Goal: Task Accomplishment & Management: Use online tool/utility

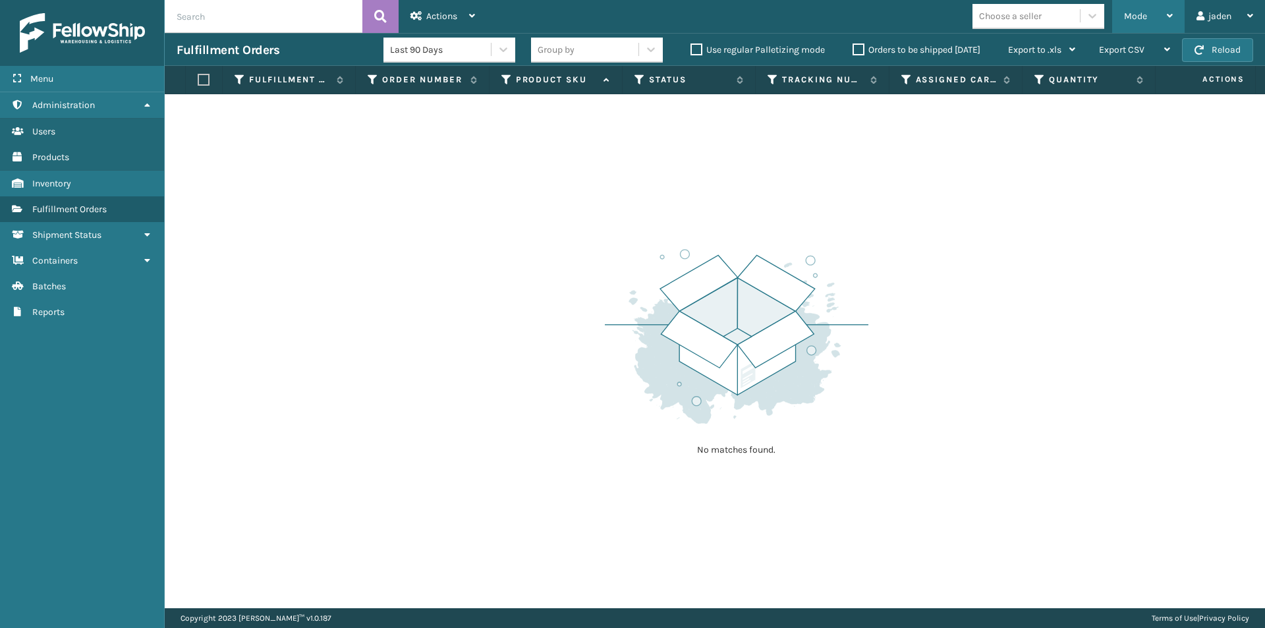
click at [1137, 25] on div "Mode" at bounding box center [1148, 16] width 49 height 33
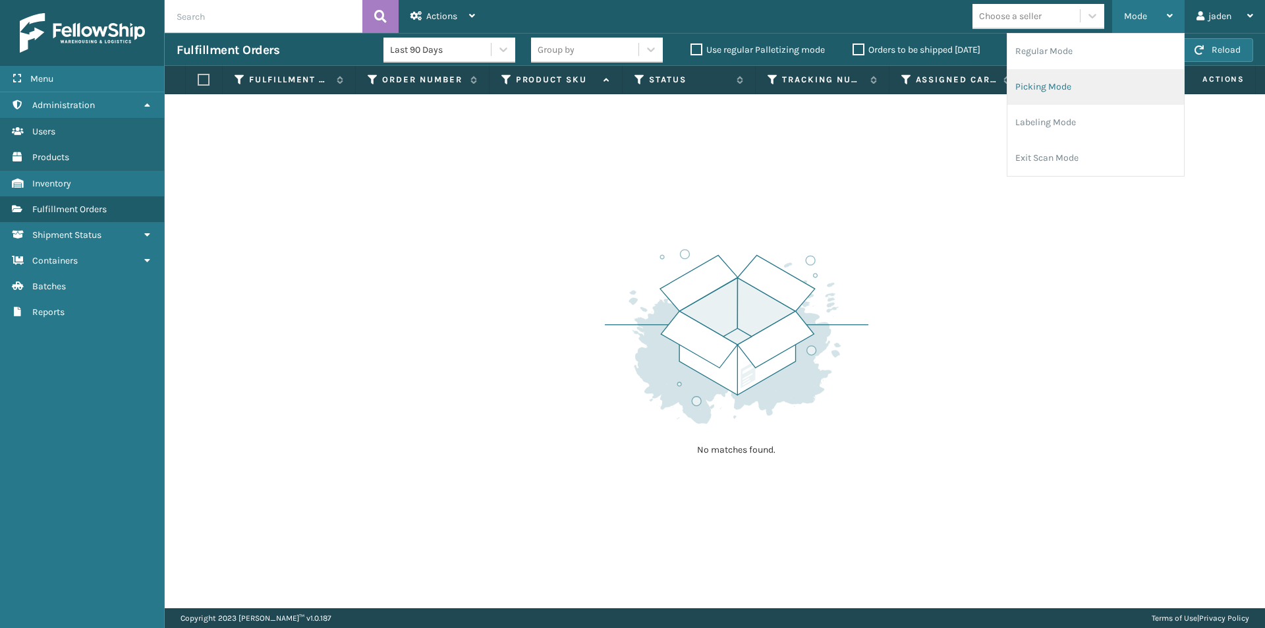
click at [1097, 78] on li "Picking Mode" at bounding box center [1095, 87] width 177 height 36
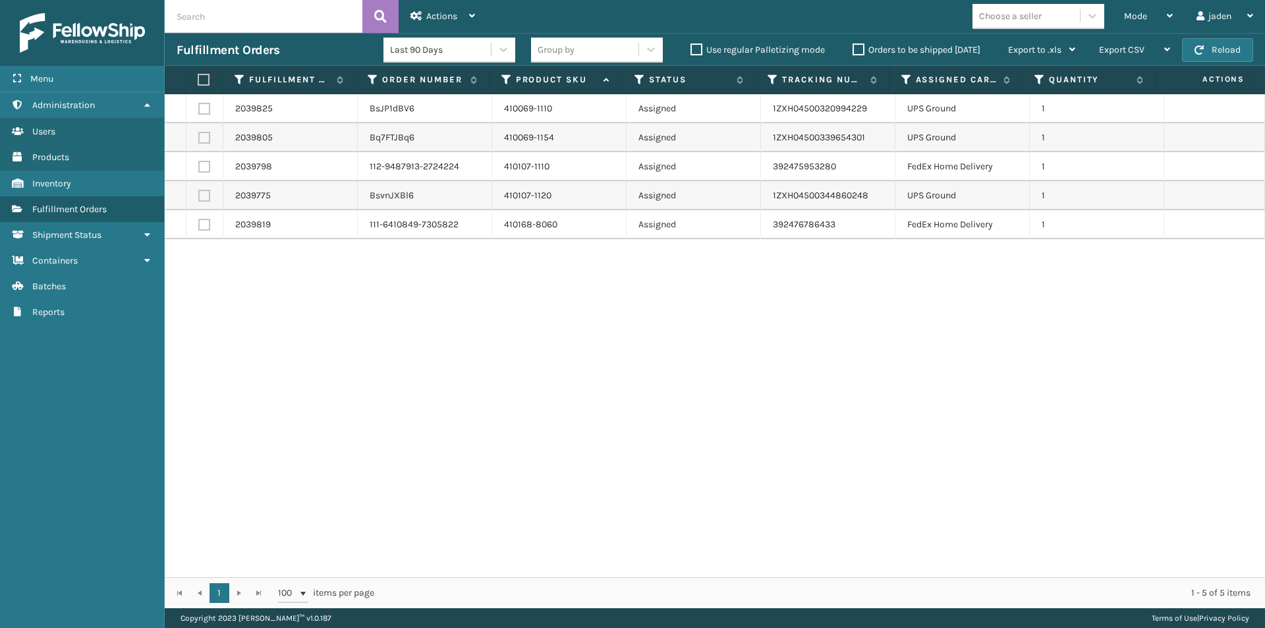
drag, startPoint x: 752, startPoint y: 391, endPoint x: 745, endPoint y: 385, distance: 9.8
drag, startPoint x: 745, startPoint y: 385, endPoint x: 383, endPoint y: 297, distance: 372.4
click at [439, 372] on div "2039825 BsJP1dBV6 410069-1110 Assigned 1ZXH04500320994229 UPS Ground 1 2039805 …" at bounding box center [715, 335] width 1100 height 483
click at [204, 167] on label at bounding box center [204, 167] width 12 height 12
click at [199, 167] on input "checkbox" at bounding box center [198, 165] width 1 height 9
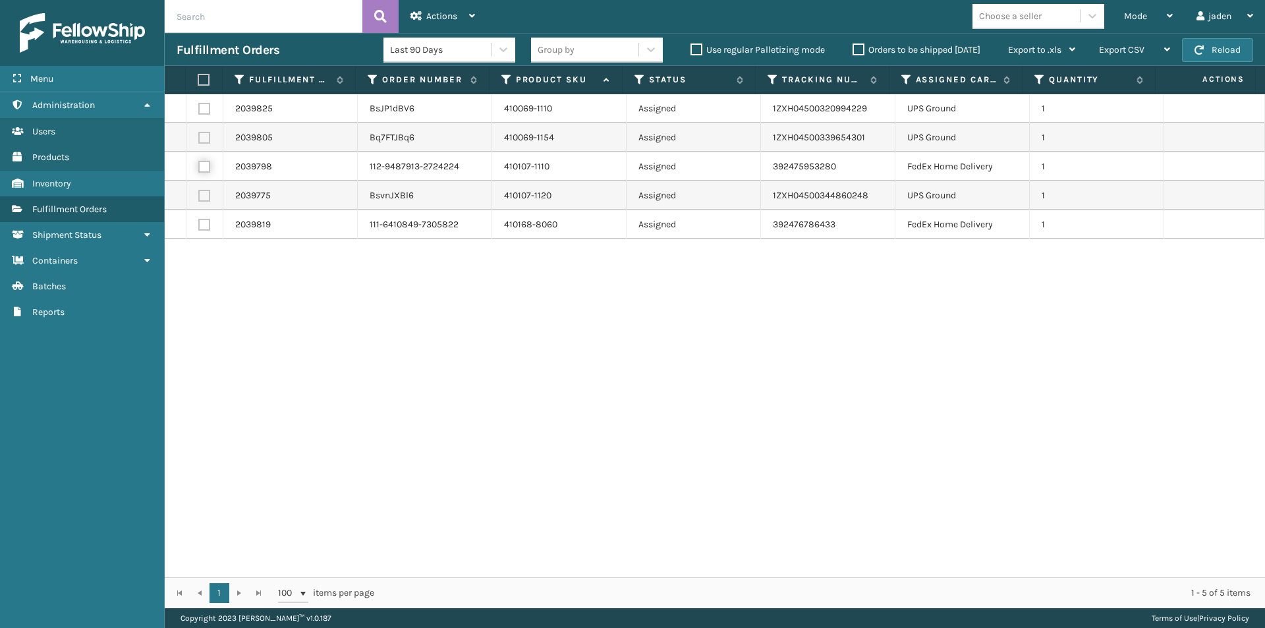
checkbox input "true"
click at [202, 222] on label at bounding box center [204, 225] width 12 height 12
click at [199, 222] on input "checkbox" at bounding box center [198, 223] width 1 height 9
checkbox input "true"
click at [461, 7] on div "Actions" at bounding box center [442, 16] width 65 height 33
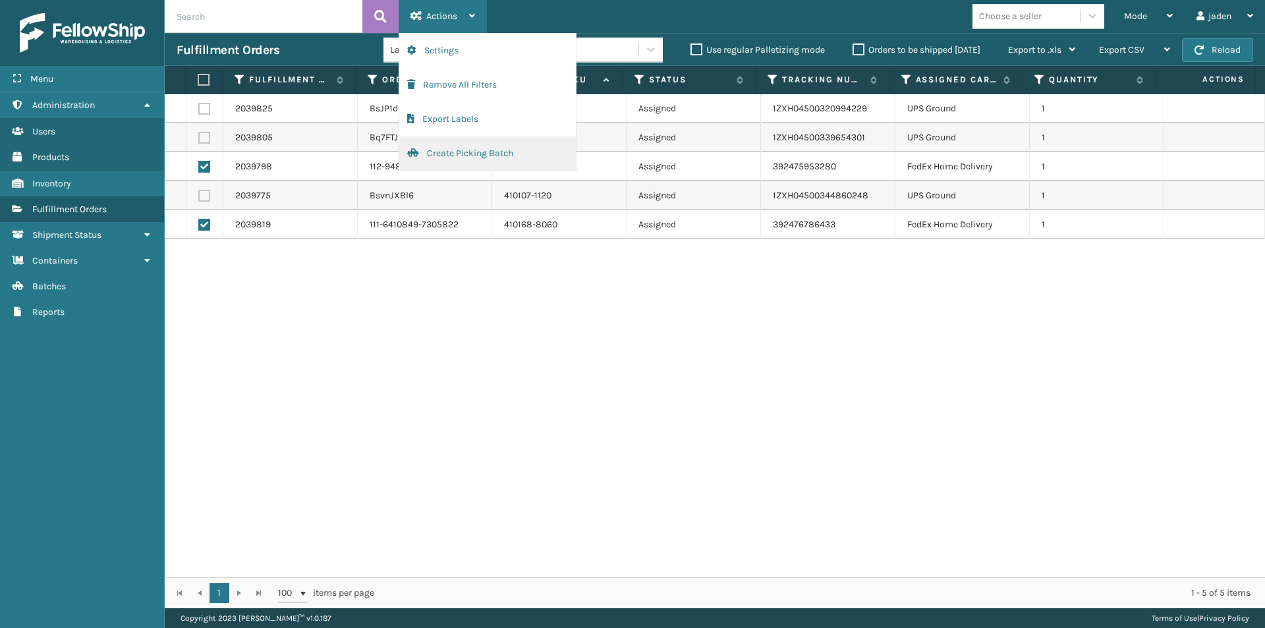
click at [438, 159] on button "Create Picking Batch" at bounding box center [487, 153] width 177 height 34
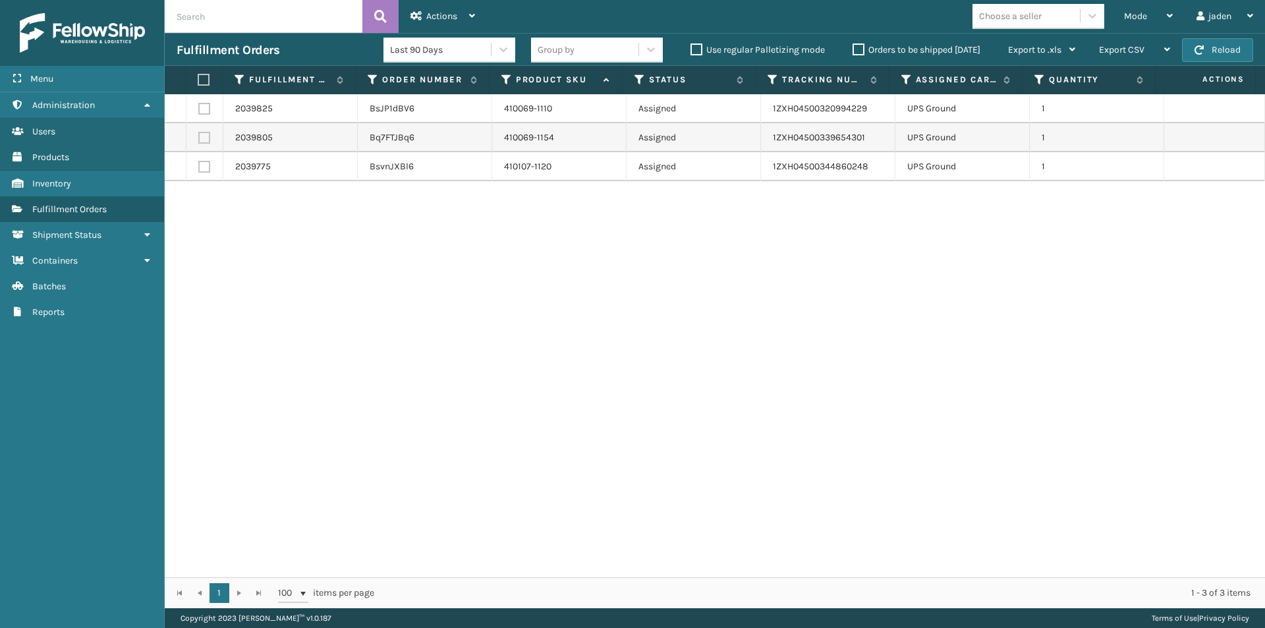
click at [199, 81] on label at bounding box center [202, 80] width 9 height 12
click at [198, 81] on input "checkbox" at bounding box center [198, 80] width 1 height 9
checkbox input "true"
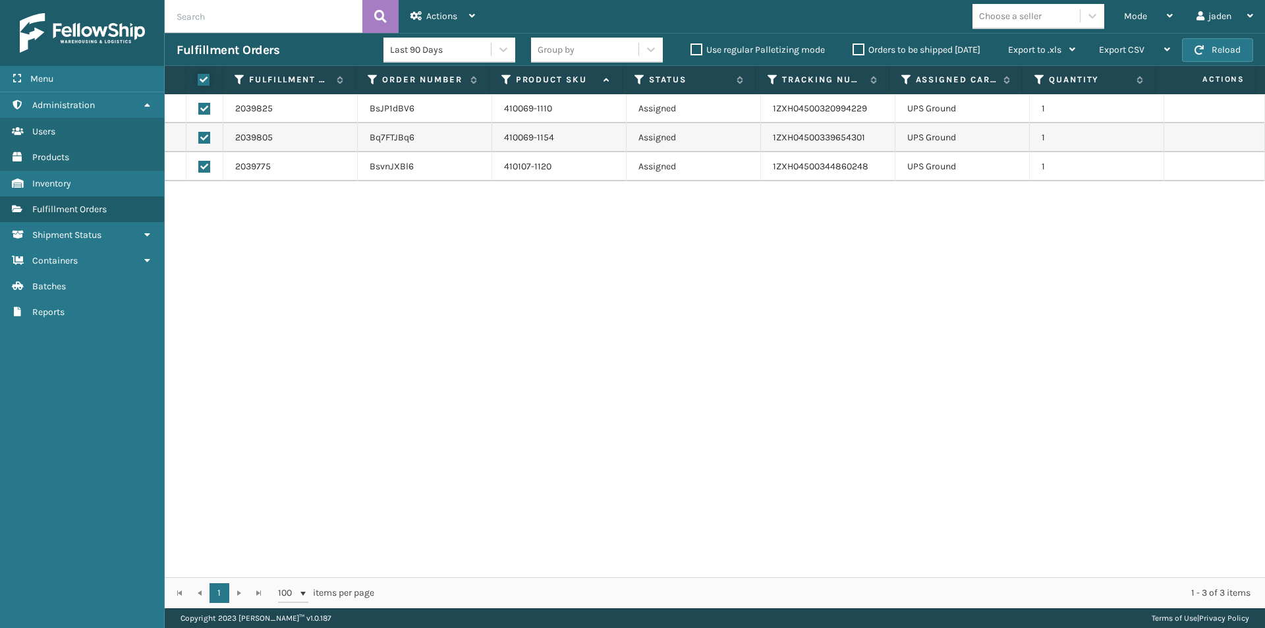
checkbox input "true"
click at [436, 24] on div "Actions" at bounding box center [442, 16] width 65 height 33
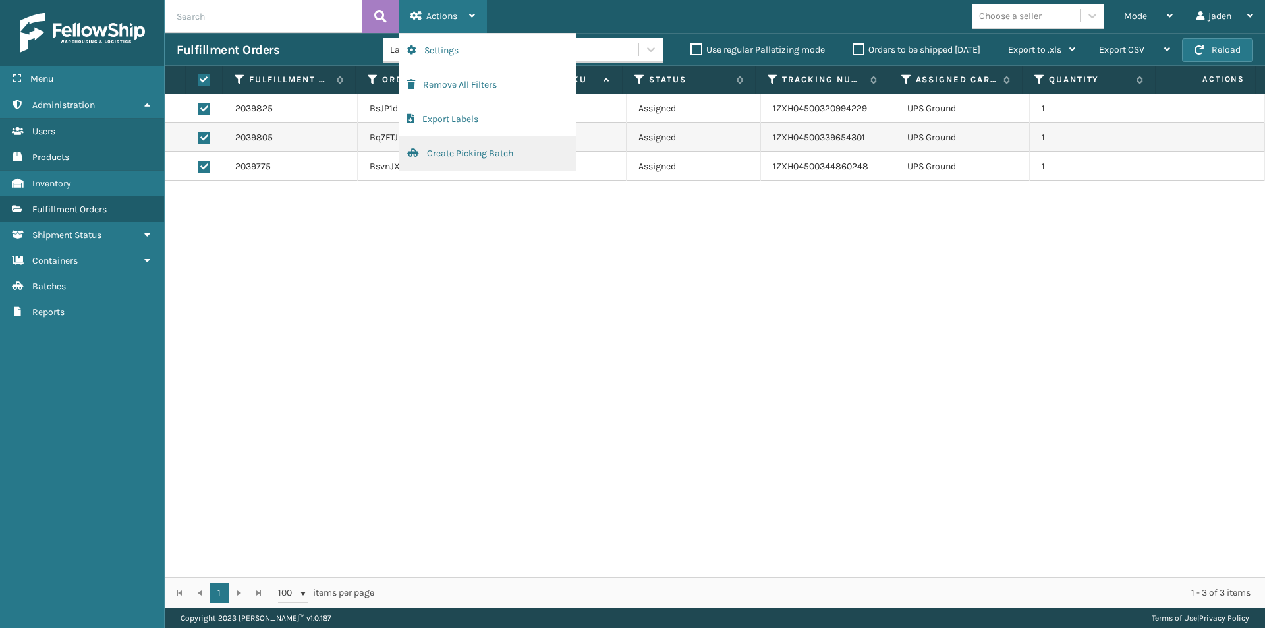
click at [416, 161] on button "Create Picking Batch" at bounding box center [487, 153] width 177 height 34
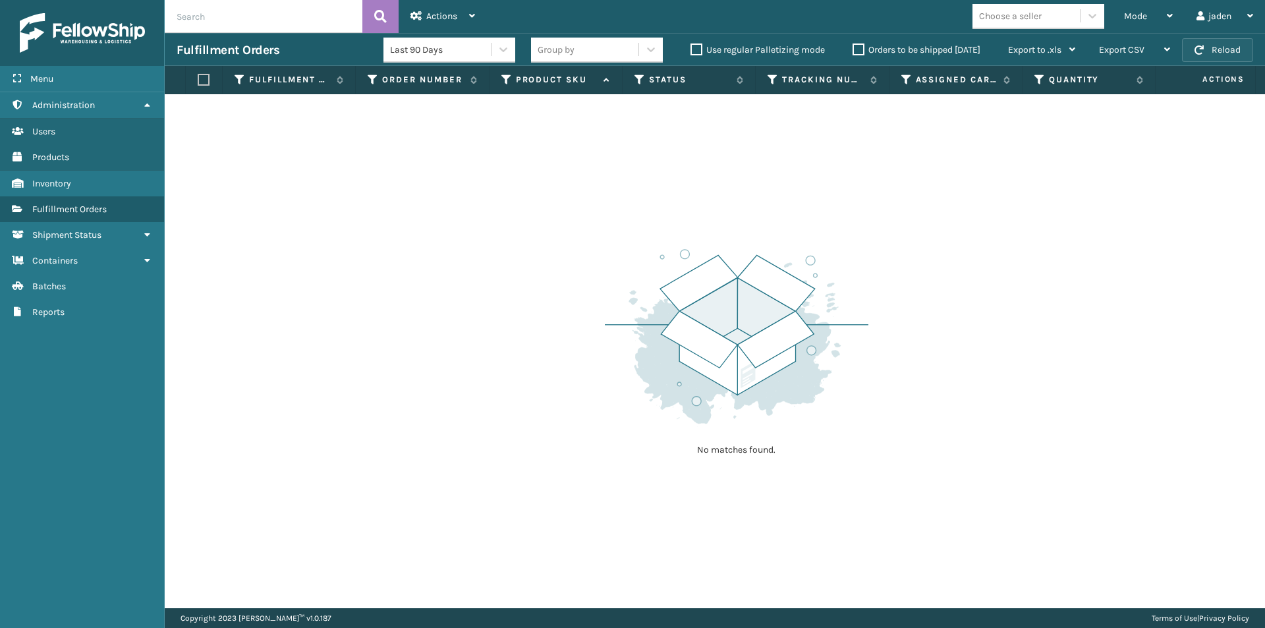
click at [1217, 53] on button "Reload" at bounding box center [1217, 50] width 71 height 24
click at [1141, 13] on span "Mode" at bounding box center [1135, 16] width 23 height 11
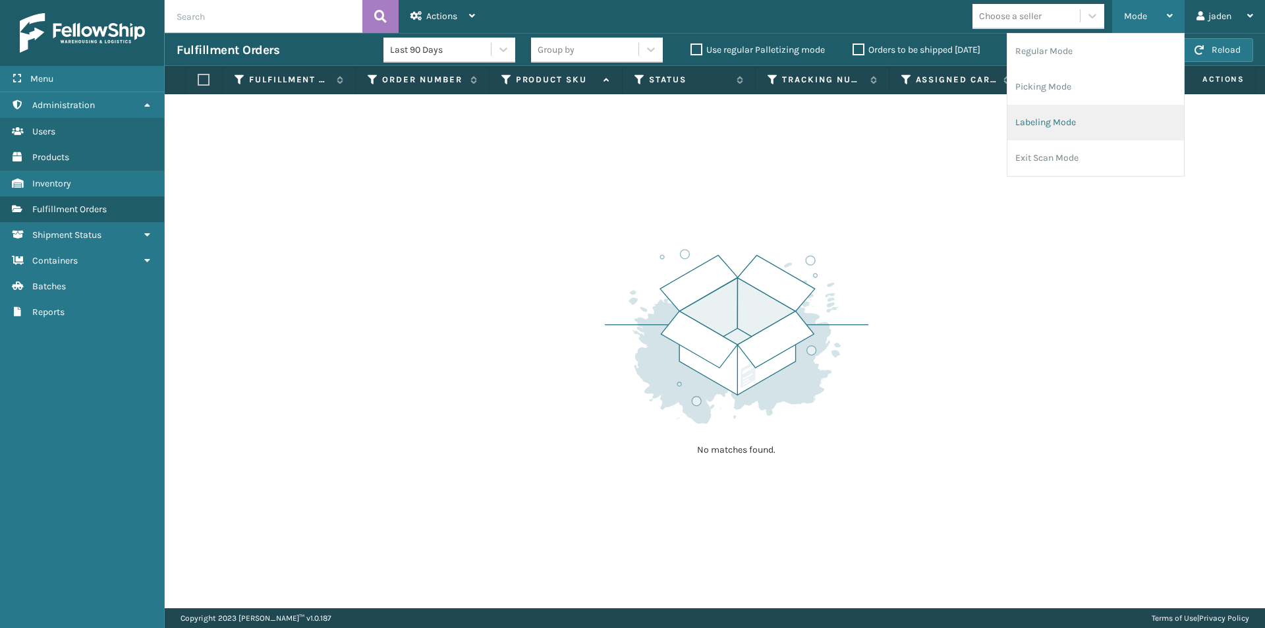
click at [1092, 119] on li "Labeling Mode" at bounding box center [1095, 123] width 177 height 36
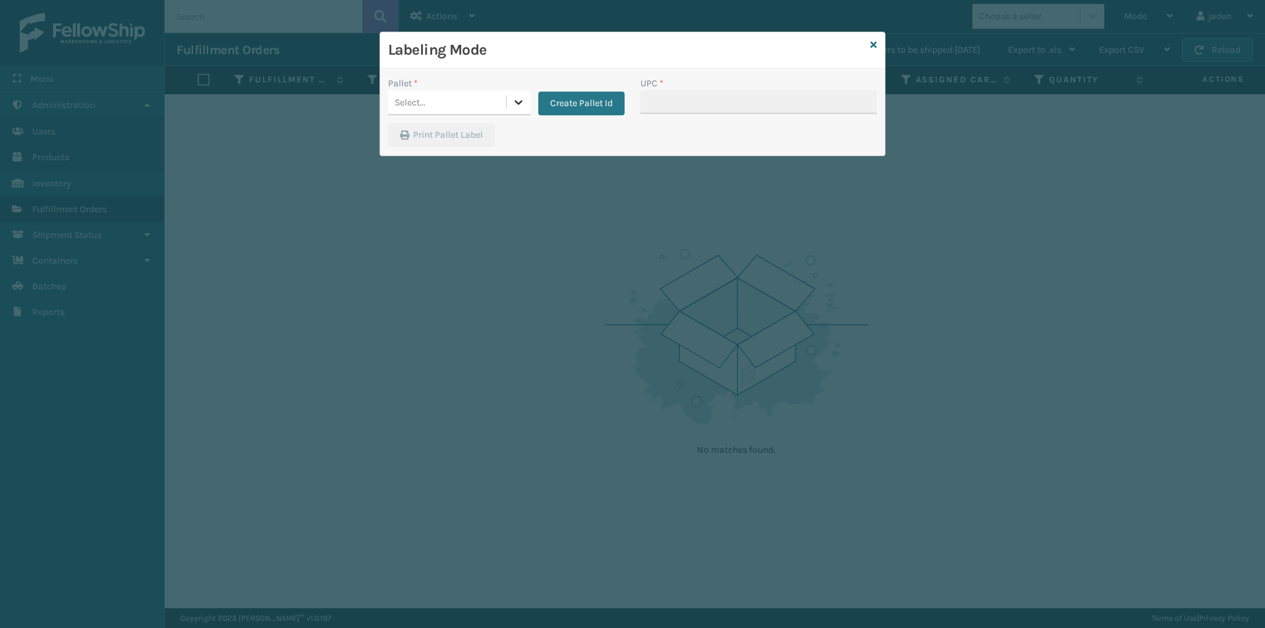
click at [525, 94] on div at bounding box center [519, 102] width 24 height 24
click at [446, 126] on div "FDXG-IWQMH6XPP4" at bounding box center [459, 138] width 142 height 30
click at [750, 126] on div "Print Pallet Label" at bounding box center [632, 139] width 505 height 32
click at [751, 112] on input "UPC *" at bounding box center [758, 102] width 237 height 24
type input "410069-1110"
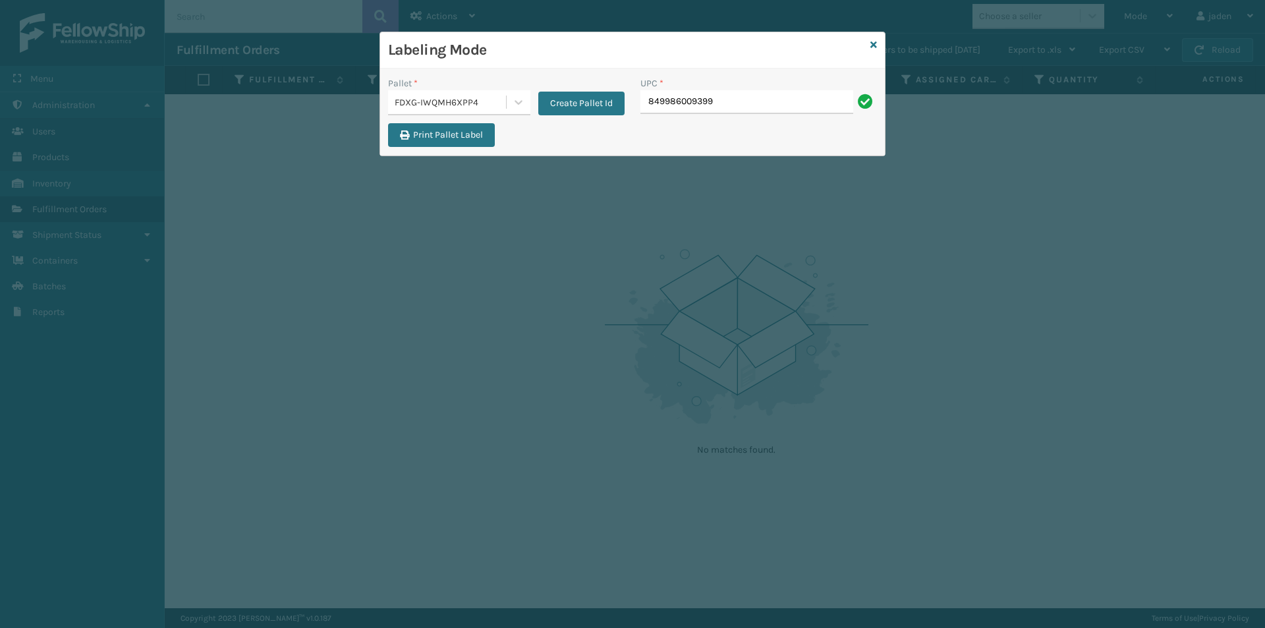
type input "849986009399"
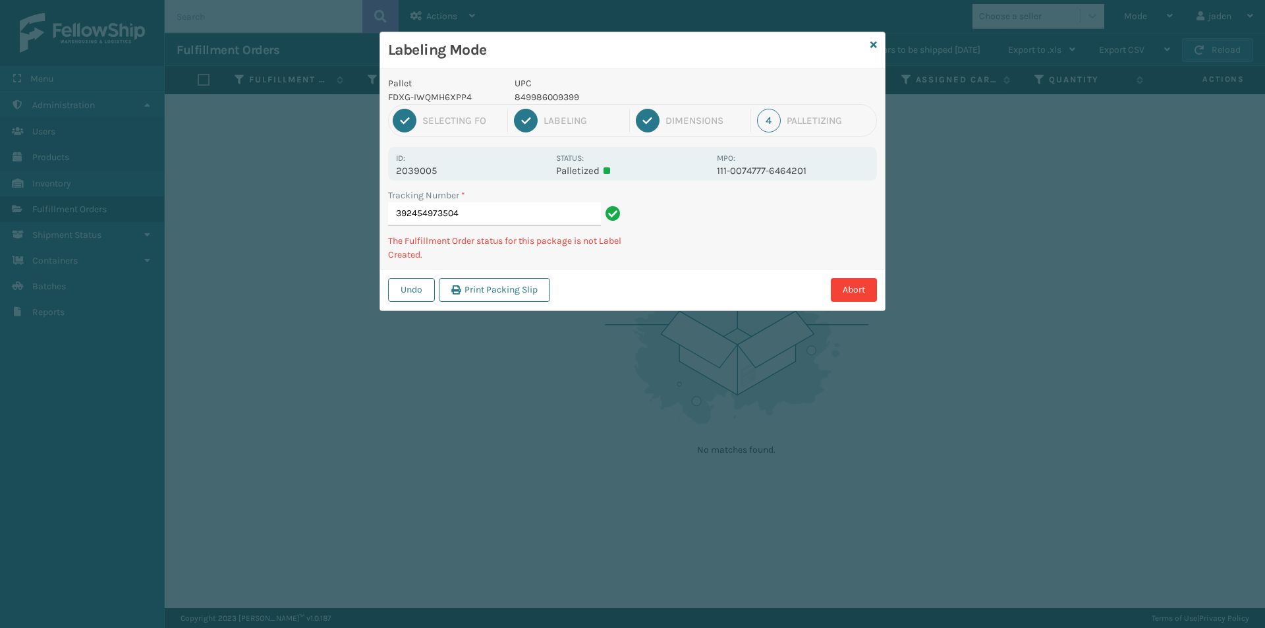
type input "3924549735048"
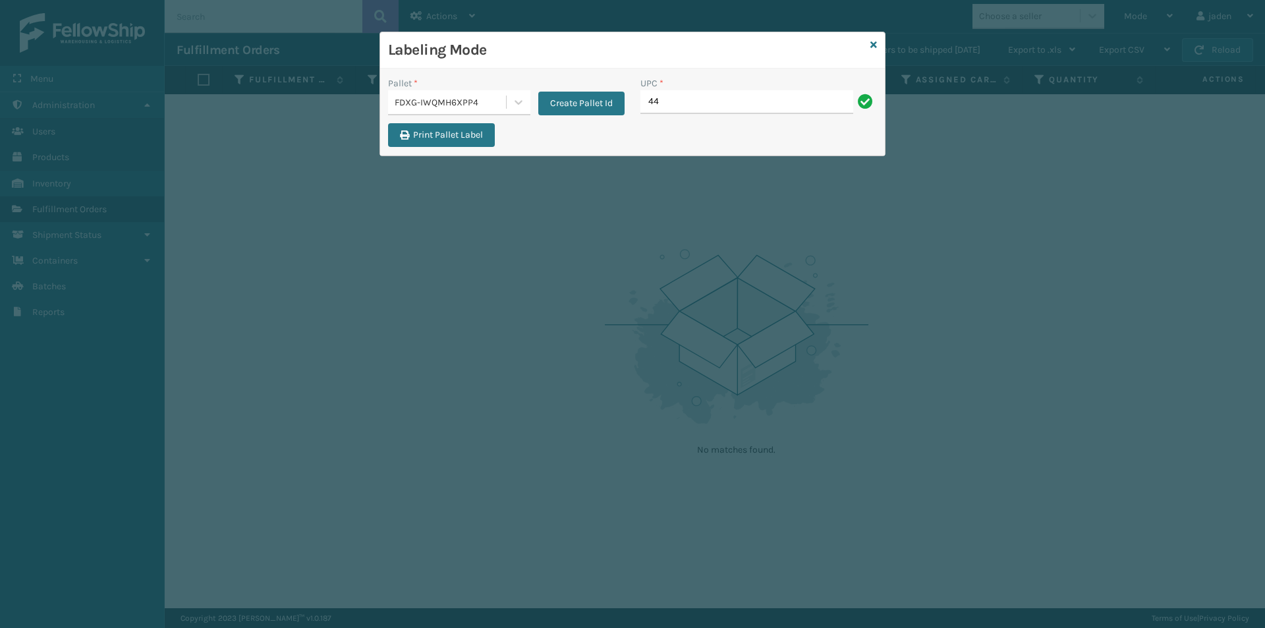
type input "4"
type input "849986009399"
type input "410069-1150"
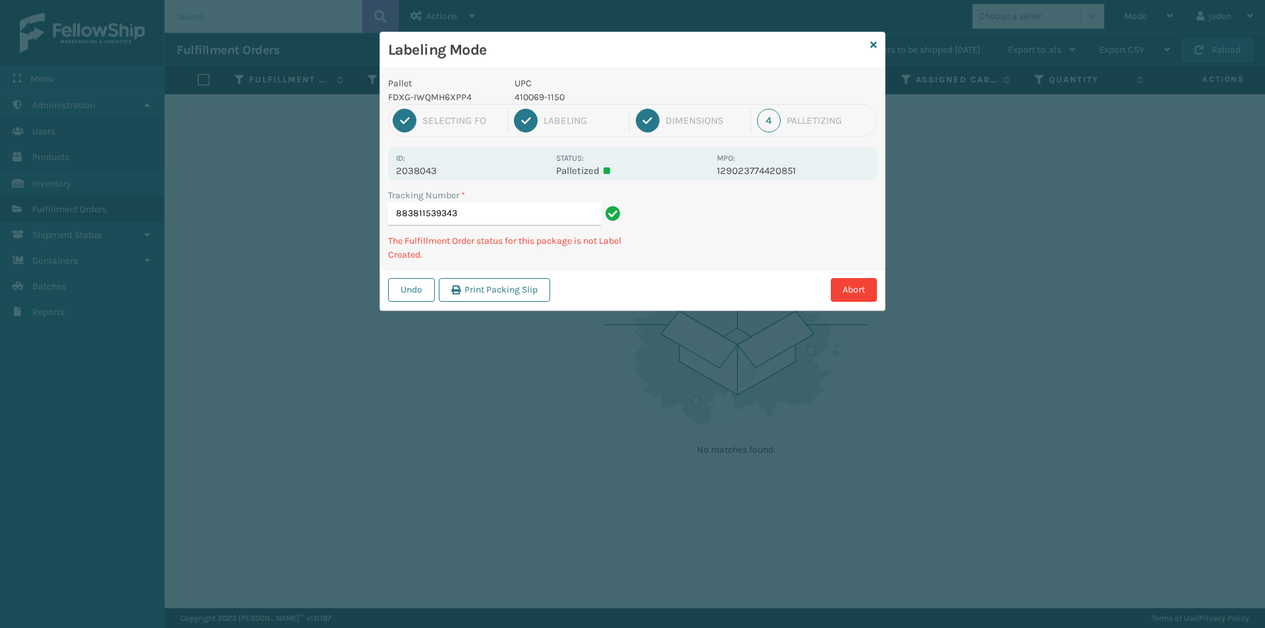
type input "8838115393434"
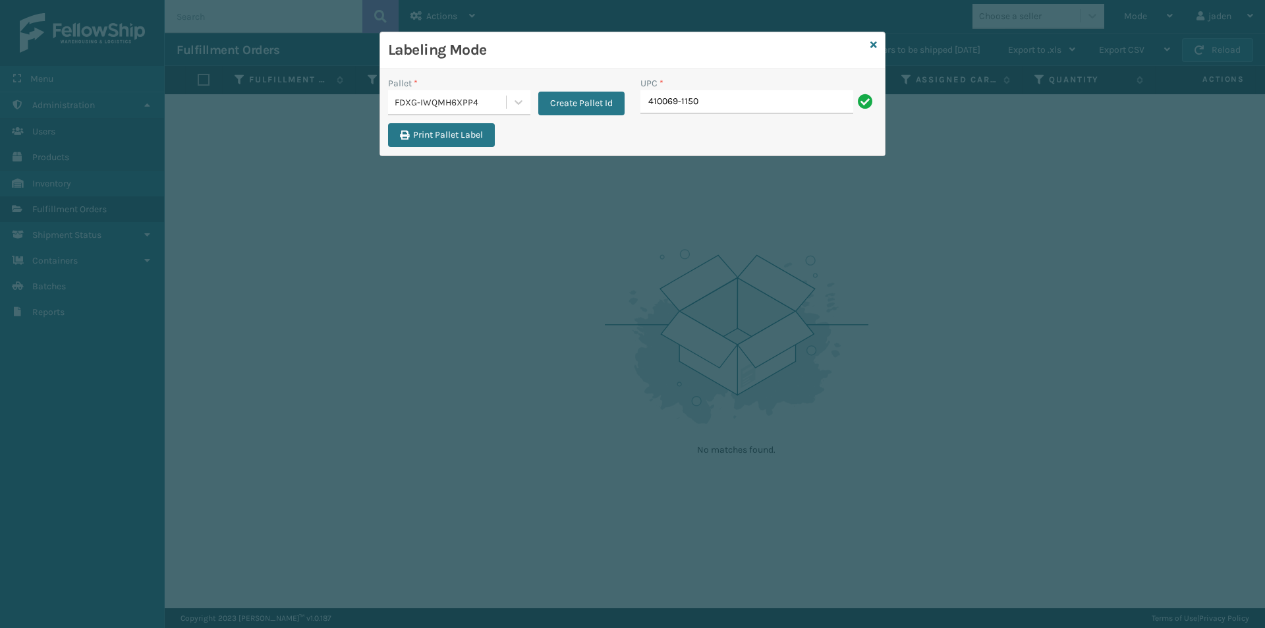
type input "410069-1150"
type input "410069-1154"
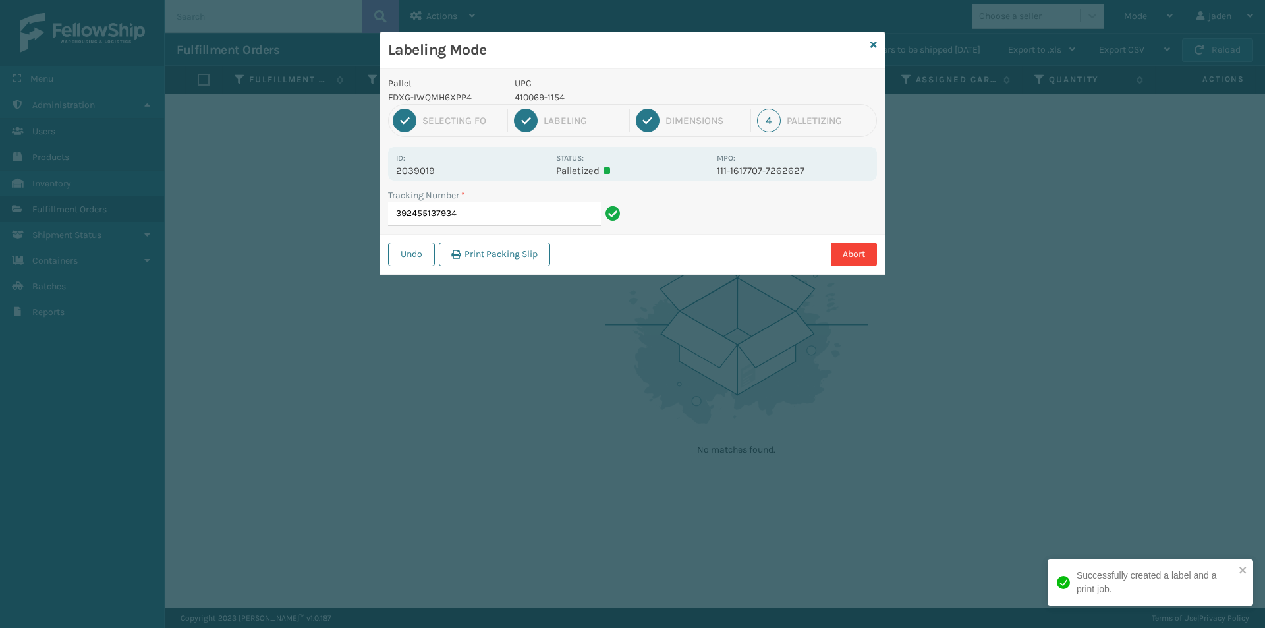
type input "3924551379344"
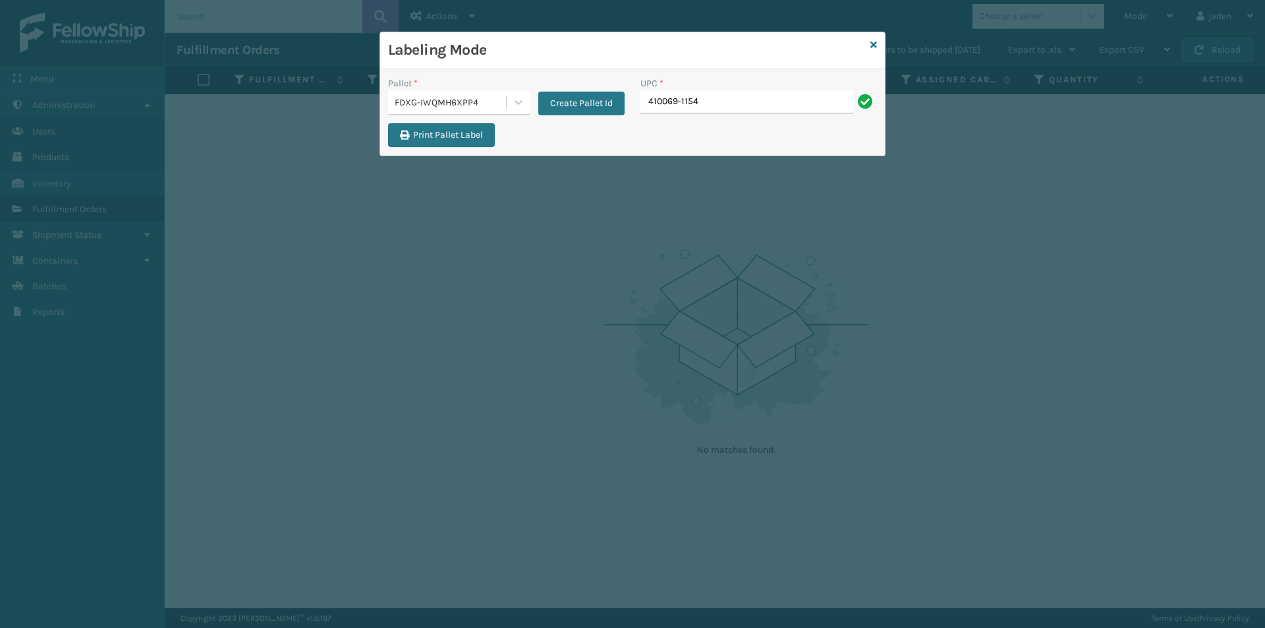
type input "410069-1154"
type input "410079-1120"
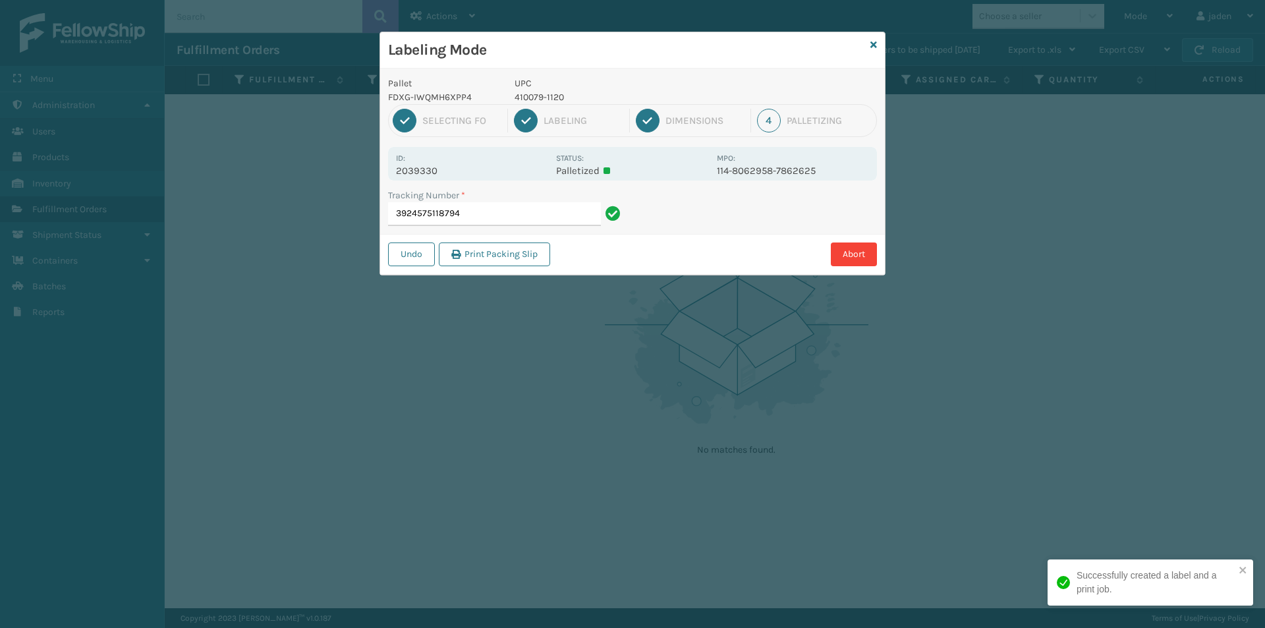
type input "39245751187944"
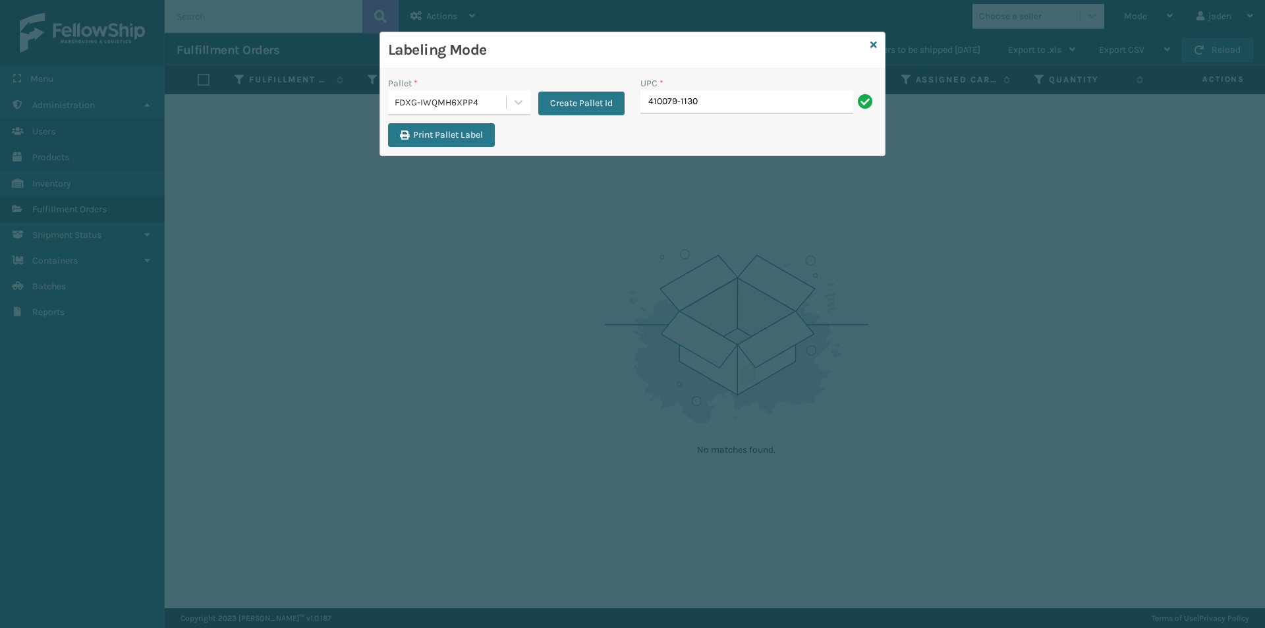
type input "410079-1130"
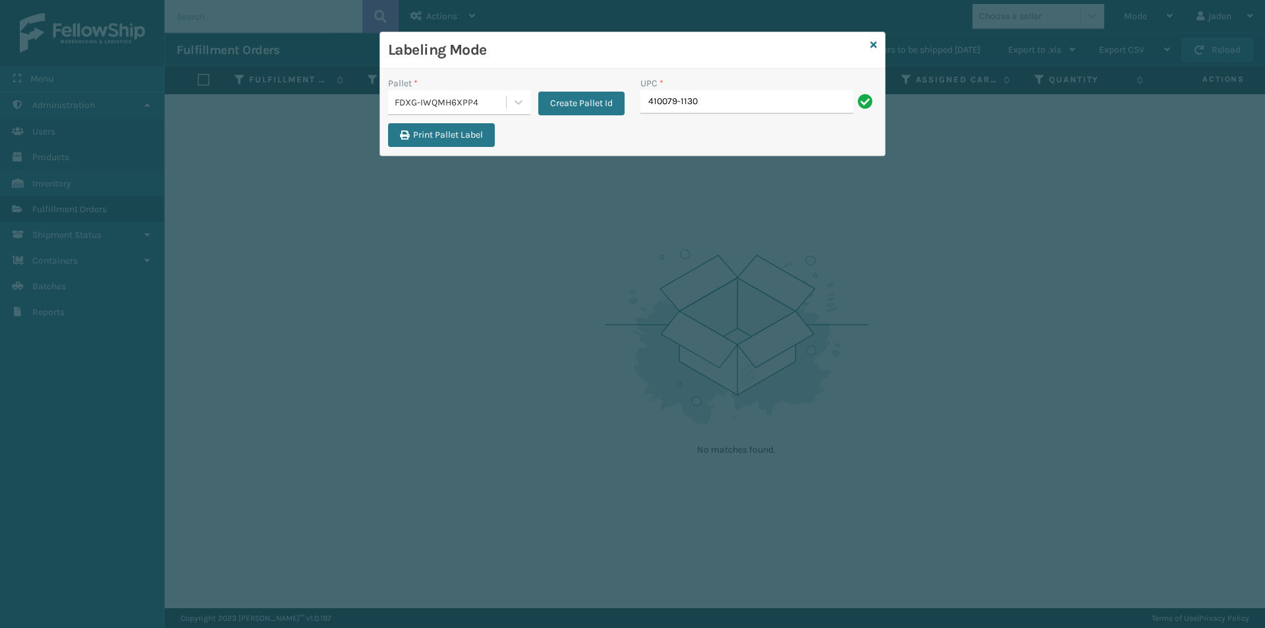
type input "410079-1130"
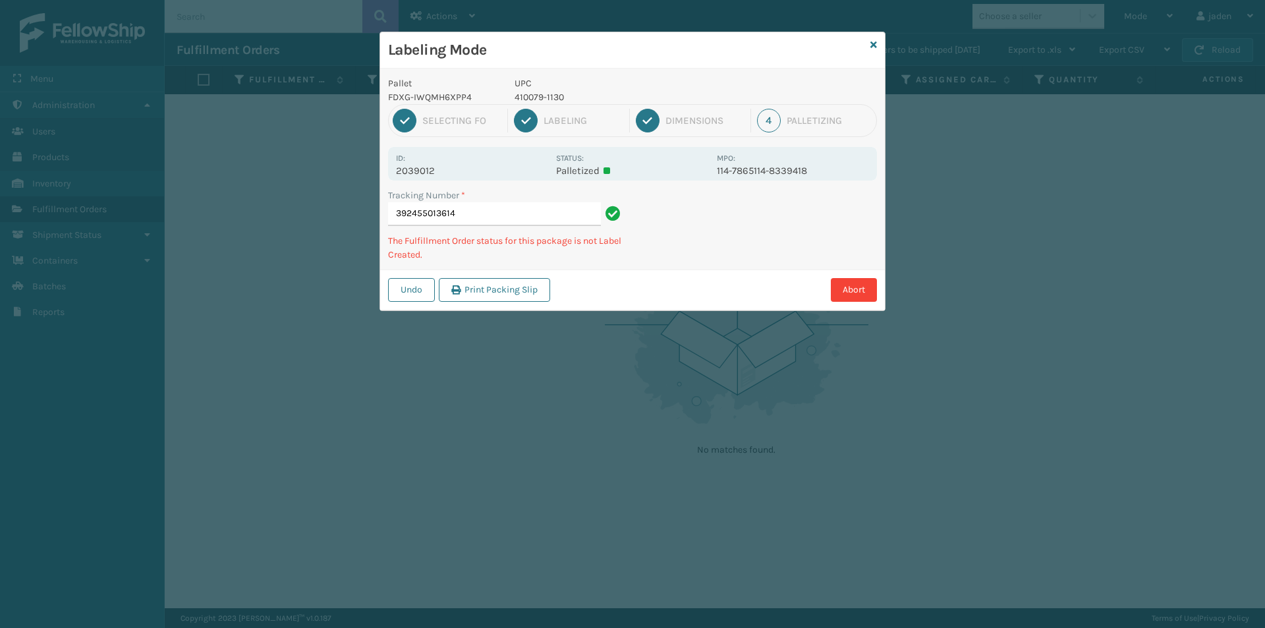
type input "3924550136144"
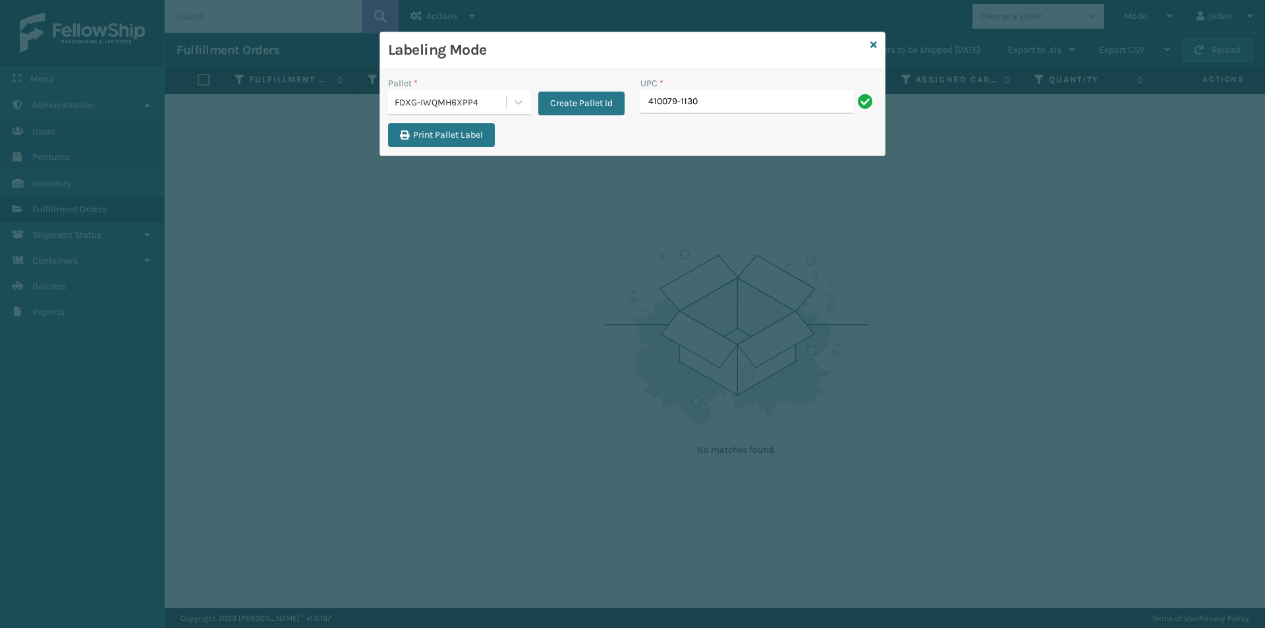
type input "410079-1130"
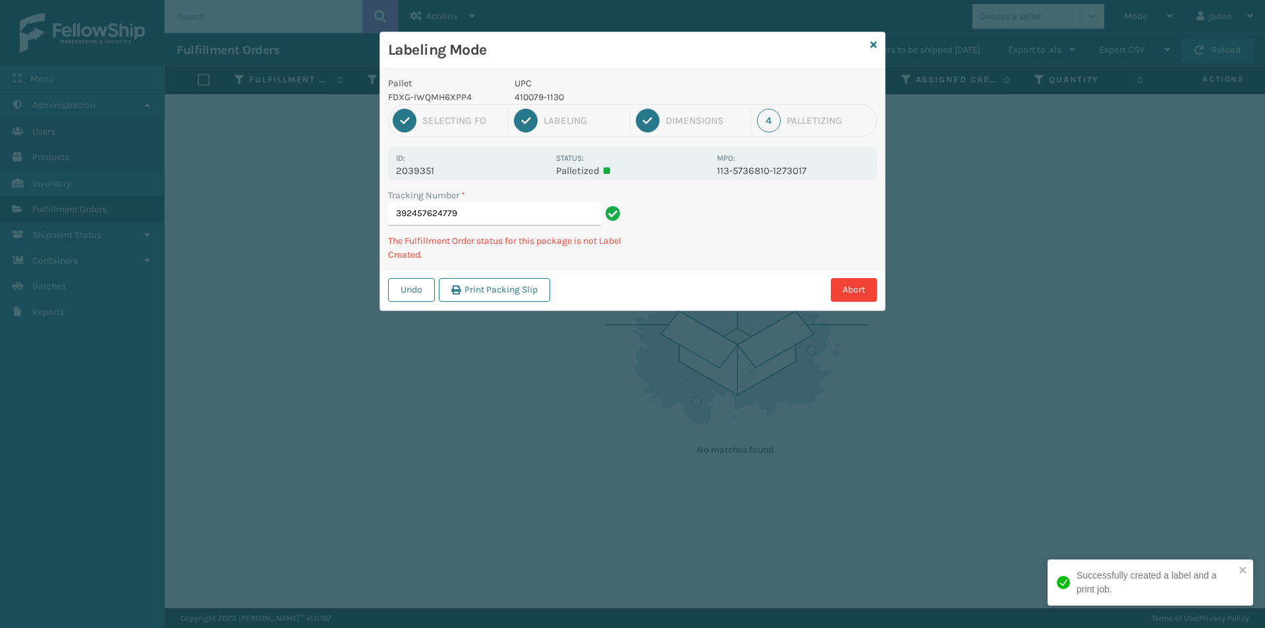
click at [549, 90] on p "410079-1130" at bounding box center [612, 97] width 194 height 14
click at [548, 93] on p "410079-1130" at bounding box center [612, 97] width 194 height 14
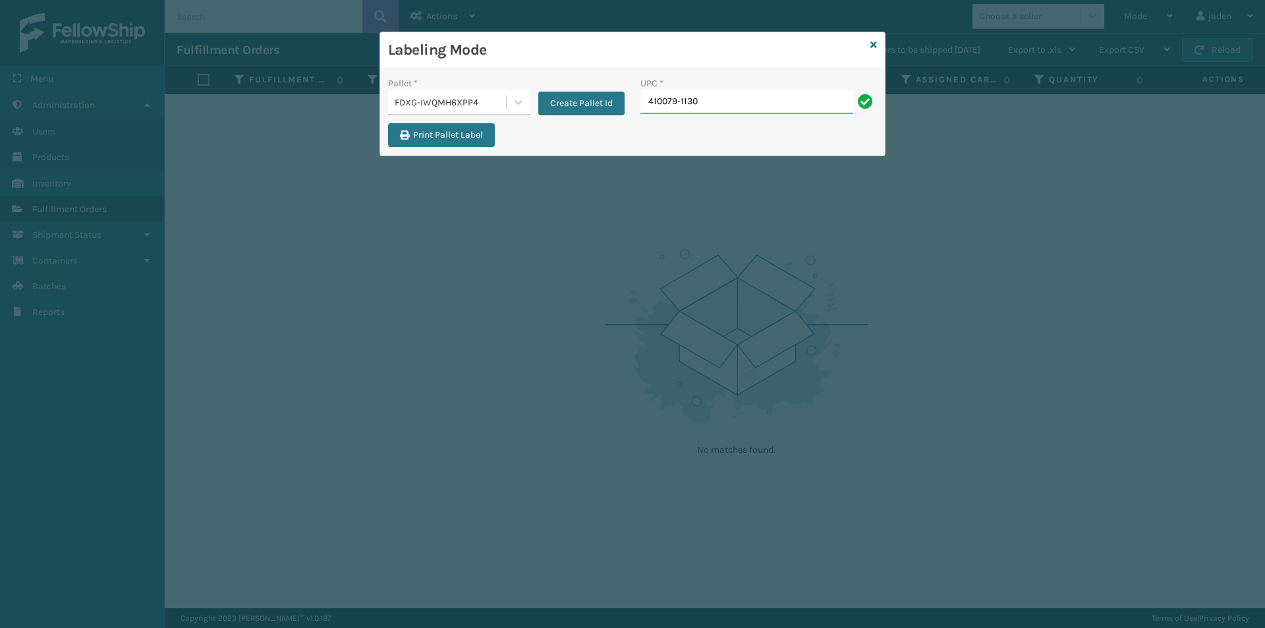
type input "410079-1130"
drag, startPoint x: 639, startPoint y: 116, endPoint x: 675, endPoint y: 98, distance: 39.8
paste input "410079-1130"
type input "410079-1130"
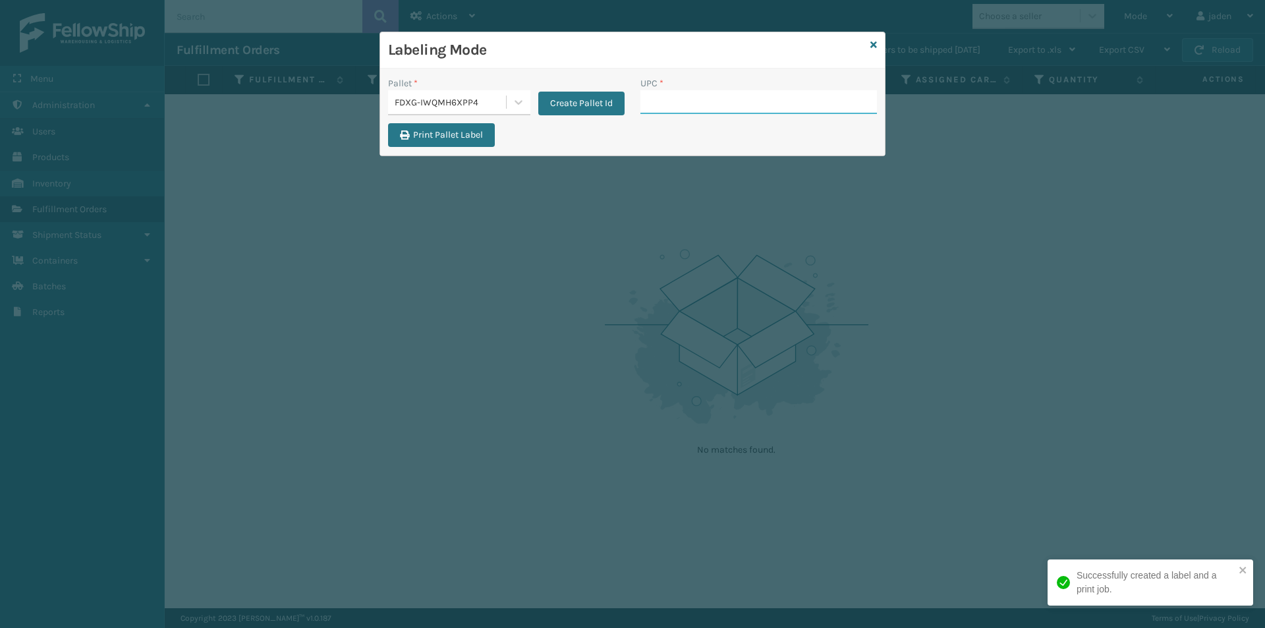
paste input "410079-1130"
type input "410079-1130"
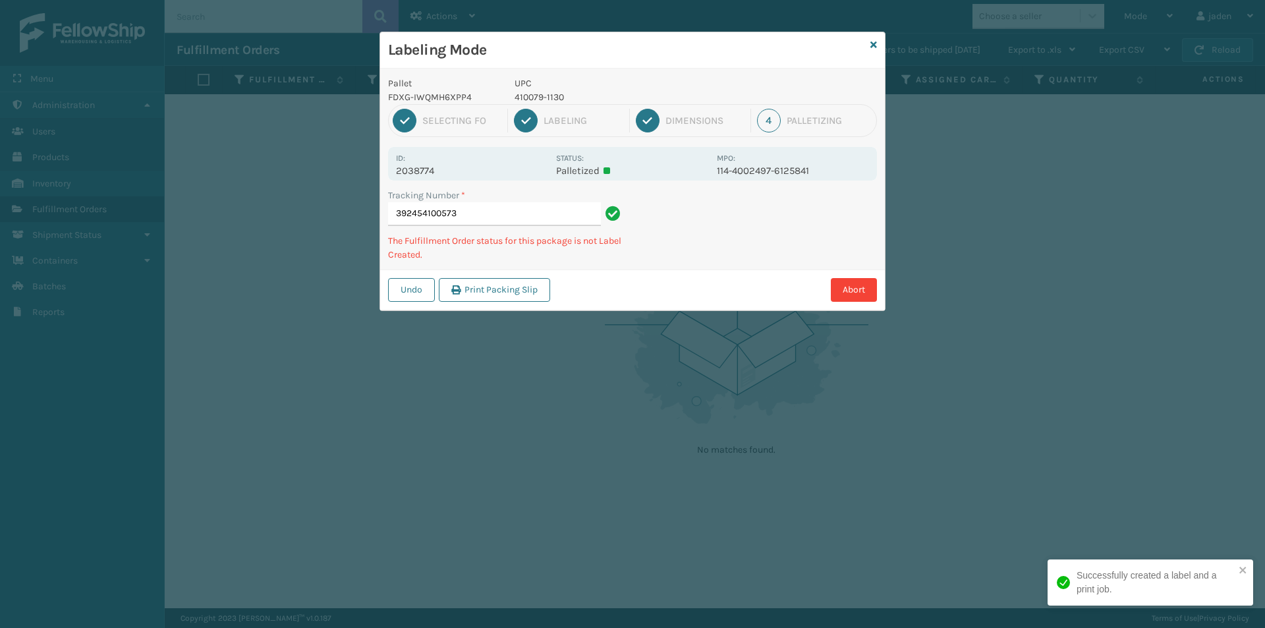
drag, startPoint x: 787, startPoint y: 217, endPoint x: 626, endPoint y: 291, distance: 177.8
drag, startPoint x: 626, startPoint y: 291, endPoint x: 648, endPoint y: 283, distance: 24.0
click at [628, 291] on div "Abort" at bounding box center [715, 290] width 323 height 24
drag, startPoint x: 751, startPoint y: 239, endPoint x: 838, endPoint y: 216, distance: 89.8
click at [662, 311] on div "Labeling Mode Pallet FDXG-IWQMH6XPP4 UPC 410079-1130 1 Selecting FO 2 Labeling …" at bounding box center [632, 314] width 1265 height 628
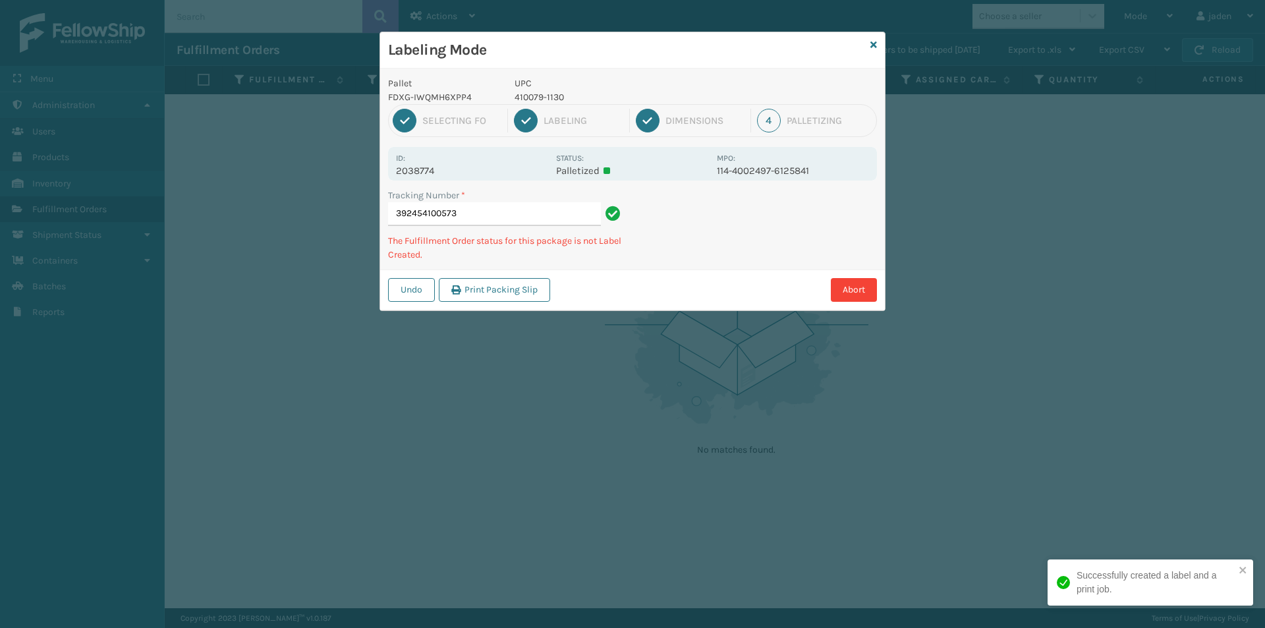
drag, startPoint x: 837, startPoint y: 214, endPoint x: 821, endPoint y: 215, distance: 15.8
drag, startPoint x: 821, startPoint y: 215, endPoint x: 861, endPoint y: 186, distance: 49.2
click at [735, 261] on div "Pallet FDXG-IWQMH6XPP4 UPC 410079-1130 1 Selecting FO 2 Labeling 3 Dimensions 4…" at bounding box center [632, 190] width 505 height 242
drag, startPoint x: 861, startPoint y: 186, endPoint x: 809, endPoint y: 213, distance: 58.3
click at [752, 246] on div "Tracking Number * 392454100573 The Fulfillment Order status for this package is…" at bounding box center [632, 228] width 505 height 81
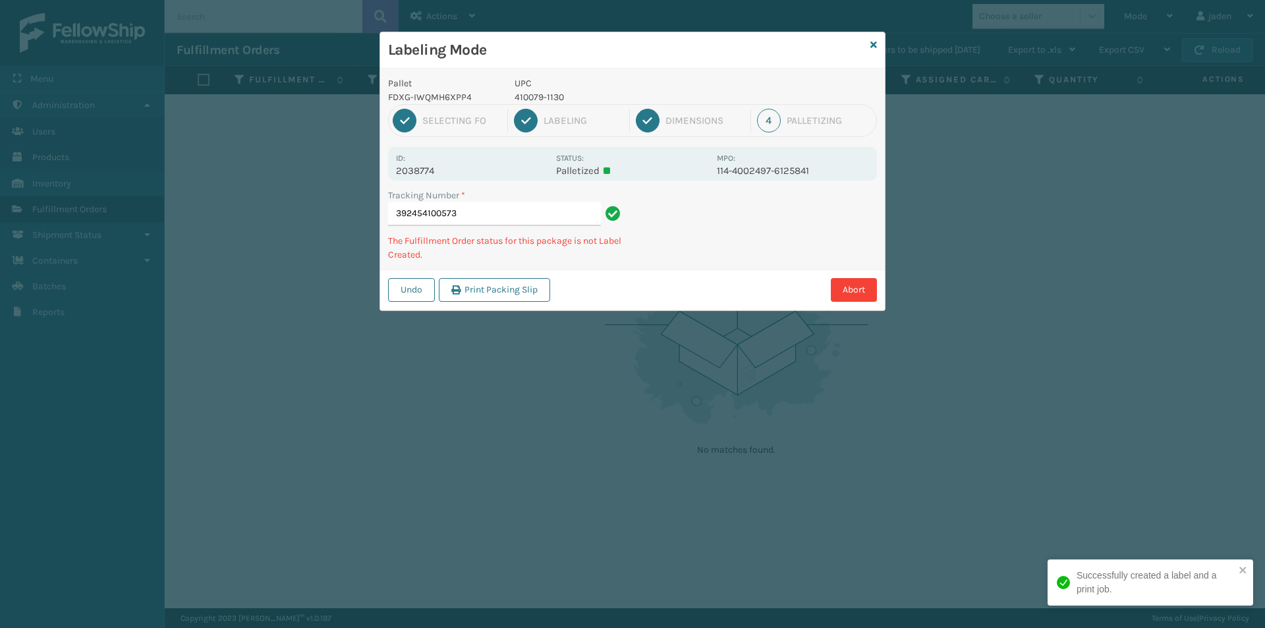
drag, startPoint x: 809, startPoint y: 213, endPoint x: 691, endPoint y: 283, distance: 137.4
drag, startPoint x: 691, startPoint y: 283, endPoint x: 697, endPoint y: 275, distance: 10.4
click at [697, 275] on div "Undo Print Packing Slip Abort" at bounding box center [632, 289] width 505 height 40
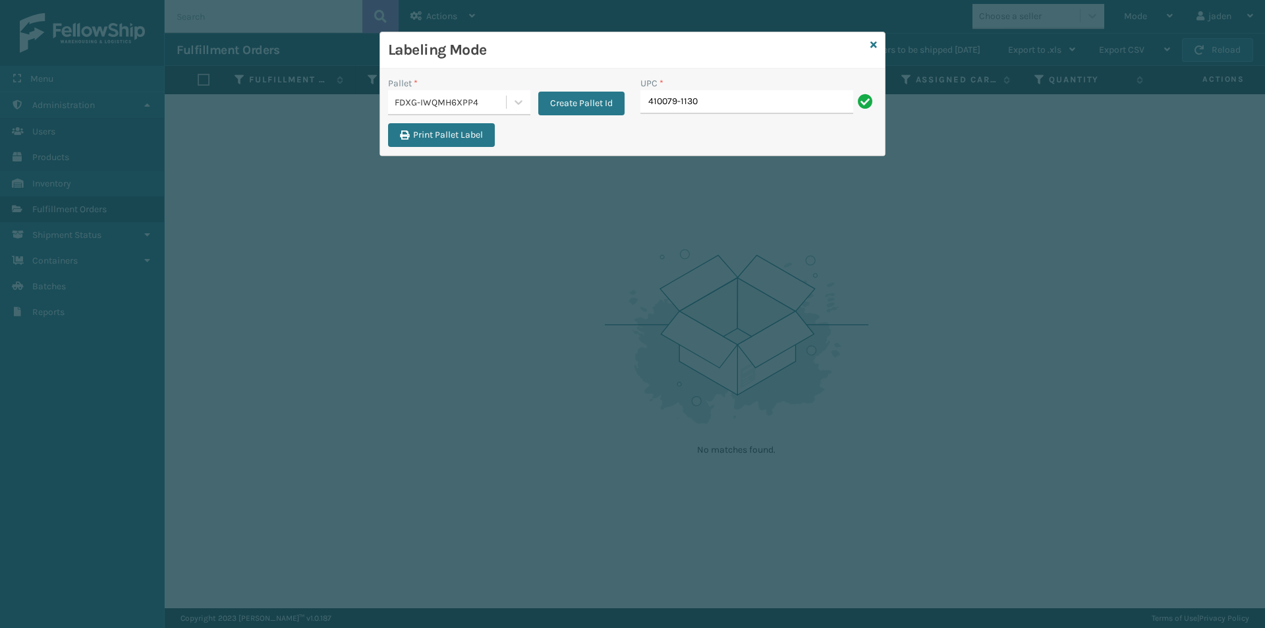
type input "410079-1130"
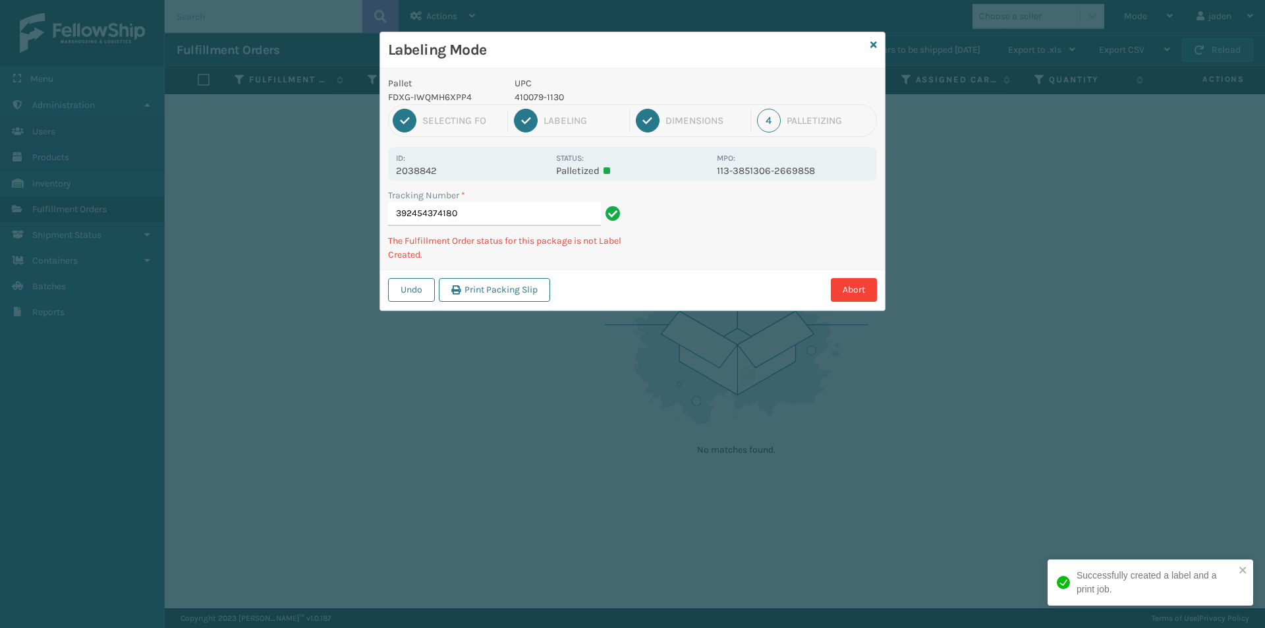
drag, startPoint x: 786, startPoint y: 215, endPoint x: 677, endPoint y: 283, distance: 128.2
click at [677, 283] on div "Abort" at bounding box center [715, 290] width 323 height 24
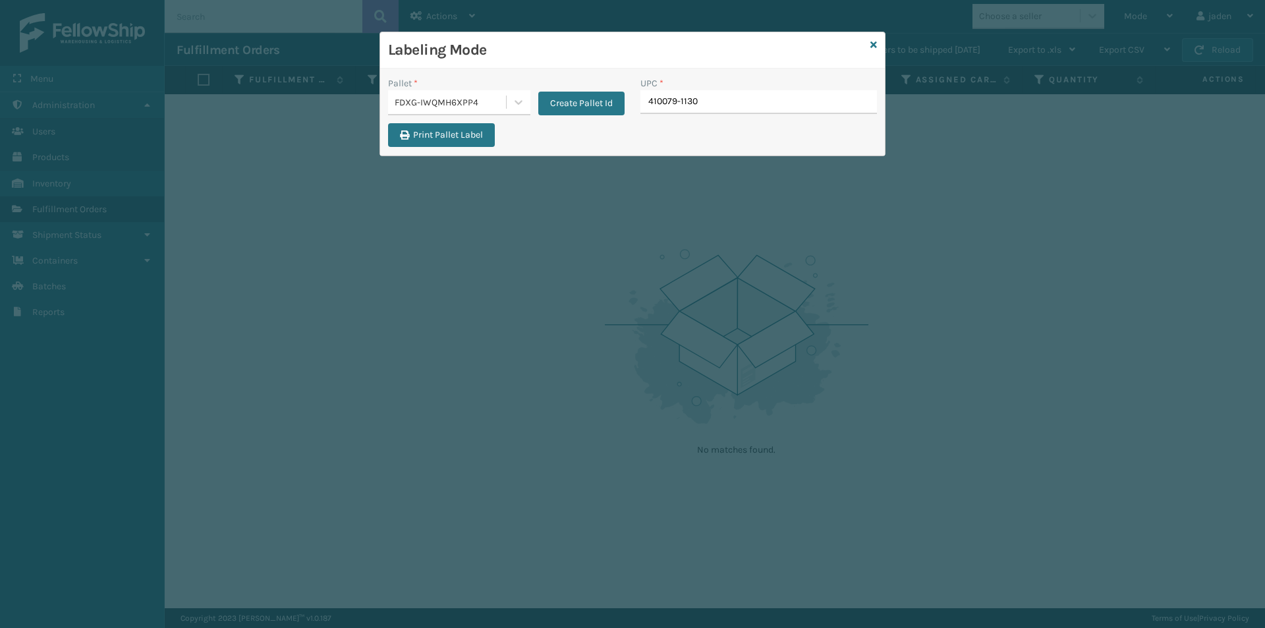
type input "410079-1130"
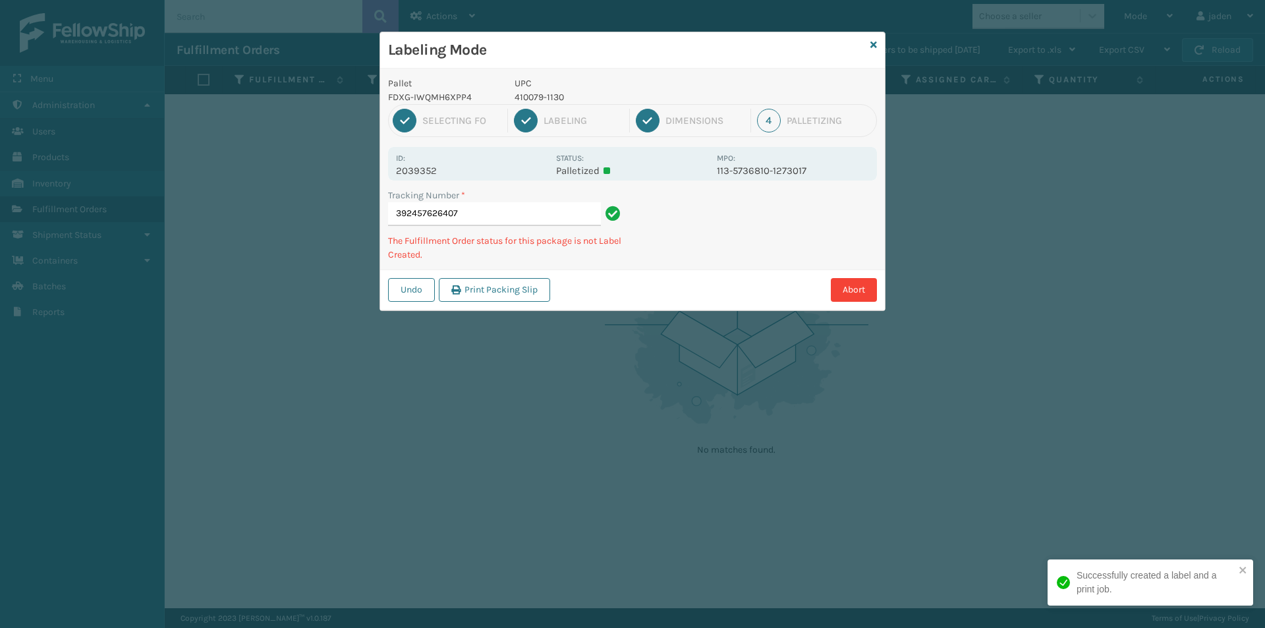
drag, startPoint x: 778, startPoint y: 223, endPoint x: 606, endPoint y: 302, distance: 188.7
drag, startPoint x: 606, startPoint y: 302, endPoint x: 789, endPoint y: 233, distance: 195.2
click at [642, 293] on div "Undo Print Packing Slip Abort" at bounding box center [632, 289] width 505 height 40
drag, startPoint x: 785, startPoint y: 234, endPoint x: 876, endPoint y: 217, distance: 91.9
click at [723, 287] on div "Labeling Mode Pallet FDXG-IWQMH6XPP4 UPC 410079-1130 1 Selecting FO 2 Labeling …" at bounding box center [632, 314] width 1265 height 628
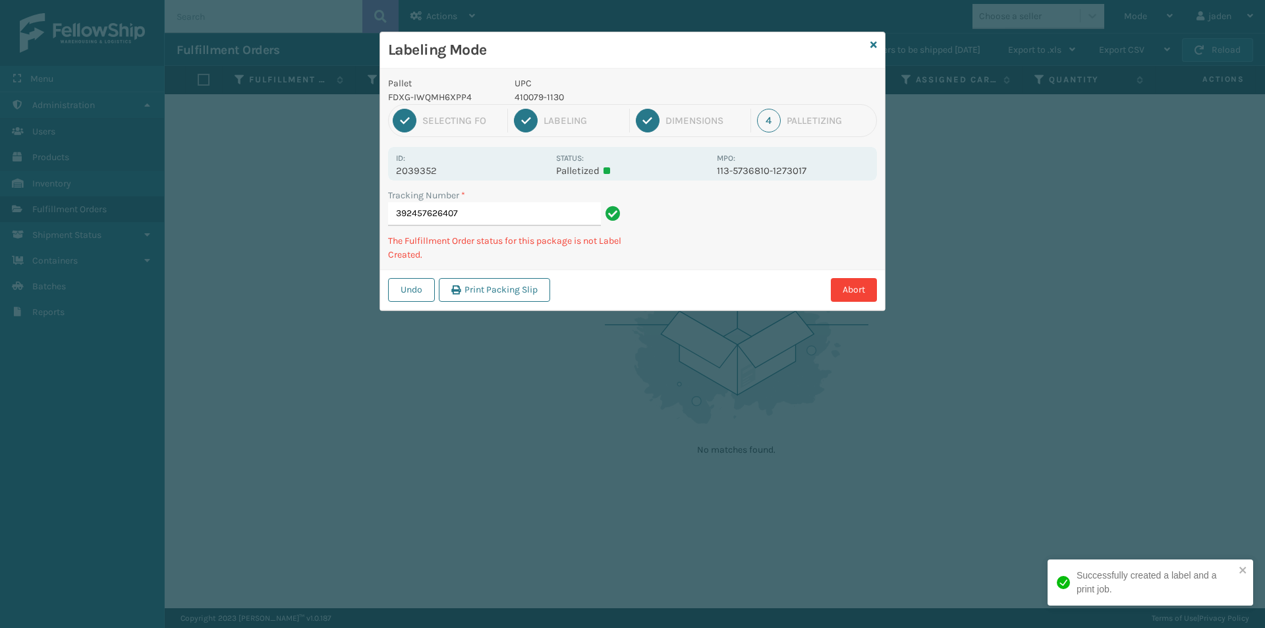
drag, startPoint x: 878, startPoint y: 215, endPoint x: 853, endPoint y: 223, distance: 26.3
drag, startPoint x: 853, startPoint y: 223, endPoint x: 866, endPoint y: 222, distance: 13.2
click at [722, 298] on div "Labeling Mode Pallet FDXG-IWQMH6XPP4 UPC 410079-1130 1 Selecting FO 2 Labeling …" at bounding box center [632, 314] width 1265 height 628
drag, startPoint x: 866, startPoint y: 222, endPoint x: 847, endPoint y: 232, distance: 21.5
drag, startPoint x: 847, startPoint y: 232, endPoint x: 880, endPoint y: 202, distance: 44.8
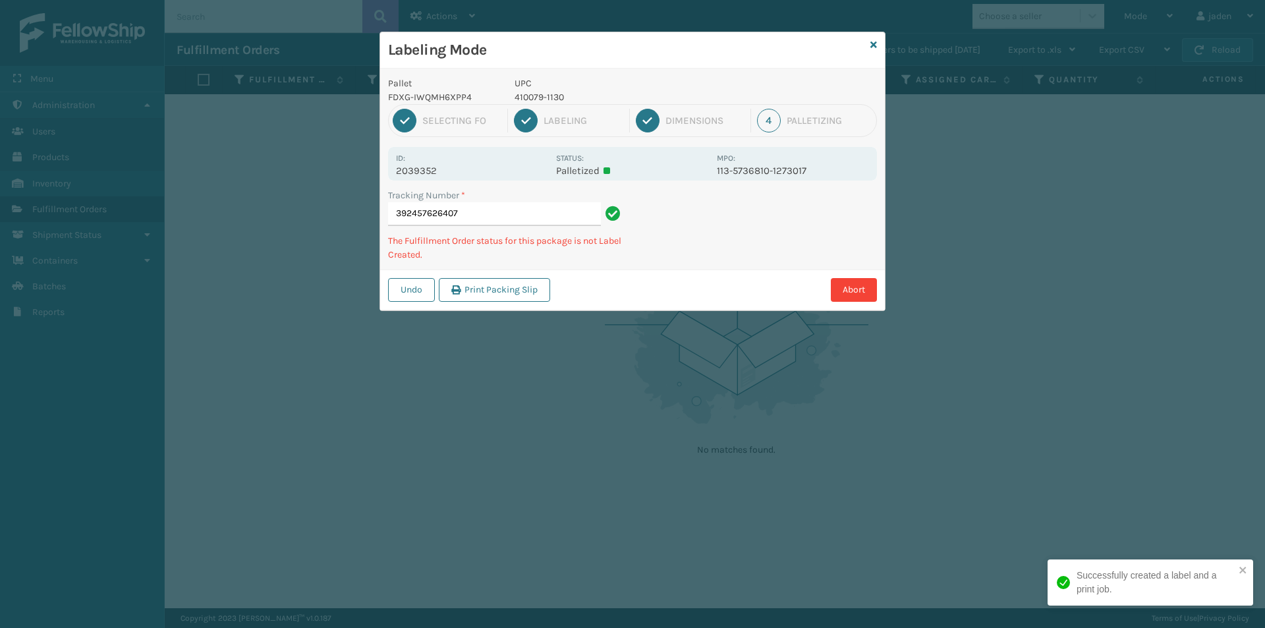
click at [760, 279] on div "Labeling Mode Pallet FDXG-IWQMH6XPP4 UPC 410079-1130 1 Selecting FO 2 Labeling …" at bounding box center [632, 314] width 1265 height 628
drag, startPoint x: 880, startPoint y: 202, endPoint x: 853, endPoint y: 208, distance: 28.2
drag, startPoint x: 853, startPoint y: 208, endPoint x: 756, endPoint y: 194, distance: 97.1
click at [692, 288] on div "Abort" at bounding box center [715, 290] width 323 height 24
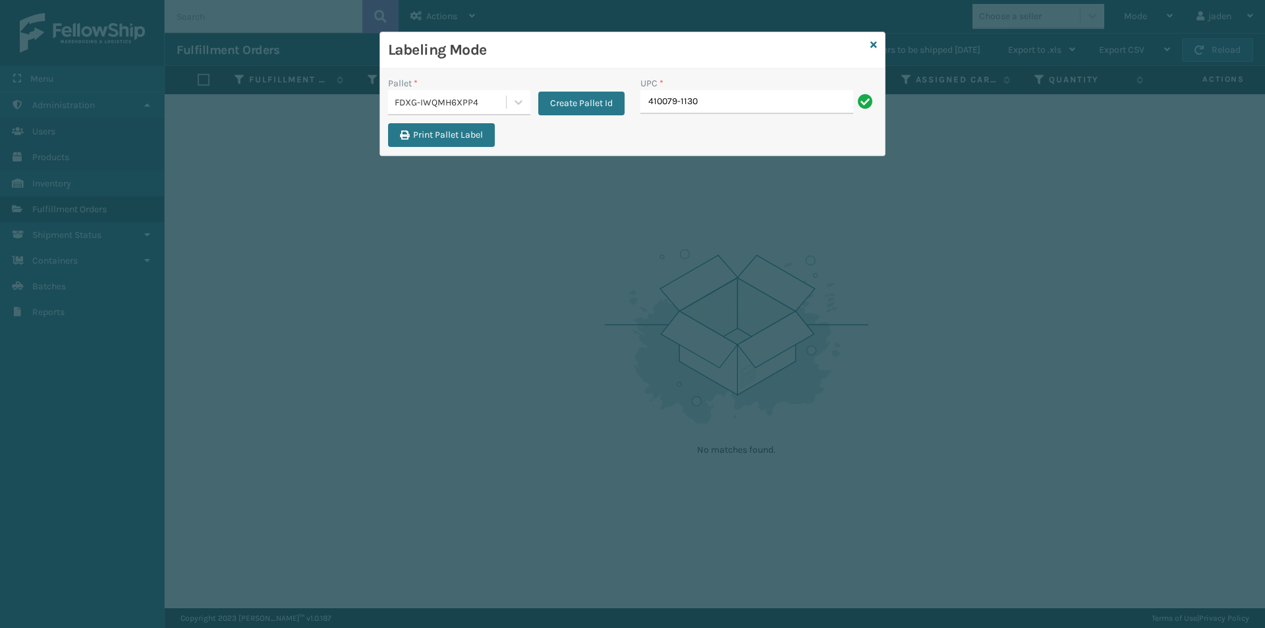
type input "410079-1130"
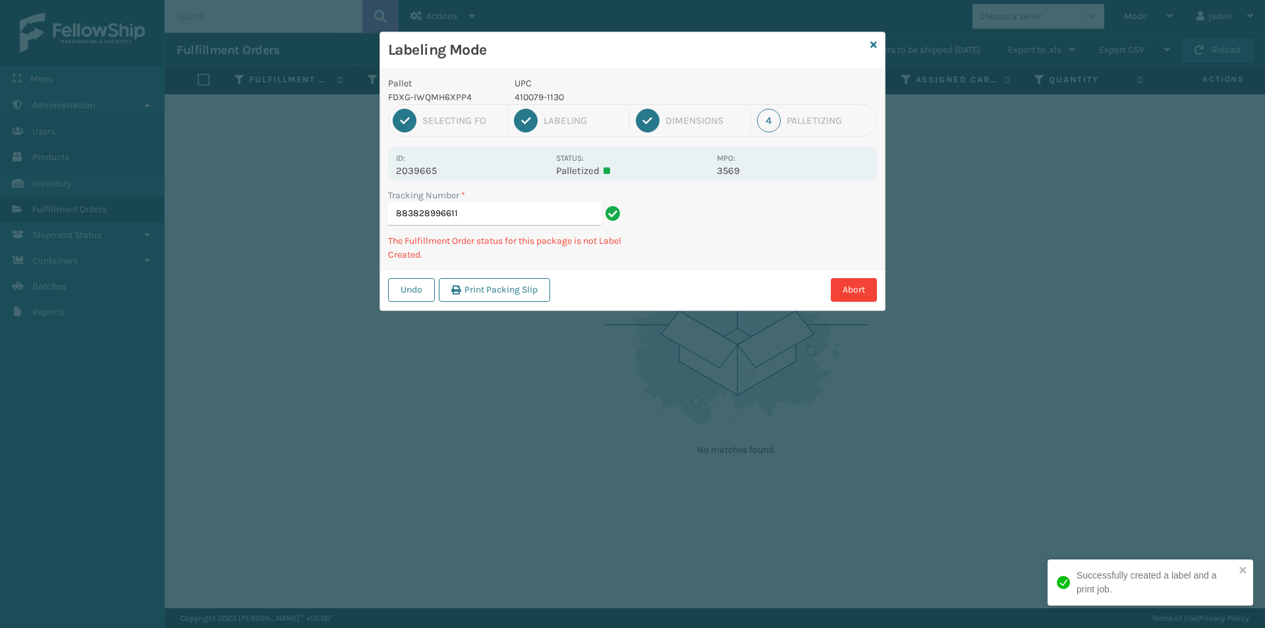
drag, startPoint x: 770, startPoint y: 218, endPoint x: 861, endPoint y: 195, distance: 94.4
click at [752, 241] on div "Tracking Number * 883828996611 The Fulfillment Order status for this package is…" at bounding box center [632, 228] width 505 height 81
drag, startPoint x: 861, startPoint y: 195, endPoint x: 733, endPoint y: 280, distance: 154.1
drag, startPoint x: 733, startPoint y: 280, endPoint x: 839, endPoint y: 219, distance: 122.8
click at [762, 269] on div "Pallet FDXG-IWQMH6XPP4 UPC 410079-1130 1 Selecting FO 2 Labeling 3 Dimensions 4…" at bounding box center [632, 190] width 505 height 242
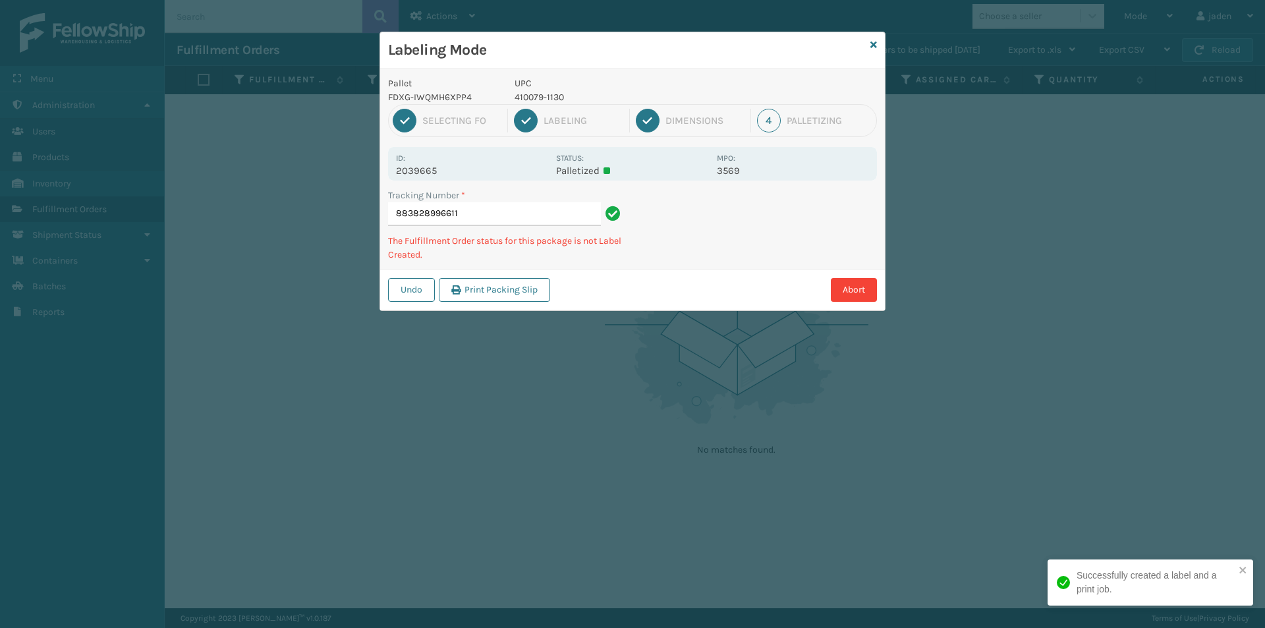
drag, startPoint x: 839, startPoint y: 219, endPoint x: 821, endPoint y: 222, distance: 18.6
drag, startPoint x: 821, startPoint y: 222, endPoint x: 880, endPoint y: 204, distance: 61.9
click at [758, 271] on div "Undo Print Packing Slip Abort" at bounding box center [632, 289] width 505 height 40
drag, startPoint x: 880, startPoint y: 204, endPoint x: 796, endPoint y: 200, distance: 84.4
click at [754, 264] on div "Pallet FDXG-IWQMH6XPP4 UPC 410079-1130 1 Selecting FO 2 Labeling 3 Dimensions 4…" at bounding box center [632, 190] width 505 height 242
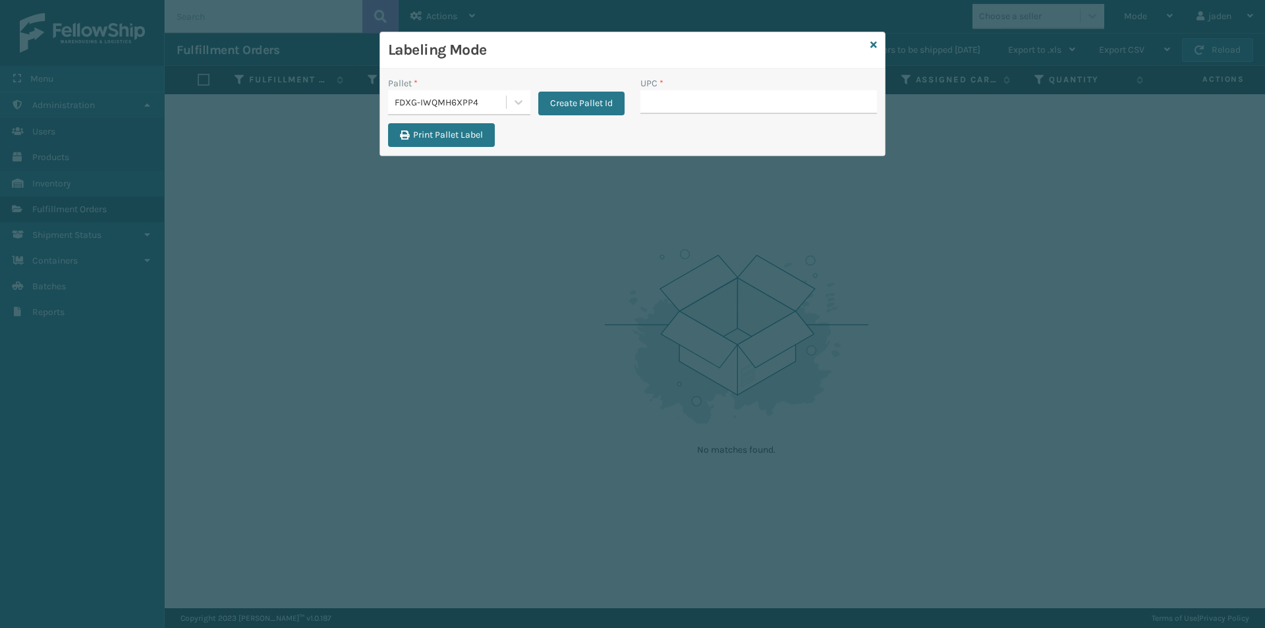
type input "410079-1130"
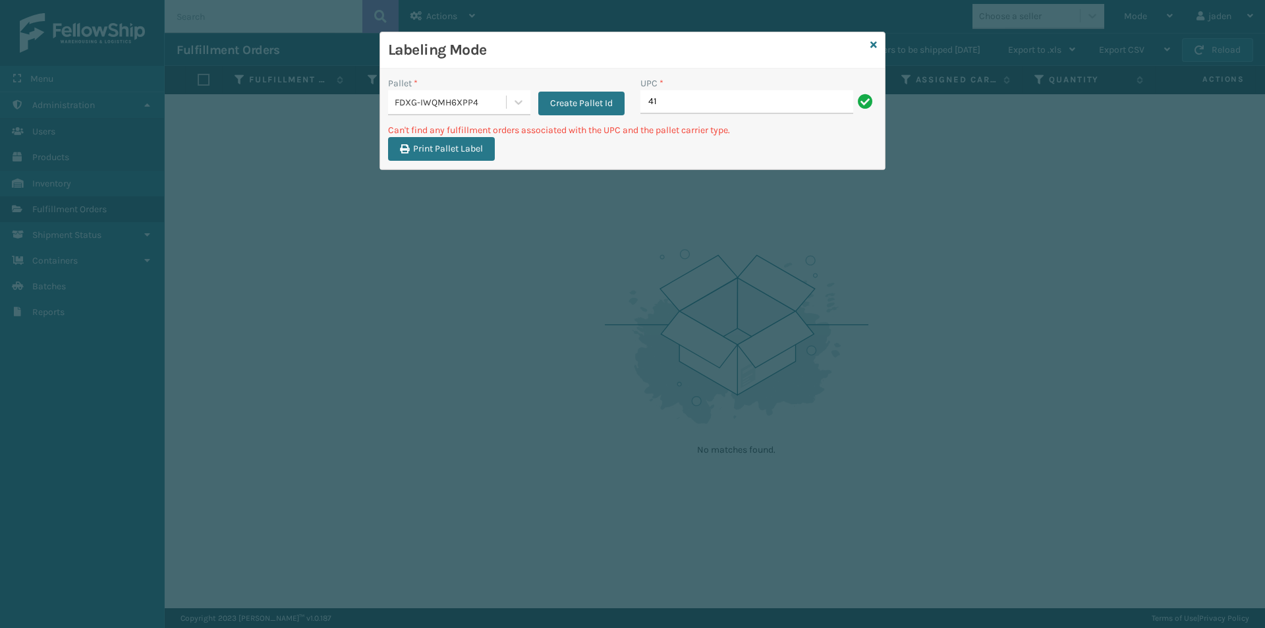
type input "4"
type input "410079-1160"
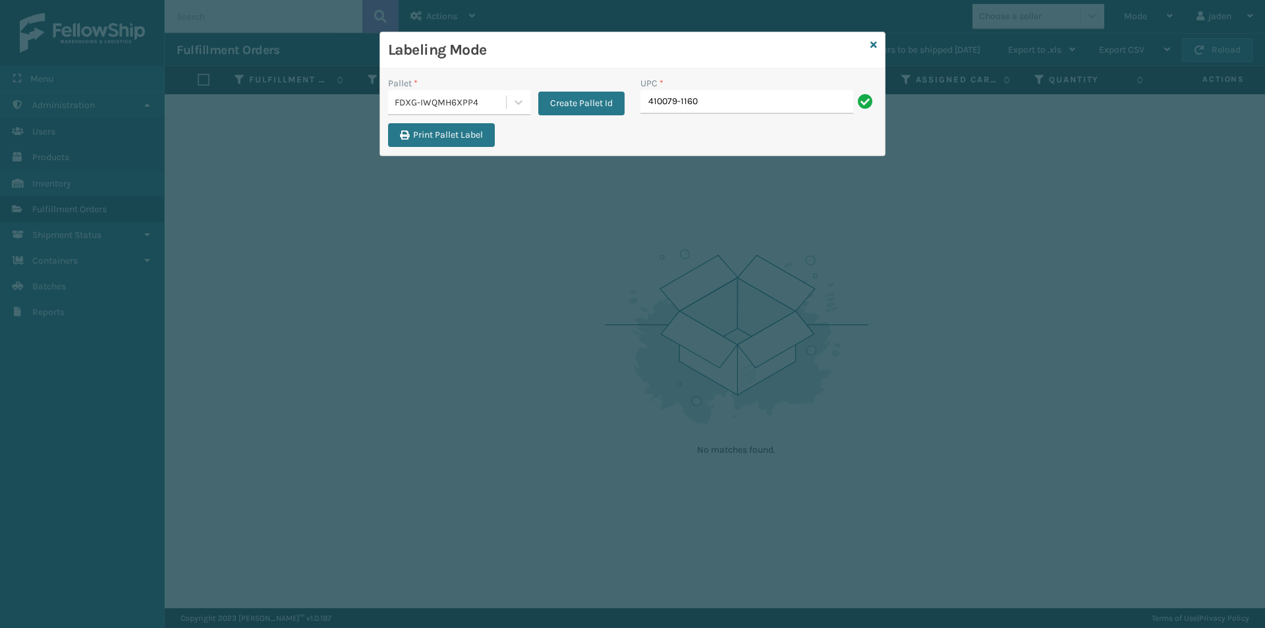
type input "410079-1160"
type input "410106-1120"
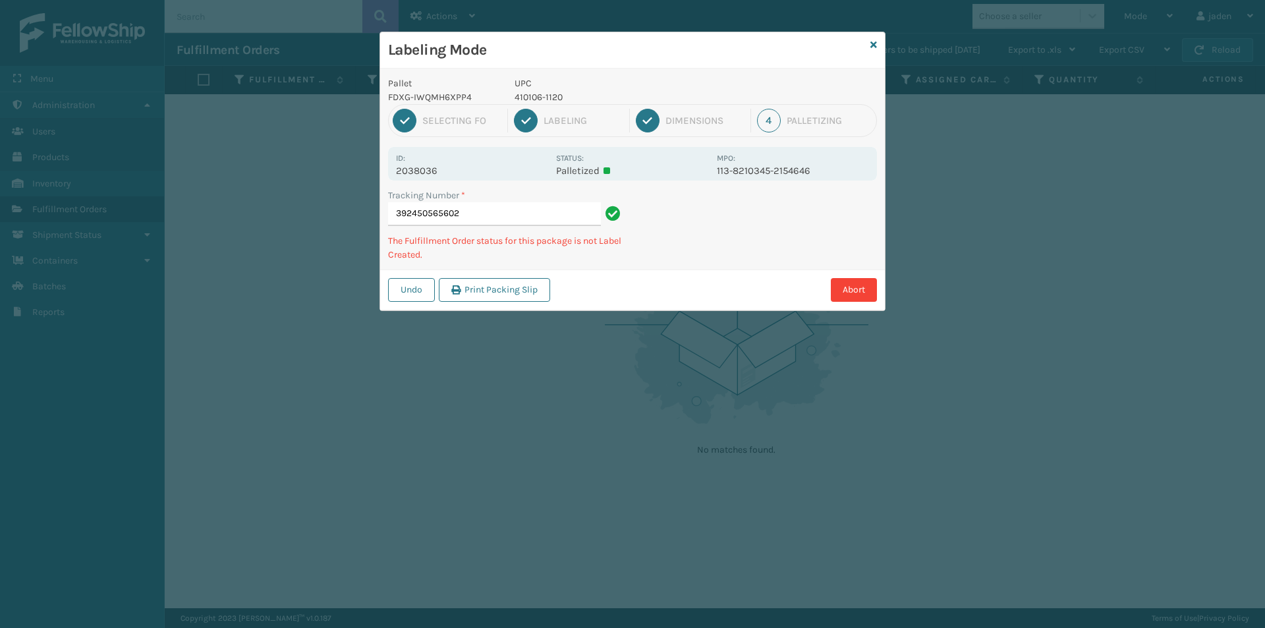
type input "3924505656024"
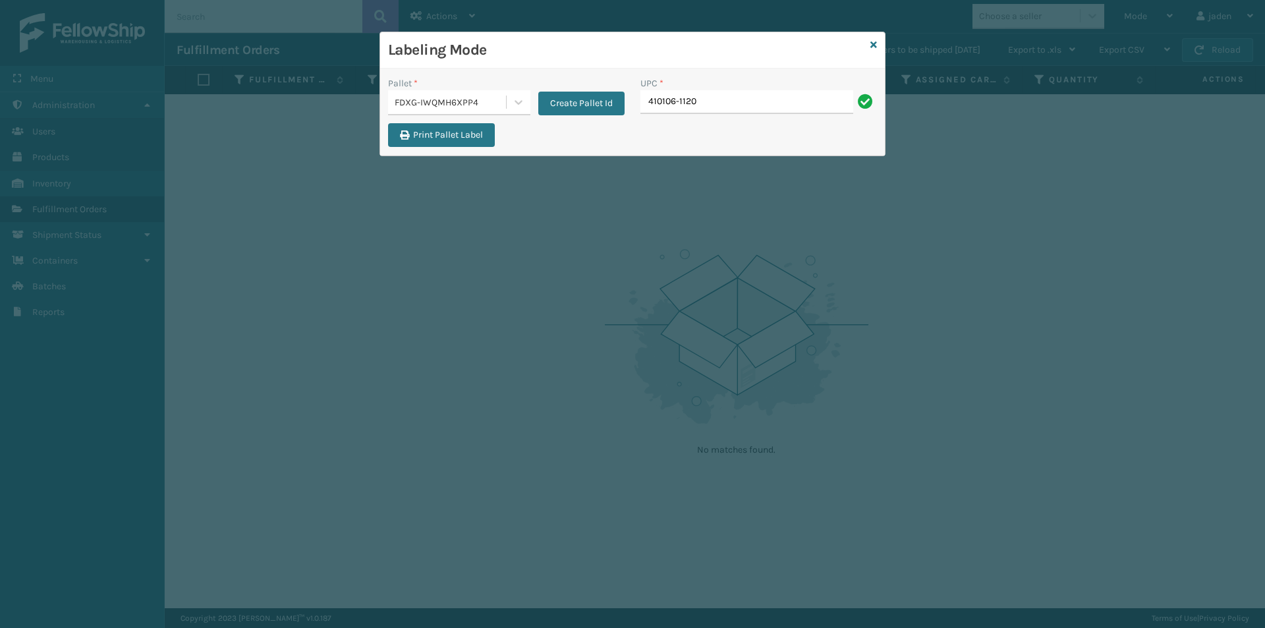
type input "410106-1120"
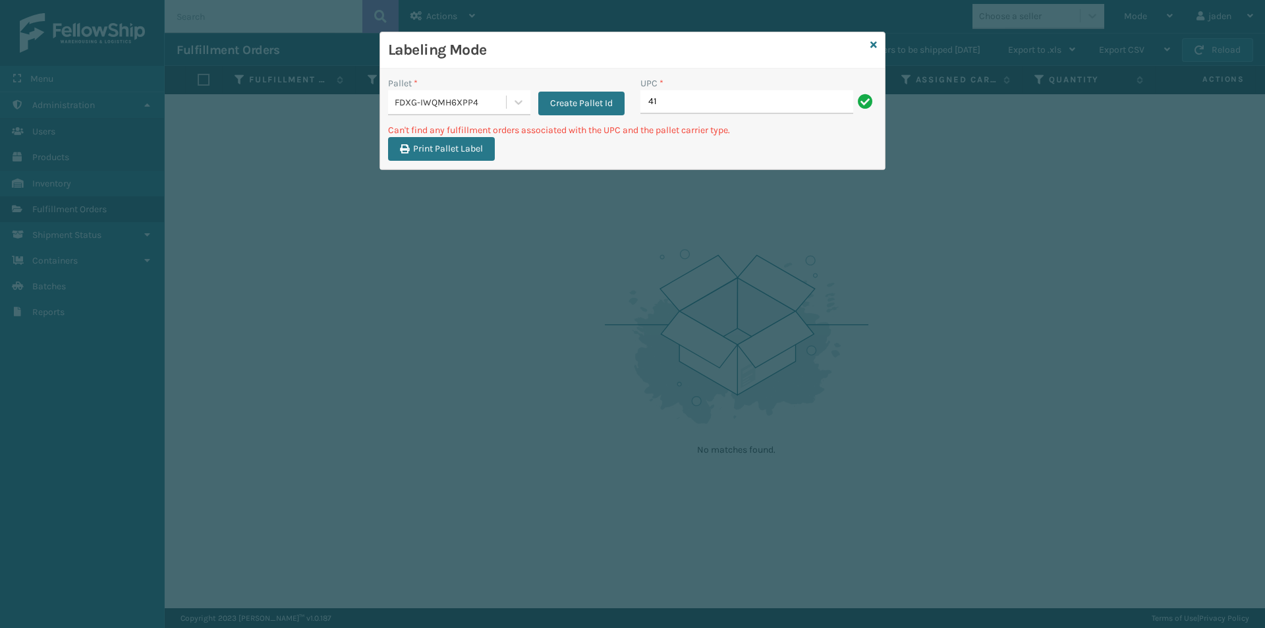
type input "4"
type input "410106-1150"
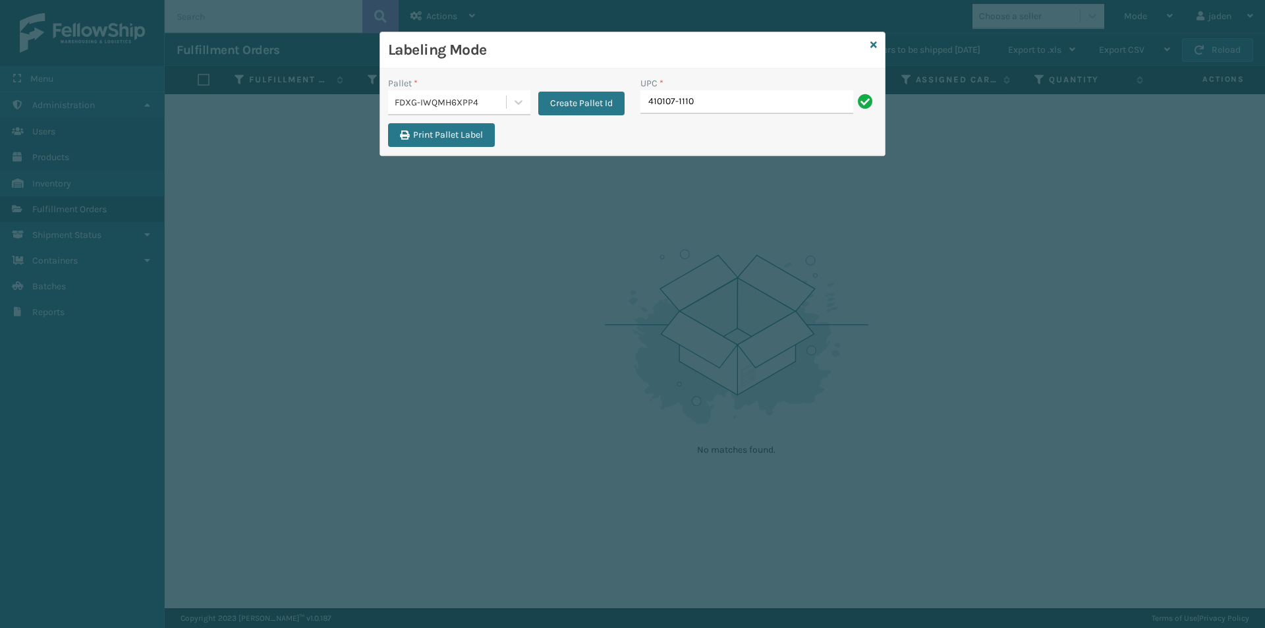
type input "410107-1110"
type input "410107-1120"
type input "410107-1130"
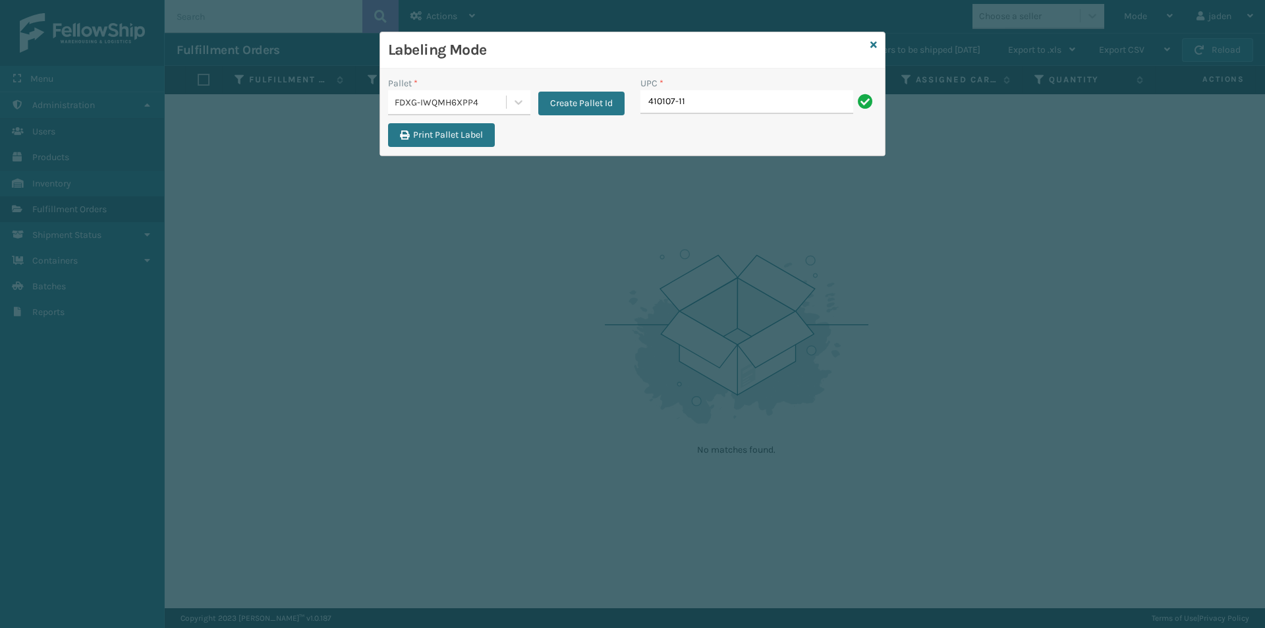
type input "410107-113"
type input "410107-1130"
type input "410107-1150"
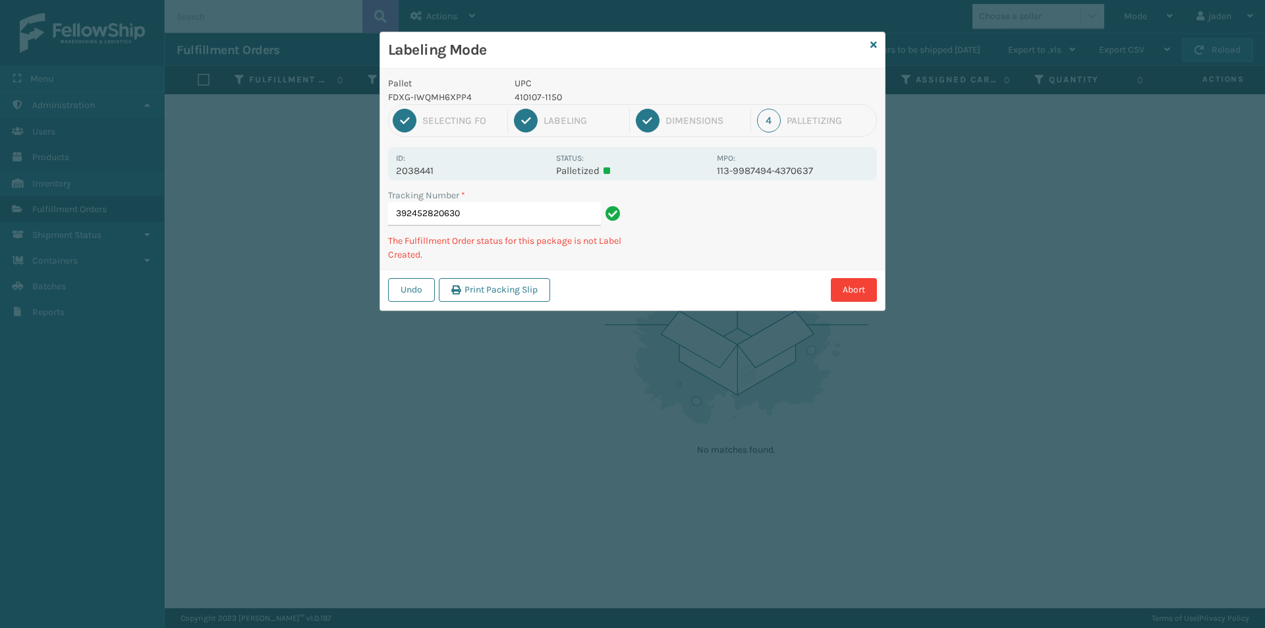
type input "3924528206304"
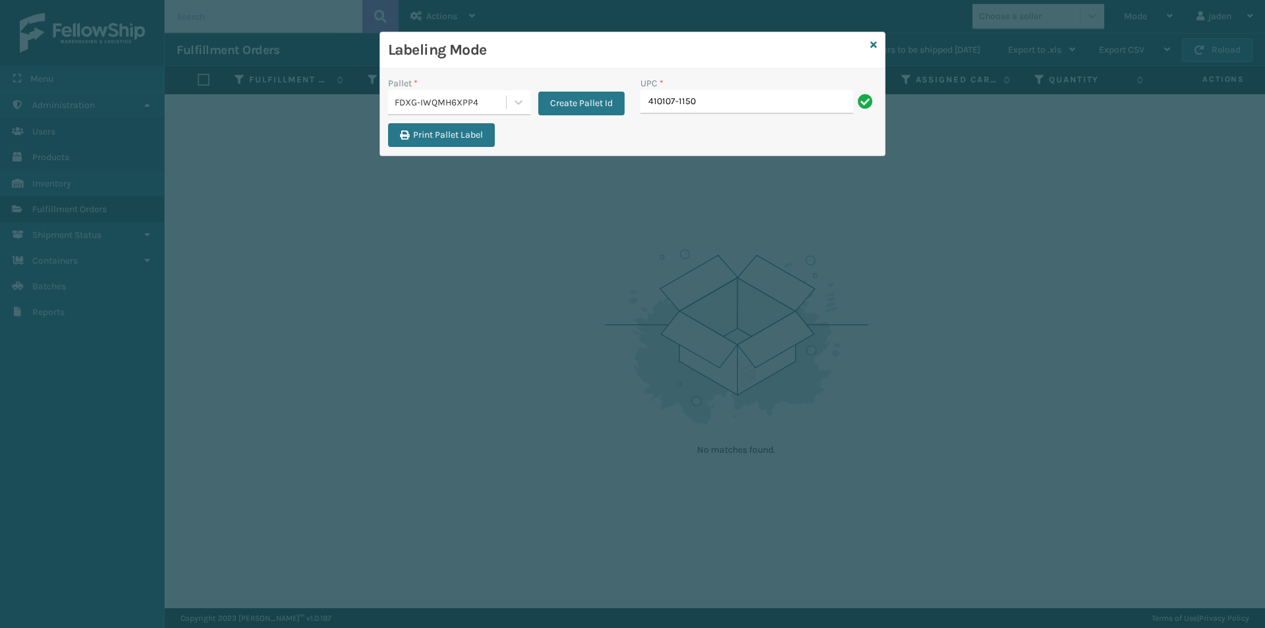
type input "410107-1150"
type input "410167-1130"
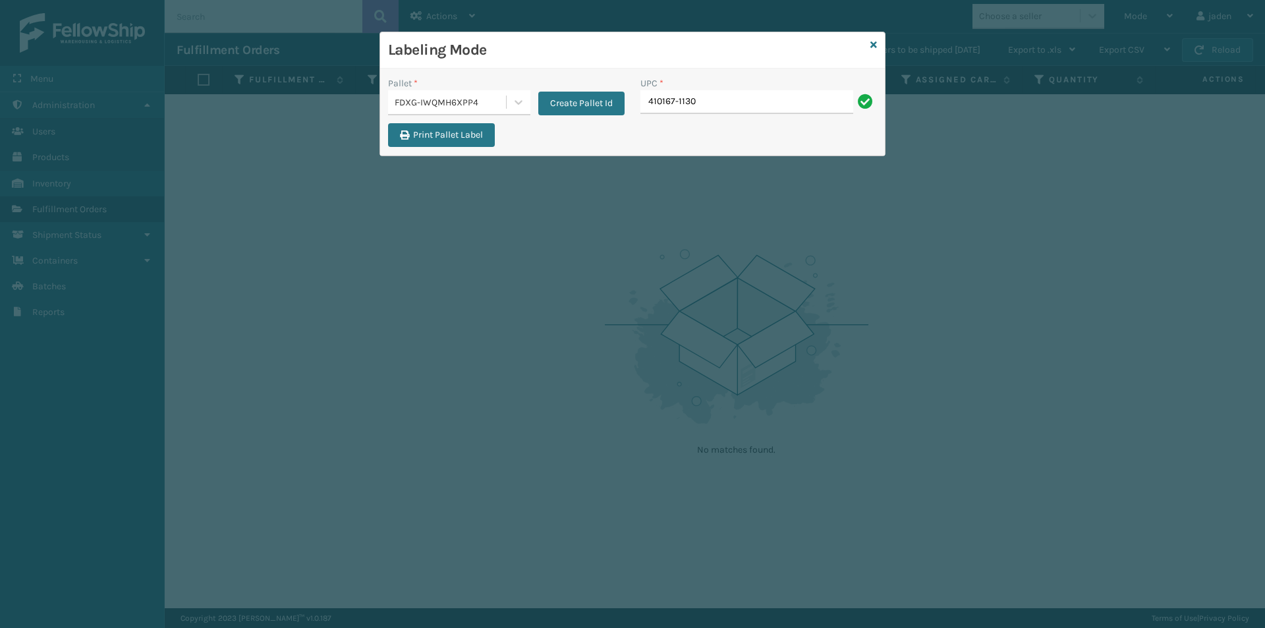
type input "410167-1130"
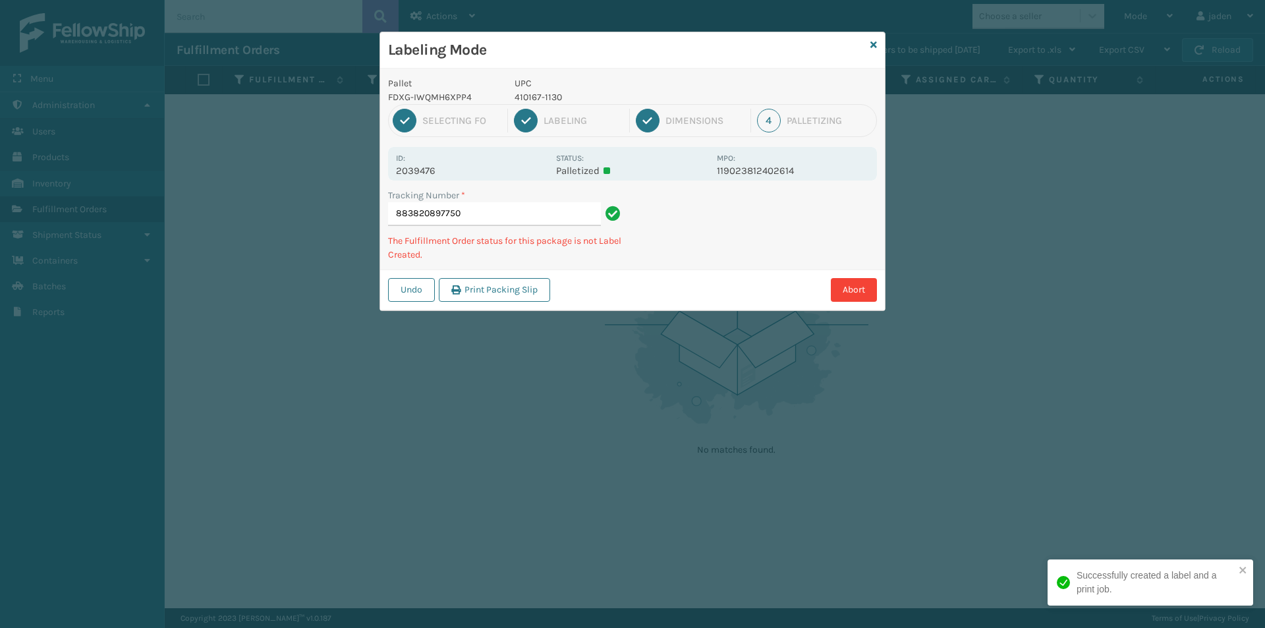
type input "8838208977504"
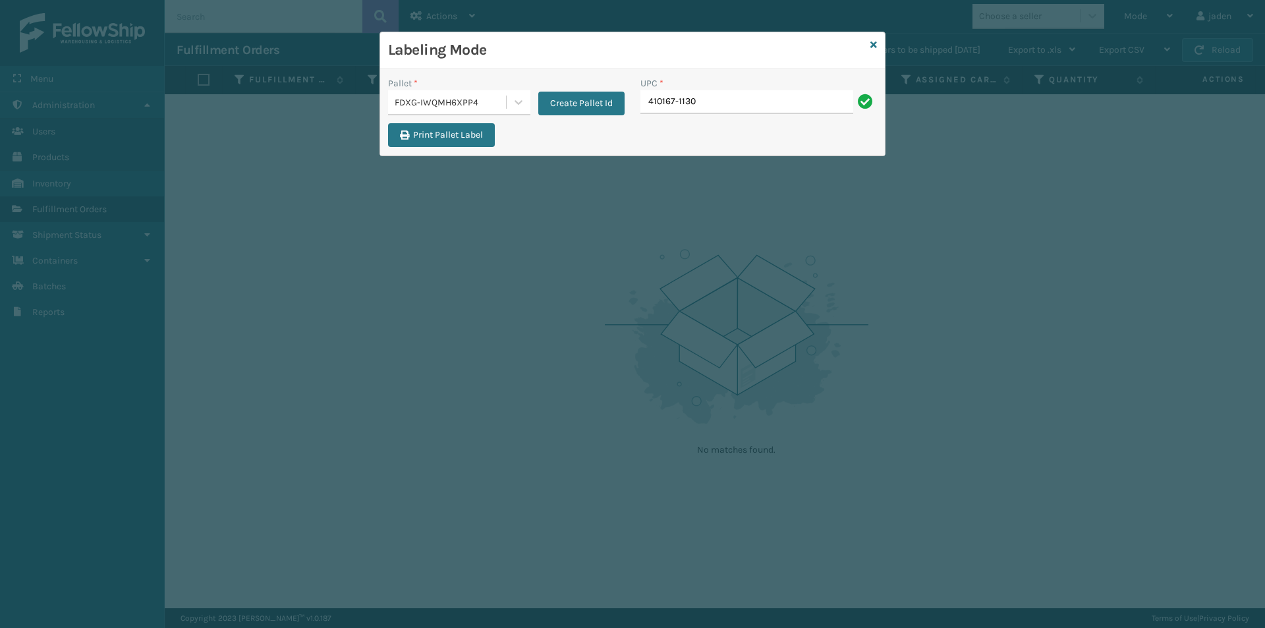
type input "410167-1130"
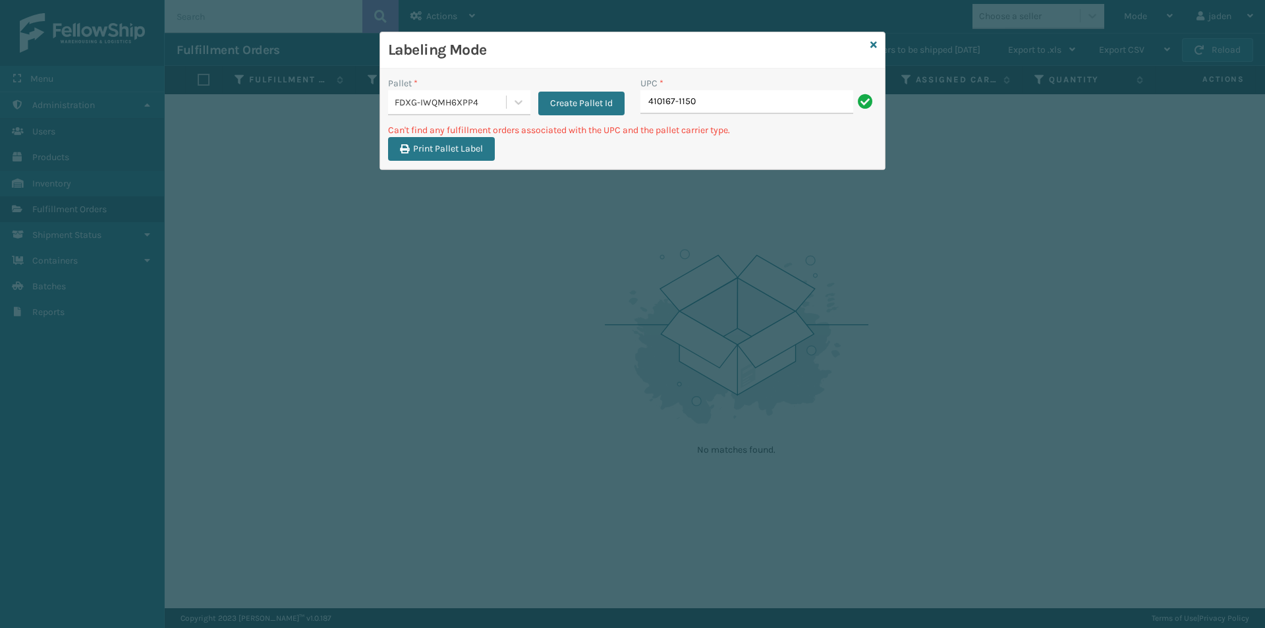
type input "410167-1150"
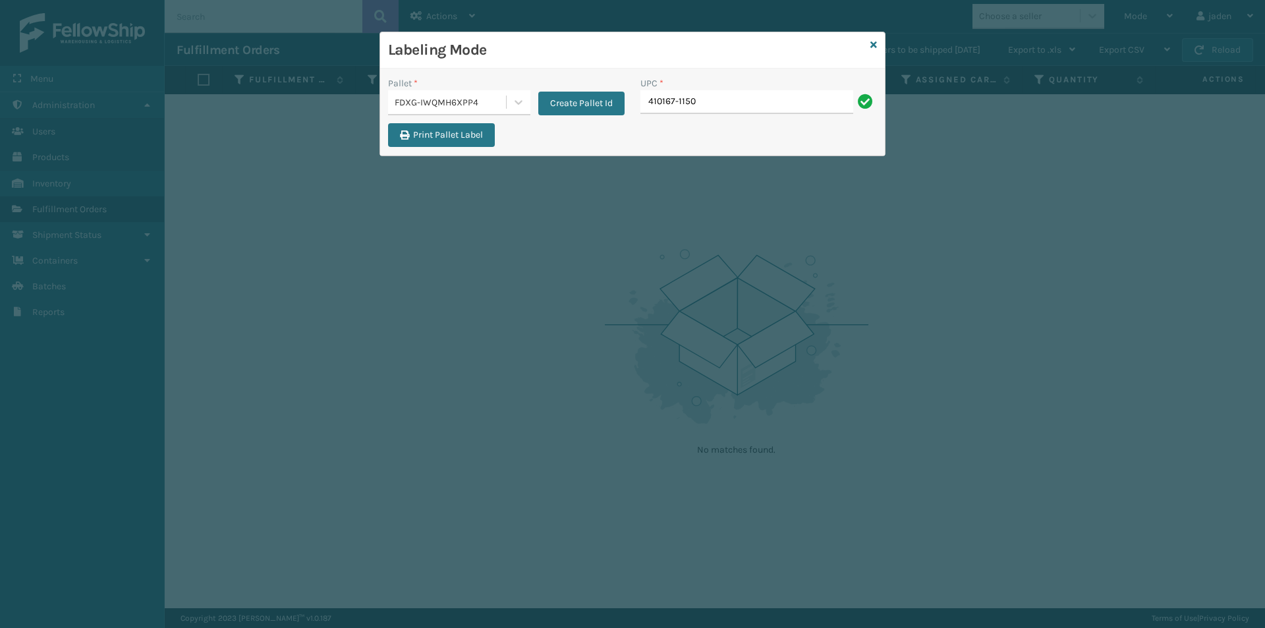
type input "410167-1150"
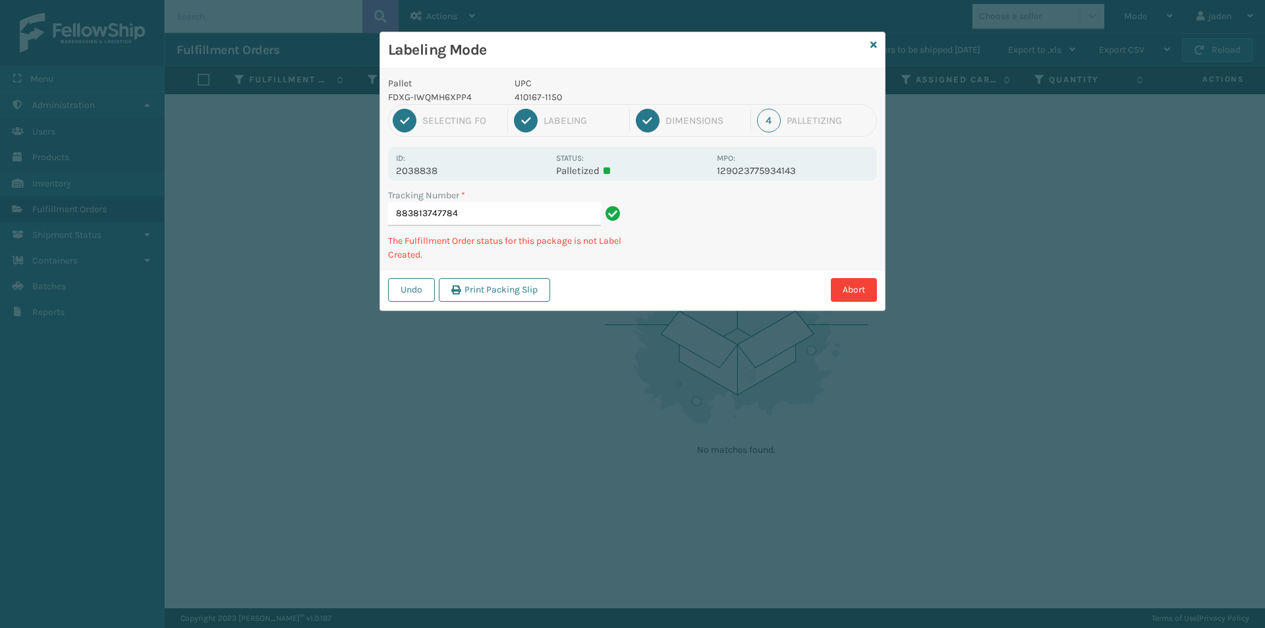
type input "8838137477844"
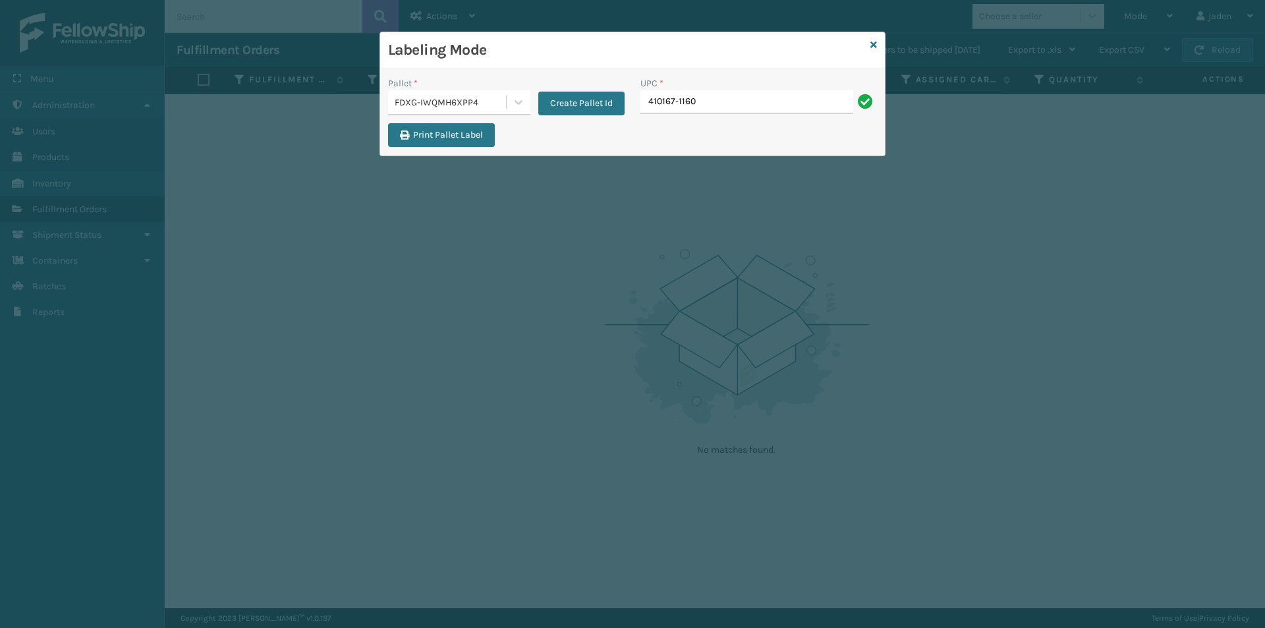
type input "410167-1160"
type input "410168-8010"
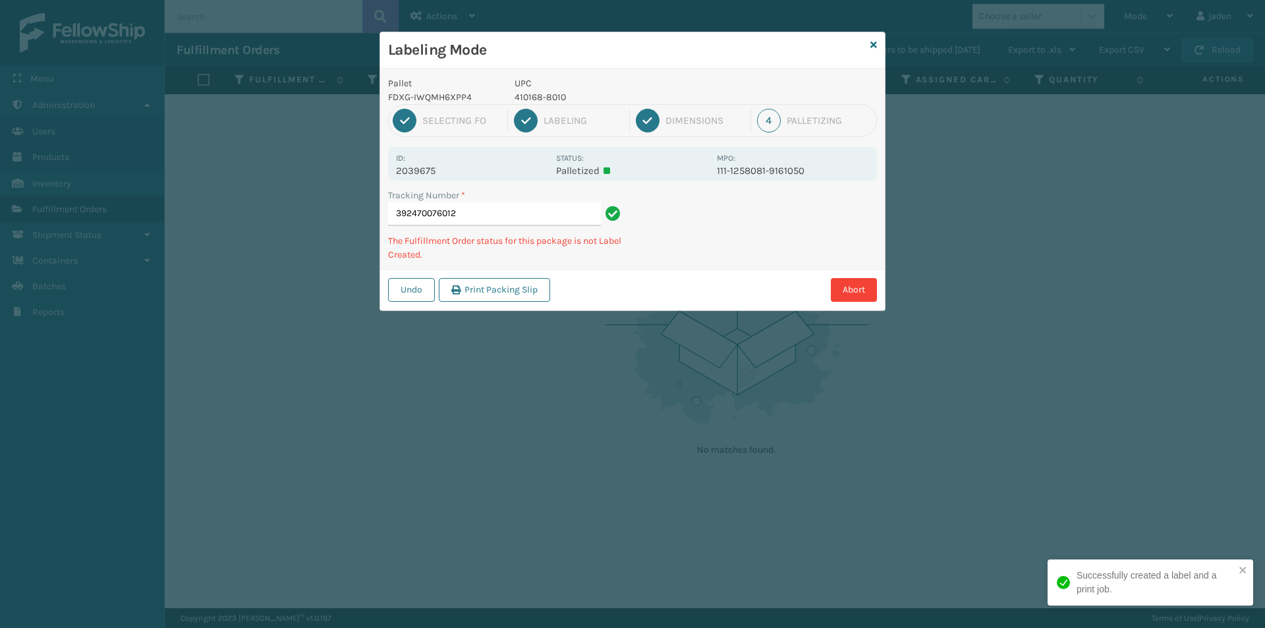
type input "3924700760124"
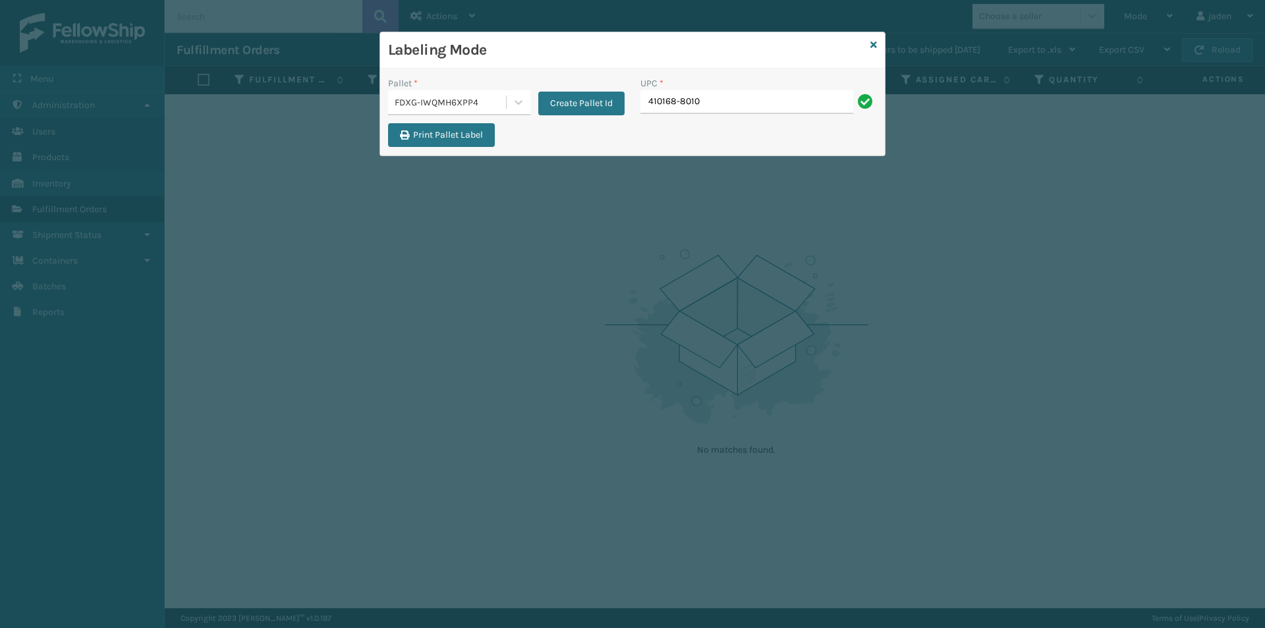
type input "410168-8010"
type input "410168-8030"
type input "410168-8060"
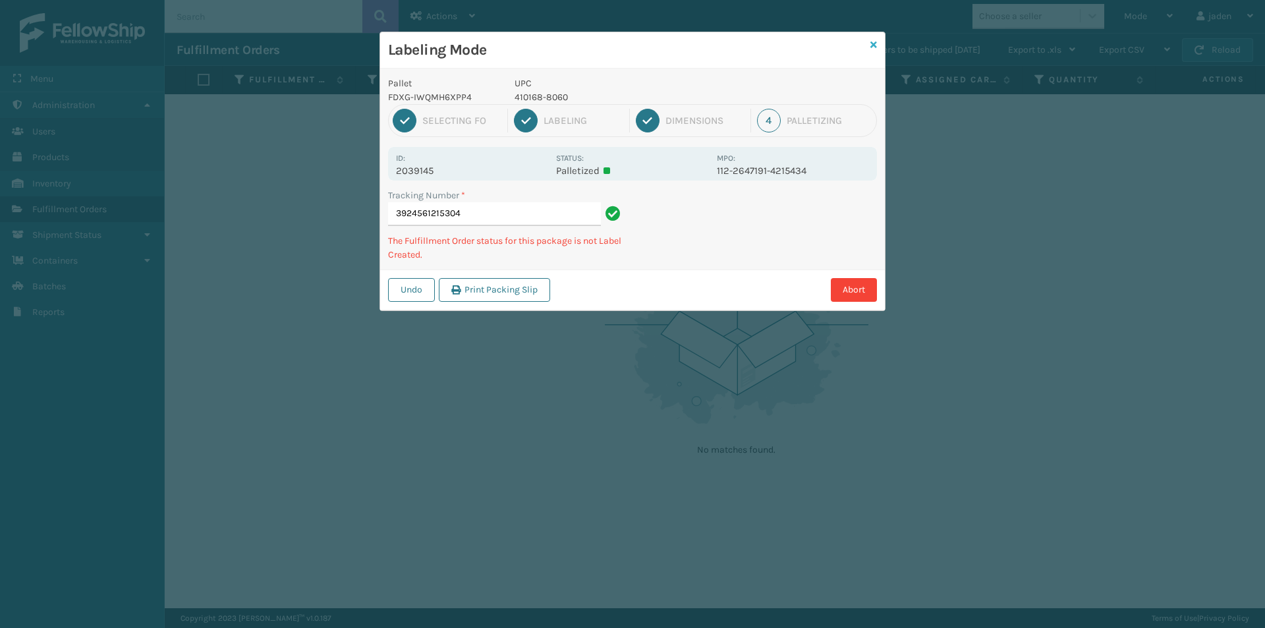
type input "39245612153044"
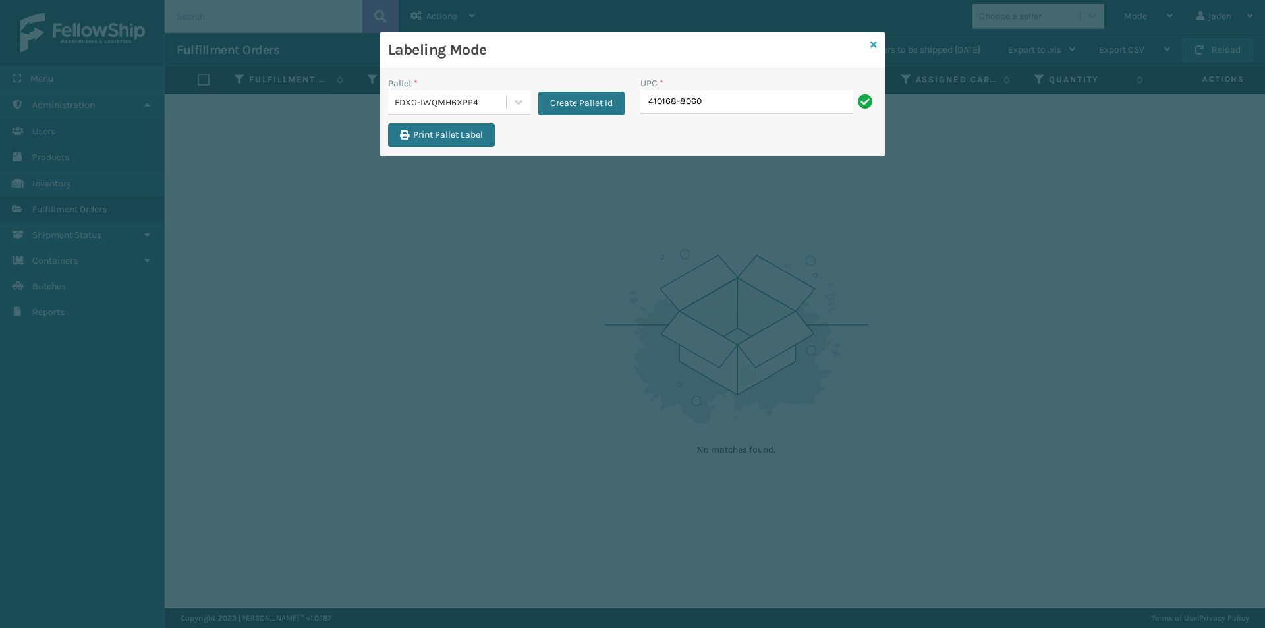
type input "410168-8060"
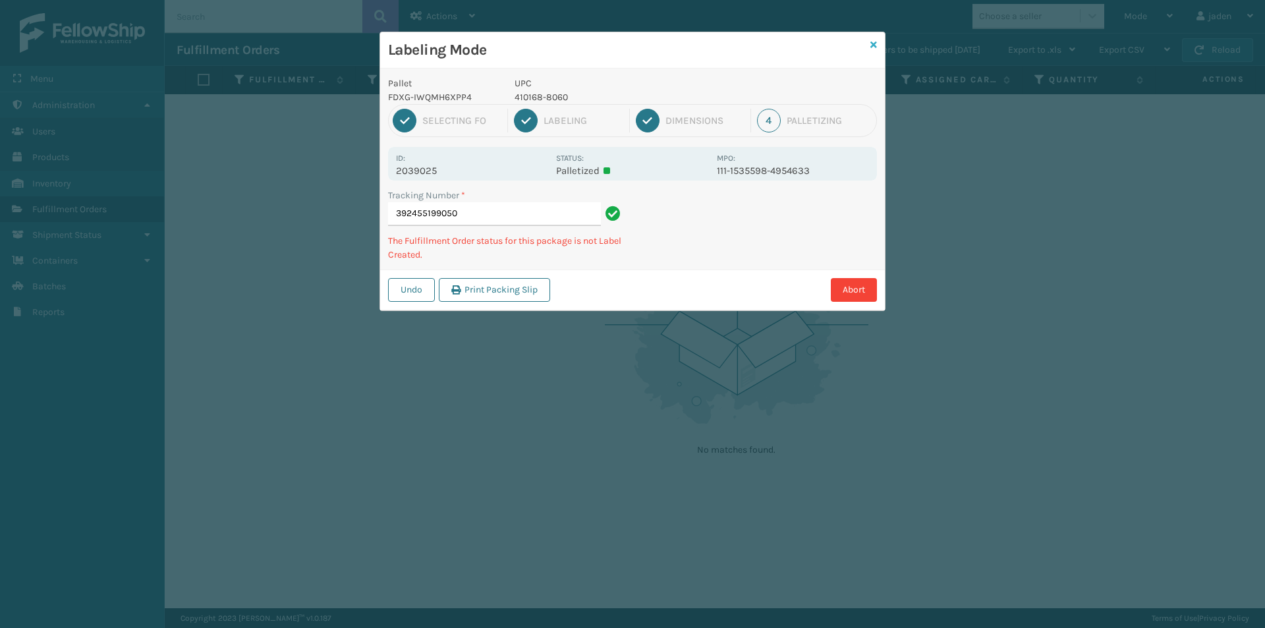
type input "3924551990504"
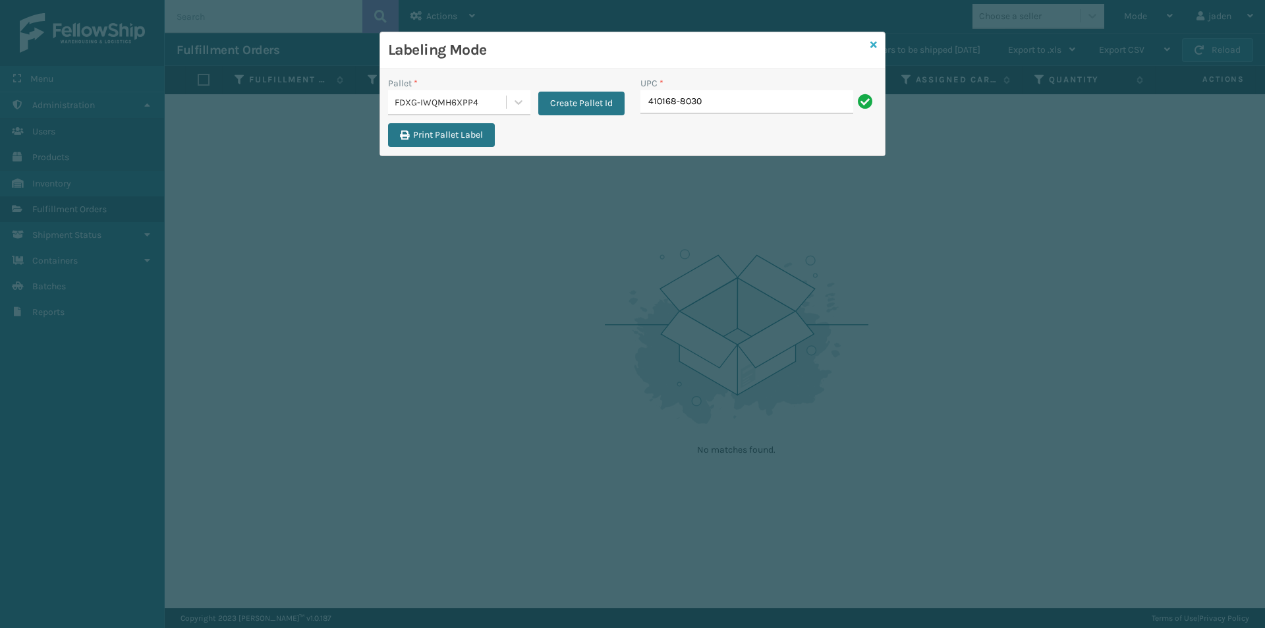
type input "410168-8030"
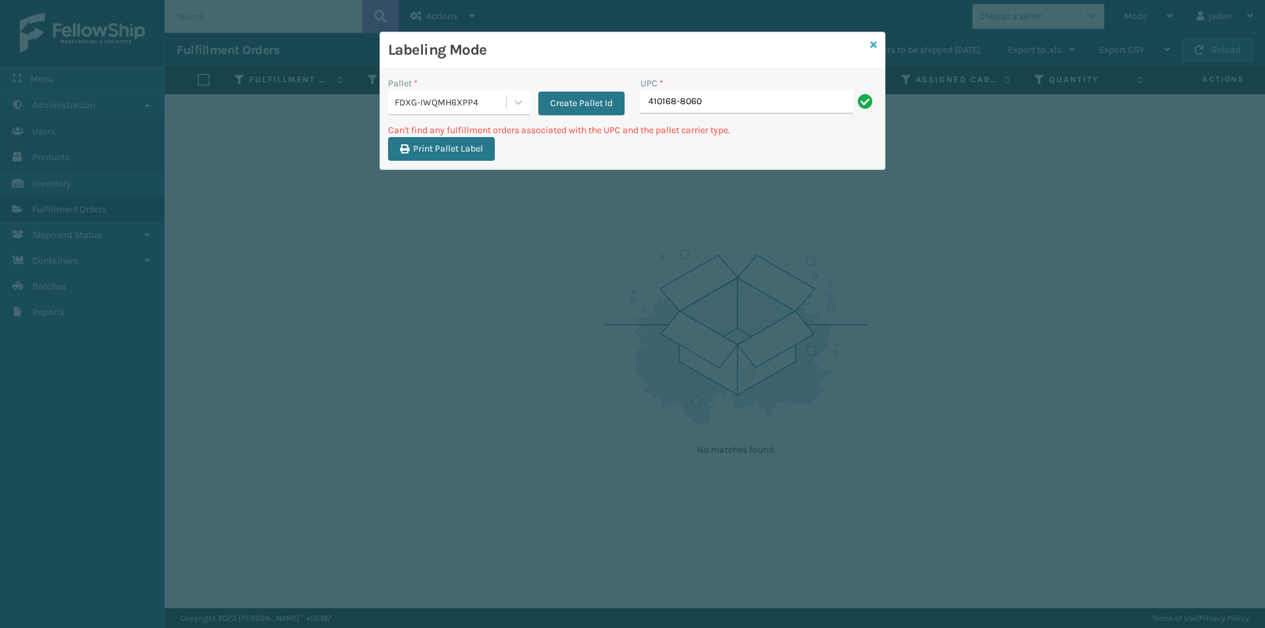
type input "410168-8060"
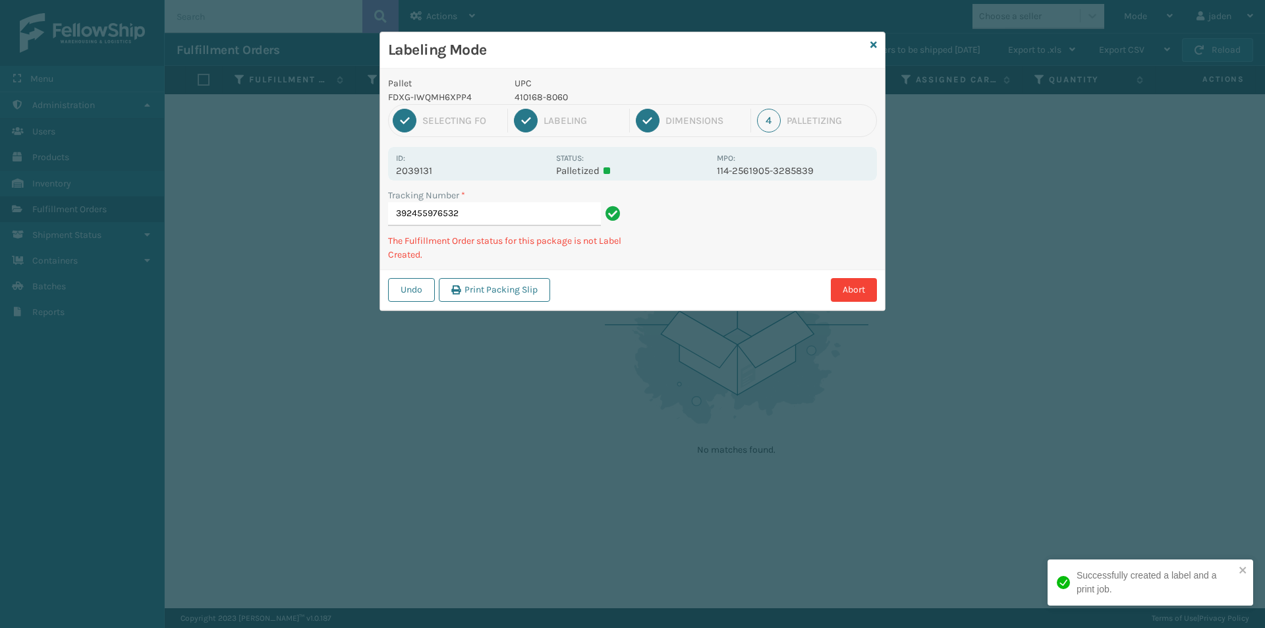
click at [526, 98] on p "410168-8060" at bounding box center [612, 97] width 194 height 14
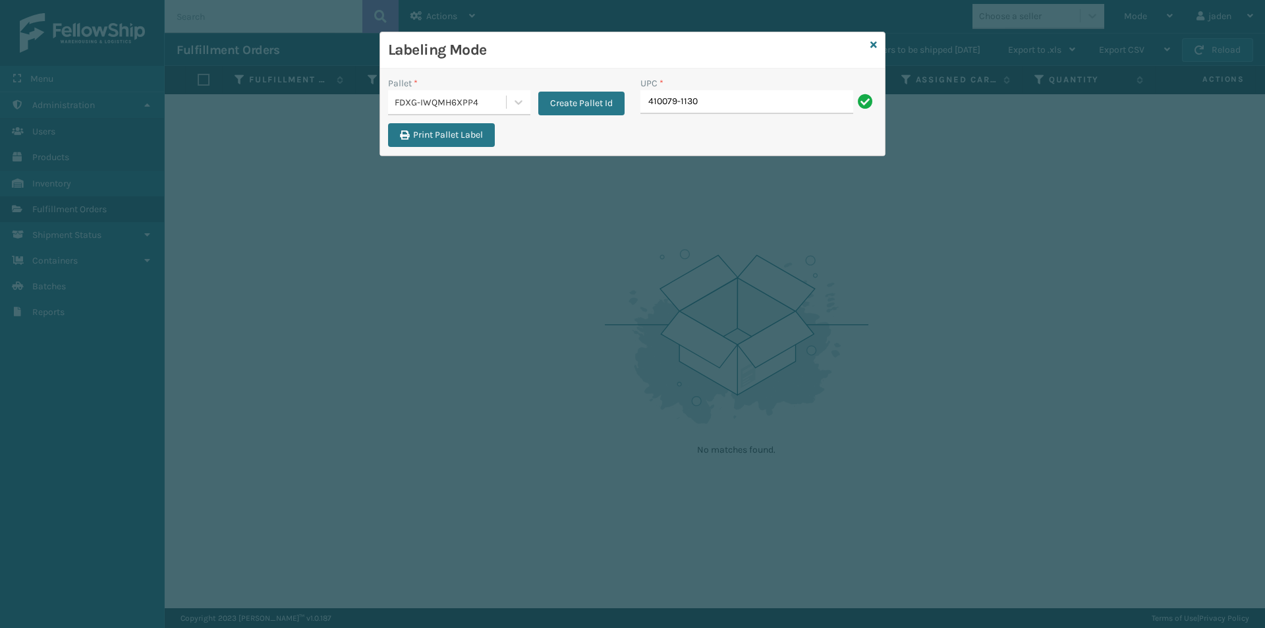
type input "410079-1130"
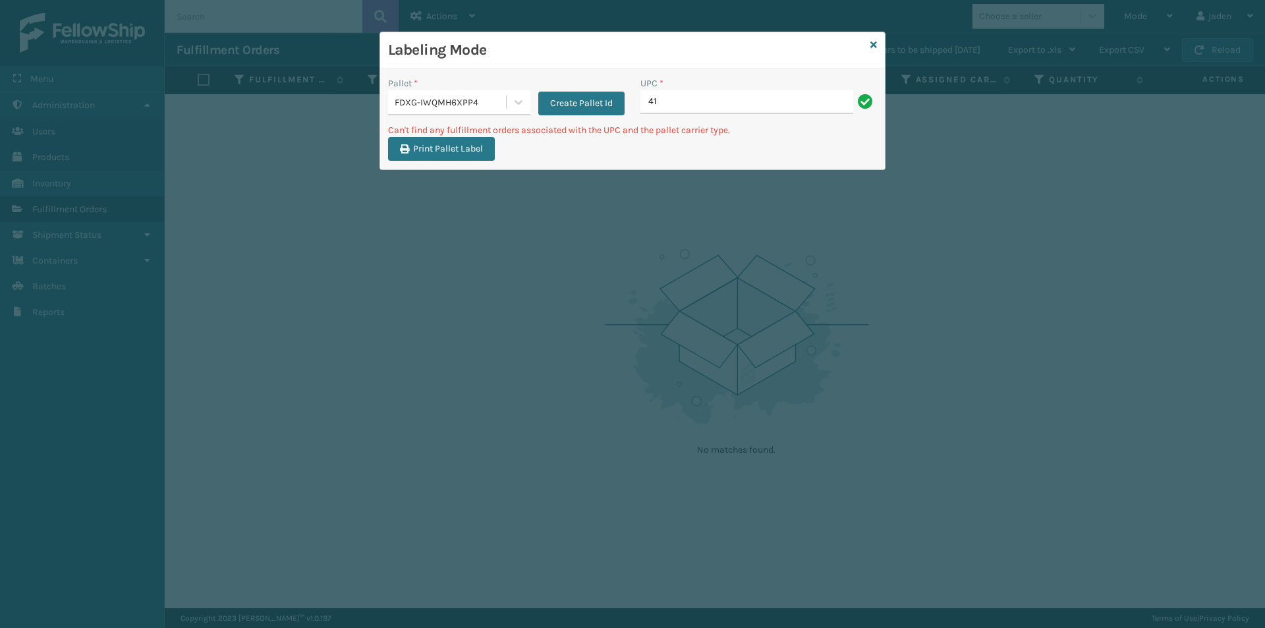
type input "4"
type input "410168-8060"
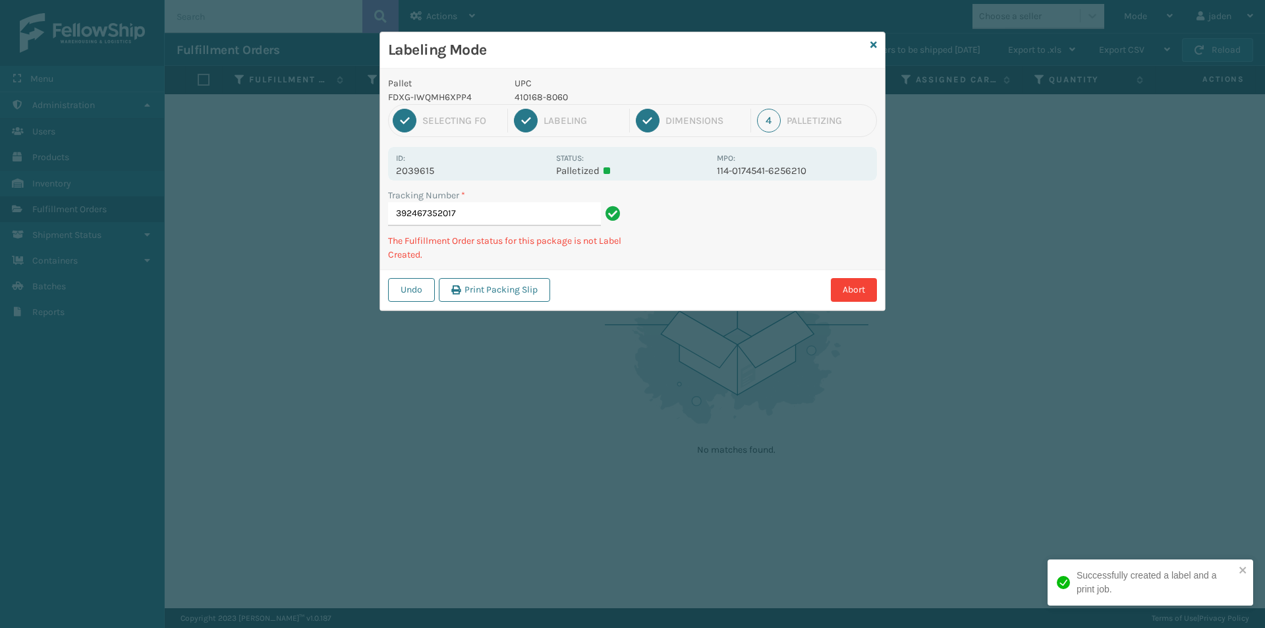
click at [546, 96] on p "410168-8060" at bounding box center [612, 97] width 194 height 14
copy p "410168-8060"
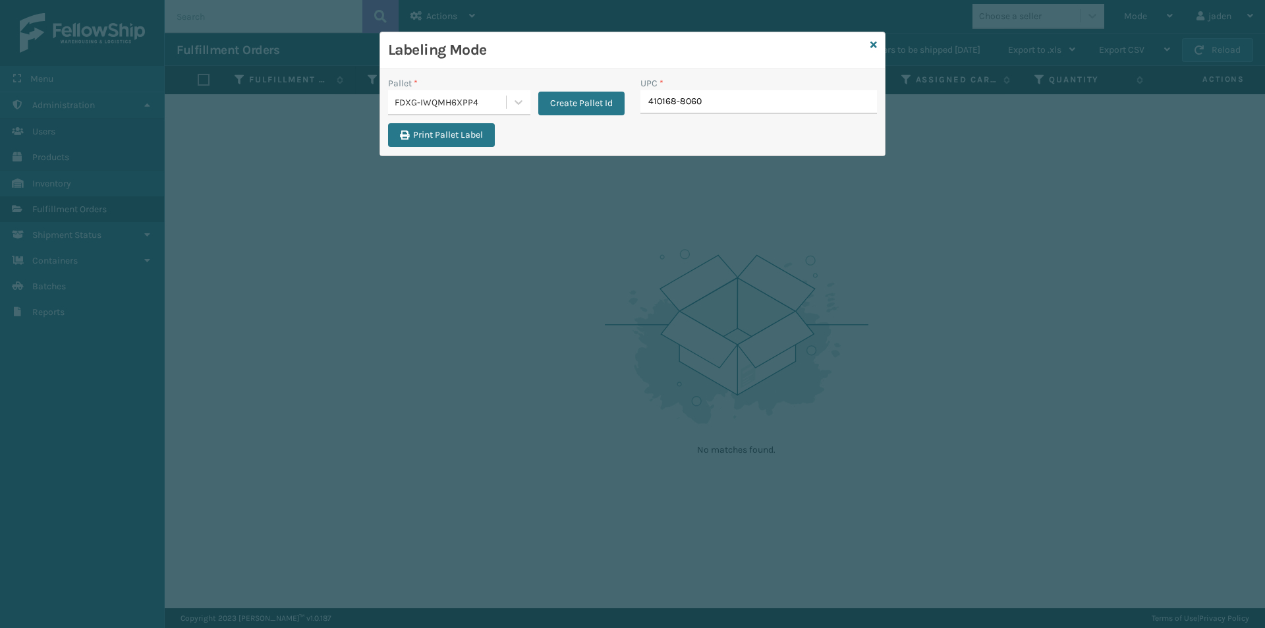
type input "410168-8060"
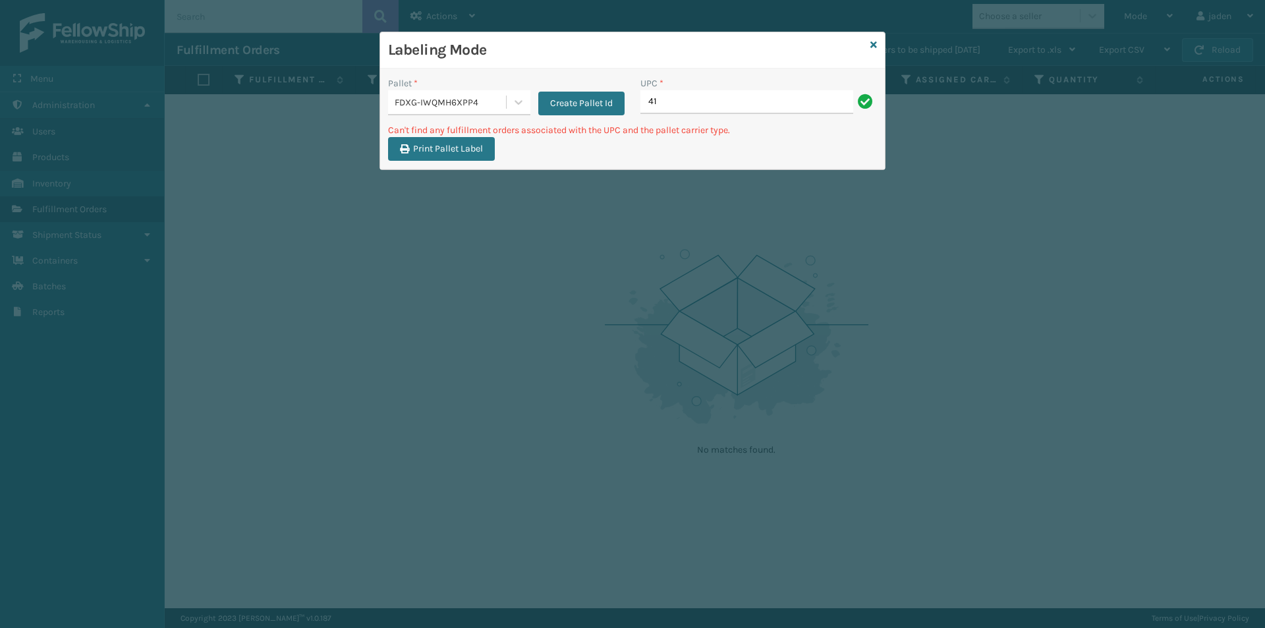
type input "4"
type input "080313074240"
type input "0"
type input "7424m"
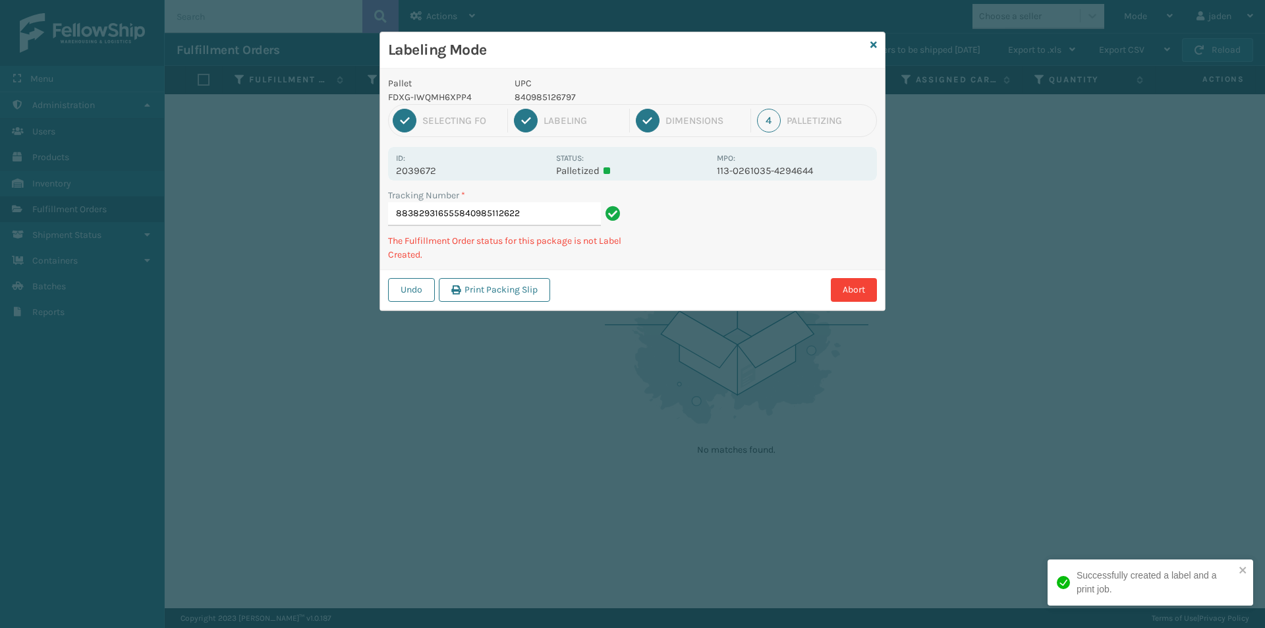
type input "883829316555840985112622"
type input "392453844520840985112622"
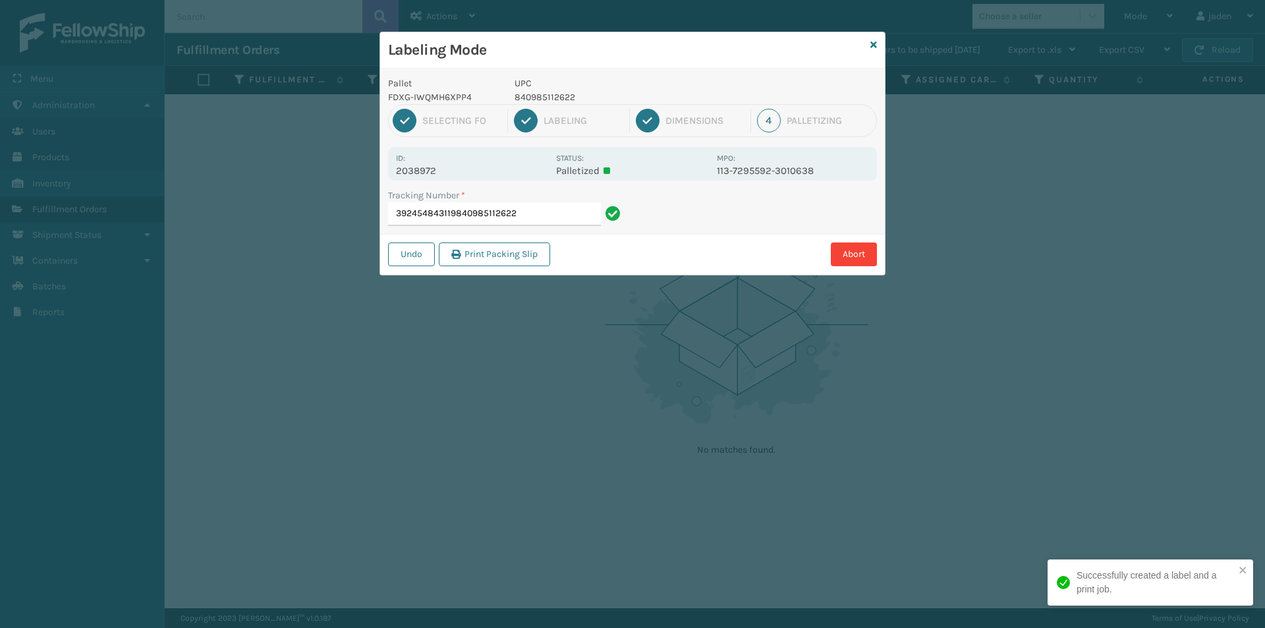
type input "392454843119840985112622"
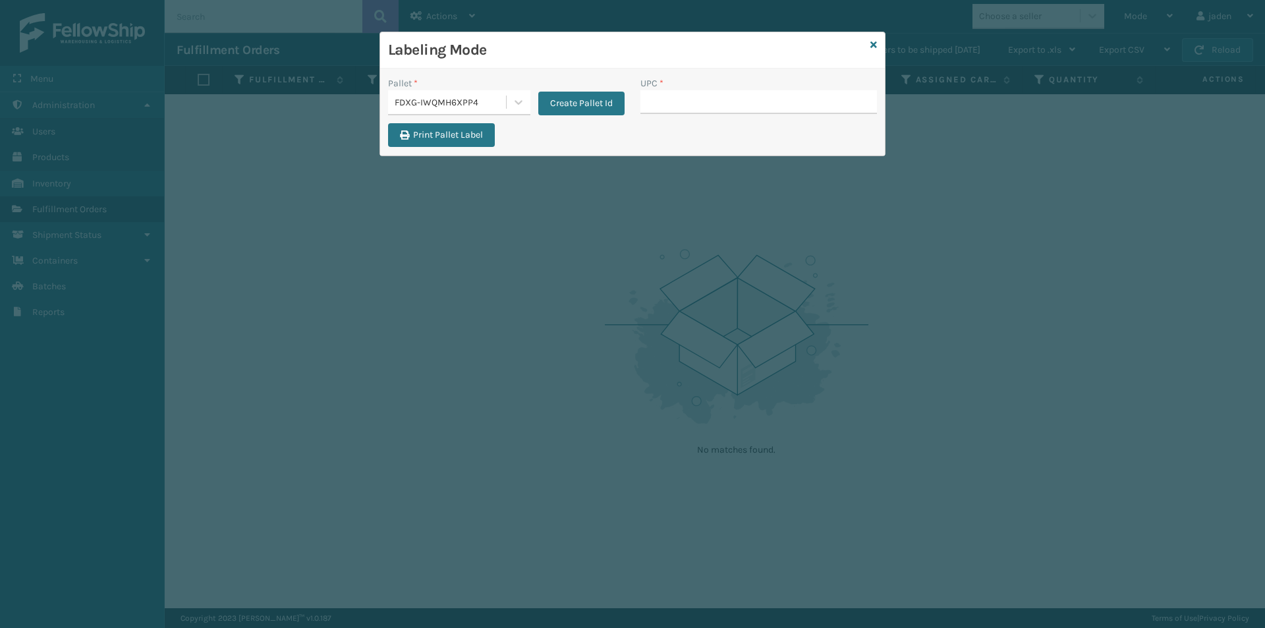
click at [669, 80] on div "UPC *" at bounding box center [758, 83] width 237 height 14
click at [681, 93] on input "UPC *" at bounding box center [758, 102] width 237 height 24
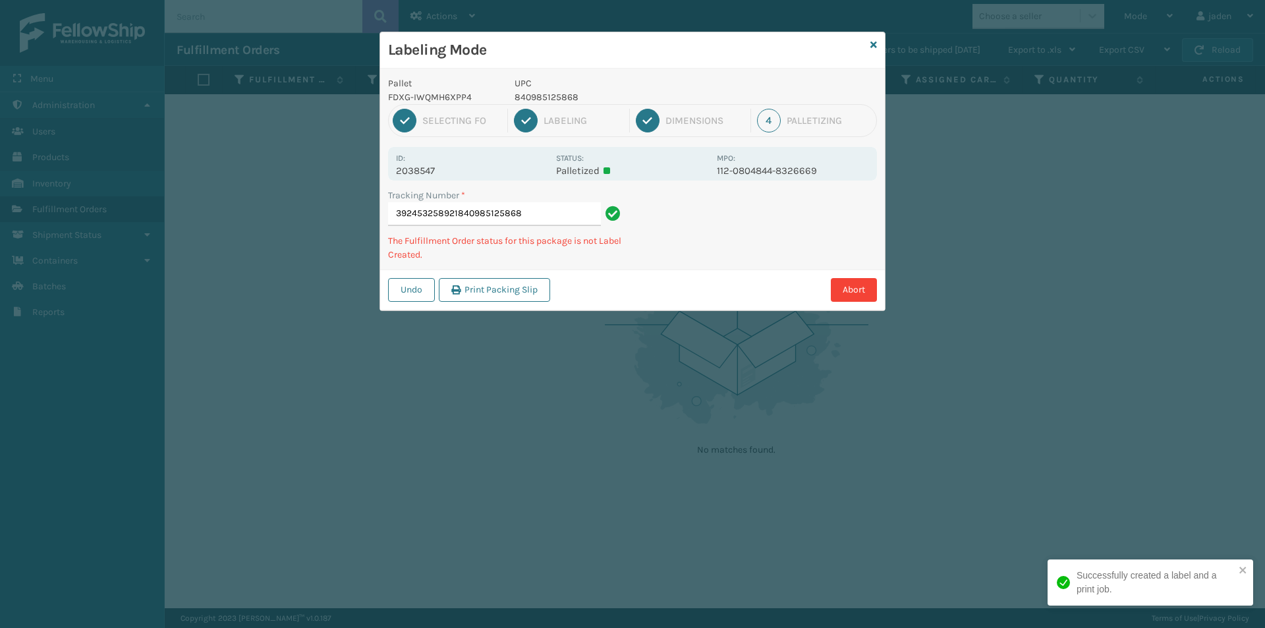
type input "392453258921840985125868"
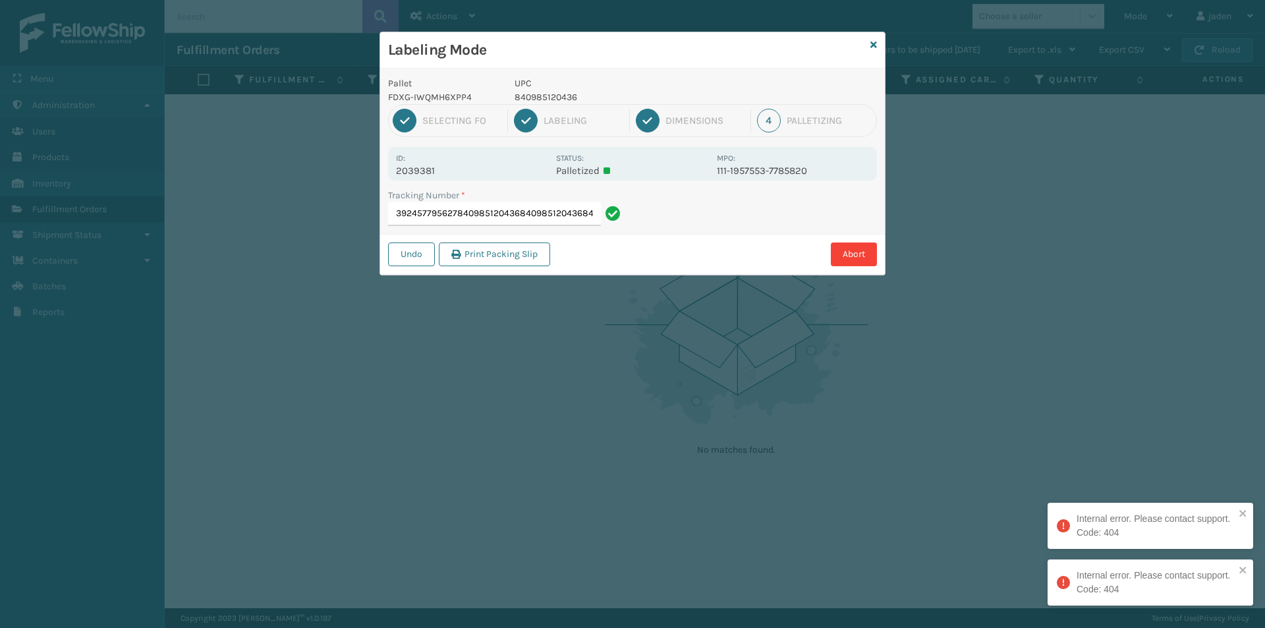
type input "392457795627840985120436840985120436840985120436"
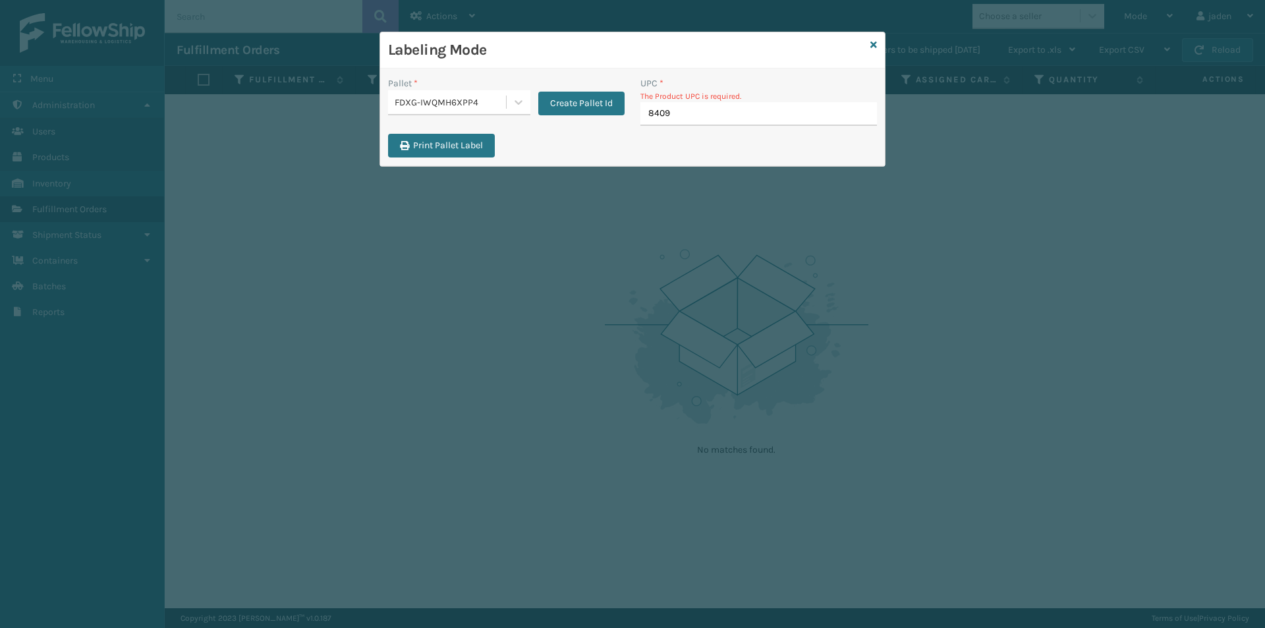
type input "84098"
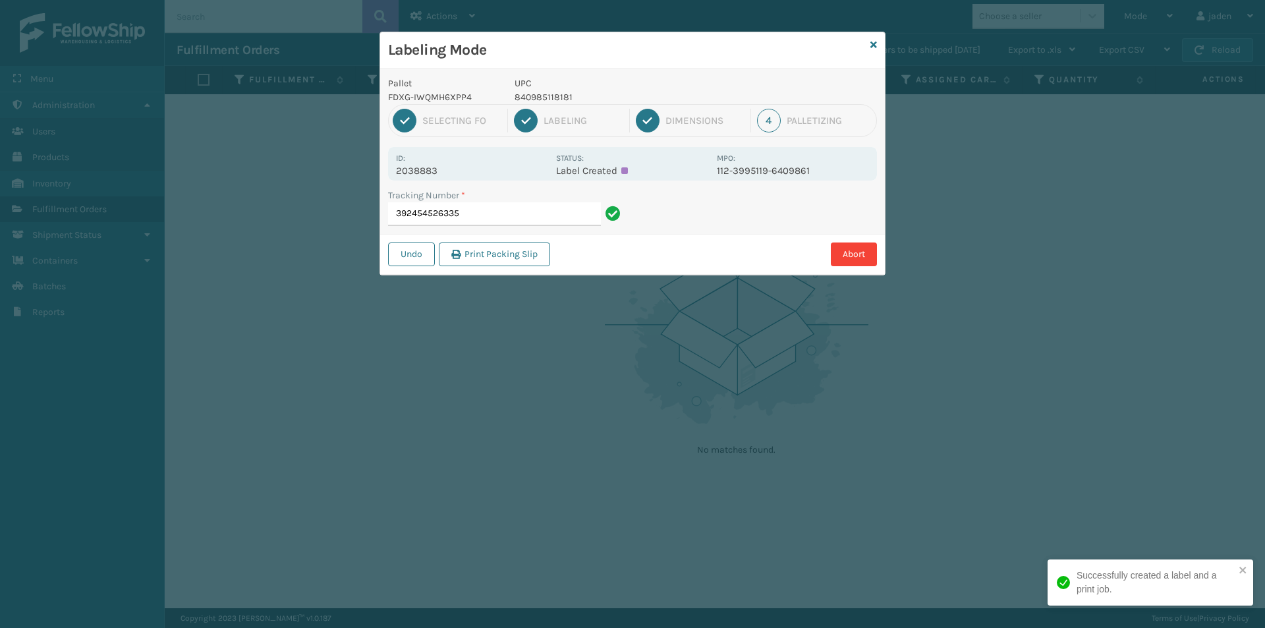
scroll to position [0, 121]
type input "392454526335"
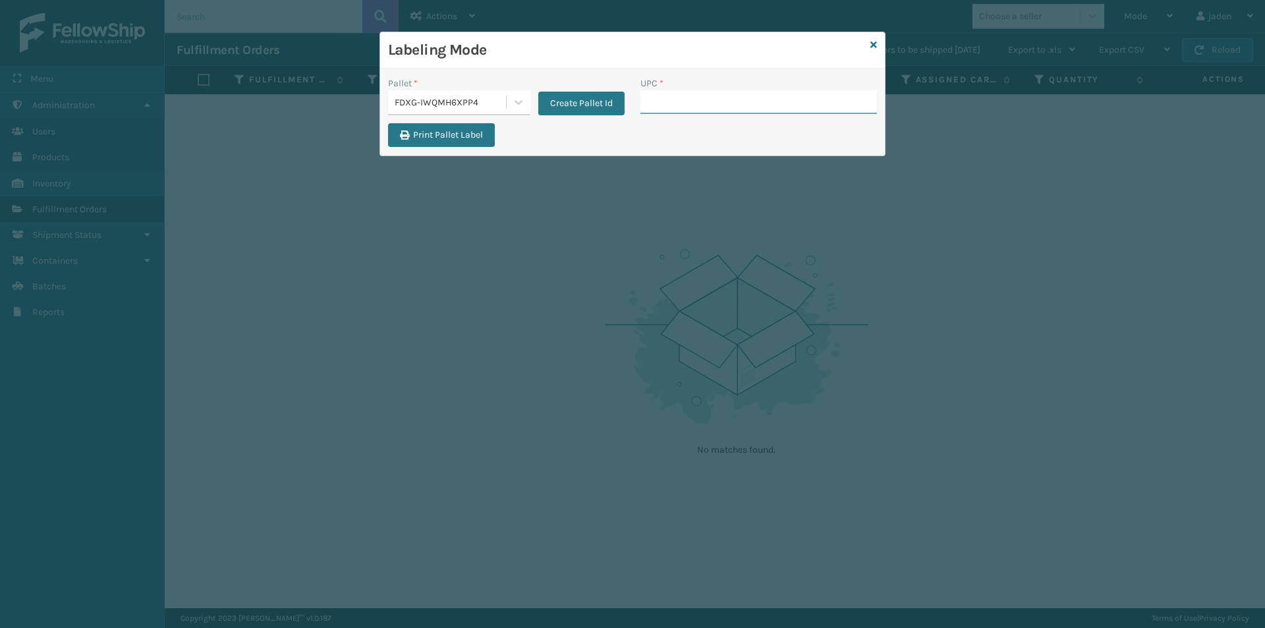
click at [762, 105] on input "UPC *" at bounding box center [758, 102] width 237 height 24
paste input "410168-8060"
type input "410168-8060"
click at [705, 109] on input "410168-8060" at bounding box center [746, 102] width 213 height 24
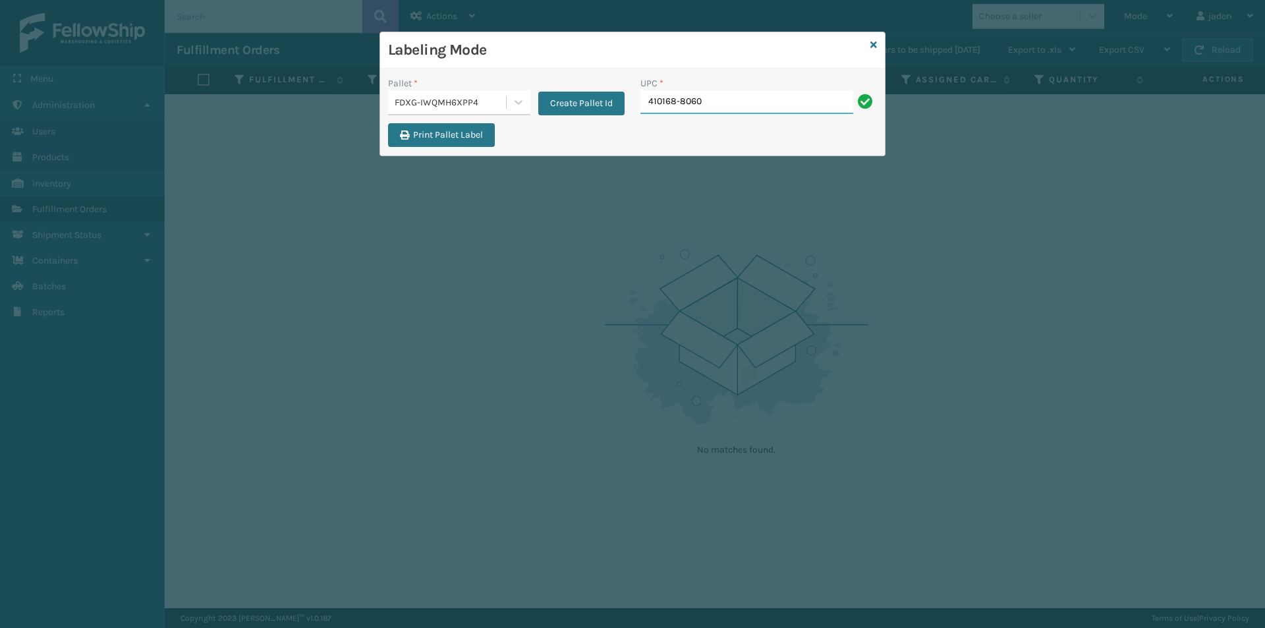
click at [705, 109] on input "410168-8060" at bounding box center [746, 102] width 213 height 24
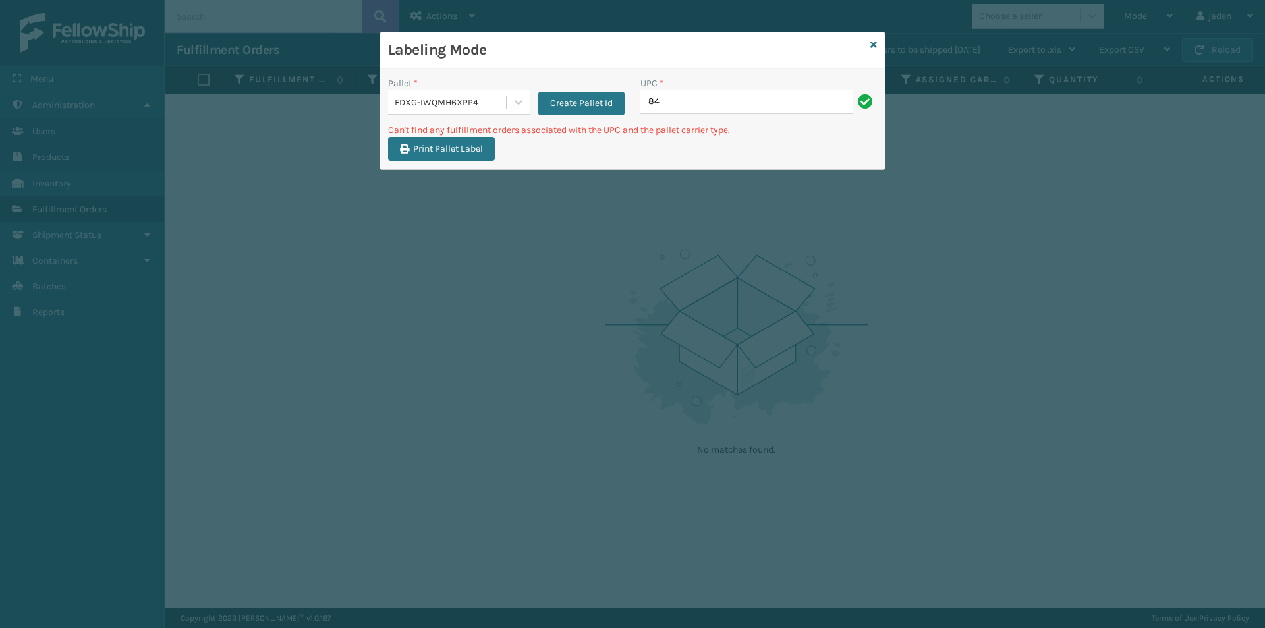
type input "8"
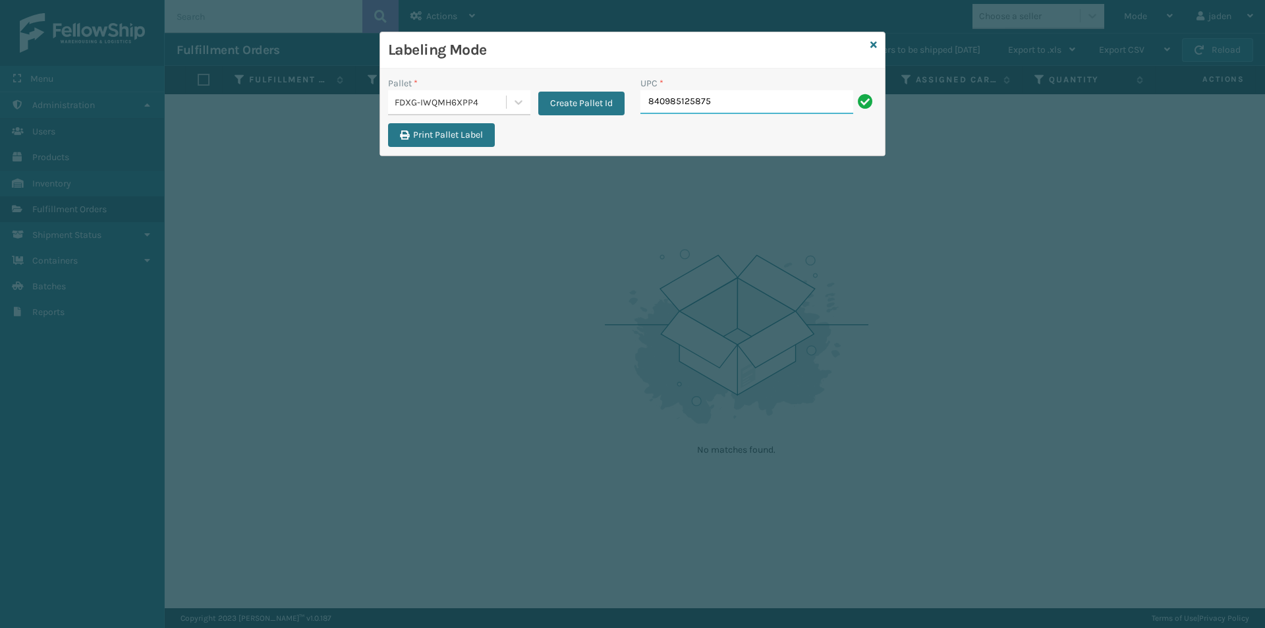
type input "840985125875"
type input "840982125875"
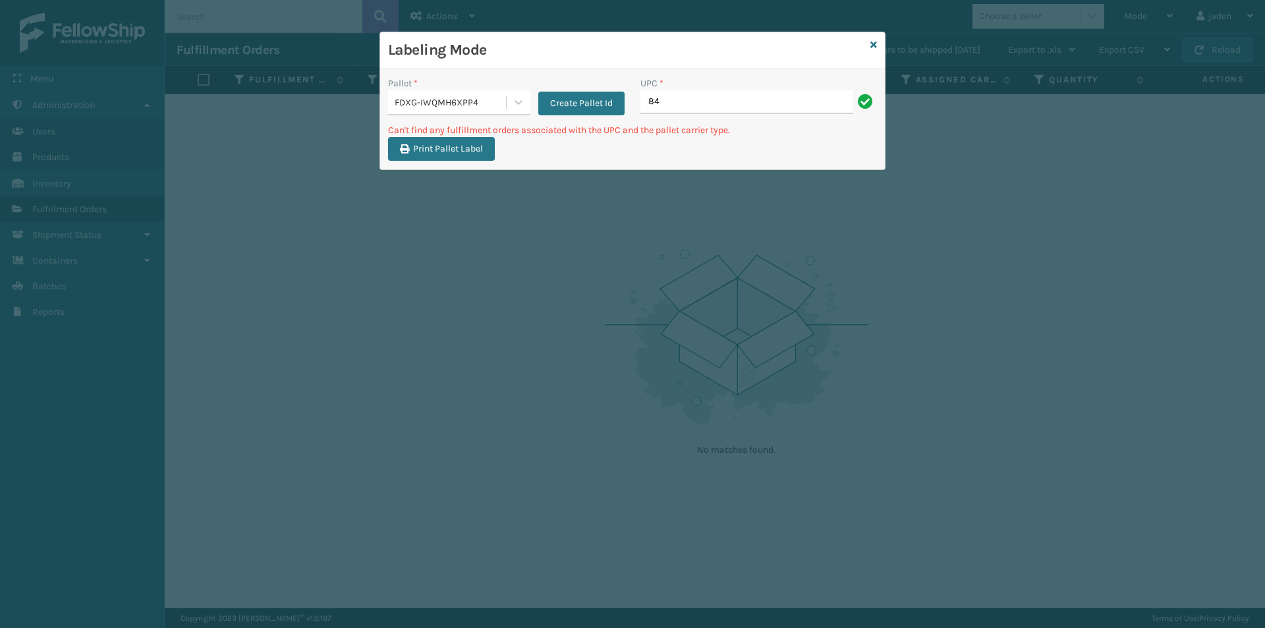
type input "8"
type input "840985125875"
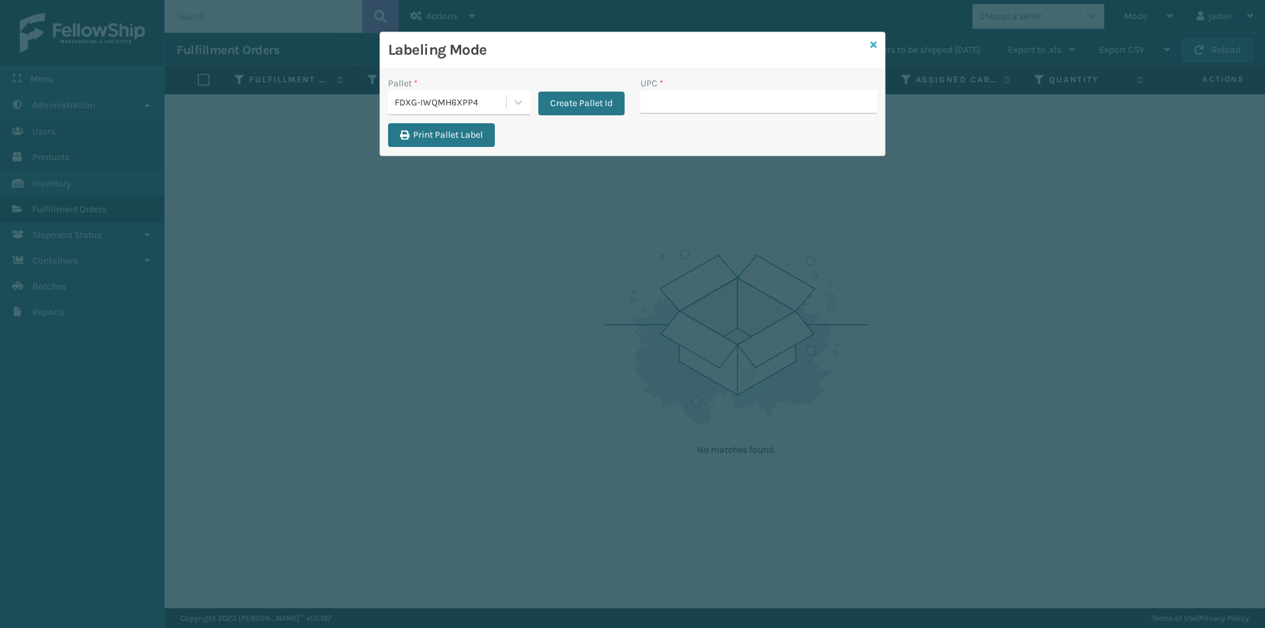
click at [871, 40] on icon at bounding box center [873, 44] width 7 height 9
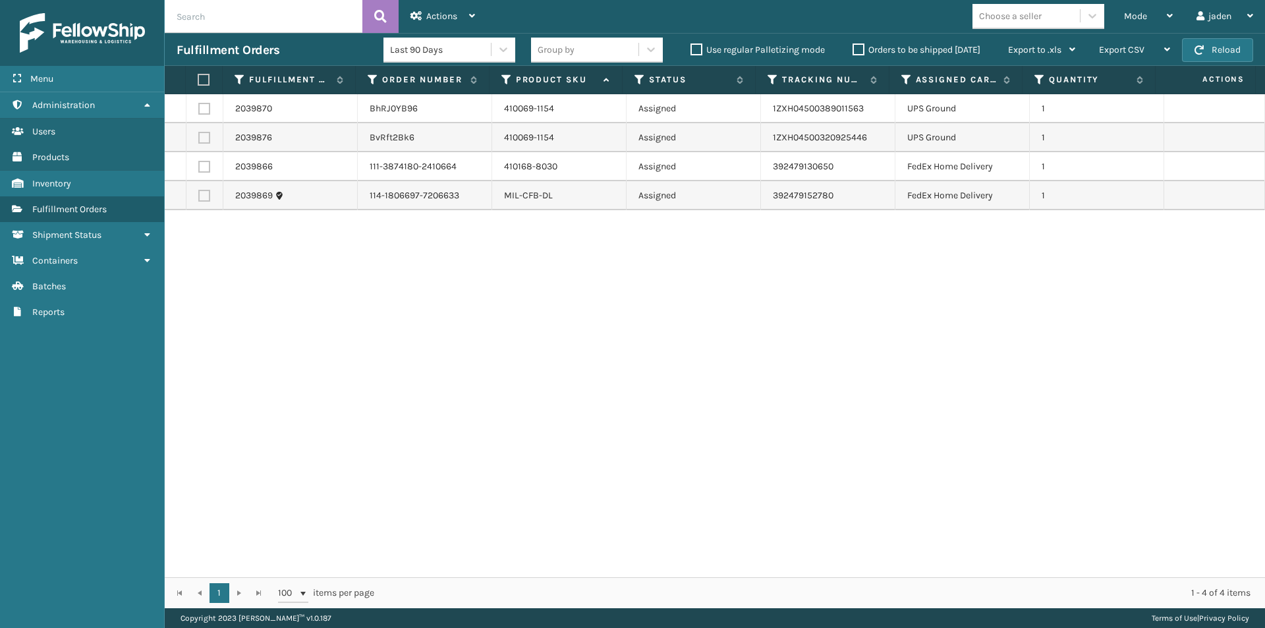
drag, startPoint x: 878, startPoint y: 318, endPoint x: 862, endPoint y: 318, distance: 16.5
drag, startPoint x: 862, startPoint y: 318, endPoint x: 372, endPoint y: 285, distance: 491.3
click at [366, 314] on div "2039870 BhRJ0YB96 410069-1154 Assigned 1ZXH04500389011563 UPS Ground 1 2039876 …" at bounding box center [715, 335] width 1100 height 483
click at [1141, 13] on span "Mode" at bounding box center [1135, 16] width 23 height 11
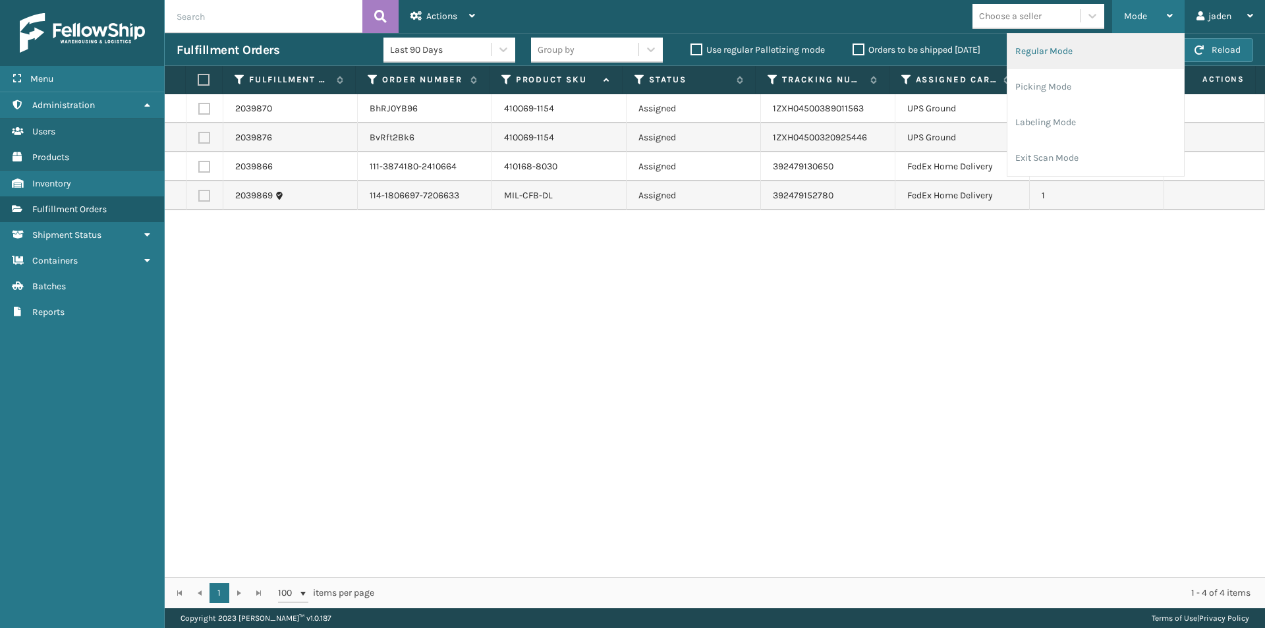
click at [1059, 56] on li "Regular Mode" at bounding box center [1095, 52] width 177 height 36
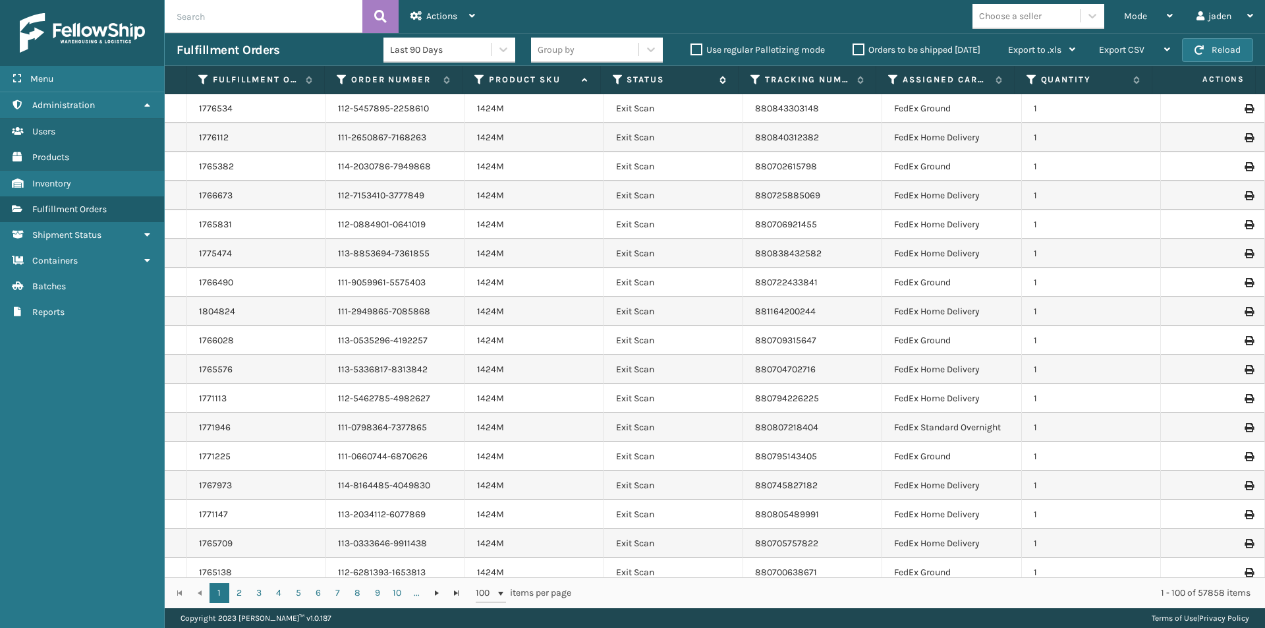
click at [615, 83] on icon at bounding box center [618, 80] width 11 height 12
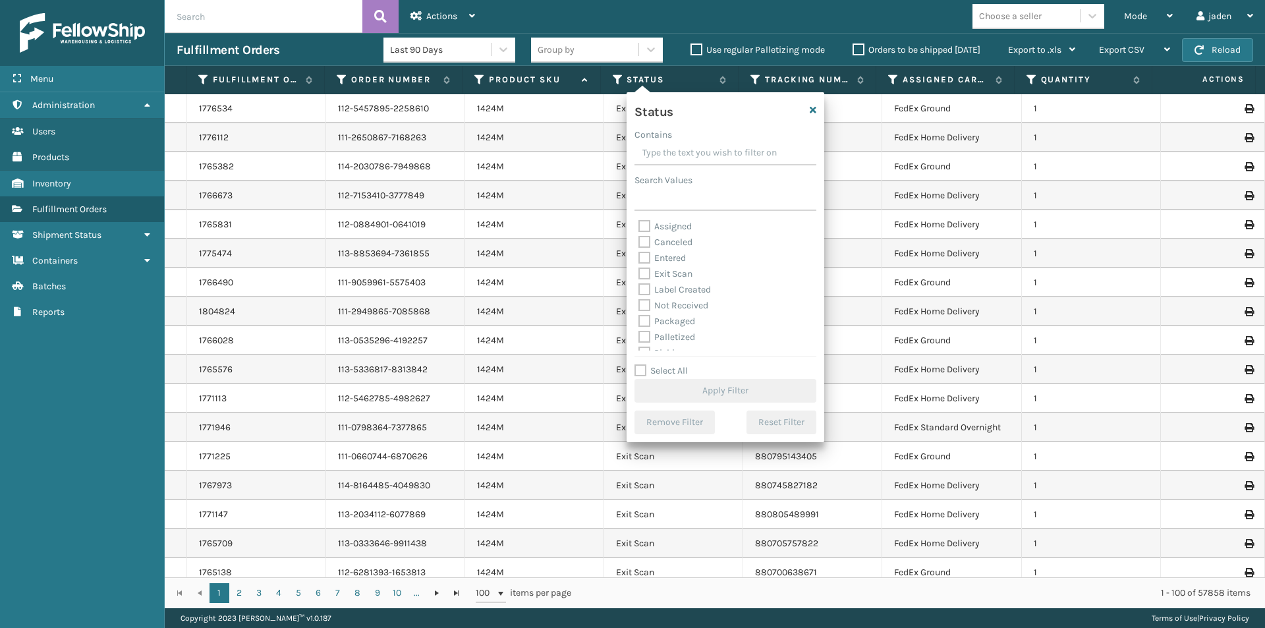
drag, startPoint x: 762, startPoint y: 153, endPoint x: 701, endPoint y: 218, distance: 89.5
click at [712, 156] on input "Contains" at bounding box center [726, 154] width 182 height 24
click at [647, 279] on label "Picking" at bounding box center [661, 278] width 47 height 11
click at [639, 279] on input "Picking" at bounding box center [638, 275] width 1 height 9
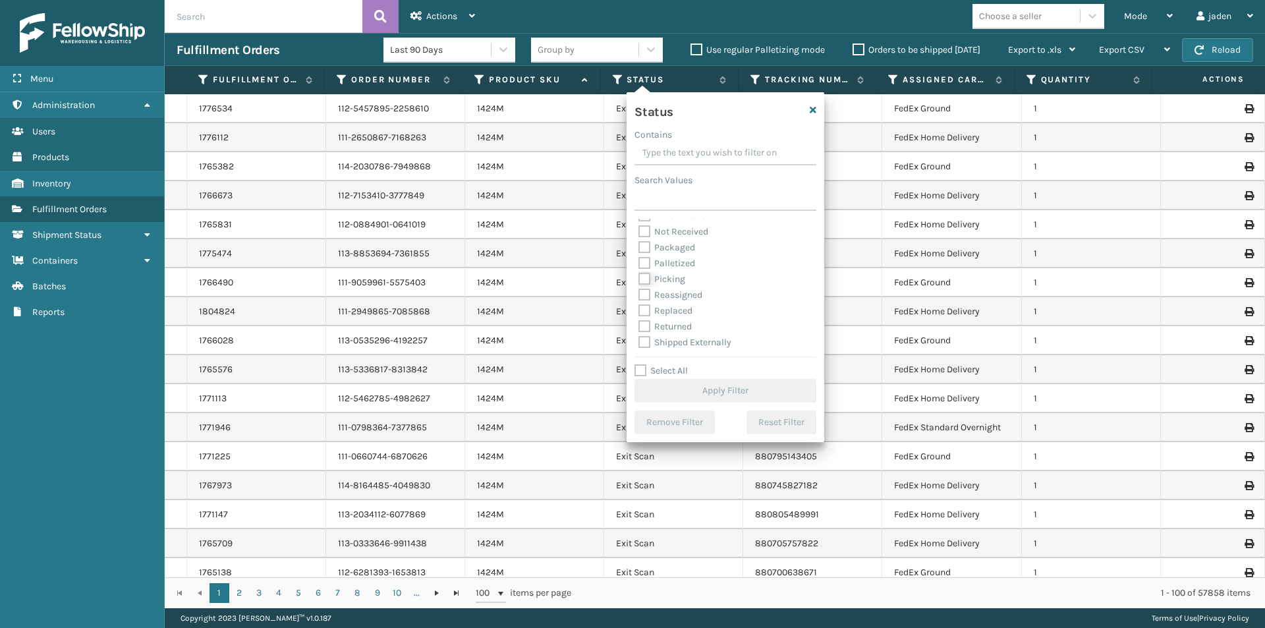
checkbox input "true"
click at [704, 391] on button "Apply Filter" at bounding box center [726, 391] width 182 height 24
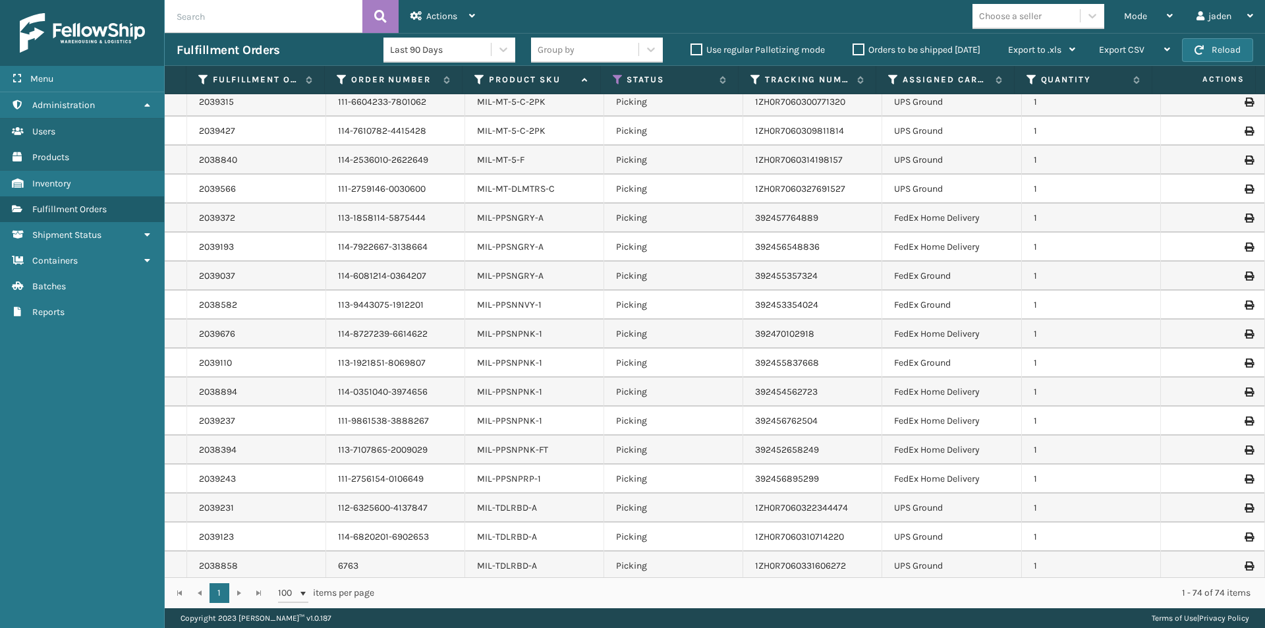
scroll to position [1662, 0]
click at [1132, 16] on span "Mode" at bounding box center [1135, 16] width 23 height 11
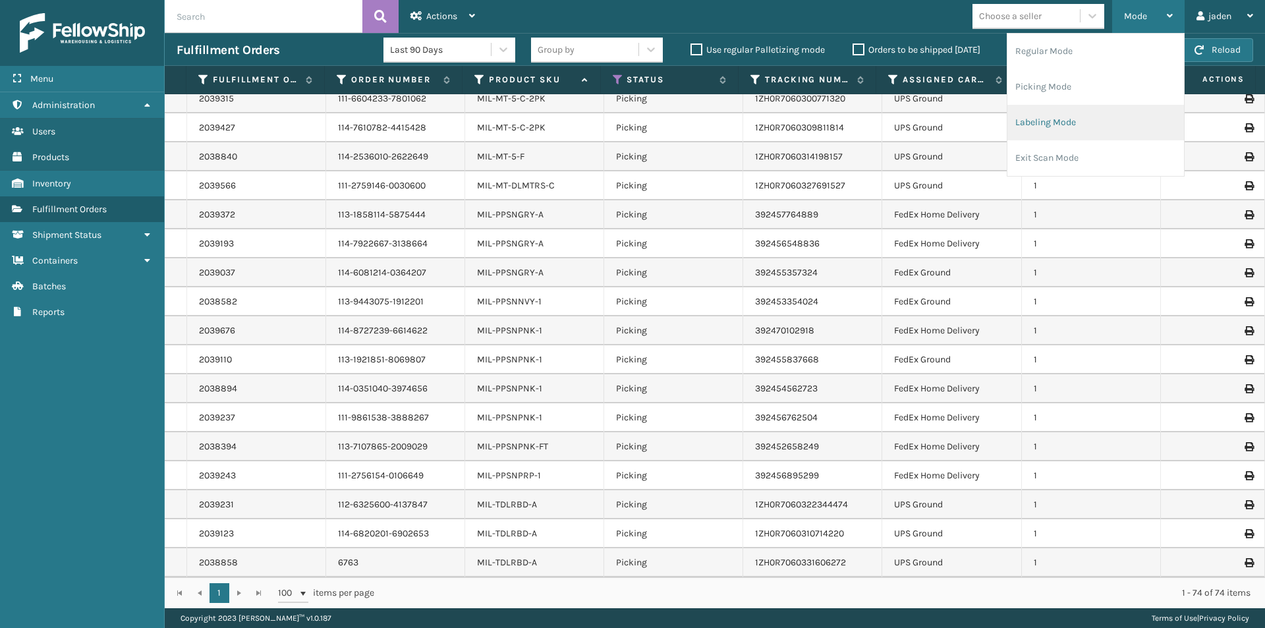
click at [1062, 119] on li "Labeling Mode" at bounding box center [1095, 123] width 177 height 36
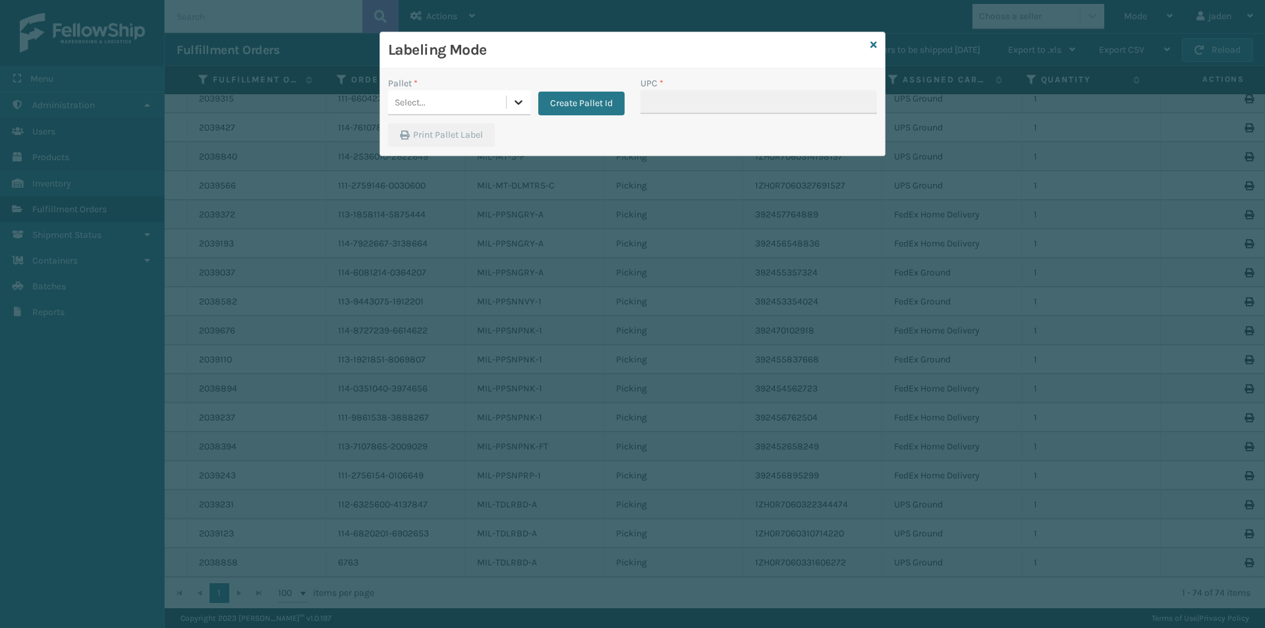
click at [524, 107] on icon at bounding box center [518, 102] width 13 height 13
click at [453, 122] on div "FDXG-IWQMH6XPP4 UPSG-LYN4NIFI19" at bounding box center [459, 151] width 142 height 60
click at [466, 128] on div "FDXG-IWQMH6XPP4" at bounding box center [459, 135] width 142 height 24
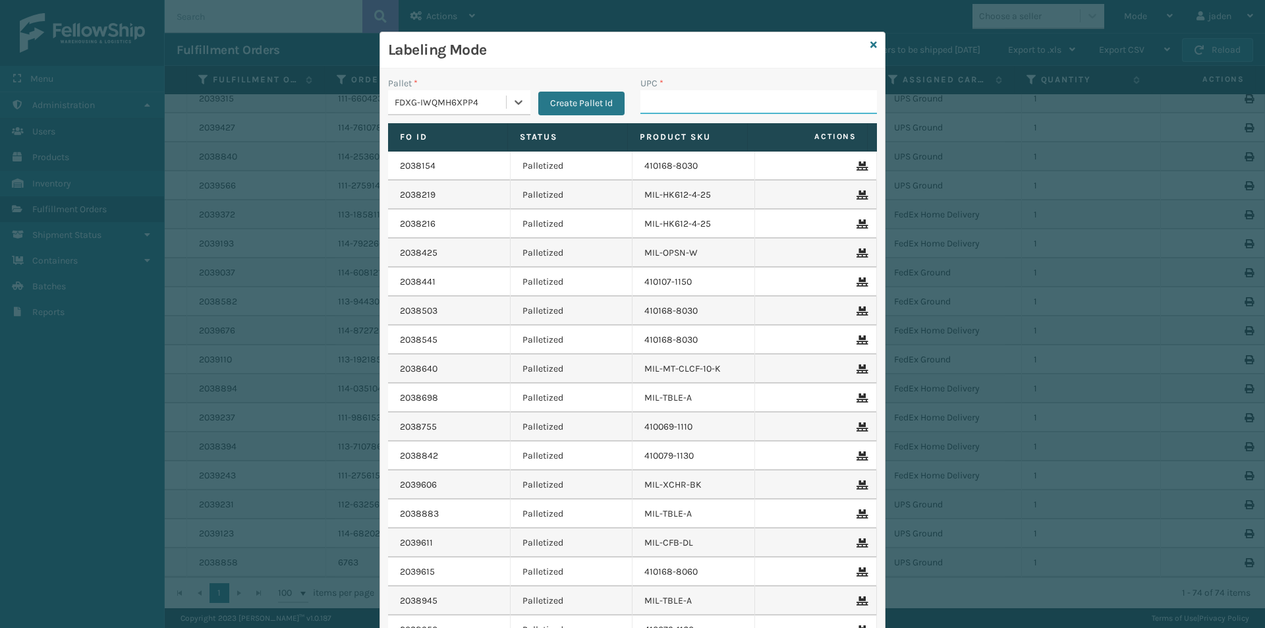
click at [742, 99] on input "UPC *" at bounding box center [758, 102] width 237 height 24
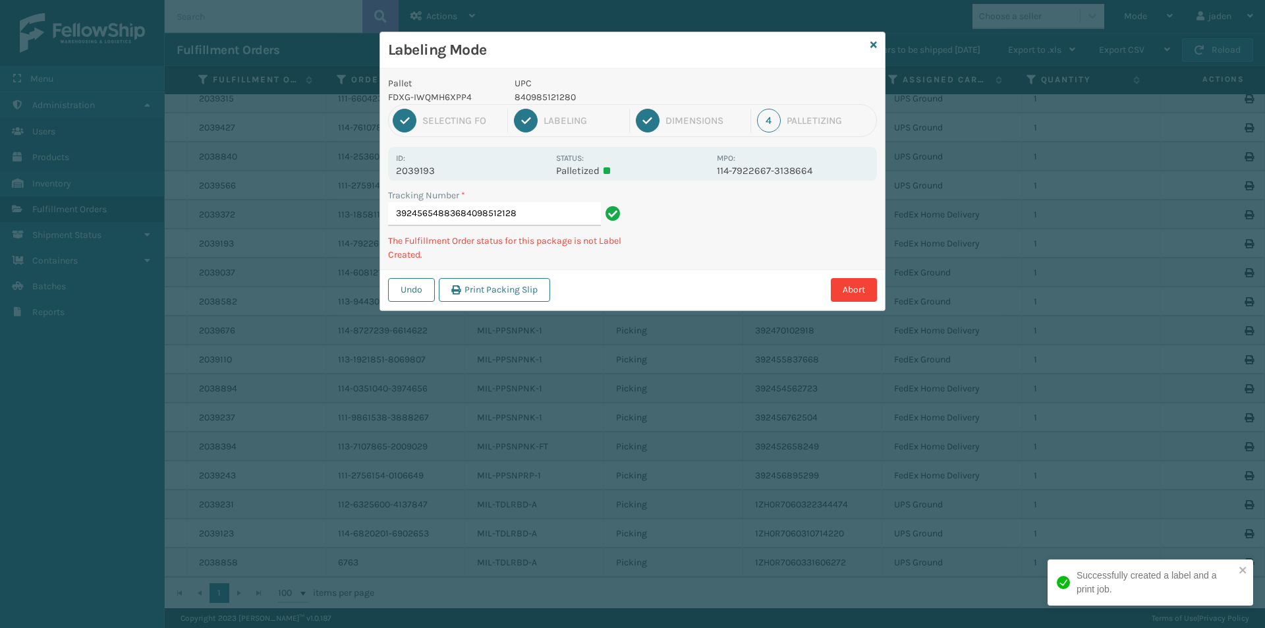
type input "392456548836840985121280"
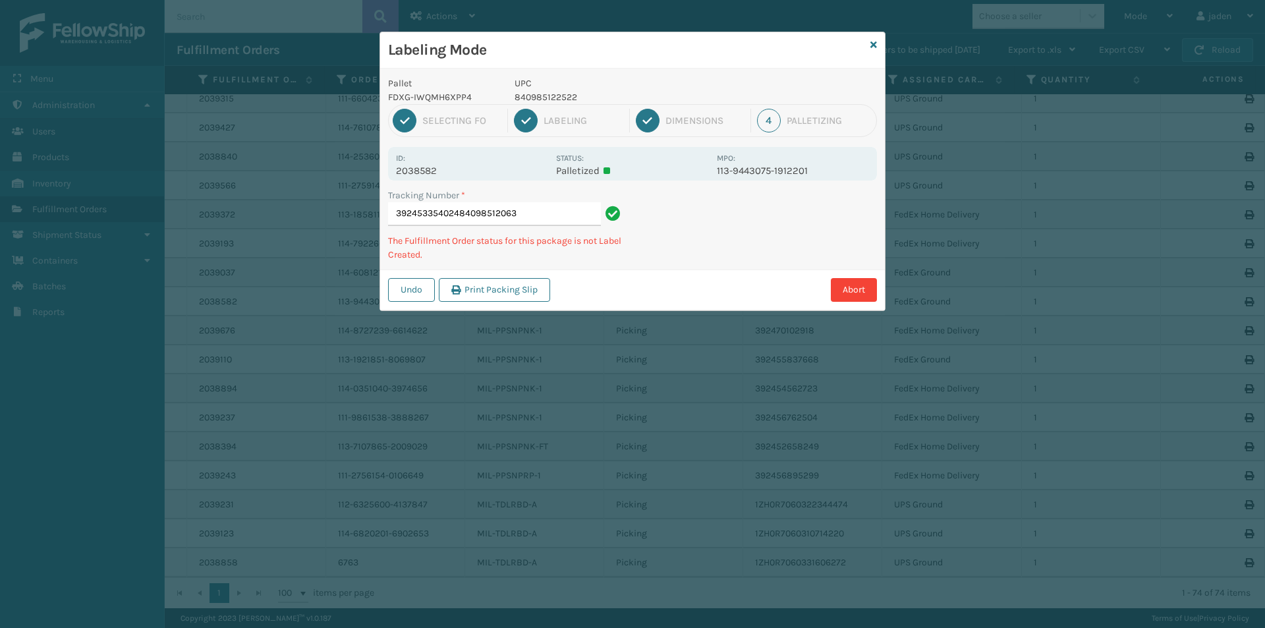
type input "392453354024840985120634"
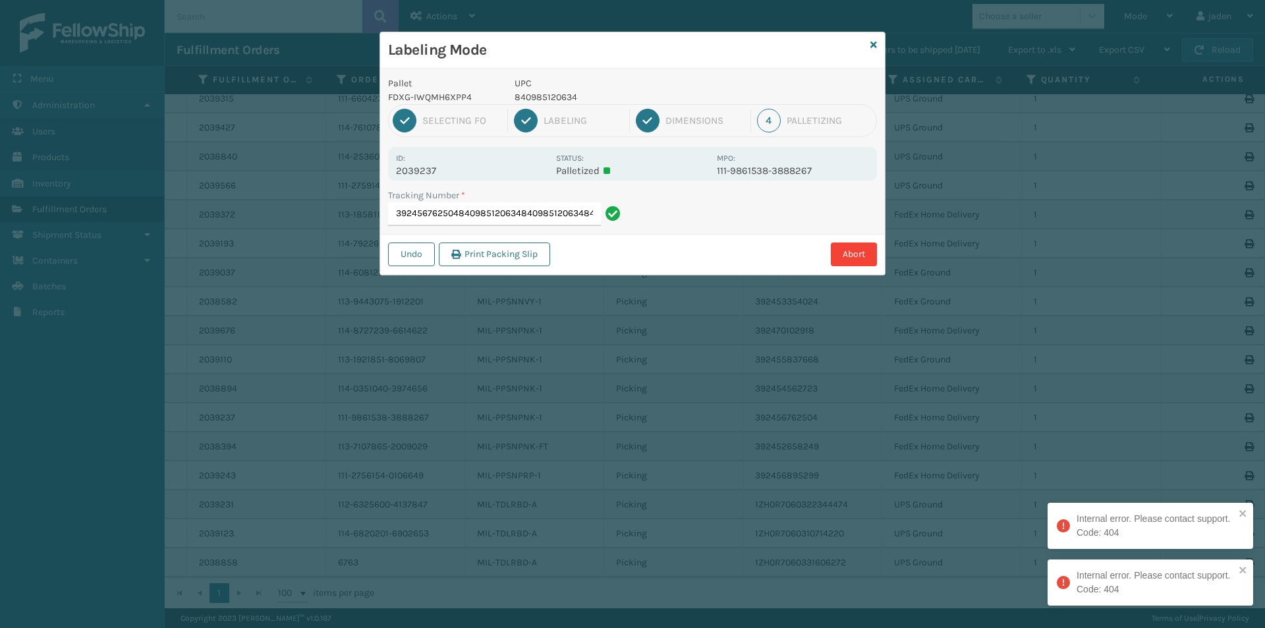
type input "392456762504840985120634840985120634840985120634"
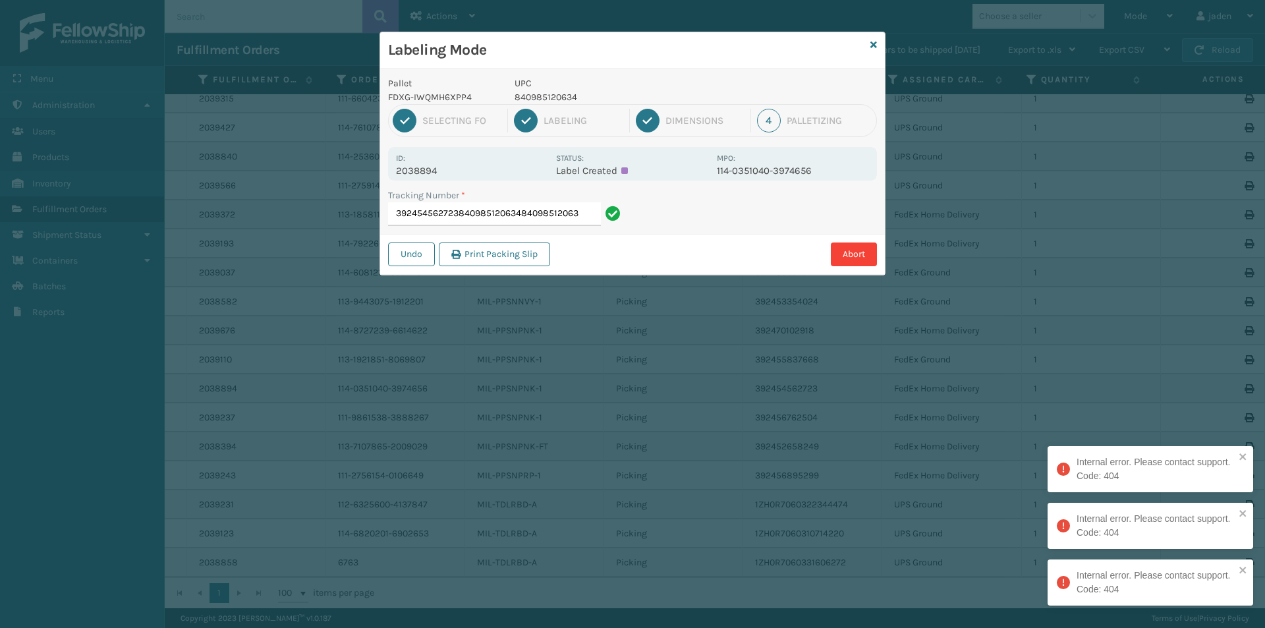
scroll to position [0, 0]
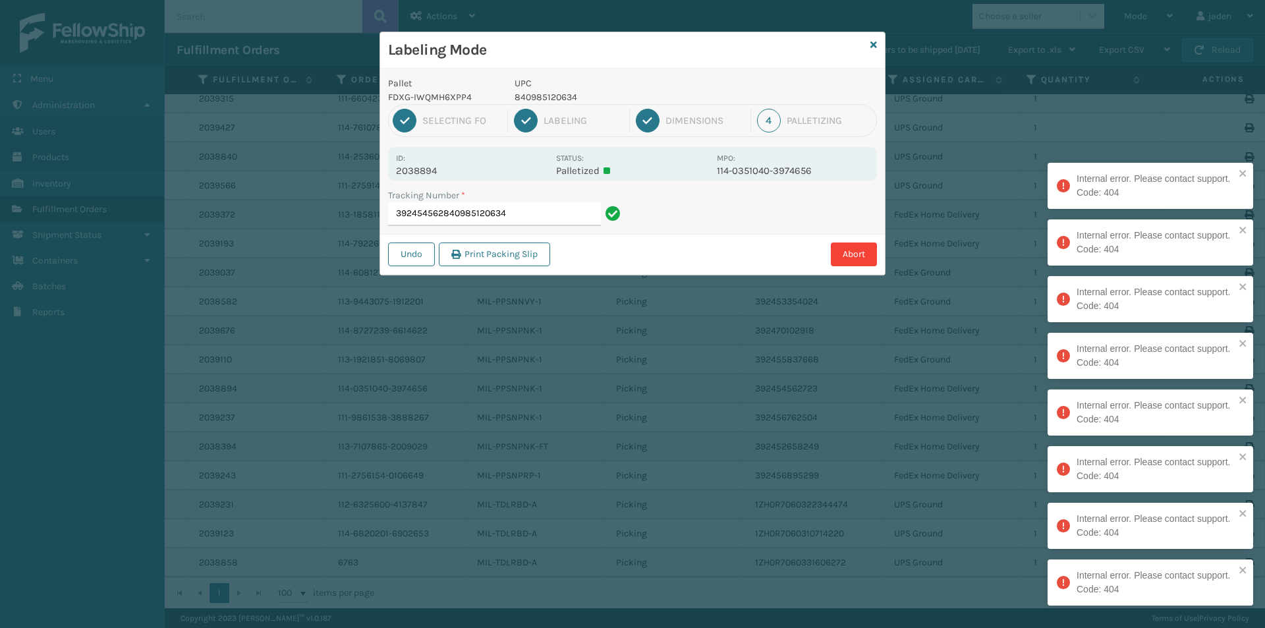
type input "392454562840985120634"
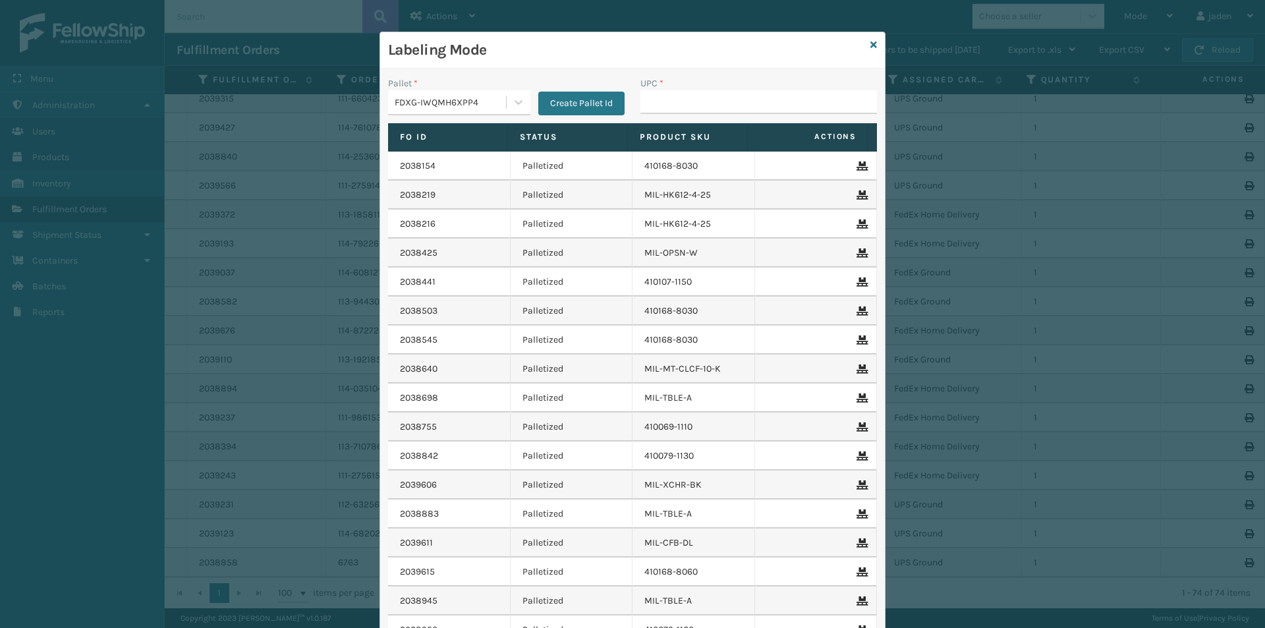
click at [864, 48] on div "Labeling Mode" at bounding box center [632, 50] width 505 height 36
click at [870, 45] on icon at bounding box center [873, 44] width 7 height 9
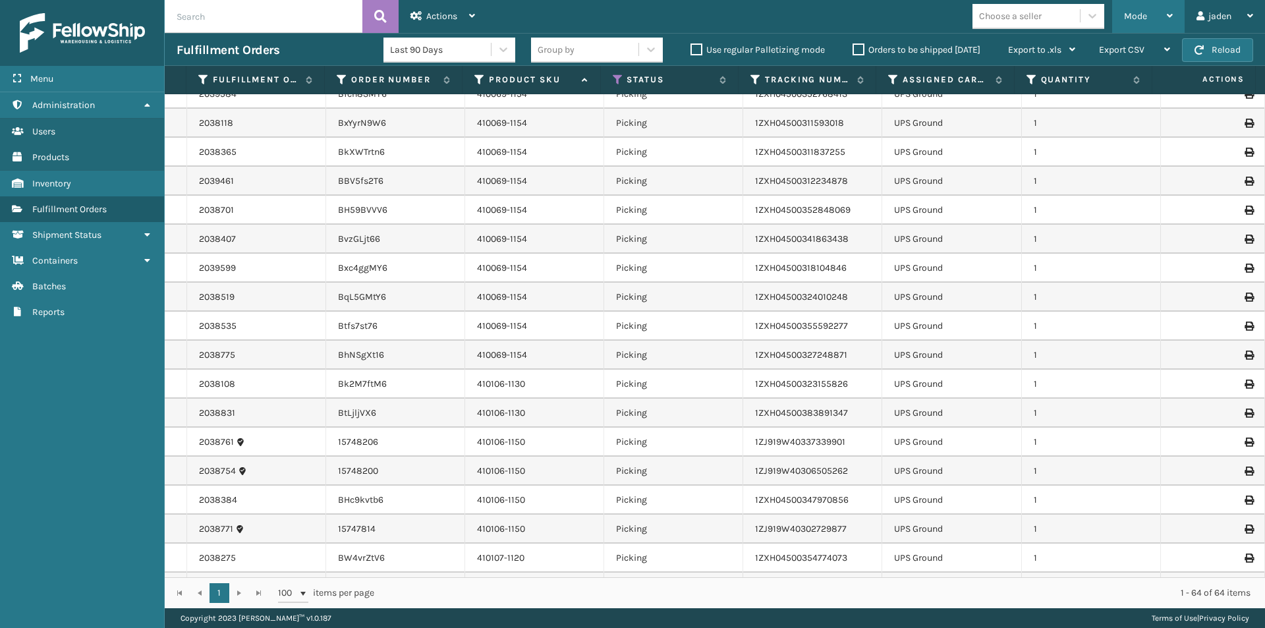
scroll to position [977, 0]
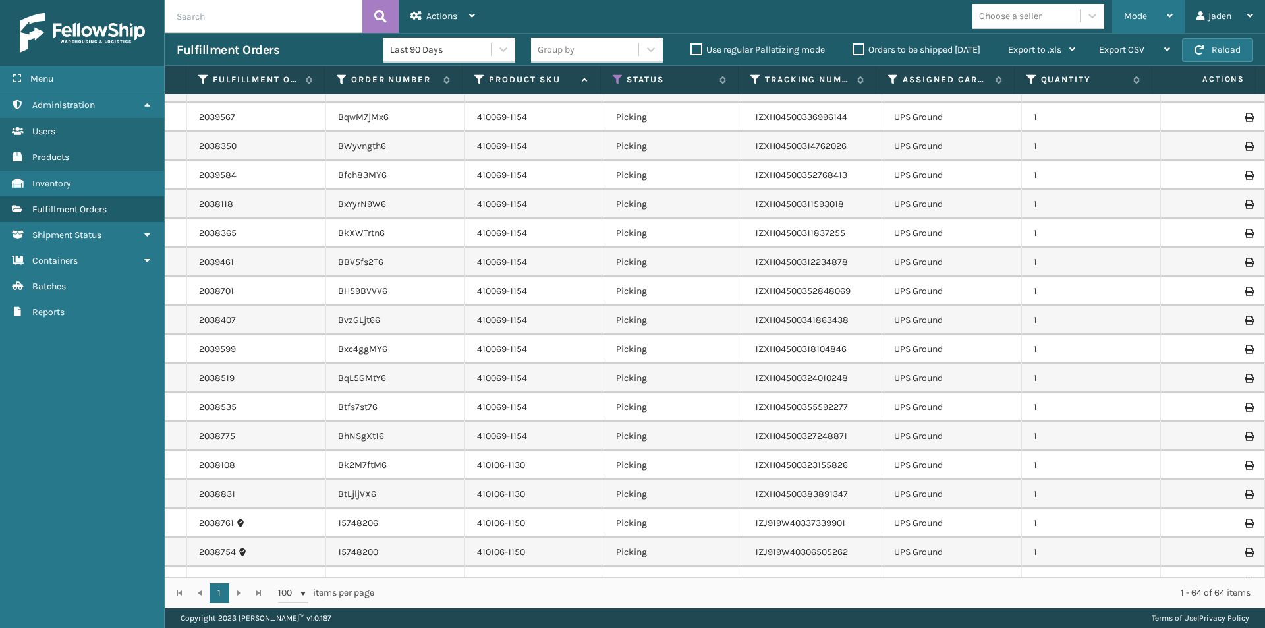
click at [1129, 16] on span "Mode" at bounding box center [1135, 16] width 23 height 11
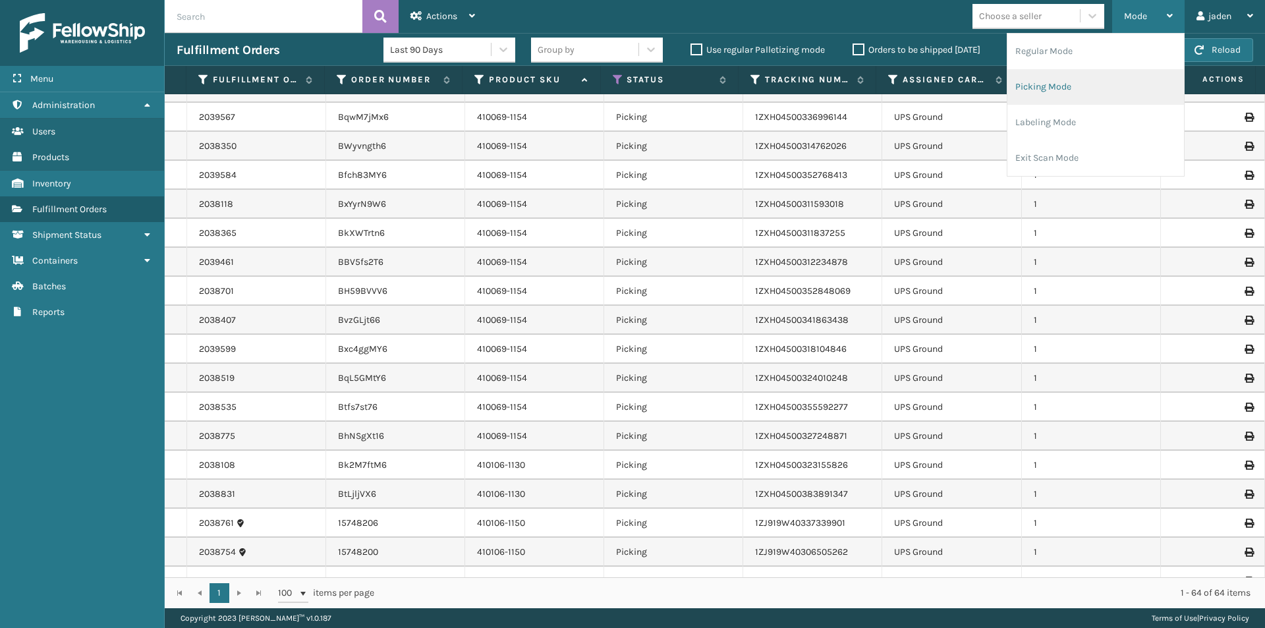
click at [1065, 86] on li "Picking Mode" at bounding box center [1095, 87] width 177 height 36
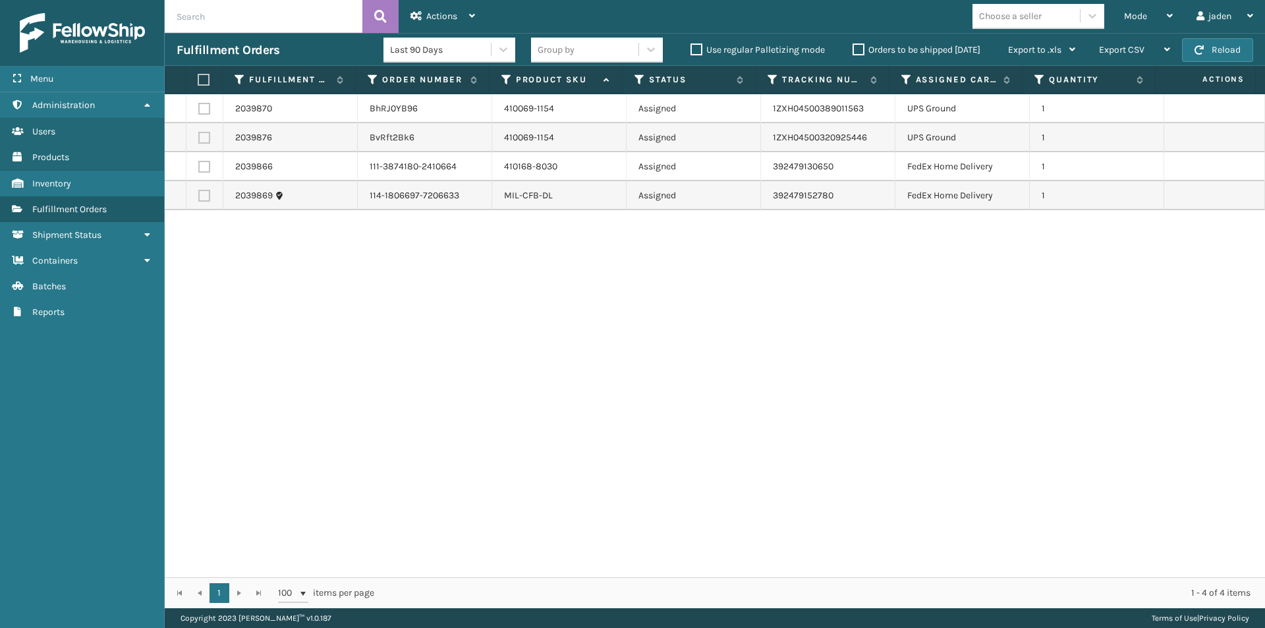
drag, startPoint x: 851, startPoint y: 271, endPoint x: 796, endPoint y: 285, distance: 56.9
drag, startPoint x: 796, startPoint y: 285, endPoint x: 409, endPoint y: 325, distance: 388.9
click at [409, 325] on div "2039870 BhRJ0YB96 410069-1154 Assigned 1ZXH04500389011563 UPS Ground 1 2039876 …" at bounding box center [715, 335] width 1100 height 483
click at [209, 143] on label at bounding box center [204, 138] width 12 height 12
click at [199, 140] on input "checkbox" at bounding box center [198, 136] width 1 height 9
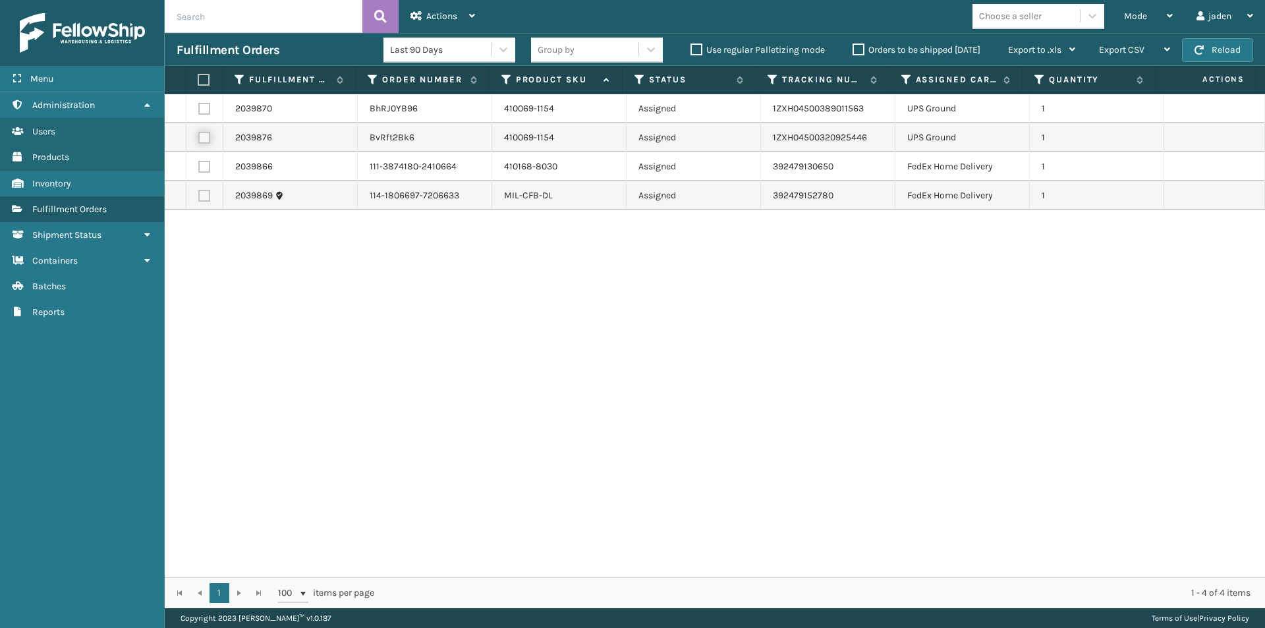
checkbox input "true"
click at [200, 99] on td at bounding box center [204, 108] width 37 height 29
click at [201, 105] on label at bounding box center [204, 109] width 12 height 12
click at [199, 105] on input "checkbox" at bounding box center [198, 107] width 1 height 9
checkbox input "true"
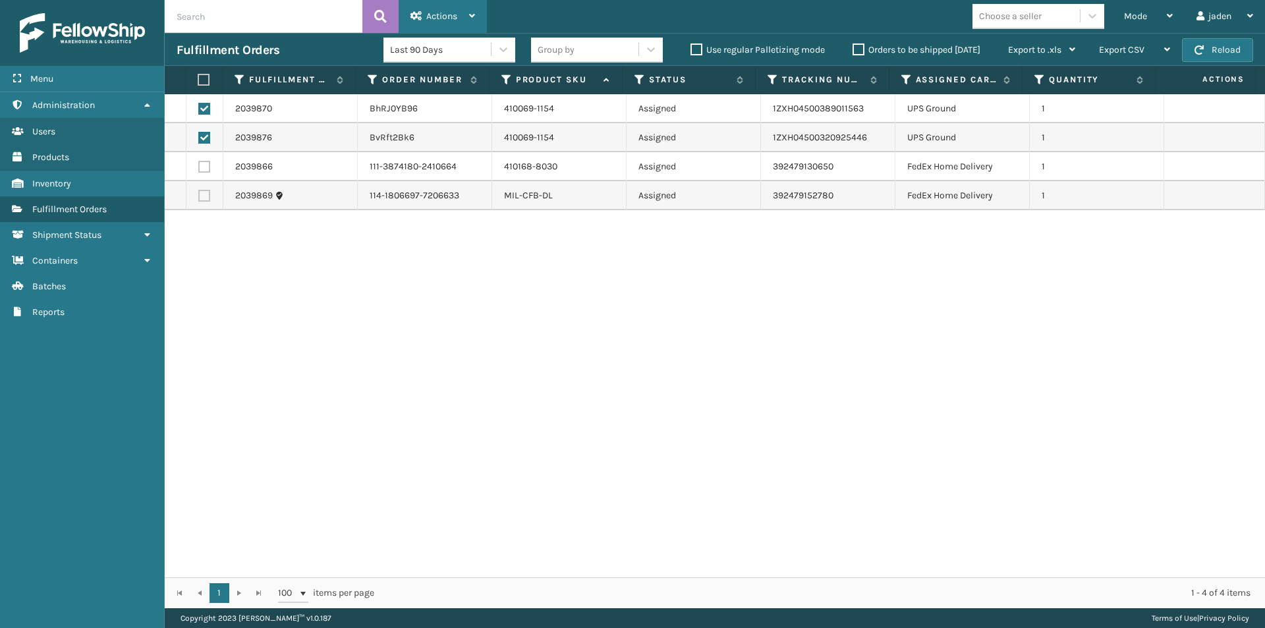
click at [442, 19] on span "Actions" at bounding box center [441, 16] width 31 height 11
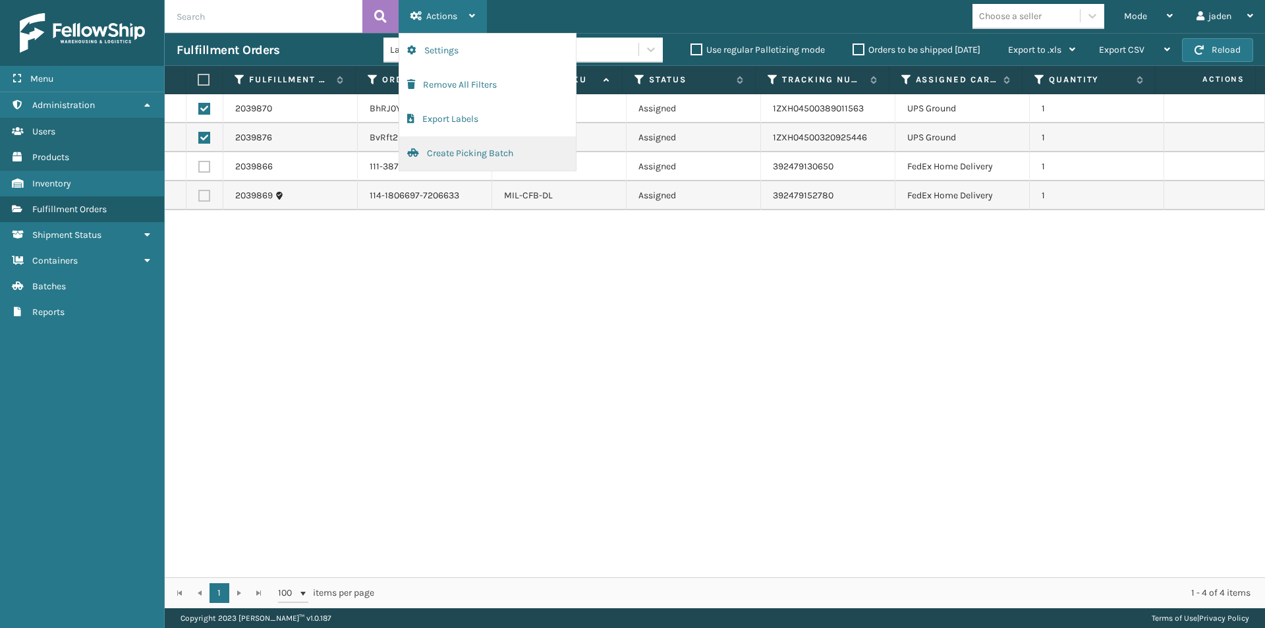
click at [474, 147] on button "Create Picking Batch" at bounding box center [487, 153] width 177 height 34
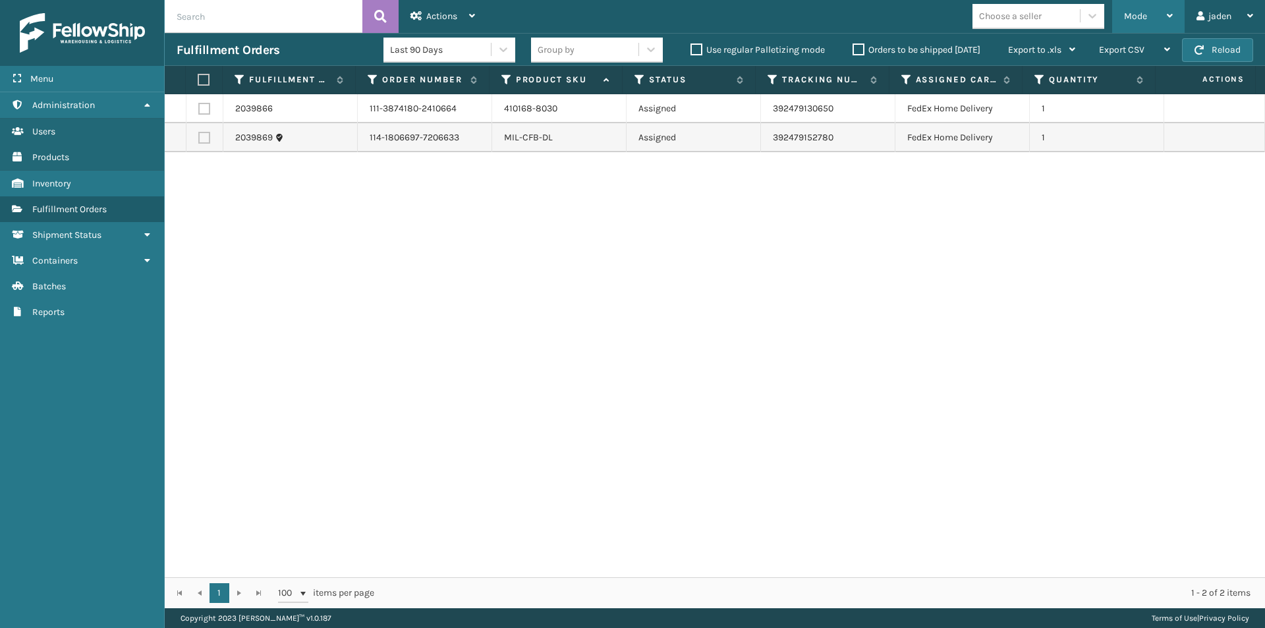
click at [1150, 11] on div "Mode" at bounding box center [1148, 16] width 49 height 33
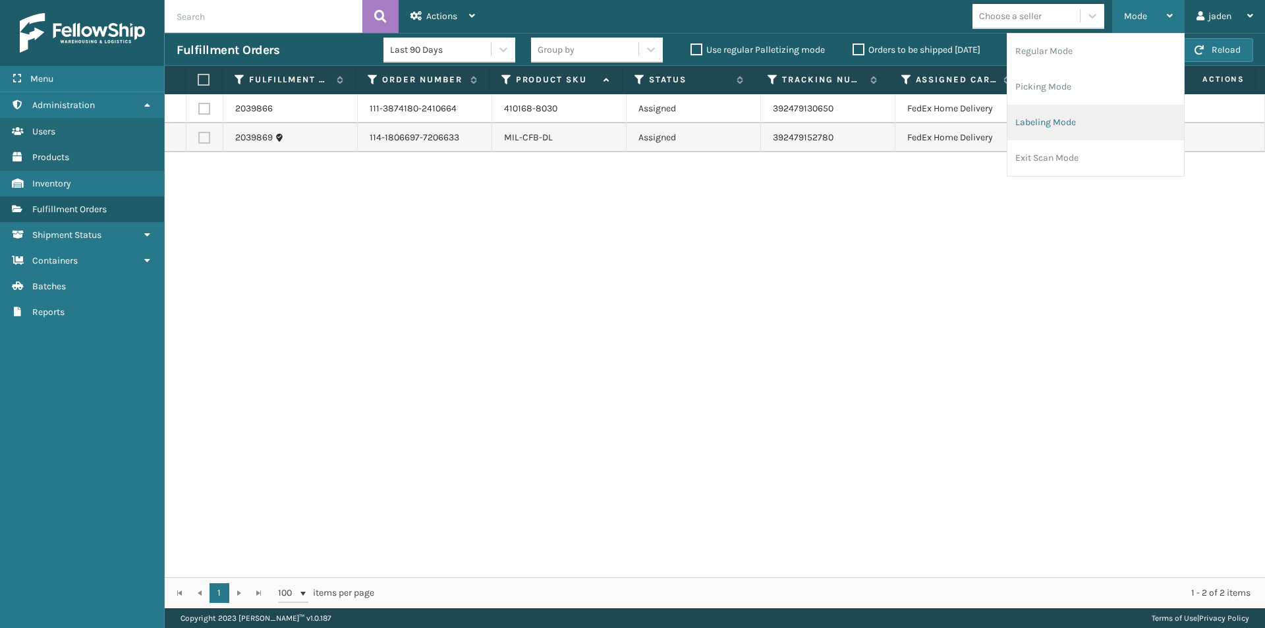
click at [1094, 105] on li "Labeling Mode" at bounding box center [1095, 123] width 177 height 36
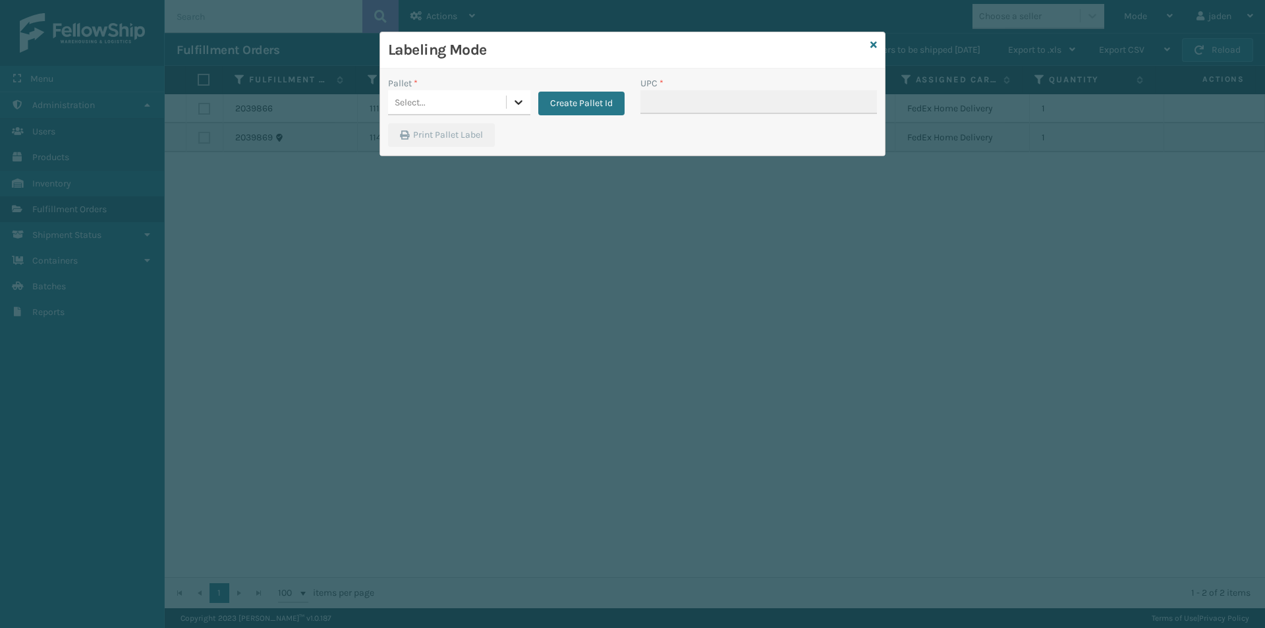
click at [529, 90] on div at bounding box center [519, 102] width 24 height 24
click at [474, 169] on div "UPSG-LYN4NIFI19" at bounding box center [459, 163] width 142 height 30
click at [720, 96] on input "UPC *" at bounding box center [758, 102] width 237 height 24
type input "410069-1110"
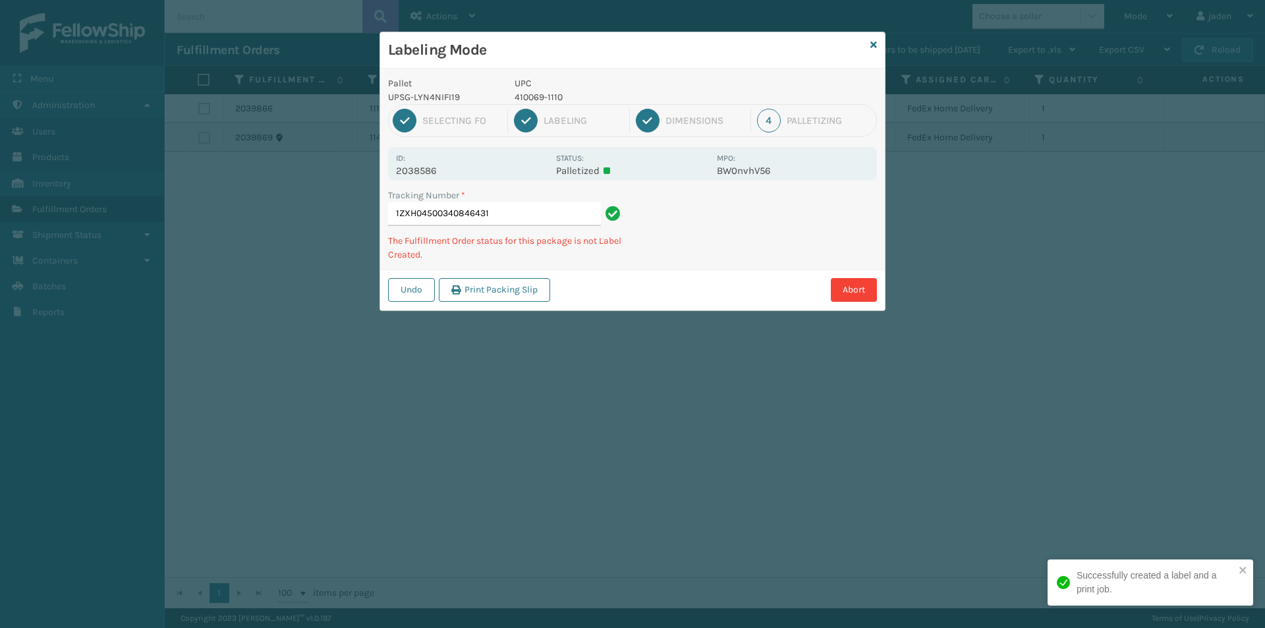
click at [542, 96] on p "410069-1110" at bounding box center [612, 97] width 194 height 14
copy p "410069-1110"
drag, startPoint x: 827, startPoint y: 244, endPoint x: 826, endPoint y: 198, distance: 46.1
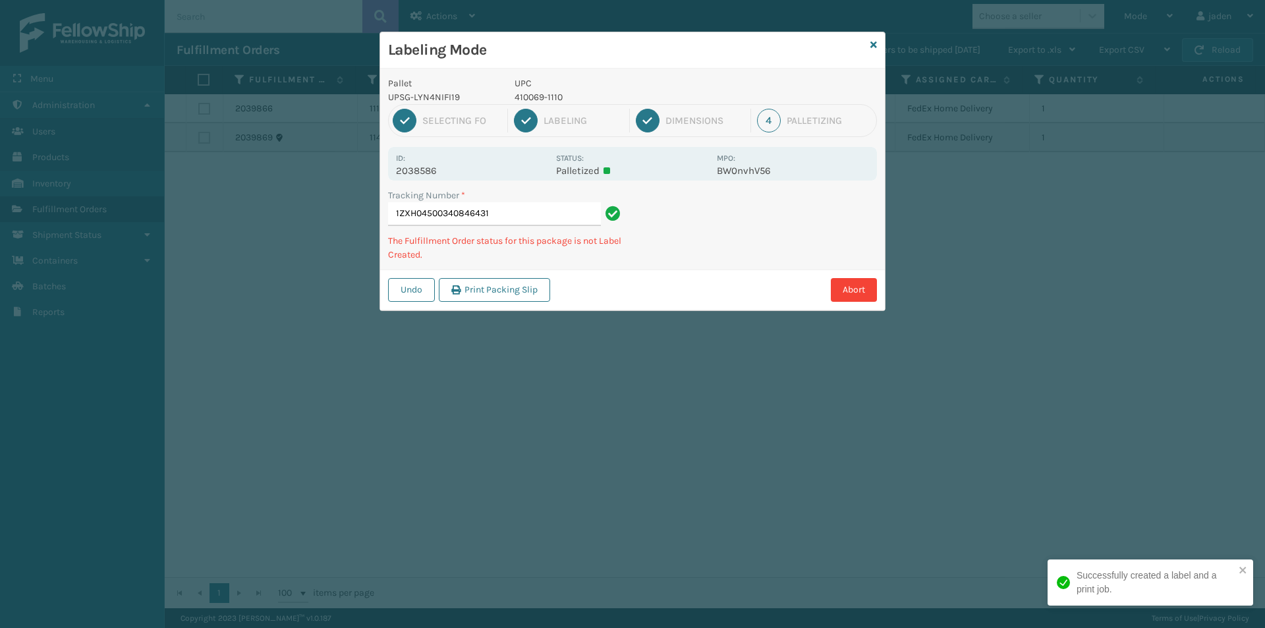
click at [729, 260] on div "Pallet UPSG-LYN4NIFI19 UPC 410069-1110 1 Selecting FO 2 Labeling 3 Dimensions 4…" at bounding box center [632, 190] width 505 height 242
drag, startPoint x: 796, startPoint y: 207, endPoint x: 701, endPoint y: 222, distance: 96.1
click at [667, 266] on div "Pallet UPSG-LYN4NIFI19 UPC 410069-1110 1 Selecting FO 2 Labeling 3 Dimensions 4…" at bounding box center [632, 190] width 505 height 242
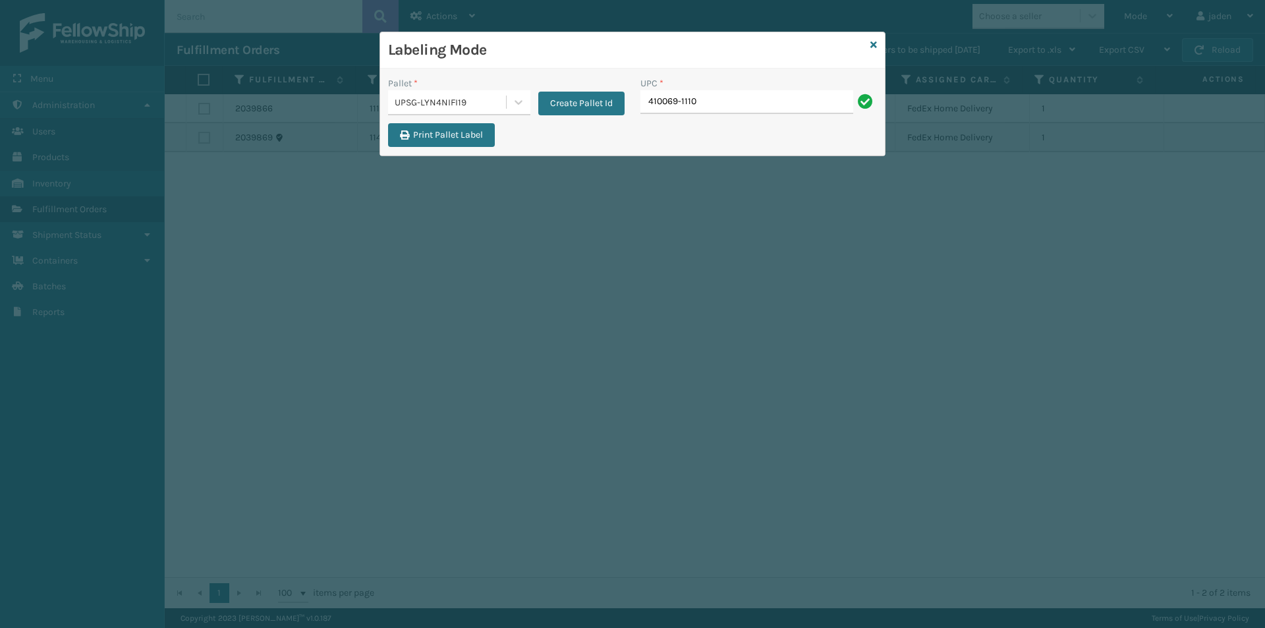
type input "410069-1110"
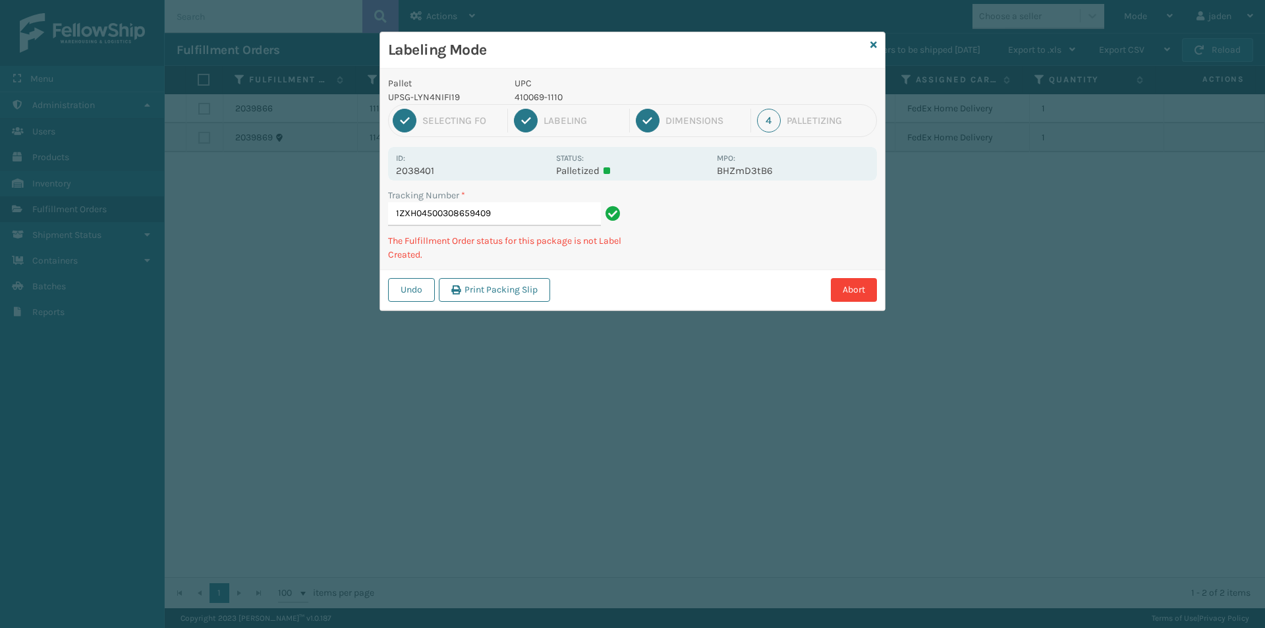
type input "1ZXH045003086594094"
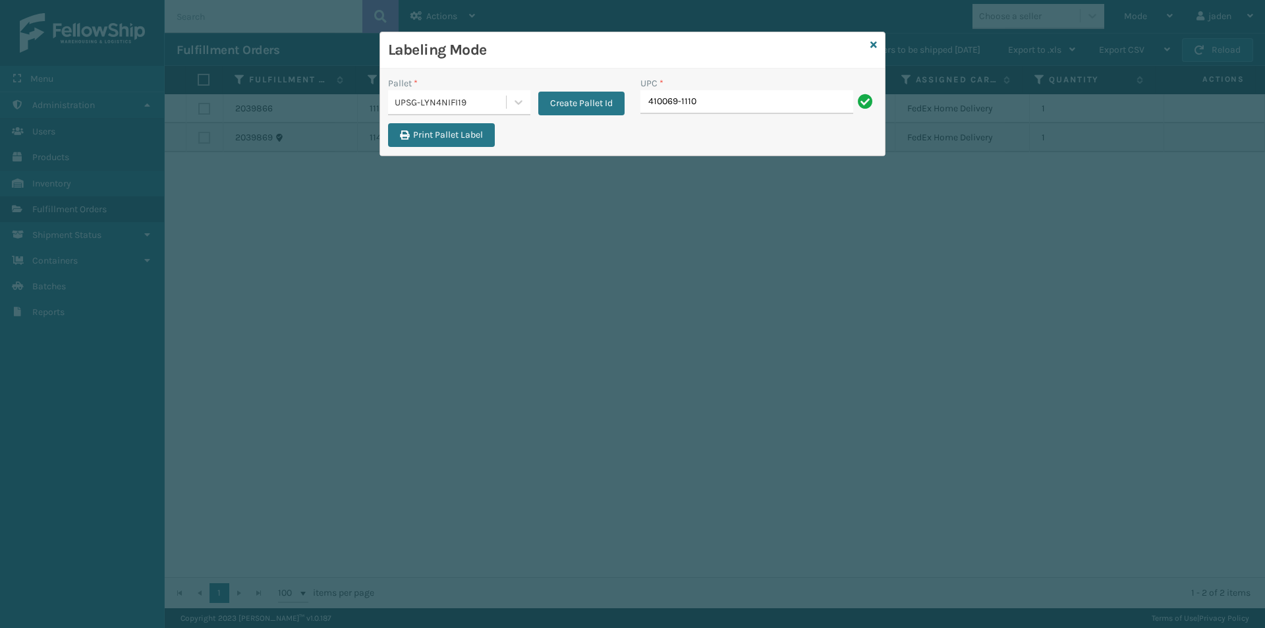
type input "410069-1110"
type input "410069-1150"
type input "410106-1130"
type input "410106-1150"
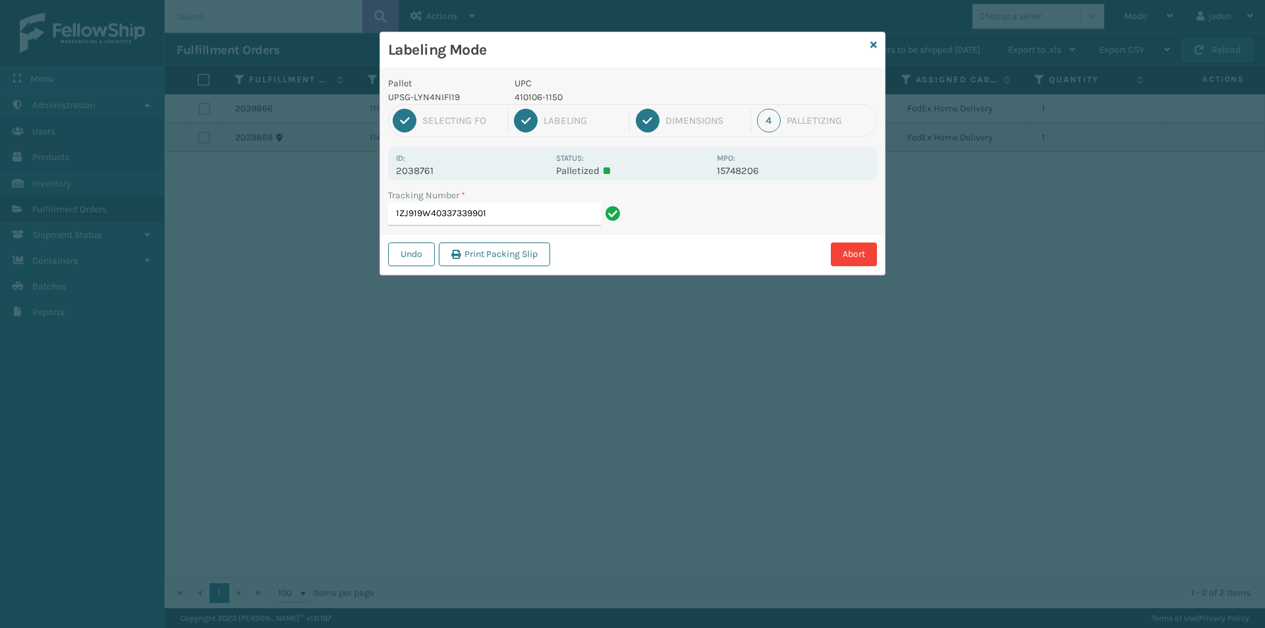
type input "1ZJ919W403373399014"
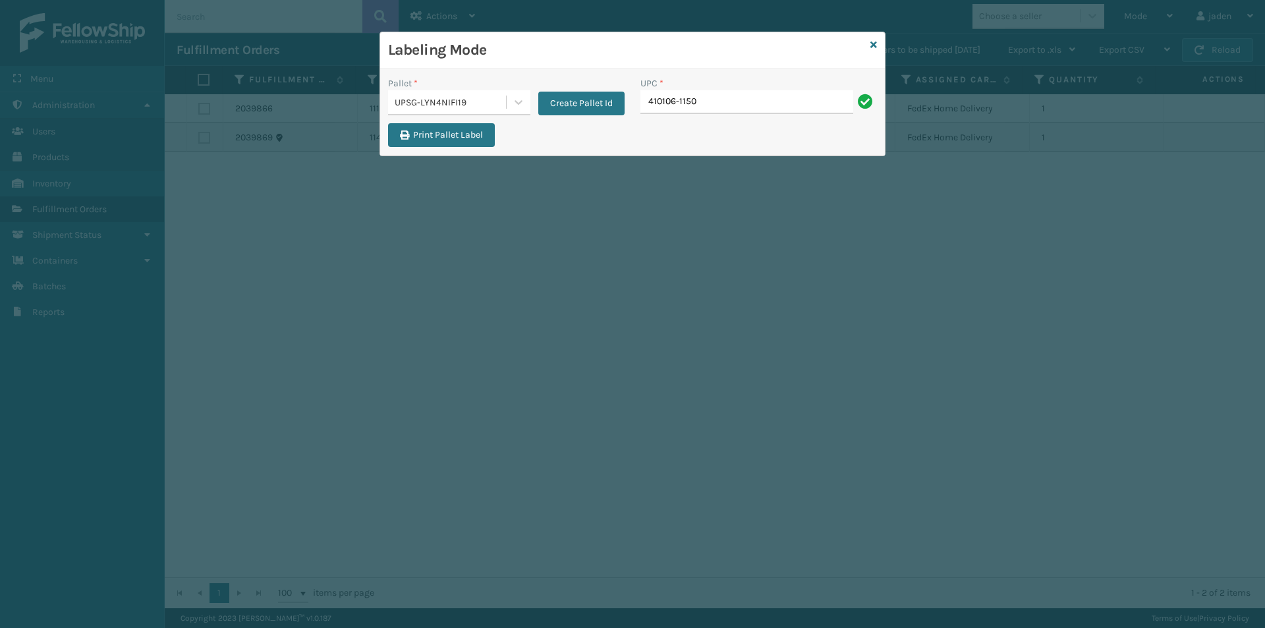
type input "410106-1150"
type input "410107-1120"
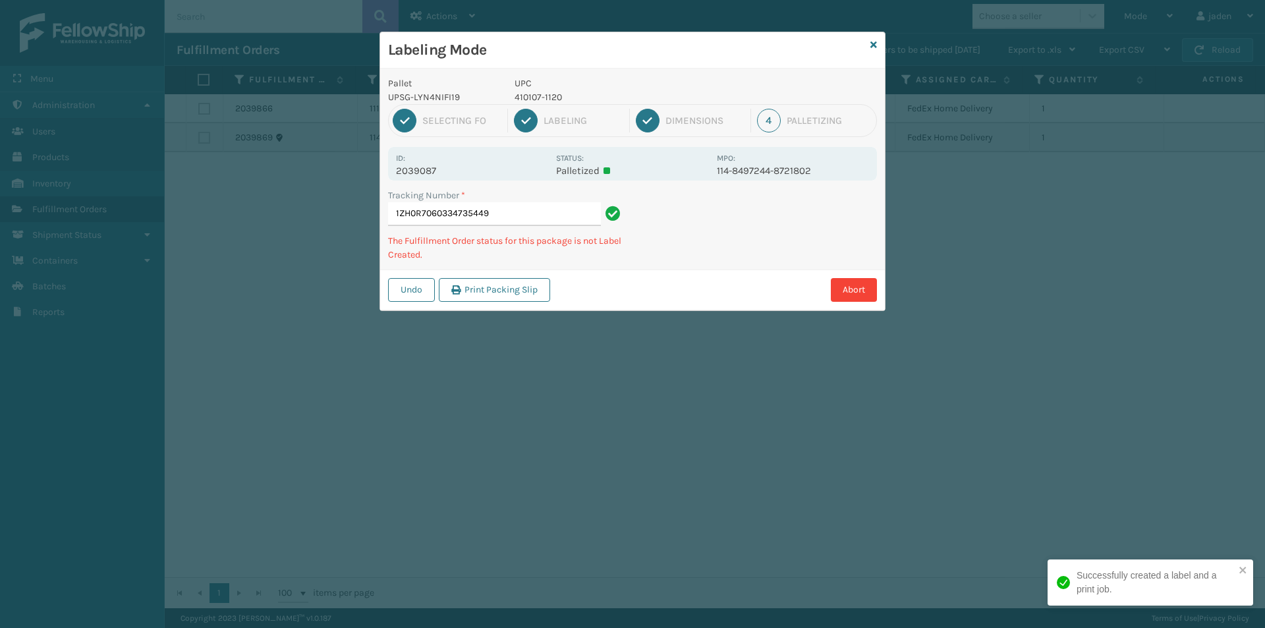
type input "1ZH0R70603347354494"
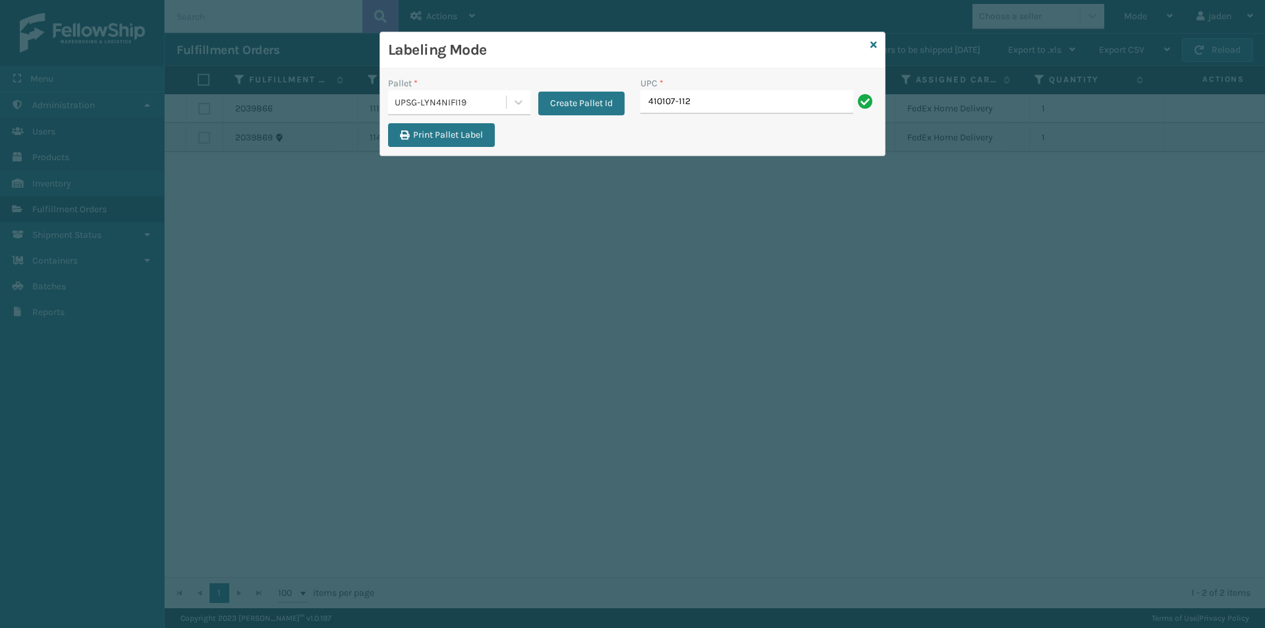
type input "410107-112"
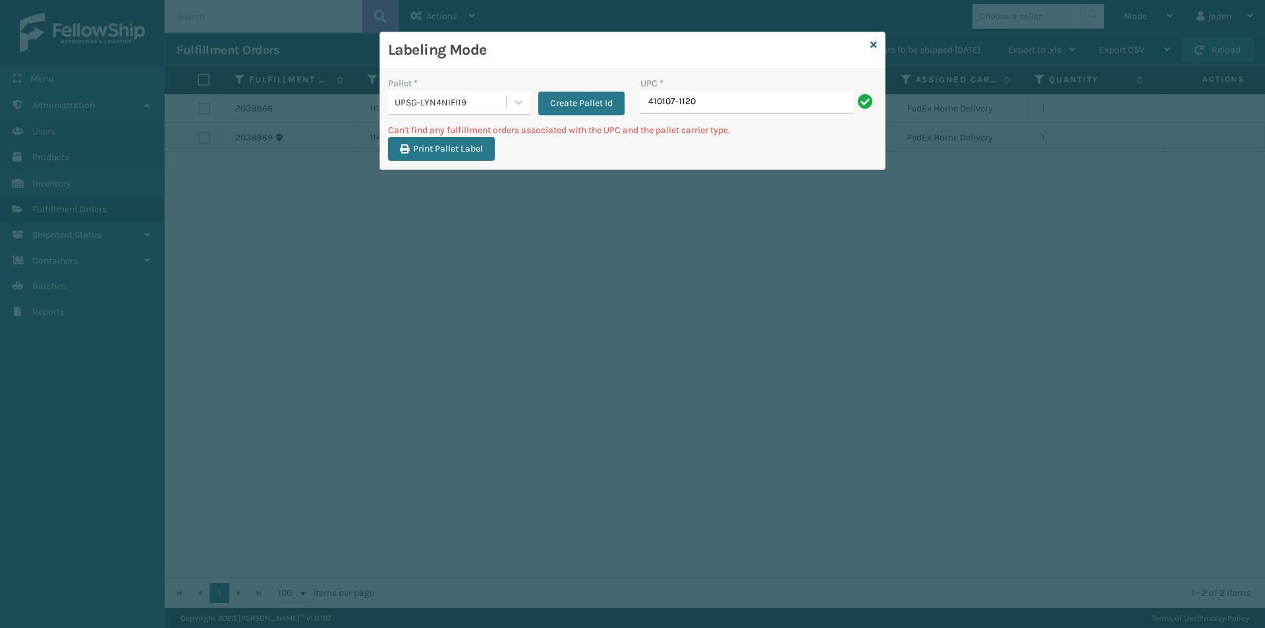
type input "410107-1120"
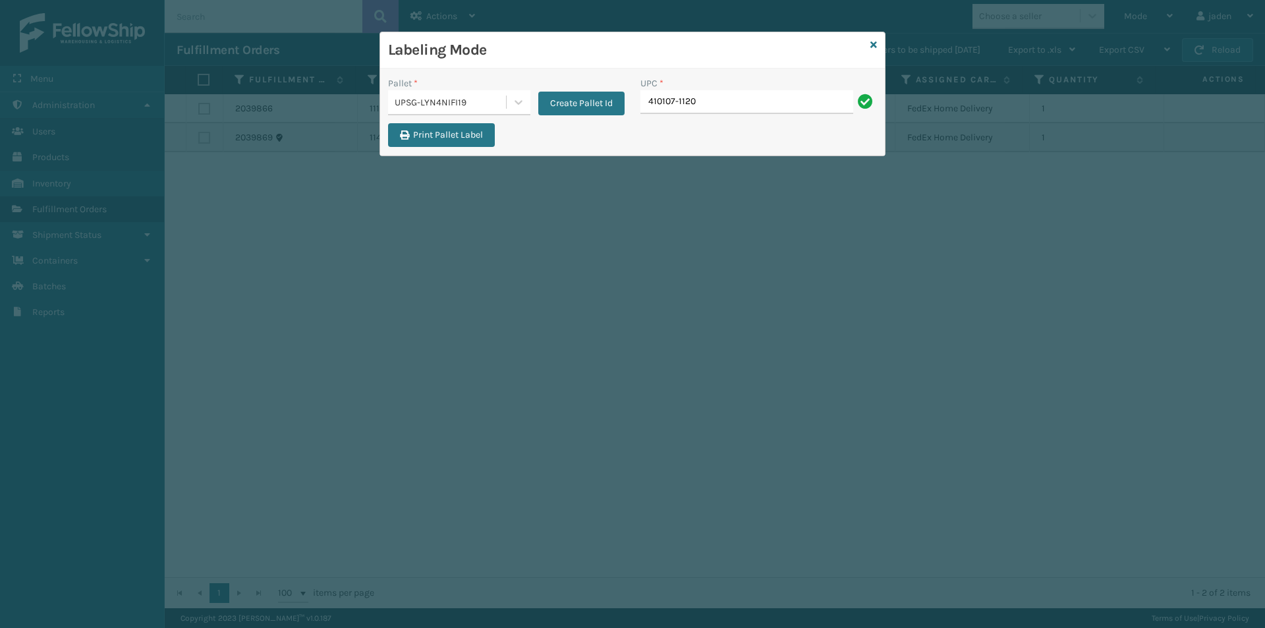
type input "410107-1120"
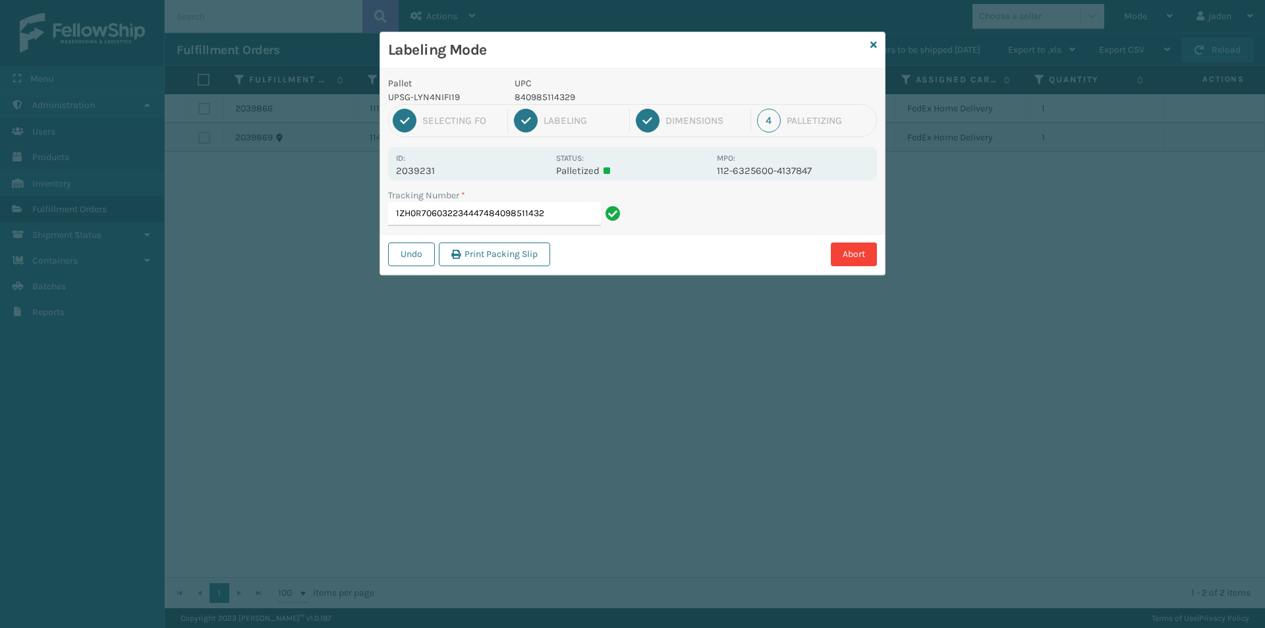
type input "1ZH0R7060322344474840985114329"
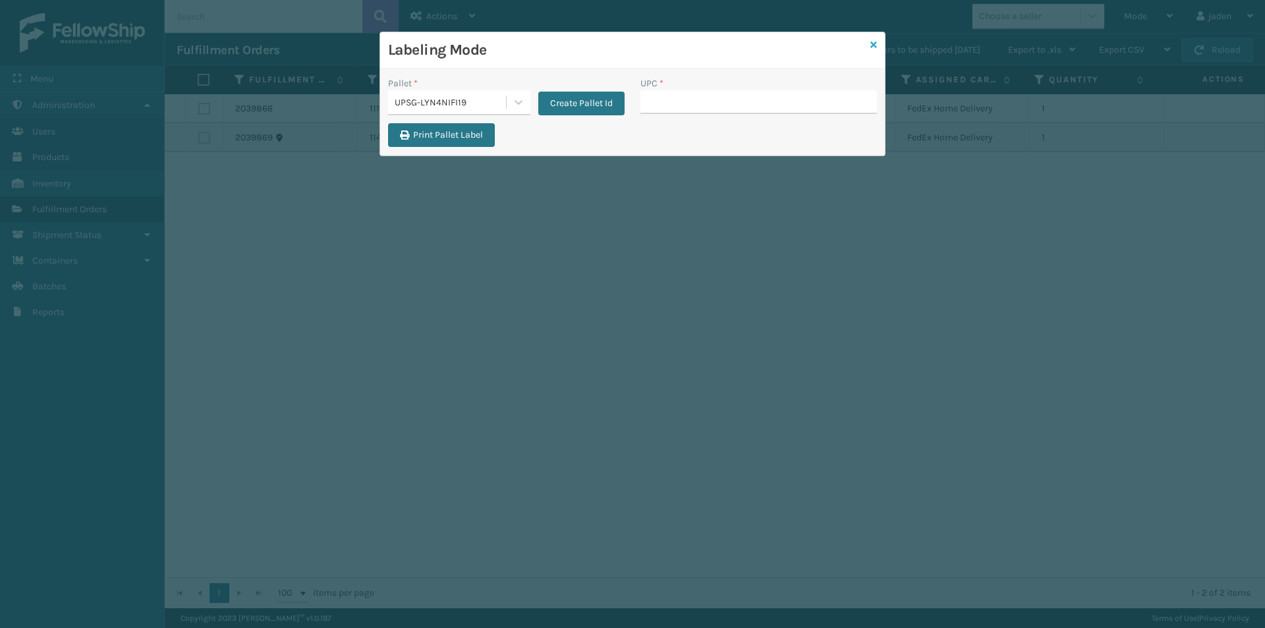
click at [876, 43] on icon at bounding box center [873, 44] width 7 height 9
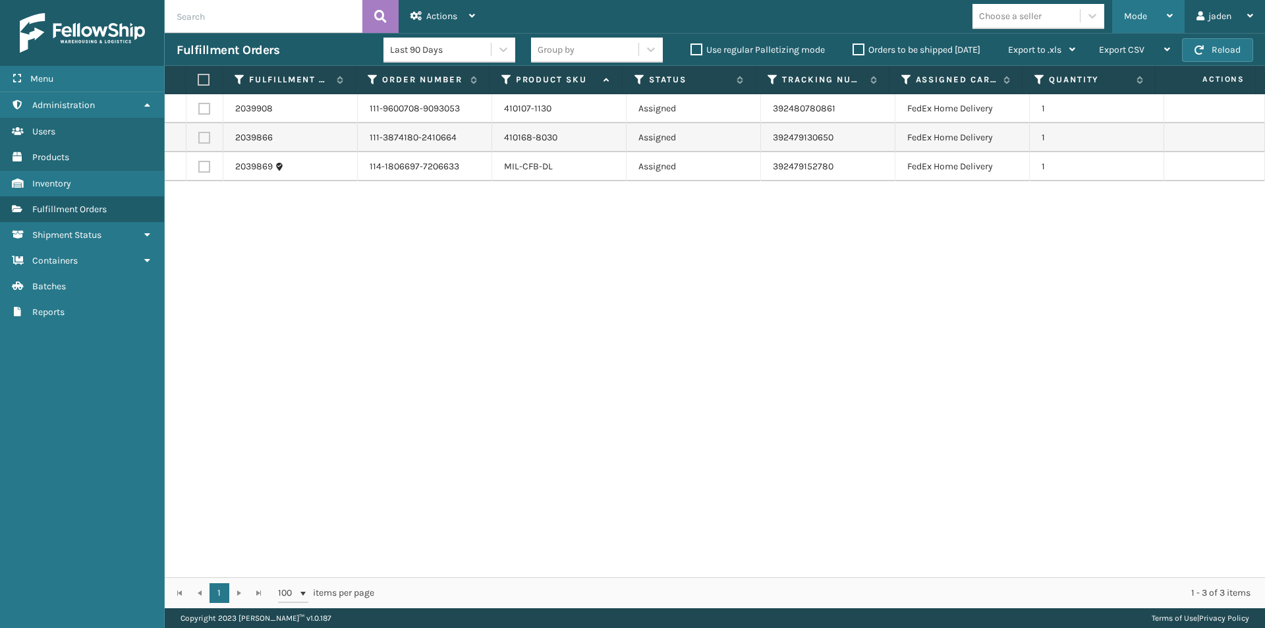
click at [1137, 15] on span "Mode" at bounding box center [1135, 16] width 23 height 11
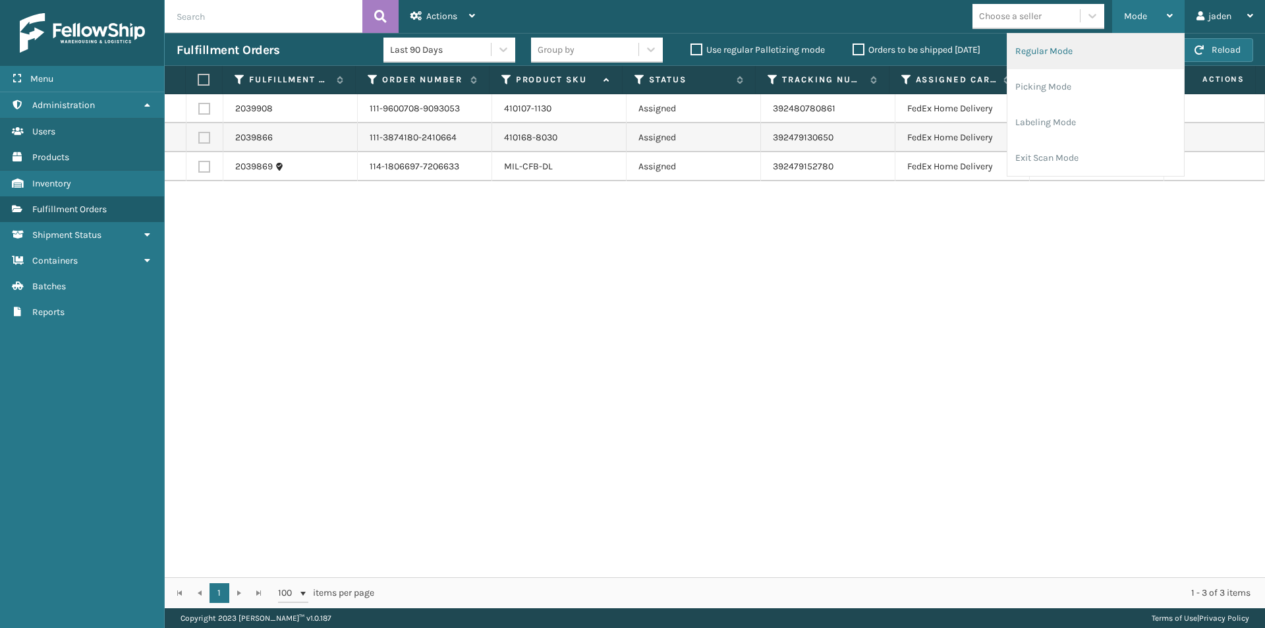
click at [1052, 55] on li "Regular Mode" at bounding box center [1095, 52] width 177 height 36
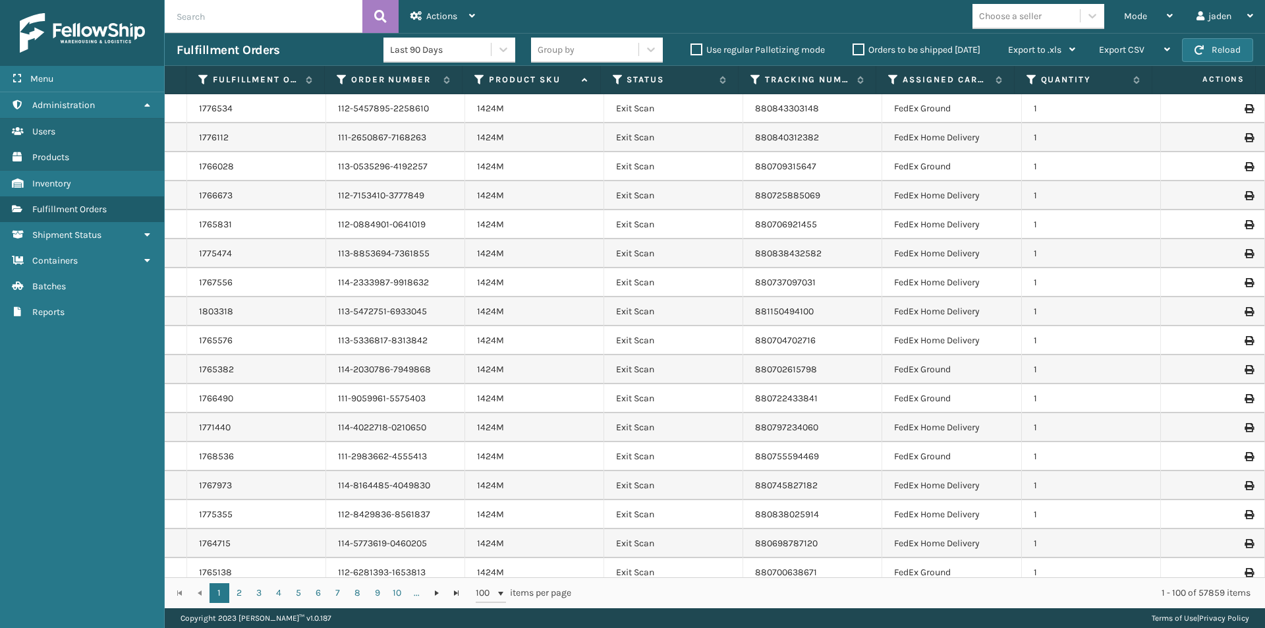
click at [617, 73] on th "Status" at bounding box center [670, 80] width 138 height 28
click at [619, 80] on icon at bounding box center [618, 80] width 11 height 12
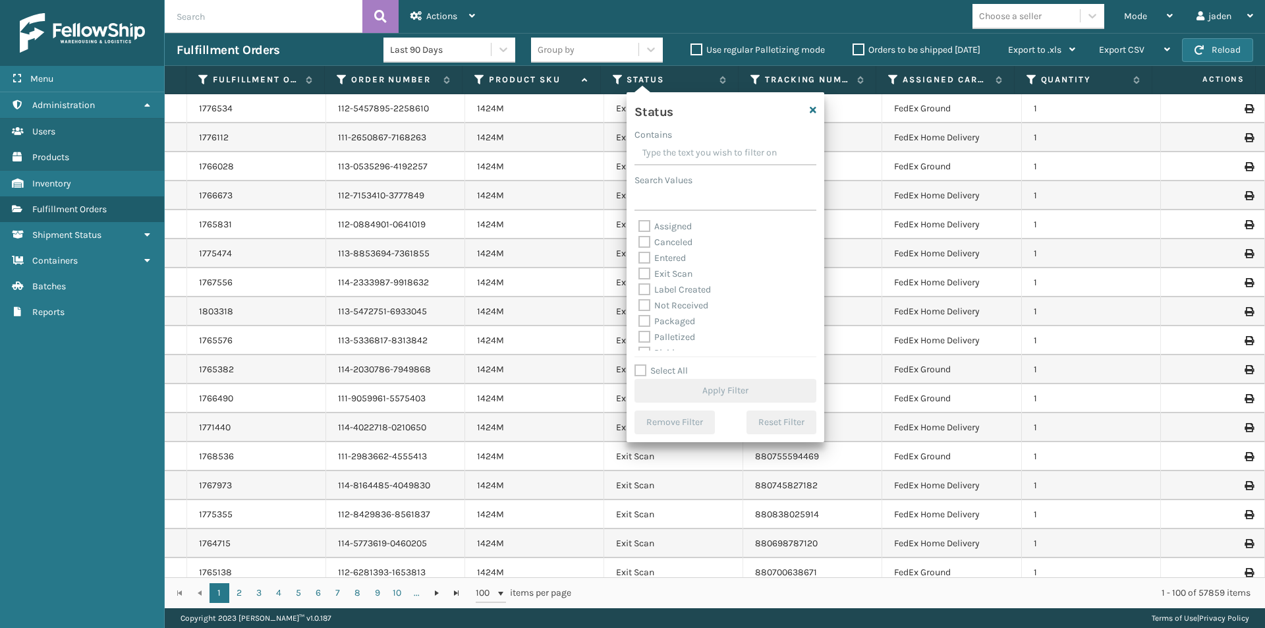
drag, startPoint x: 731, startPoint y: 152, endPoint x: 706, endPoint y: 149, distance: 25.3
click at [706, 149] on input "Contains" at bounding box center [726, 154] width 182 height 24
click at [641, 277] on label "Picking" at bounding box center [661, 278] width 47 height 11
click at [639, 277] on input "Picking" at bounding box center [638, 275] width 1 height 9
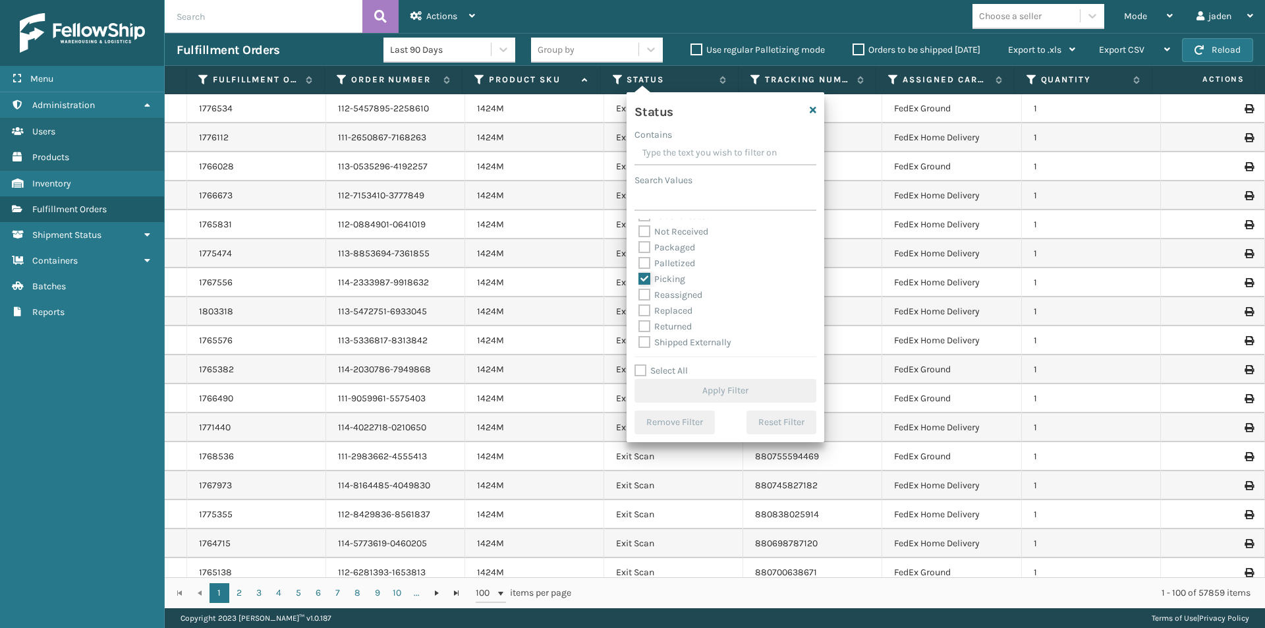
checkbox input "true"
click at [691, 385] on button "Apply Filter" at bounding box center [726, 391] width 182 height 24
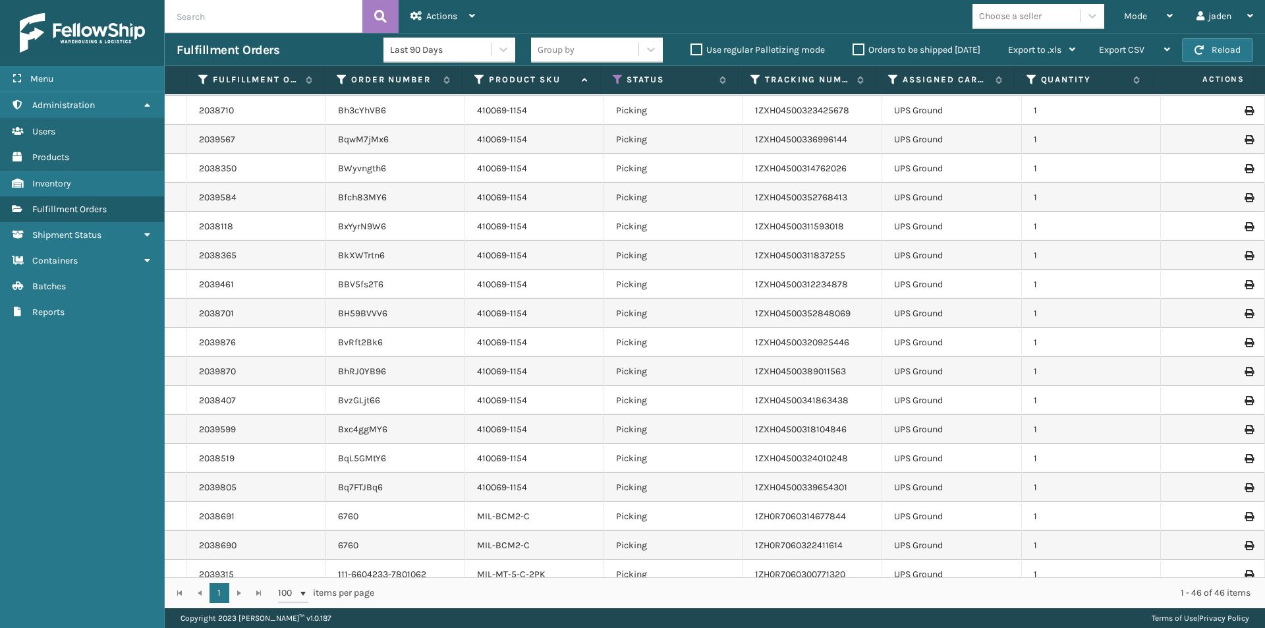
scroll to position [851, 0]
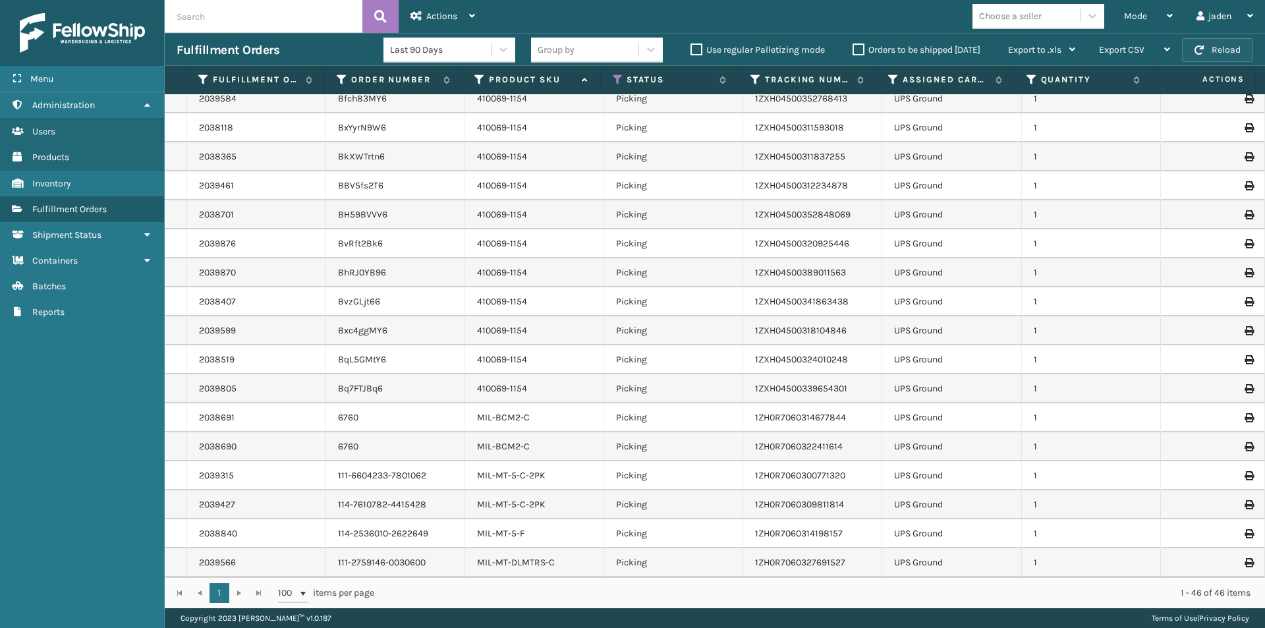
click at [1202, 49] on span "button" at bounding box center [1199, 49] width 9 height 9
click at [43, 286] on span "Batches" at bounding box center [49, 286] width 34 height 11
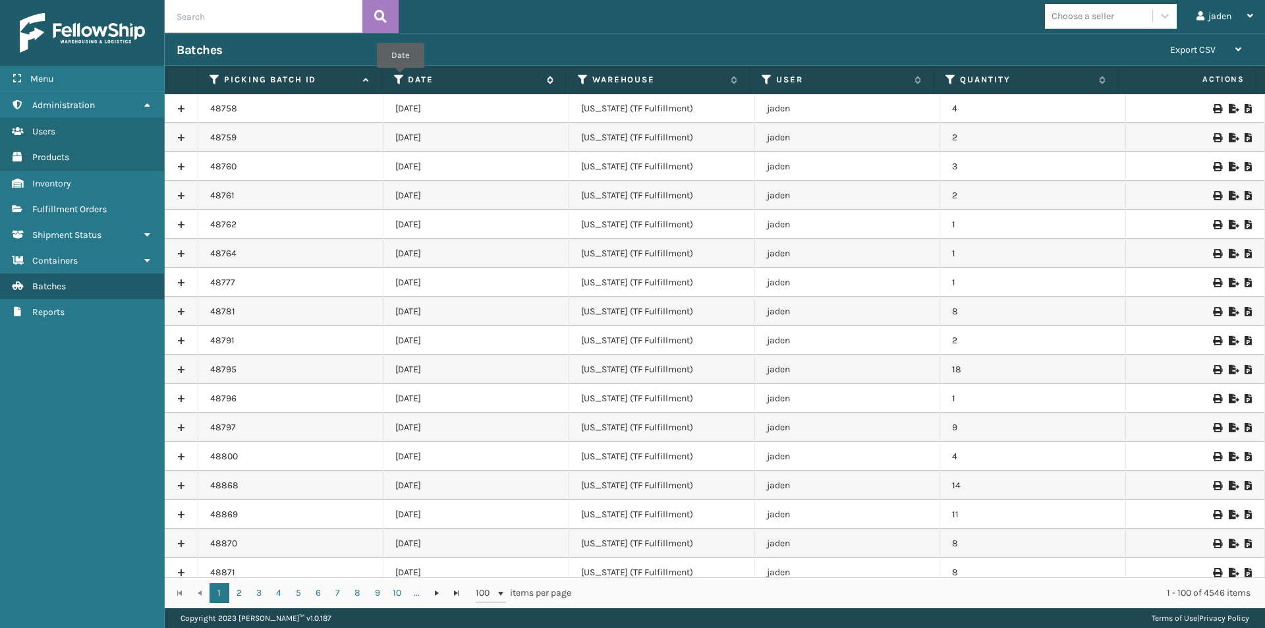
click at [401, 77] on icon at bounding box center [399, 80] width 11 height 12
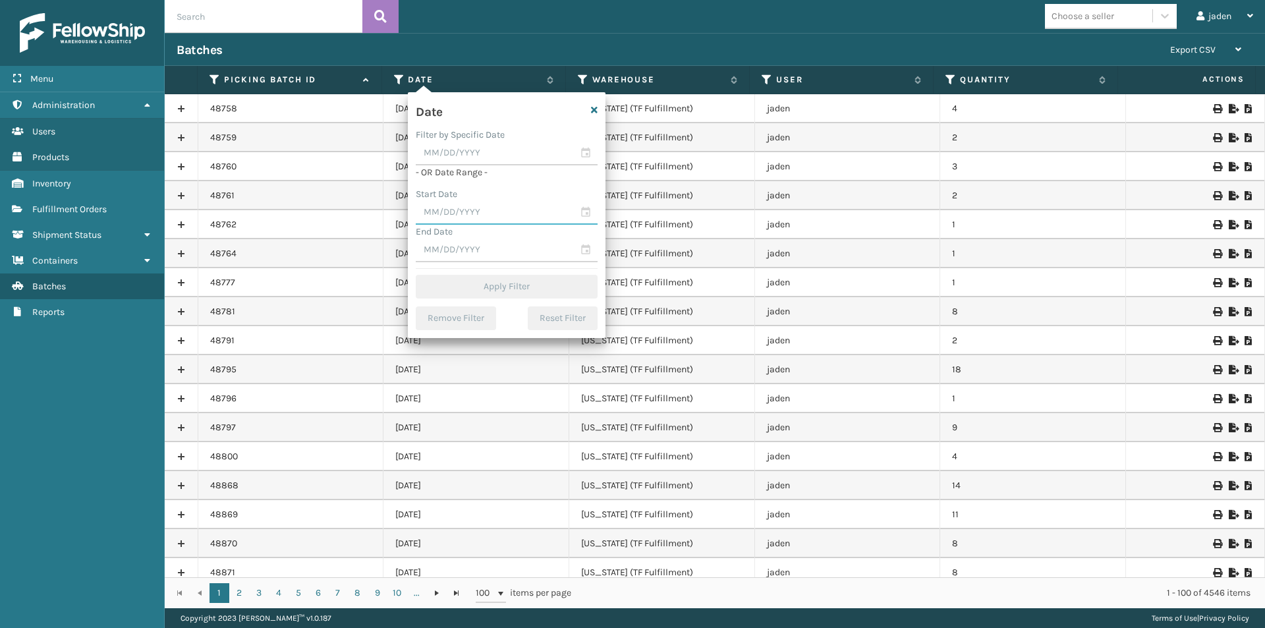
click at [487, 204] on input "text" at bounding box center [507, 213] width 182 height 24
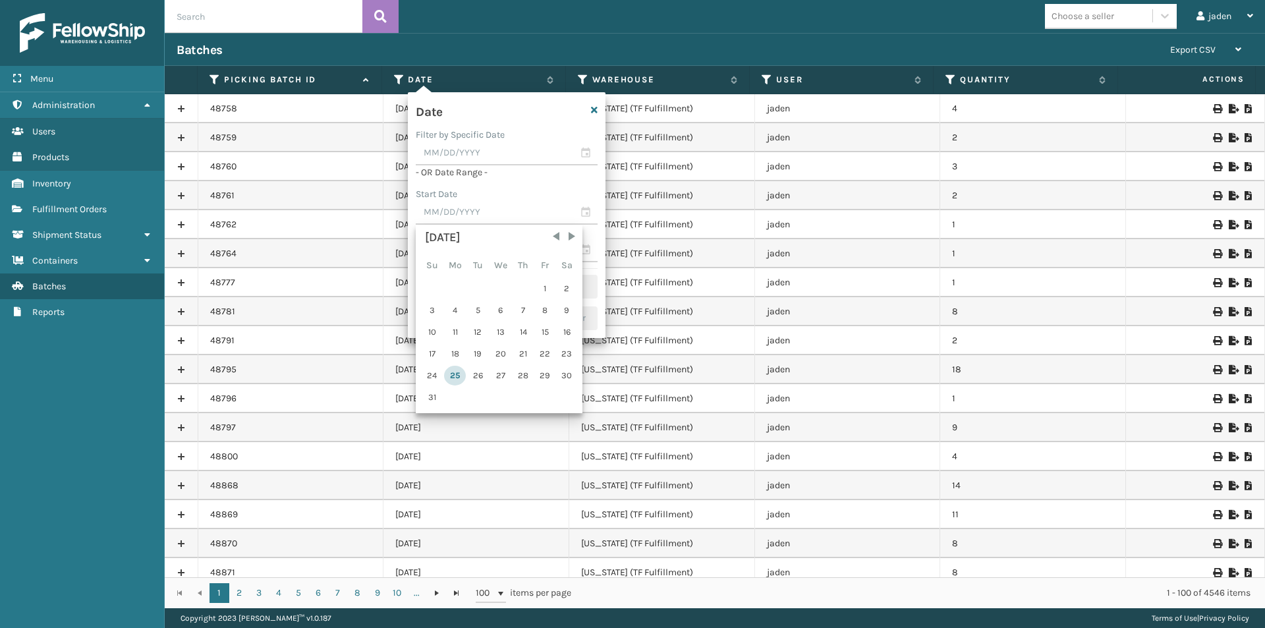
click at [450, 383] on div "25" at bounding box center [455, 376] width 22 height 20
type input "[DATE]"
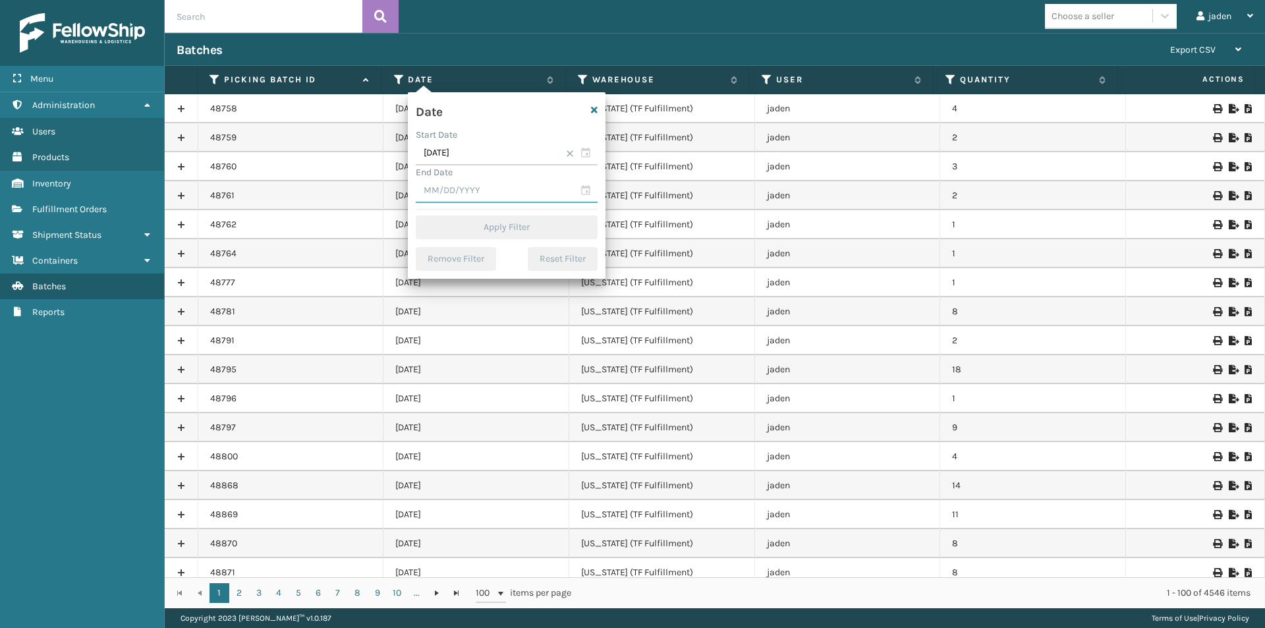
click at [472, 200] on input "text" at bounding box center [507, 191] width 182 height 24
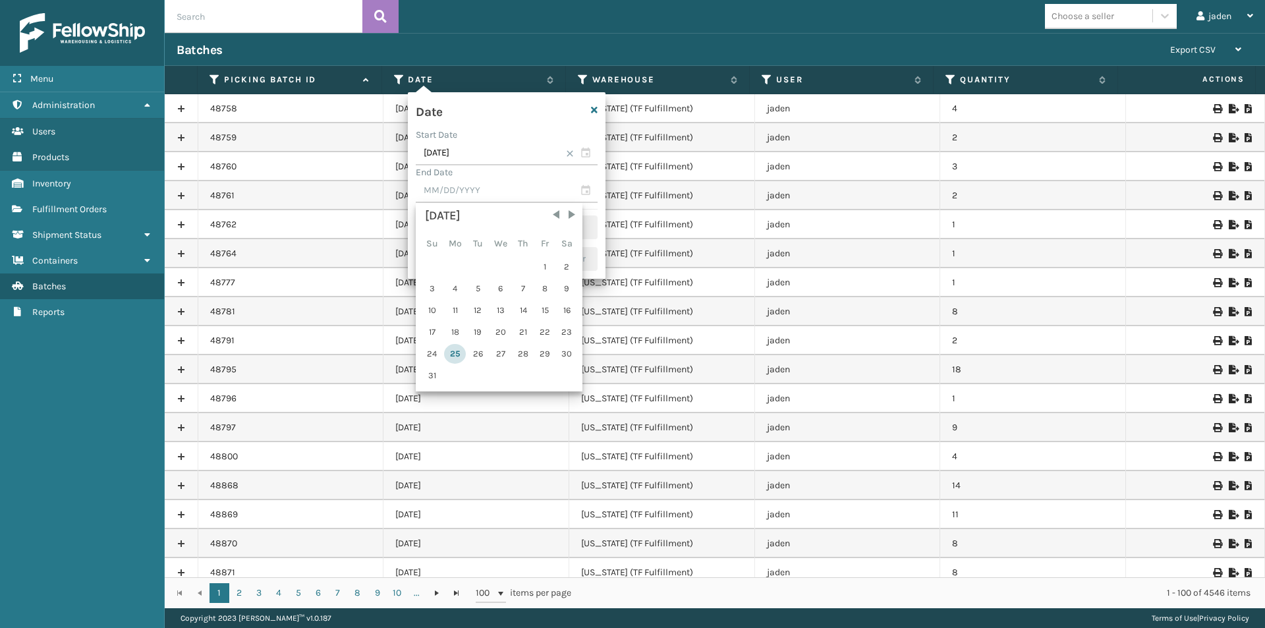
click at [451, 360] on div "25" at bounding box center [455, 354] width 22 height 20
type input "[DATE]"
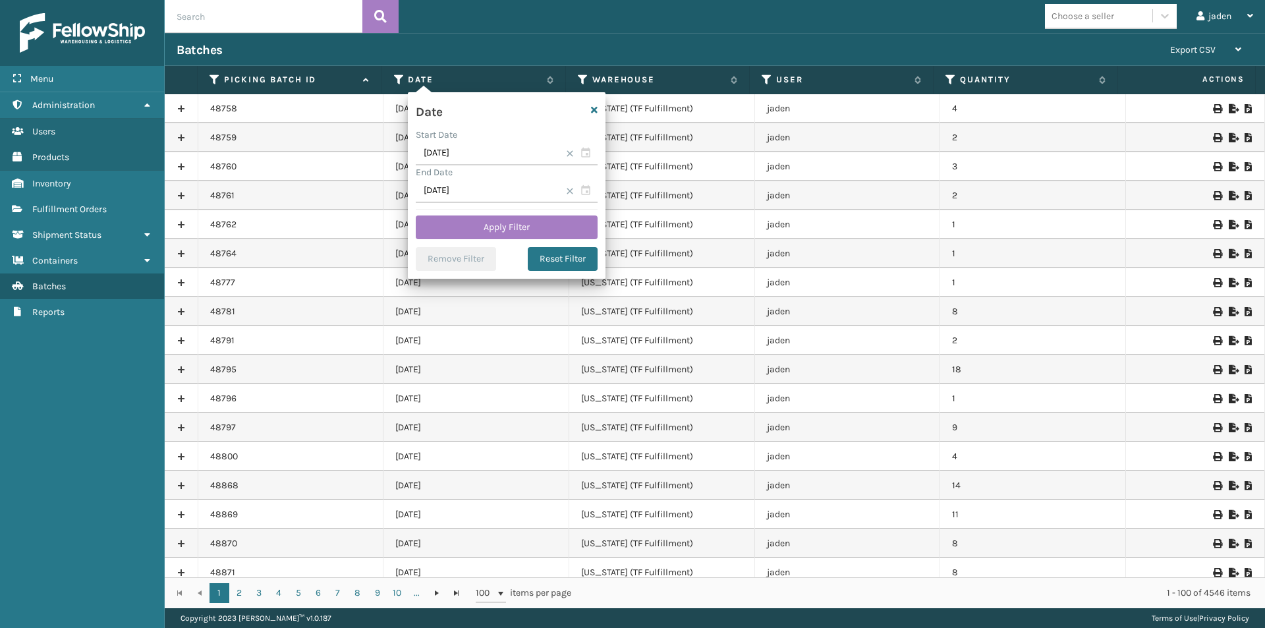
click at [461, 240] on div "Date Start Date [DATE] End Date [DATE] Apply Filter Remove Filter Reset Filter" at bounding box center [507, 185] width 198 height 186
click at [465, 236] on button "Apply Filter" at bounding box center [507, 227] width 182 height 24
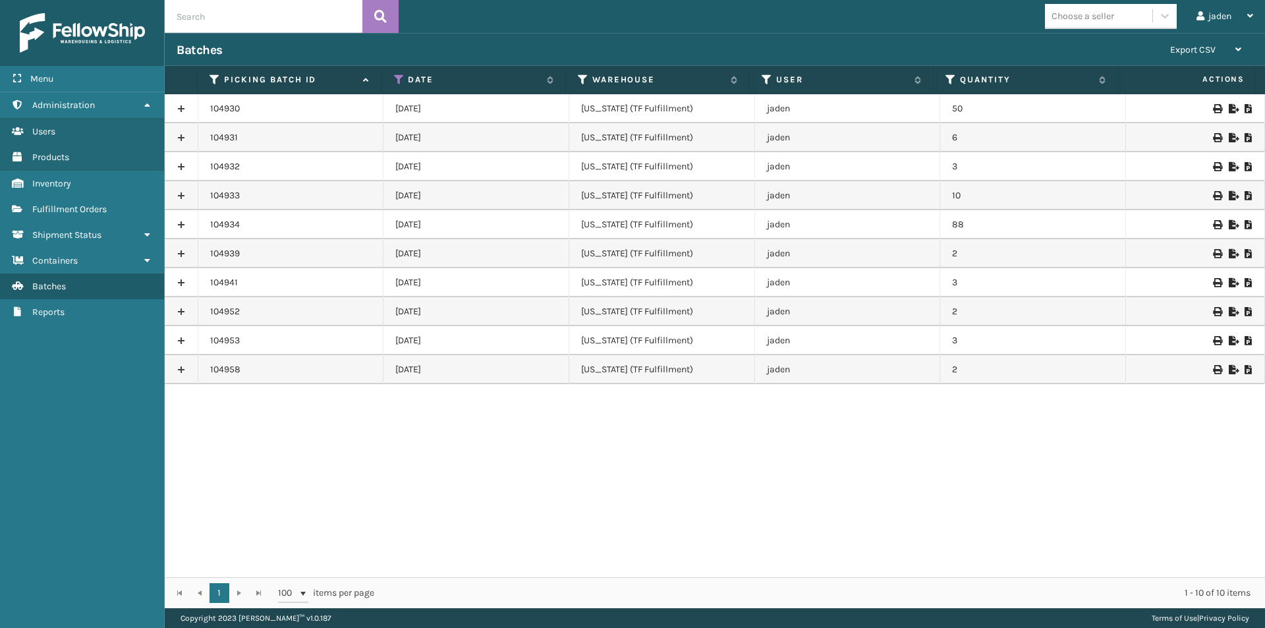
click at [1245, 197] on icon at bounding box center [1249, 195] width 8 height 9
click at [1245, 281] on icon at bounding box center [1249, 282] width 8 height 9
click at [1245, 136] on icon at bounding box center [1249, 137] width 8 height 9
click at [68, 208] on span "Fulfillment Orders" at bounding box center [69, 209] width 74 height 11
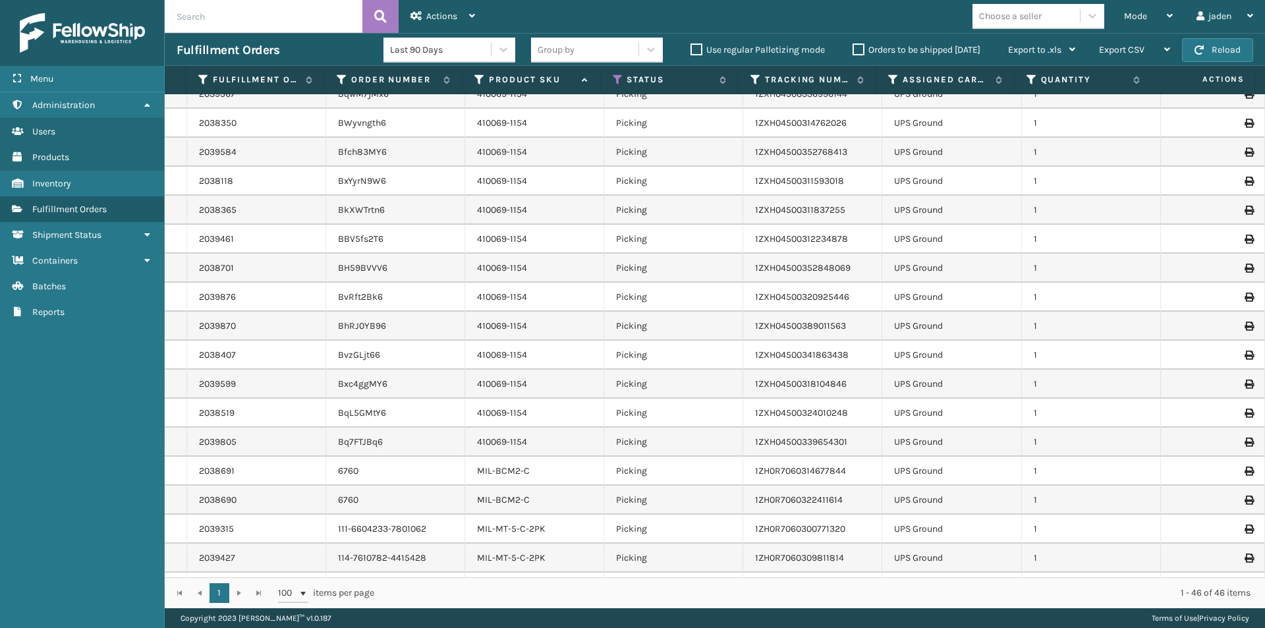
scroll to position [851, 0]
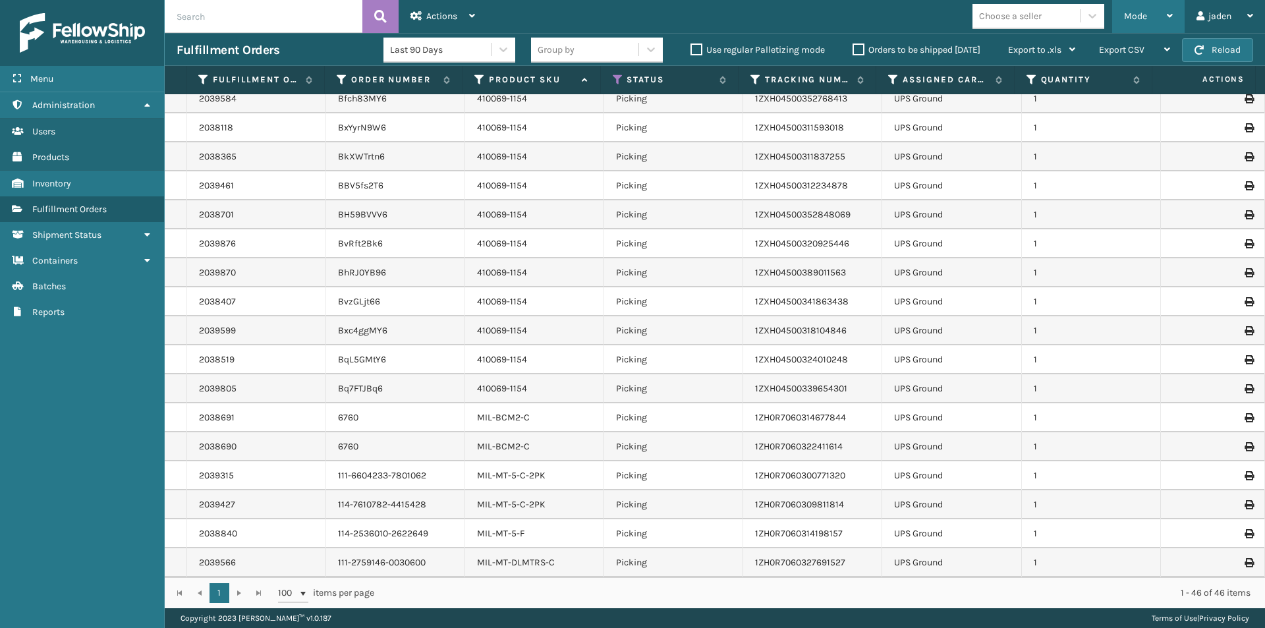
click at [1133, 9] on div "Mode" at bounding box center [1148, 16] width 49 height 33
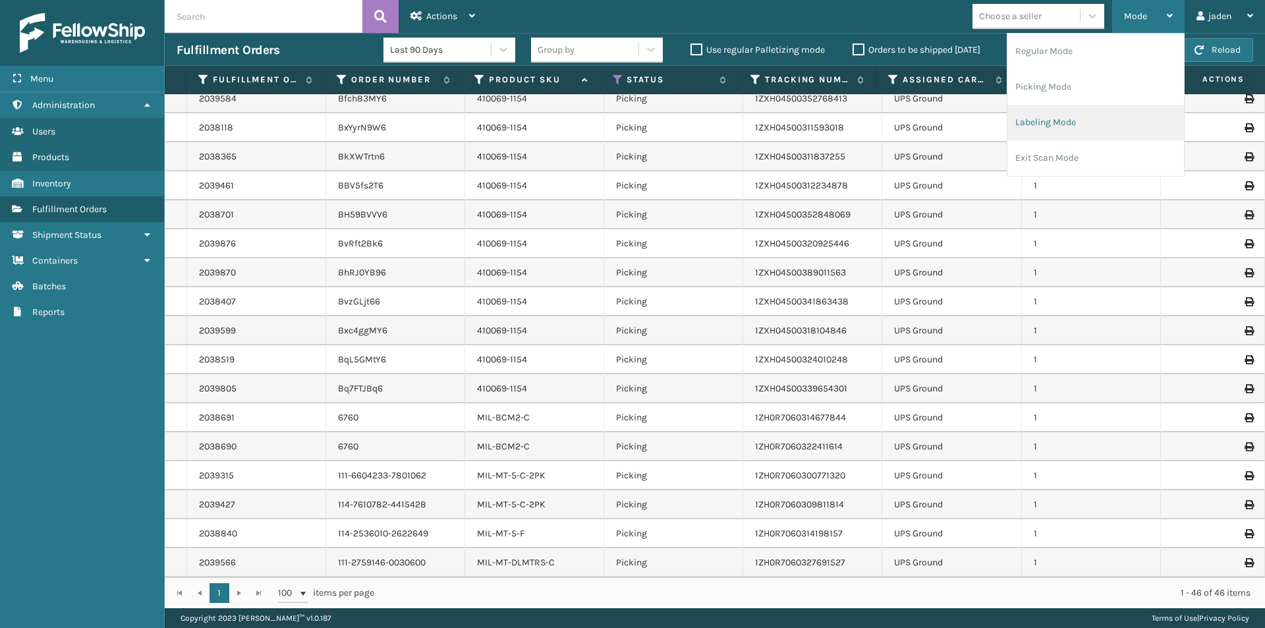
click at [1083, 125] on li "Labeling Mode" at bounding box center [1095, 123] width 177 height 36
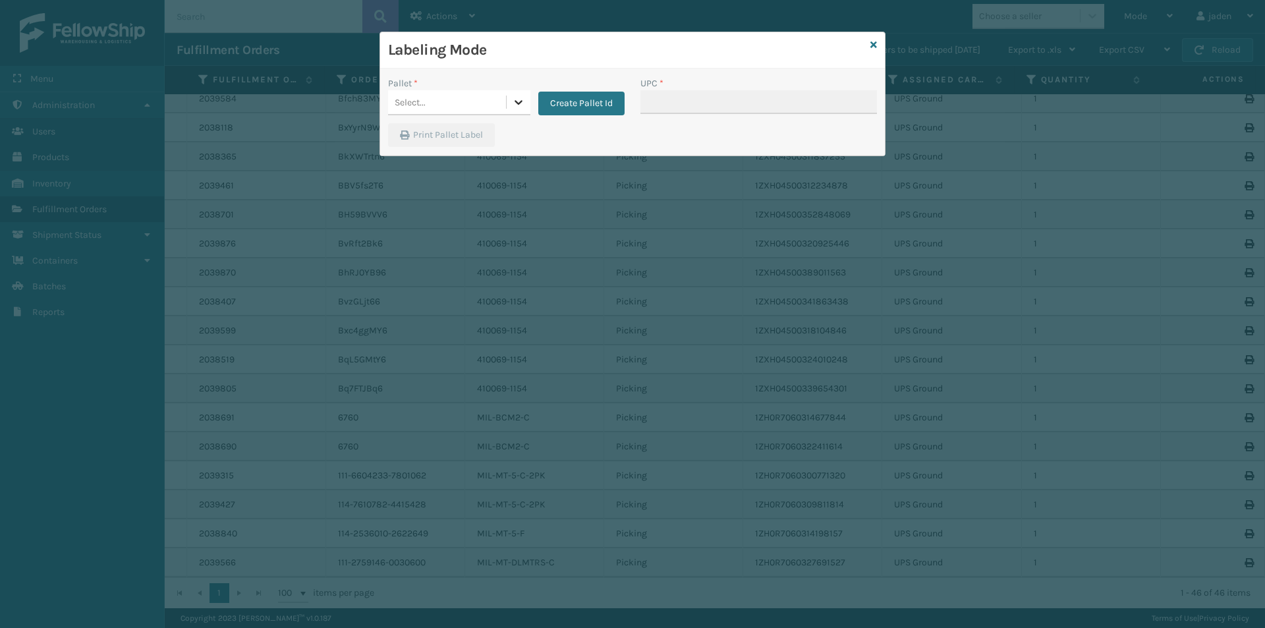
click at [517, 113] on div at bounding box center [519, 102] width 24 height 24
click at [422, 158] on div "UPSG-LYN4NIFI19" at bounding box center [459, 160] width 142 height 24
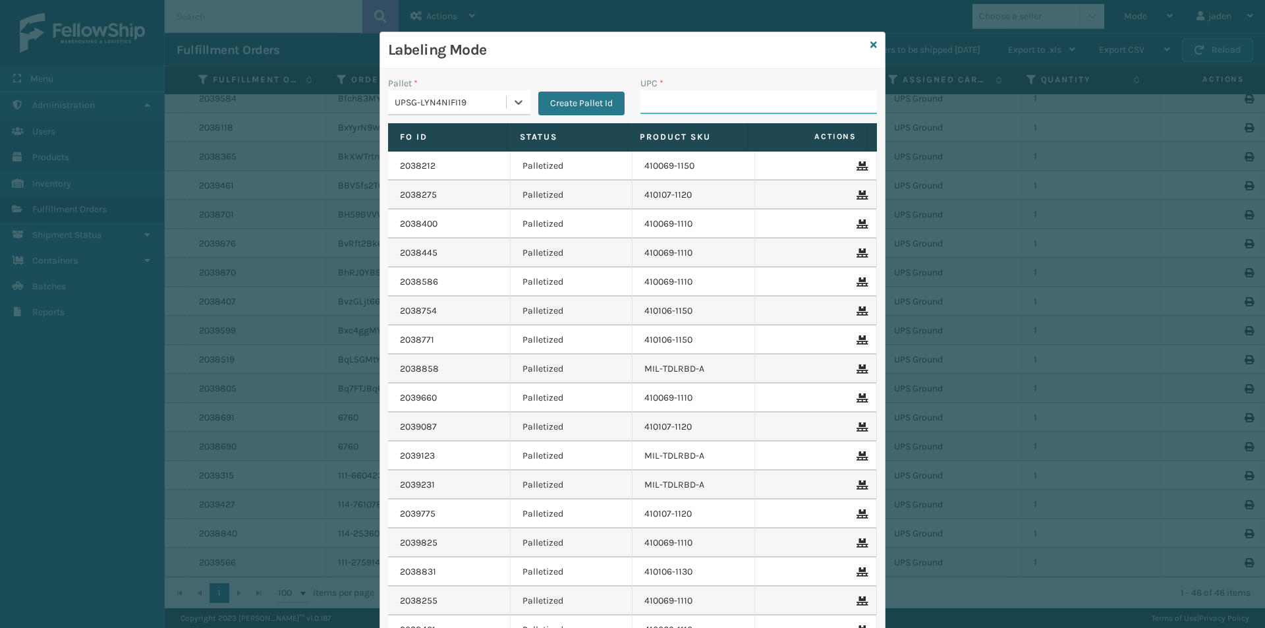
click at [744, 90] on input "UPC *" at bounding box center [758, 102] width 237 height 24
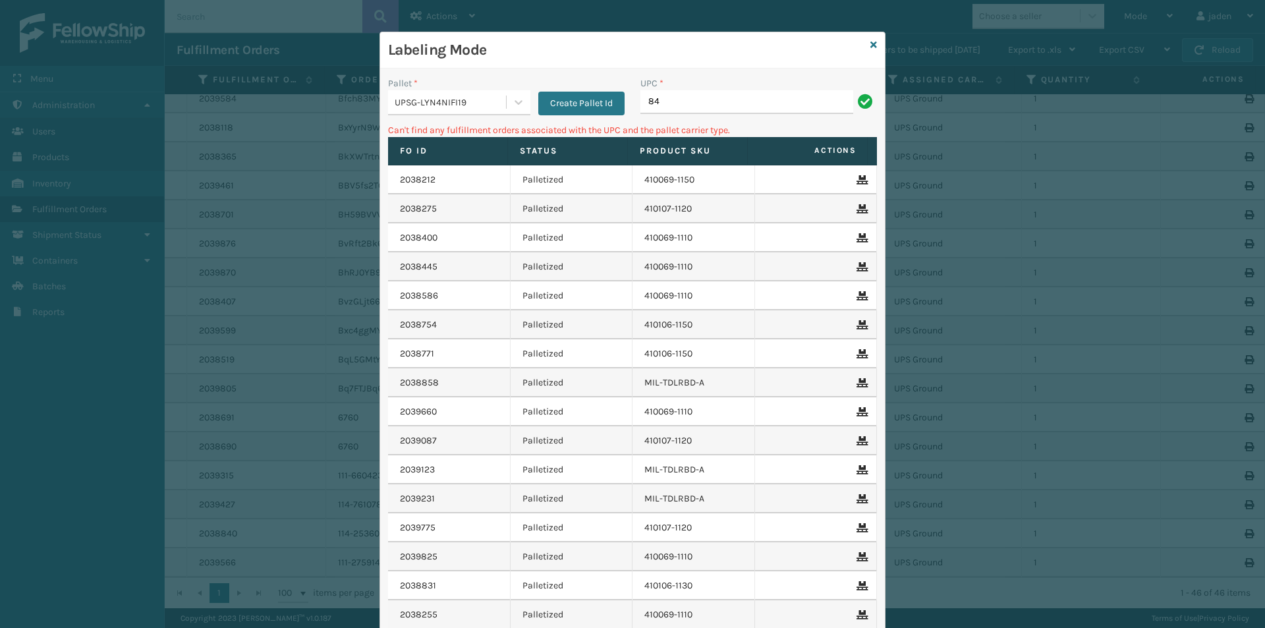
type input "8"
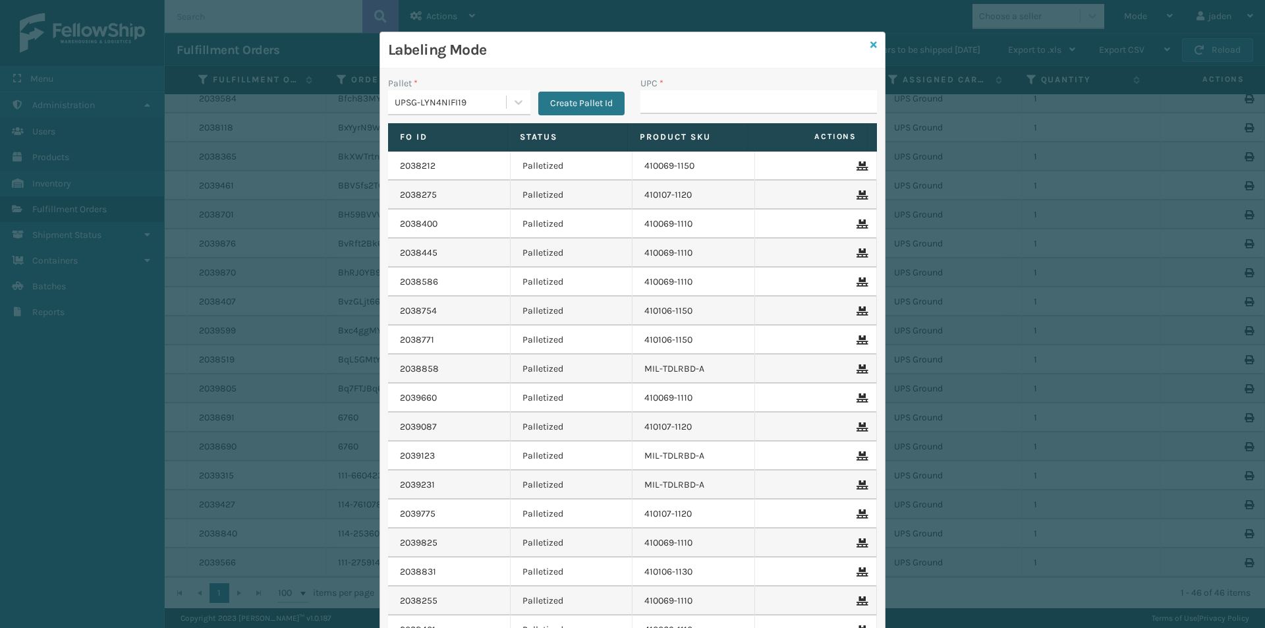
click at [870, 47] on icon at bounding box center [873, 44] width 7 height 9
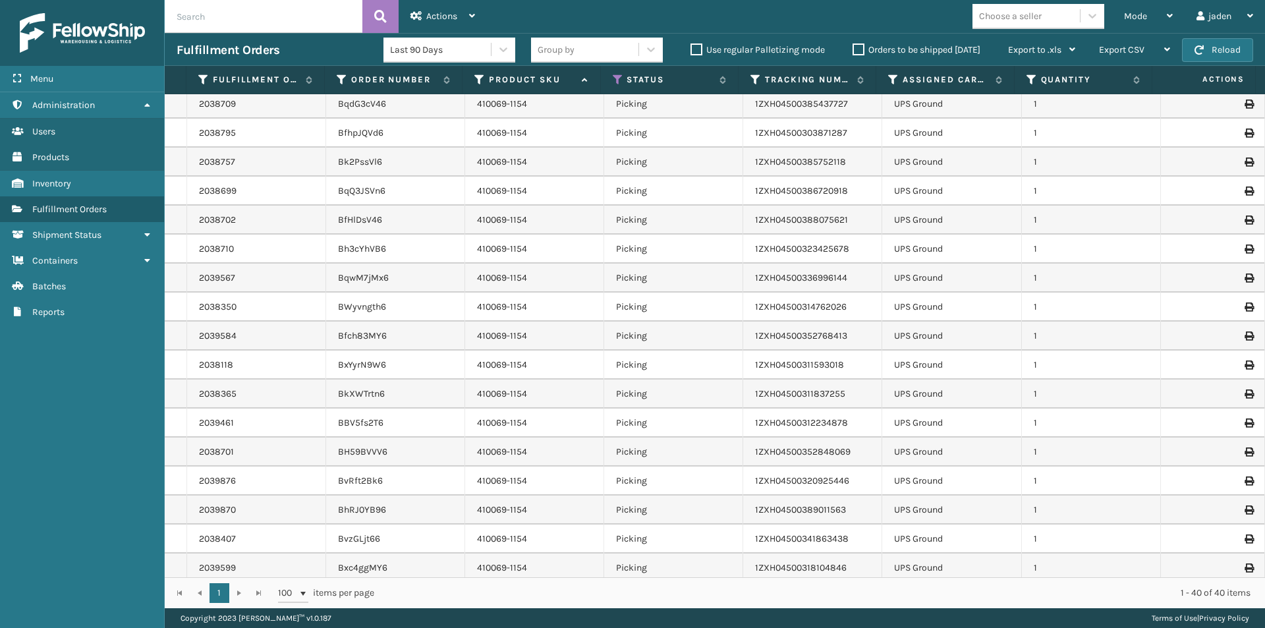
scroll to position [677, 0]
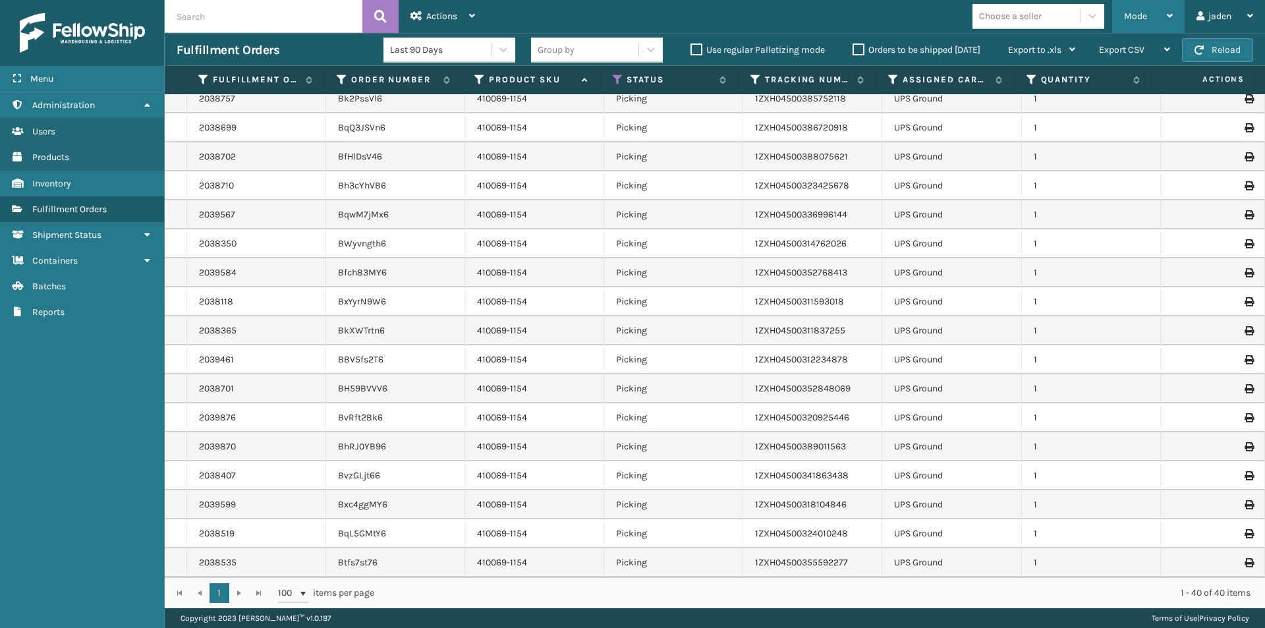
click at [1144, 25] on div "Mode" at bounding box center [1148, 16] width 49 height 33
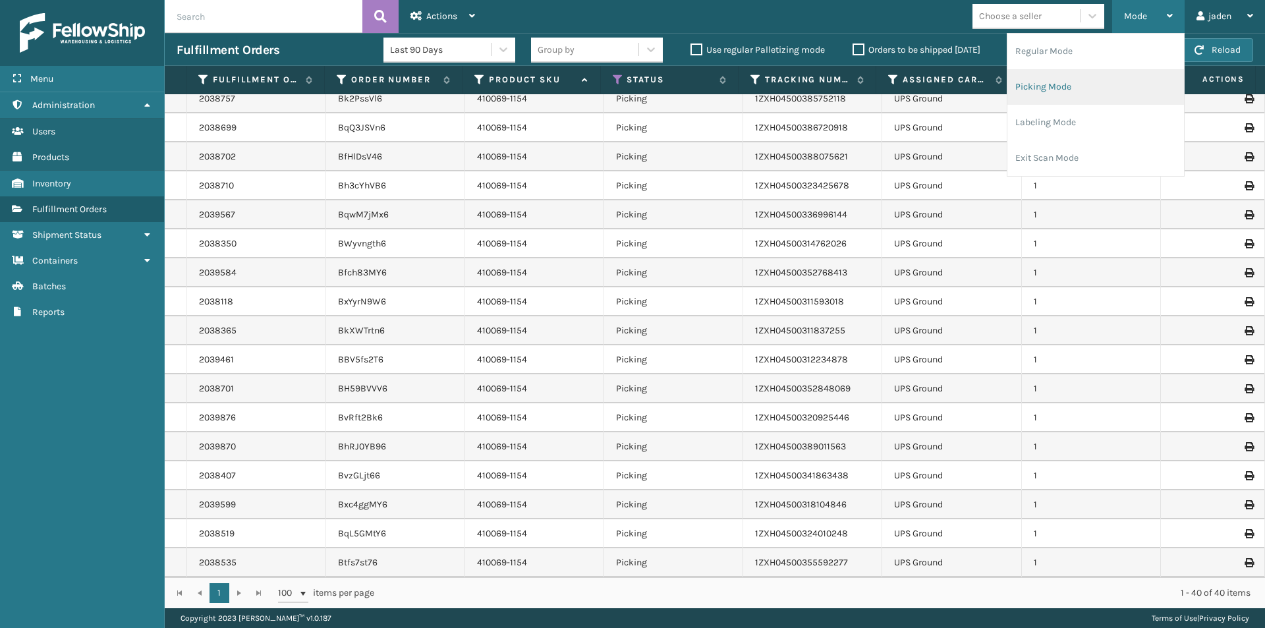
click at [1068, 91] on li "Picking Mode" at bounding box center [1095, 87] width 177 height 36
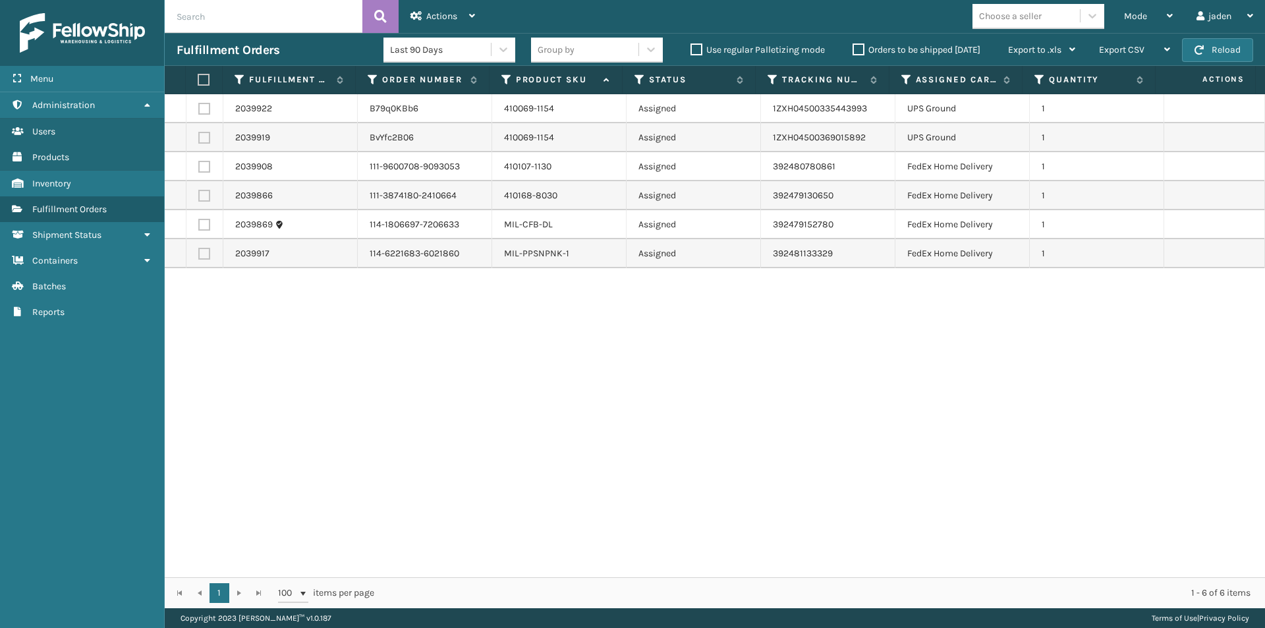
drag, startPoint x: 529, startPoint y: 405, endPoint x: 170, endPoint y: 223, distance: 402.8
click at [229, 366] on div "2039922 B79q0KBb6 410069-1154 Assigned 1ZXH04500335443993 UPS Ground 1 2039919 …" at bounding box center [715, 335] width 1100 height 483
click at [204, 138] on label at bounding box center [204, 138] width 12 height 12
click at [199, 138] on input "checkbox" at bounding box center [198, 136] width 1 height 9
checkbox input "true"
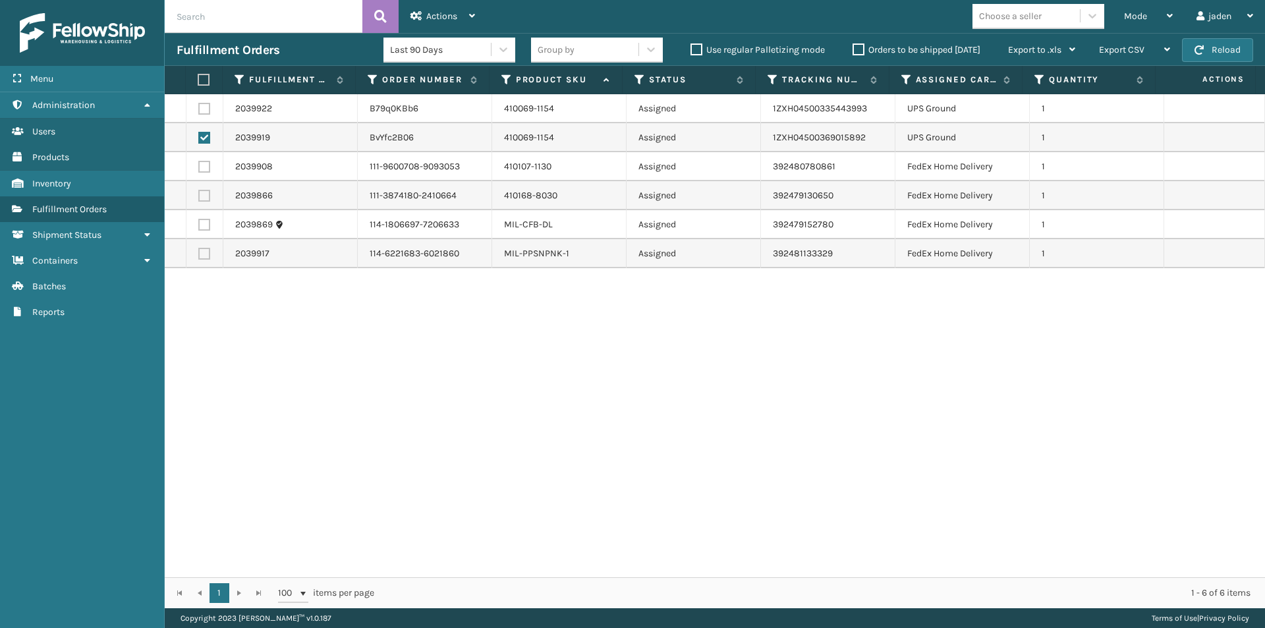
click at [208, 109] on label at bounding box center [204, 109] width 12 height 12
click at [199, 109] on input "checkbox" at bounding box center [198, 107] width 1 height 9
checkbox input "true"
click at [439, 12] on span "Actions" at bounding box center [441, 16] width 31 height 11
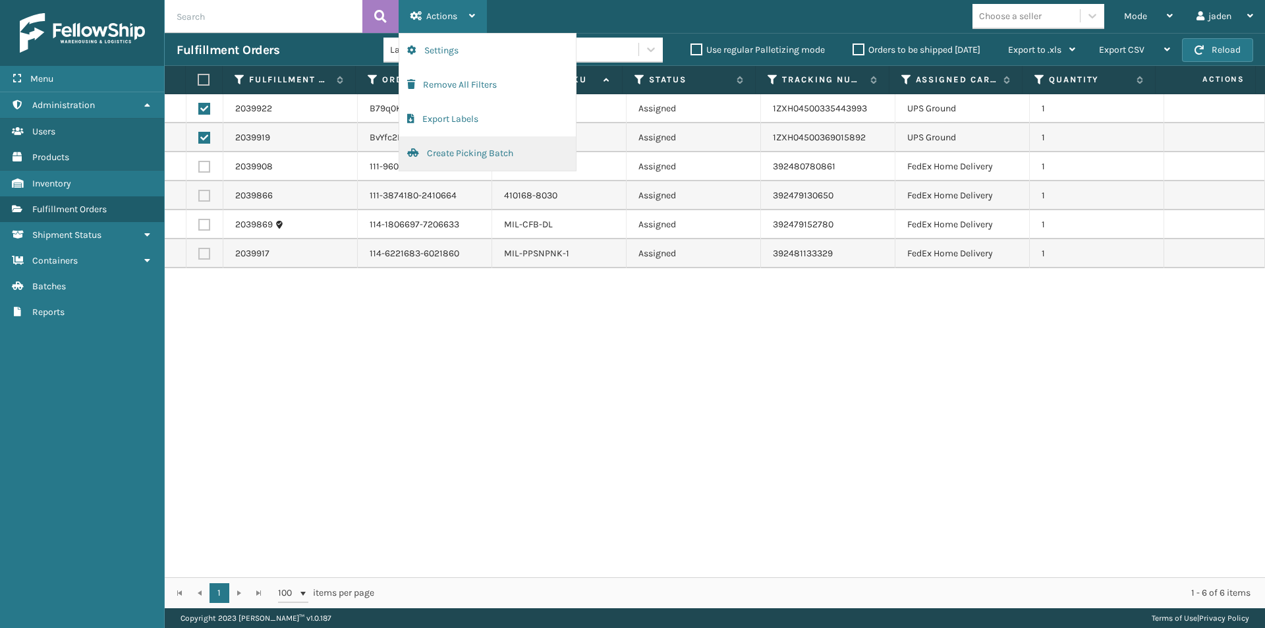
click at [422, 152] on button "Create Picking Batch" at bounding box center [487, 153] width 177 height 34
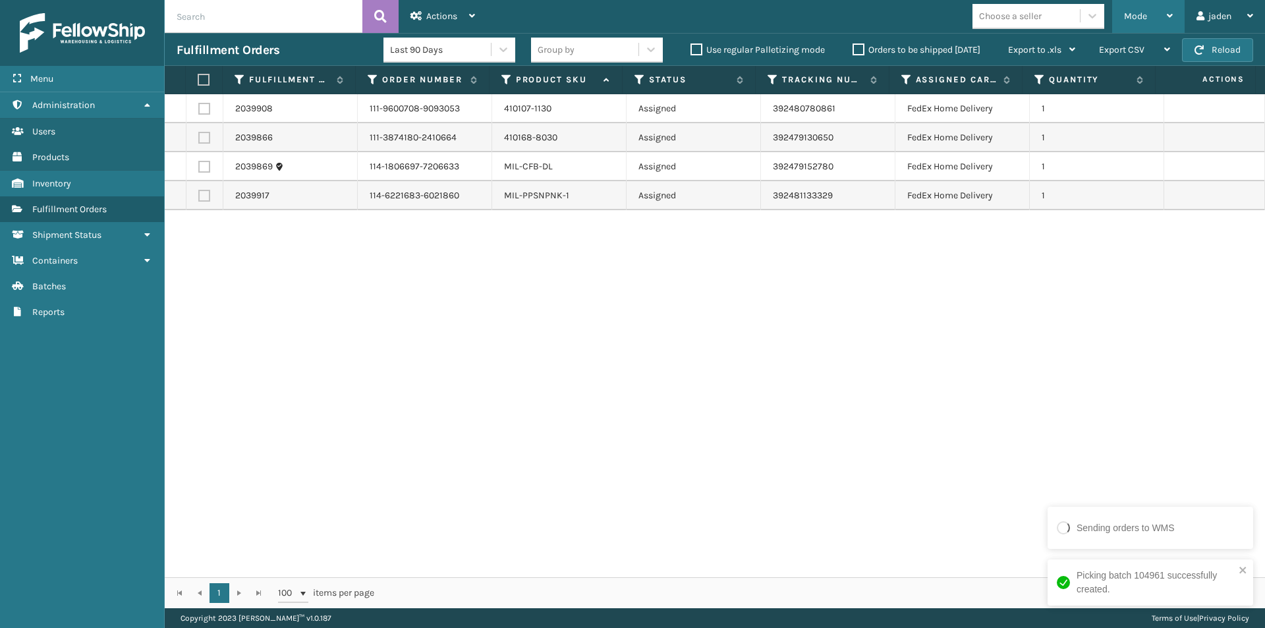
click at [1150, 19] on div "Mode" at bounding box center [1148, 16] width 49 height 33
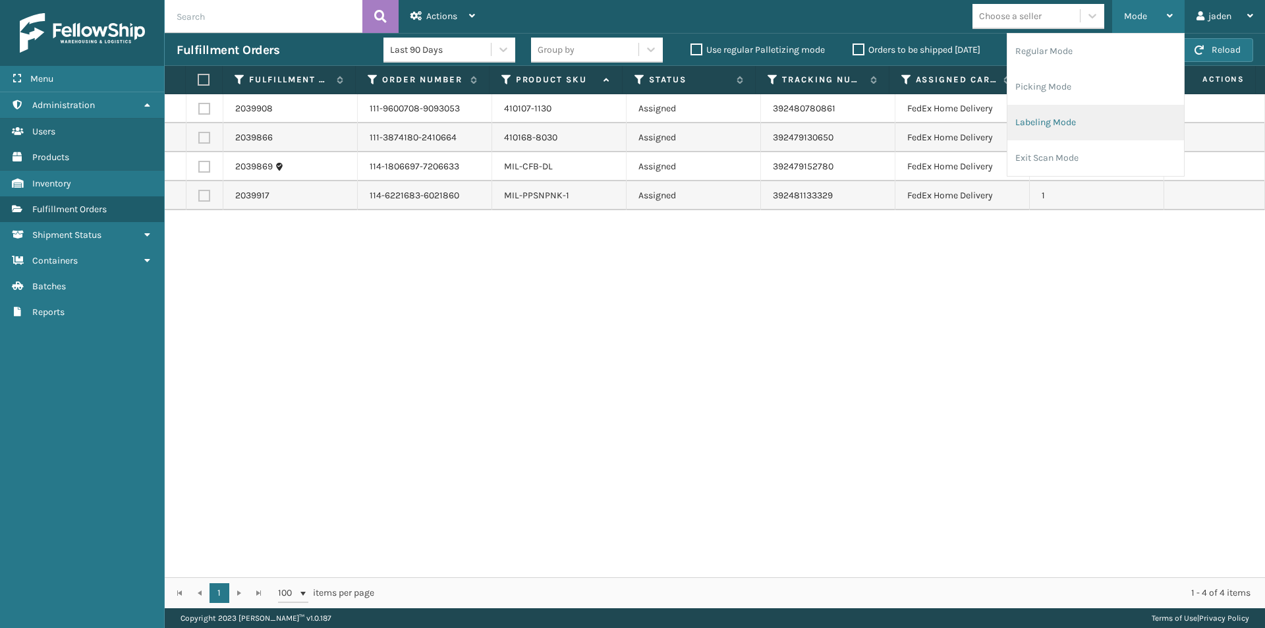
click at [1090, 122] on li "Labeling Mode" at bounding box center [1095, 123] width 177 height 36
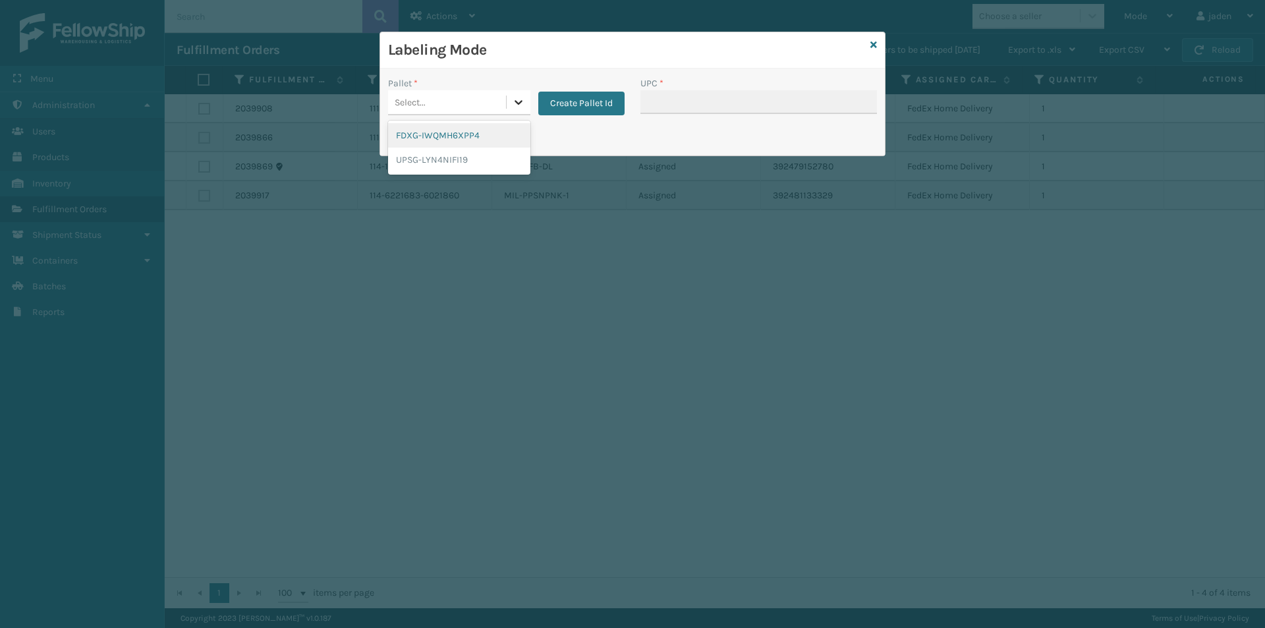
click at [512, 105] on icon at bounding box center [518, 102] width 13 height 13
click at [421, 164] on div "UPSG-LYN4NIFI19" at bounding box center [459, 160] width 142 height 24
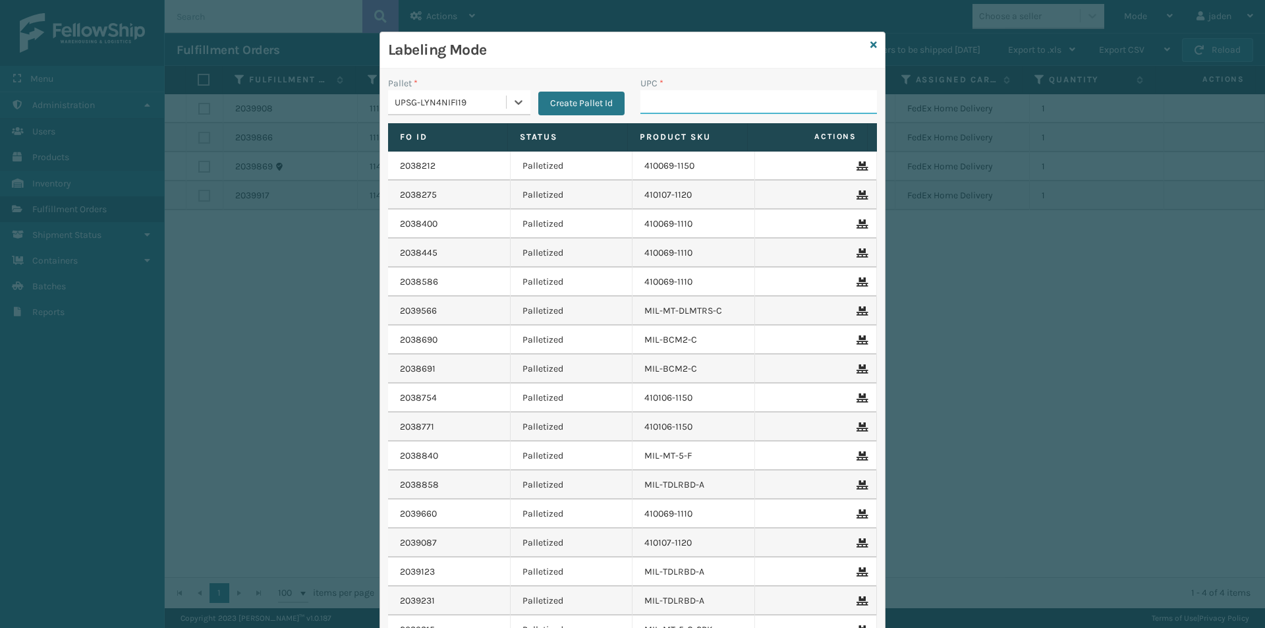
click at [721, 113] on input "UPC *" at bounding box center [758, 102] width 237 height 24
type input "410069-1154"
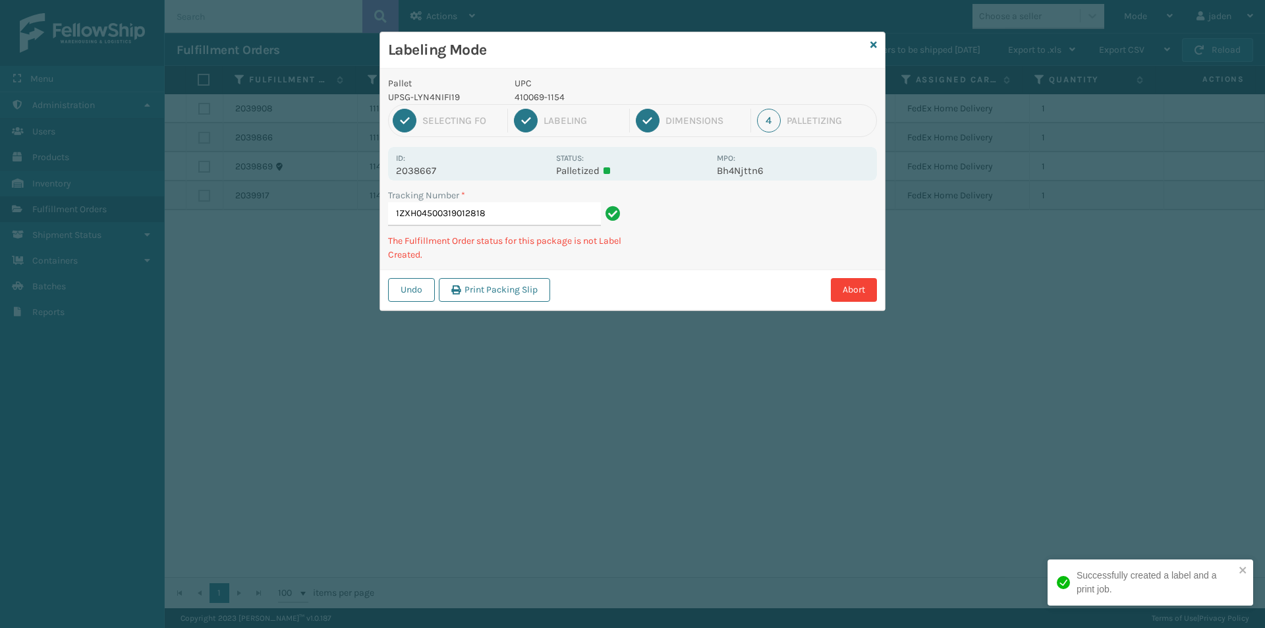
click at [533, 90] on p "UPC" at bounding box center [612, 83] width 194 height 14
click at [536, 94] on p "410069-1154" at bounding box center [612, 97] width 194 height 14
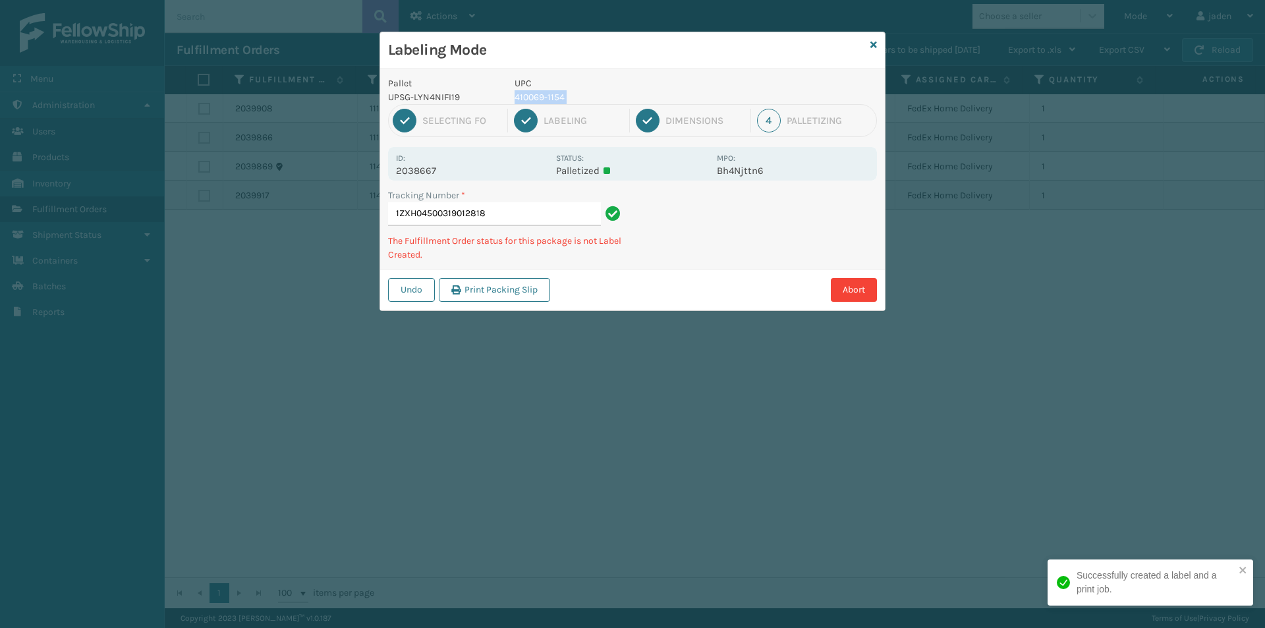
copy p "410069-1154"
drag, startPoint x: 789, startPoint y: 227, endPoint x: 822, endPoint y: 213, distance: 35.1
click at [743, 255] on div "Pallet UPSG-LYN4NIFI19 UPC 410069-1154 1 Selecting FO 2 Labeling 3 Dimensions 4…" at bounding box center [632, 190] width 505 height 242
drag, startPoint x: 822, startPoint y: 213, endPoint x: 786, endPoint y: 230, distance: 39.2
drag, startPoint x: 786, startPoint y: 230, endPoint x: 837, endPoint y: 192, distance: 63.1
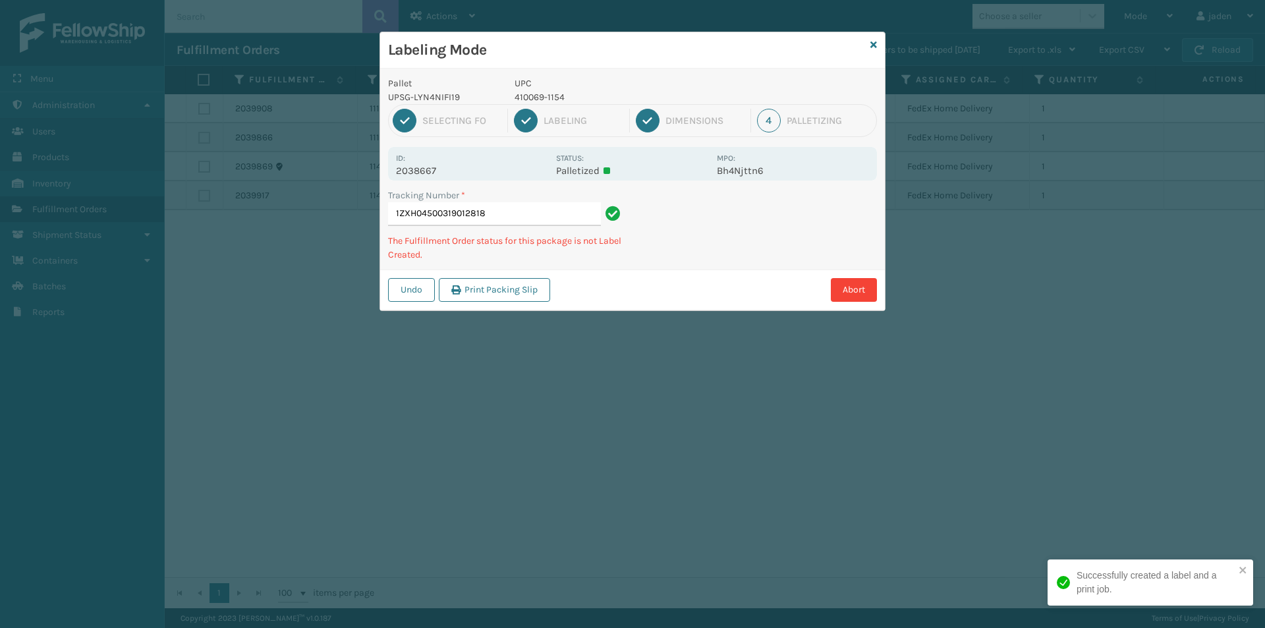
click at [719, 295] on div "Undo Print Packing Slip Abort" at bounding box center [632, 289] width 505 height 40
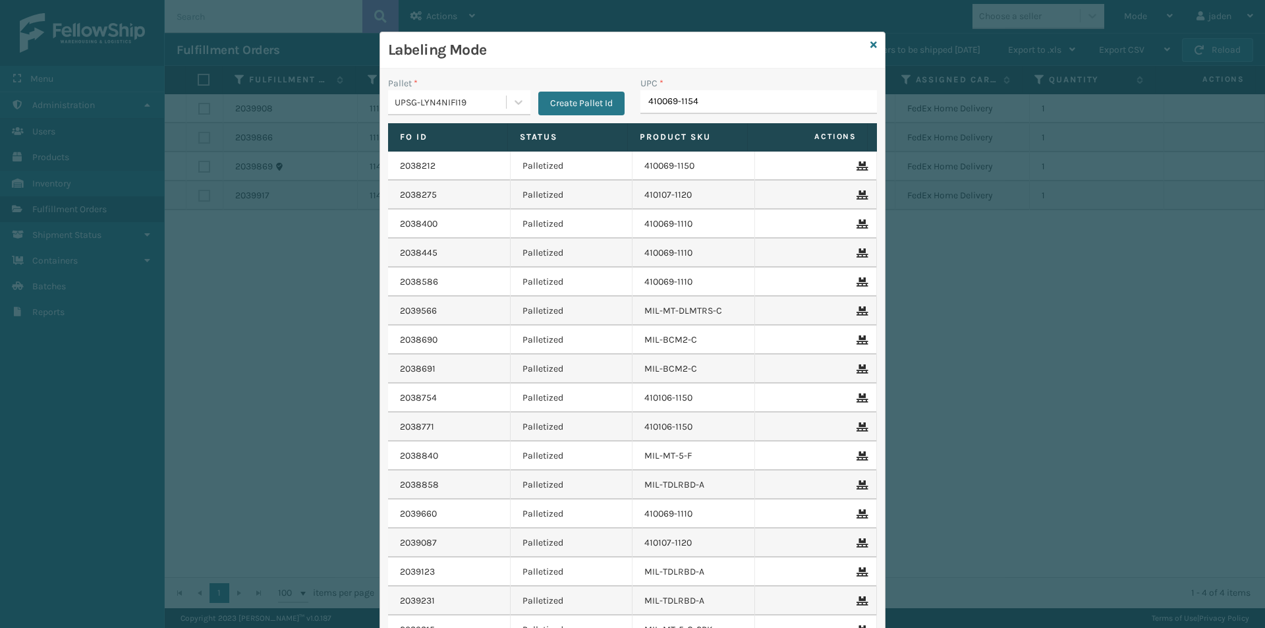
type input "410069-1154"
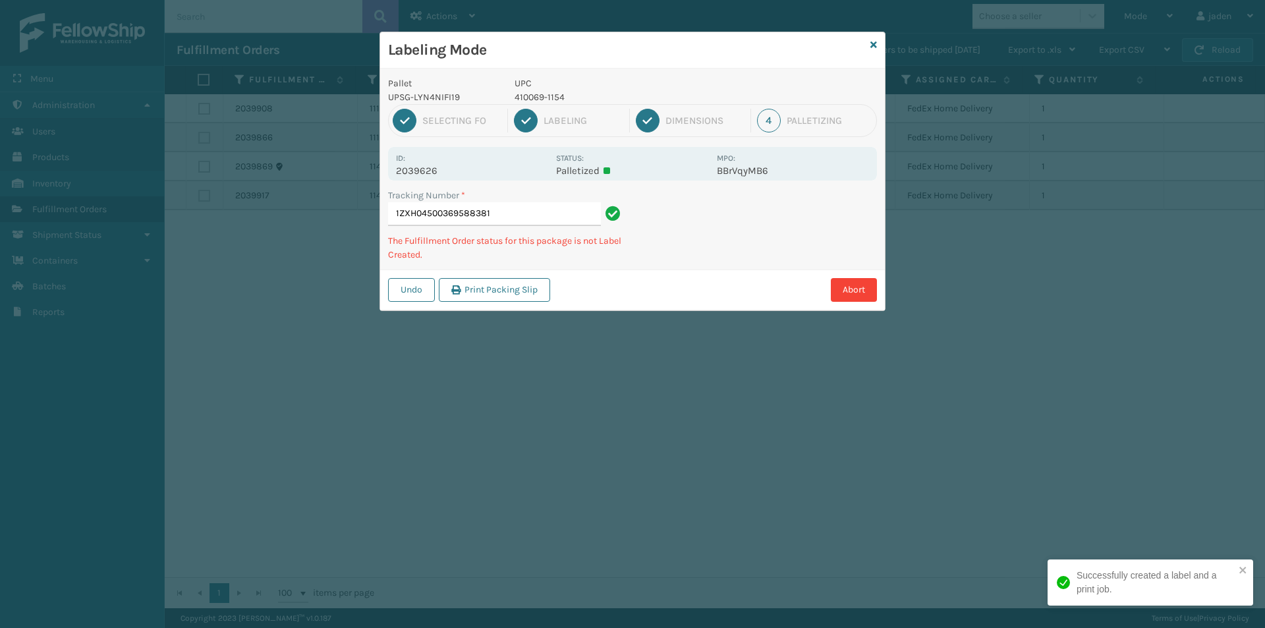
click at [536, 96] on p "410069-1154" at bounding box center [612, 97] width 194 height 14
copy p "410069-1154"
drag, startPoint x: 738, startPoint y: 262, endPoint x: 828, endPoint y: 219, distance: 99.3
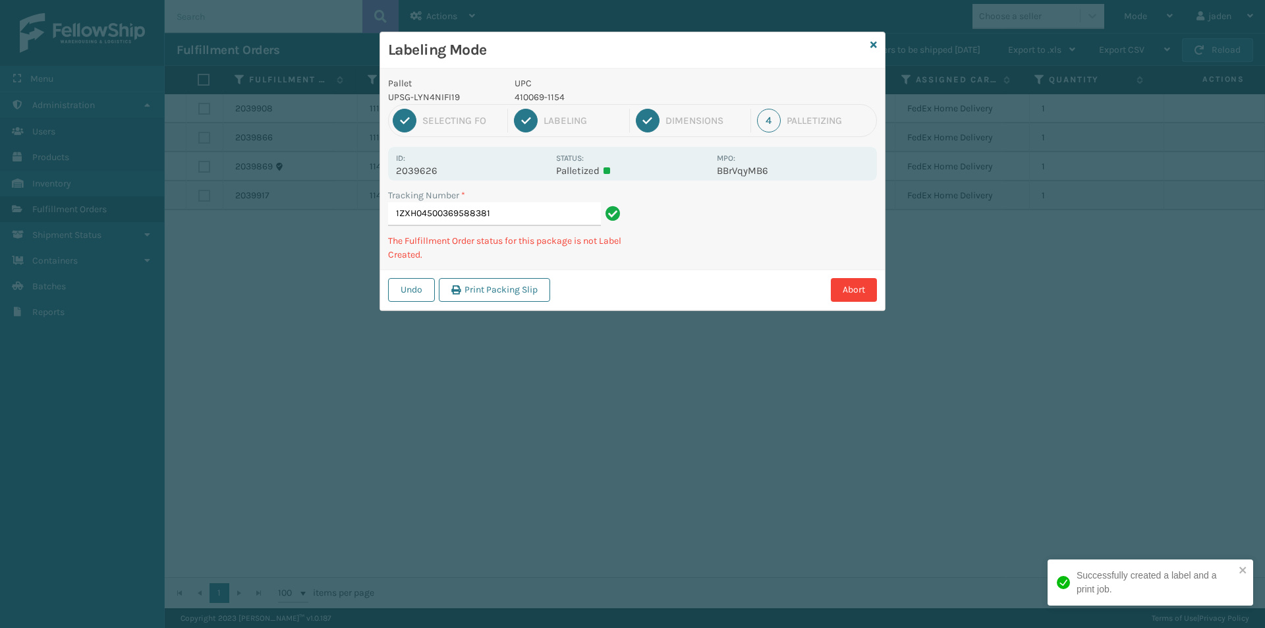
click at [720, 272] on div "Undo Print Packing Slip Abort" at bounding box center [632, 289] width 505 height 40
drag, startPoint x: 828, startPoint y: 219, endPoint x: 809, endPoint y: 221, distance: 18.5
drag, startPoint x: 809, startPoint y: 221, endPoint x: 829, endPoint y: 208, distance: 23.8
click at [719, 264] on div "Pallet UPSG-LYN4NIFI19 UPC 410069-1154 1 Selecting FO 2 Labeling 3 Dimensions 4…" at bounding box center [632, 190] width 505 height 242
drag, startPoint x: 829, startPoint y: 208, endPoint x: 725, endPoint y: 258, distance: 114.9
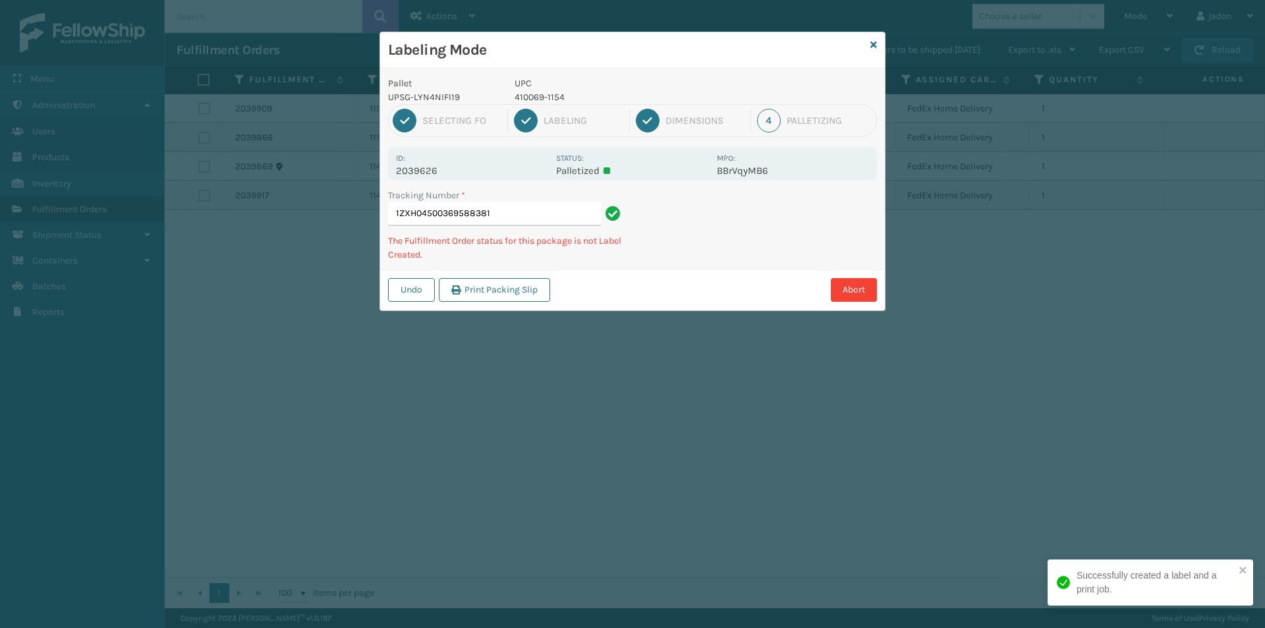
drag, startPoint x: 725, startPoint y: 258, endPoint x: 805, endPoint y: 207, distance: 94.5
click at [747, 246] on div "Tracking Number * 1ZXH04500369588381 The Fulfillment Order status for this pack…" at bounding box center [632, 228] width 505 height 81
drag, startPoint x: 805, startPoint y: 207, endPoint x: 785, endPoint y: 211, distance: 20.8
drag, startPoint x: 785, startPoint y: 211, endPoint x: 745, endPoint y: 190, distance: 44.5
click at [689, 279] on div "Abort" at bounding box center [715, 290] width 323 height 24
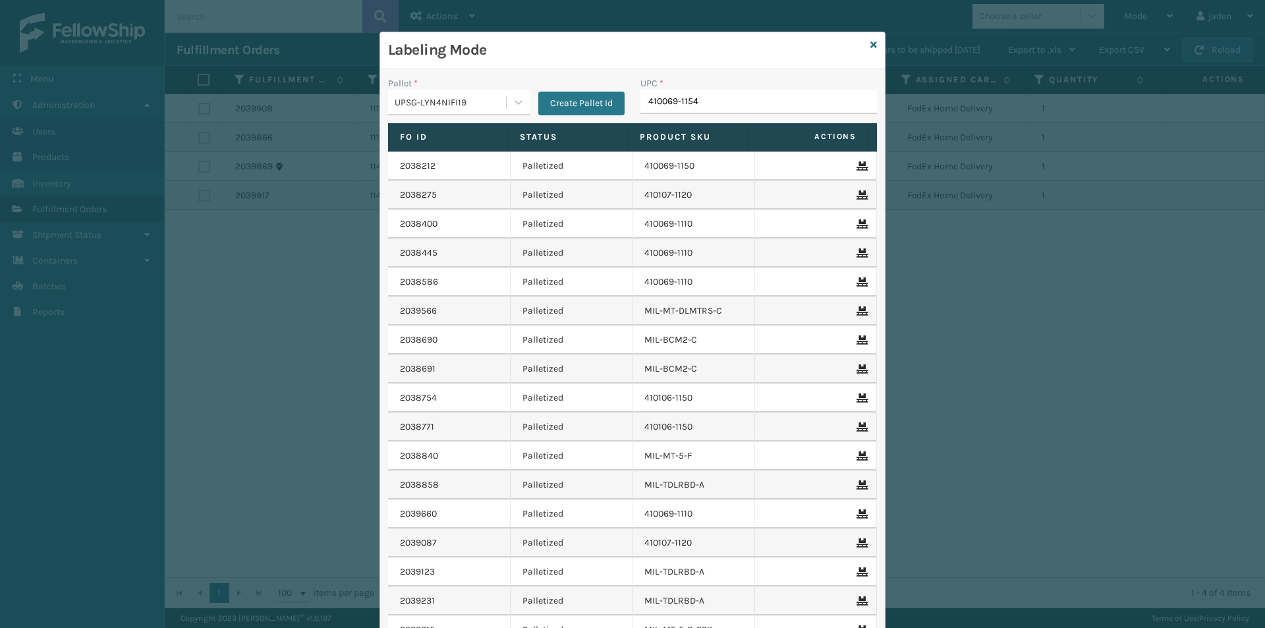
type input "410069-1154"
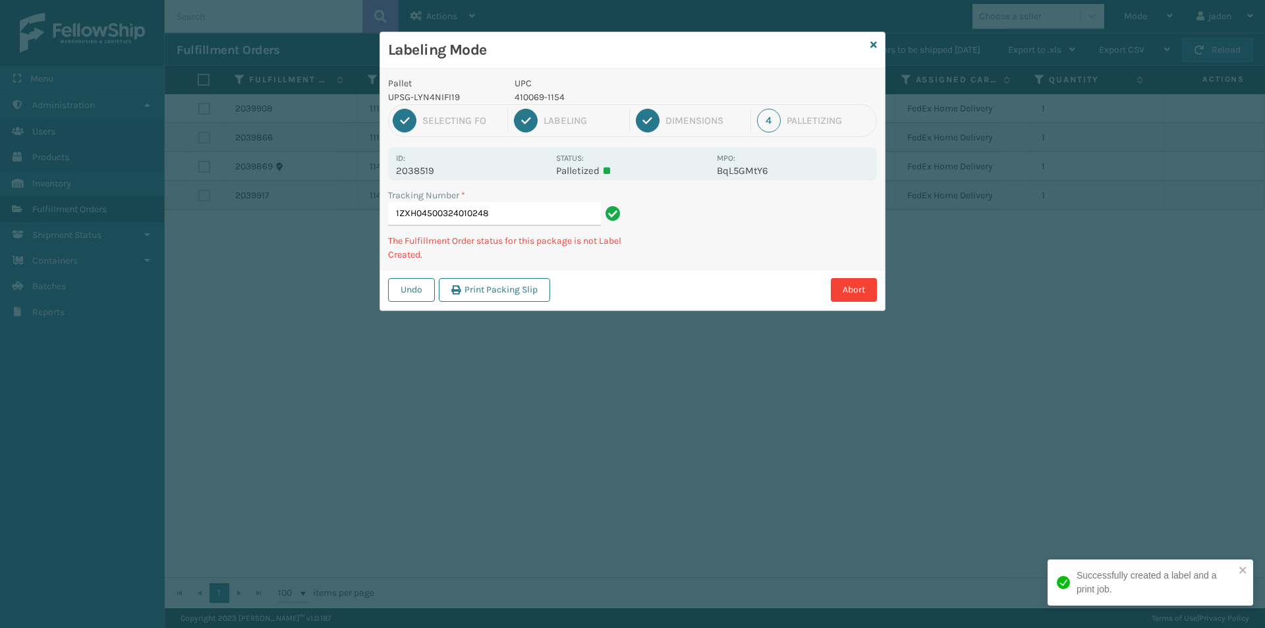
drag, startPoint x: 799, startPoint y: 226, endPoint x: 609, endPoint y: 298, distance: 202.9
drag, startPoint x: 609, startPoint y: 298, endPoint x: 890, endPoint y: 221, distance: 290.3
click at [739, 268] on div "Pallet UPSG-LYN4NIFI19 UPC 410069-1154 1 Selecting FO 2 Labeling 3 Dimensions 4…" at bounding box center [632, 190] width 505 height 242
drag, startPoint x: 890, startPoint y: 221, endPoint x: 874, endPoint y: 221, distance: 15.8
drag, startPoint x: 874, startPoint y: 221, endPoint x: 853, endPoint y: 229, distance: 21.7
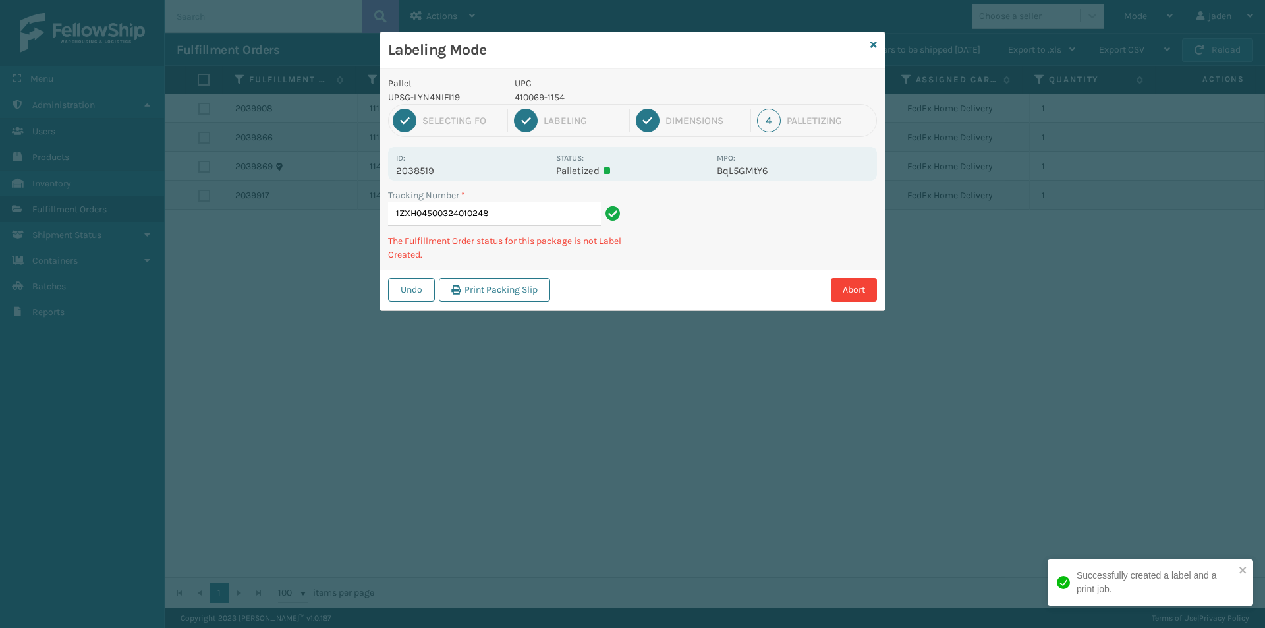
click at [770, 276] on div "Labeling Mode Pallet UPSG-LYN4NIFI19 UPC 410069-1154 1 Selecting FO 2 Labeling …" at bounding box center [632, 314] width 1265 height 628
drag, startPoint x: 834, startPoint y: 228, endPoint x: 784, endPoint y: 240, distance: 51.6
drag, startPoint x: 784, startPoint y: 240, endPoint x: 890, endPoint y: 196, distance: 115.2
click at [778, 254] on div "Pallet UPSG-LYN4NIFI19 UPC 410069-1154 1 Selecting FO 2 Labeling 3 Dimensions 4…" at bounding box center [632, 190] width 505 height 242
drag, startPoint x: 901, startPoint y: 189, endPoint x: 843, endPoint y: 196, distance: 59.0
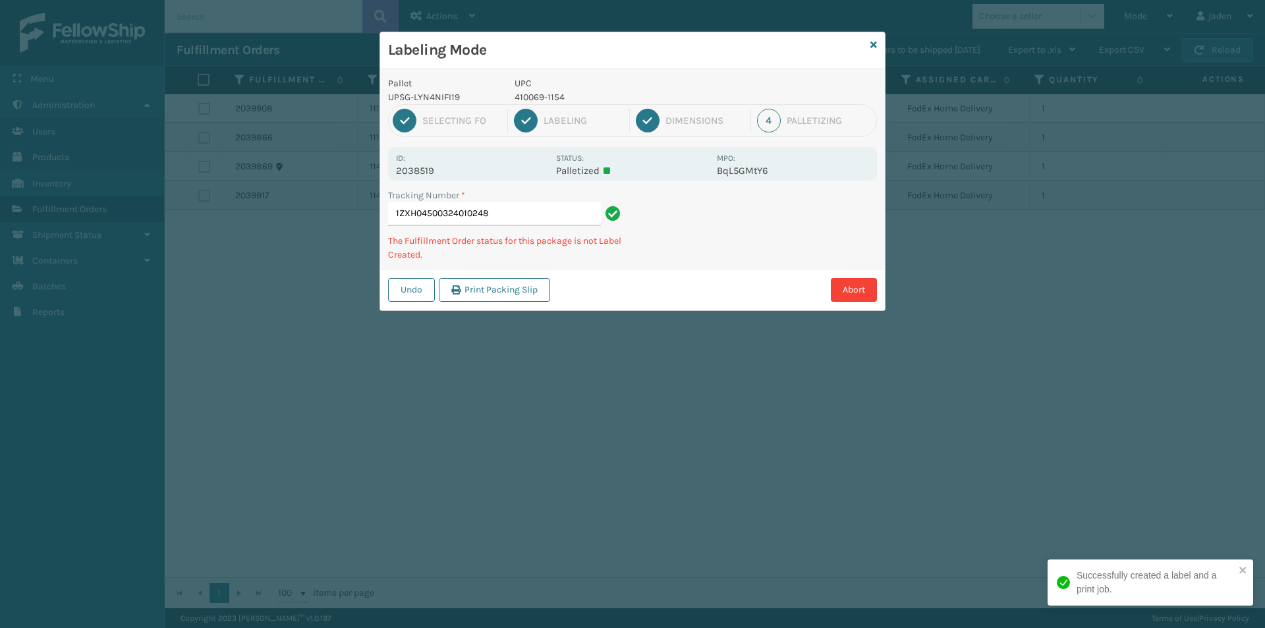
drag, startPoint x: 843, startPoint y: 196, endPoint x: 822, endPoint y: 203, distance: 22.3
click at [719, 259] on div "Tracking Number * 1ZXH04500324010248 The Fulfillment Order status for this pack…" at bounding box center [632, 228] width 505 height 81
drag, startPoint x: 822, startPoint y: 203, endPoint x: 798, endPoint y: 207, distance: 24.0
drag, startPoint x: 798, startPoint y: 207, endPoint x: 896, endPoint y: 193, distance: 99.1
click at [727, 269] on div "Pallet UPSG-LYN4NIFI19 UPC 410069-1154 1 Selecting FO 2 Labeling 3 Dimensions 4…" at bounding box center [632, 190] width 505 height 242
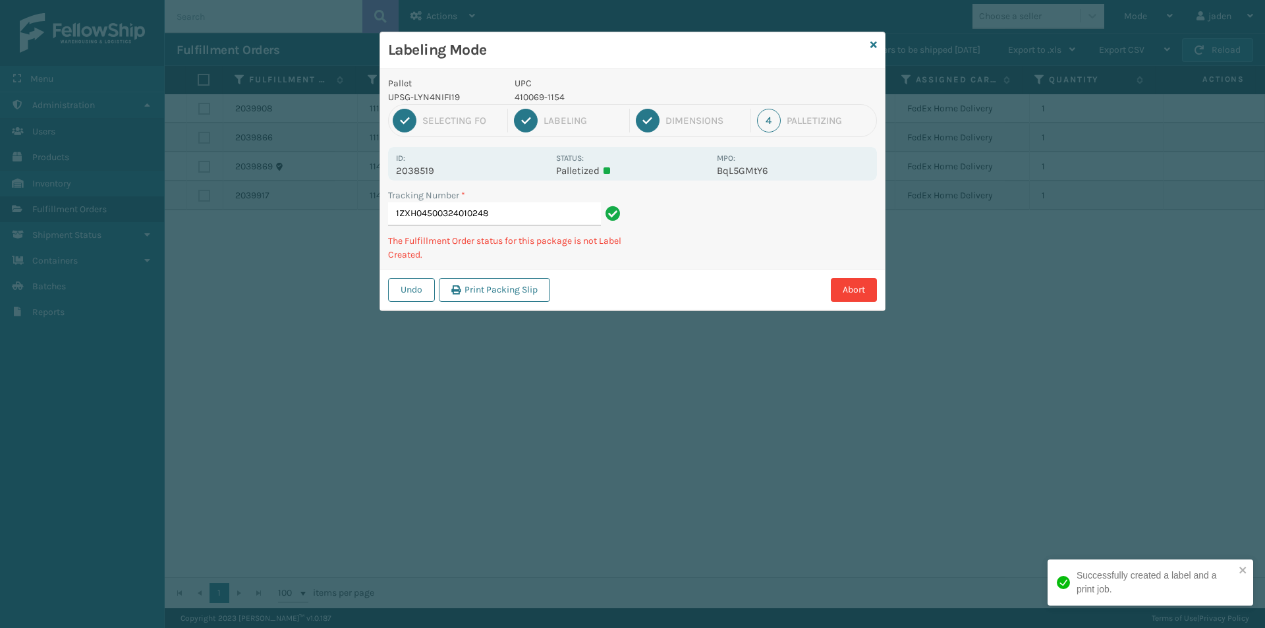
drag, startPoint x: 864, startPoint y: 198, endPoint x: 927, endPoint y: 191, distance: 63.0
click at [792, 250] on div "Pallet UPSG-LYN4NIFI19 UPC 410069-1154 1 Selecting FO 2 Labeling 3 Dimensions 4…" at bounding box center [632, 190] width 505 height 242
drag, startPoint x: 869, startPoint y: 210, endPoint x: 902, endPoint y: 213, distance: 33.1
click at [807, 268] on div "Labeling Mode Pallet UPSG-LYN4NIFI19 UPC 410069-1154 1 Selecting FO 2 Labeling …" at bounding box center [632, 314] width 1265 height 628
drag, startPoint x: 895, startPoint y: 208, endPoint x: 760, endPoint y: 262, distance: 145.5
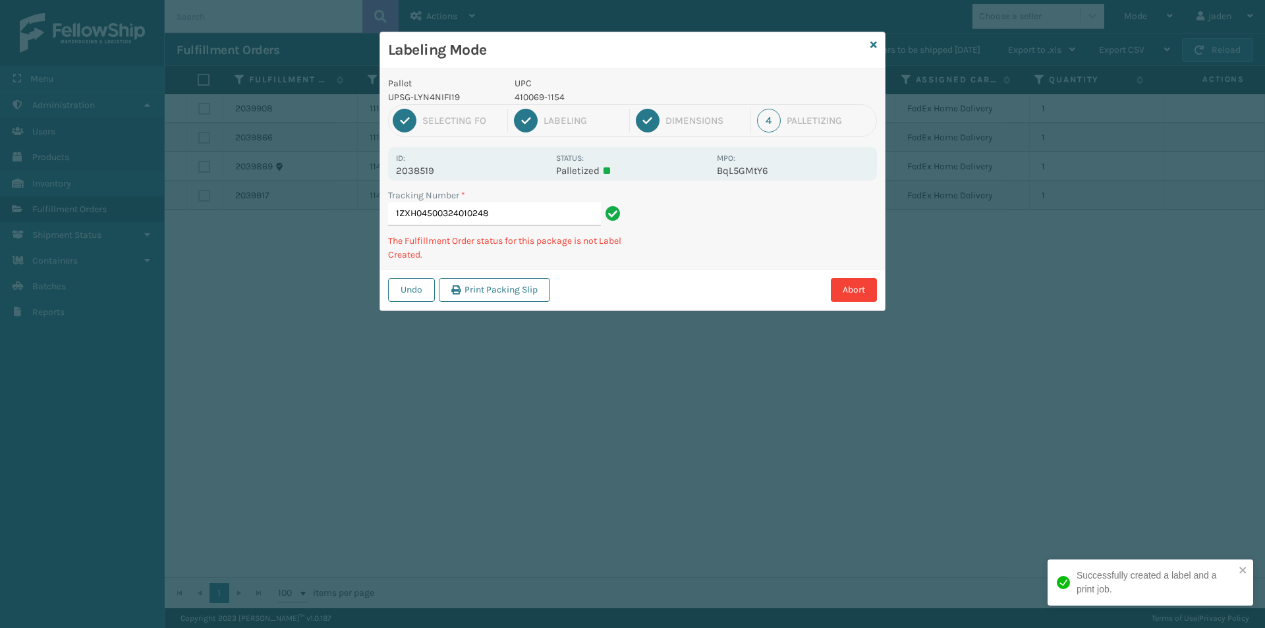
click at [753, 276] on div "Undo Print Packing Slip Abort" at bounding box center [632, 289] width 505 height 40
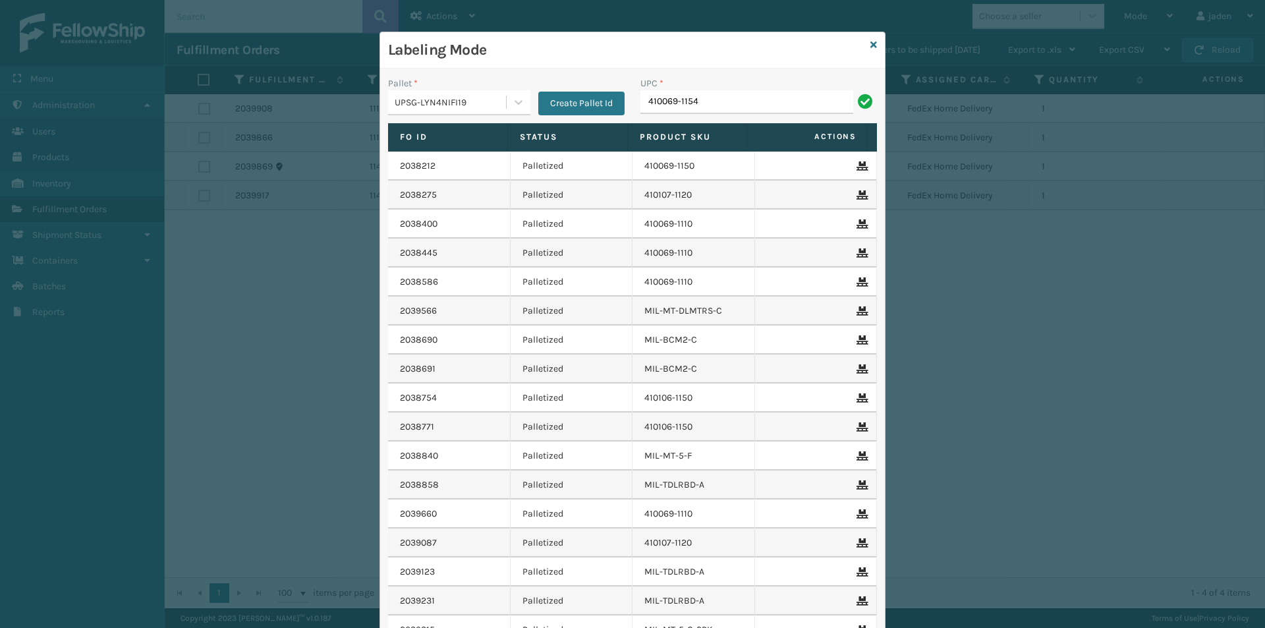
type input "410069-1154"
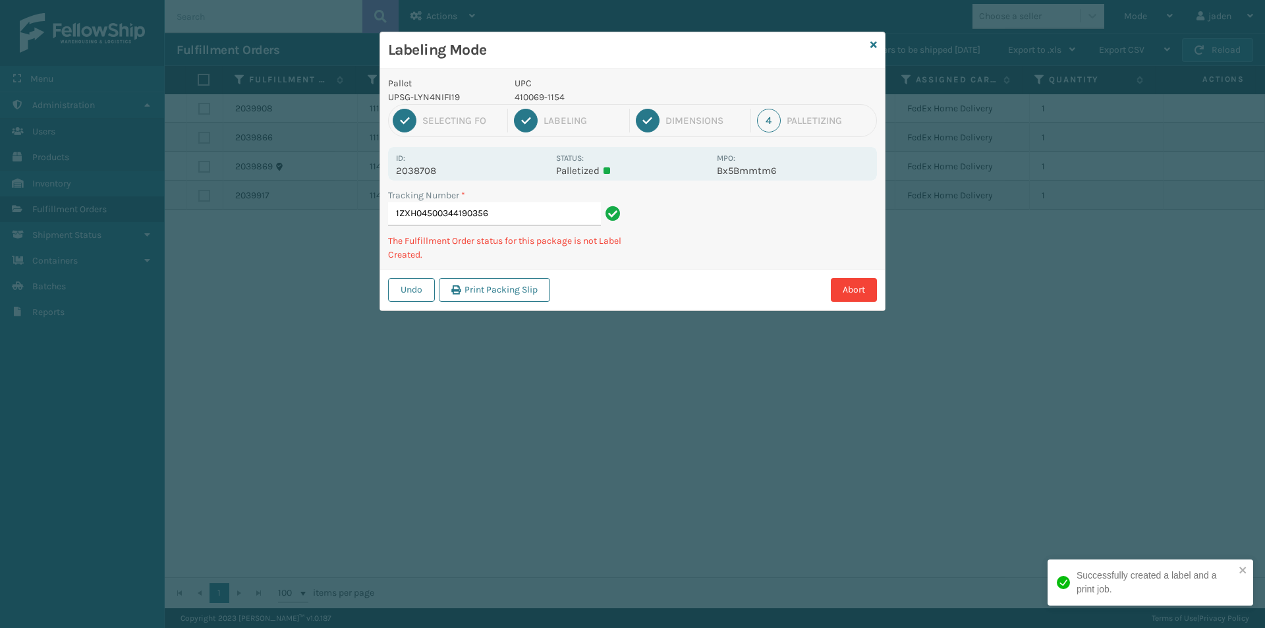
drag, startPoint x: 772, startPoint y: 227, endPoint x: 694, endPoint y: 277, distance: 92.7
drag, startPoint x: 694, startPoint y: 277, endPoint x: 834, endPoint y: 215, distance: 152.8
click at [770, 246] on div "Pallet UPSG-LYN4NIFI19 UPC 410069-1154 1 Selecting FO 2 Labeling 3 Dimensions 4…" at bounding box center [632, 190] width 505 height 242
drag, startPoint x: 834, startPoint y: 215, endPoint x: 796, endPoint y: 227, distance: 39.6
drag, startPoint x: 796, startPoint y: 227, endPoint x: 803, endPoint y: 217, distance: 11.9
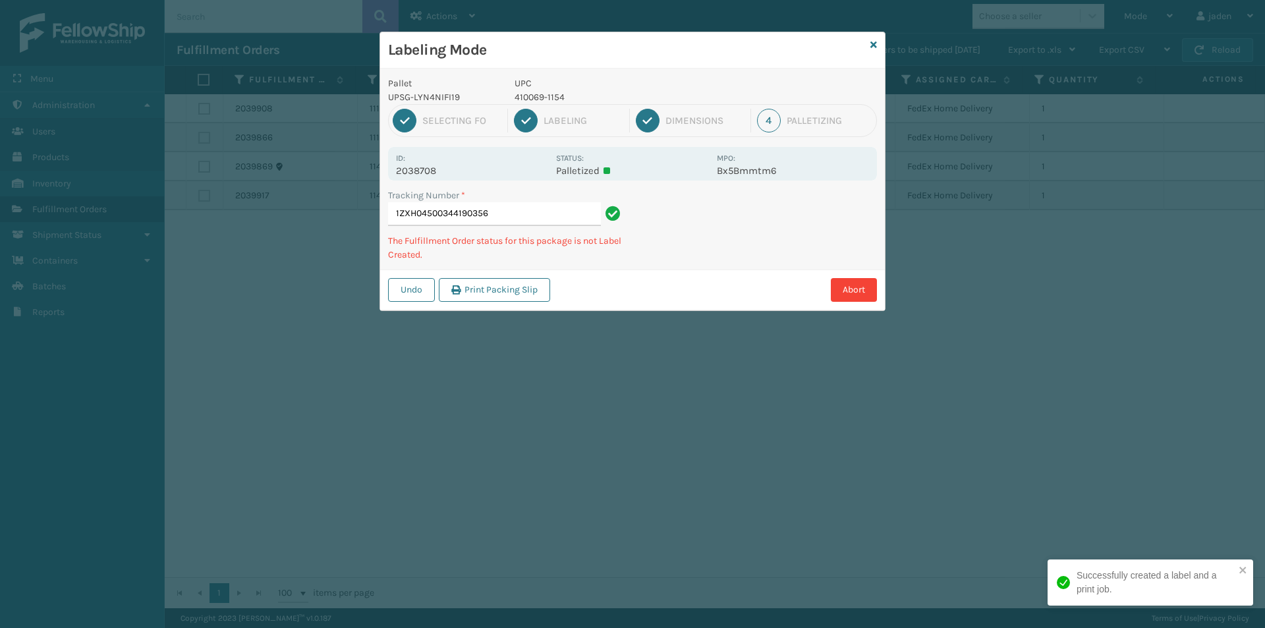
click at [702, 277] on div "Labeling Mode Pallet UPSG-LYN4NIFI19 UPC 410069-1154 1 Selecting FO 2 Labeling …" at bounding box center [632, 314] width 1265 height 628
drag, startPoint x: 803, startPoint y: 217, endPoint x: 773, endPoint y: 221, distance: 29.8
drag, startPoint x: 773, startPoint y: 221, endPoint x: 737, endPoint y: 239, distance: 40.4
click at [699, 256] on div "Pallet UPSG-LYN4NIFI19 UPC 410069-1154 1 Selecting FO 2 Labeling 3 Dimensions 4…" at bounding box center [632, 190] width 505 height 242
drag, startPoint x: 776, startPoint y: 219, endPoint x: 759, endPoint y: 224, distance: 17.9
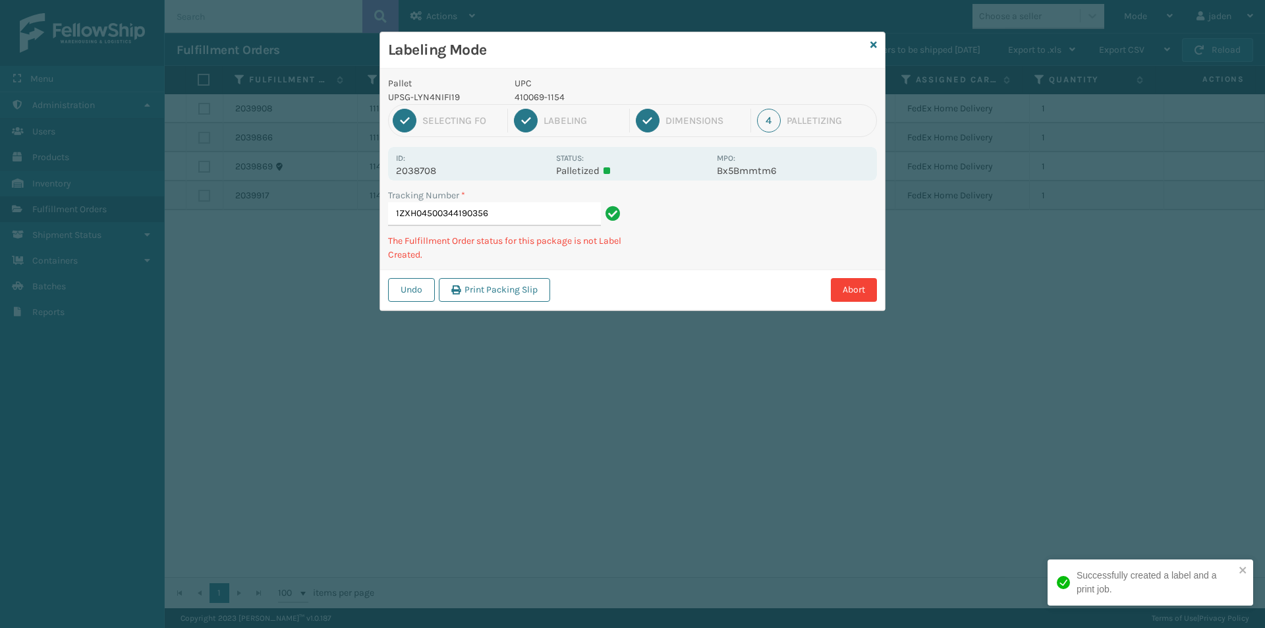
drag
click at [712, 250] on div "Tracking Number * 1ZXH04500344190356 The Fulfillment Order status for this pack…" at bounding box center [632, 228] width 505 height 81
click at [696, 223] on div "Tracking Number * 1ZXH04500344190356 The Fulfillment Order status for this pack…" at bounding box center [632, 228] width 505 height 81
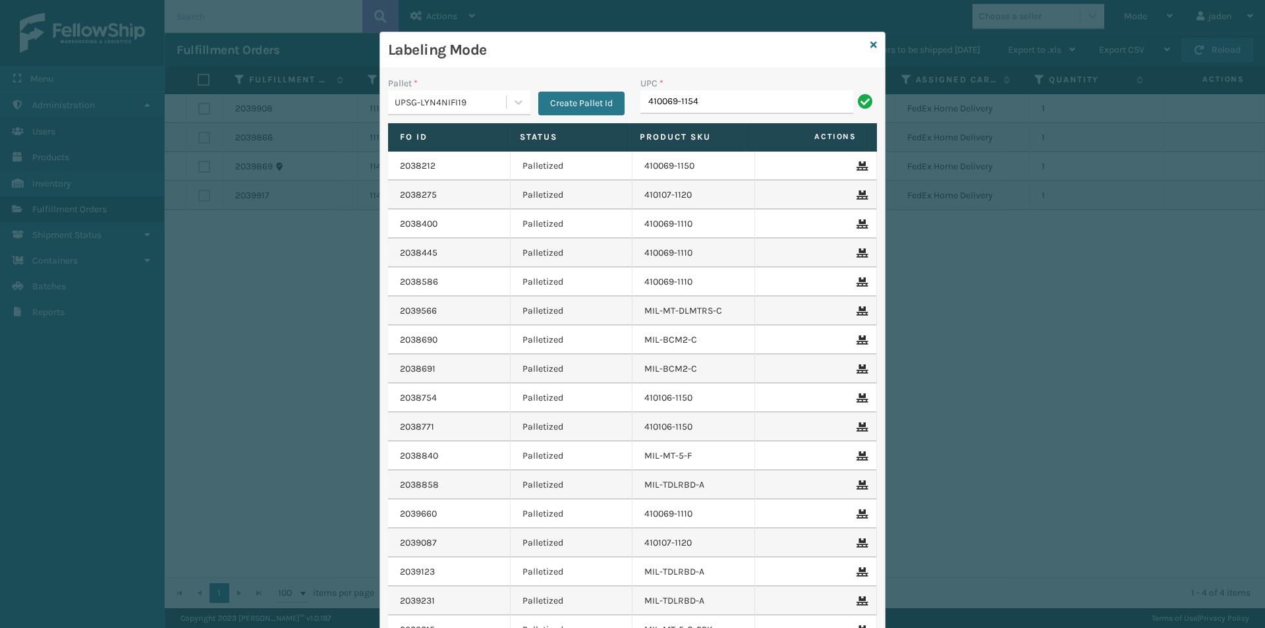
type input "410069-1154"
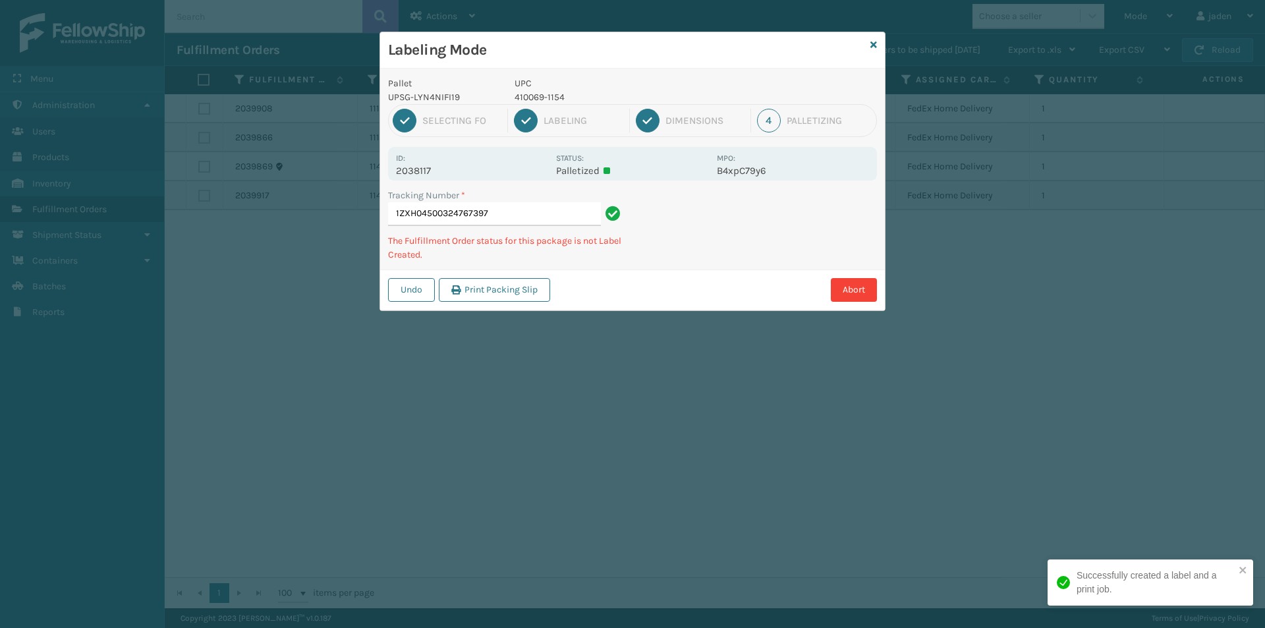
click at [720, 259] on div "Tracking Number * 1ZXH04500324767397 The Fulfillment Order status for this pack…" at bounding box center [632, 228] width 505 height 81
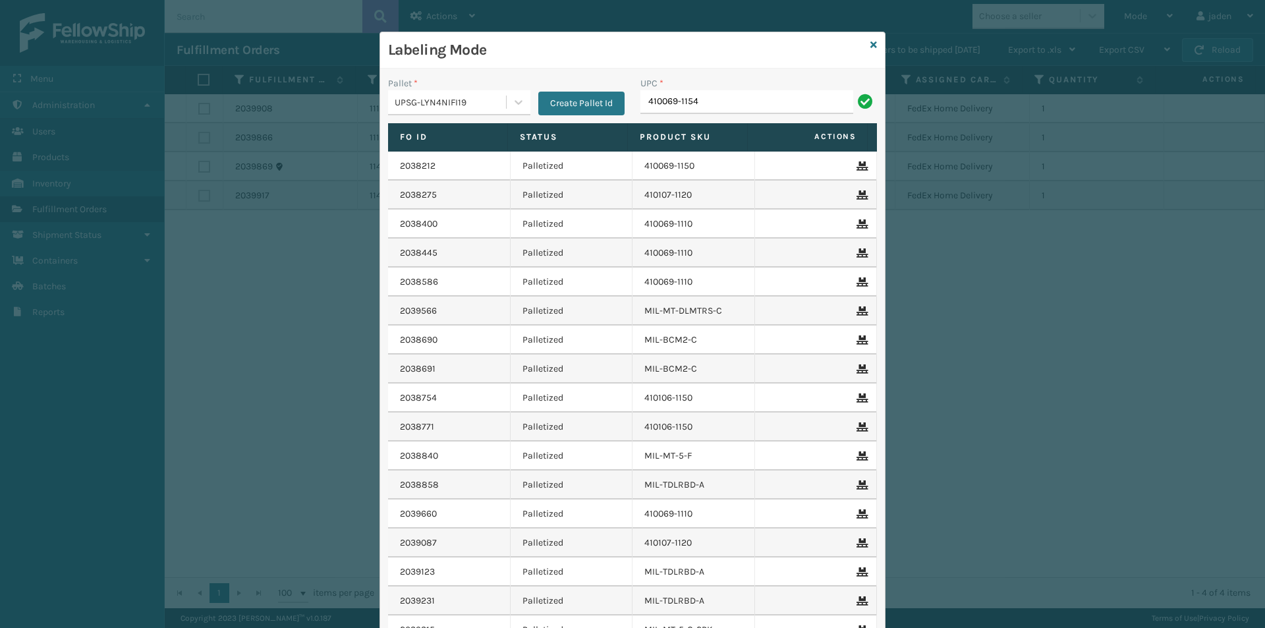
type input "410069-1154"
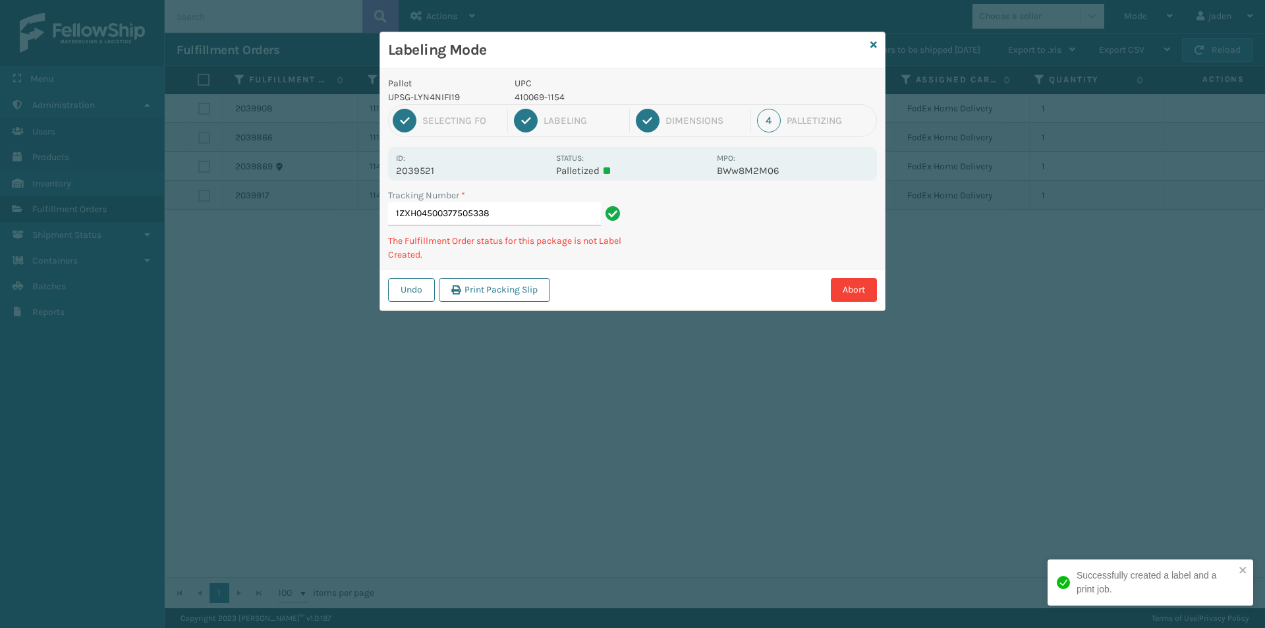
click at [713, 284] on div "Abort" at bounding box center [715, 290] width 323 height 24
click at [713, 281] on div "Abort" at bounding box center [715, 290] width 323 height 24
click at [705, 282] on div "Abort" at bounding box center [715, 290] width 323 height 24
click at [714, 299] on div "Labeling Mode Pallet UPSG-LYN4NIFI19 UPC 410069-1154 1 Selecting FO 2 Labeling …" at bounding box center [633, 171] width 506 height 279
click at [704, 303] on div "Labeling Mode Pallet UPSG-LYN4NIFI19 UPC 410069-1154 1 Selecting FO 2 Labeling …" at bounding box center [632, 314] width 1265 height 628
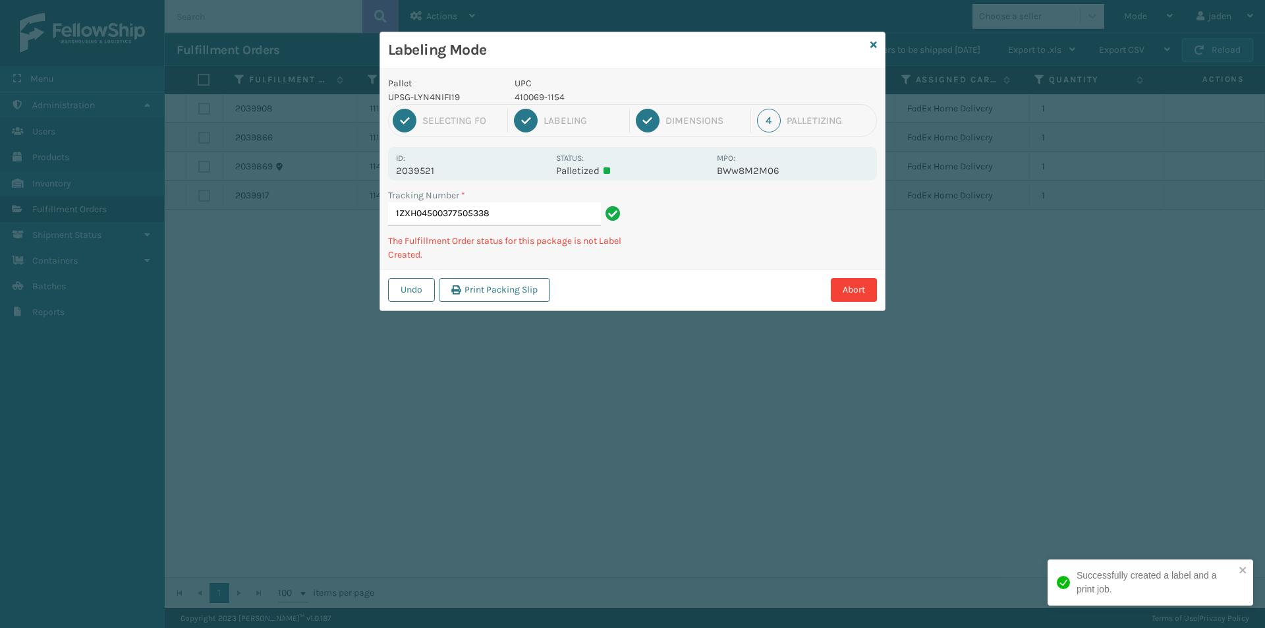
click at [768, 286] on div "Labeling Mode Pallet UPSG-LYN4NIFI19 UPC 410069-1154 1 Selecting FO 2 Labeling …" at bounding box center [632, 314] width 1265 height 628
click at [760, 289] on div "Undo Print Packing Slip Abort" at bounding box center [632, 289] width 505 height 40
click at [727, 295] on div "Abort" at bounding box center [715, 290] width 323 height 24
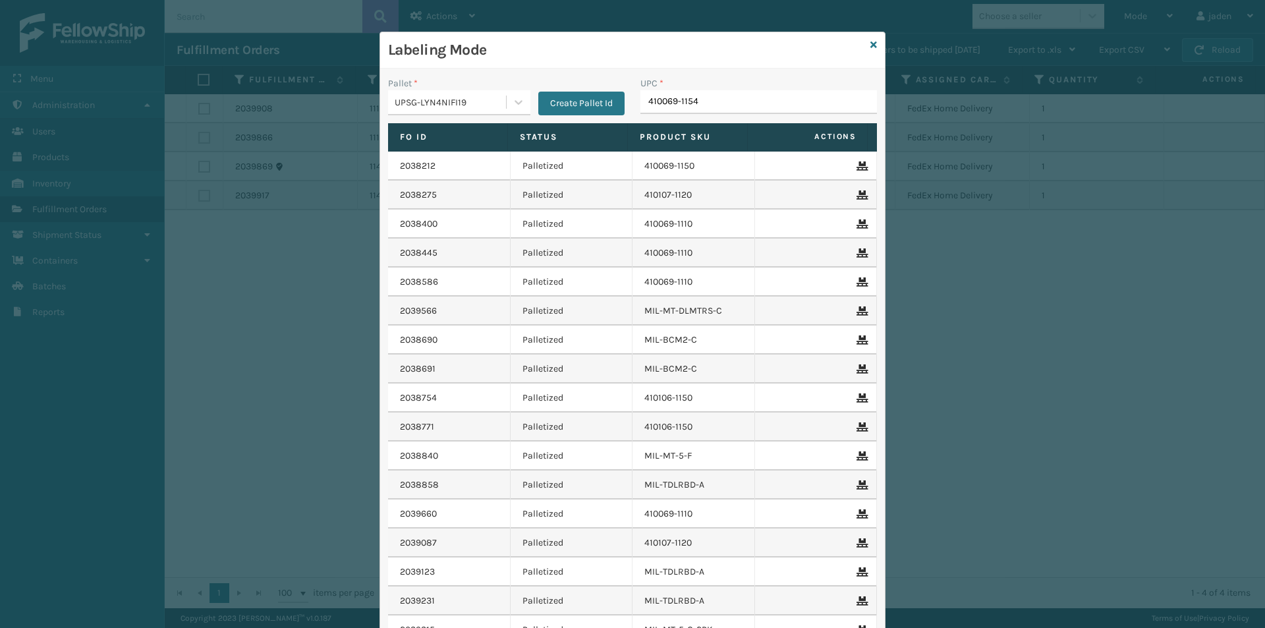
type input "410069-1154"
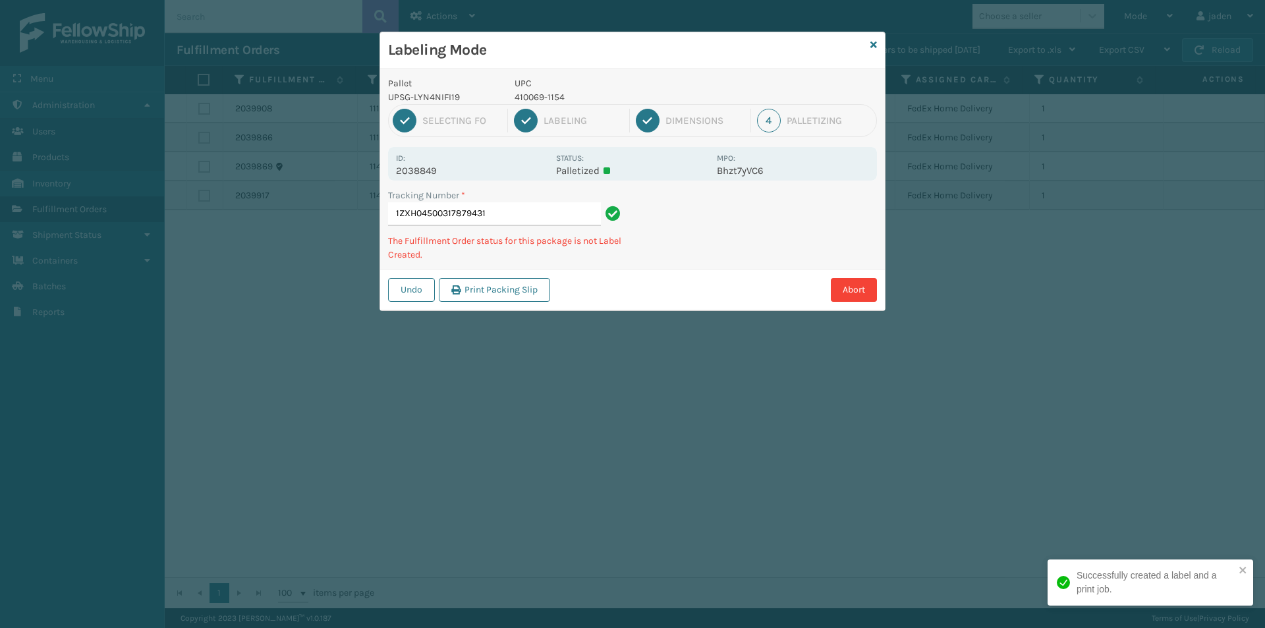
drag, startPoint x: 824, startPoint y: 209, endPoint x: 828, endPoint y: 192, distance: 17.4
click at [734, 235] on div "Tracking Number * 1ZXH04500317879431 The Fulfillment Order status for this pack…" at bounding box center [632, 228] width 505 height 81
drag, startPoint x: 794, startPoint y: 200, endPoint x: 855, endPoint y: 199, distance: 61.3
click at [741, 254] on div "Pallet UPSG-LYN4NIFI19 UPC 410069-1154 1 Selecting FO 2 Labeling 3 Dimensions 4…" at bounding box center [632, 190] width 505 height 242
drag, startPoint x: 855, startPoint y: 199, endPoint x: 820, endPoint y: 198, distance: 34.9
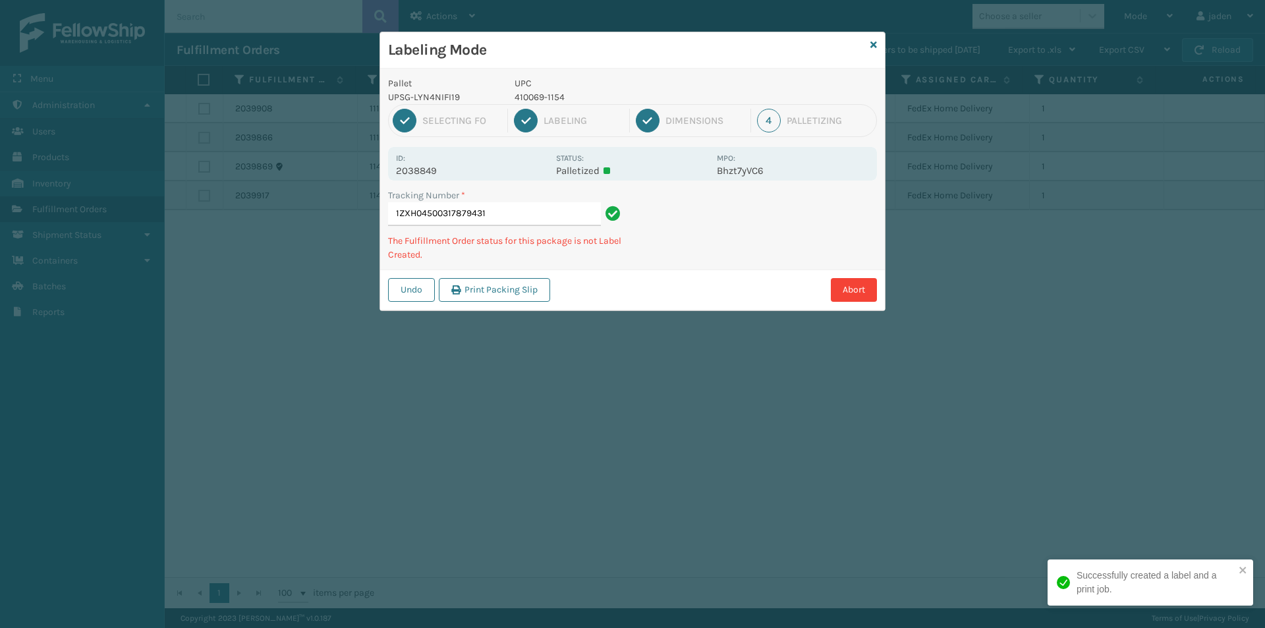
drag, startPoint x: 820, startPoint y: 198, endPoint x: 719, endPoint y: 175, distance: 104.1
click at [685, 268] on div "Pallet UPSG-LYN4NIFI19 UPC 410069-1154 1 Selecting FO 2 Labeling 3 Dimensions 4…" at bounding box center [632, 190] width 505 height 242
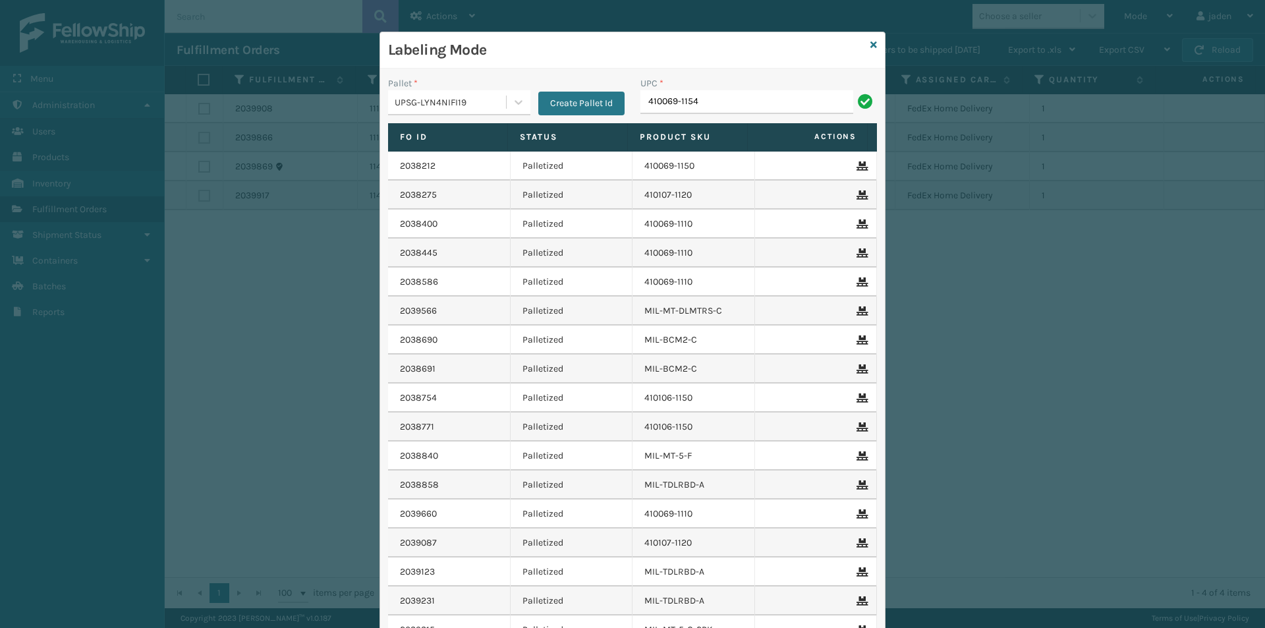
type input "410069-1154"
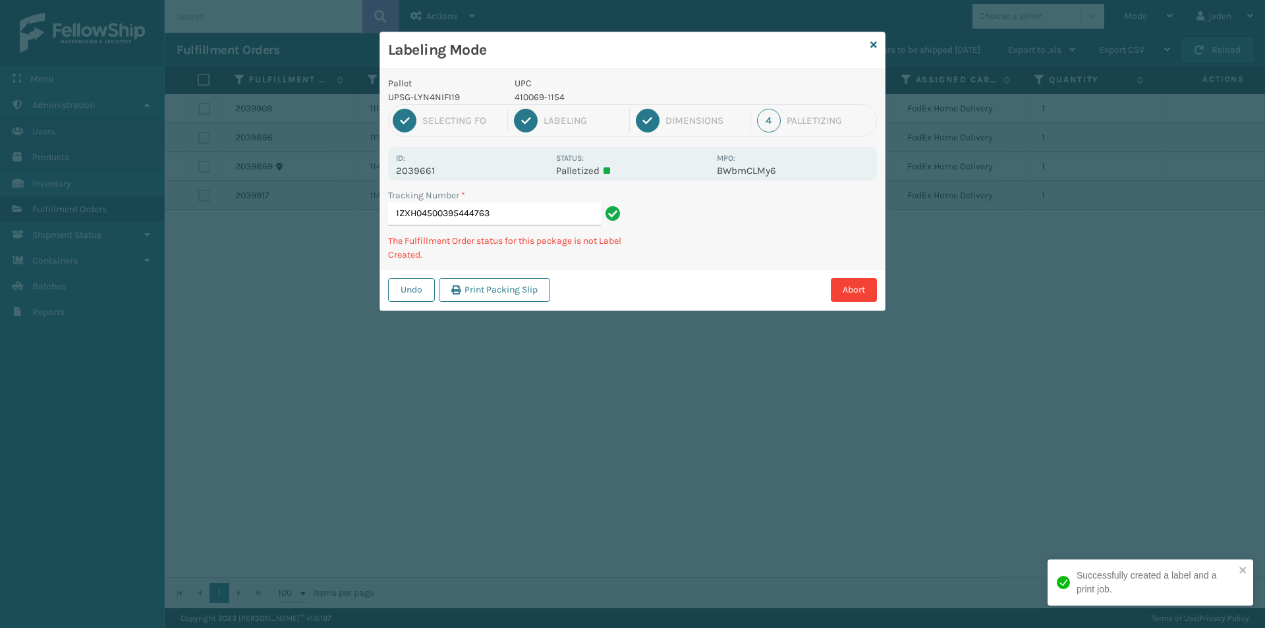
drag, startPoint x: 752, startPoint y: 233, endPoint x: 662, endPoint y: 260, distance: 95.0
click at [661, 270] on div "Undo Print Packing Slip Abort" at bounding box center [632, 289] width 505 height 40
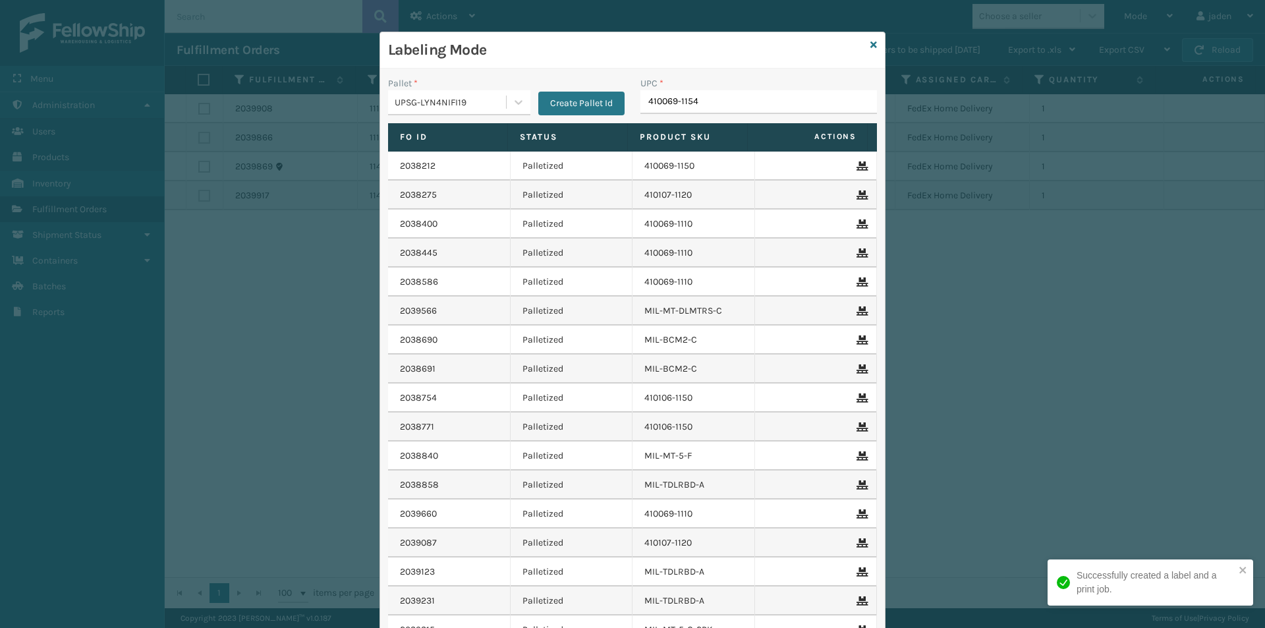
type input "410069-1154"
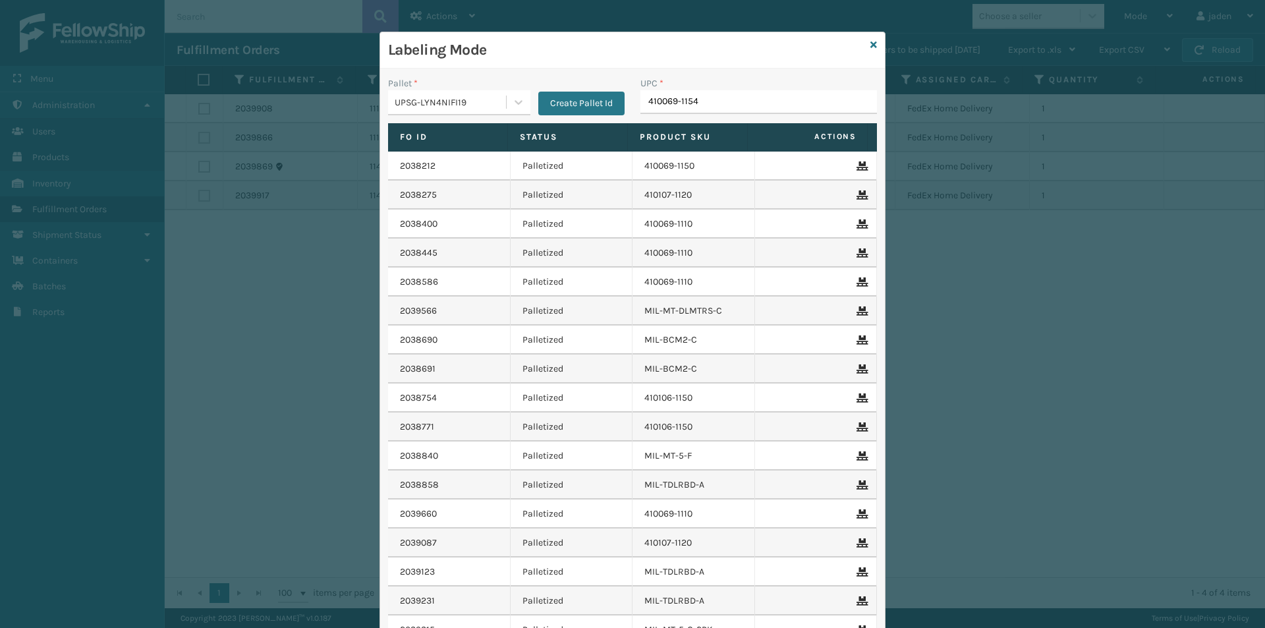
type input "410069-1154"
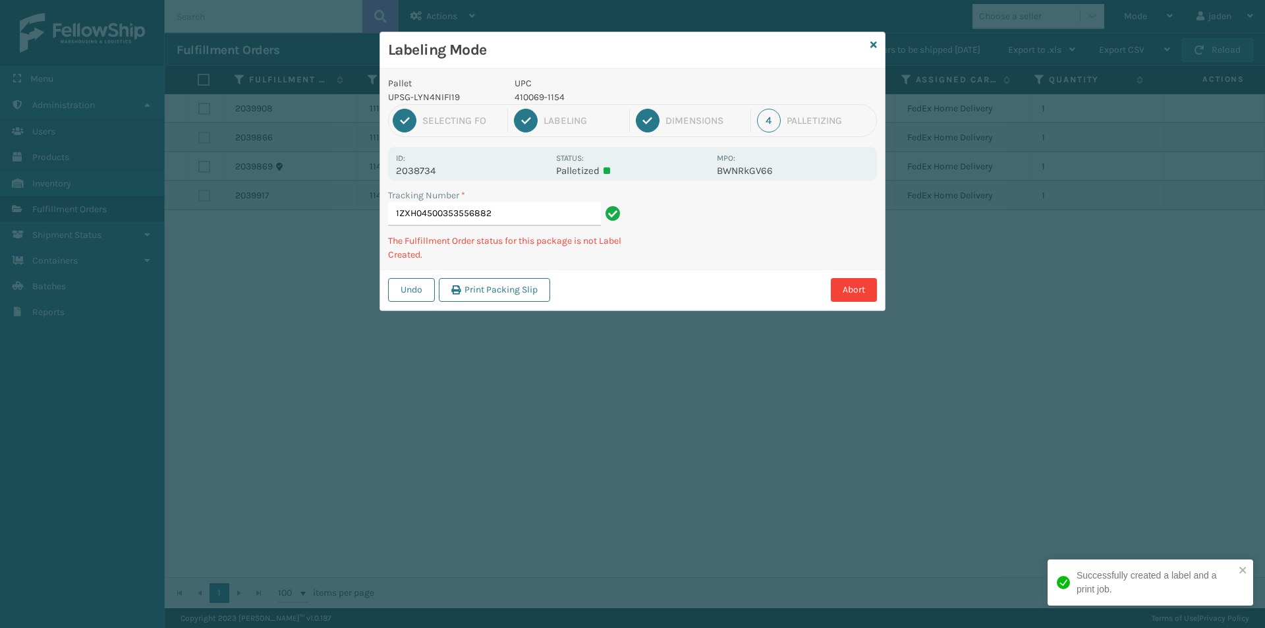
drag, startPoint x: 797, startPoint y: 238, endPoint x: 683, endPoint y: 301, distance: 129.8
drag, startPoint x: 683, startPoint y: 301, endPoint x: 762, endPoint y: 260, distance: 89.0
click at [717, 287] on div "Abort" at bounding box center [715, 290] width 323 height 24
drag, startPoint x: 796, startPoint y: 237, endPoint x: 689, endPoint y: 308, distance: 128.3
drag, startPoint x: 689, startPoint y: 308, endPoint x: 847, endPoint y: 212, distance: 184.8
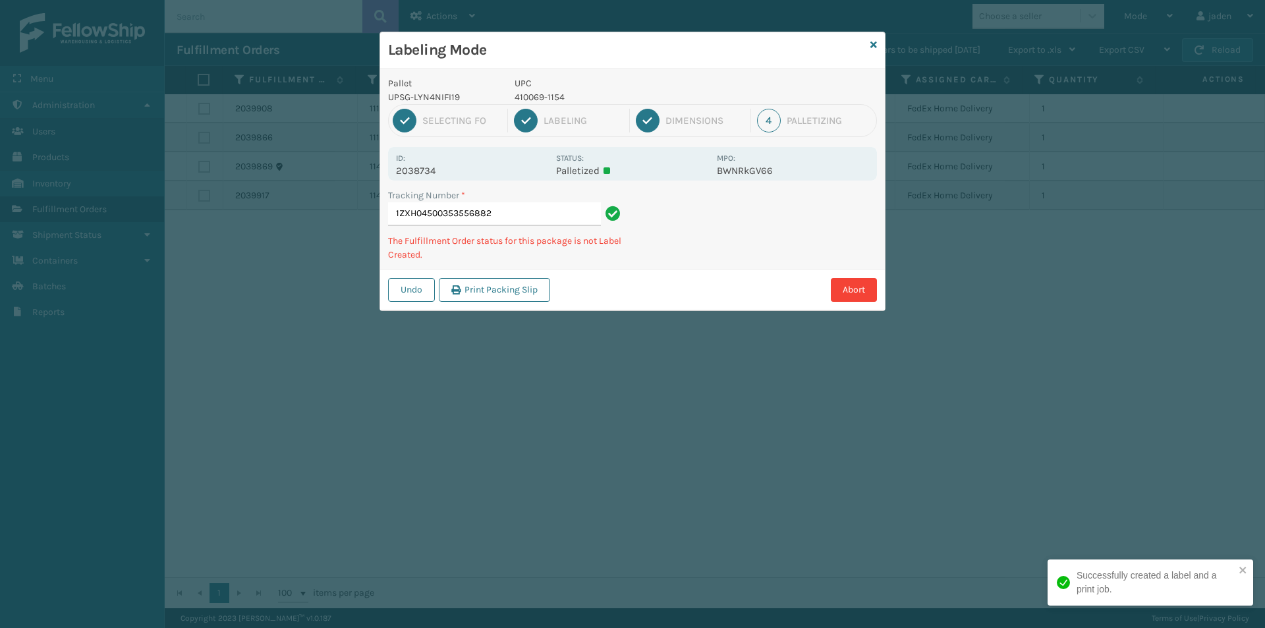
click at [721, 292] on div "Undo Print Packing Slip Abort" at bounding box center [632, 289] width 505 height 40
drag, startPoint x: 847, startPoint y: 212, endPoint x: 828, endPoint y: 218, distance: 20.0
drag, startPoint x: 828, startPoint y: 218, endPoint x: 856, endPoint y: 211, distance: 28.6
click at [739, 289] on div "Labeling Mode Pallet UPSG-LYN4NIFI19 UPC 410069-1154 1 Selecting FO 2 Labeling …" at bounding box center [632, 314] width 1265 height 628
drag, startPoint x: 856, startPoint y: 211, endPoint x: 826, endPoint y: 221, distance: 31.9
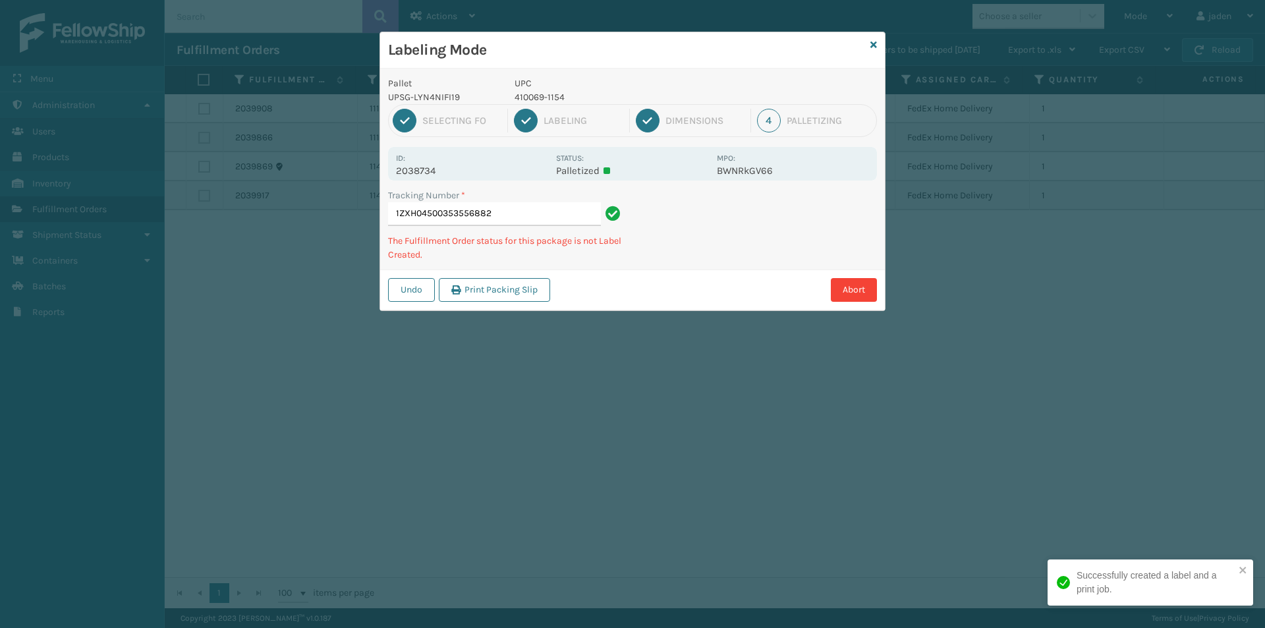
drag, startPoint x: 826, startPoint y: 221, endPoint x: 845, endPoint y: 213, distance: 21.1
click at [734, 299] on div "Labeling Mode Pallet UPSG-LYN4NIFI19 UPC 410069-1154 1 Selecting FO 2 Labeling …" at bounding box center [632, 314] width 1265 height 628
drag, startPoint x: 834, startPoint y: 216, endPoint x: 810, endPoint y: 212, distance: 23.4
click at [703, 297] on div "Labeling Mode Pallet UPSG-LYN4NIFI19 UPC 410069-1154 1 Selecting FO 2 Labeling …" at bounding box center [632, 314] width 1265 height 628
drag, startPoint x: 810, startPoint y: 212, endPoint x: 758, endPoint y: 239, distance: 58.9
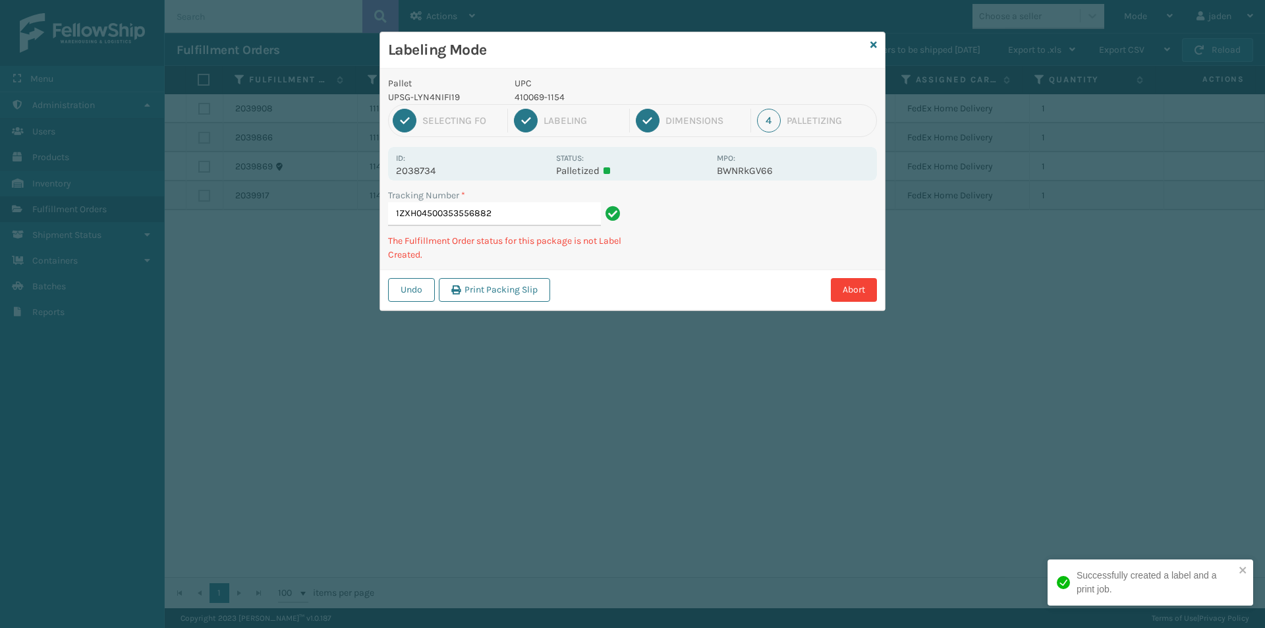
drag, startPoint x: 758, startPoint y: 239, endPoint x: 858, endPoint y: 180, distance: 116.1
click at [737, 262] on div "Labeling Mode Pallet UPSG-LYN4NIFI19 UPC 410069-1154 1 Selecting FO 2 Labeling …" at bounding box center [632, 314] width 1265 height 628
drag, startPoint x: 820, startPoint y: 189, endPoint x: 741, endPoint y: 165, distance: 82.7
click at [673, 287] on div "Abort" at bounding box center [715, 290] width 323 height 24
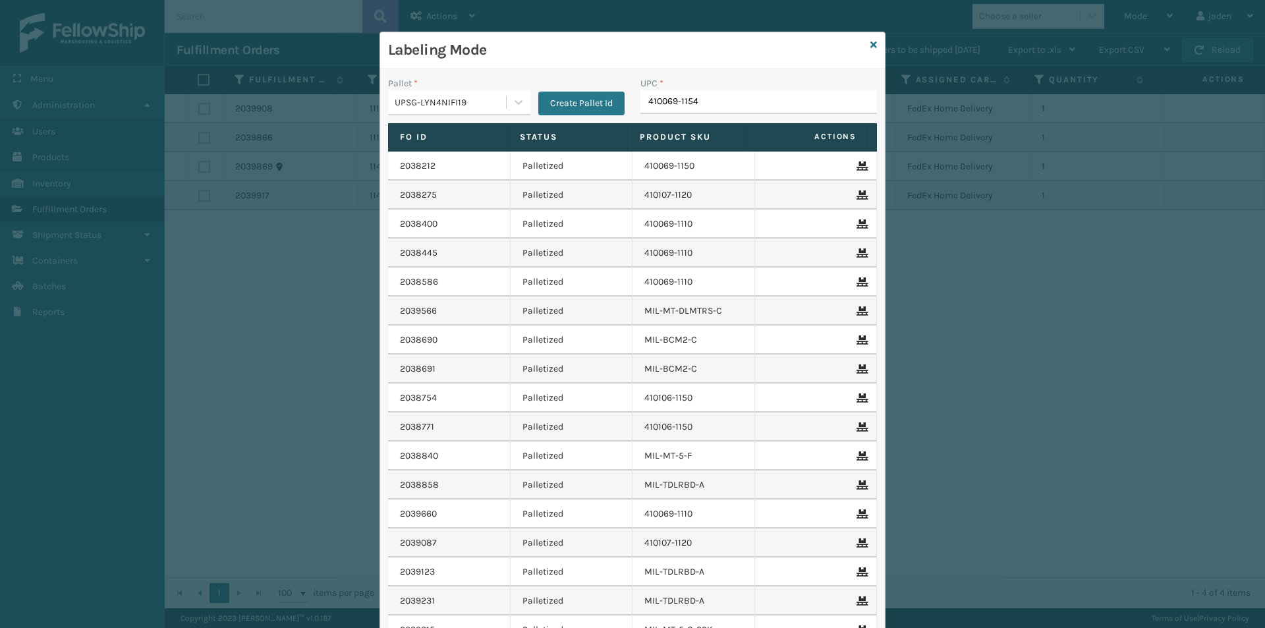
type input "410069-1154"
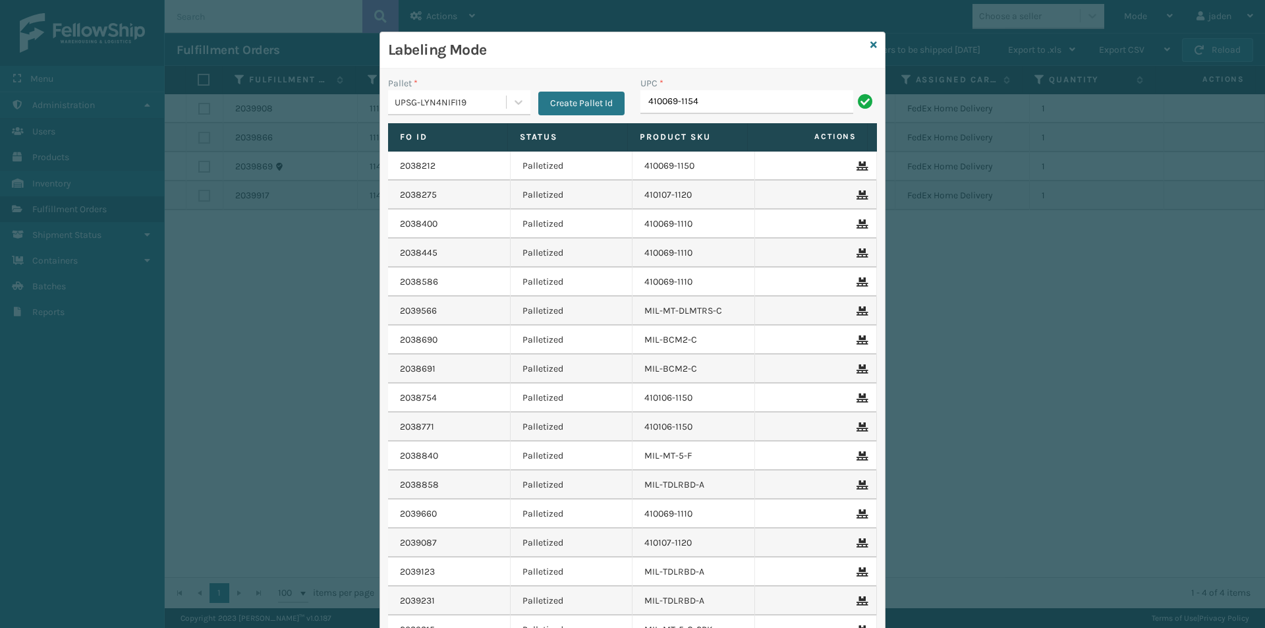
type input "410069-1154"
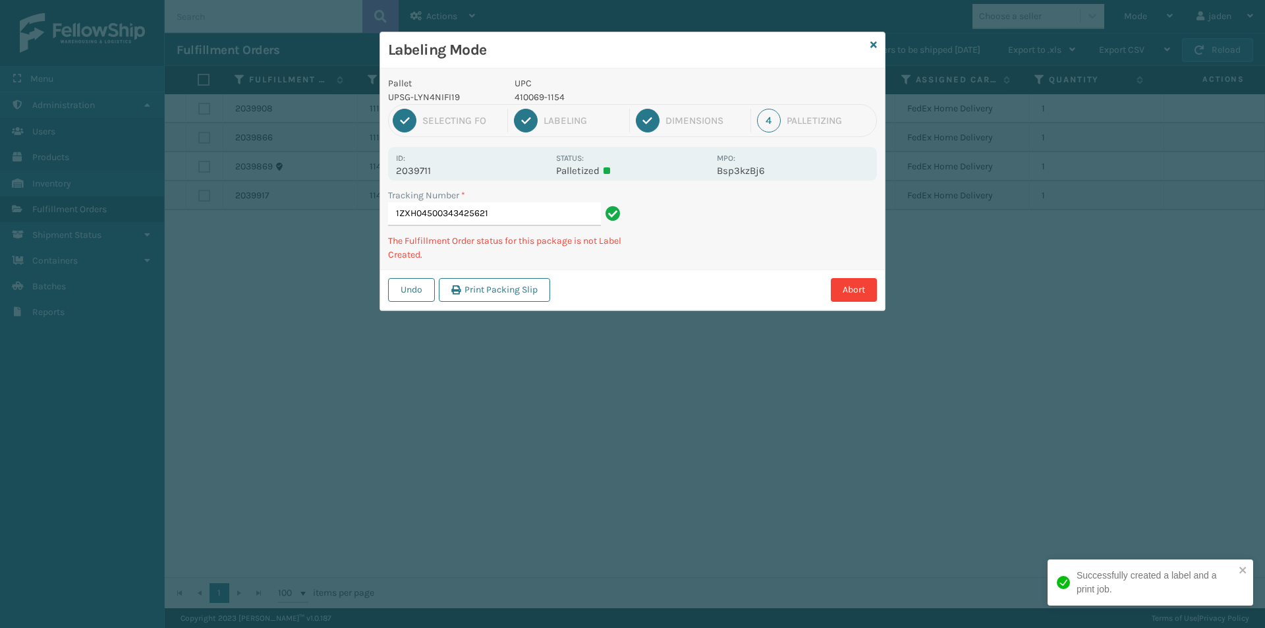
drag, startPoint x: 787, startPoint y: 199, endPoint x: 679, endPoint y: 283, distance: 137.6
drag, startPoint x: 679, startPoint y: 283, endPoint x: 797, endPoint y: 225, distance: 131.4
click at [696, 278] on div "Abort" at bounding box center [715, 290] width 323 height 24
drag, startPoint x: 797, startPoint y: 225, endPoint x: 783, endPoint y: 227, distance: 13.9
drag, startPoint x: 783, startPoint y: 227, endPoint x: 849, endPoint y: 213, distance: 68.0
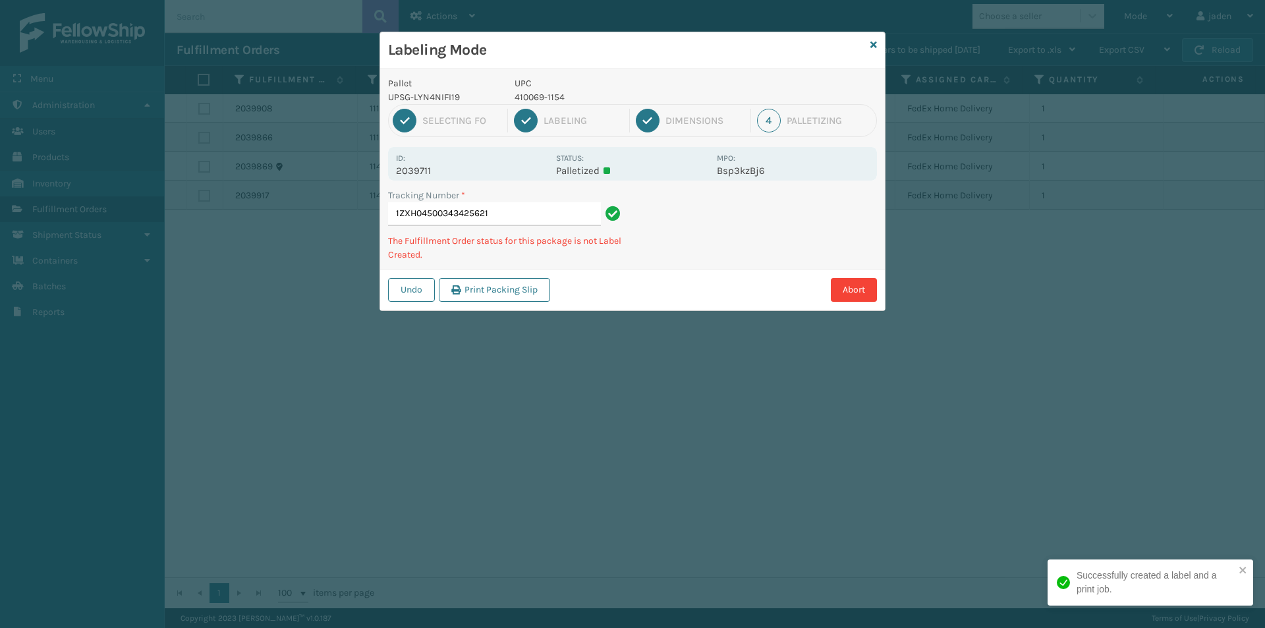
click at [727, 293] on div "Labeling Mode Pallet UPSG-LYN4NIFI19 UPC 410069-1154 1 Selecting FO 2 Labeling …" at bounding box center [632, 314] width 1265 height 628
drag, startPoint x: 849, startPoint y: 213, endPoint x: 834, endPoint y: 215, distance: 15.9
drag, startPoint x: 834, startPoint y: 215, endPoint x: 790, endPoint y: 272, distance: 72.0
click at [745, 310] on div "Labeling Mode Pallet UPSG-LYN4NIFI19 UPC 410069-1154 1 Selecting FO 2 Labeling …" at bounding box center [632, 314] width 1265 height 628
drag, startPoint x: 804, startPoint y: 234, endPoint x: 848, endPoint y: 222, distance: 45.7
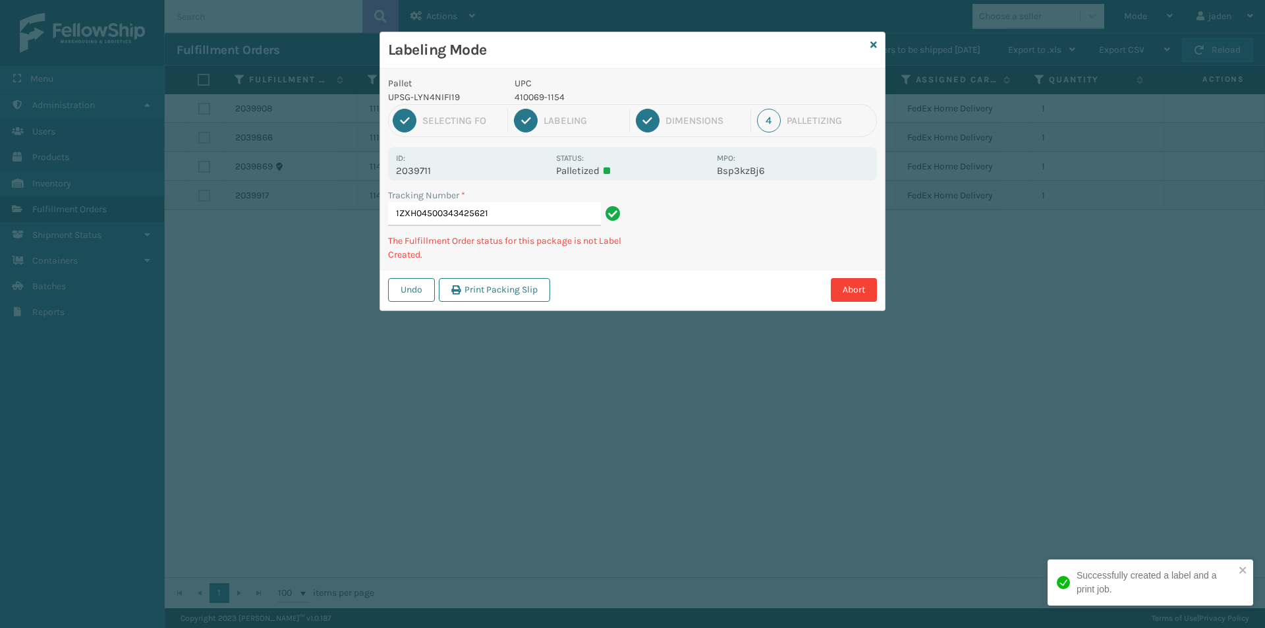
click at [722, 312] on div "Labeling Mode Pallet UPSG-LYN4NIFI19 UPC 410069-1154 1 Selecting FO 2 Labeling …" at bounding box center [632, 314] width 1265 height 628
drag, startPoint x: 830, startPoint y: 223, endPoint x: 811, endPoint y: 232, distance: 21.2
drag, startPoint x: 811, startPoint y: 232, endPoint x: 702, endPoint y: 261, distance: 112.5
click at [674, 303] on div "Undo Print Packing Slip Abort" at bounding box center [632, 289] width 505 height 40
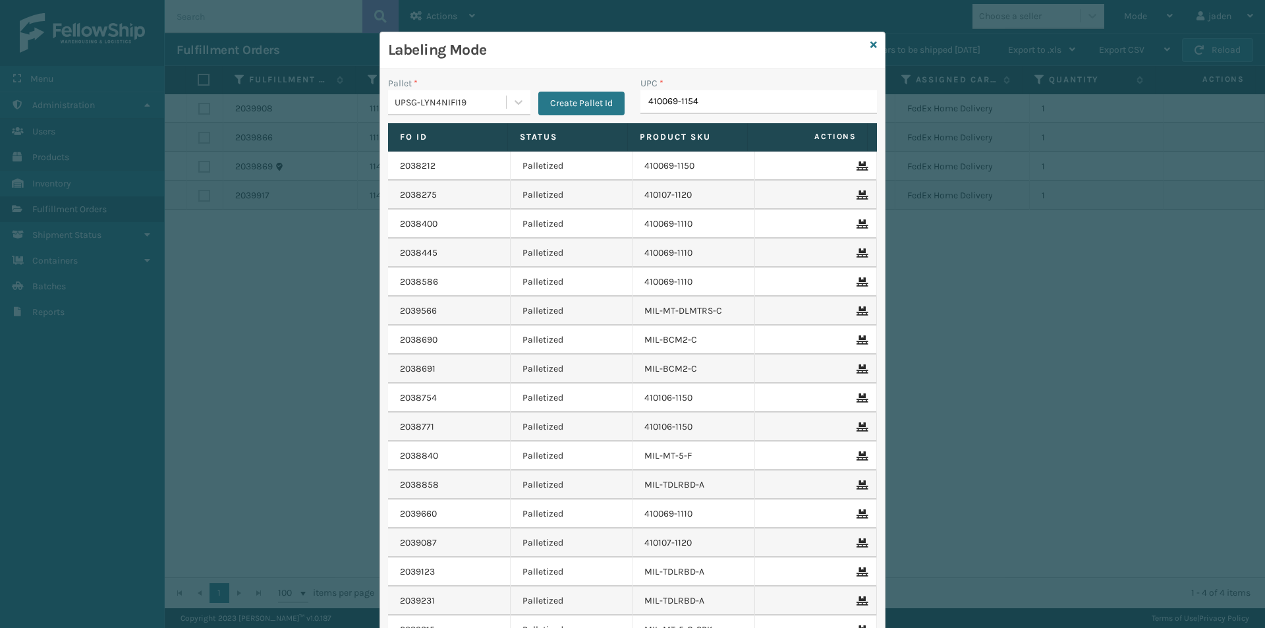
type input "410069-1154"
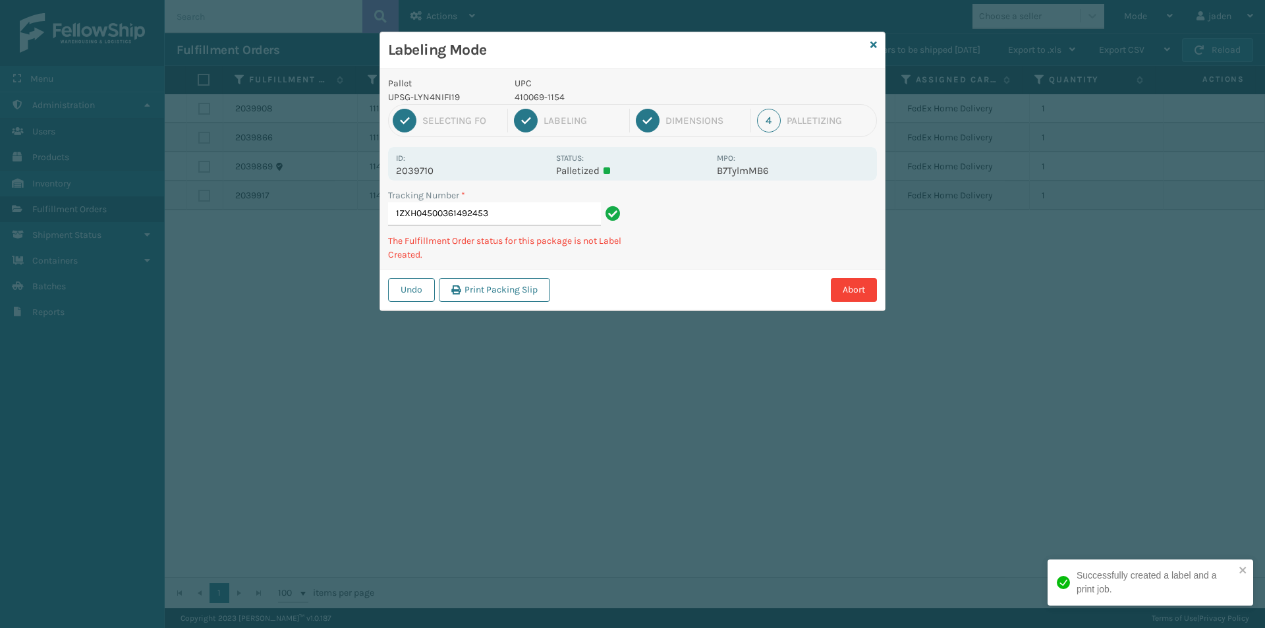
drag, startPoint x: 753, startPoint y: 192, endPoint x: 764, endPoint y: 262, distance: 70.0
click at [720, 271] on div "Undo Print Packing Slip Abort" at bounding box center [632, 289] width 505 height 40
drag, startPoint x: 807, startPoint y: 246, endPoint x: 874, endPoint y: 230, distance: 68.4
click at [733, 290] on div "Undo Print Packing Slip Abort" at bounding box center [632, 289] width 505 height 40
drag, startPoint x: 874, startPoint y: 230, endPoint x: 839, endPoint y: 233, distance: 34.4
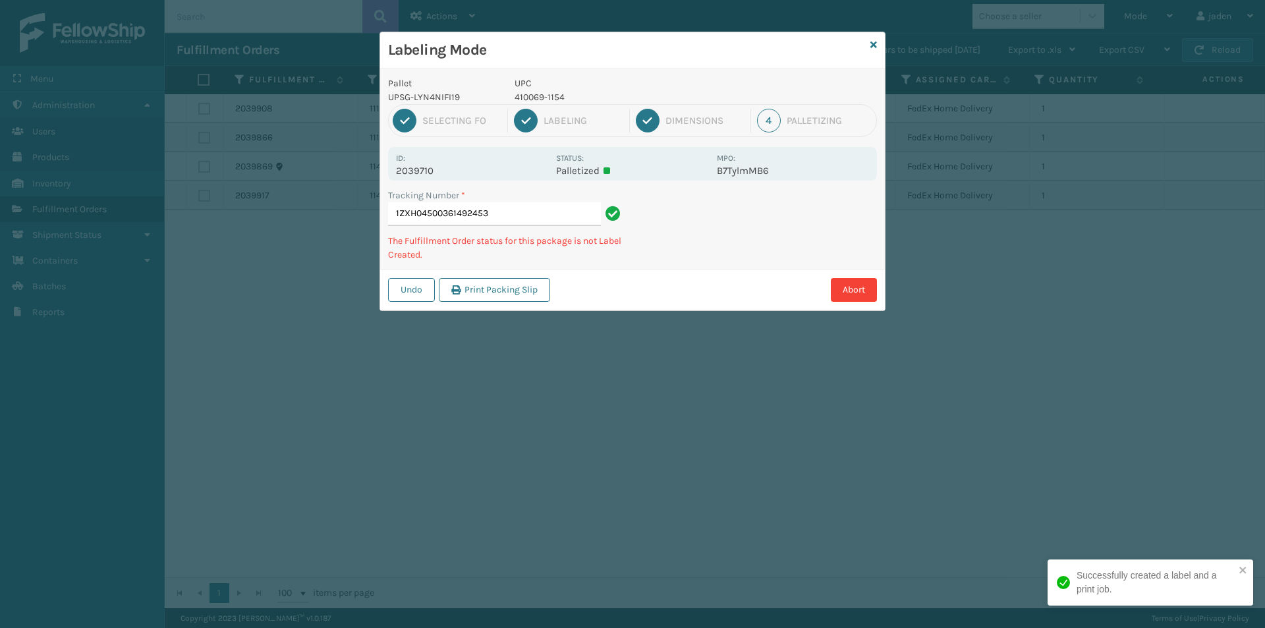
drag, startPoint x: 839, startPoint y: 233, endPoint x: 888, endPoint y: 225, distance: 49.5
click at [709, 295] on div "Undo Print Packing Slip Abort" at bounding box center [632, 289] width 505 height 40
drag, startPoint x: 888, startPoint y: 225, endPoint x: 849, endPoint y: 230, distance: 39.2
drag, startPoint x: 849, startPoint y: 230, endPoint x: 693, endPoint y: 300, distance: 171.1
click at [693, 300] on div "Labeling Mode Pallet UPSG-LYN4NIFI19 UPC 410069-1154 1 Selecting FO 2 Labeling …" at bounding box center [632, 314] width 1265 height 628
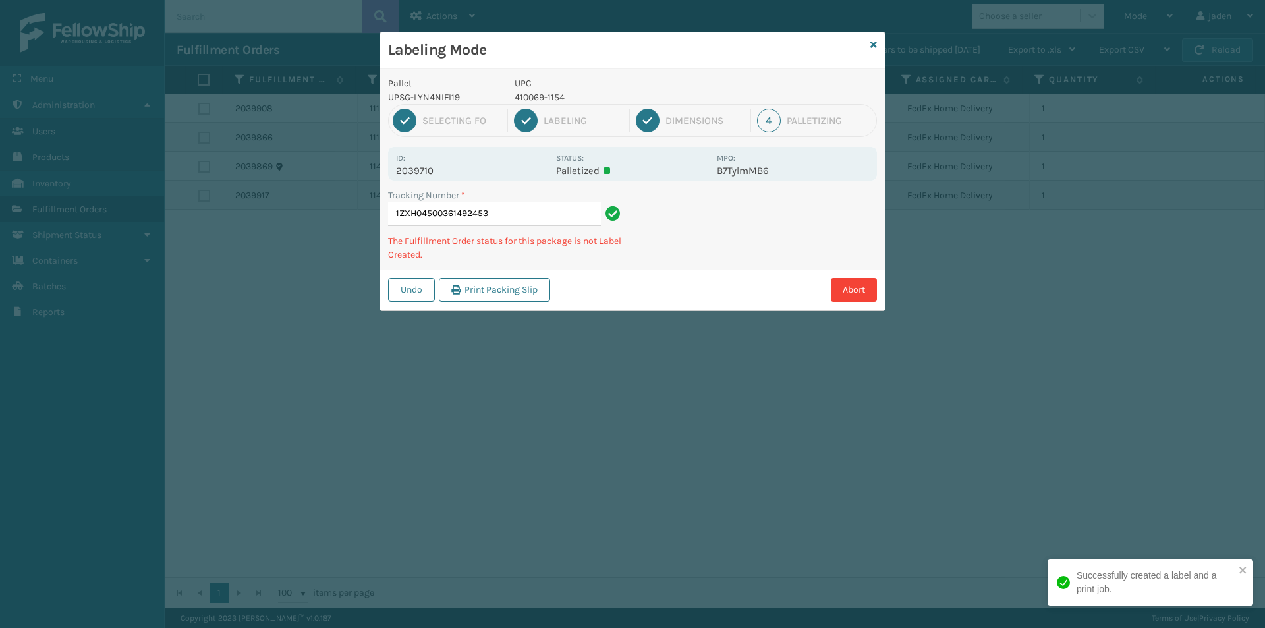
drag, startPoint x: 818, startPoint y: 234, endPoint x: 886, endPoint y: 202, distance: 74.6
click at [694, 287] on div "Undo Print Packing Slip Abort" at bounding box center [632, 289] width 505 height 40
drag, startPoint x: 873, startPoint y: 201, endPoint x: 851, endPoint y: 207, distance: 22.5
drag, startPoint x: 851, startPoint y: 207, endPoint x: 808, endPoint y: 244, distance: 57.5
click at [687, 306] on div "Labeling Mode Pallet UPSG-LYN4NIFI19 UPC 410069-1154 1 Selecting FO 2 Labeling …" at bounding box center [632, 314] width 1265 height 628
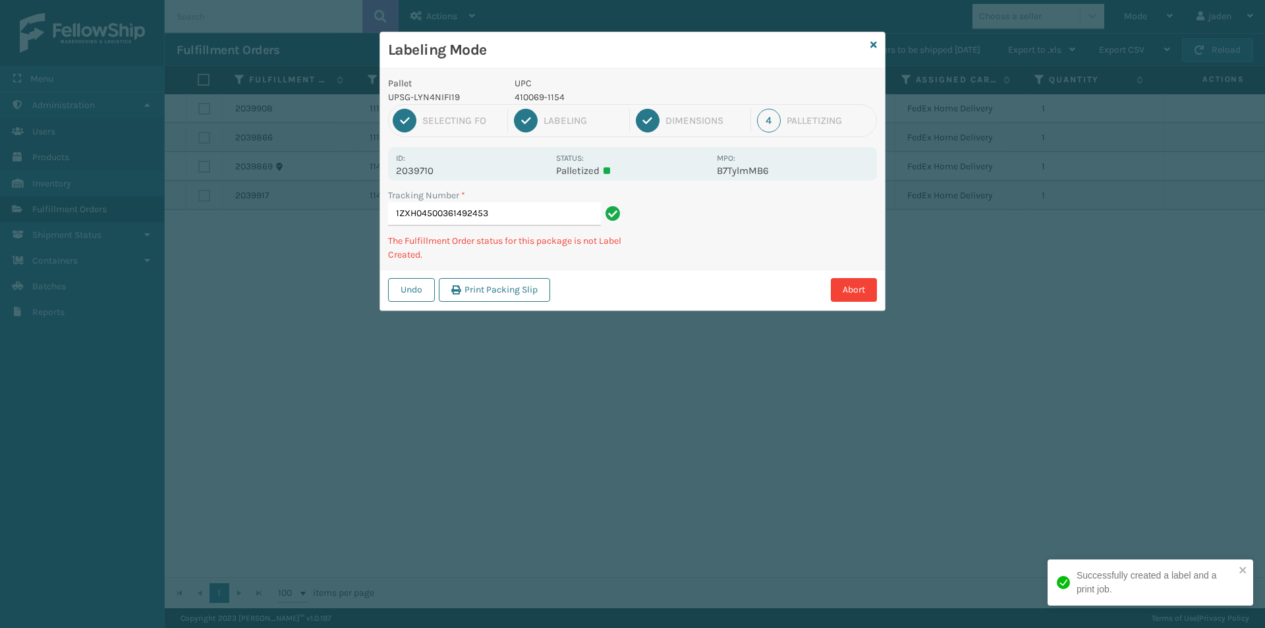
click at [713, 292] on div "Labeling Mode Pallet UPSG-LYN4NIFI19 UPC 410069-1154 1 Selecting FO 2 Labeling …" at bounding box center [632, 314] width 1265 height 628
click at [701, 275] on div "Undo Print Packing Slip Abort" at bounding box center [632, 289] width 505 height 40
click at [636, 274] on div "Undo Print Packing Slip Abort" at bounding box center [632, 289] width 505 height 40
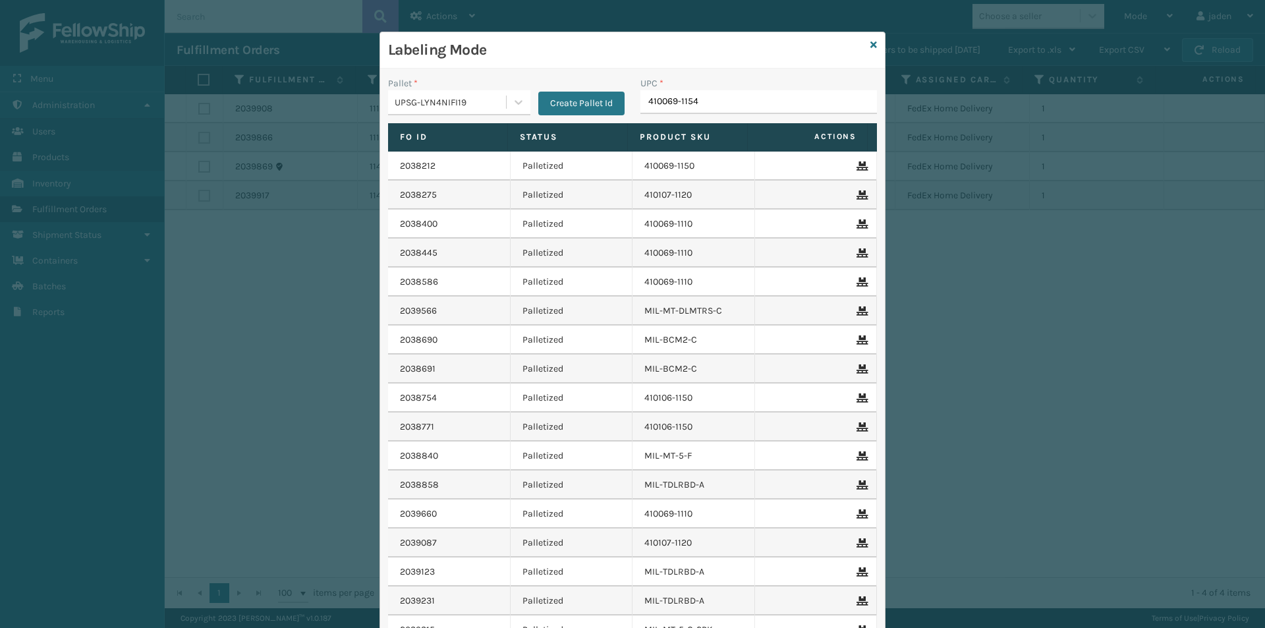
type input "410069-1154"
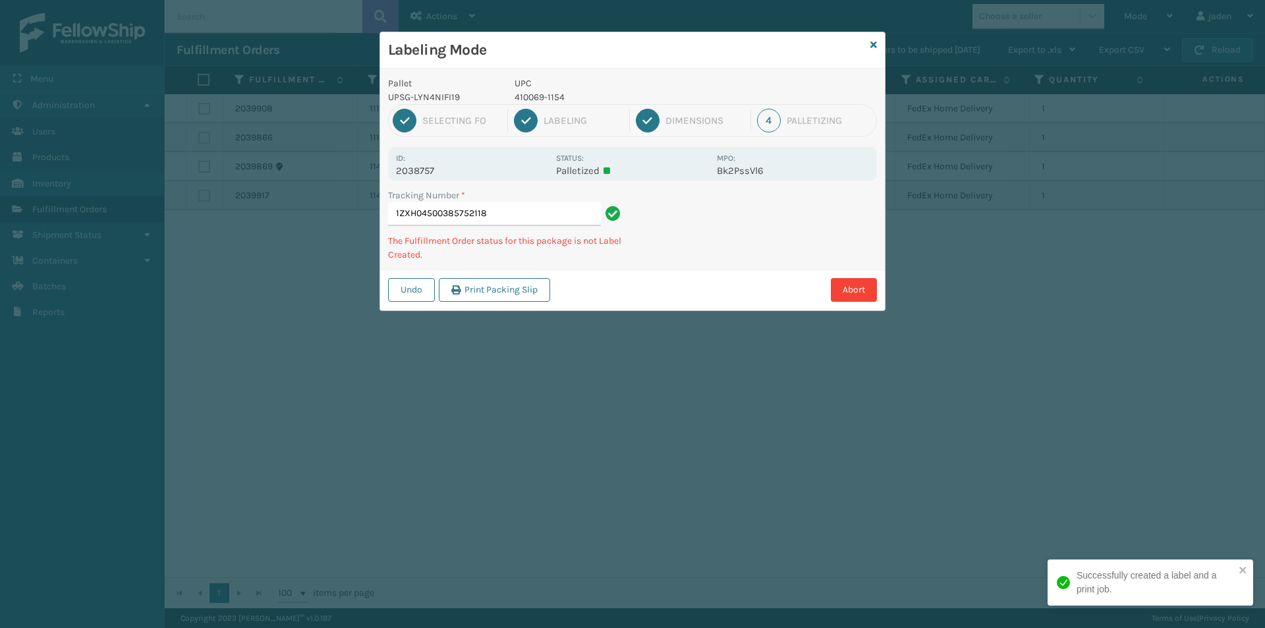
drag, startPoint x: 800, startPoint y: 221, endPoint x: 789, endPoint y: 221, distance: 10.5
drag, startPoint x: 789, startPoint y: 221, endPoint x: 762, endPoint y: 244, distance: 36.4
click at [679, 279] on div "Abort" at bounding box center [715, 290] width 323 height 24
drag, startPoint x: 816, startPoint y: 221, endPoint x: 794, endPoint y: 231, distance: 23.9
drag, startPoint x: 794, startPoint y: 231, endPoint x: 830, endPoint y: 220, distance: 37.9
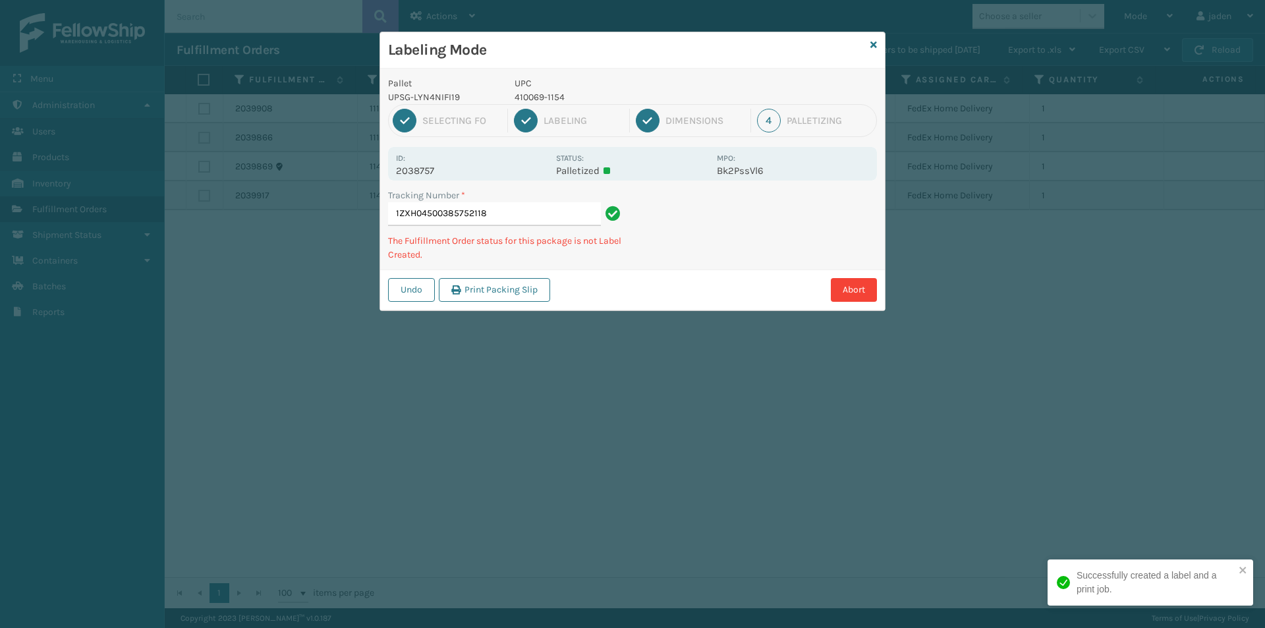
click at [671, 289] on div "Abort" at bounding box center [715, 290] width 323 height 24
drag, startPoint x: 830, startPoint y: 220, endPoint x: 797, endPoint y: 233, distance: 36.1
drag, startPoint x: 797, startPoint y: 233, endPoint x: 838, endPoint y: 229, distance: 41.7
click at [670, 312] on div "Labeling Mode Pallet UPSG-LYN4NIFI19 UPC 410069-1154 1 Selecting FO 2 Labeling …" at bounding box center [632, 314] width 1265 height 628
drag, startPoint x: 841, startPoint y: 228, endPoint x: 805, endPoint y: 239, distance: 37.9
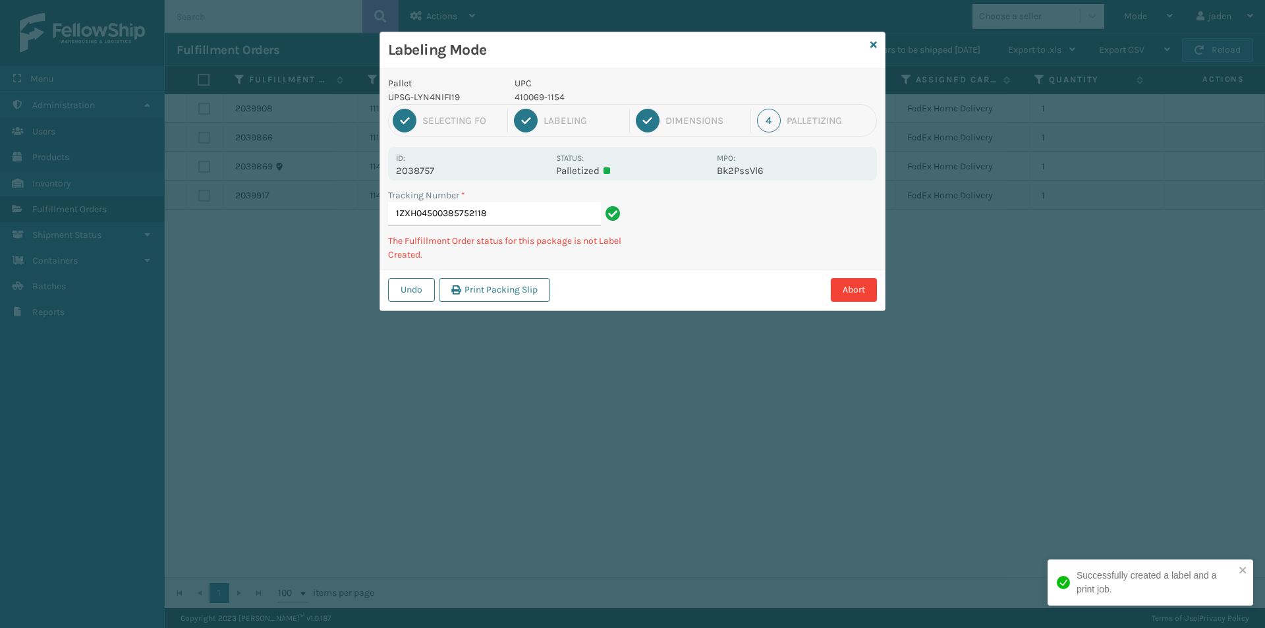
click at [669, 293] on div "Labeling Mode Pallet UPSG-LYN4NIFI19 UPC 410069-1154 1 Selecting FO 2 Labeling …" at bounding box center [632, 314] width 1265 height 628
click at [686, 274] on div "Undo Print Packing Slip Abort" at bounding box center [632, 289] width 505 height 40
click at [675, 262] on div "Pallet UPSG-LYN4NIFI19 UPC 410069-1154 1 Selecting FO 2 Labeling 3 Dimensions 4…" at bounding box center [632, 190] width 505 height 242
click at [739, 283] on div "Labeling Mode Pallet UPSG-LYN4NIFI19 UPC 410069-1154 1 Selecting FO 2 Labeling …" at bounding box center [632, 314] width 1265 height 628
click at [691, 311] on div "Labeling Mode Pallet UPSG-LYN4NIFI19 UPC 410069-1154 1 Selecting FO 2 Labeling …" at bounding box center [632, 314] width 1265 height 628
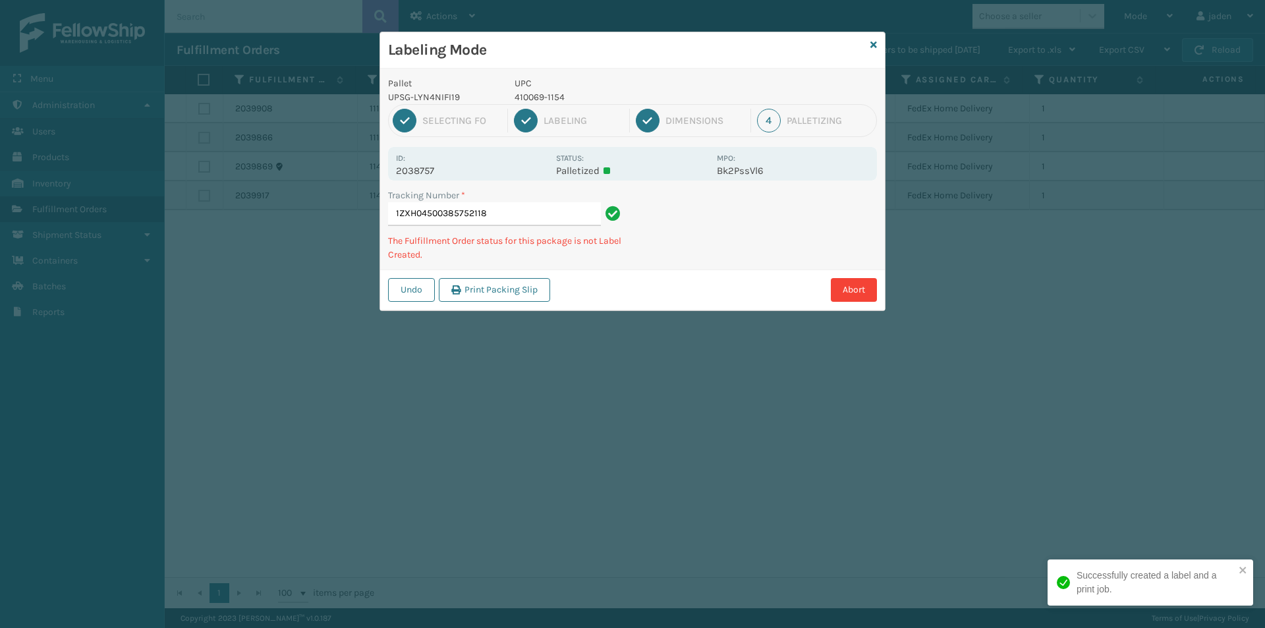
click at [702, 281] on div "Abort" at bounding box center [715, 290] width 323 height 24
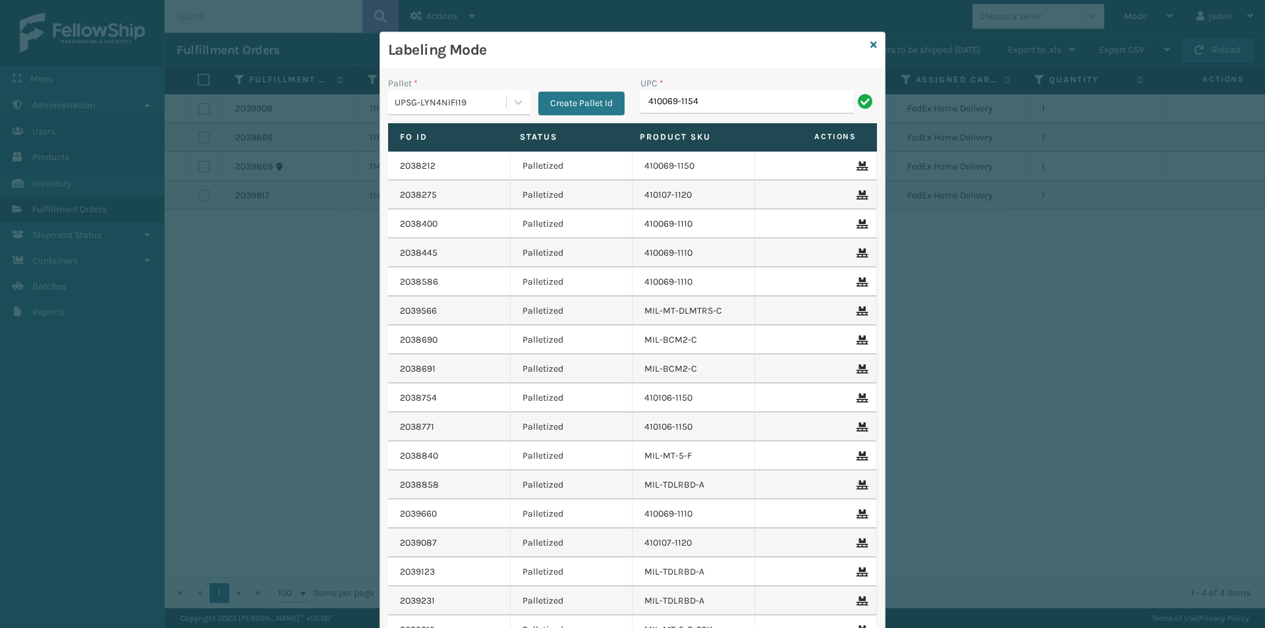
type input "410069-1154"
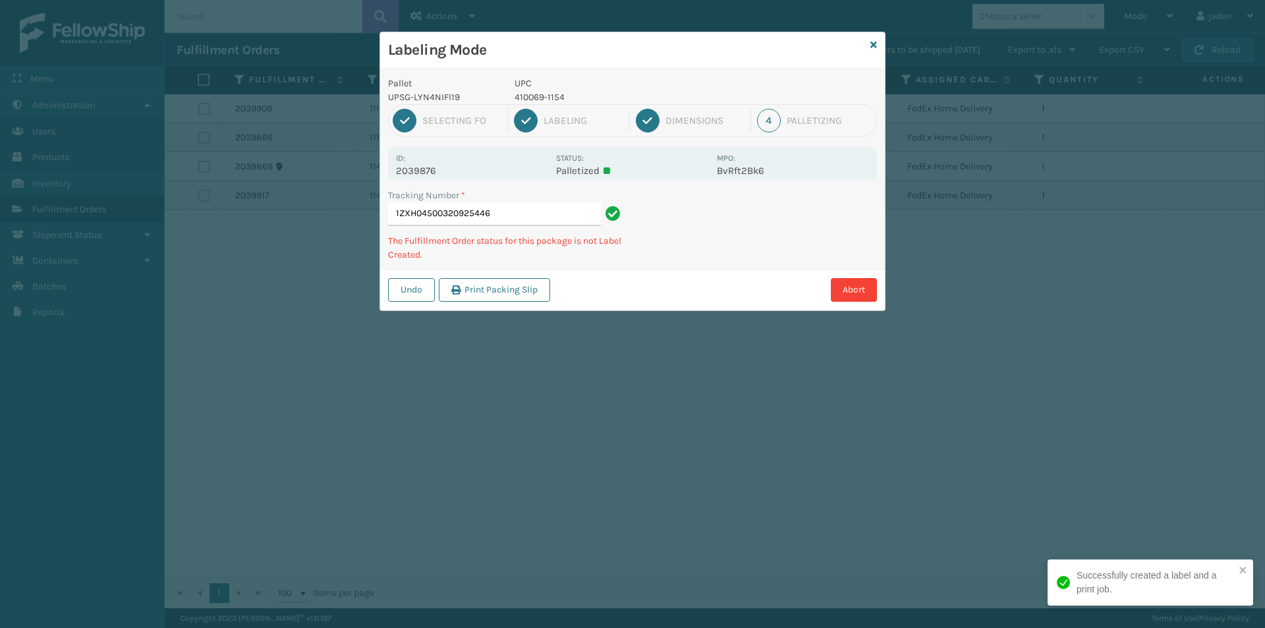
click at [658, 299] on div "Abort" at bounding box center [715, 290] width 323 height 24
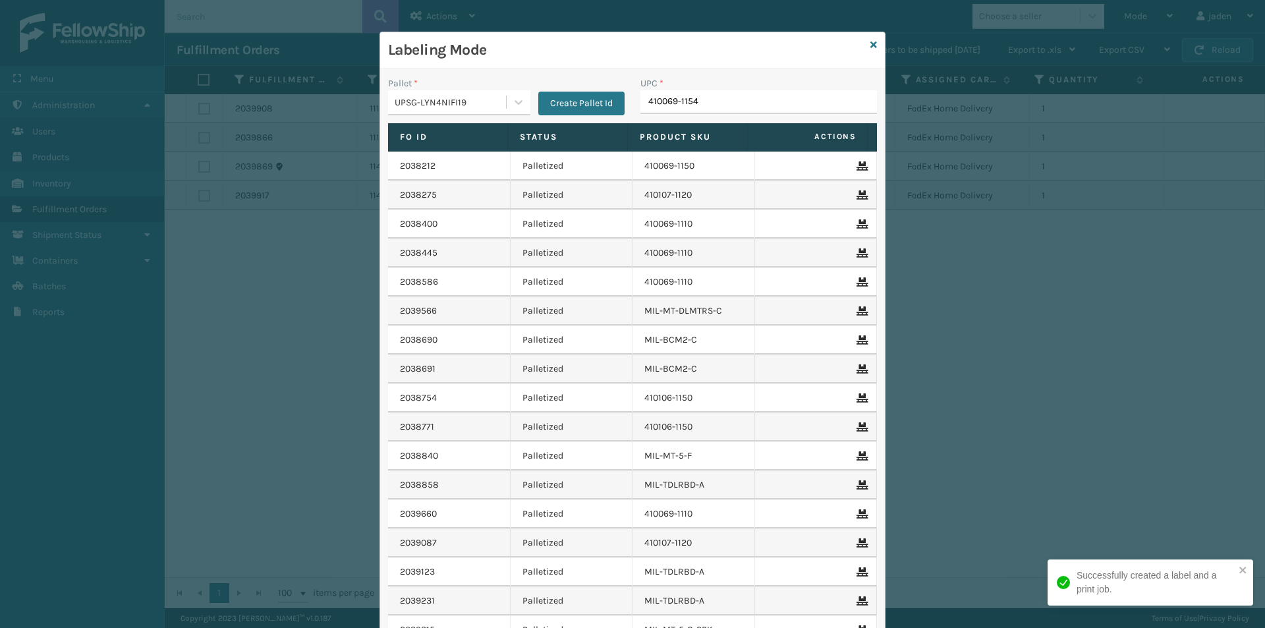
type input "410069-1154"
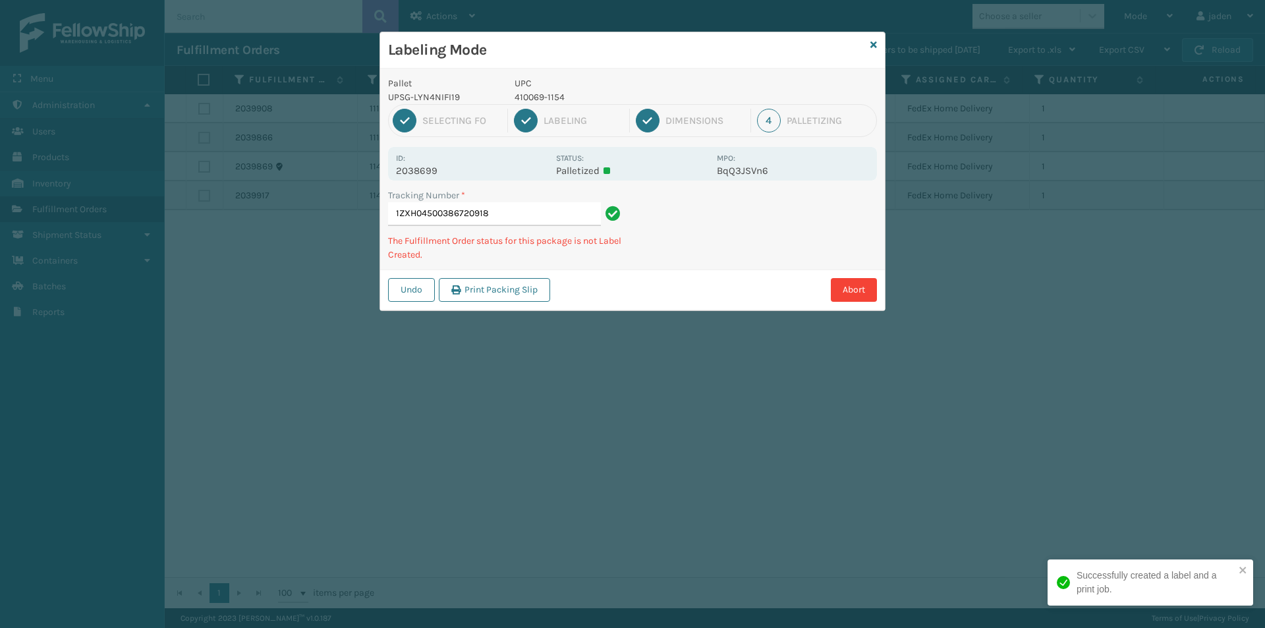
click at [656, 302] on div "Undo Print Packing Slip Abort" at bounding box center [632, 289] width 505 height 40
click at [719, 284] on div "Labeling Mode Pallet UPSG-LYN4NIFI19 UPC 410069-1154 1 Selecting FO 2 Labeling …" at bounding box center [632, 314] width 1265 height 628
click at [725, 289] on div "Abort" at bounding box center [715, 290] width 323 height 24
click at [636, 306] on div "Labeling Mode Pallet UPSG-LYN4NIFI19 UPC 410069-1154 1 Selecting FO 2 Labeling …" at bounding box center [632, 314] width 1265 height 628
click at [694, 285] on div "Abort" at bounding box center [715, 290] width 323 height 24
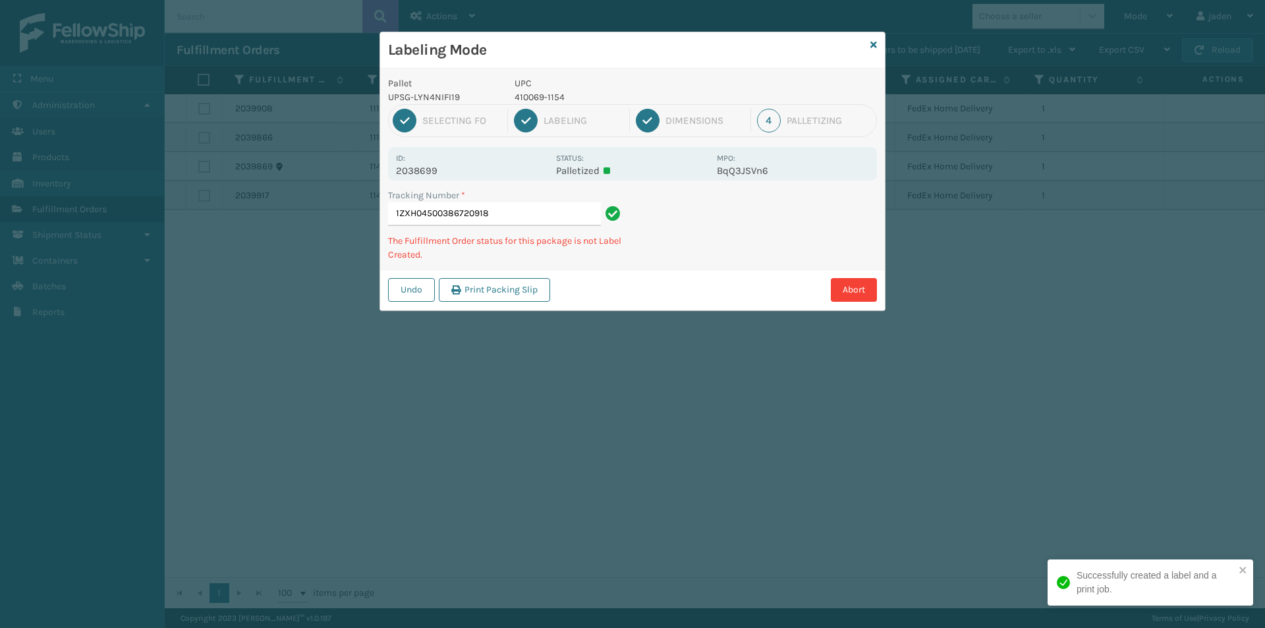
click at [726, 309] on div "Labeling Mode Pallet UPSG-LYN4NIFI19 UPC 410069-1154 1 Selecting FO 2 Labeling …" at bounding box center [632, 314] width 1265 height 628
click at [716, 291] on div "Abort" at bounding box center [715, 290] width 323 height 24
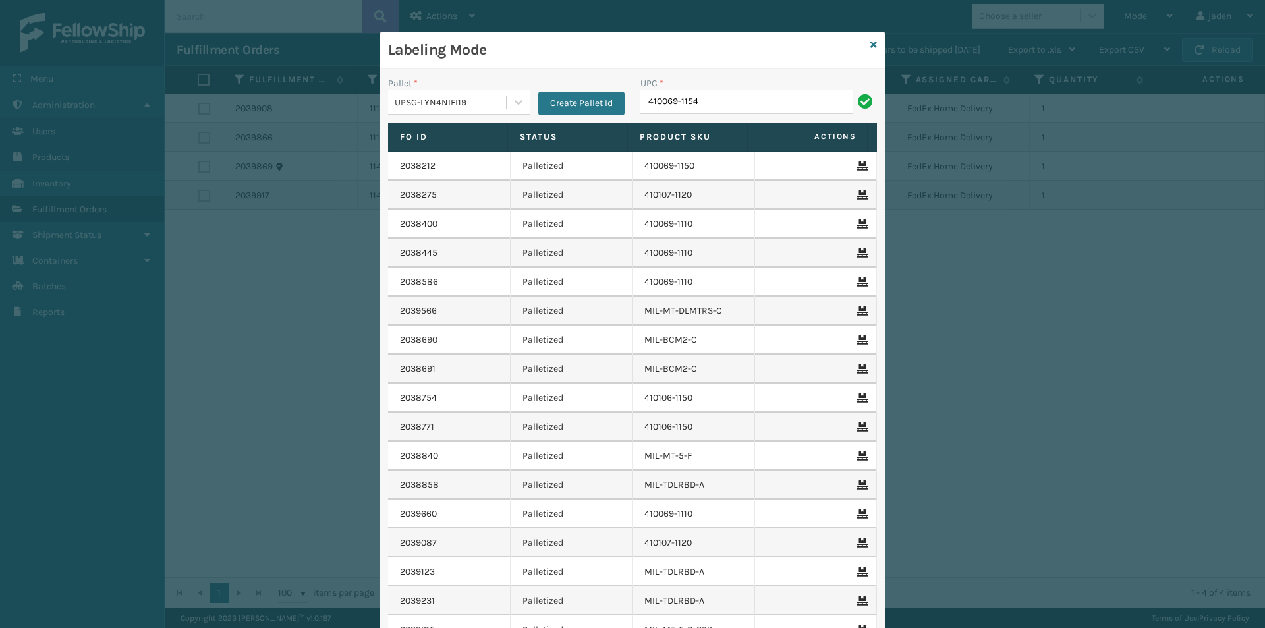
type input "410069-1154"
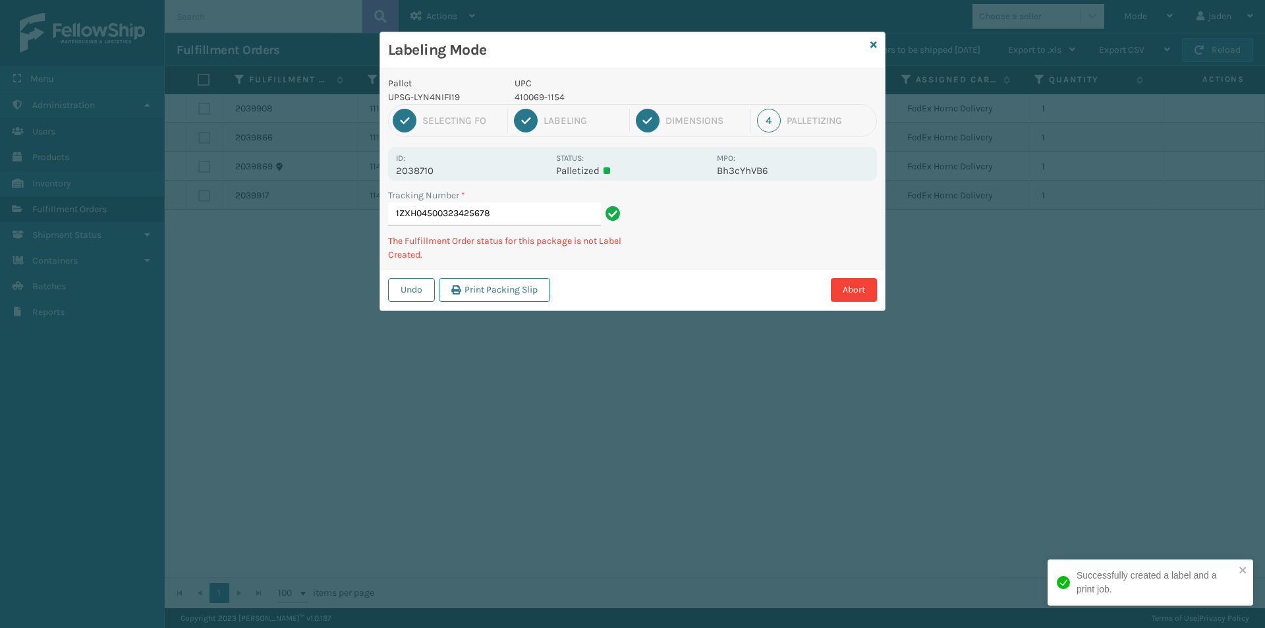
click at [607, 298] on div "Labeling Mode Pallet UPSG-LYN4NIFI19 UPC 410069-1154 1 Selecting FO 2 Labeling …" at bounding box center [632, 314] width 1265 height 628
click at [679, 317] on div "Labeling Mode Pallet UPSG-LYN4NIFI19 UPC 410069-1154 1 Selecting FO 2 Labeling …" at bounding box center [632, 314] width 1265 height 628
click at [660, 309] on div "Labeling Mode Pallet UPSG-LYN4NIFI19 UPC 410069-1154 1 Selecting FO 2 Labeling …" at bounding box center [632, 314] width 1265 height 628
click at [750, 252] on div "Pallet UPSG-LYN4NIFI19 UPC 410069-1154 1 Selecting FO 2 Labeling 3 Dimensions 4…" at bounding box center [632, 190] width 505 height 242
click at [732, 256] on div "Pallet UPSG-LYN4NIFI19 UPC 410069-1154 1 Selecting FO 2 Labeling 3 Dimensions 4…" at bounding box center [632, 190] width 505 height 242
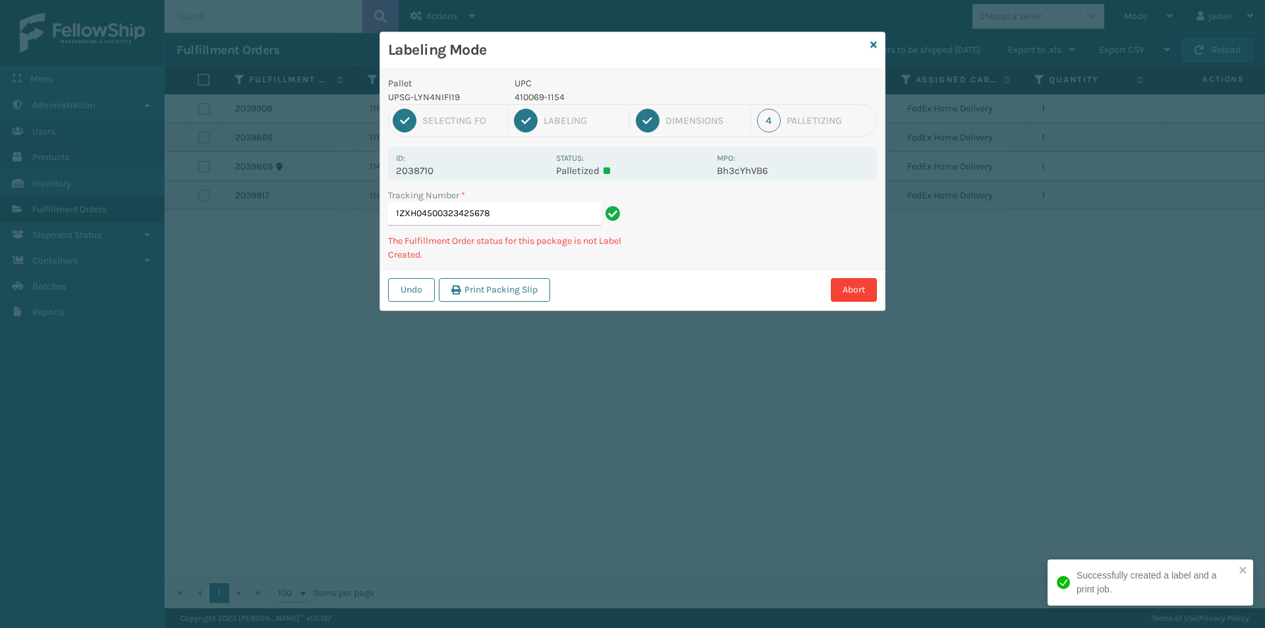
click at [721, 255] on div "Pallet UPSG-LYN4NIFI19 UPC 410069-1154 1 Selecting FO 2 Labeling 3 Dimensions 4…" at bounding box center [632, 190] width 505 height 242
click at [698, 292] on div "Labeling Mode Pallet UPSG-LYN4NIFI19 UPC 410069-1154 1 Selecting FO 2 Labeling …" at bounding box center [632, 314] width 1265 height 628
click at [787, 271] on div "Labeling Mode Pallet UPSG-LYN4NIFI19 UPC 410069-1154 1 Selecting FO 2 Labeling …" at bounding box center [632, 314] width 1265 height 628
click at [718, 280] on div "Abort" at bounding box center [715, 290] width 323 height 24
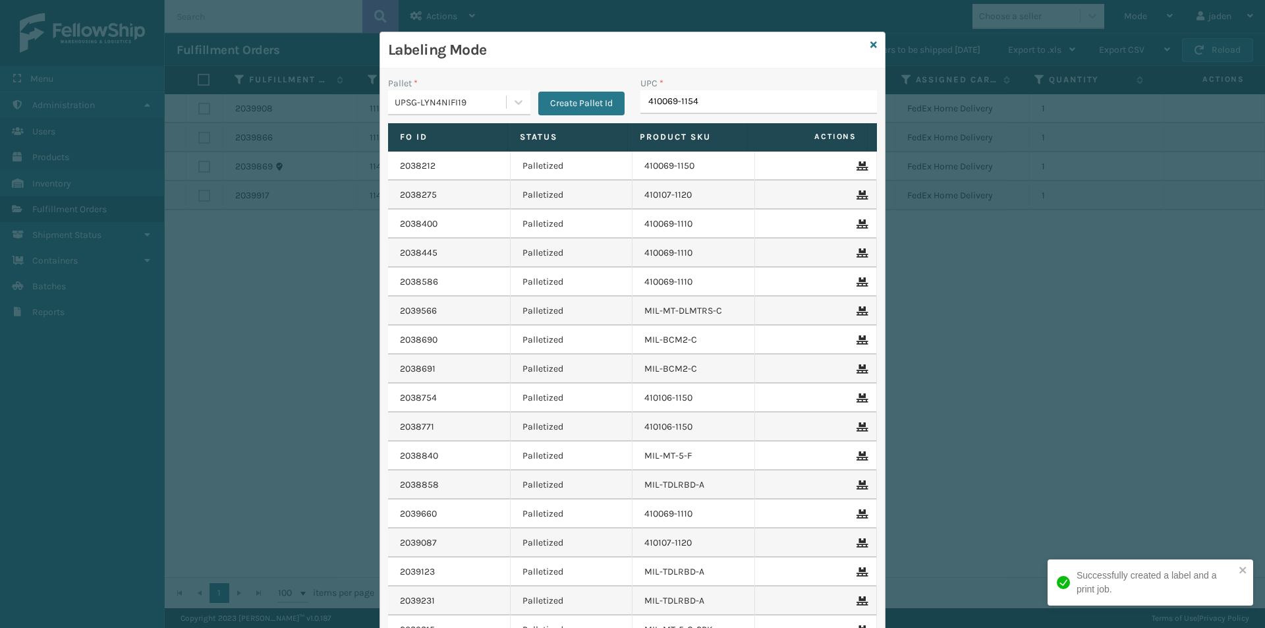
type input "410069-1154"
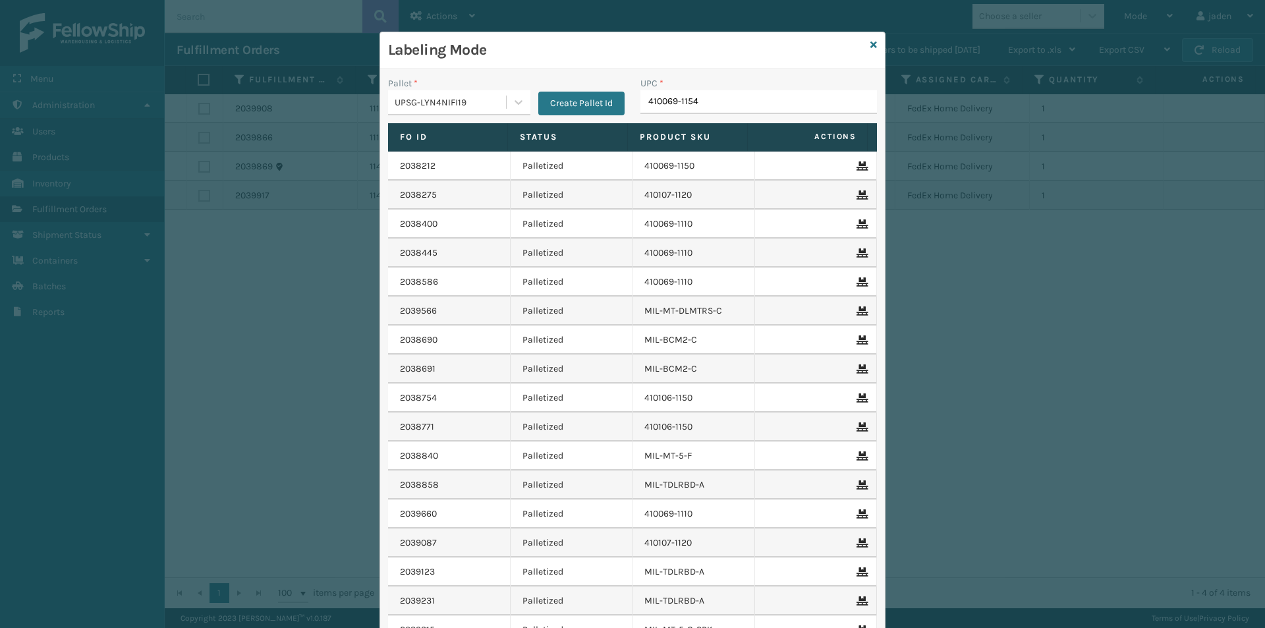
type input "410069-1154"
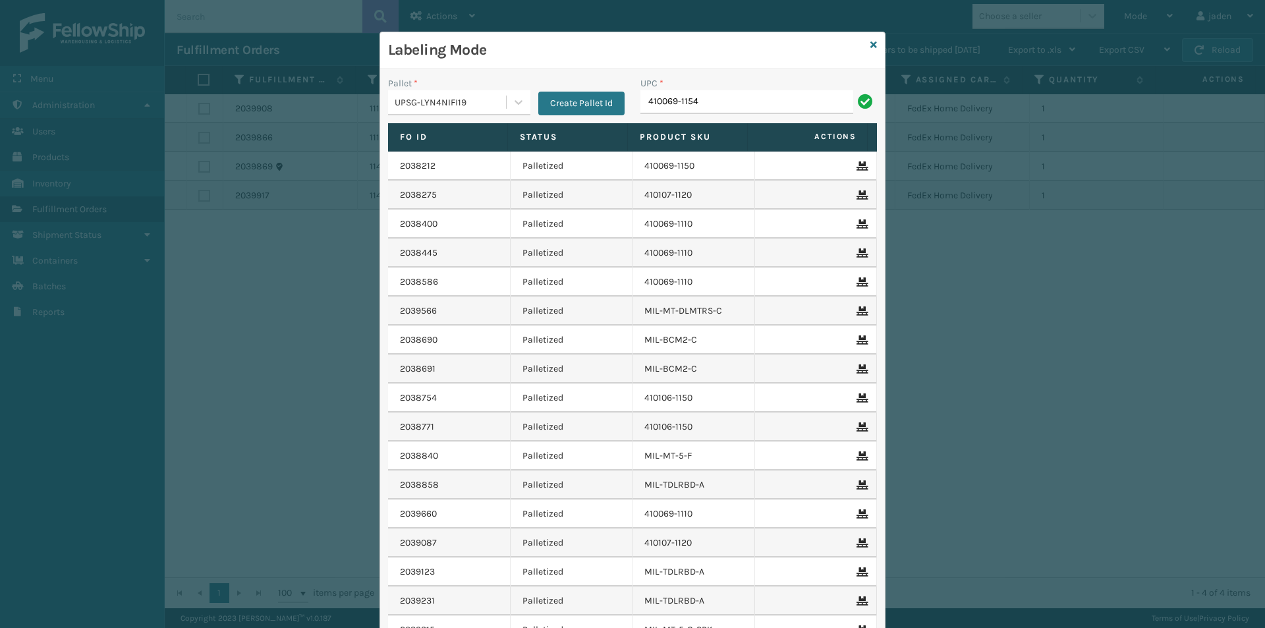
type input "410069-1154"
drag, startPoint x: 661, startPoint y: 89, endPoint x: 643, endPoint y: 101, distance: 21.4
paste input "410069-1154"
type input "410069-1154"
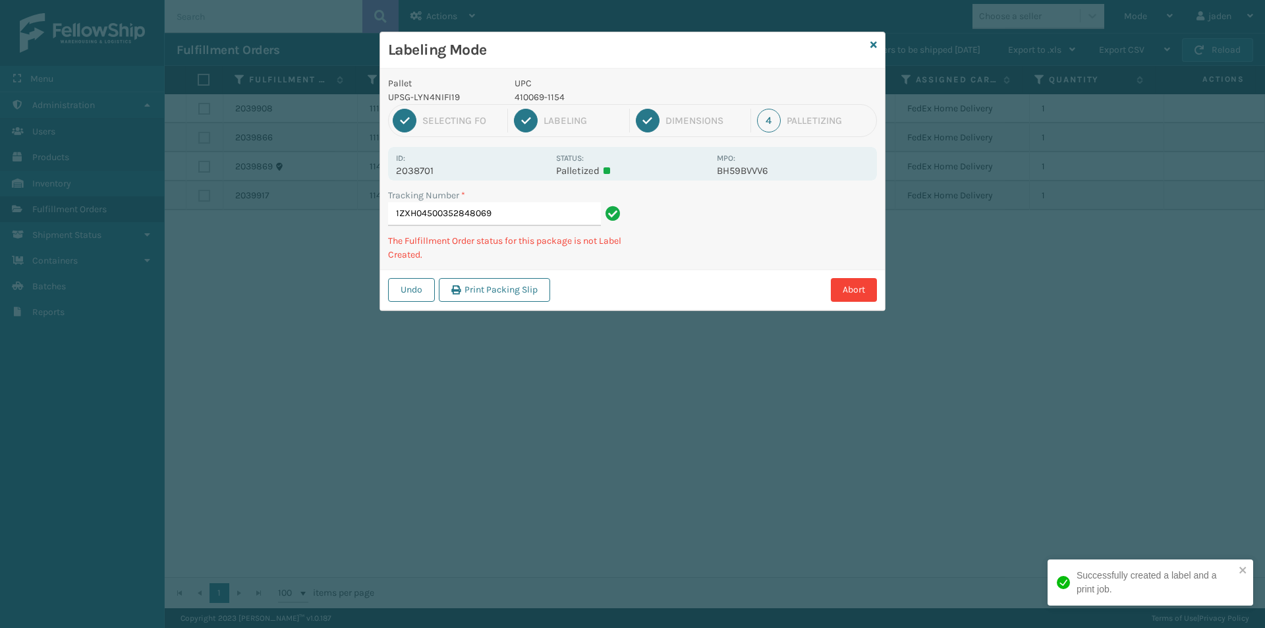
drag, startPoint x: 788, startPoint y: 223, endPoint x: 822, endPoint y: 211, distance: 35.9
click at [712, 272] on div "Undo Print Packing Slip Abort" at bounding box center [632, 289] width 505 height 40
drag, startPoint x: 824, startPoint y: 210, endPoint x: 808, endPoint y: 217, distance: 17.4
drag, startPoint x: 808, startPoint y: 217, endPoint x: 814, endPoint y: 208, distance: 10.1
click at [762, 239] on div "Pallet UPSG-LYN4NIFI19 UPC 410069-1154 1 Selecting FO 2 Labeling 3 Dimensions 4…" at bounding box center [632, 190] width 505 height 242
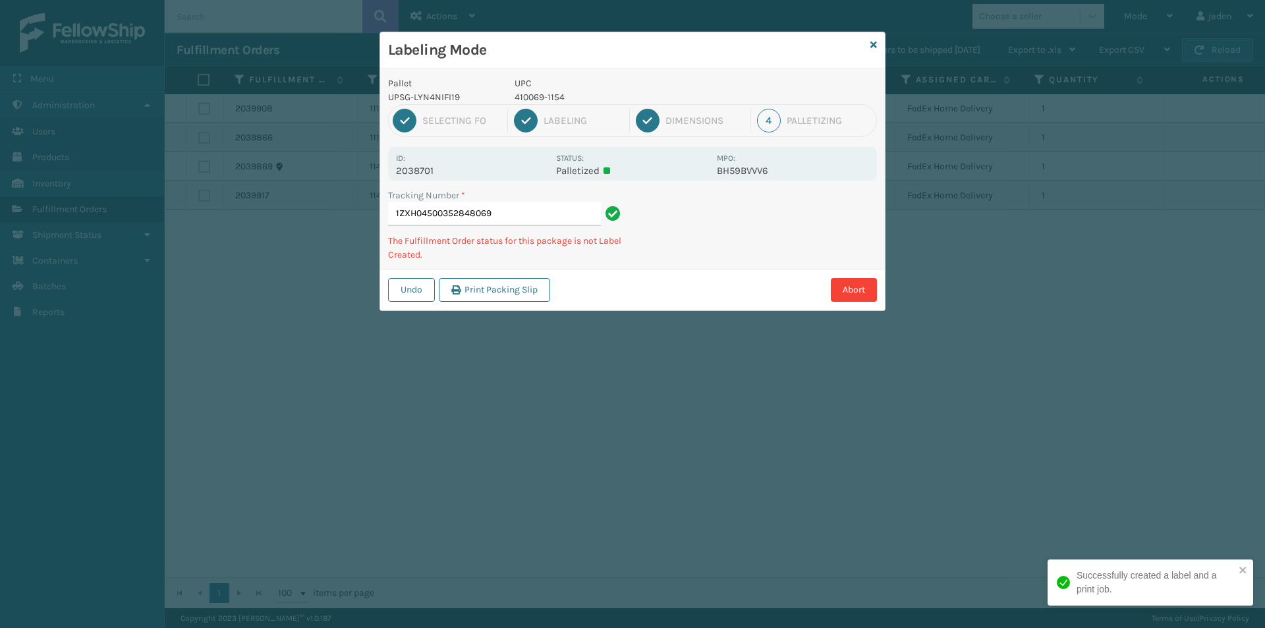
drag, startPoint x: 814, startPoint y: 208, endPoint x: 788, endPoint y: 221, distance: 28.9
drag, startPoint x: 788, startPoint y: 221, endPoint x: 799, endPoint y: 215, distance: 12.7
click at [744, 248] on div "Tracking Number * 1ZXH04500352848069 The Fulfillment Order status for this pack…" at bounding box center [632, 228] width 505 height 81
drag, startPoint x: 799, startPoint y: 215, endPoint x: 675, endPoint y: 303, distance: 152.3
drag, startPoint x: 675, startPoint y: 303, endPoint x: 879, endPoint y: 215, distance: 222.5
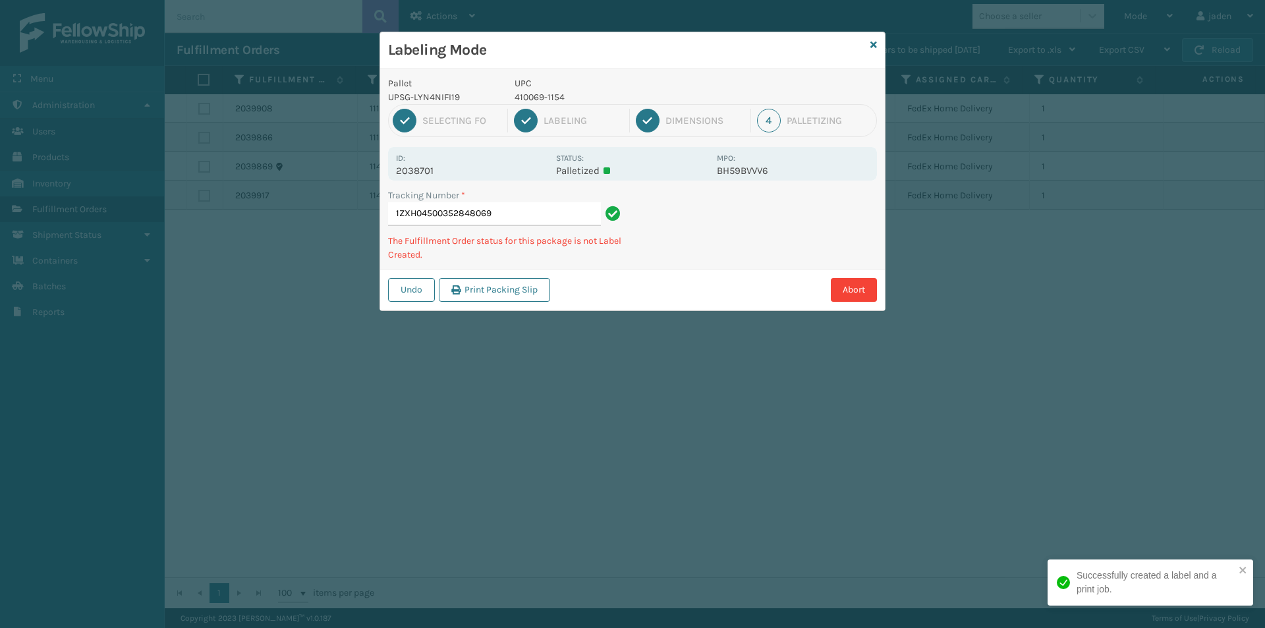
click at [708, 291] on div "Undo Print Packing Slip Abort" at bounding box center [632, 289] width 505 height 40
drag, startPoint x: 879, startPoint y: 215, endPoint x: 849, endPoint y: 225, distance: 31.3
drag, startPoint x: 849, startPoint y: 225, endPoint x: 857, endPoint y: 210, distance: 16.2
click at [768, 272] on div "Undo Print Packing Slip Abort" at bounding box center [632, 289] width 505 height 40
drag, startPoint x: 857, startPoint y: 210, endPoint x: 779, endPoint y: 239, distance: 83.0
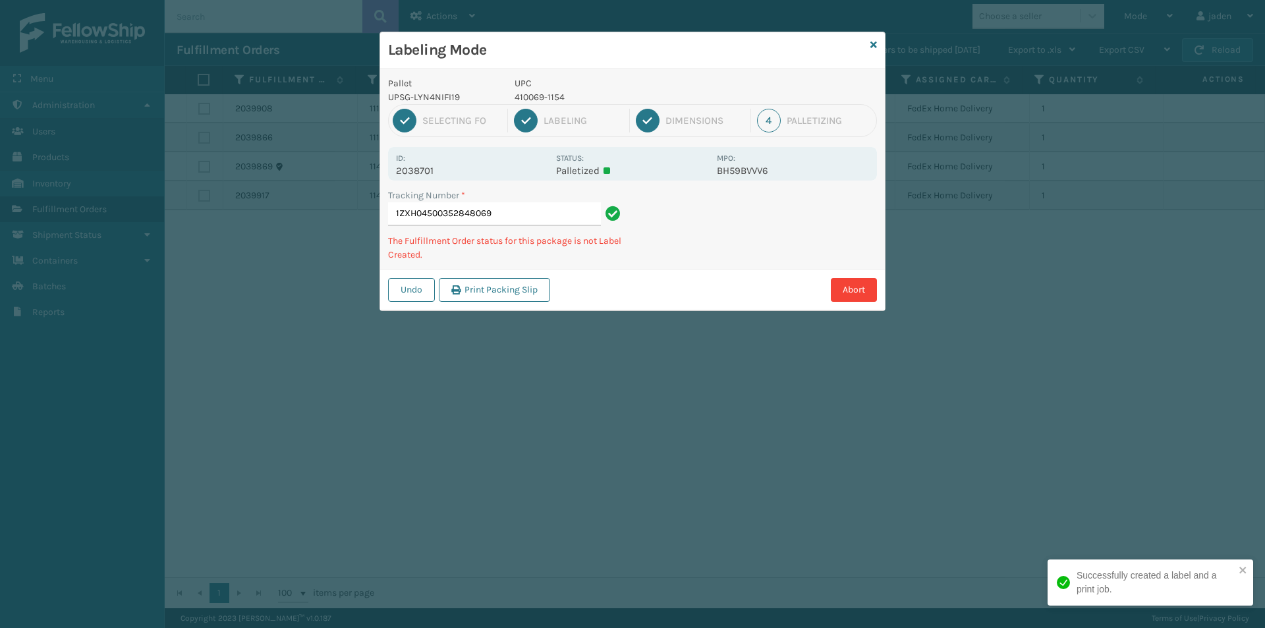
drag, startPoint x: 779, startPoint y: 239, endPoint x: 831, endPoint y: 215, distance: 57.5
click at [723, 281] on div "Abort" at bounding box center [715, 290] width 323 height 24
drag, startPoint x: 831, startPoint y: 215, endPoint x: 749, endPoint y: 246, distance: 88.2
drag, startPoint x: 749, startPoint y: 246, endPoint x: 752, endPoint y: 181, distance: 66.0
click at [656, 295] on div "Abort" at bounding box center [715, 290] width 323 height 24
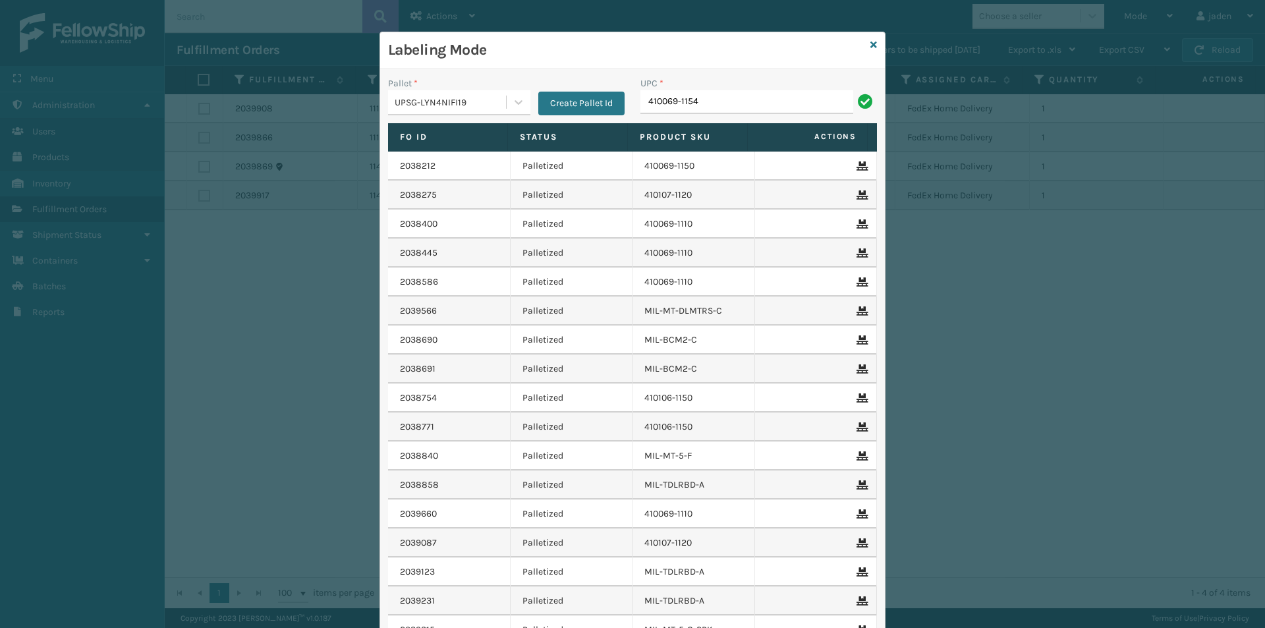
type input "410069-1154"
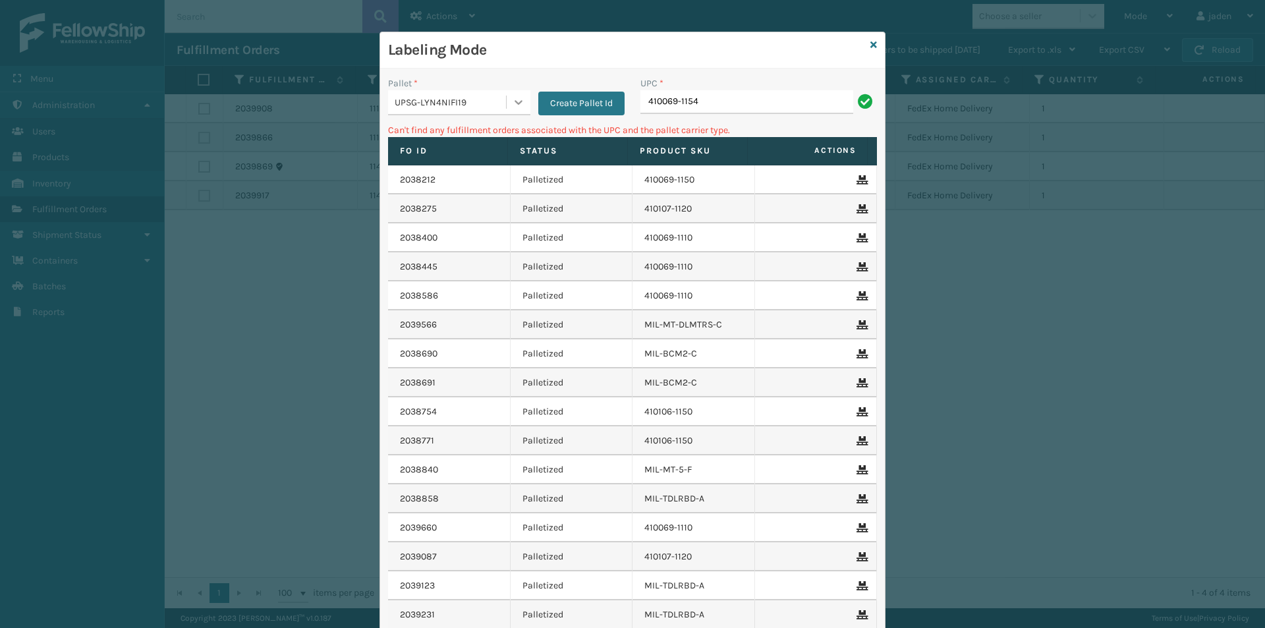
click at [507, 103] on div at bounding box center [519, 102] width 24 height 24
click at [575, 101] on button "Create Pallet Id" at bounding box center [581, 104] width 86 height 24
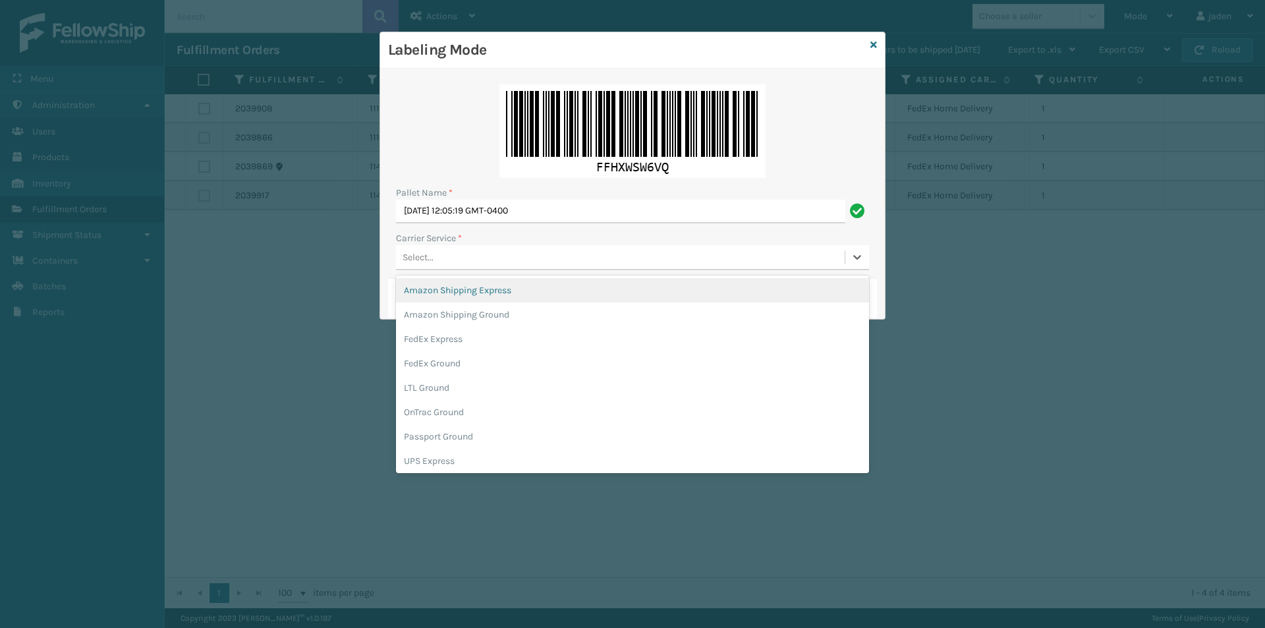
drag, startPoint x: 502, startPoint y: 262, endPoint x: 475, endPoint y: 308, distance: 53.5
click at [499, 264] on div "Select..." at bounding box center [620, 257] width 449 height 22
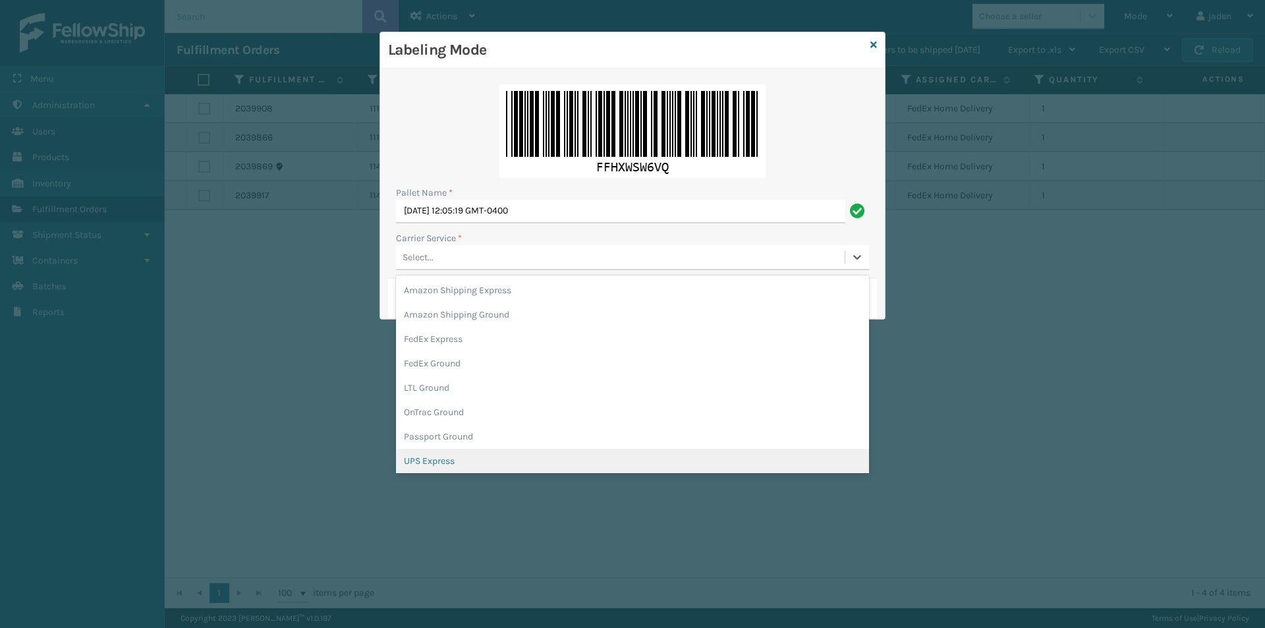
click at [436, 460] on div "UPS Express" at bounding box center [632, 461] width 473 height 24
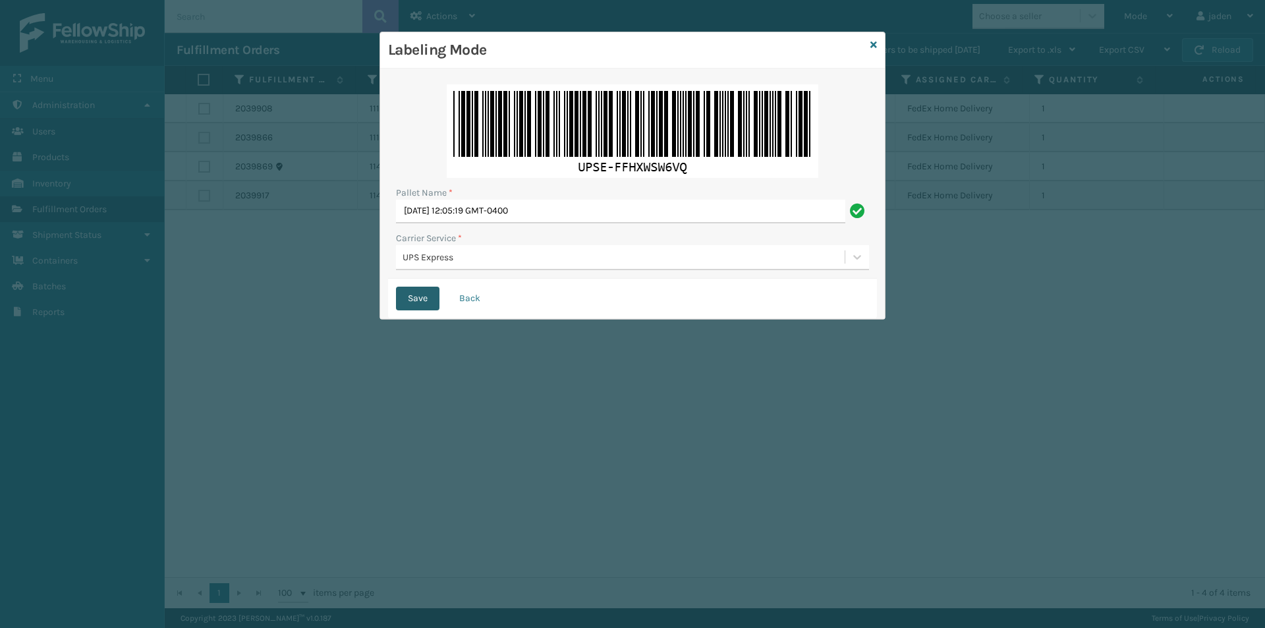
click at [409, 287] on button "Save" at bounding box center [417, 299] width 43 height 24
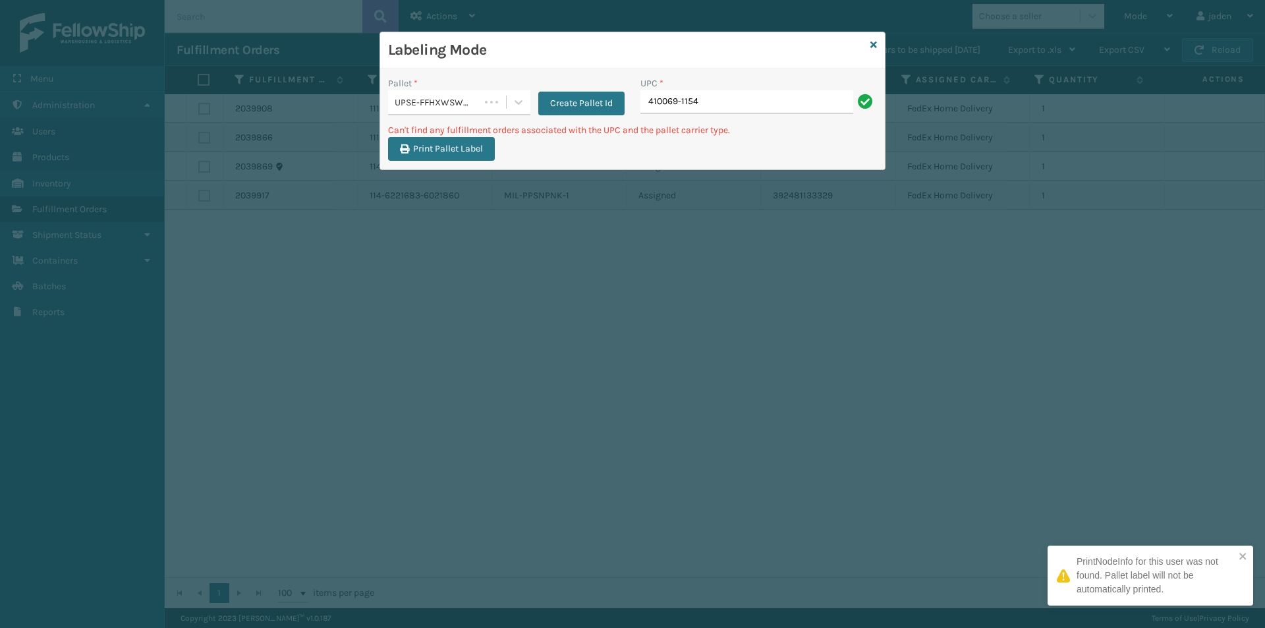
click at [416, 291] on div "Labeling Mode Pallet * UPSE-FFHXWSW6VQ Create Pallet Id UPC * 410069-1154 Can't…" at bounding box center [632, 314] width 1265 height 628
click at [781, 98] on input "410069-1154" at bounding box center [746, 102] width 213 height 24
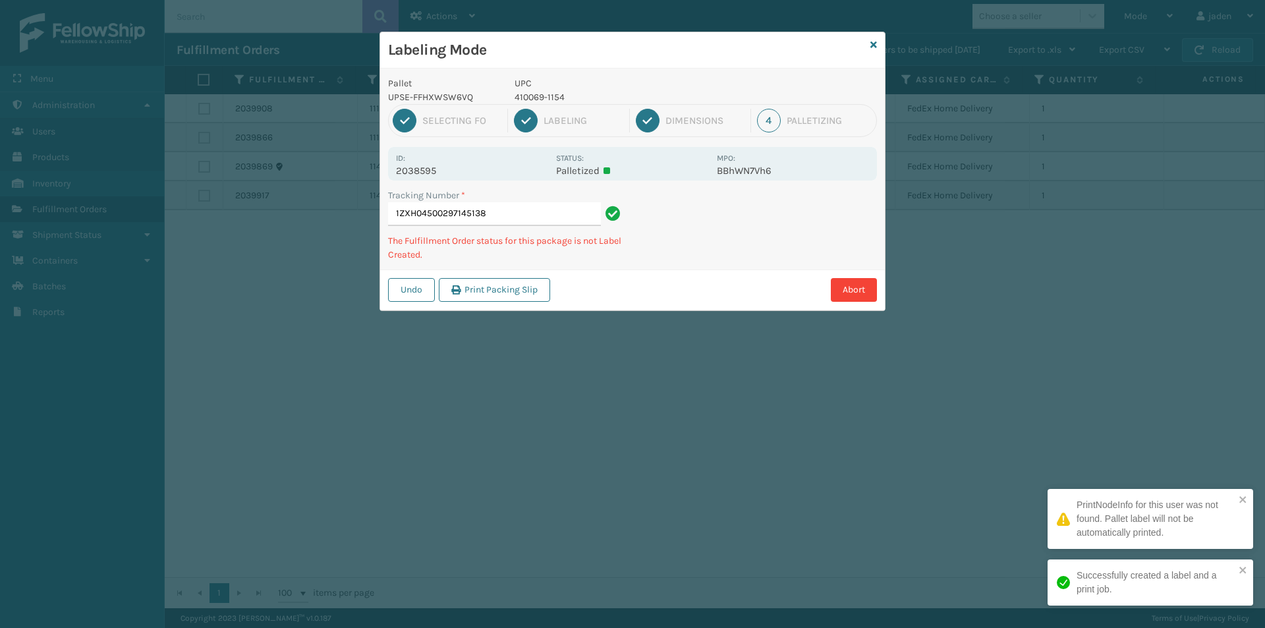
drag, startPoint x: 762, startPoint y: 218, endPoint x: 750, endPoint y: 227, distance: 15.2
drag, startPoint x: 750, startPoint y: 227, endPoint x: 682, endPoint y: 260, distance: 75.7
click at [682, 260] on div "Tracking Number * 1ZXH04500297145138 The Fulfillment Order status for this pack…" at bounding box center [632, 228] width 505 height 81
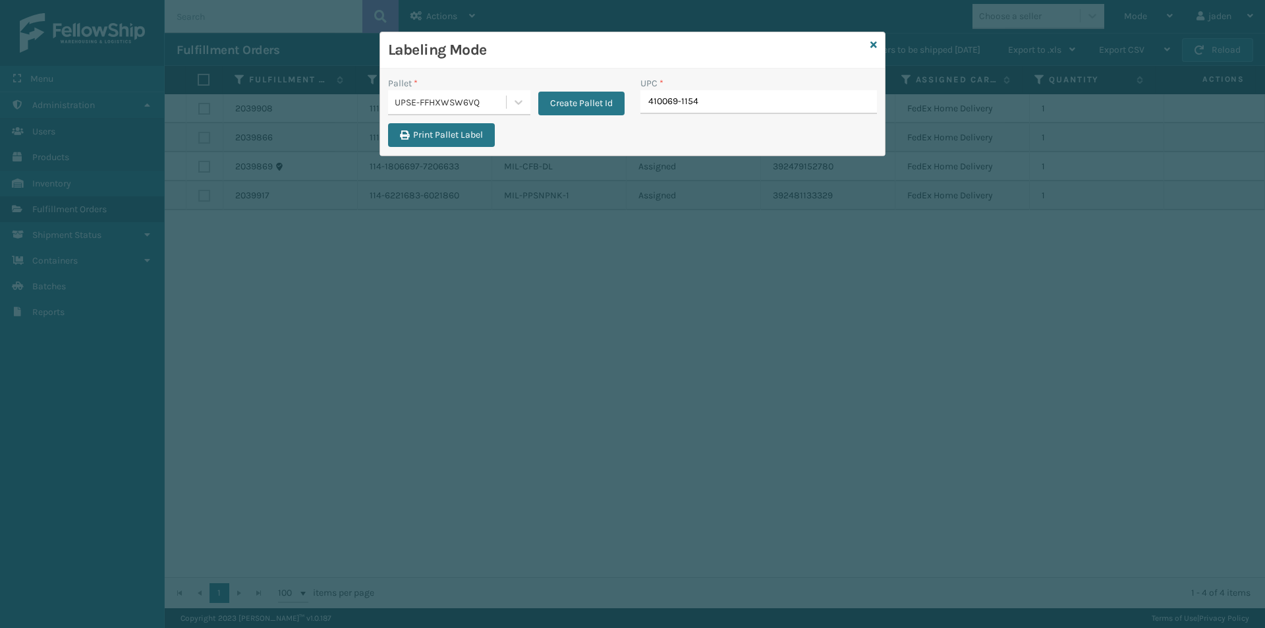
type input "410069-1154"
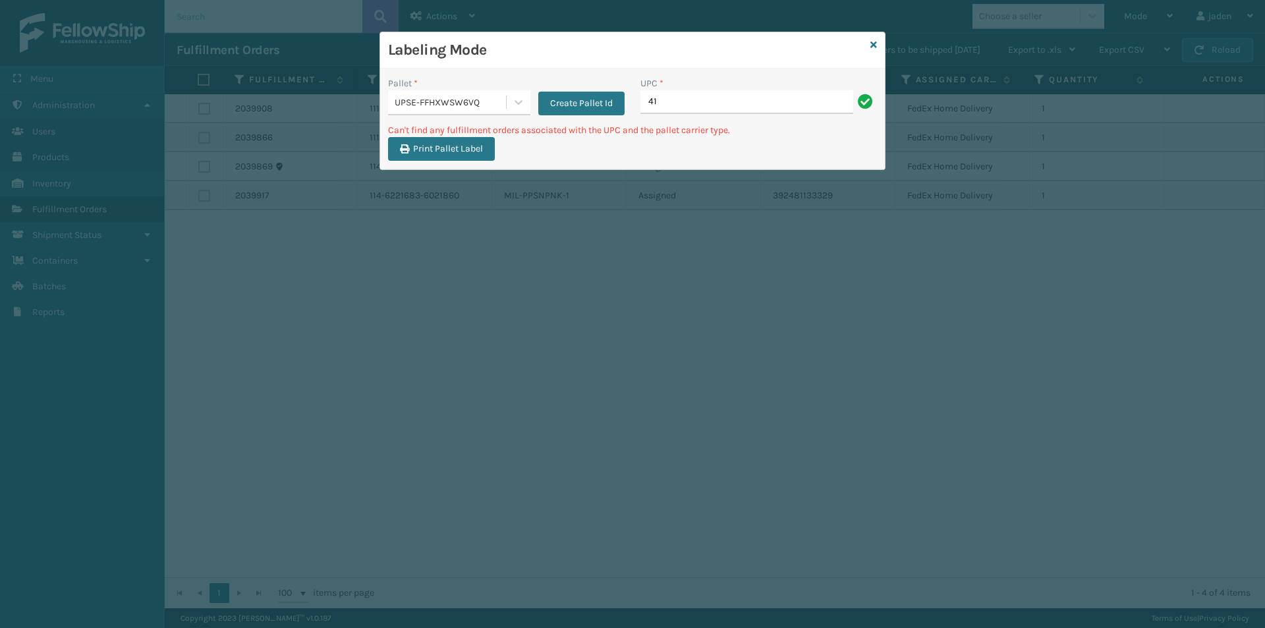
type input "4"
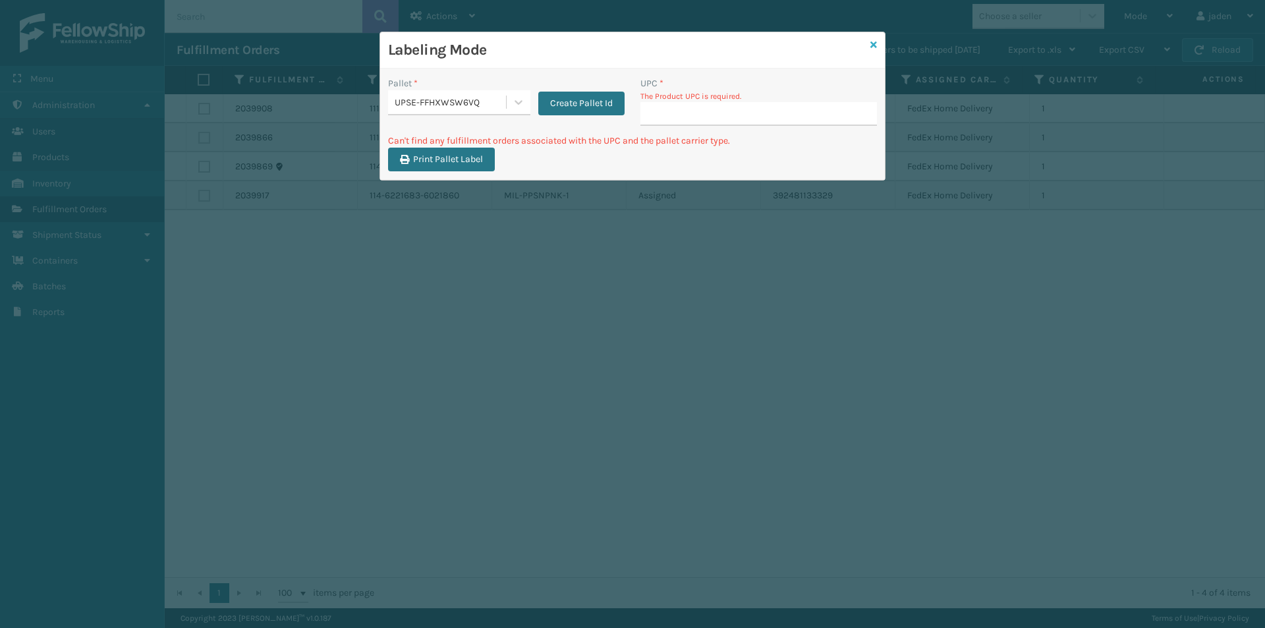
click at [872, 44] on icon at bounding box center [873, 44] width 7 height 9
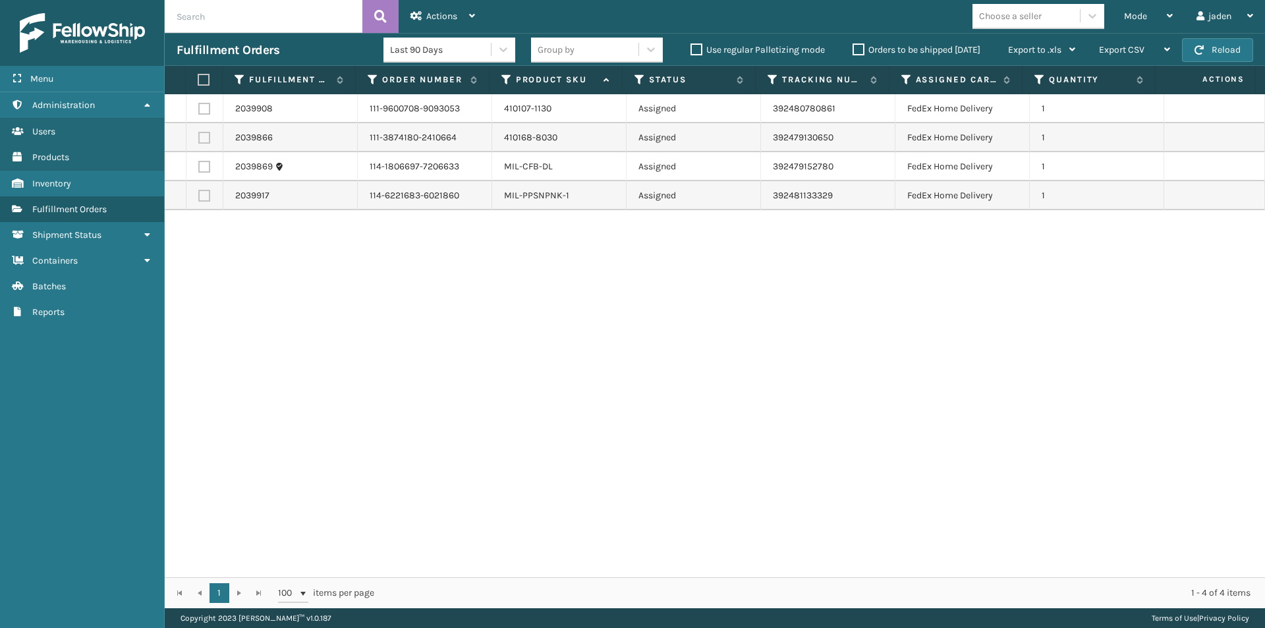
click at [208, 194] on label at bounding box center [204, 196] width 12 height 12
click at [199, 194] on input "checkbox" at bounding box center [198, 194] width 1 height 9
checkbox input "true"
click at [450, 3] on div "Actions" at bounding box center [442, 16] width 65 height 33
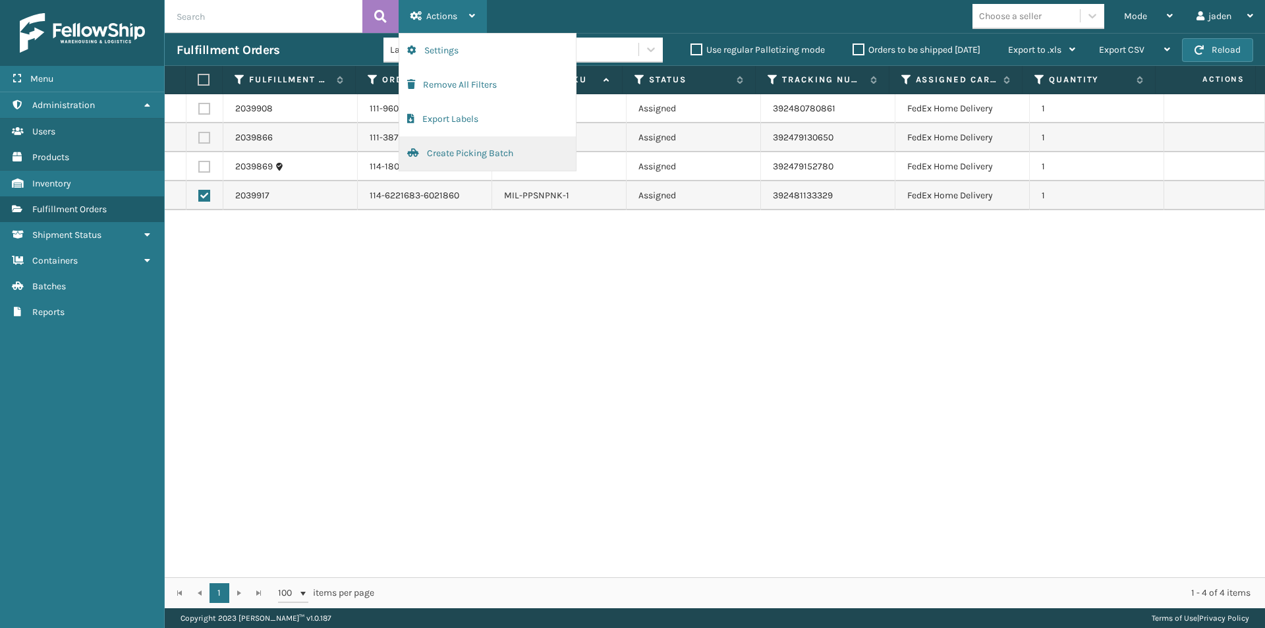
click at [443, 156] on button "Create Picking Batch" at bounding box center [487, 153] width 177 height 34
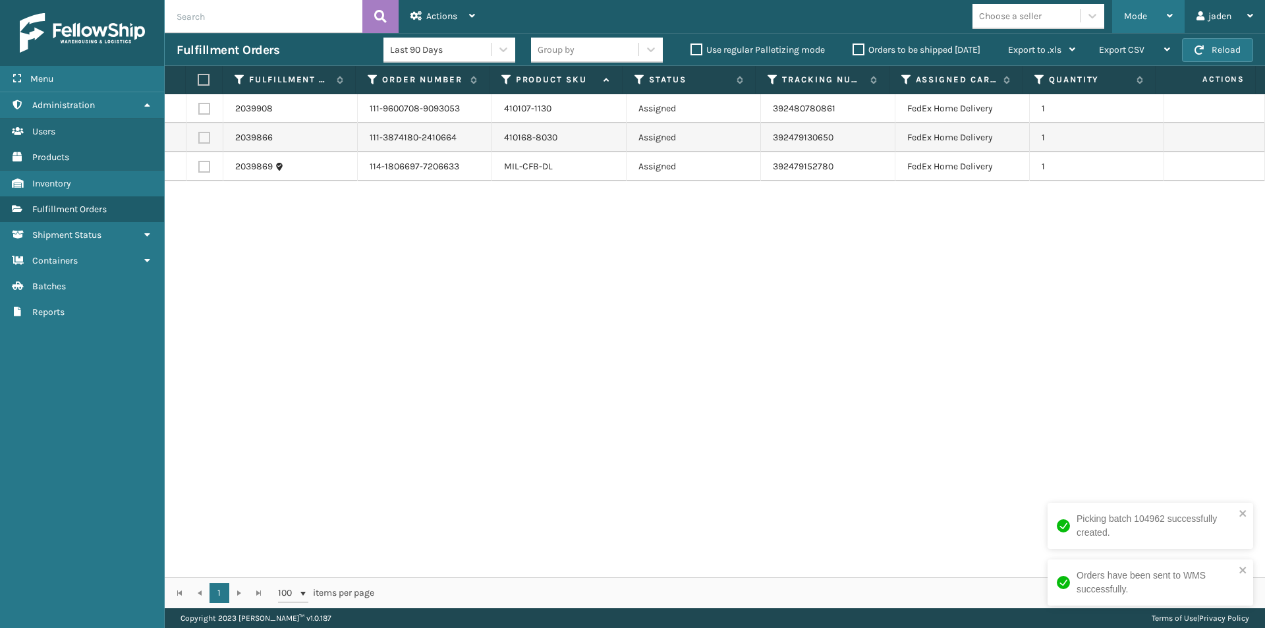
click at [1139, 12] on span "Mode" at bounding box center [1135, 16] width 23 height 11
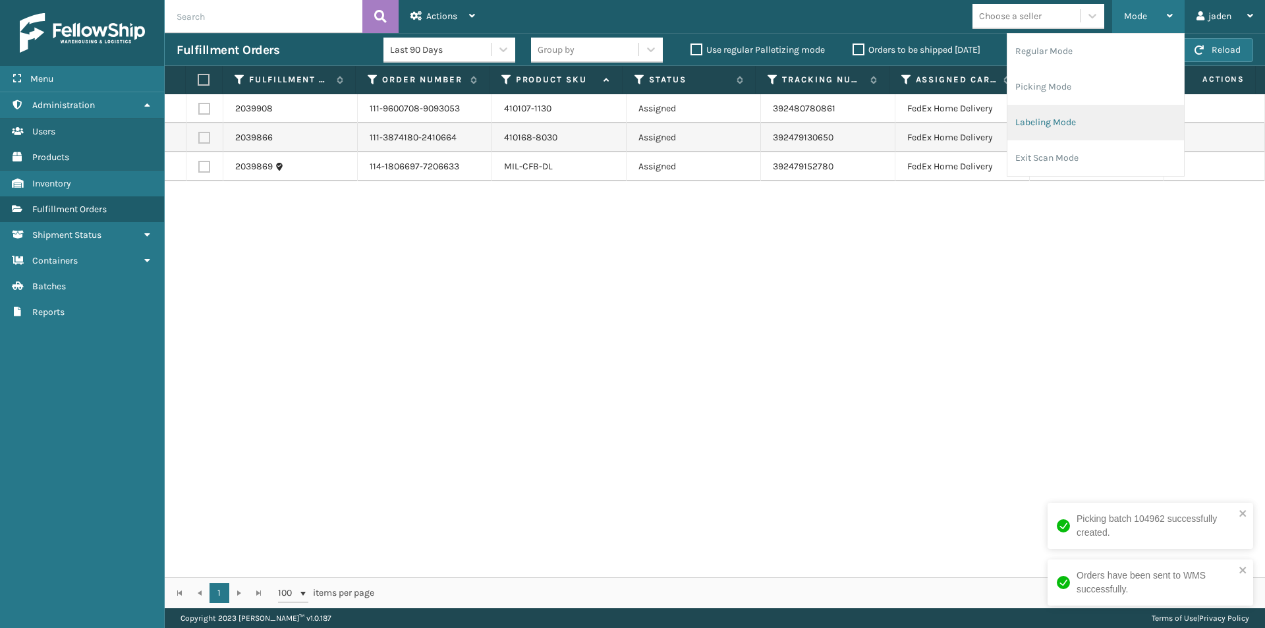
click at [1058, 125] on li "Labeling Mode" at bounding box center [1095, 123] width 177 height 36
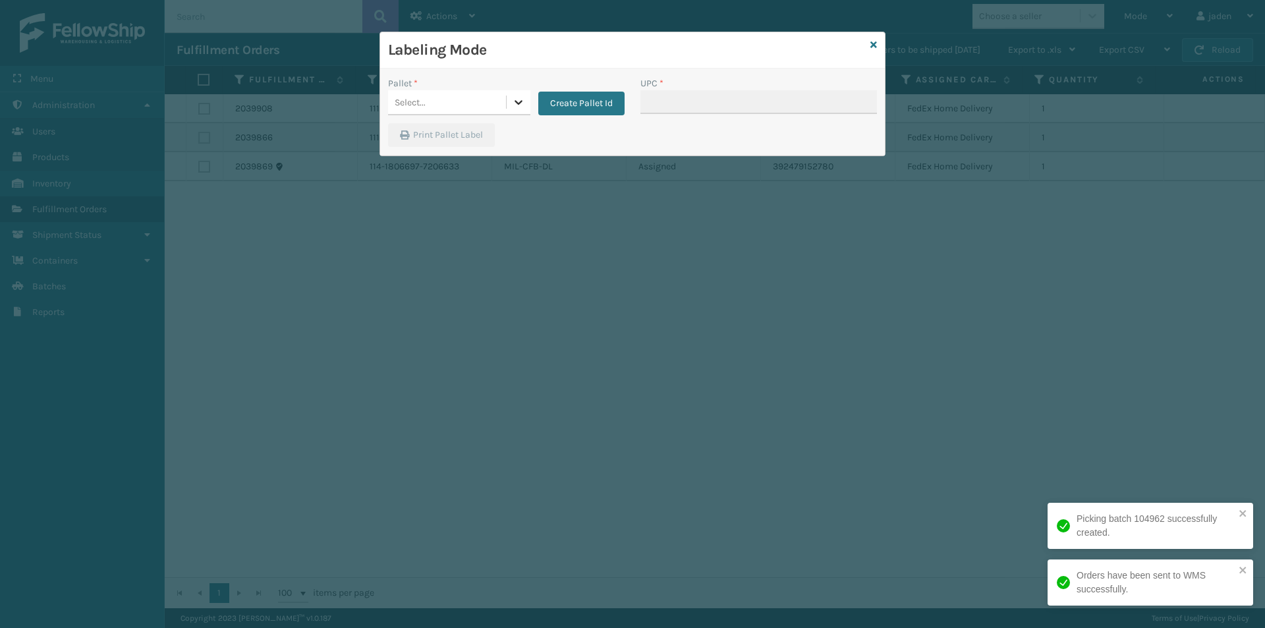
click at [509, 104] on div at bounding box center [519, 102] width 24 height 24
click at [448, 130] on div "FDXG-IWQMH6XPP4" at bounding box center [459, 135] width 142 height 24
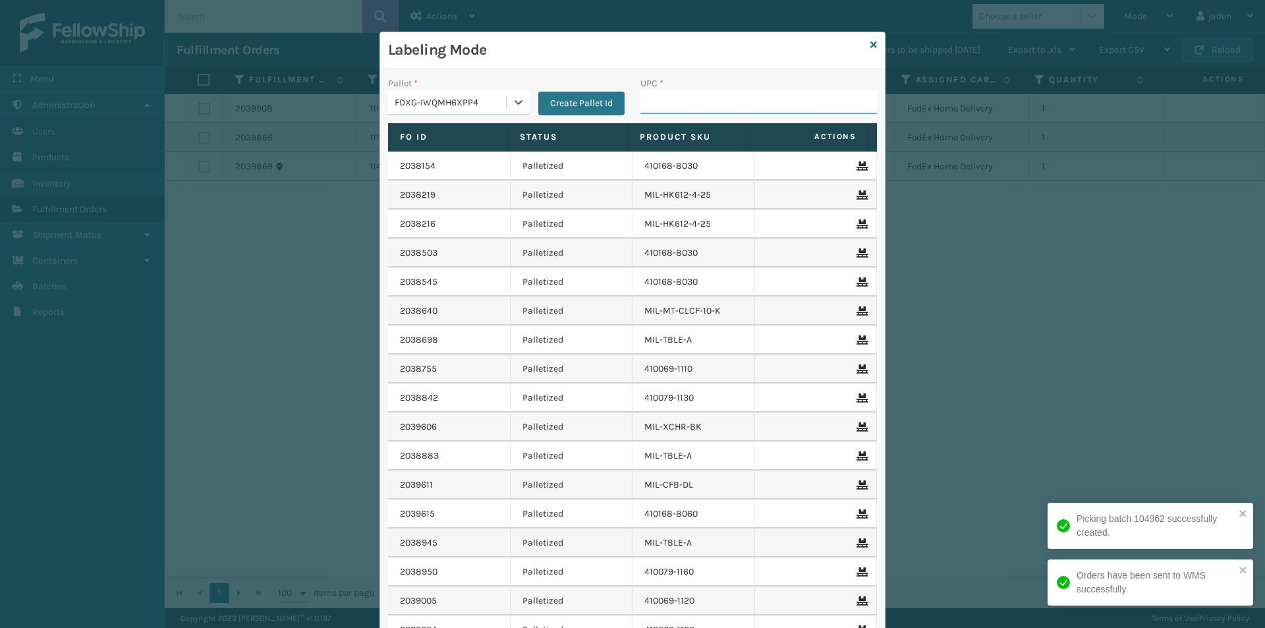
click at [729, 110] on input "UPC *" at bounding box center [758, 102] width 237 height 24
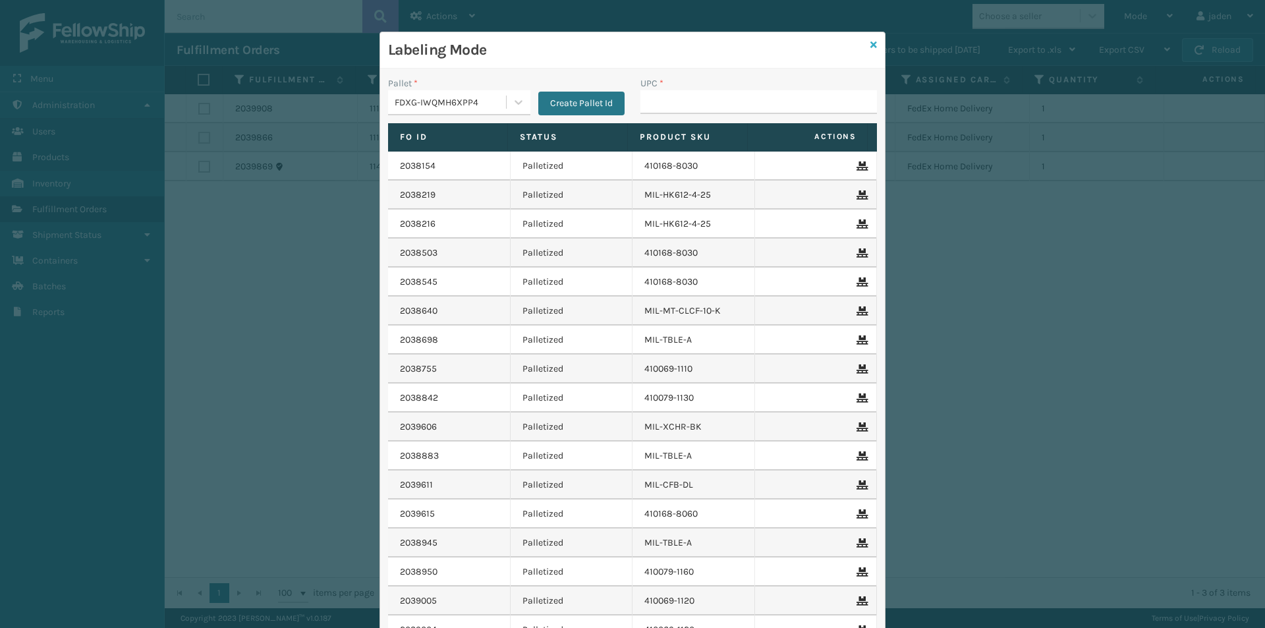
click at [874, 38] on div "Labeling Mode" at bounding box center [632, 50] width 505 height 36
click at [871, 47] on icon at bounding box center [873, 44] width 7 height 9
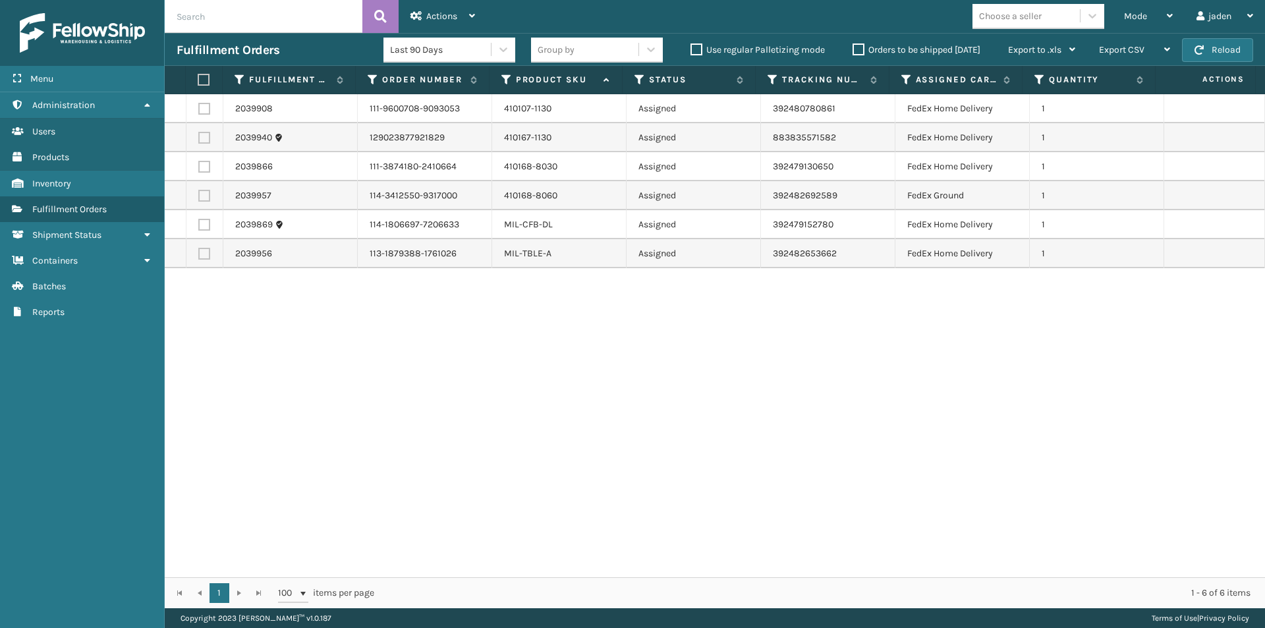
drag, startPoint x: 1032, startPoint y: 428, endPoint x: 1025, endPoint y: 428, distance: 7.9
drag, startPoint x: 1025, startPoint y: 428, endPoint x: 615, endPoint y: 418, distance: 410.0
click at [615, 418] on div "2039908 111-9600708-9093053 410107-1130 Assigned 392480780861 FedEx Home Delive…" at bounding box center [715, 335] width 1100 height 483
drag, startPoint x: 1065, startPoint y: 375, endPoint x: 359, endPoint y: 377, distance: 706.3
click at [359, 377] on div "2039908 111-9600708-9093053 410107-1130 Assigned 392480780861 FedEx Home Delive…" at bounding box center [715, 335] width 1100 height 483
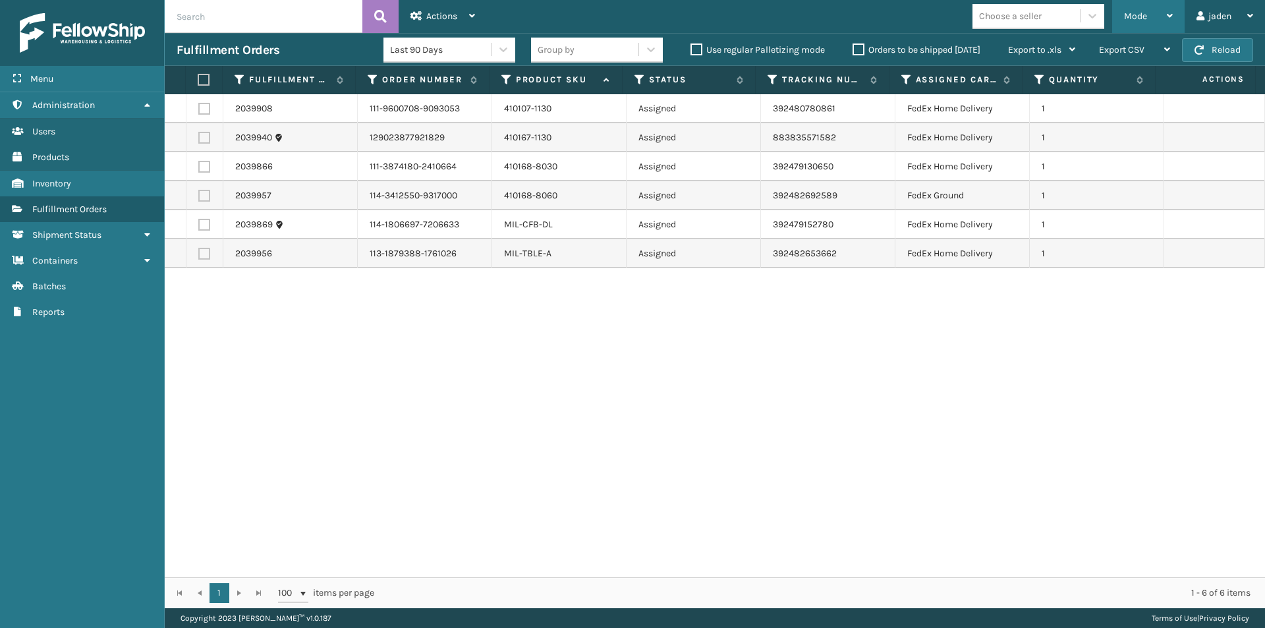
click at [1149, 13] on div "Mode" at bounding box center [1148, 16] width 49 height 33
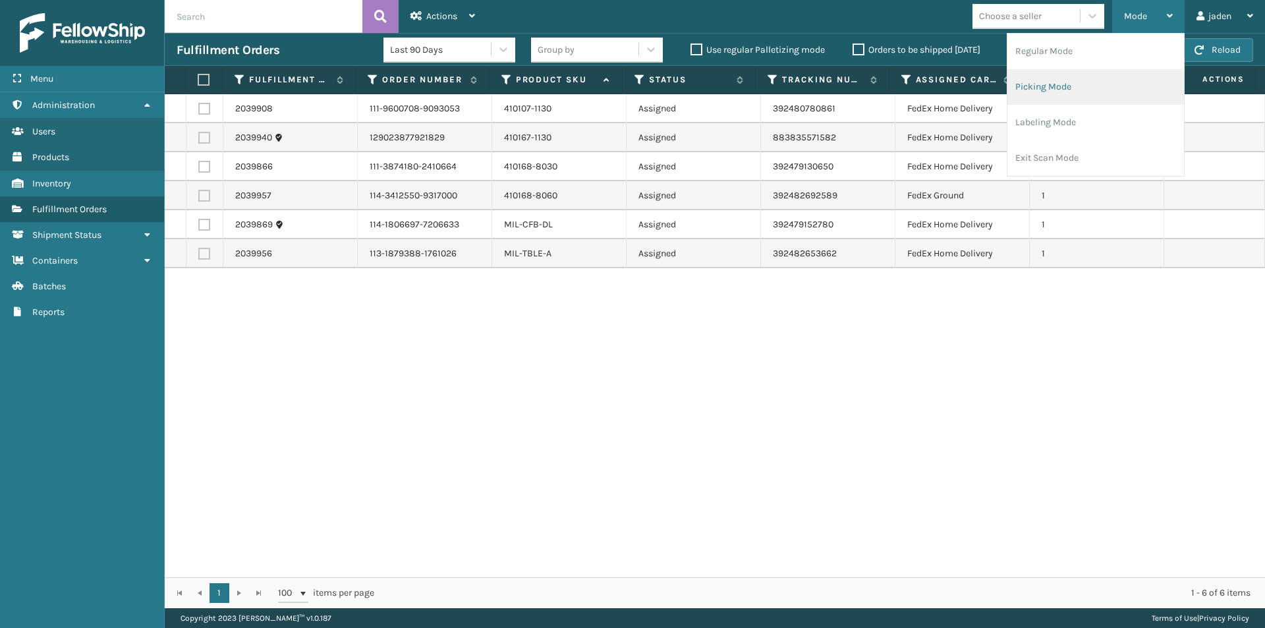
click at [1083, 96] on li "Picking Mode" at bounding box center [1095, 87] width 177 height 36
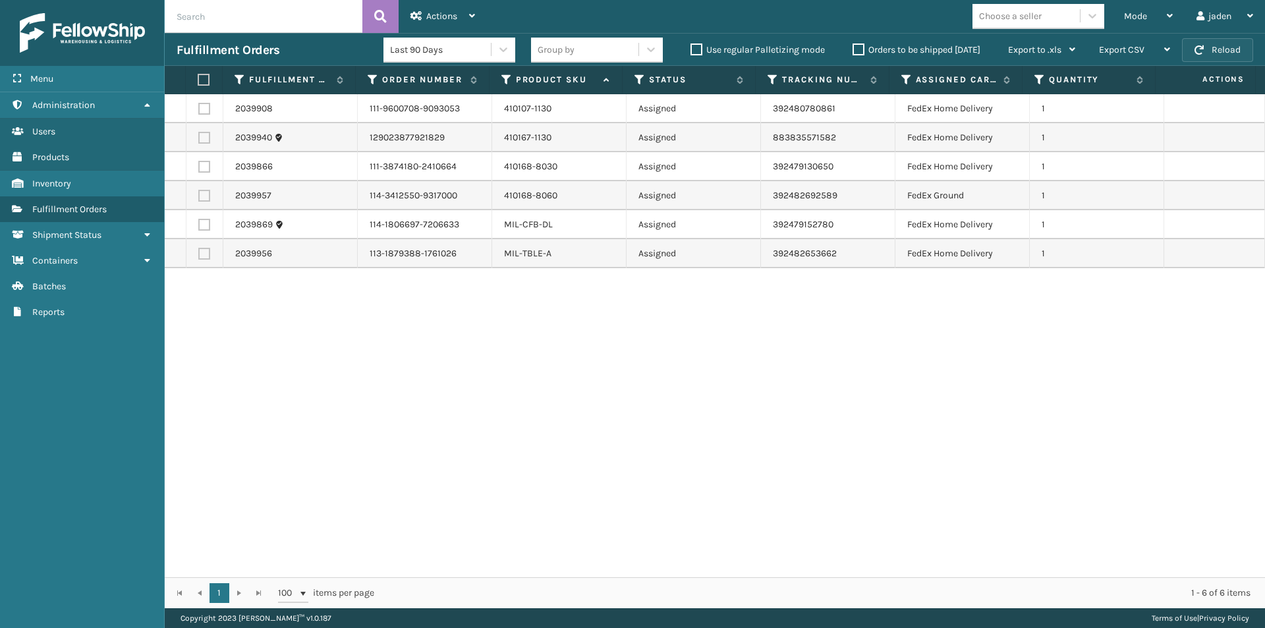
click at [1220, 49] on button "Reload" at bounding box center [1217, 50] width 71 height 24
click at [1150, 15] on div "Mode" at bounding box center [1148, 16] width 49 height 33
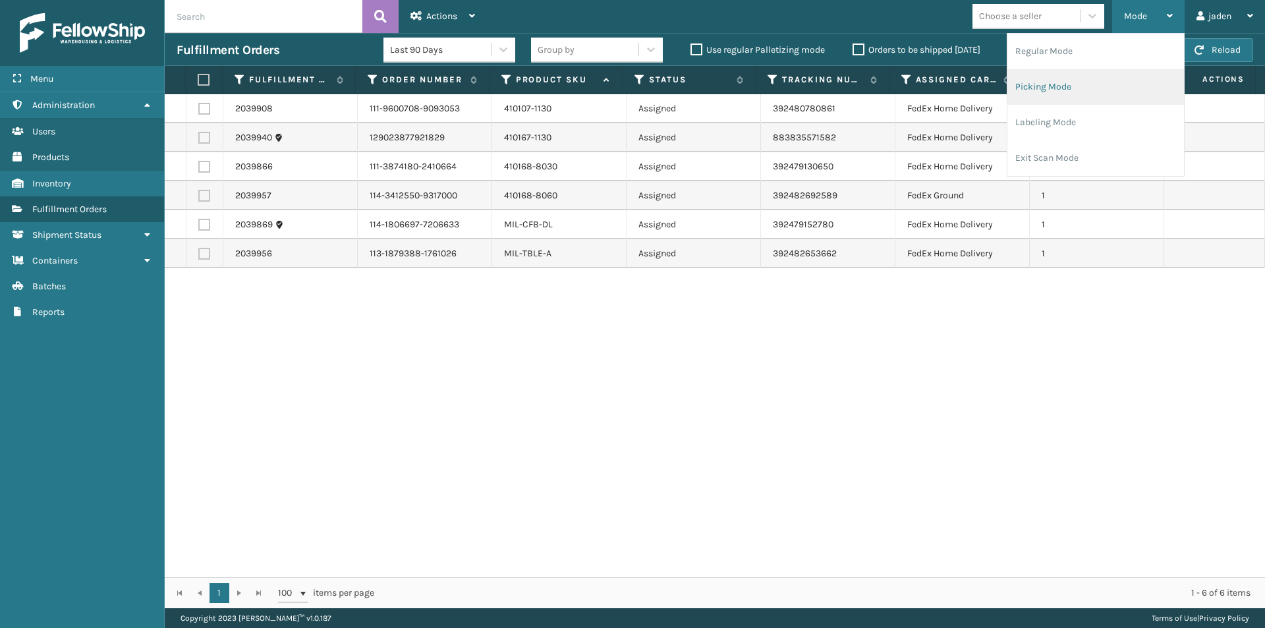
click at [1090, 88] on li "Picking Mode" at bounding box center [1095, 87] width 177 height 36
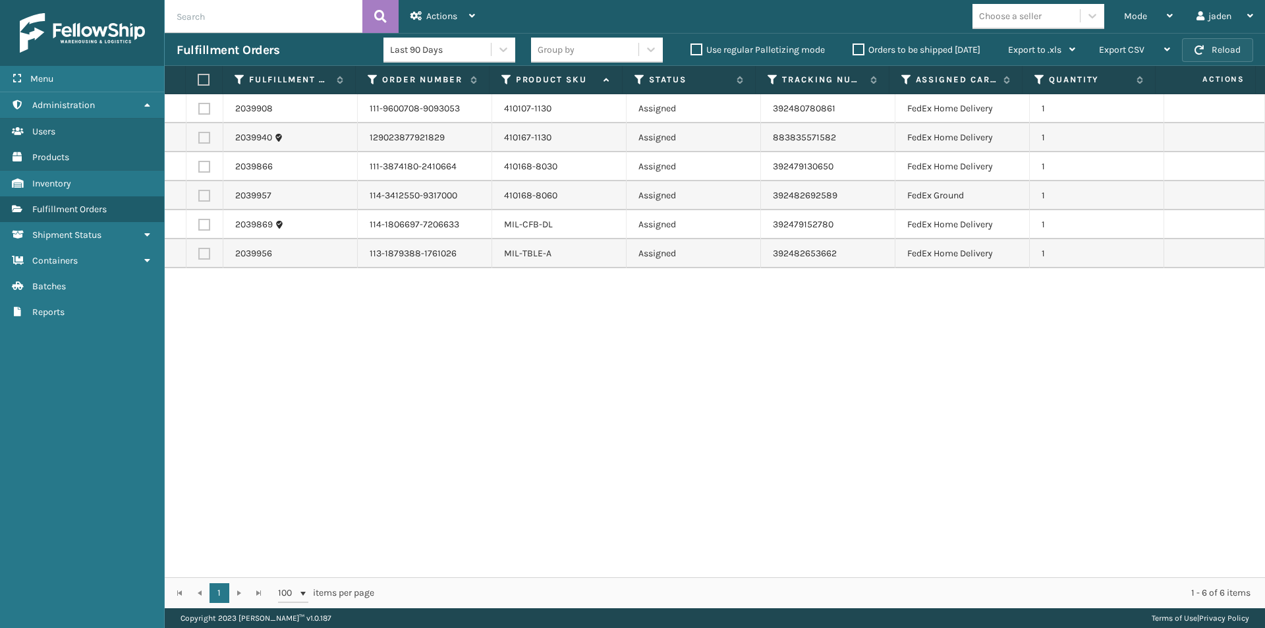
click at [1202, 46] on span "button" at bounding box center [1199, 49] width 9 height 9
click at [1200, 46] on span "button" at bounding box center [1199, 49] width 9 height 9
drag, startPoint x: 864, startPoint y: 353, endPoint x: 563, endPoint y: 391, distance: 302.9
click at [563, 391] on div "2039908 111-9600708-9093053 410107-1130 Assigned 392480780861 FedEx Home Delive…" at bounding box center [715, 335] width 1100 height 483
click at [1231, 46] on button "Reload" at bounding box center [1217, 50] width 71 height 24
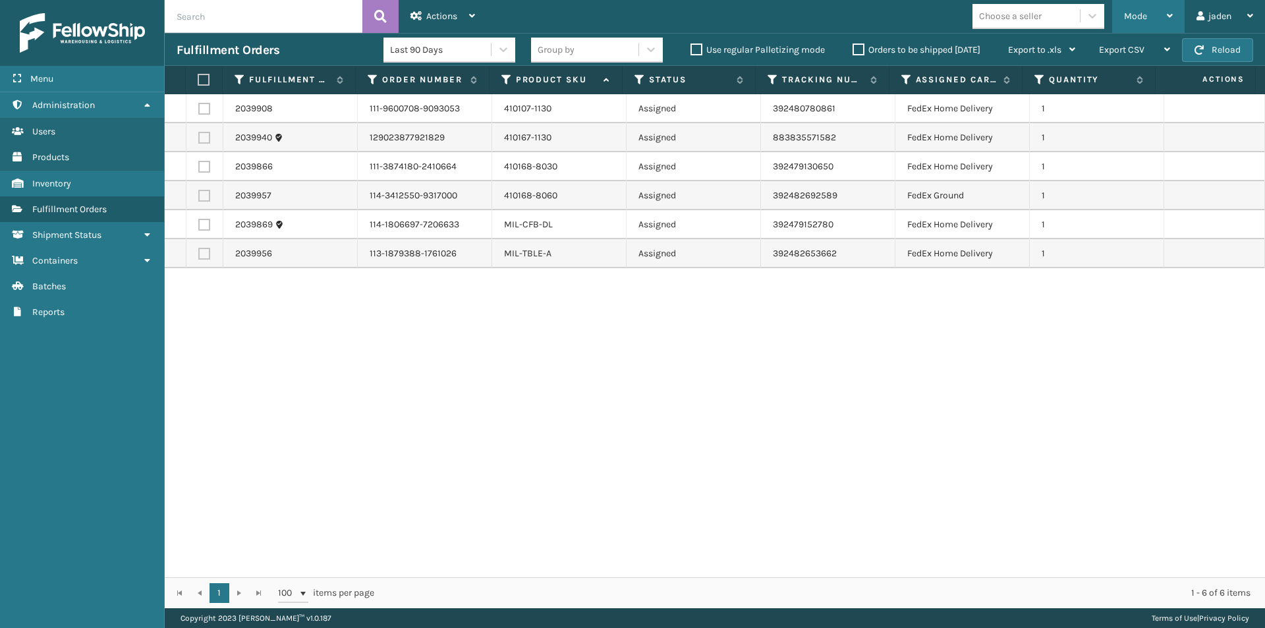
click at [1142, 18] on span "Mode" at bounding box center [1135, 16] width 23 height 11
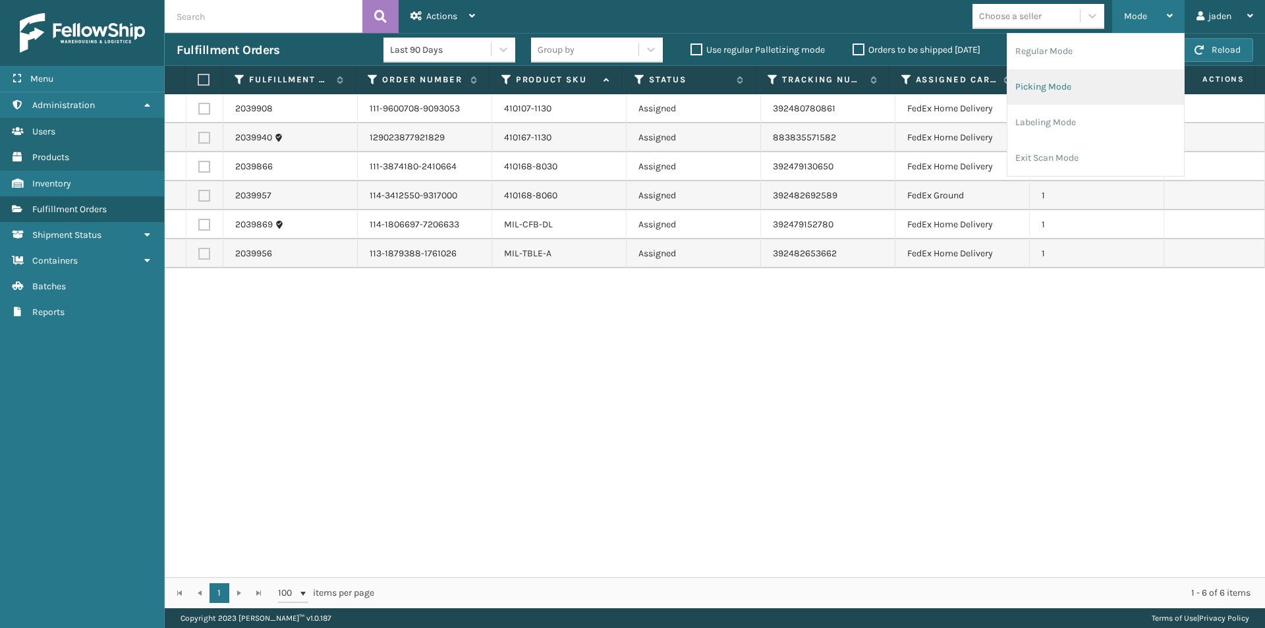
click at [1097, 83] on li "Picking Mode" at bounding box center [1095, 87] width 177 height 36
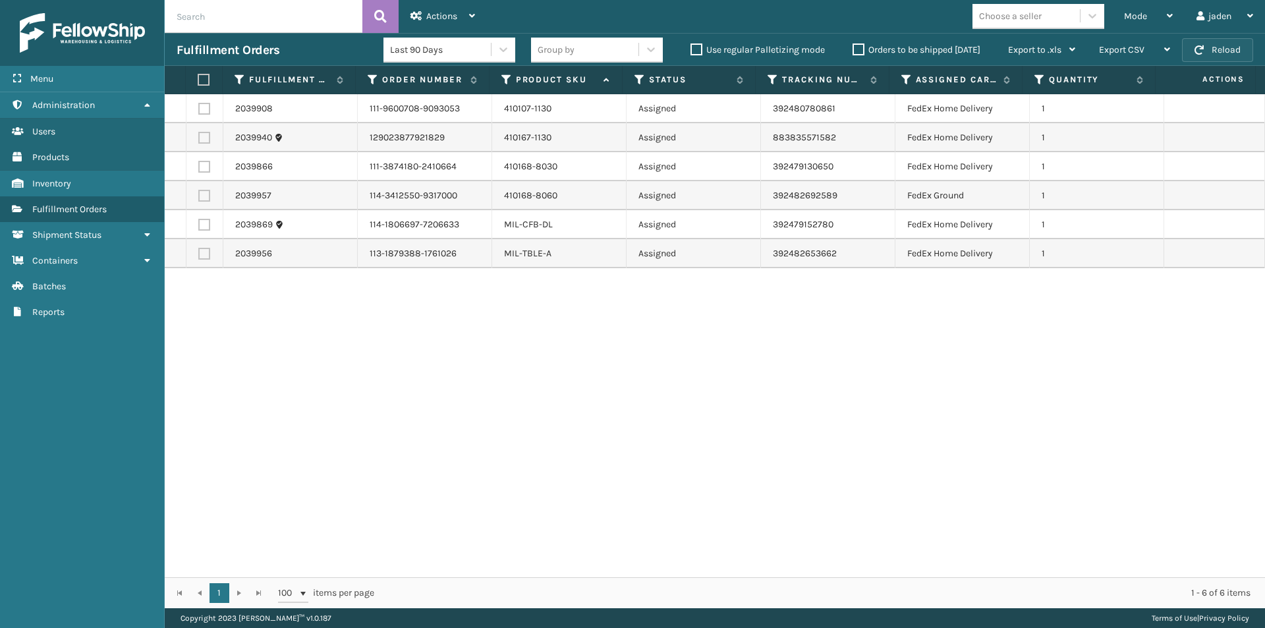
click at [1208, 47] on button "Reload" at bounding box center [1217, 50] width 71 height 24
click at [1147, 22] on div "Mode" at bounding box center [1148, 16] width 49 height 33
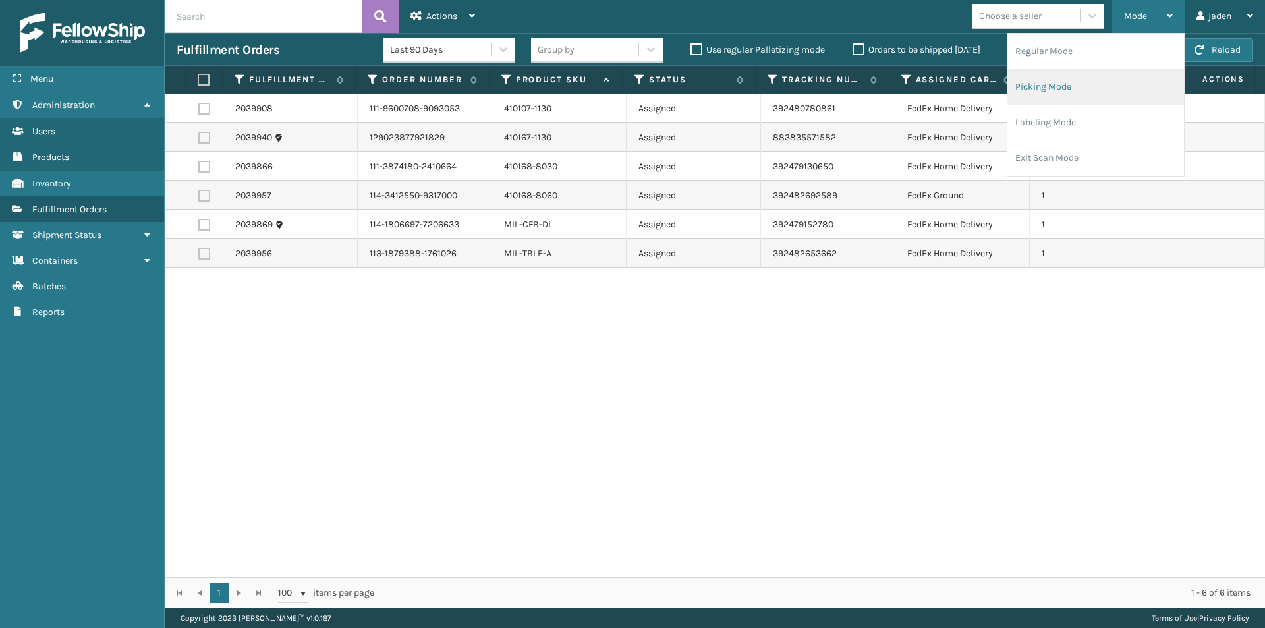
click at [1087, 95] on li "Picking Mode" at bounding box center [1095, 87] width 177 height 36
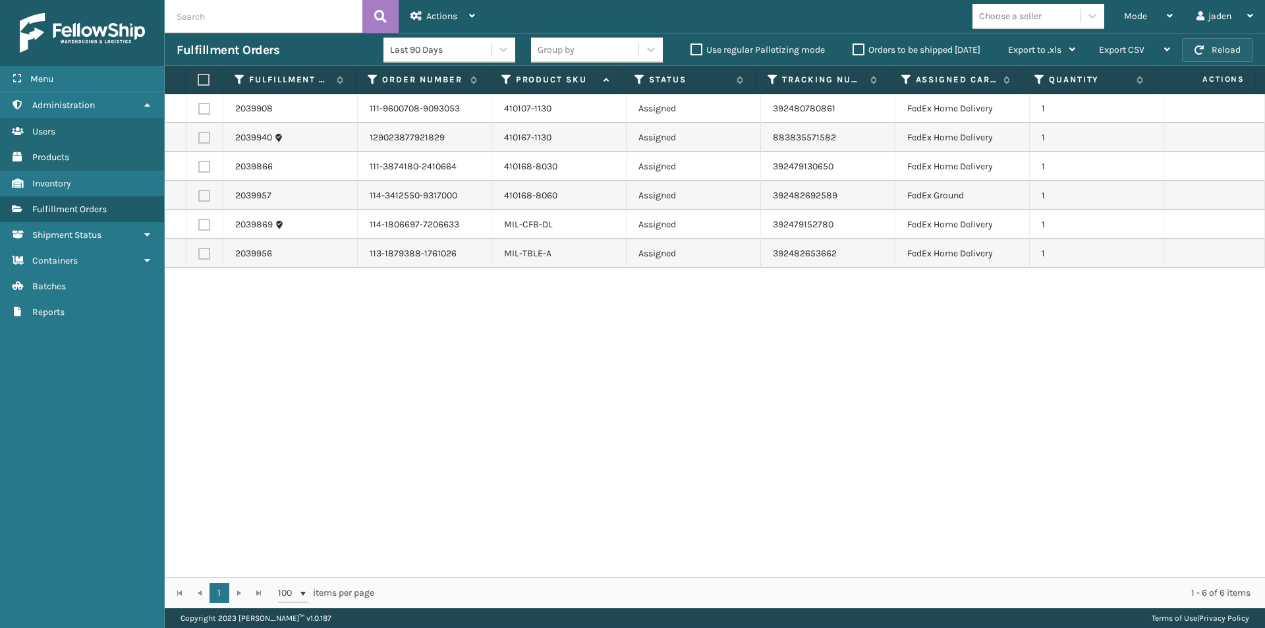
click at [1207, 49] on button "Reload" at bounding box center [1217, 50] width 71 height 24
click at [1158, 18] on div "Mode" at bounding box center [1148, 16] width 49 height 33
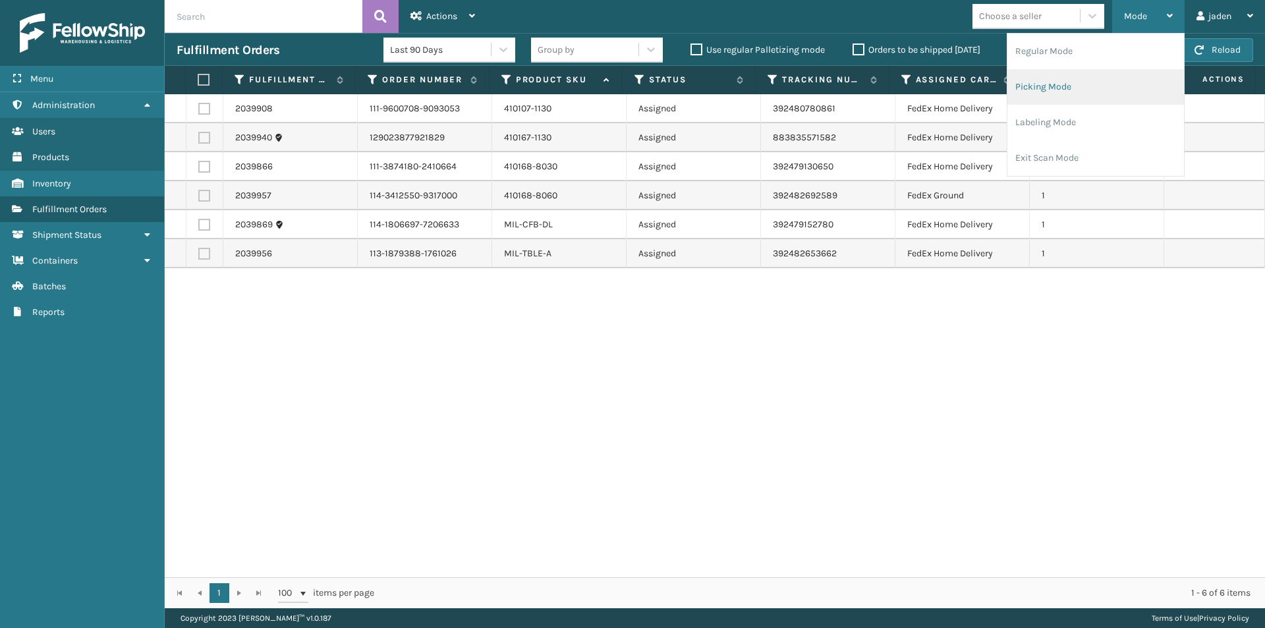
click at [1095, 93] on li "Picking Mode" at bounding box center [1095, 87] width 177 height 36
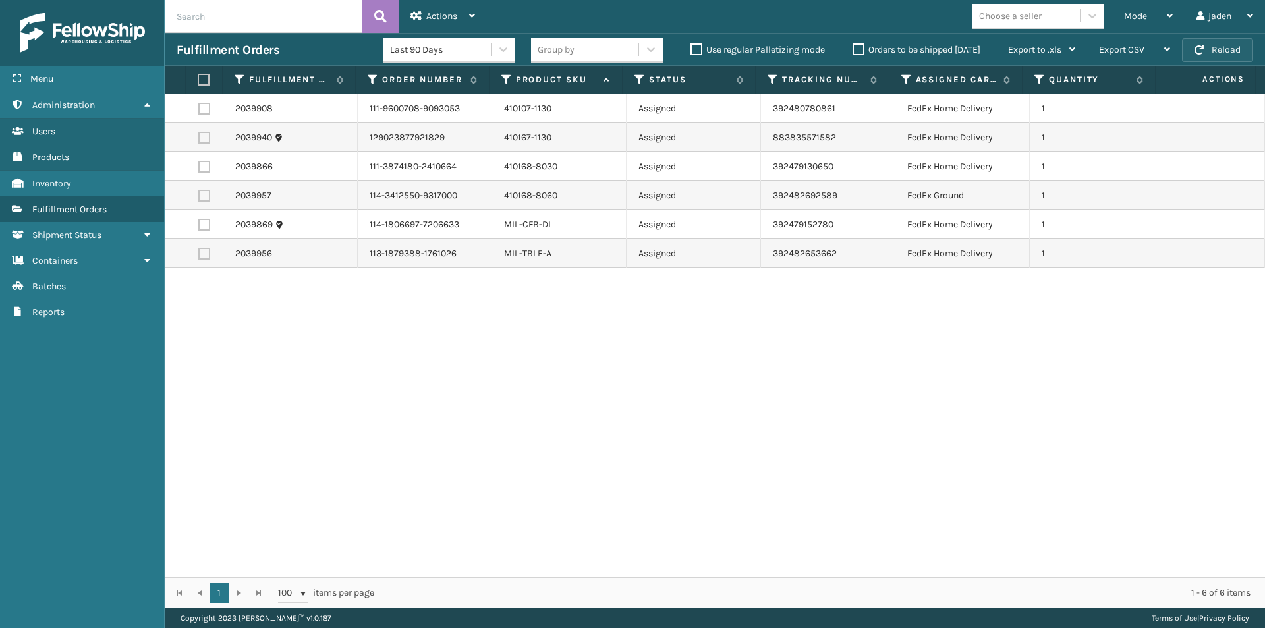
click at [1241, 45] on button "Reload" at bounding box center [1217, 50] width 71 height 24
click at [1141, 7] on div "Mode" at bounding box center [1148, 16] width 49 height 33
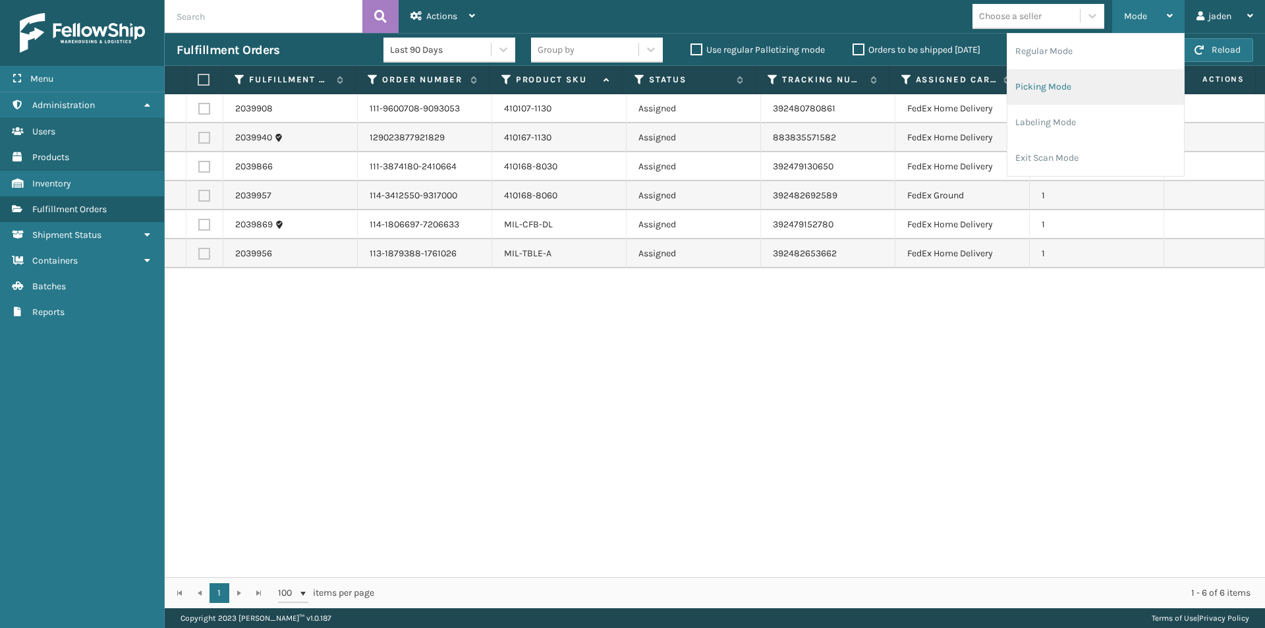
click at [1090, 89] on li "Picking Mode" at bounding box center [1095, 87] width 177 height 36
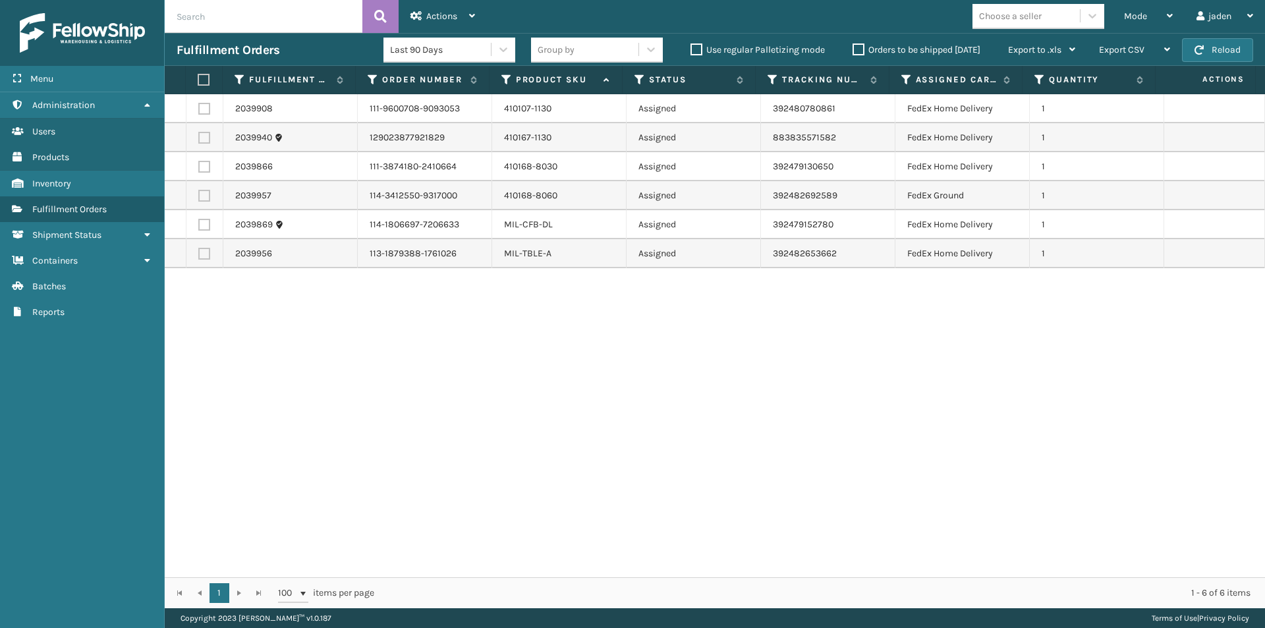
drag, startPoint x: 863, startPoint y: 491, endPoint x: 853, endPoint y: 489, distance: 10.1
drag, startPoint x: 853, startPoint y: 489, endPoint x: 542, endPoint y: 407, distance: 321.6
click at [542, 407] on div "2039908 111-9600708-9093053 410107-1130 Assigned 392480780861 FedEx Home Delive…" at bounding box center [715, 335] width 1100 height 483
click at [1133, 18] on span "Mode" at bounding box center [1135, 16] width 23 height 11
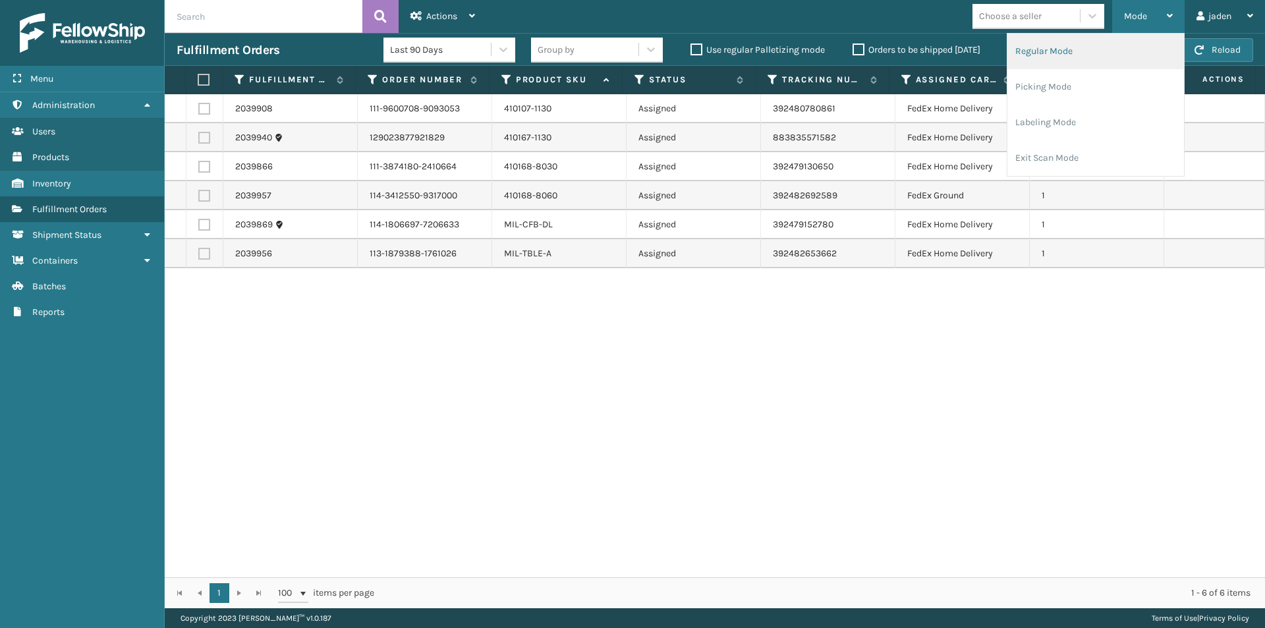
click at [1090, 62] on li "Regular Mode" at bounding box center [1095, 52] width 177 height 36
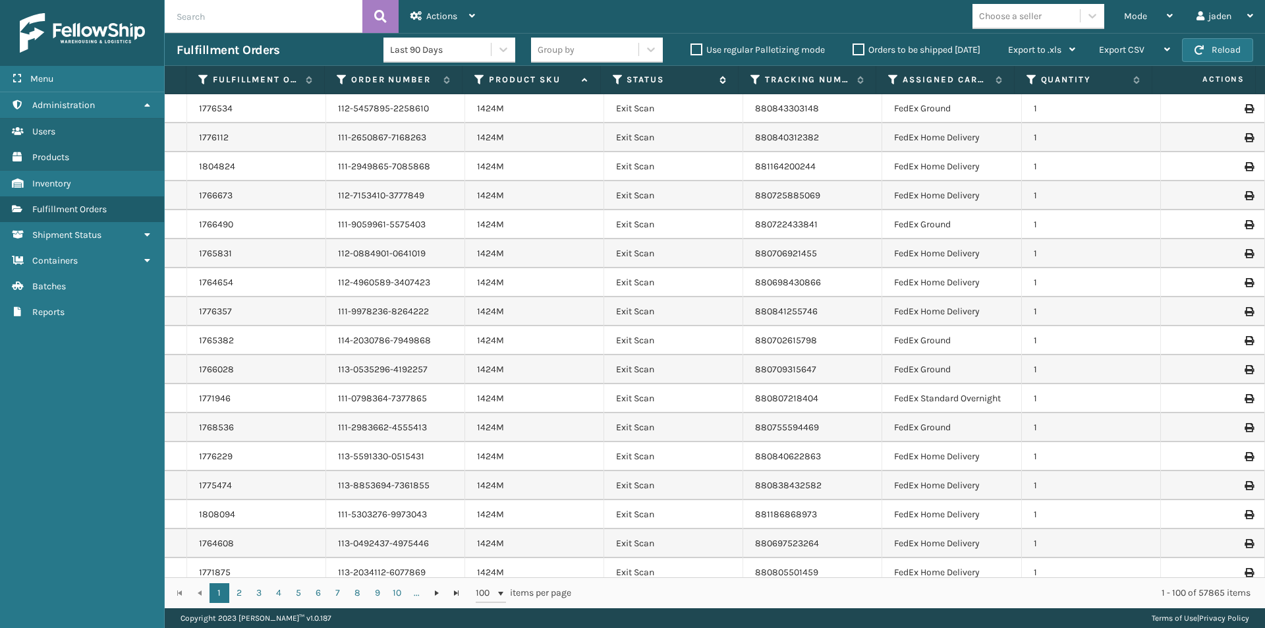
click at [614, 82] on icon at bounding box center [618, 80] width 11 height 12
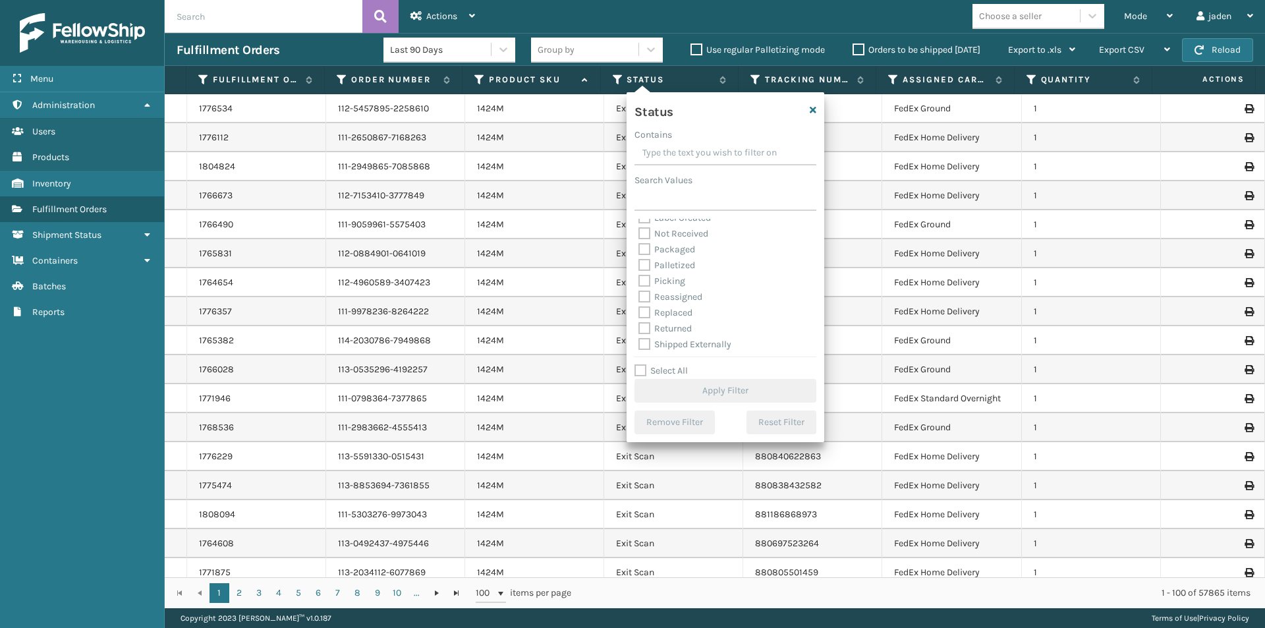
scroll to position [74, 0]
click at [642, 282] on label "Picking" at bounding box center [661, 278] width 47 height 11
click at [639, 280] on input "Picking" at bounding box center [638, 275] width 1 height 9
checkbox input "true"
click at [725, 396] on button "Apply Filter" at bounding box center [726, 391] width 182 height 24
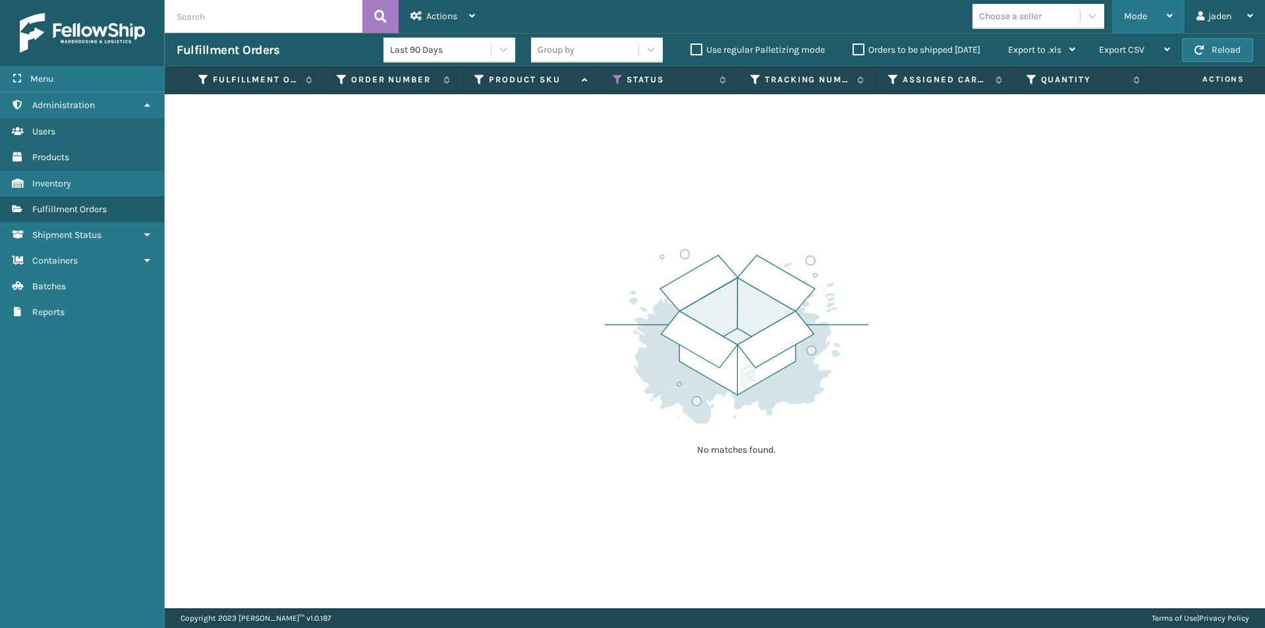
click at [1162, 22] on div "Mode" at bounding box center [1148, 16] width 49 height 33
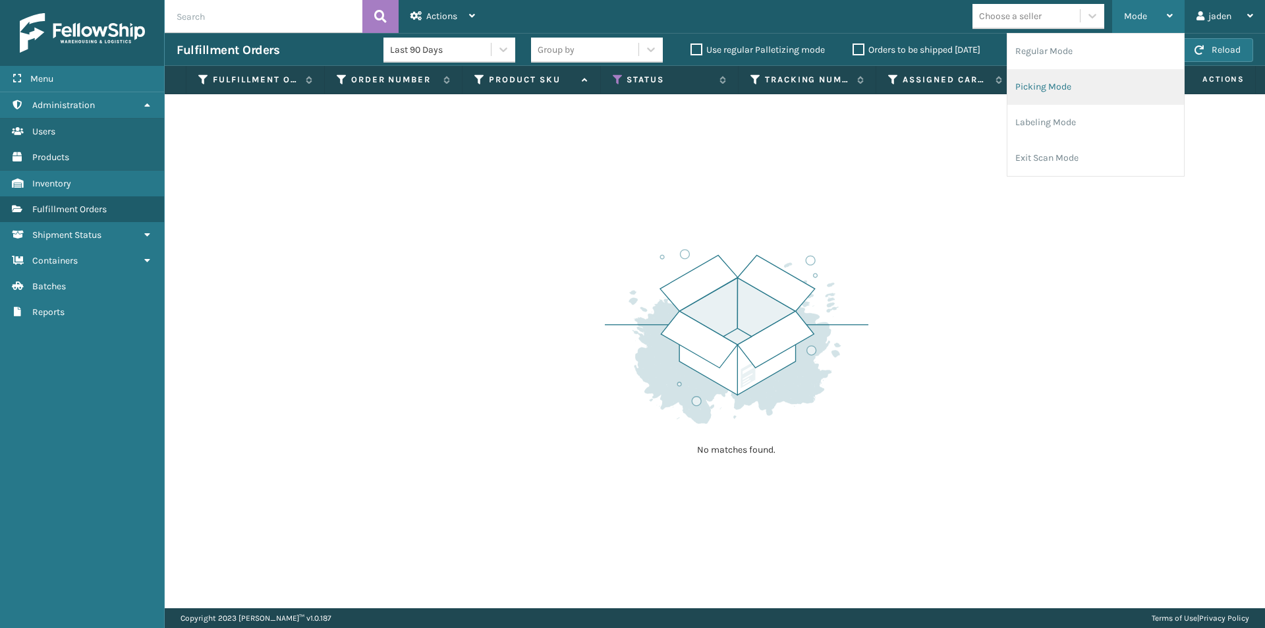
click at [1110, 96] on li "Picking Mode" at bounding box center [1095, 87] width 177 height 36
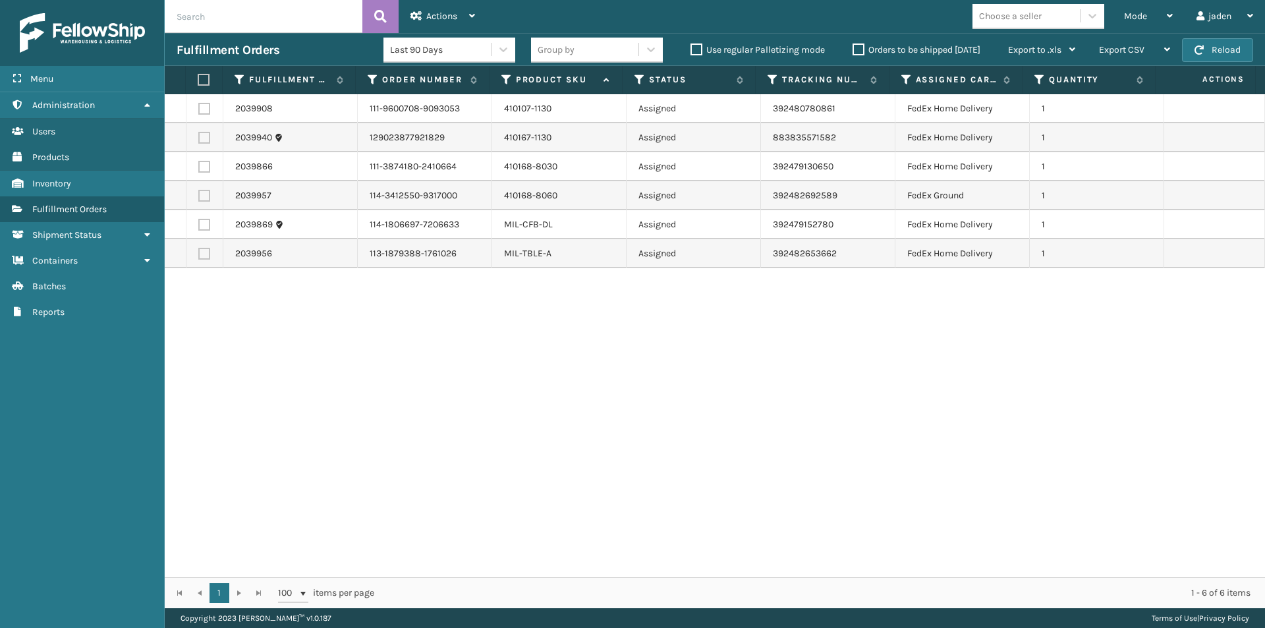
click at [1210, 53] on button "Reload" at bounding box center [1217, 50] width 71 height 24
drag, startPoint x: 907, startPoint y: 354, endPoint x: 691, endPoint y: 272, distance: 231.3
click at [552, 372] on div "2039908 111-9600708-9093053 410107-1130 Assigned 392480780861 FedEx Home Delive…" at bounding box center [715, 335] width 1100 height 483
click at [1146, 16] on span "Mode" at bounding box center [1135, 16] width 23 height 11
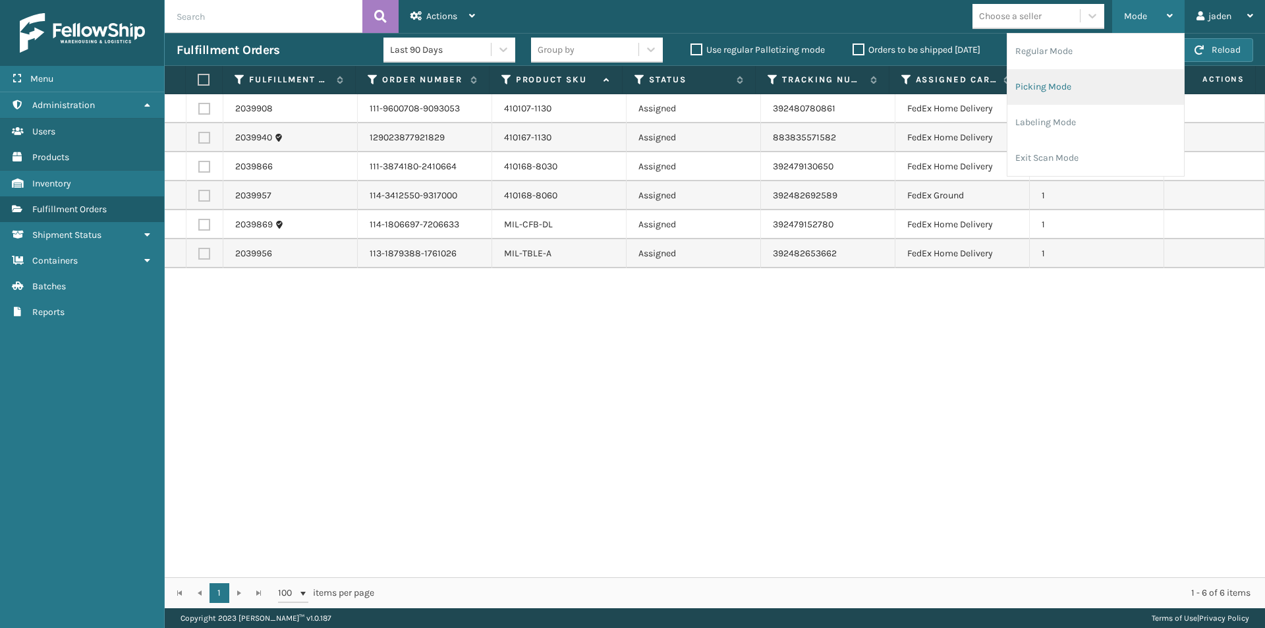
click at [1062, 103] on li "Picking Mode" at bounding box center [1095, 87] width 177 height 36
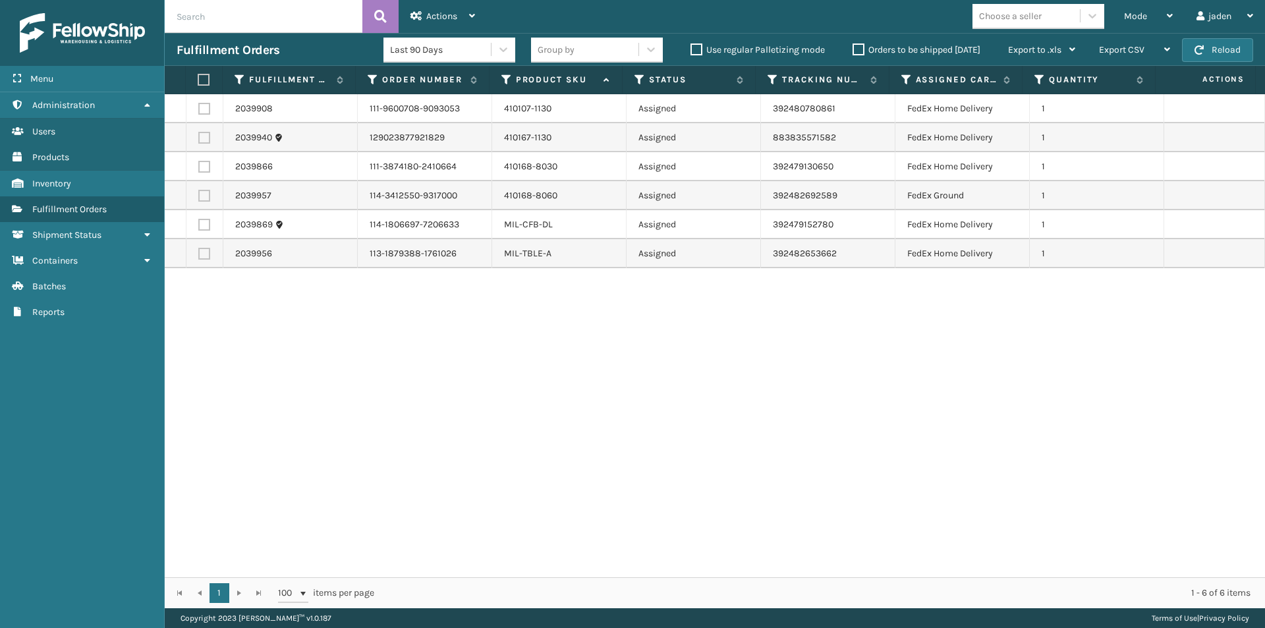
drag, startPoint x: 789, startPoint y: 388, endPoint x: 899, endPoint y: 340, distance: 119.5
click at [495, 447] on div "2039908 111-9600708-9093053 410107-1130 Assigned 392480780861 FedEx Home Delive…" at bounding box center [715, 335] width 1100 height 483
drag, startPoint x: 1004, startPoint y: 324, endPoint x: 982, endPoint y: 349, distance: 32.2
click at [697, 370] on div "2039908 111-9600708-9093053 410107-1130 Assigned 392480780861 FedEx Home Delive…" at bounding box center [715, 335] width 1100 height 483
drag, startPoint x: 917, startPoint y: 357, endPoint x: 673, endPoint y: 433, distance: 255.3
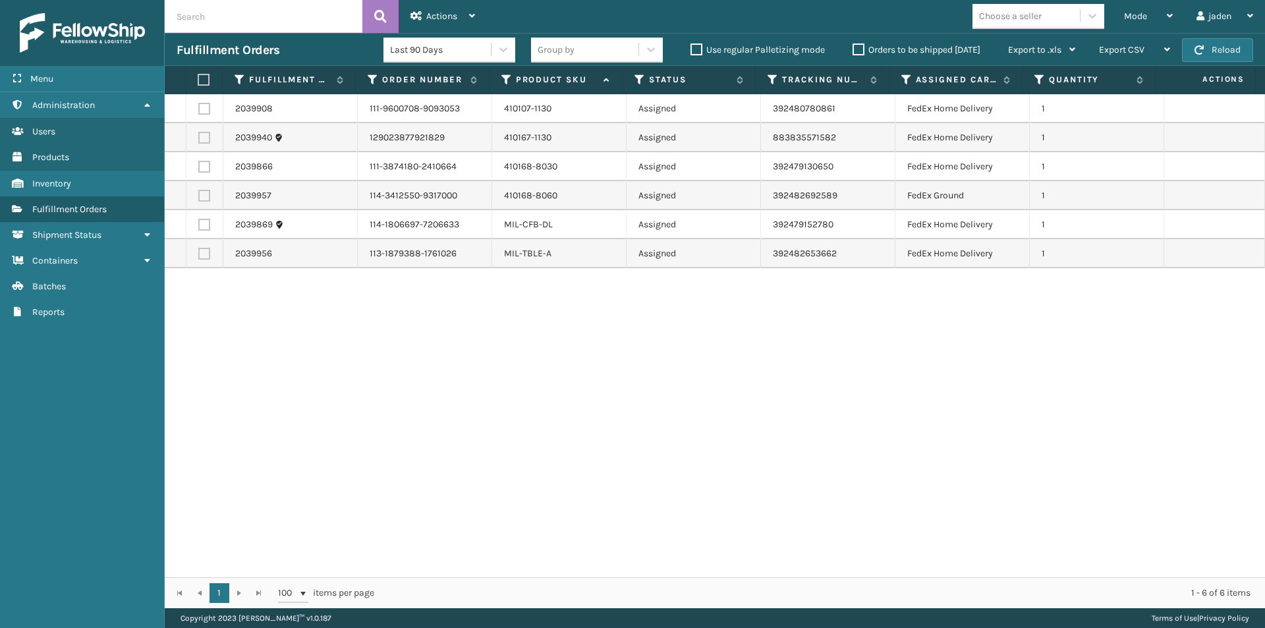
click at [568, 433] on div "2039908 111-9600708-9093053 410107-1130 Assigned 392480780861 FedEx Home Delive…" at bounding box center [715, 335] width 1100 height 483
drag, startPoint x: 874, startPoint y: 429, endPoint x: 791, endPoint y: 430, distance: 83.0
click at [465, 430] on div "2039908 111-9600708-9093053 410107-1130 Assigned 392480780861 FedEx Home Delive…" at bounding box center [715, 335] width 1100 height 483
drag, startPoint x: 843, startPoint y: 430, endPoint x: 746, endPoint y: 430, distance: 96.9
click at [536, 430] on div "2039908 111-9600708-9093053 410107-1130 Assigned 392480780861 FedEx Home Delive…" at bounding box center [715, 335] width 1100 height 483
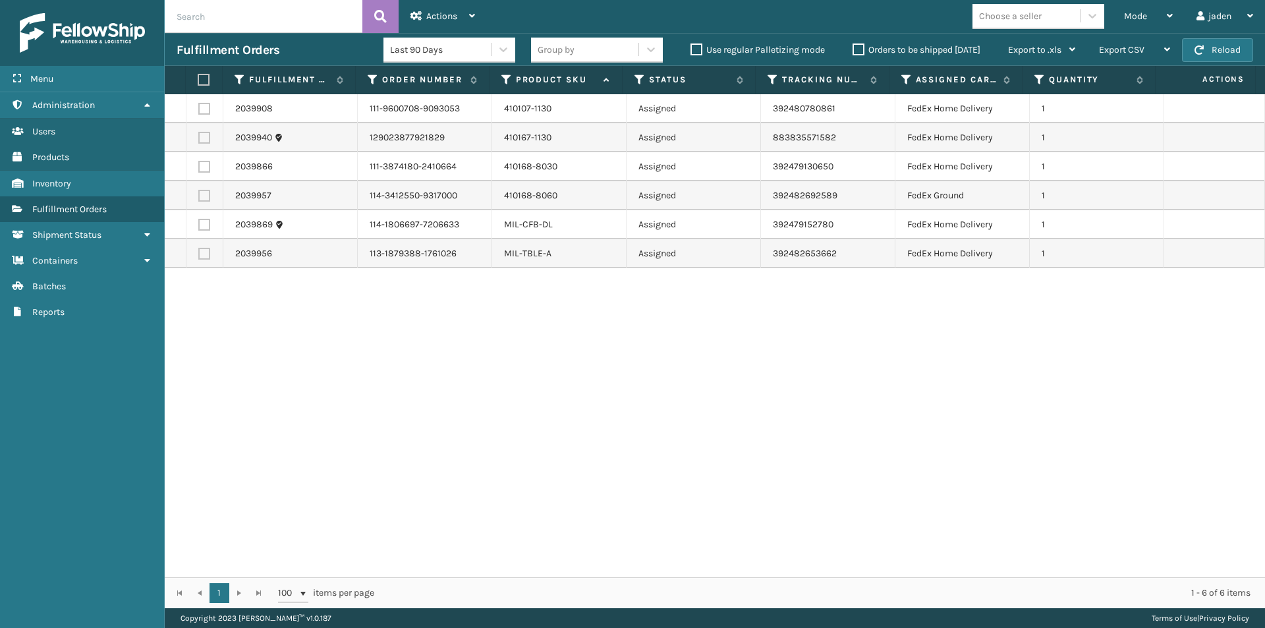
drag, startPoint x: 890, startPoint y: 415, endPoint x: 874, endPoint y: 415, distance: 15.8
drag, startPoint x: 874, startPoint y: 415, endPoint x: 619, endPoint y: 417, distance: 255.0
click at [578, 417] on div "2039908 111-9600708-9093053 410107-1130 Assigned 392480780861 FedEx Home Delive…" at bounding box center [715, 335] width 1100 height 483
drag, startPoint x: 766, startPoint y: 411, endPoint x: 912, endPoint y: 391, distance: 147.7
click at [632, 420] on div "2039908 111-9600708-9093053 410107-1130 Assigned 392480780861 FedEx Home Delive…" at bounding box center [715, 335] width 1100 height 483
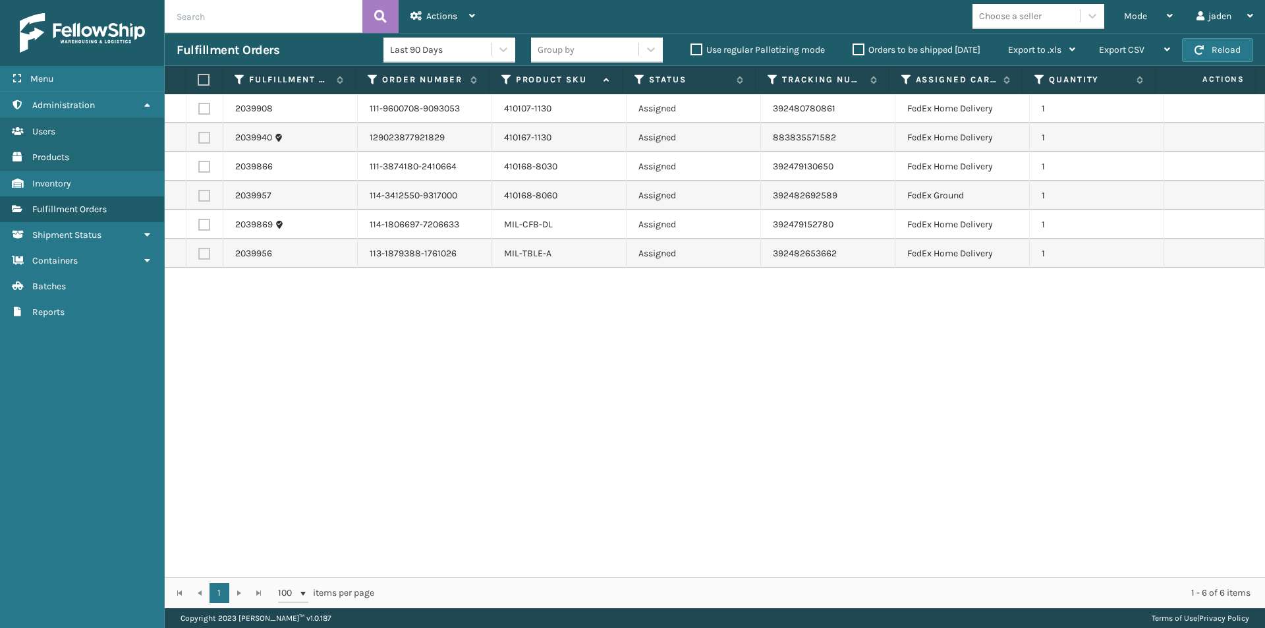
drag, startPoint x: 910, startPoint y: 389, endPoint x: 850, endPoint y: 389, distance: 60.0
drag, startPoint x: 850, startPoint y: 389, endPoint x: 580, endPoint y: 389, distance: 270.1
click at [580, 389] on div "2039908 111-9600708-9093053 410107-1130 Assigned 392480780861 FedEx Home Delive…" at bounding box center [715, 335] width 1100 height 483
click at [1217, 45] on button "Reload" at bounding box center [1217, 50] width 71 height 24
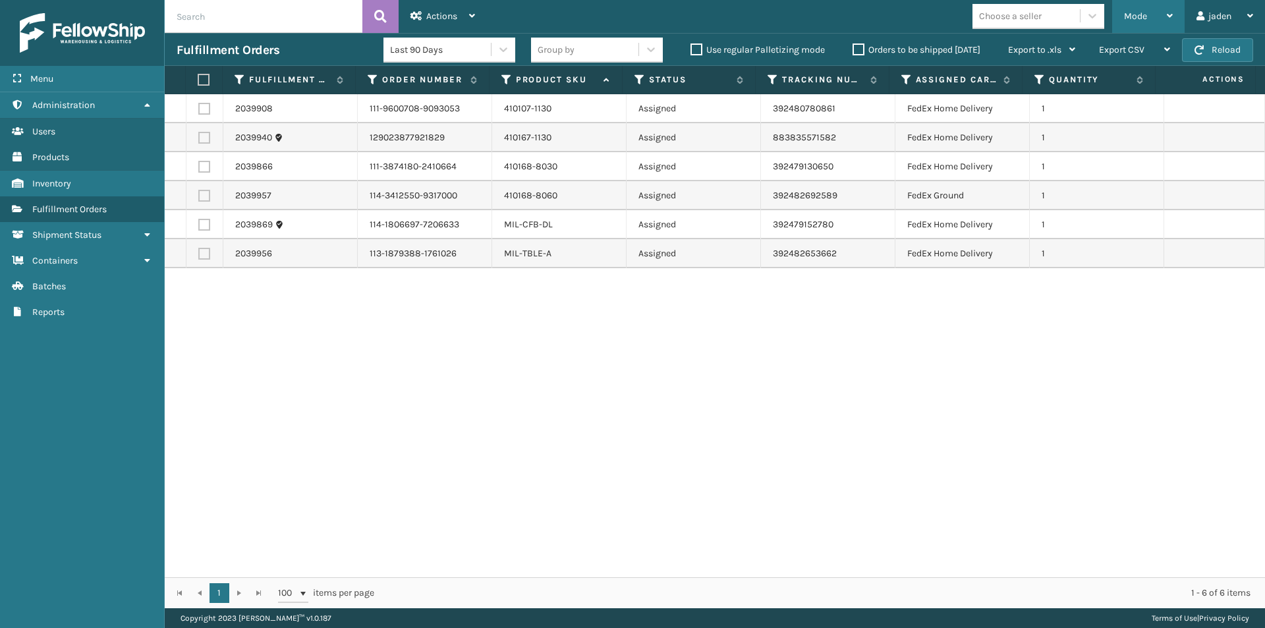
click at [1146, 13] on span "Mode" at bounding box center [1135, 16] width 23 height 11
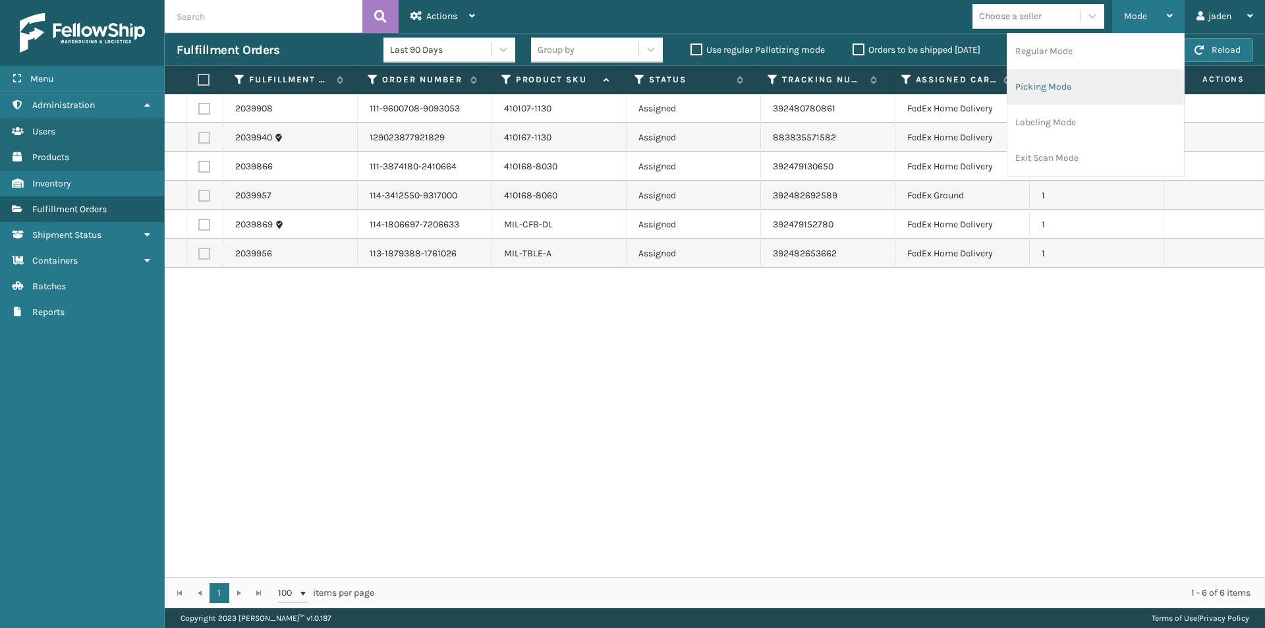
click at [1077, 88] on li "Picking Mode" at bounding box center [1095, 87] width 177 height 36
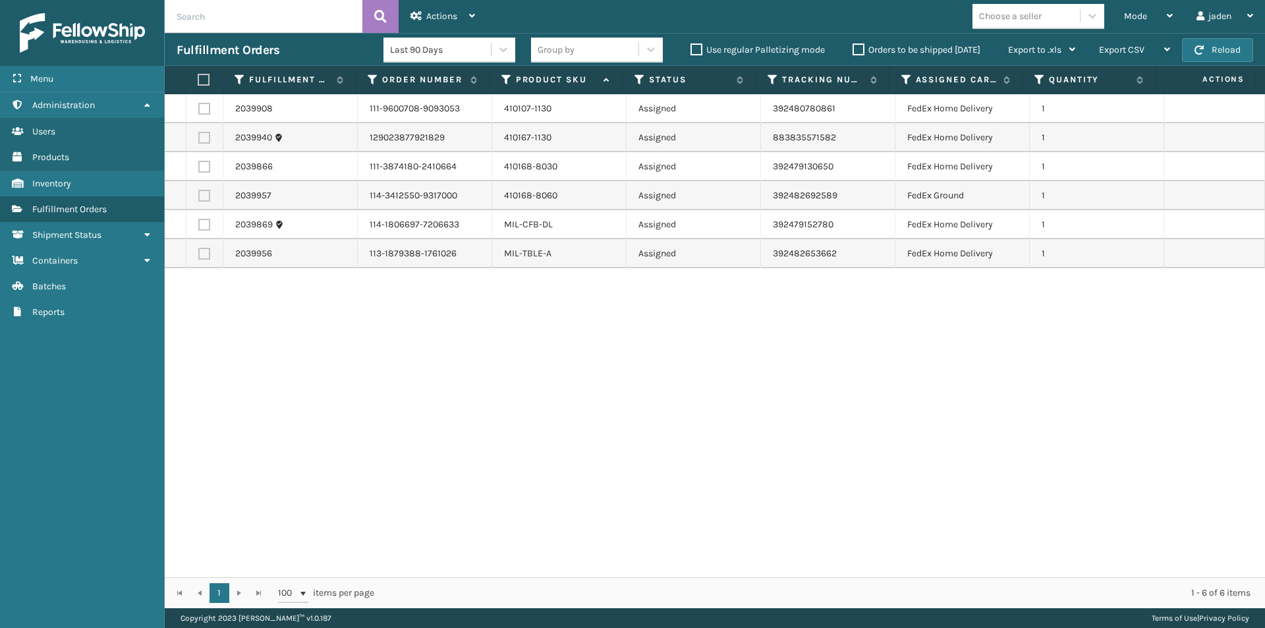
drag, startPoint x: 814, startPoint y: 416, endPoint x: 577, endPoint y: 375, distance: 240.7
click at [577, 375] on div "2039908 111-9600708-9093053 410107-1130 Assigned 392480780861 FedEx Home Delive…" at bounding box center [715, 335] width 1100 height 483
click at [1235, 48] on button "Reload" at bounding box center [1217, 50] width 71 height 24
click at [1148, 18] on div "Mode" at bounding box center [1148, 16] width 49 height 33
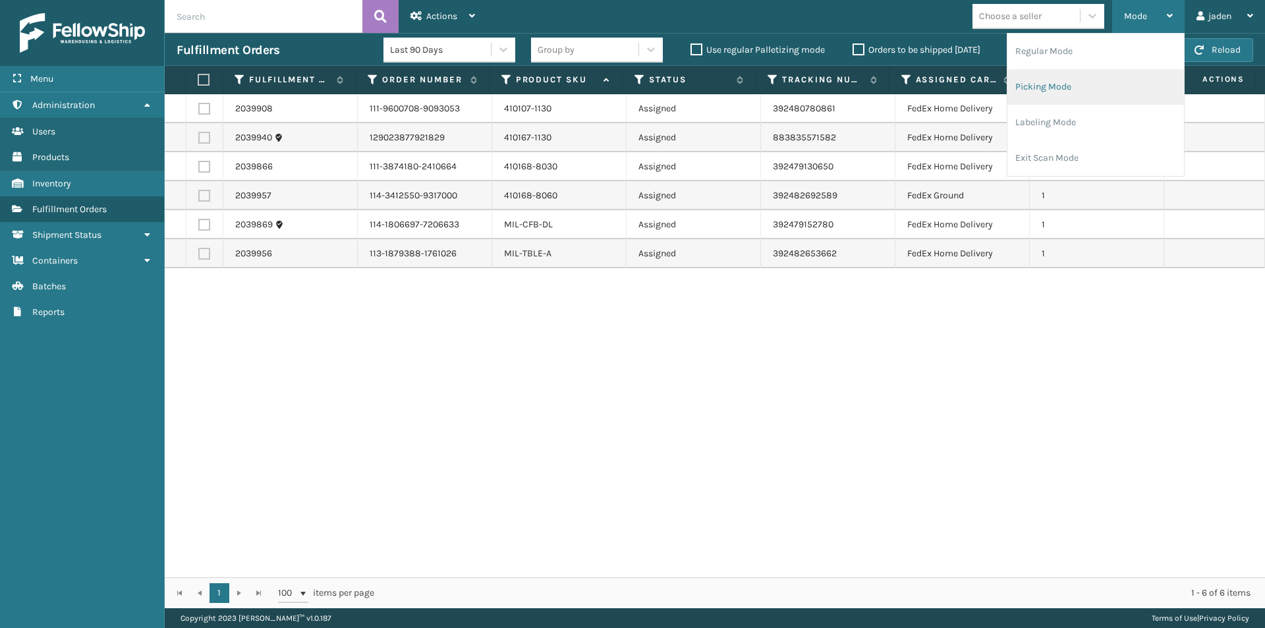
click at [1100, 88] on li "Picking Mode" at bounding box center [1095, 87] width 177 height 36
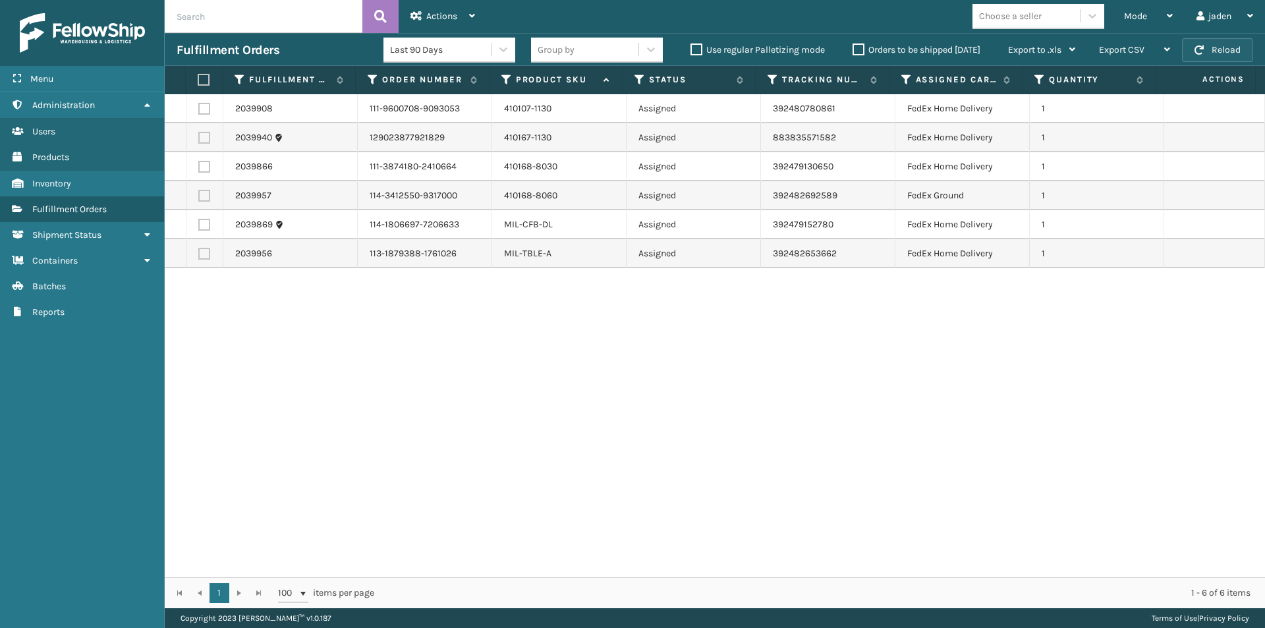
click at [1225, 47] on button "Reload" at bounding box center [1217, 50] width 71 height 24
click at [1152, 18] on div "Mode" at bounding box center [1148, 16] width 49 height 33
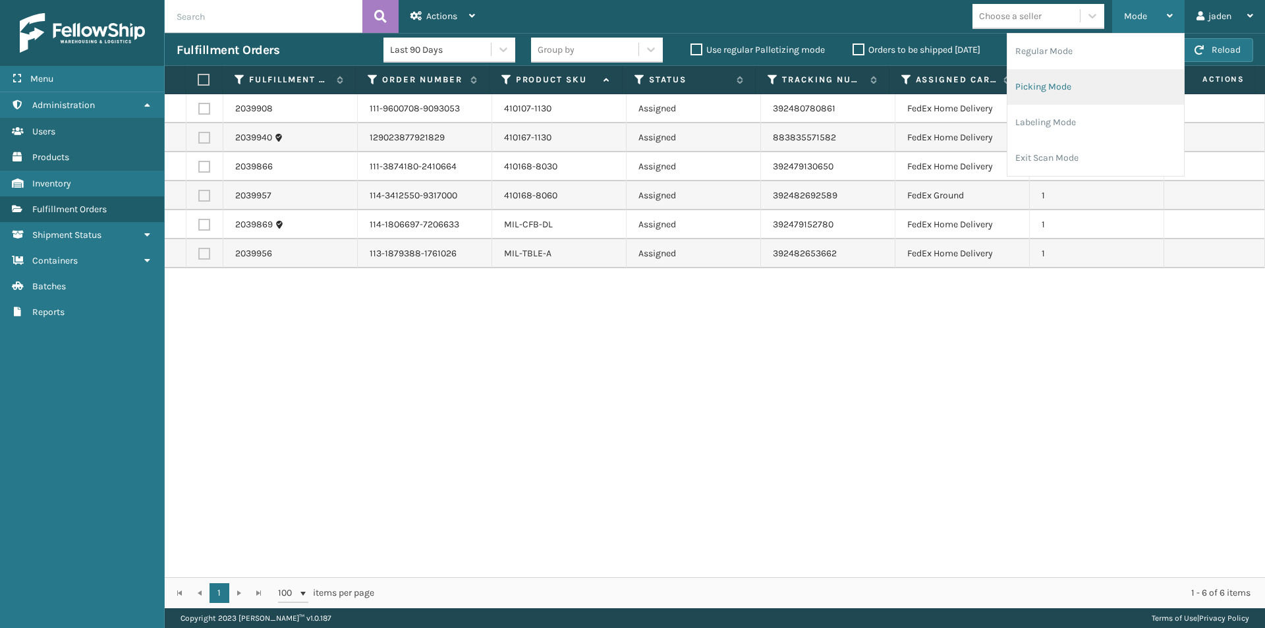
click at [1115, 82] on li "Picking Mode" at bounding box center [1095, 87] width 177 height 36
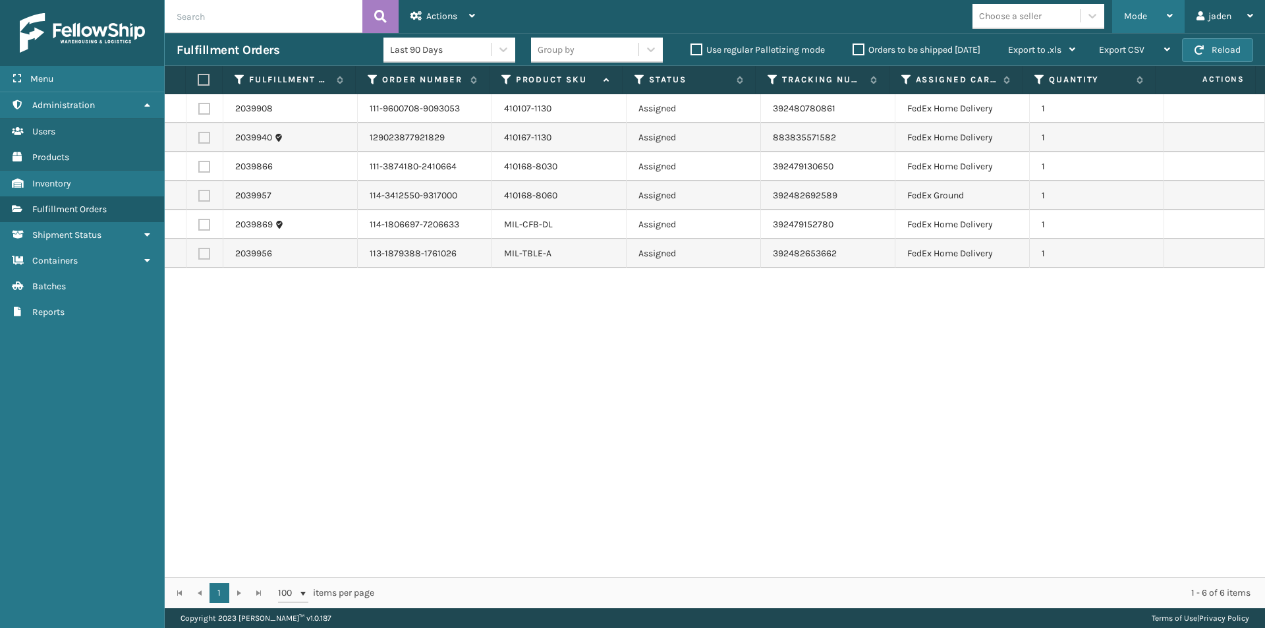
click at [1153, 16] on div "Mode" at bounding box center [1148, 16] width 49 height 33
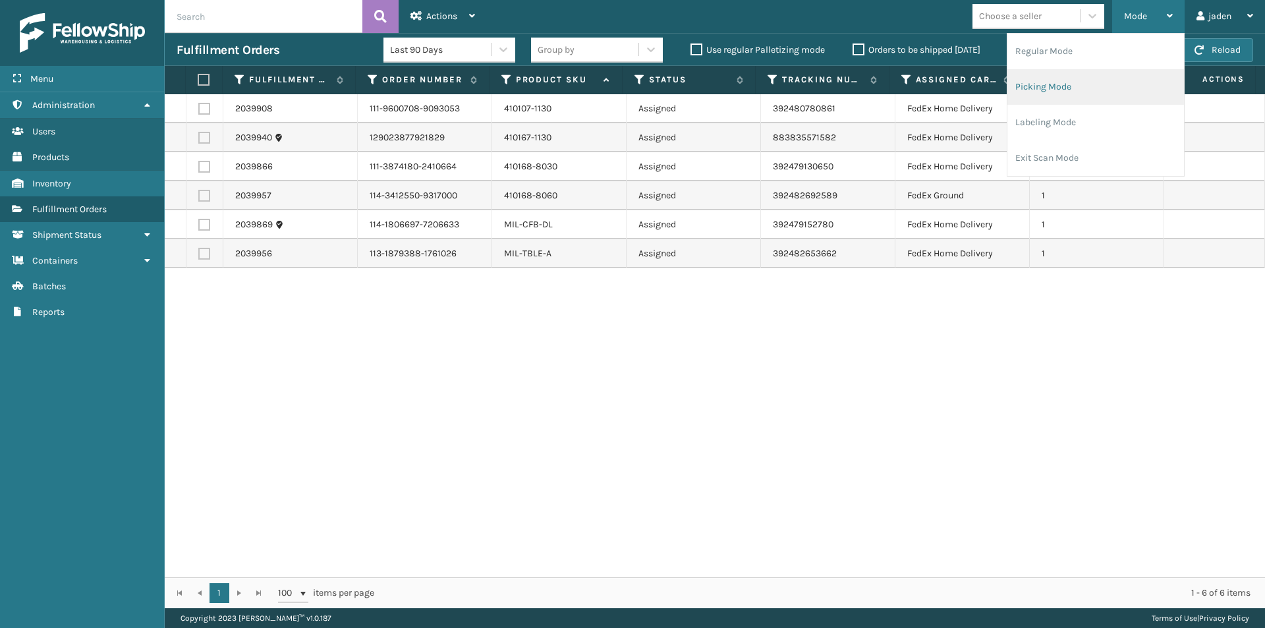
click at [1100, 101] on li "Picking Mode" at bounding box center [1095, 87] width 177 height 36
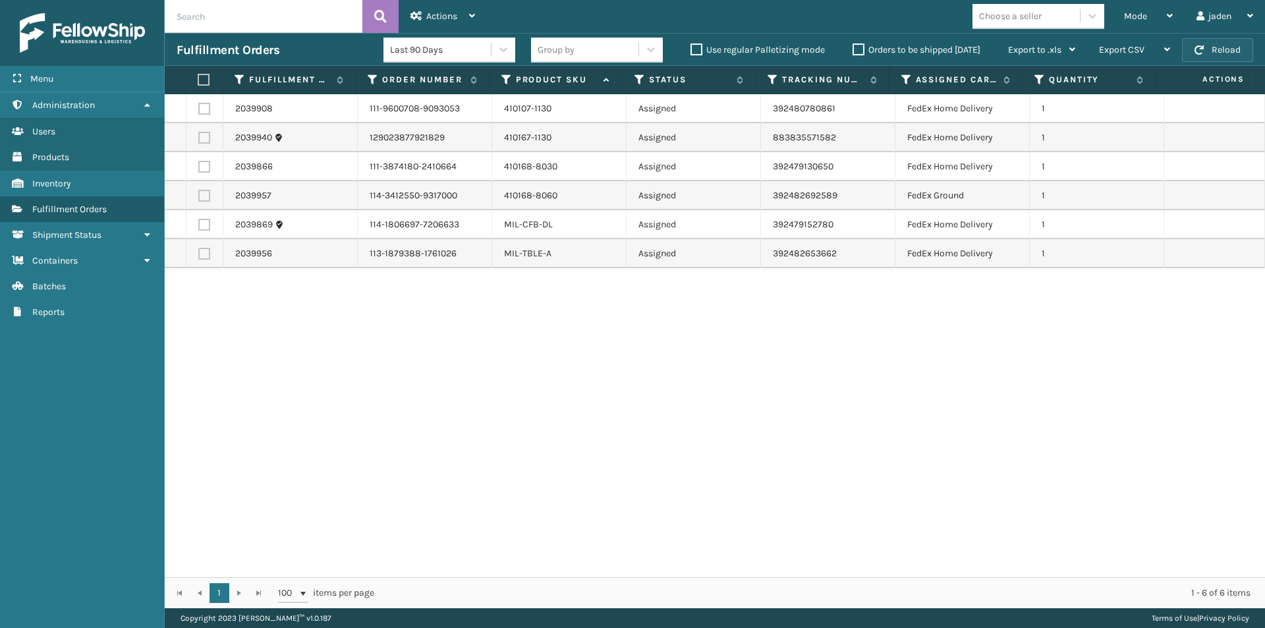
click at [1222, 53] on button "Reload" at bounding box center [1217, 50] width 71 height 24
click at [1148, 19] on div "Mode" at bounding box center [1148, 16] width 49 height 33
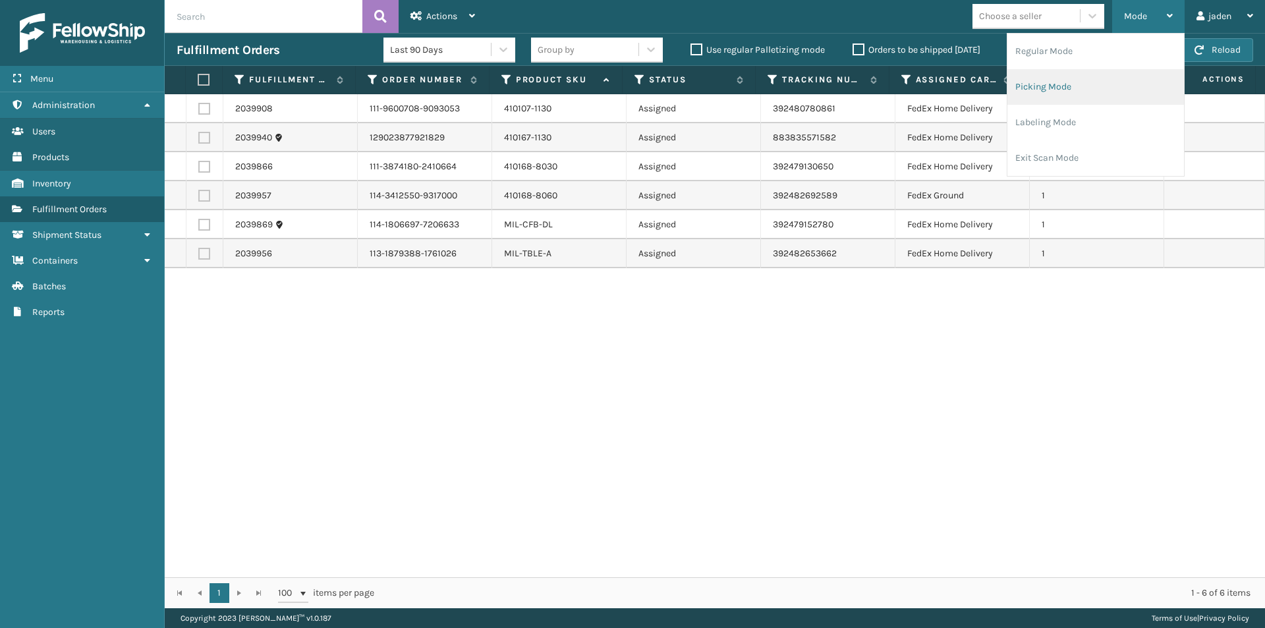
click at [1106, 81] on li "Picking Mode" at bounding box center [1095, 87] width 177 height 36
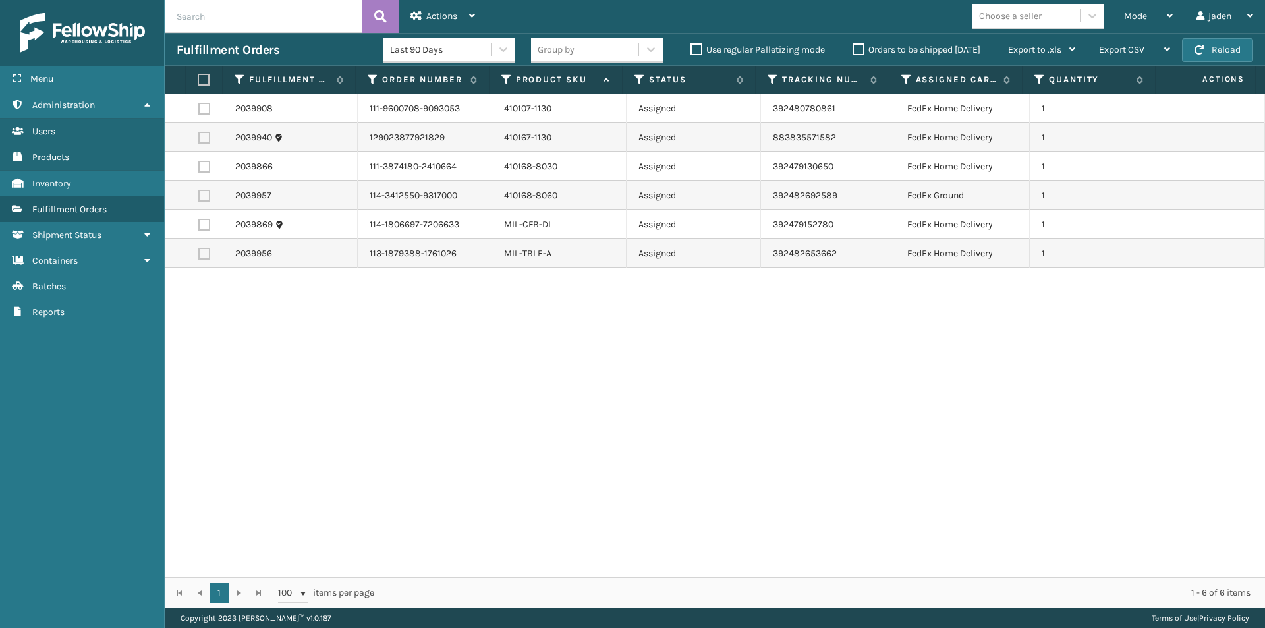
click at [1219, 43] on button "Reload" at bounding box center [1217, 50] width 71 height 24
click at [1148, 25] on div "Mode" at bounding box center [1148, 16] width 49 height 33
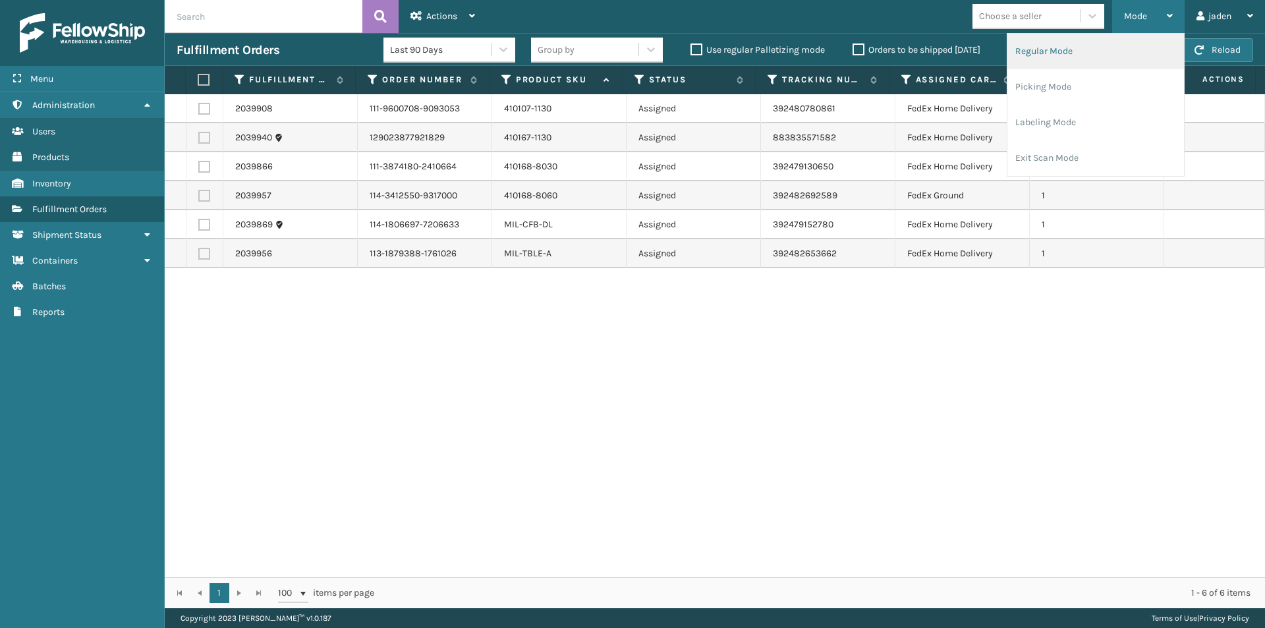
click at [1086, 53] on li "Regular Mode" at bounding box center [1095, 52] width 177 height 36
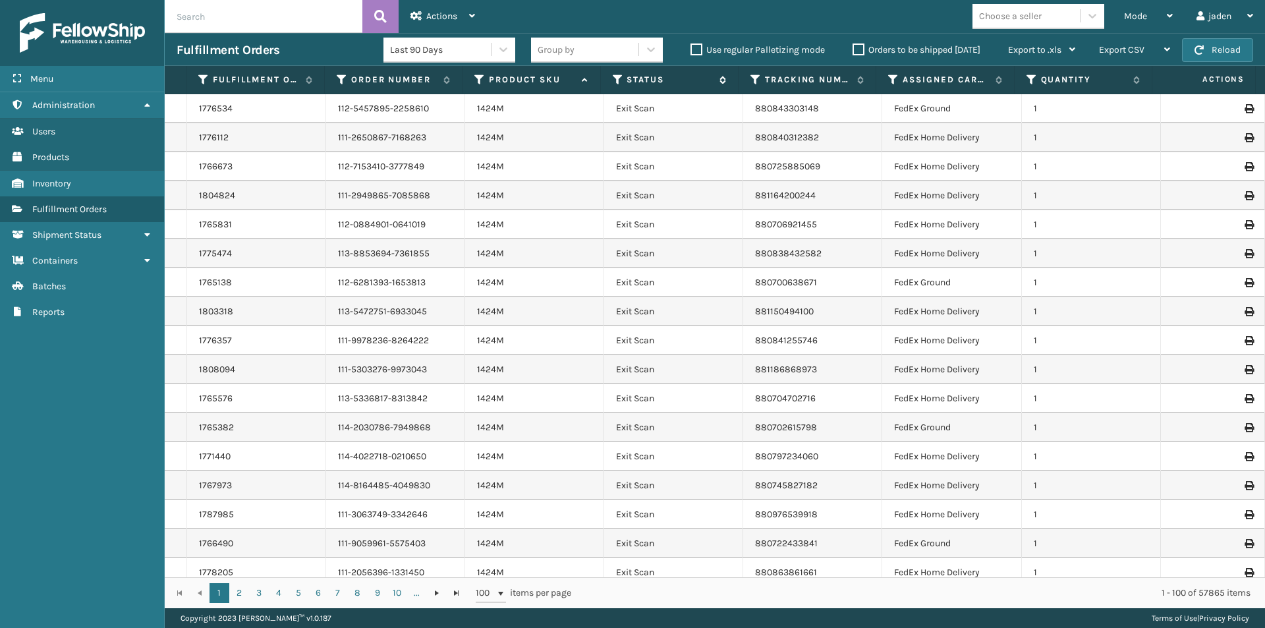
click at [614, 80] on icon at bounding box center [618, 80] width 11 height 12
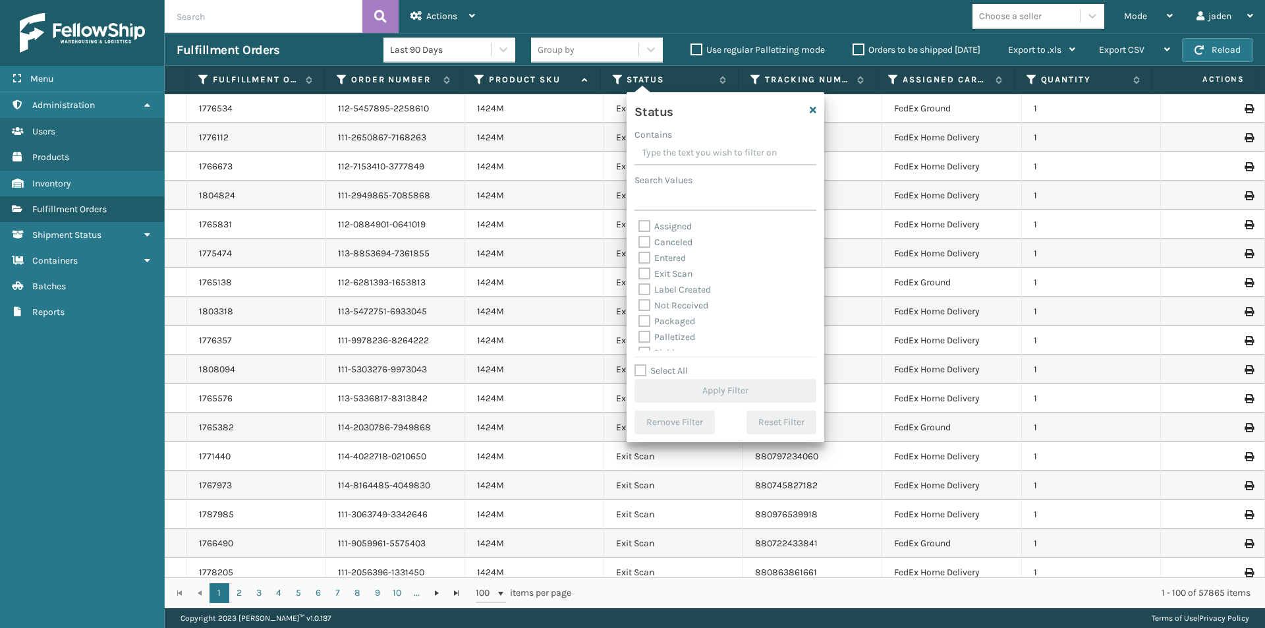
drag, startPoint x: 739, startPoint y: 144, endPoint x: 681, endPoint y: 149, distance: 58.2
click at [681, 149] on input "Contains" at bounding box center [726, 154] width 182 height 24
click at [644, 292] on label "Reassigned" at bounding box center [670, 294] width 64 height 11
click at [639, 292] on input "Reassigned" at bounding box center [638, 291] width 1 height 9
checkbox input "true"
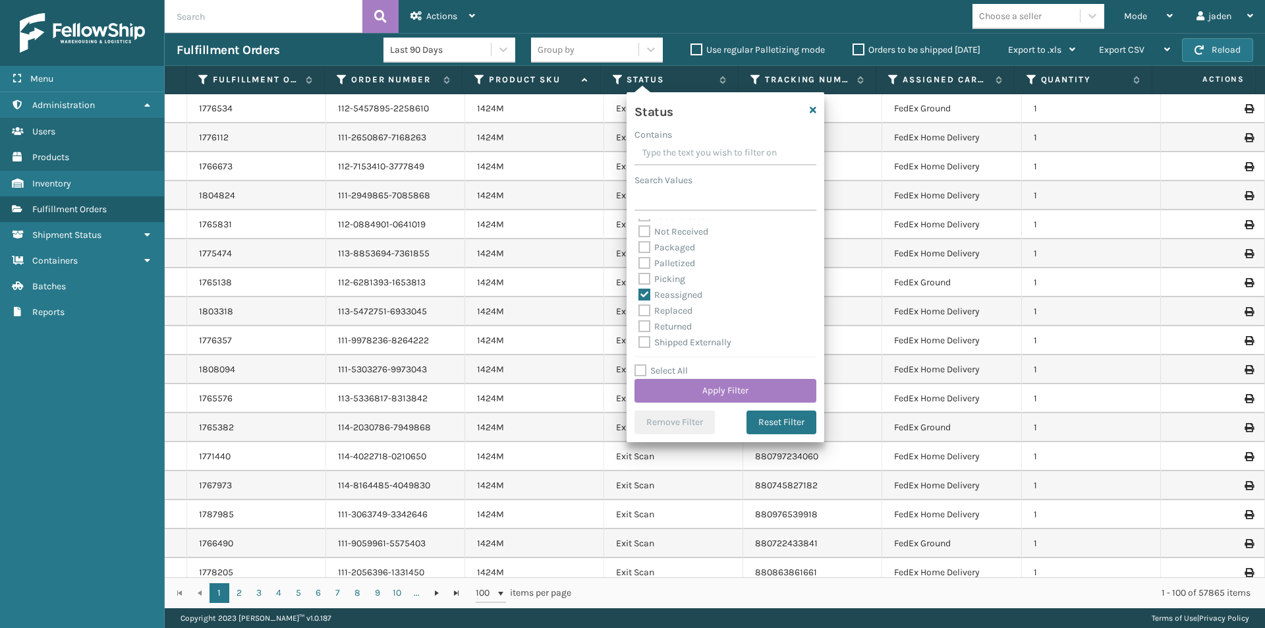
click at [643, 279] on label "Picking" at bounding box center [661, 278] width 47 height 11
click at [639, 279] on input "Picking" at bounding box center [638, 275] width 1 height 9
checkbox input "true"
click at [644, 291] on label "Reassigned" at bounding box center [670, 294] width 64 height 11
click at [639, 291] on input "Reassigned" at bounding box center [638, 291] width 1 height 9
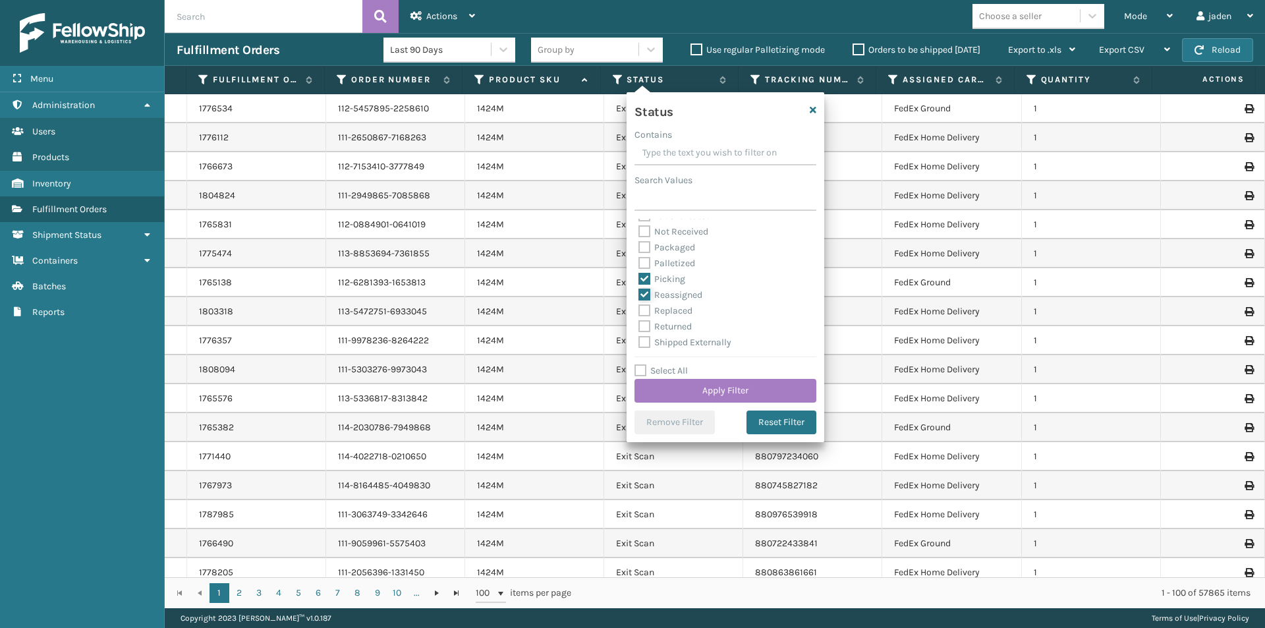
checkbox input "false"
click at [703, 383] on button "Apply Filter" at bounding box center [726, 391] width 182 height 24
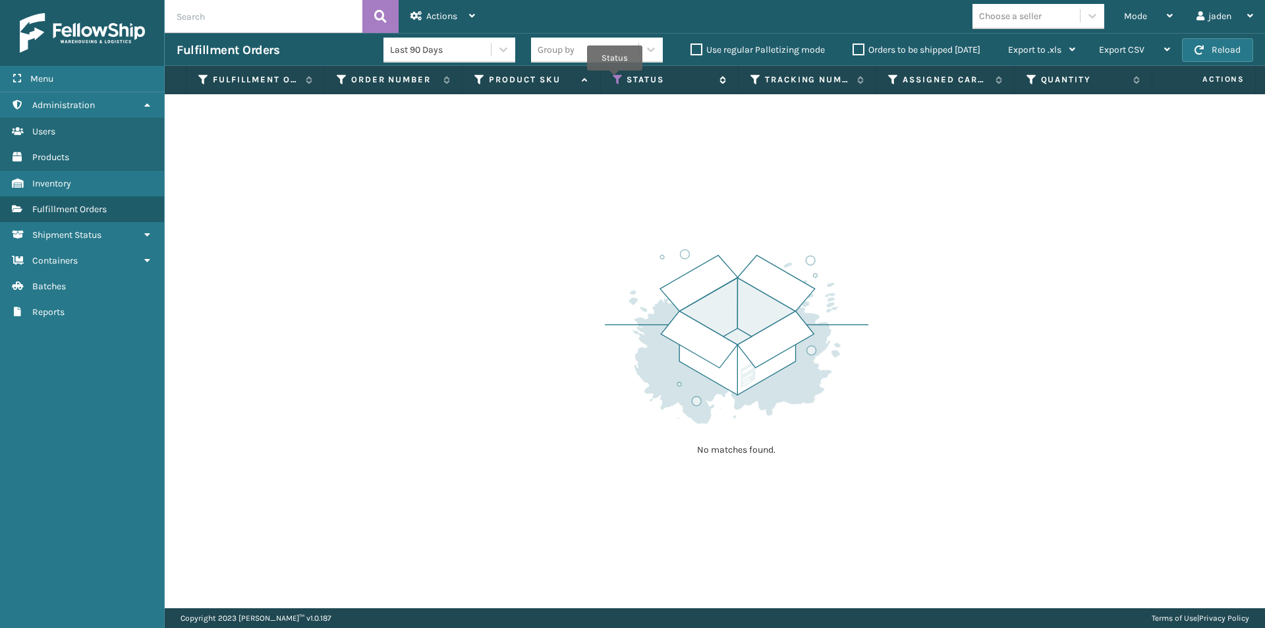
click at [615, 80] on icon at bounding box center [618, 80] width 11 height 12
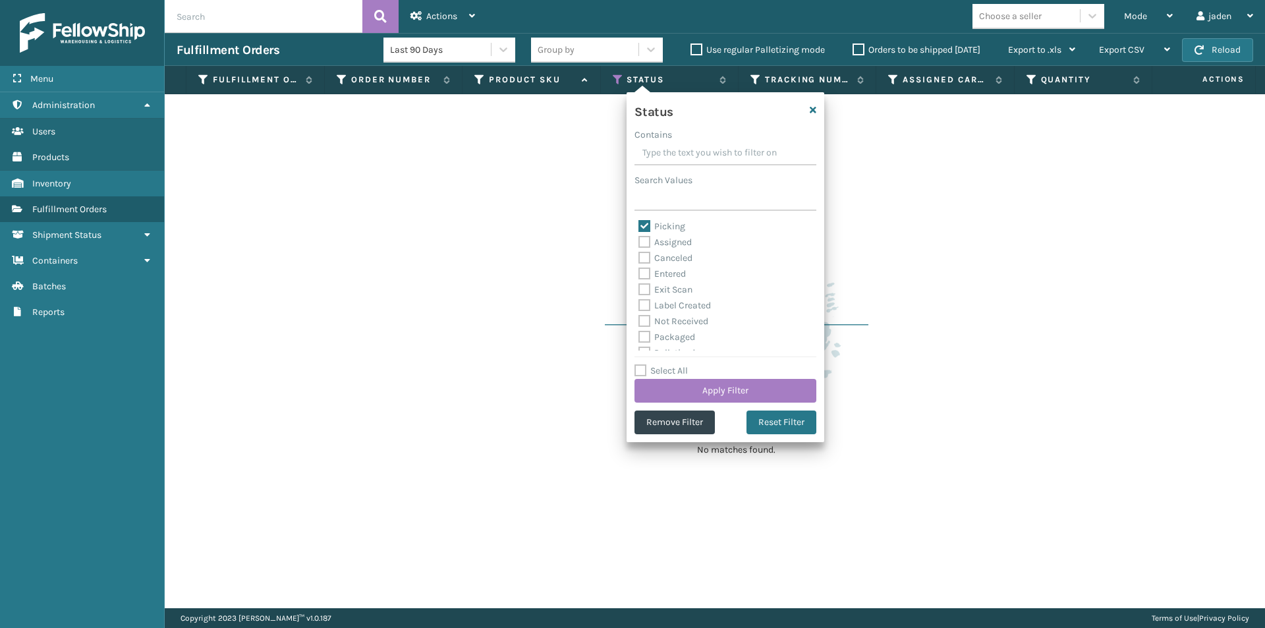
click at [647, 223] on label "Picking" at bounding box center [661, 226] width 47 height 11
click at [639, 223] on input "Picking" at bounding box center [638, 223] width 1 height 9
checkbox input "false"
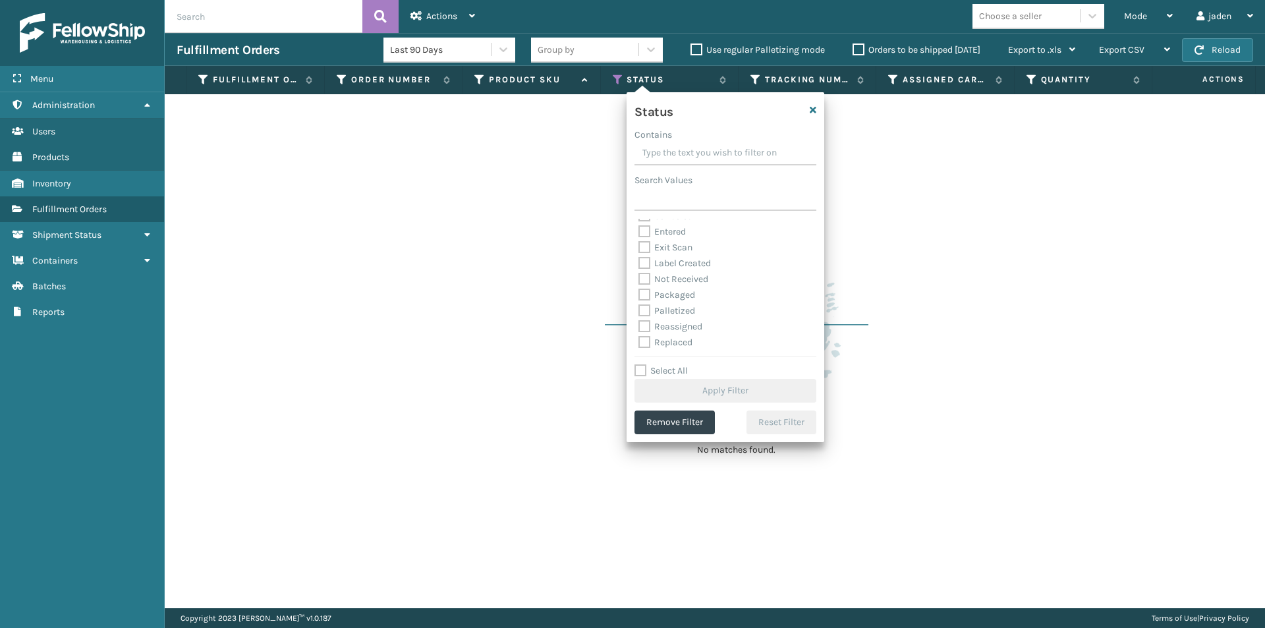
scroll to position [66, 0]
click at [647, 282] on label "Palletized" at bounding box center [666, 286] width 57 height 11
click at [639, 282] on input "Palletized" at bounding box center [638, 283] width 1 height 9
checkbox input "true"
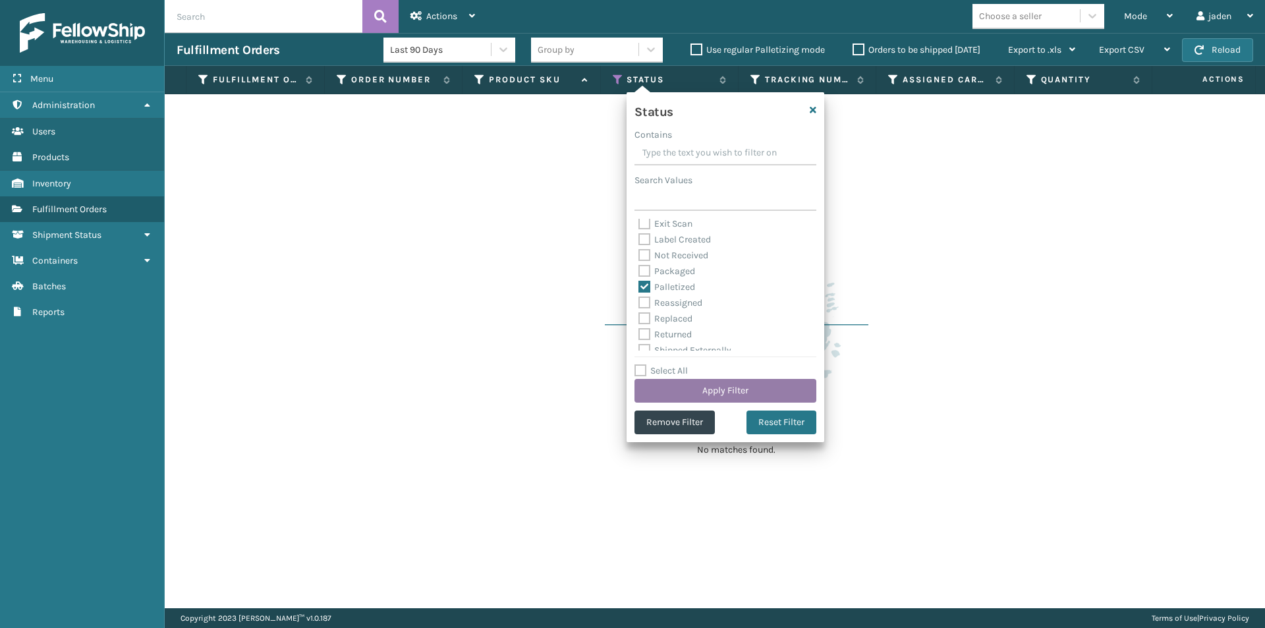
click at [708, 389] on button "Apply Filter" at bounding box center [726, 391] width 182 height 24
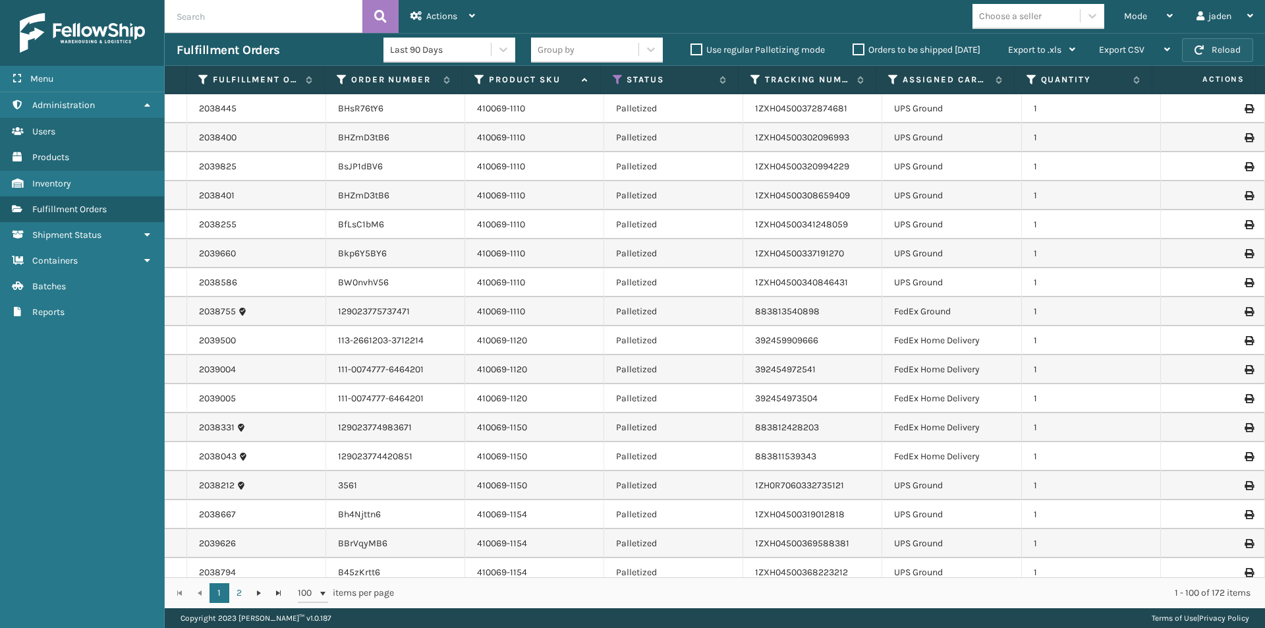
click at [1208, 46] on button "Reload" at bounding box center [1217, 50] width 71 height 24
click at [1155, 16] on div "Mode" at bounding box center [1148, 16] width 49 height 33
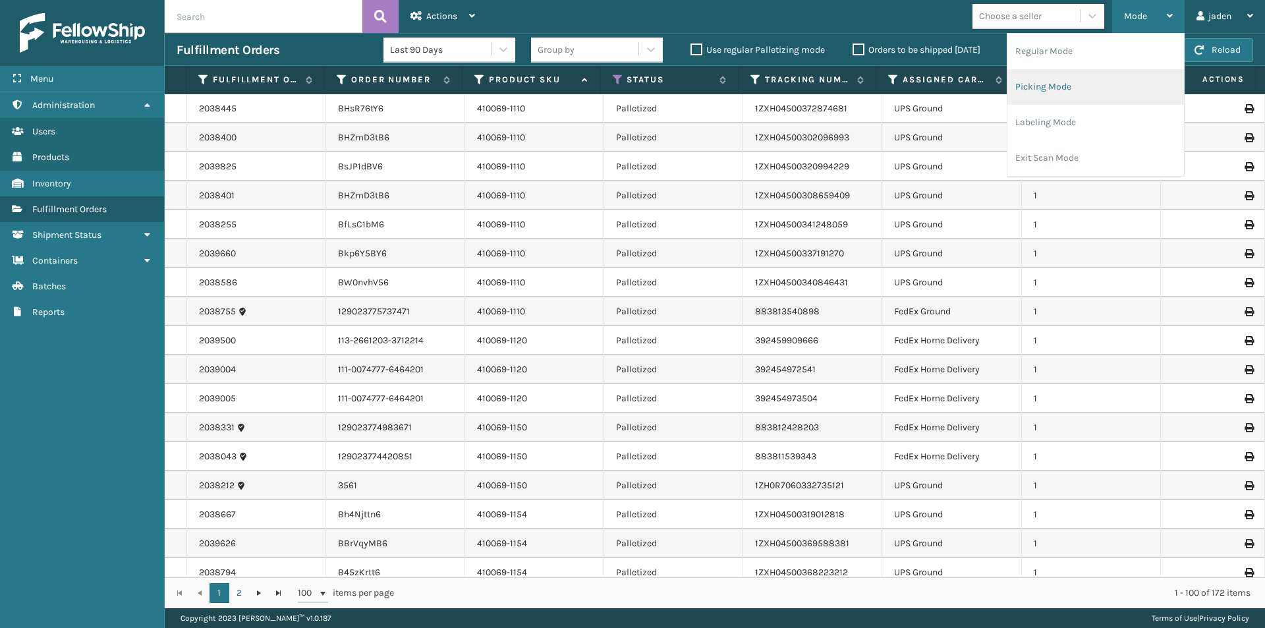
click at [1099, 87] on li "Picking Mode" at bounding box center [1095, 87] width 177 height 36
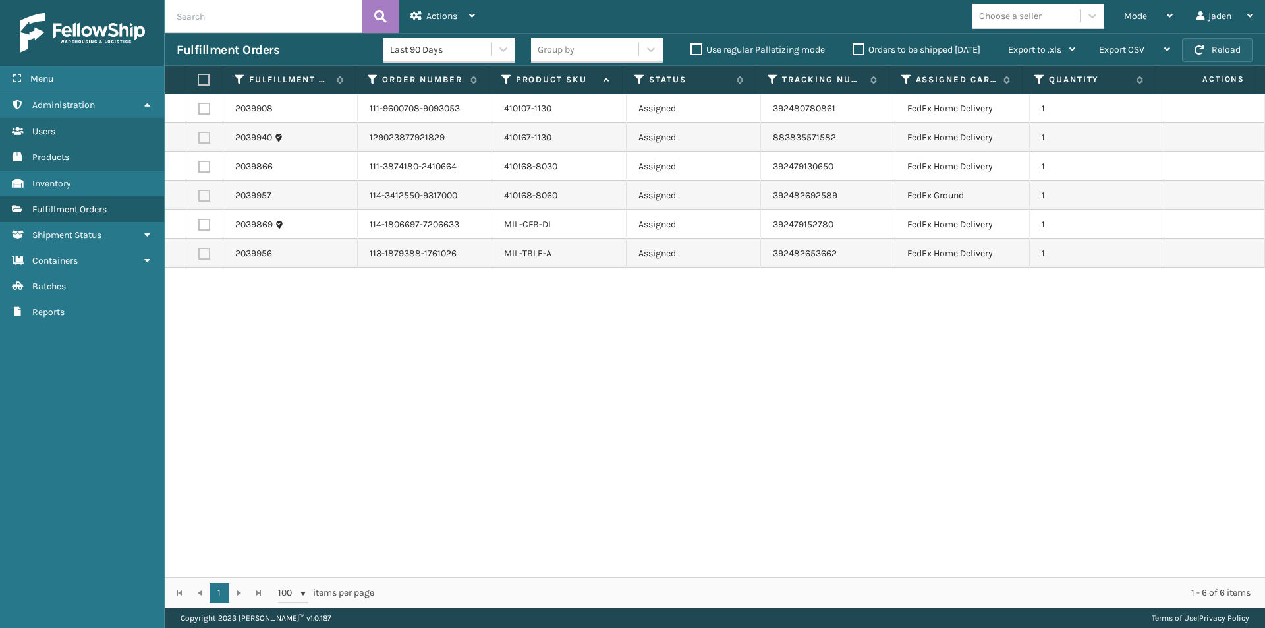
click at [1209, 54] on button "Reload" at bounding box center [1217, 50] width 71 height 24
click at [1153, 11] on div "Mode" at bounding box center [1148, 16] width 49 height 33
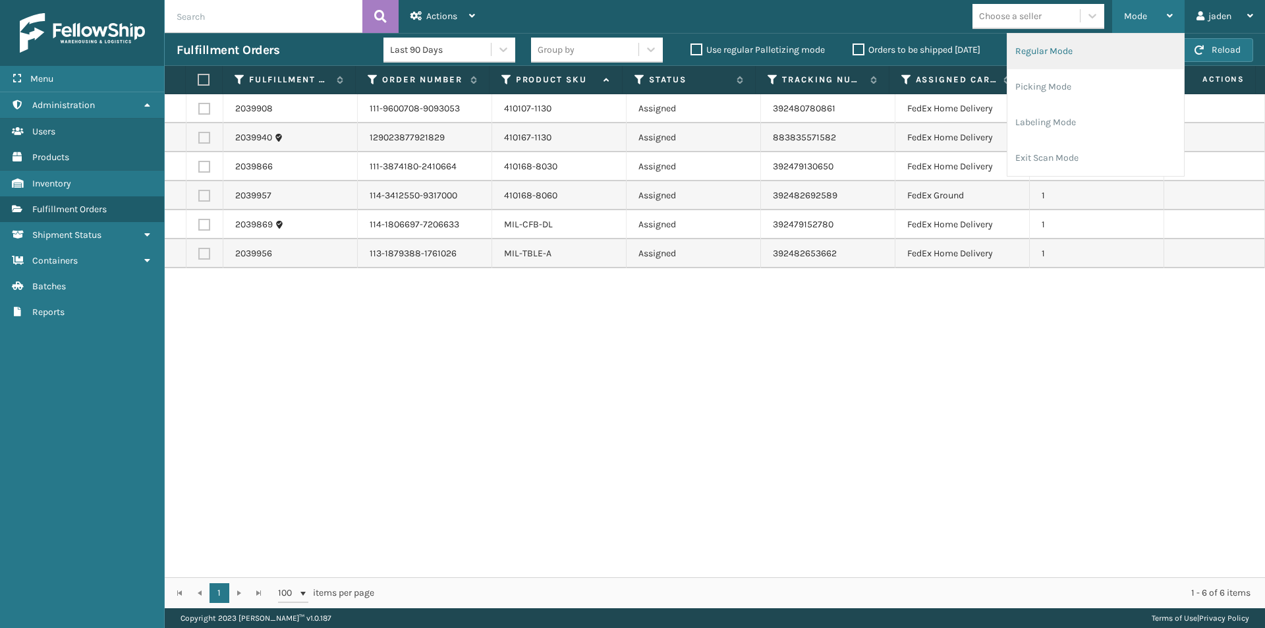
click at [1073, 59] on li "Regular Mode" at bounding box center [1095, 52] width 177 height 36
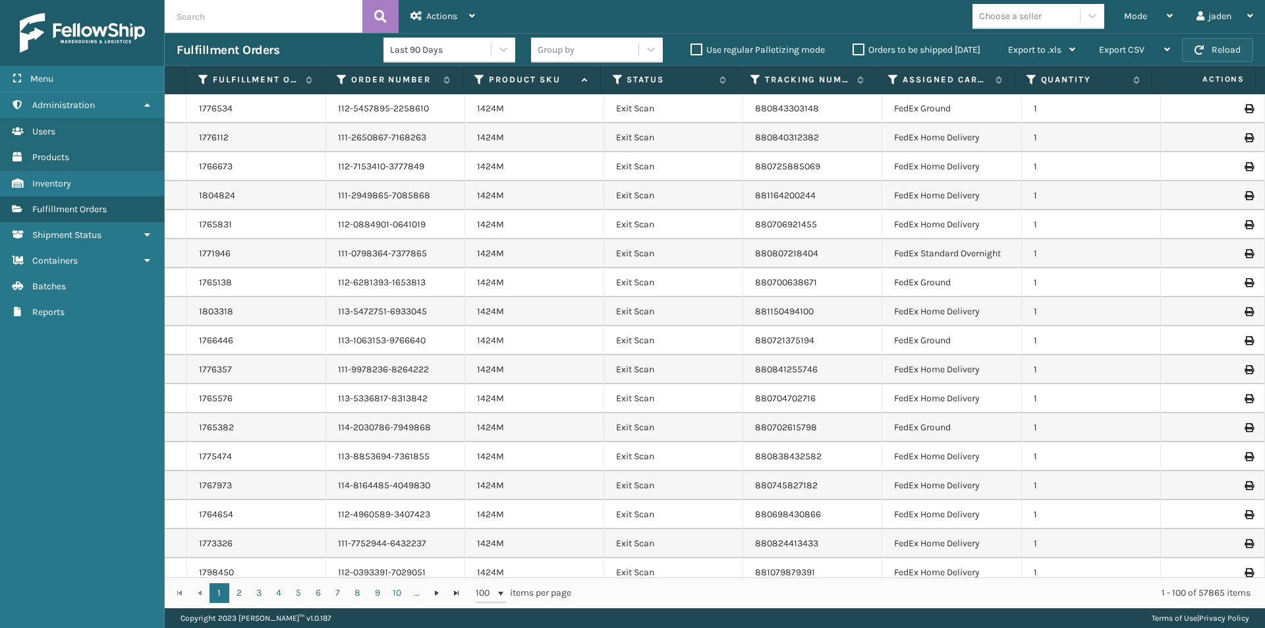
click at [1235, 53] on button "Reload" at bounding box center [1217, 50] width 71 height 24
click at [617, 78] on icon at bounding box center [618, 80] width 11 height 12
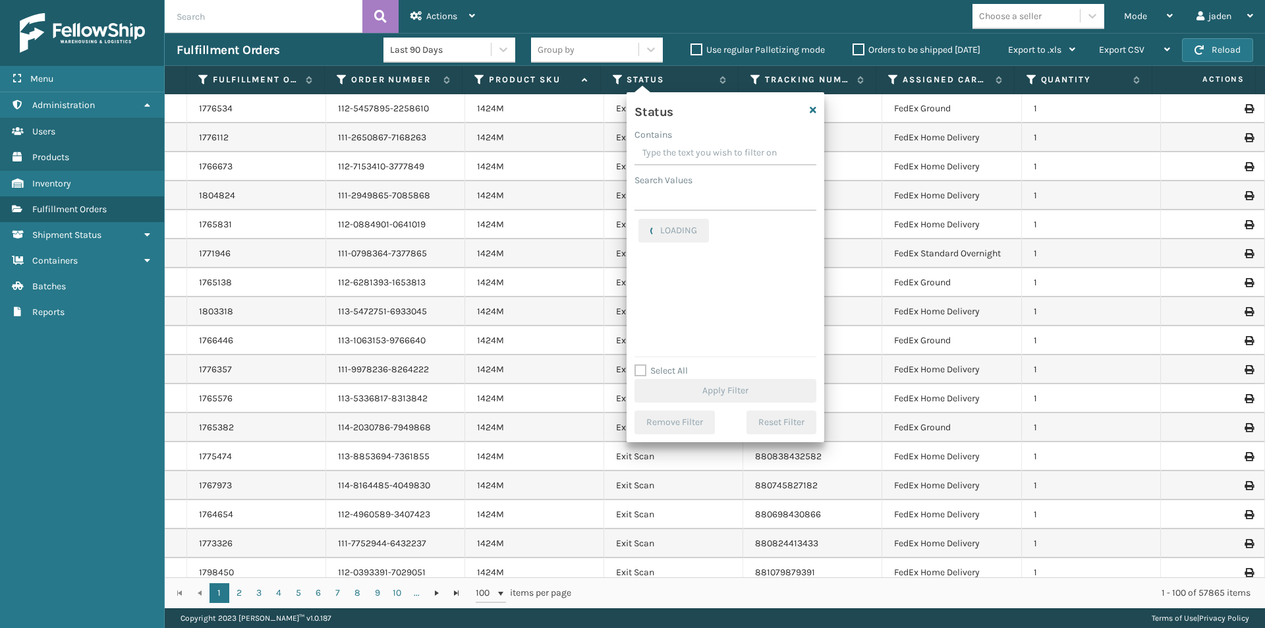
drag, startPoint x: 743, startPoint y: 160, endPoint x: 704, endPoint y: 148, distance: 41.3
click at [704, 148] on input "Contains" at bounding box center [726, 154] width 182 height 24
click at [642, 271] on label "Palletized" at bounding box center [666, 271] width 57 height 11
click at [639, 271] on input "Palletized" at bounding box center [638, 268] width 1 height 9
checkbox input "true"
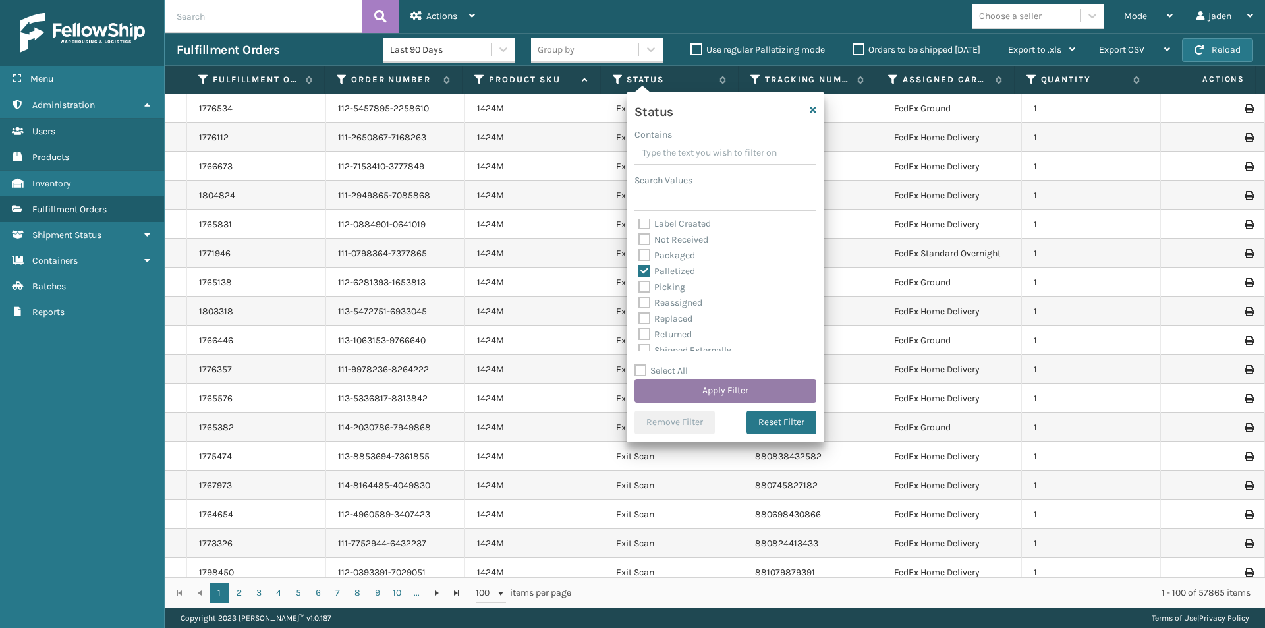
click at [700, 390] on button "Apply Filter" at bounding box center [726, 391] width 182 height 24
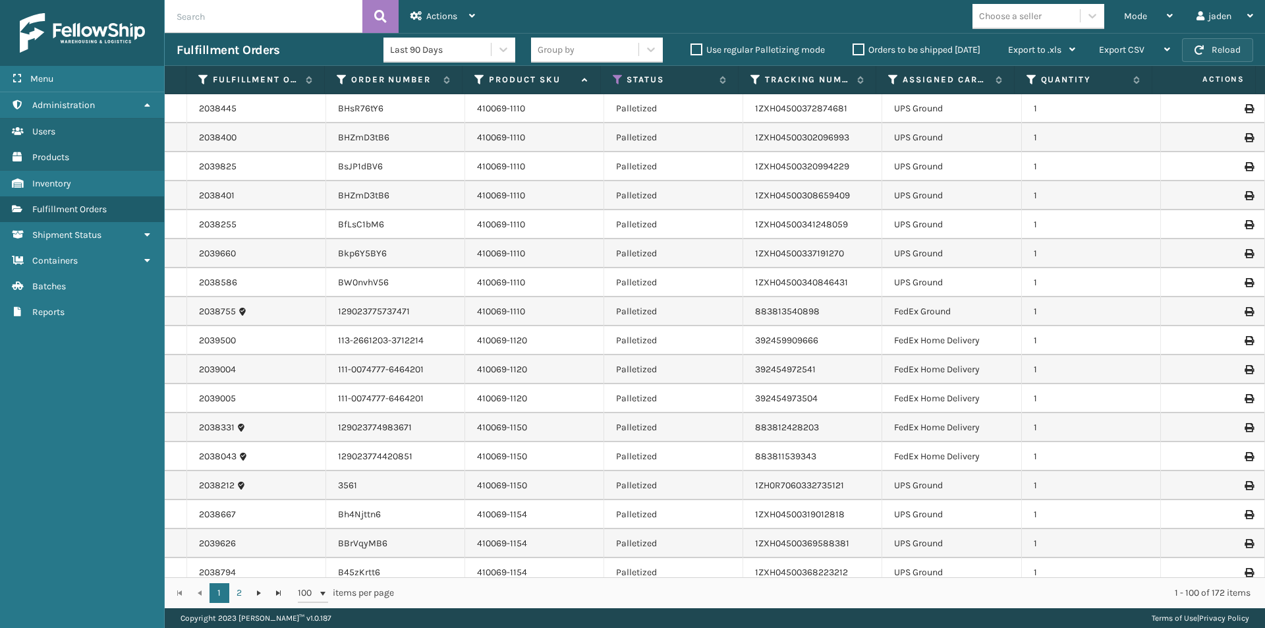
click at [1208, 50] on button "Reload" at bounding box center [1217, 50] width 71 height 24
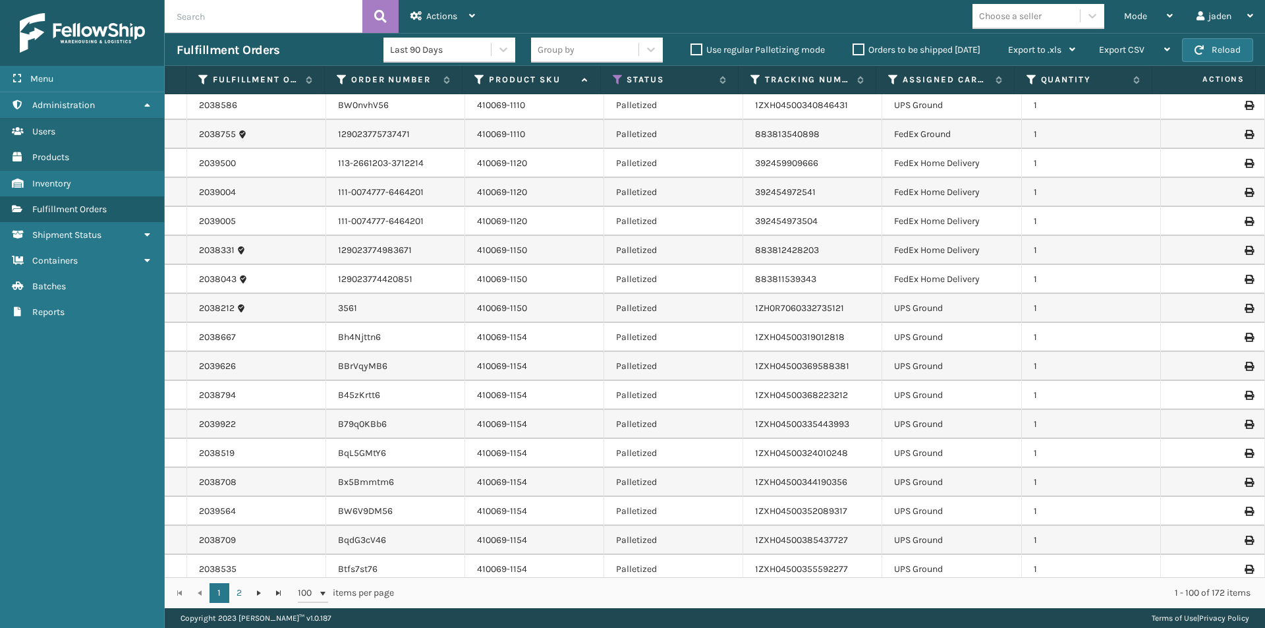
scroll to position [264, 0]
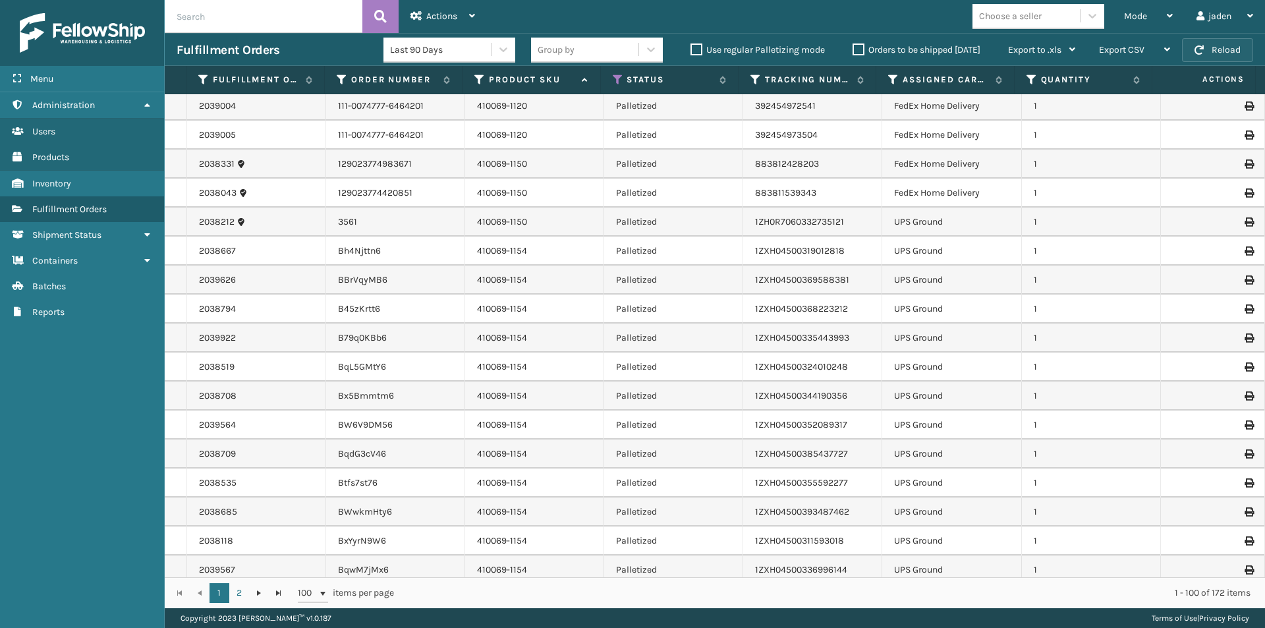
click at [1220, 45] on button "Reload" at bounding box center [1217, 50] width 71 height 24
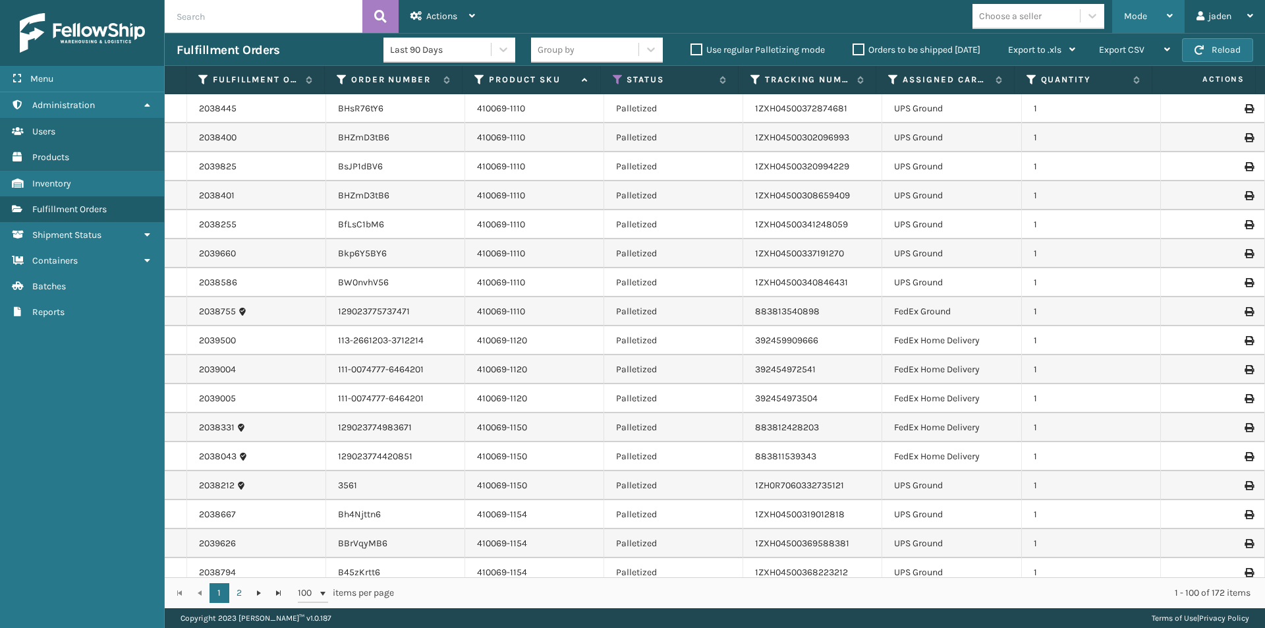
click at [1143, 20] on span "Mode" at bounding box center [1135, 16] width 23 height 11
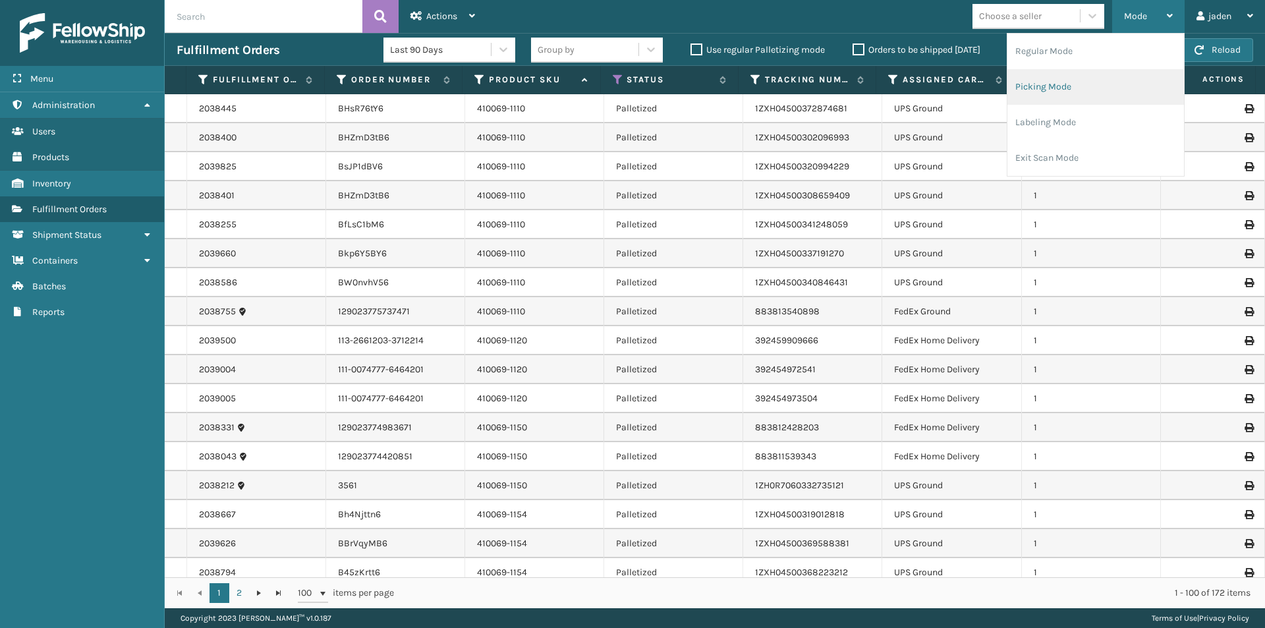
click at [1109, 78] on li "Picking Mode" at bounding box center [1095, 87] width 177 height 36
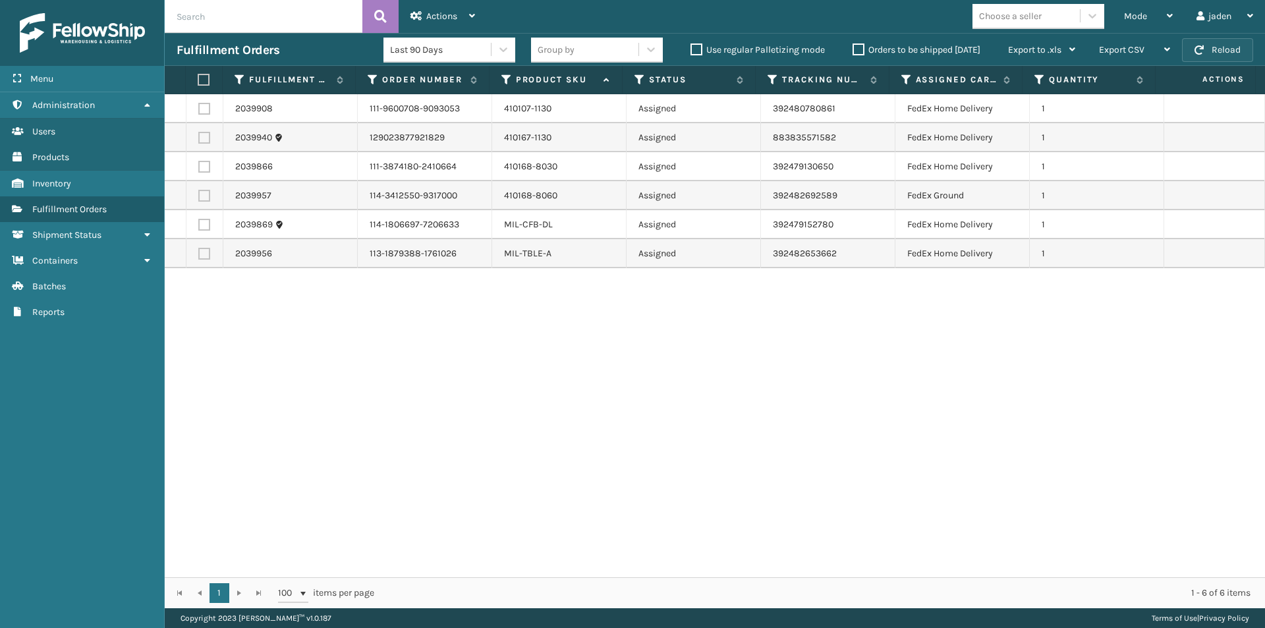
click at [1236, 48] on button "Reload" at bounding box center [1217, 50] width 71 height 24
click at [1146, 11] on span "Mode" at bounding box center [1135, 16] width 23 height 11
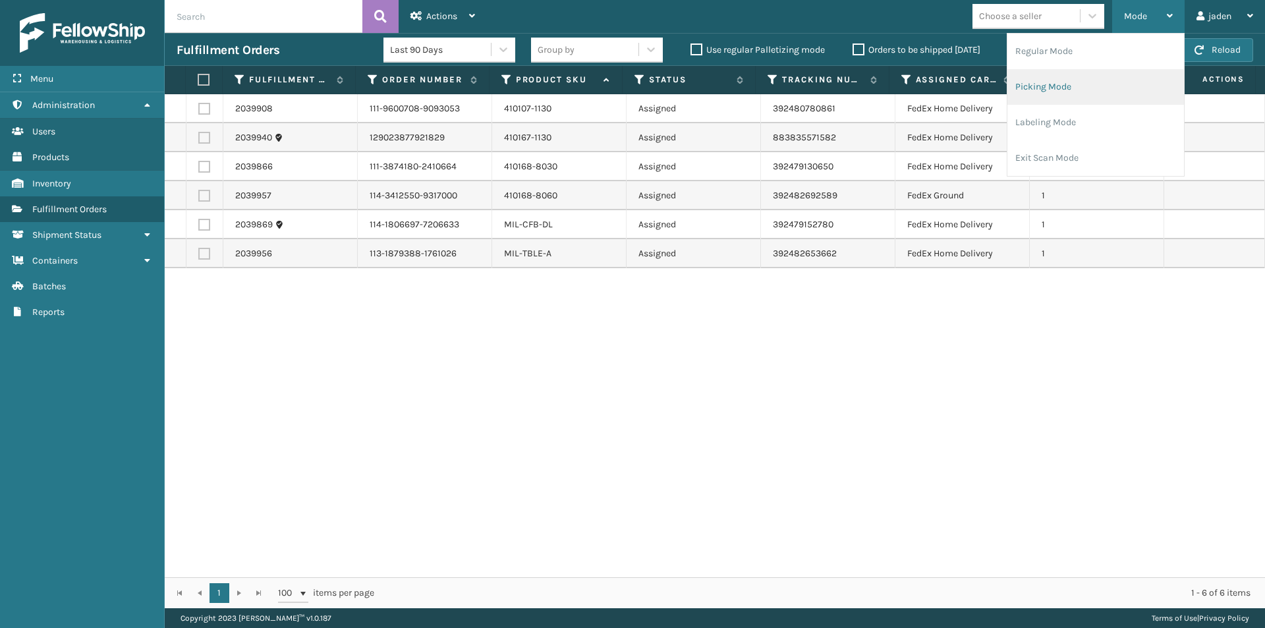
click at [1103, 88] on li "Picking Mode" at bounding box center [1095, 87] width 177 height 36
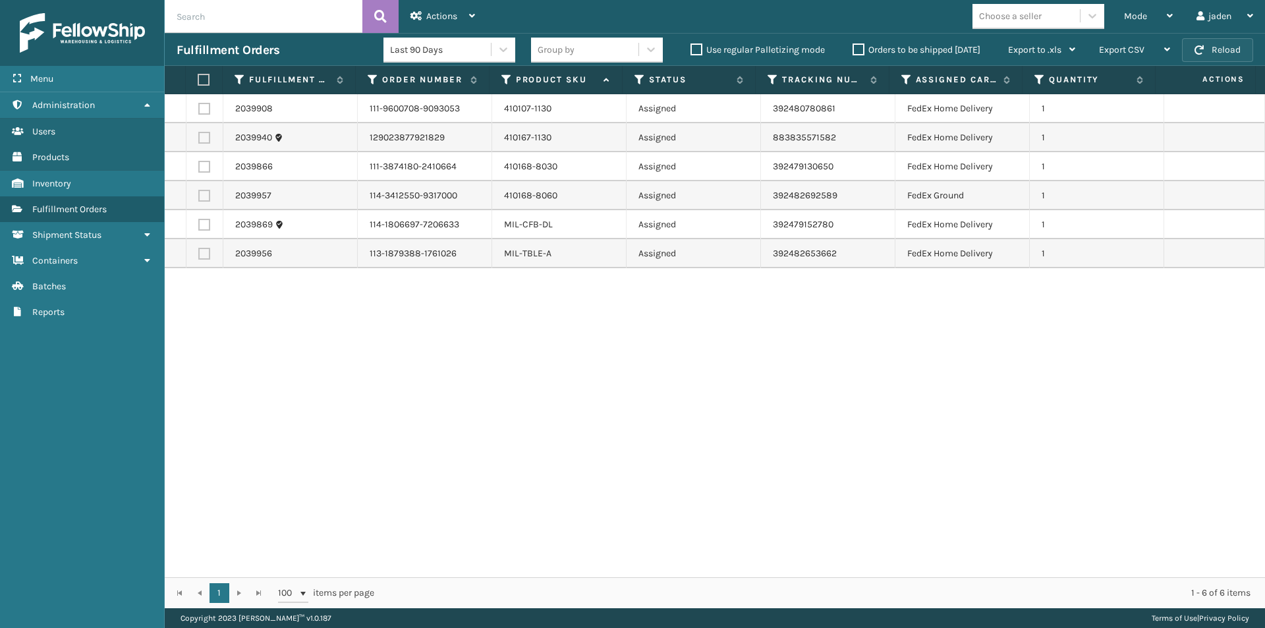
click at [1206, 52] on button "Reload" at bounding box center [1217, 50] width 71 height 24
click at [1139, 18] on span "Mode" at bounding box center [1135, 16] width 23 height 11
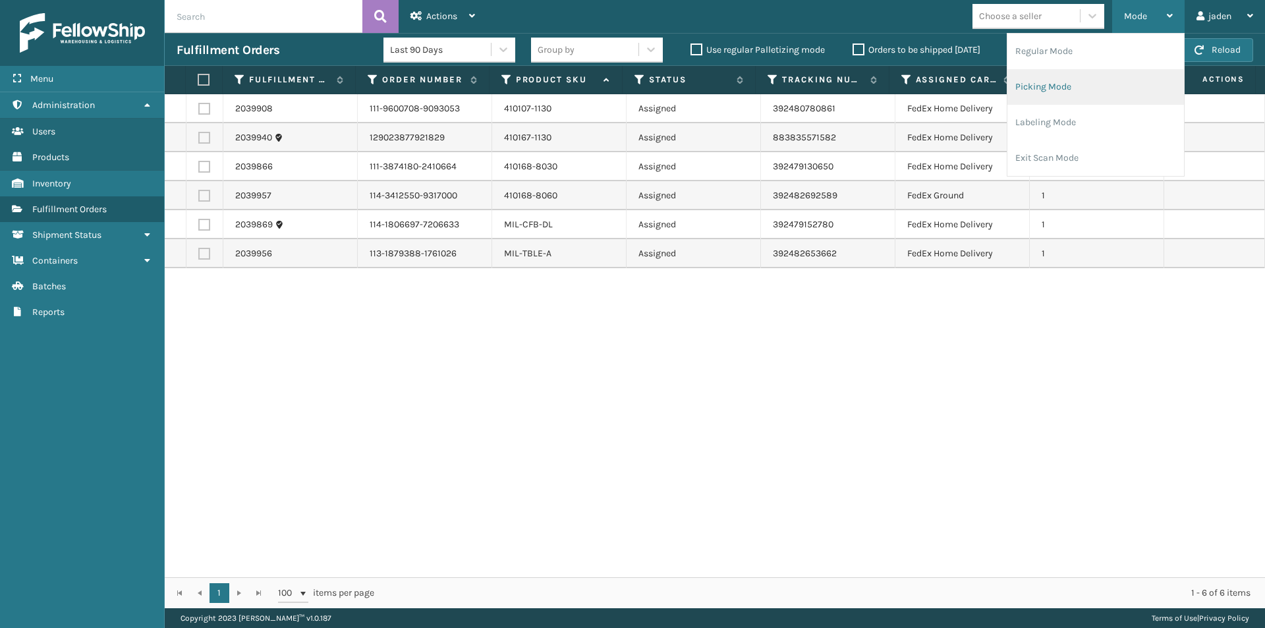
click at [1108, 87] on li "Picking Mode" at bounding box center [1095, 87] width 177 height 36
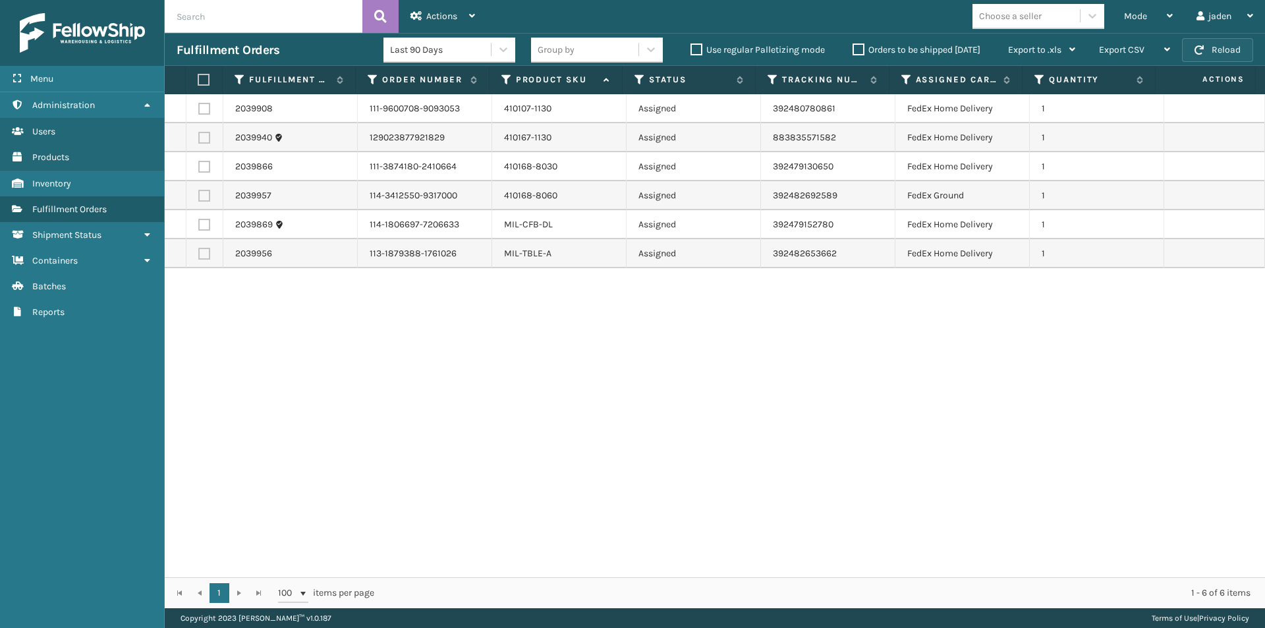
click at [1231, 57] on button "Reload" at bounding box center [1217, 50] width 71 height 24
click at [1137, 14] on span "Mode" at bounding box center [1135, 16] width 23 height 11
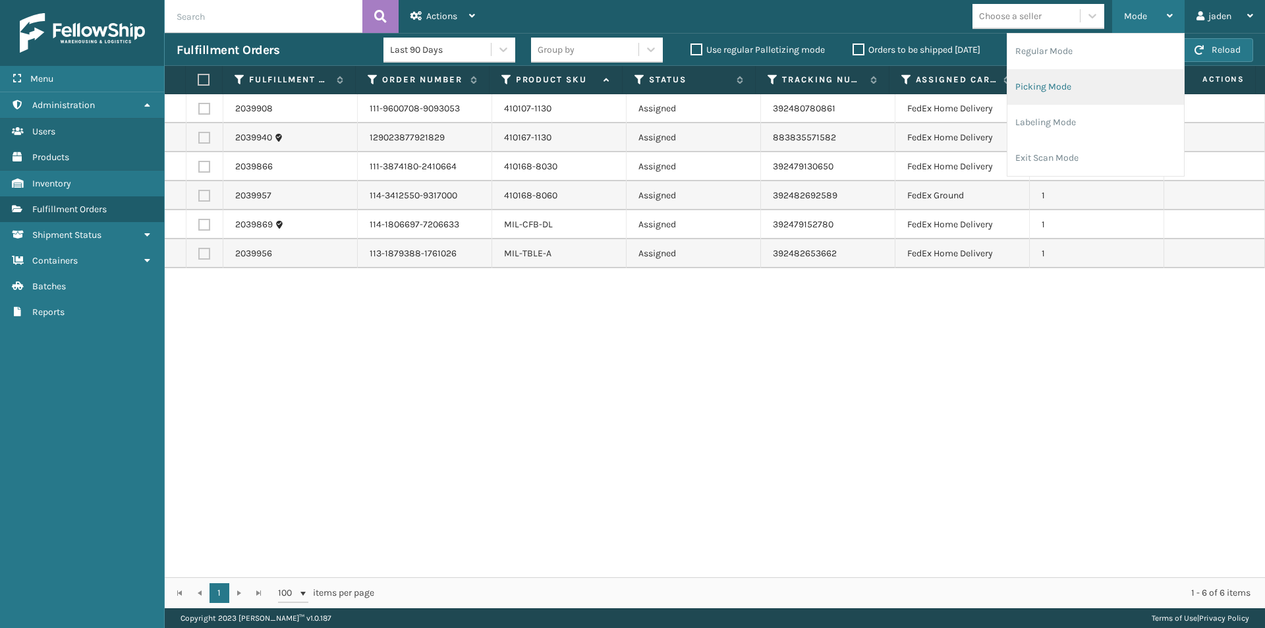
click at [1122, 76] on li "Picking Mode" at bounding box center [1095, 87] width 177 height 36
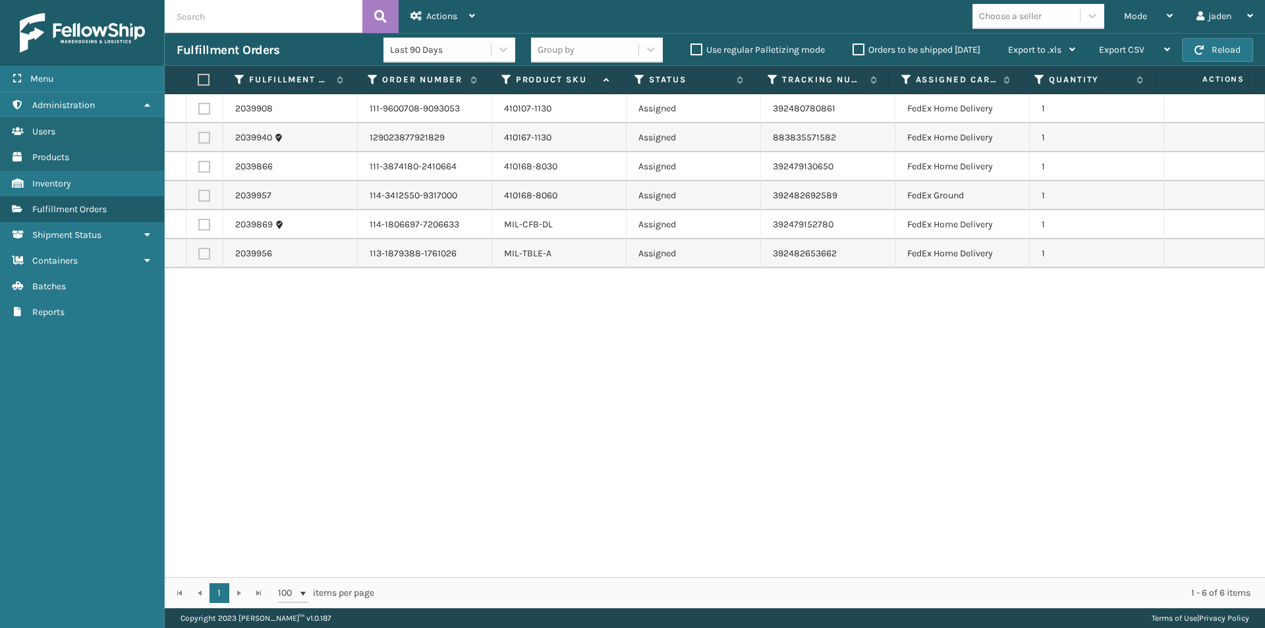
drag, startPoint x: 684, startPoint y: 318, endPoint x: 574, endPoint y: 329, distance: 110.7
click at [574, 329] on div "2039908 111-9600708-9093053 410107-1130 Assigned 392480780861 FedEx Home Delive…" at bounding box center [715, 335] width 1100 height 483
click at [1224, 51] on button "Reload" at bounding box center [1217, 50] width 71 height 24
click at [1220, 46] on button "Reload" at bounding box center [1217, 50] width 71 height 24
click at [1148, 19] on div "Mode" at bounding box center [1148, 16] width 49 height 33
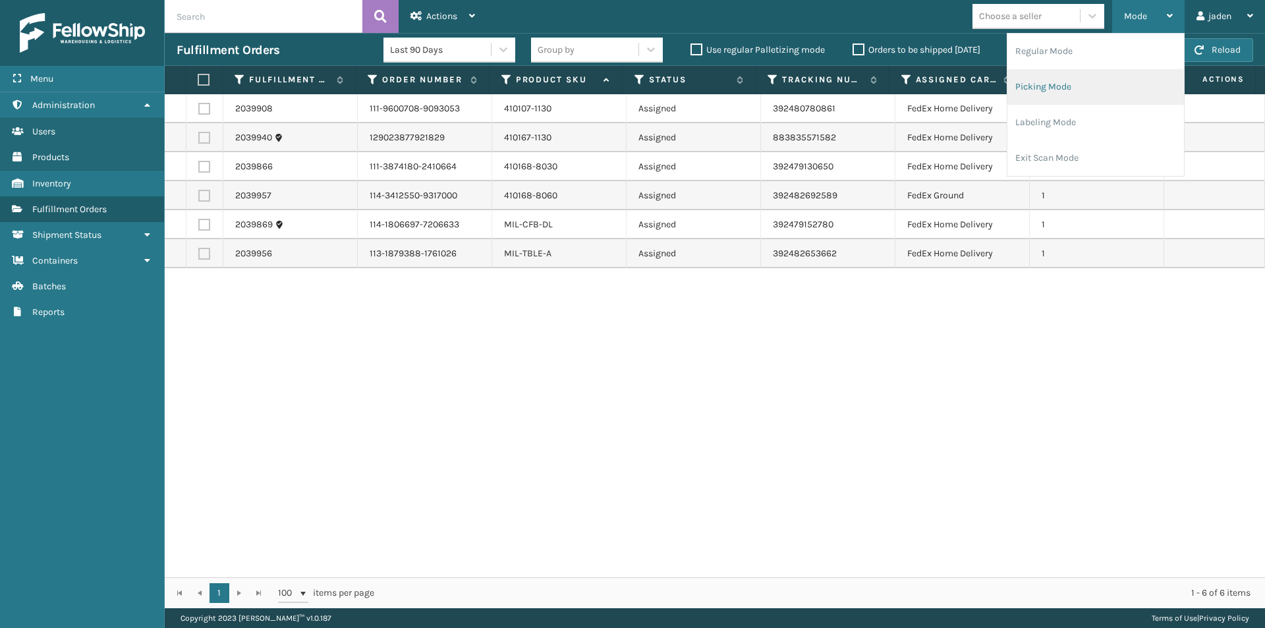
click at [1108, 88] on li "Picking Mode" at bounding box center [1095, 87] width 177 height 36
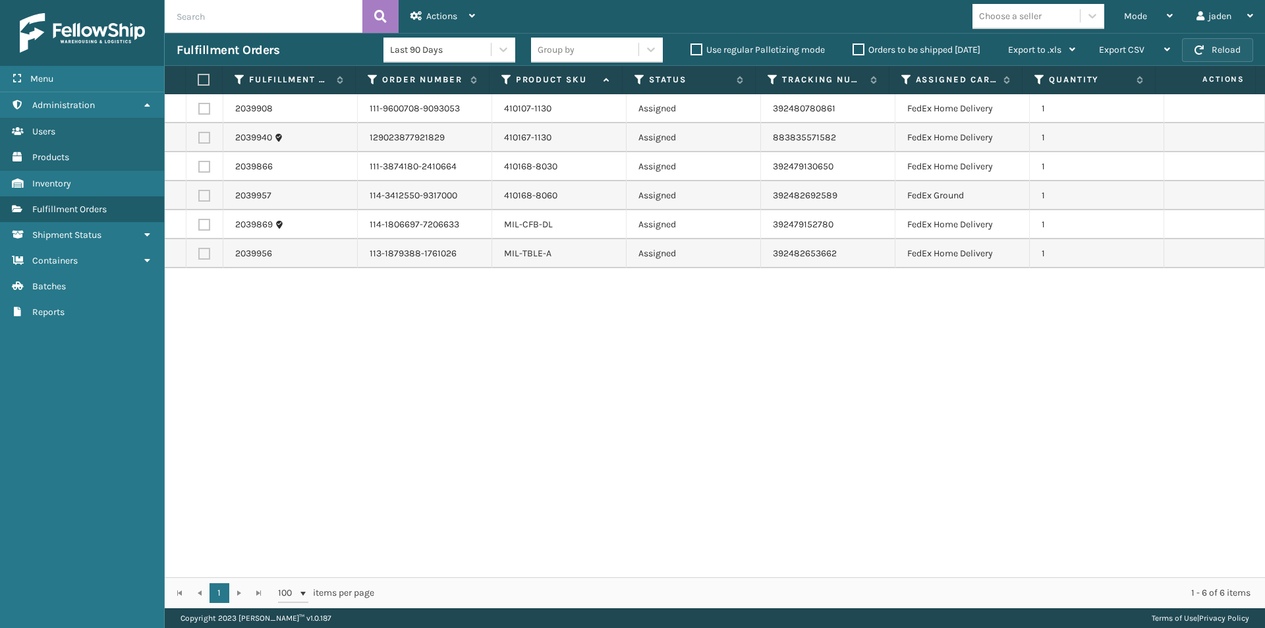
click at [1222, 52] on button "Reload" at bounding box center [1217, 50] width 71 height 24
click at [864, 48] on label "Orders to be shipped [DATE]" at bounding box center [917, 49] width 128 height 11
click at [853, 48] on input "Orders to be shipped [DATE]" at bounding box center [853, 46] width 1 height 9
click at [1195, 49] on span "button" at bounding box center [1199, 49] width 9 height 9
click at [856, 52] on label "Orders to be shipped [DATE]" at bounding box center [917, 49] width 128 height 11
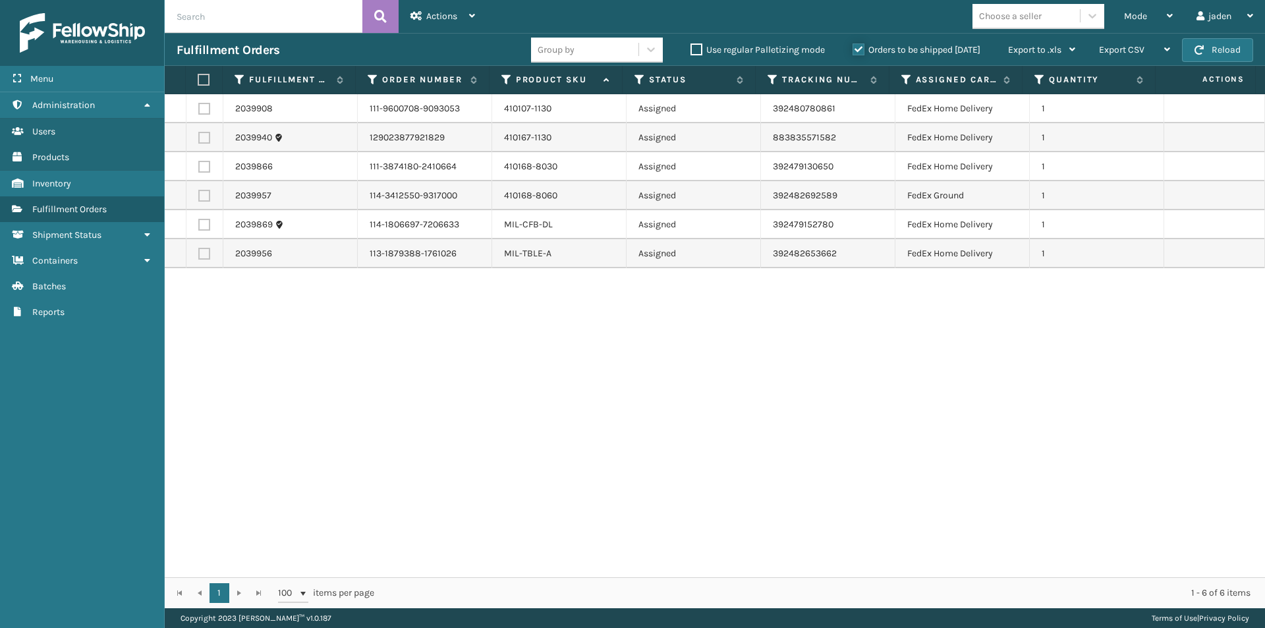
click at [853, 51] on input "Orders to be shipped [DATE]" at bounding box center [853, 46] width 1 height 9
click at [1225, 48] on button "Reload" at bounding box center [1217, 50] width 71 height 24
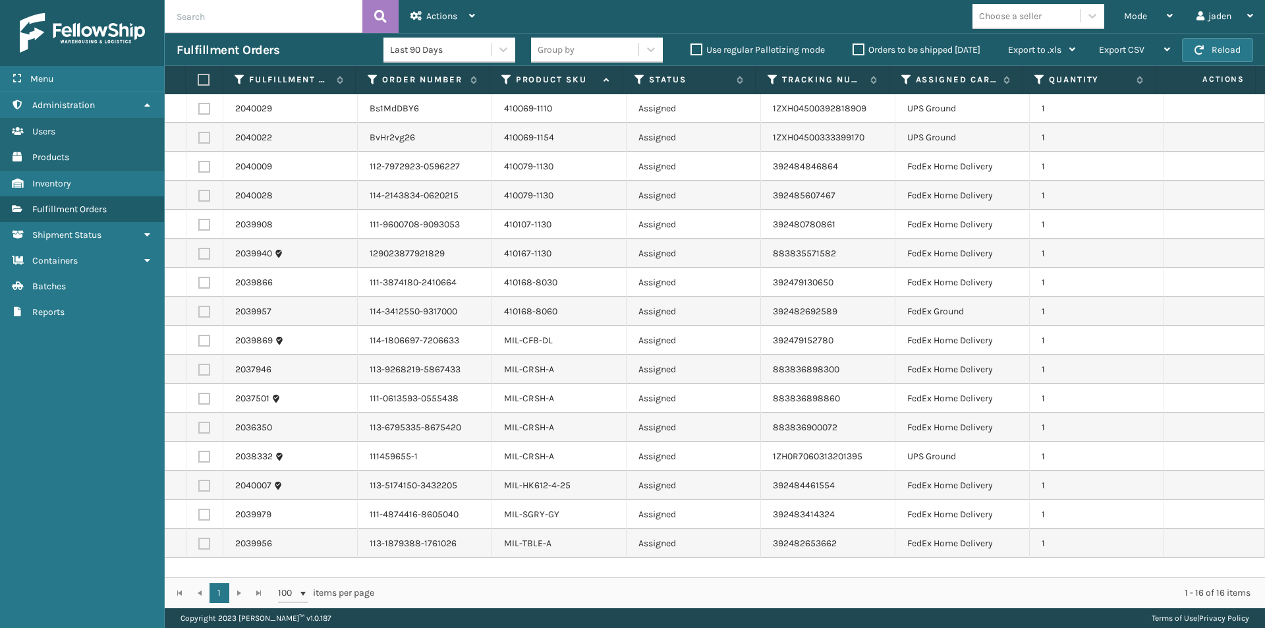
drag, startPoint x: 205, startPoint y: 140, endPoint x: 209, endPoint y: 104, distance: 35.8
click at [204, 140] on label at bounding box center [204, 138] width 12 height 12
click at [199, 140] on input "checkbox" at bounding box center [198, 136] width 1 height 9
checkbox input "true"
click at [211, 111] on td at bounding box center [204, 108] width 37 height 29
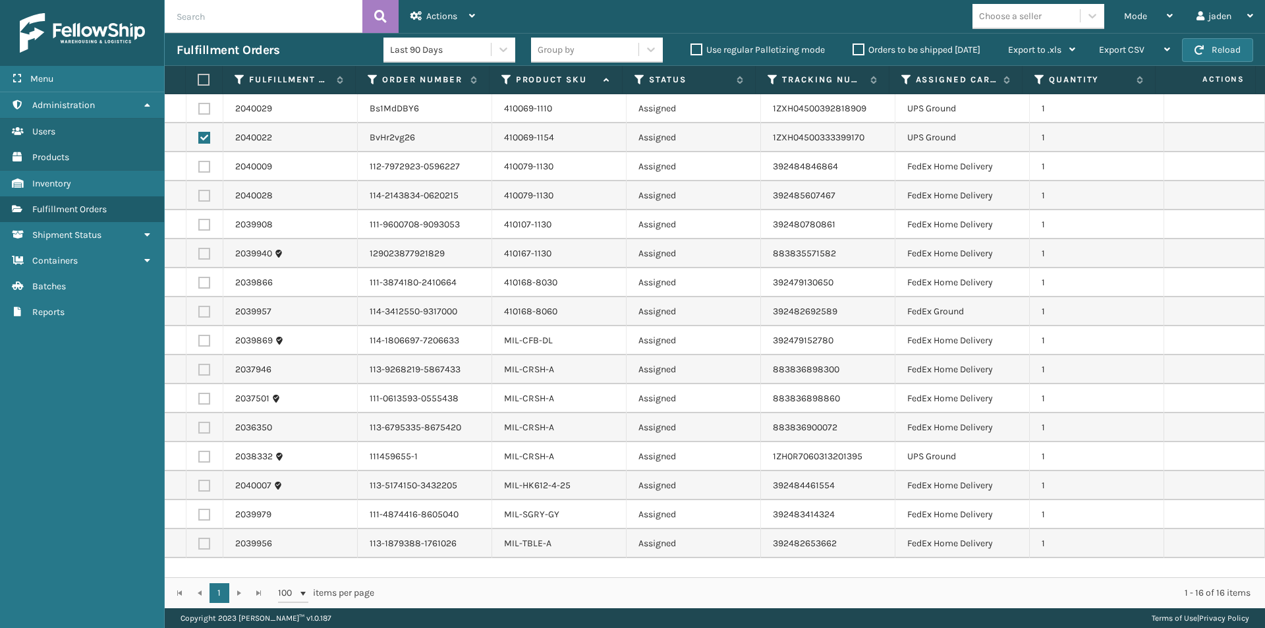
click at [205, 107] on label at bounding box center [204, 109] width 12 height 12
click at [199, 107] on input "checkbox" at bounding box center [198, 107] width 1 height 9
checkbox input "true"
click at [201, 459] on label at bounding box center [204, 457] width 12 height 12
click at [199, 459] on input "checkbox" at bounding box center [198, 455] width 1 height 9
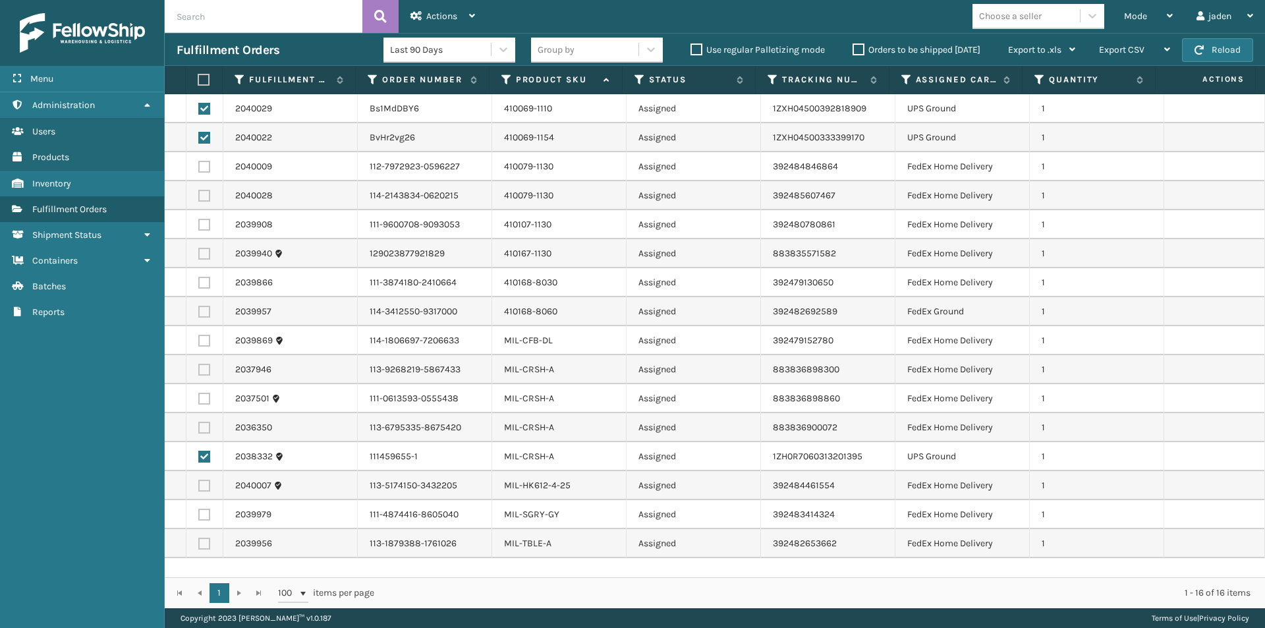
click at [201, 76] on label at bounding box center [202, 80] width 9 height 12
click at [198, 76] on input "checkbox" at bounding box center [198, 80] width 1 height 9
click at [202, 105] on label at bounding box center [204, 109] width 12 height 12
click at [199, 105] on input "checkbox" at bounding box center [198, 107] width 1 height 9
click at [206, 140] on label at bounding box center [204, 138] width 12 height 12
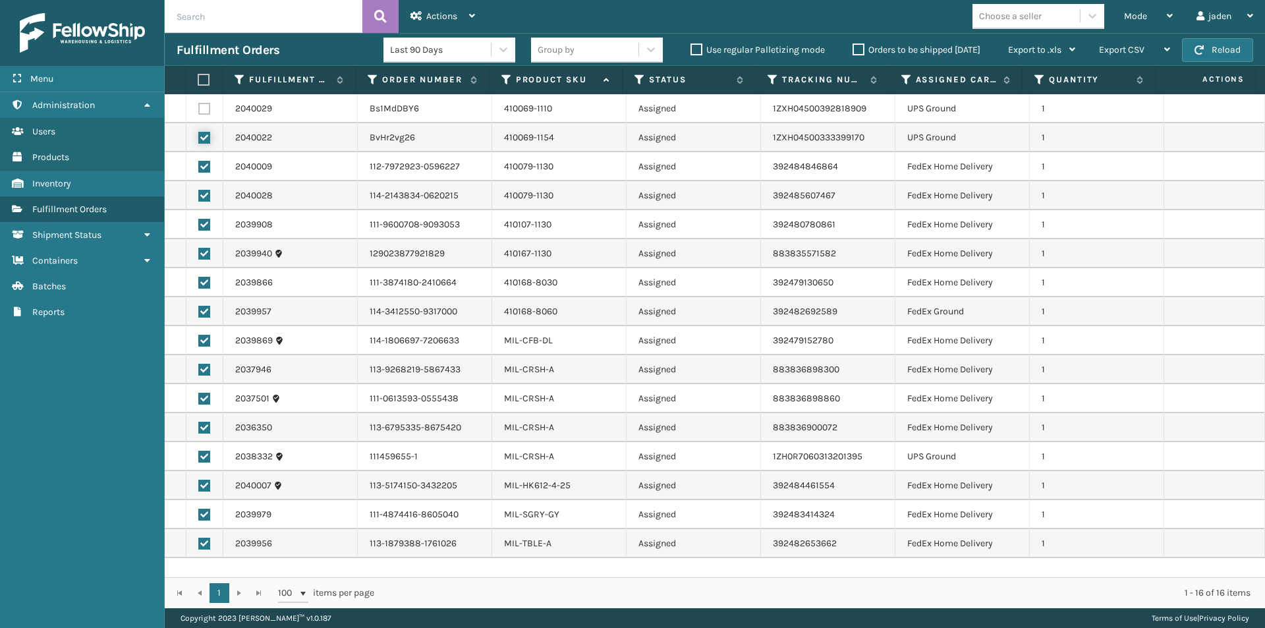
click at [199, 140] on input "checkbox" at bounding box center [198, 136] width 1 height 9
click at [198, 457] on label at bounding box center [204, 457] width 12 height 12
click at [198, 457] on input "checkbox" at bounding box center [198, 455] width 1 height 9
click at [204, 170] on label at bounding box center [204, 167] width 12 height 12
click at [199, 169] on input "checkbox" at bounding box center [198, 165] width 1 height 9
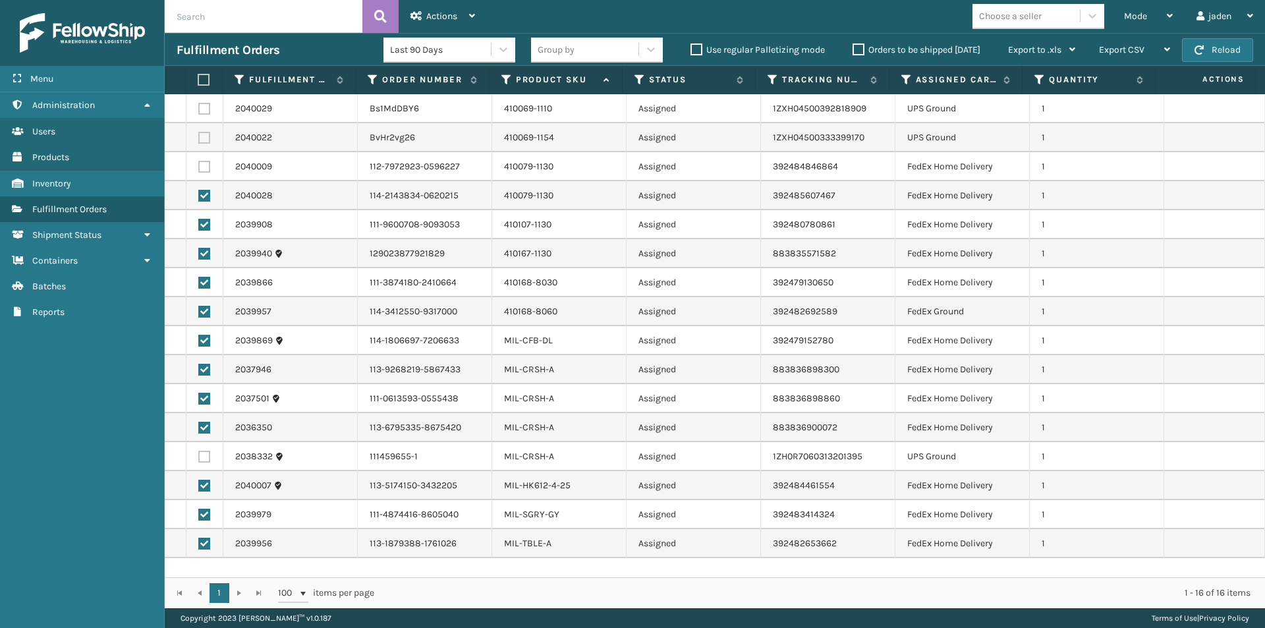
click at [204, 170] on label at bounding box center [204, 167] width 12 height 12
click at [199, 169] on input "checkbox" at bounding box center [198, 165] width 1 height 9
click at [454, 21] on span "Actions" at bounding box center [441, 16] width 31 height 11
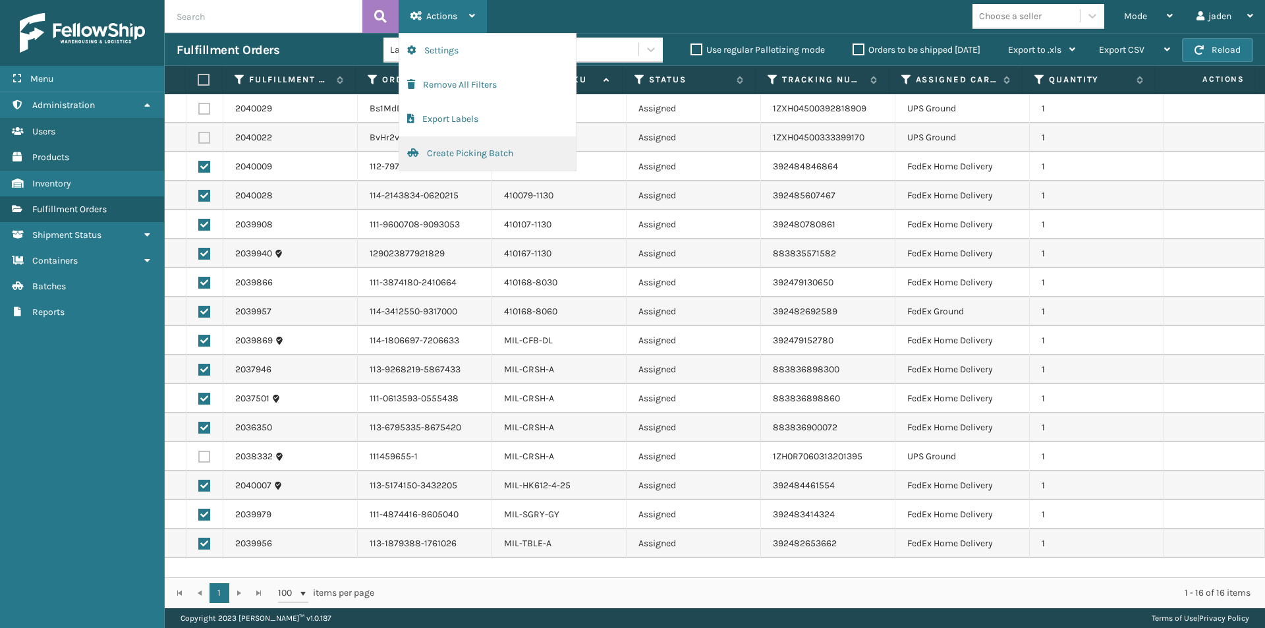
click at [496, 154] on button "Create Picking Batch" at bounding box center [487, 153] width 177 height 34
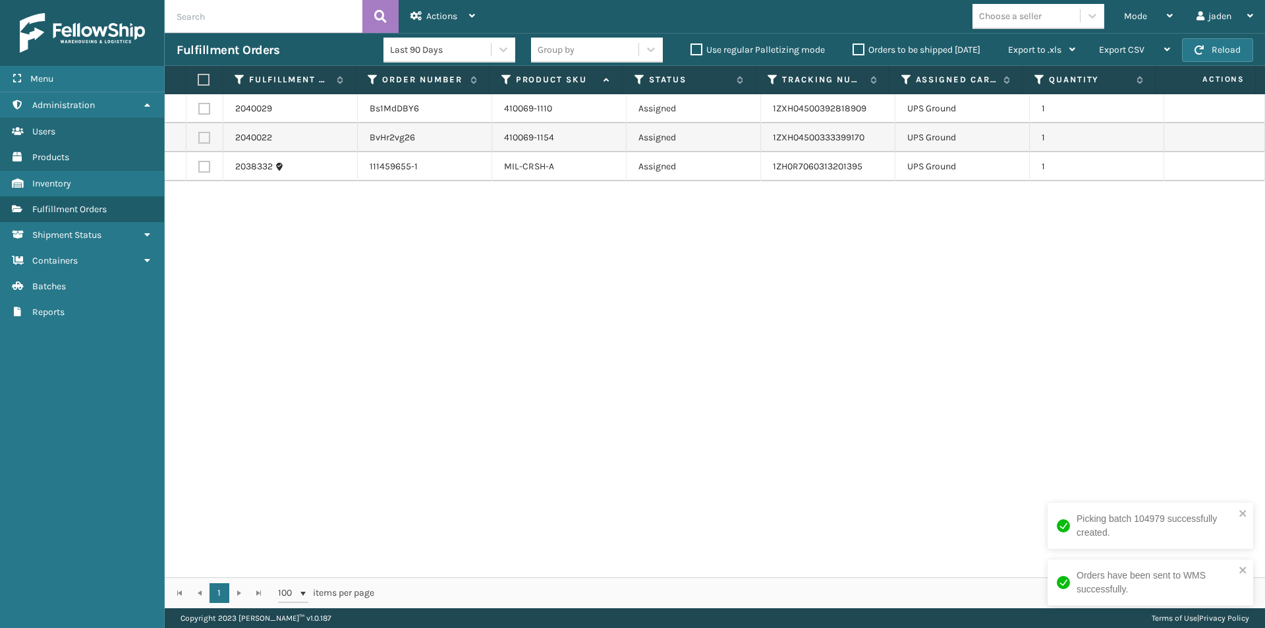
drag, startPoint x: 984, startPoint y: 385, endPoint x: 971, endPoint y: 385, distance: 13.2
drag, startPoint x: 971, startPoint y: 385, endPoint x: 706, endPoint y: 425, distance: 267.9
click at [701, 424] on div "2040029 Bs1MdDBY6 410069-1110 Assigned 1ZXH04500392818909 UPS Ground 1 2040022 …" at bounding box center [715, 335] width 1100 height 483
click at [1134, 13] on span "Mode" at bounding box center [1135, 16] width 23 height 11
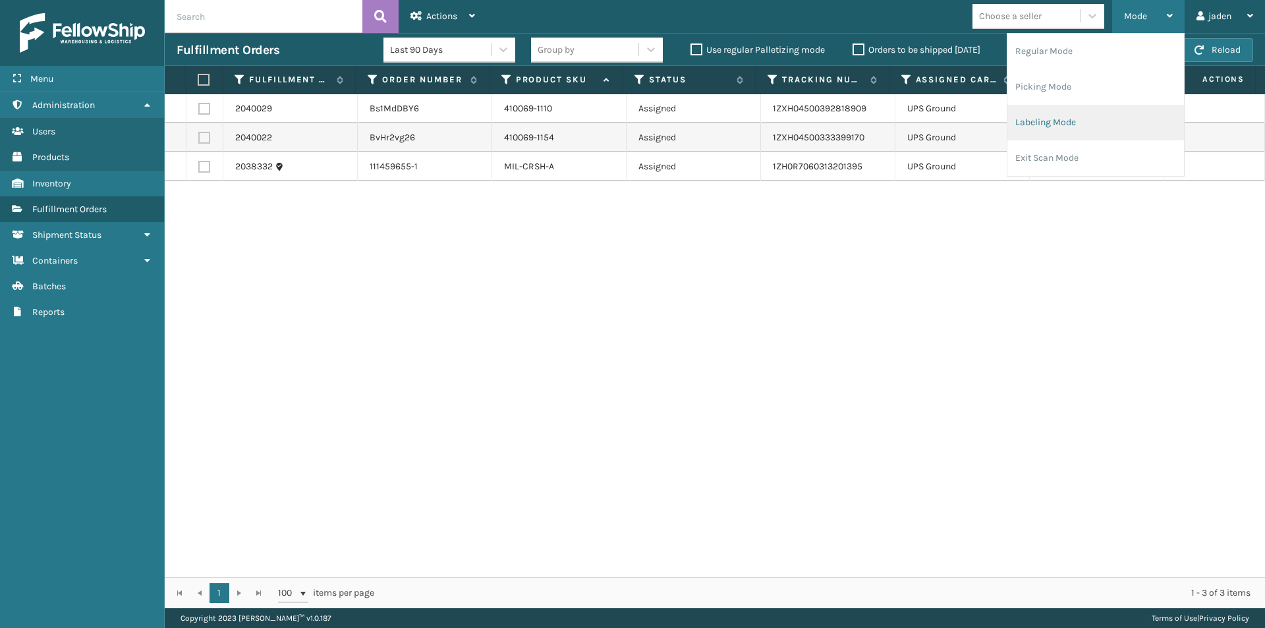
click at [1104, 110] on li "Labeling Mode" at bounding box center [1095, 123] width 177 height 36
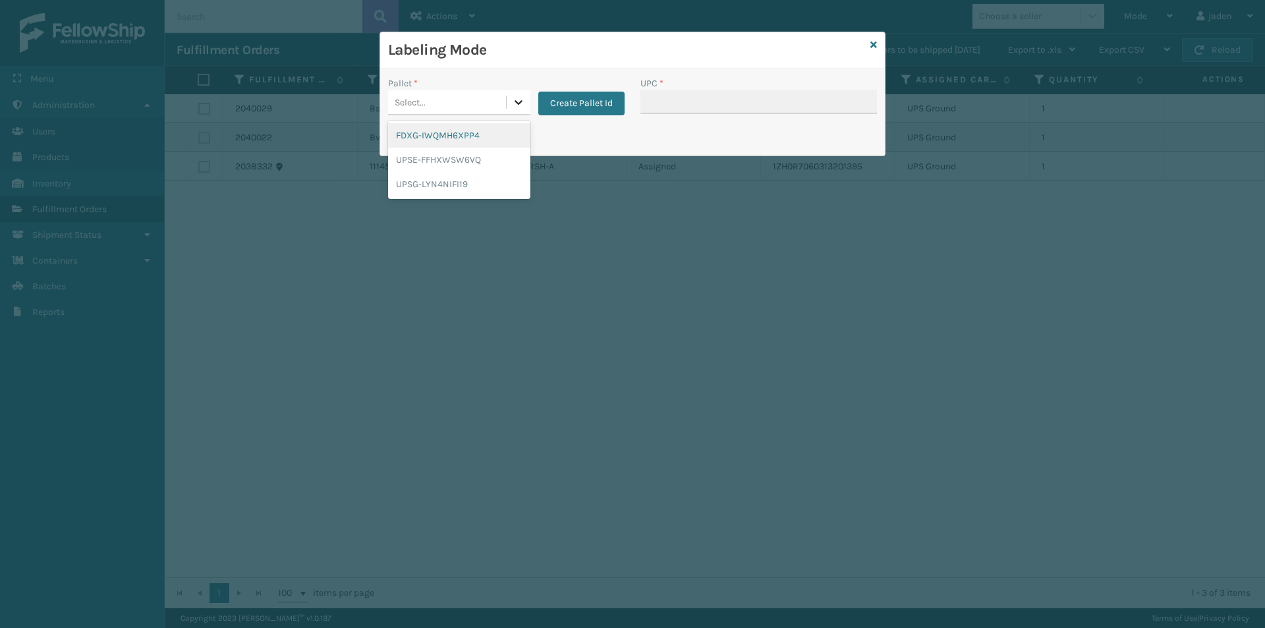
drag, startPoint x: 524, startPoint y: 103, endPoint x: 486, endPoint y: 125, distance: 43.4
click at [522, 103] on icon at bounding box center [518, 102] width 13 height 13
click at [451, 141] on div "FDXG-IWQMH6XPP4" at bounding box center [459, 135] width 142 height 24
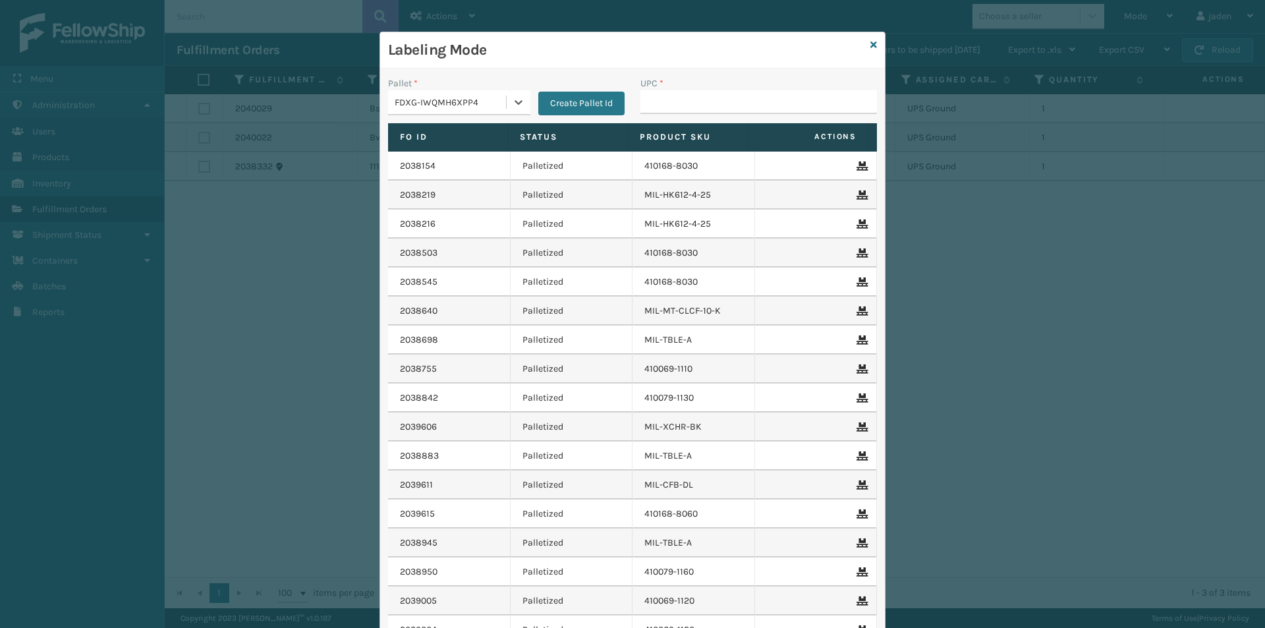
click at [721, 81] on div "UPC *" at bounding box center [758, 83] width 237 height 14
click at [719, 98] on input "UPC *" at bounding box center [758, 102] width 237 height 24
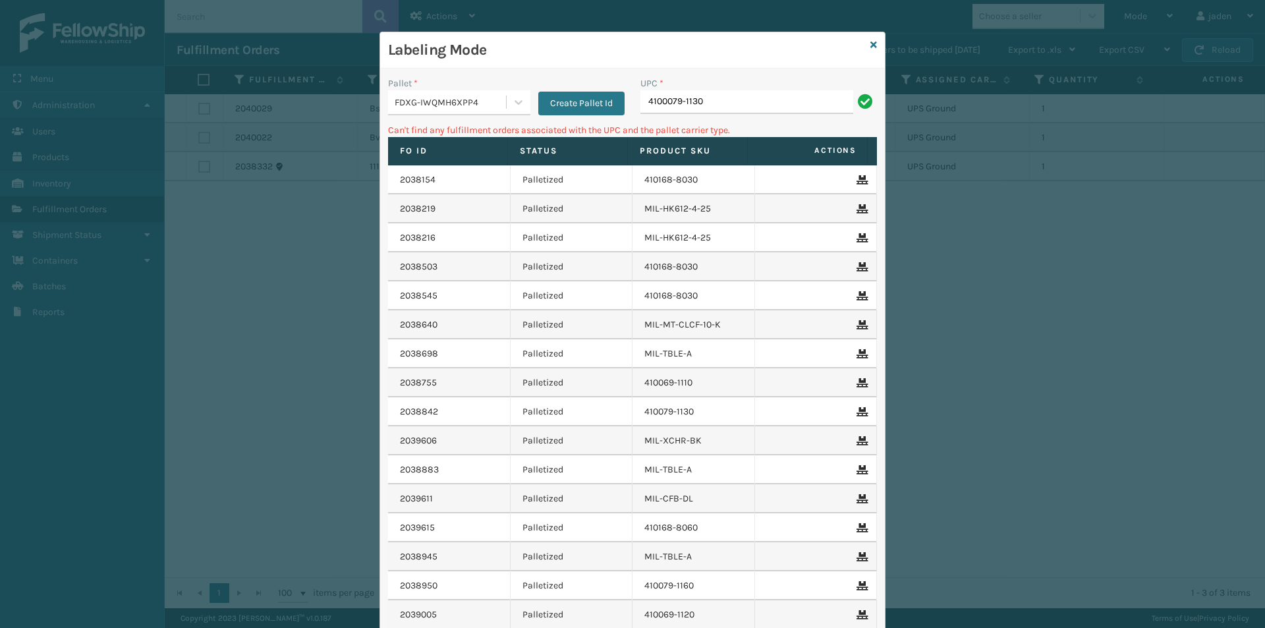
click at [664, 104] on input "4100079-1130" at bounding box center [746, 102] width 213 height 24
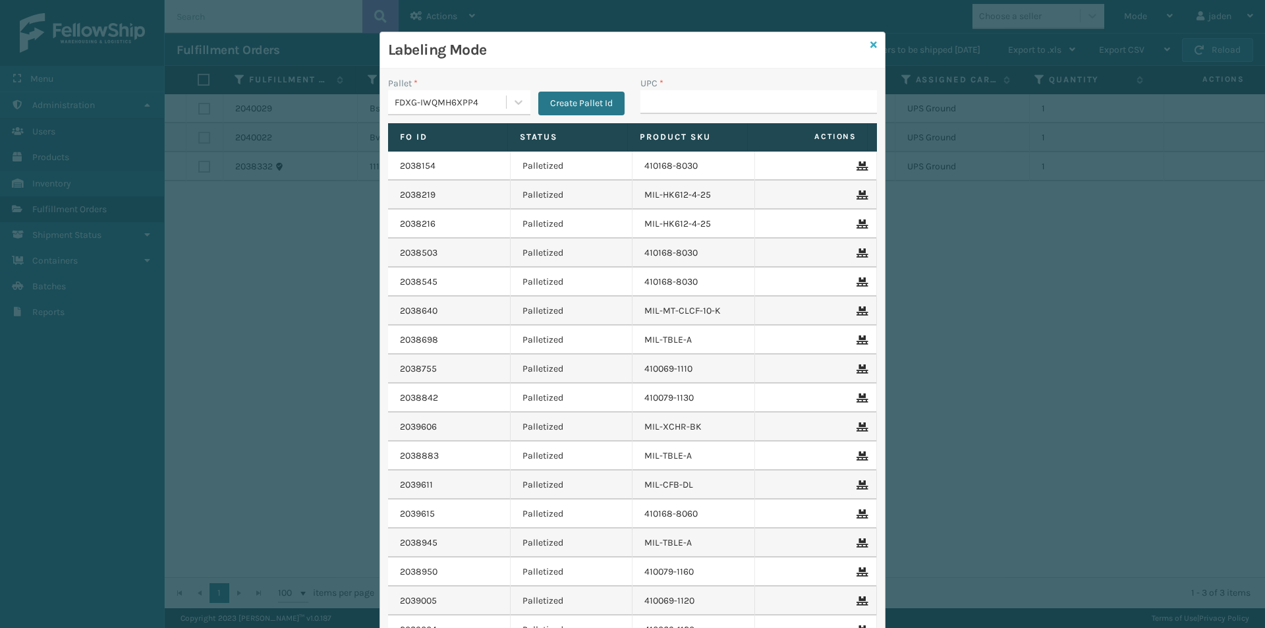
click at [870, 40] on icon at bounding box center [873, 44] width 7 height 9
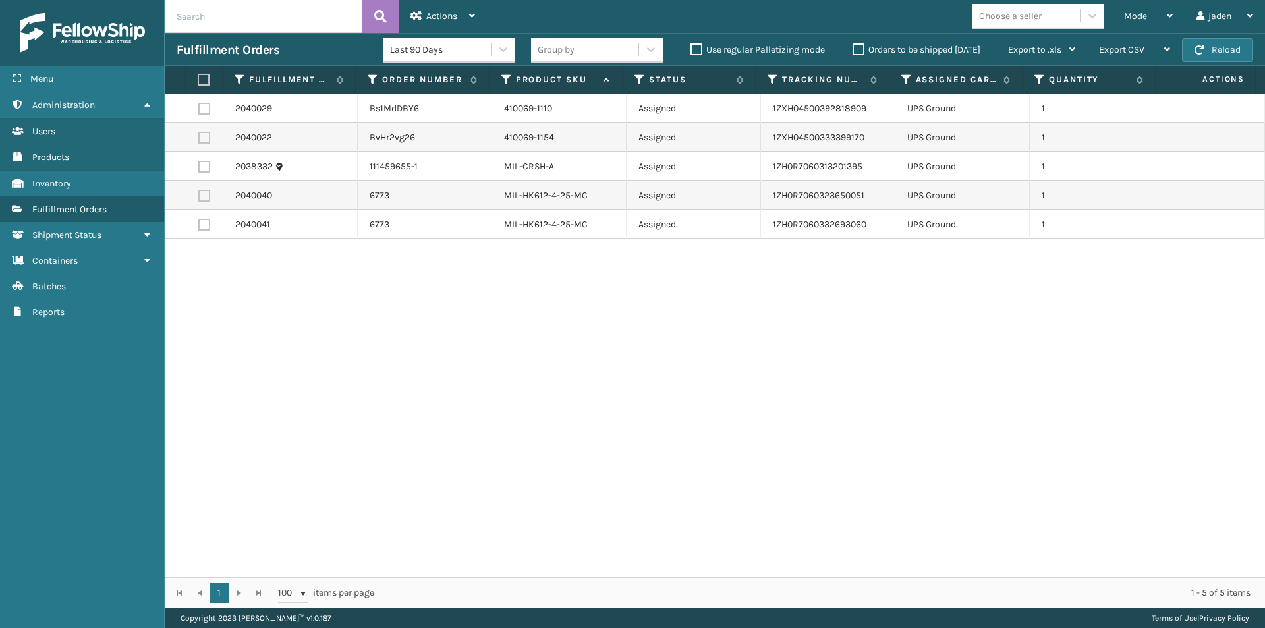
drag, startPoint x: 867, startPoint y: 339, endPoint x: 555, endPoint y: 339, distance: 312.3
click at [555, 385] on div "2040029 Bs1MdDBY6 410069-1110 Assigned 1ZXH04500392818909 UPS Ground 1 2040022 …" at bounding box center [715, 335] width 1100 height 483
click at [1201, 42] on button "Reload" at bounding box center [1217, 50] width 71 height 24
drag, startPoint x: 846, startPoint y: 382, endPoint x: 498, endPoint y: 380, distance: 347.9
click at [498, 380] on div "2040029 Bs1MdDBY6 410069-1110 Assigned 1ZXH04500392818909 UPS Ground 1 2040022 …" at bounding box center [715, 335] width 1100 height 483
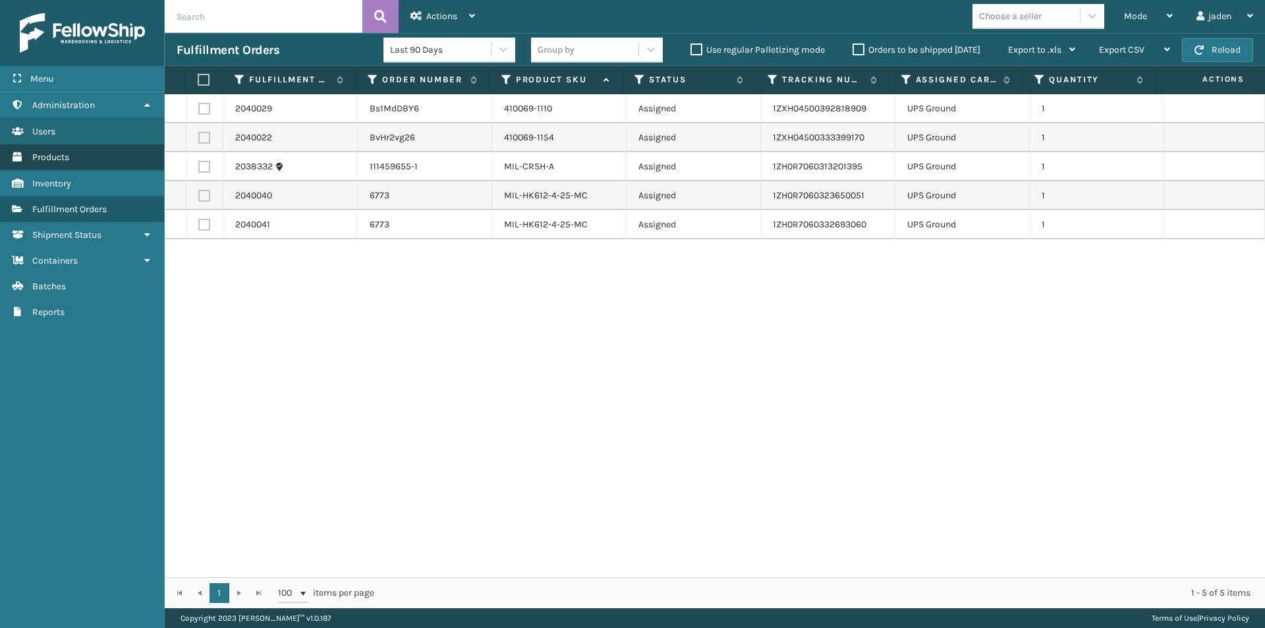
click at [0, 168] on link "Products" at bounding box center [82, 157] width 164 height 26
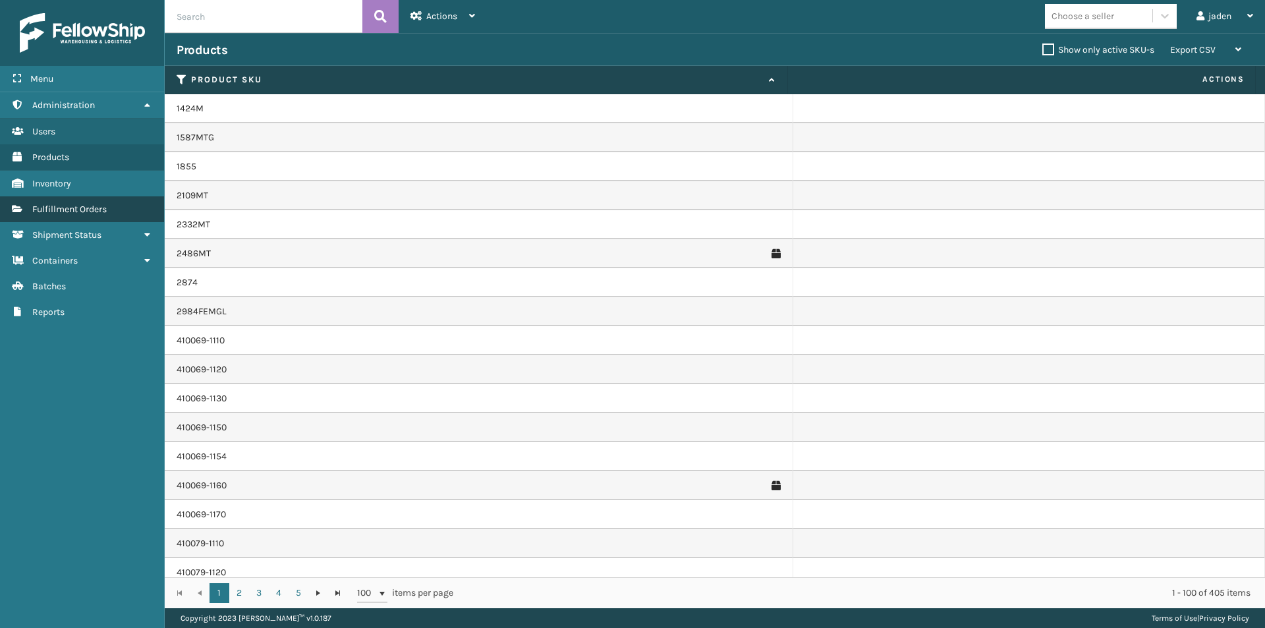
click at [62, 212] on span "Fulfillment Orders" at bounding box center [69, 209] width 74 height 11
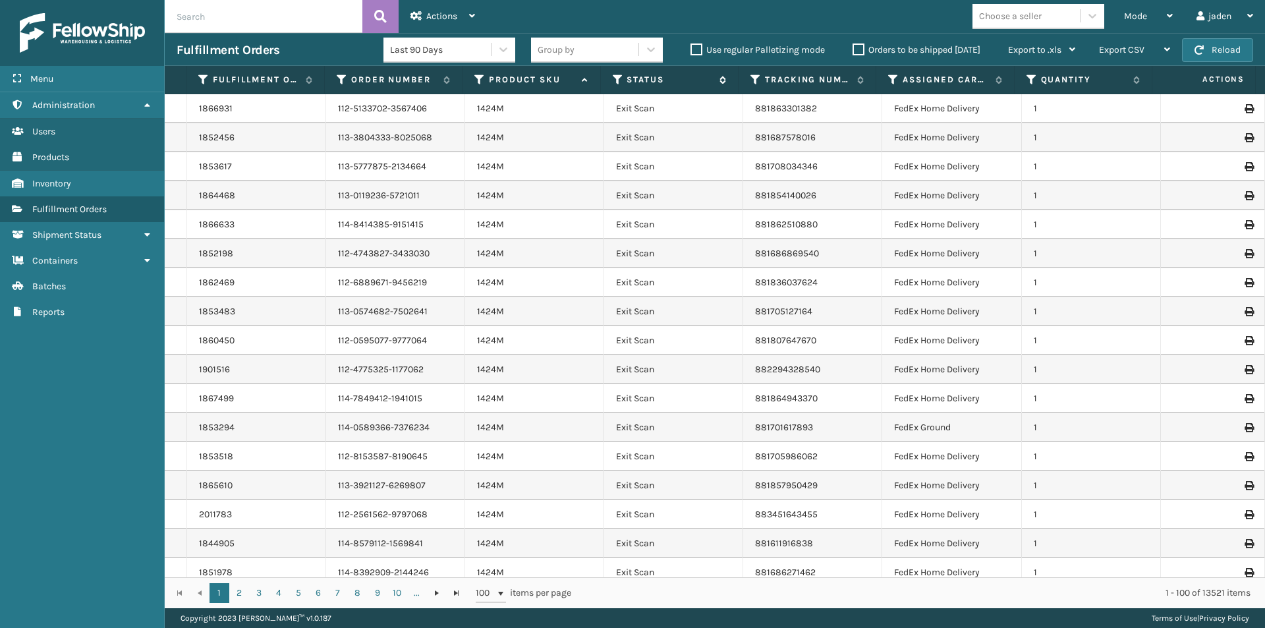
click at [618, 78] on icon at bounding box center [618, 80] width 11 height 12
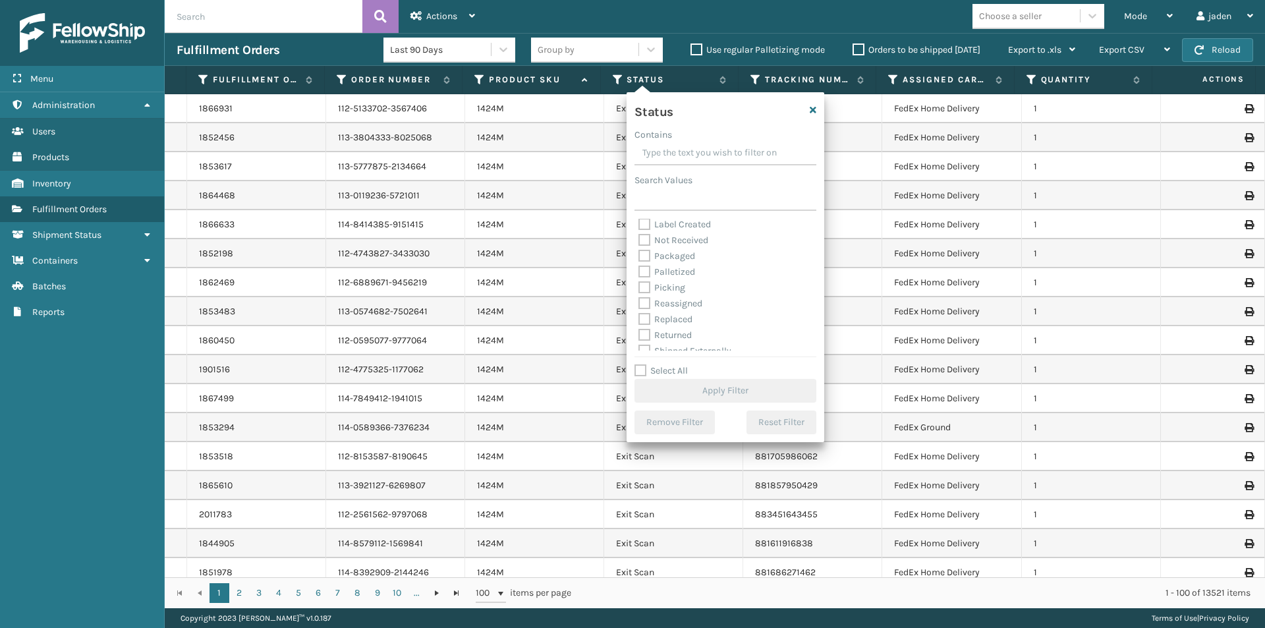
scroll to position [66, 0]
click at [642, 281] on label "Picking" at bounding box center [661, 286] width 47 height 11
click at [639, 281] on input "Picking" at bounding box center [638, 283] width 1 height 9
click at [718, 393] on button "Apply Filter" at bounding box center [726, 391] width 182 height 24
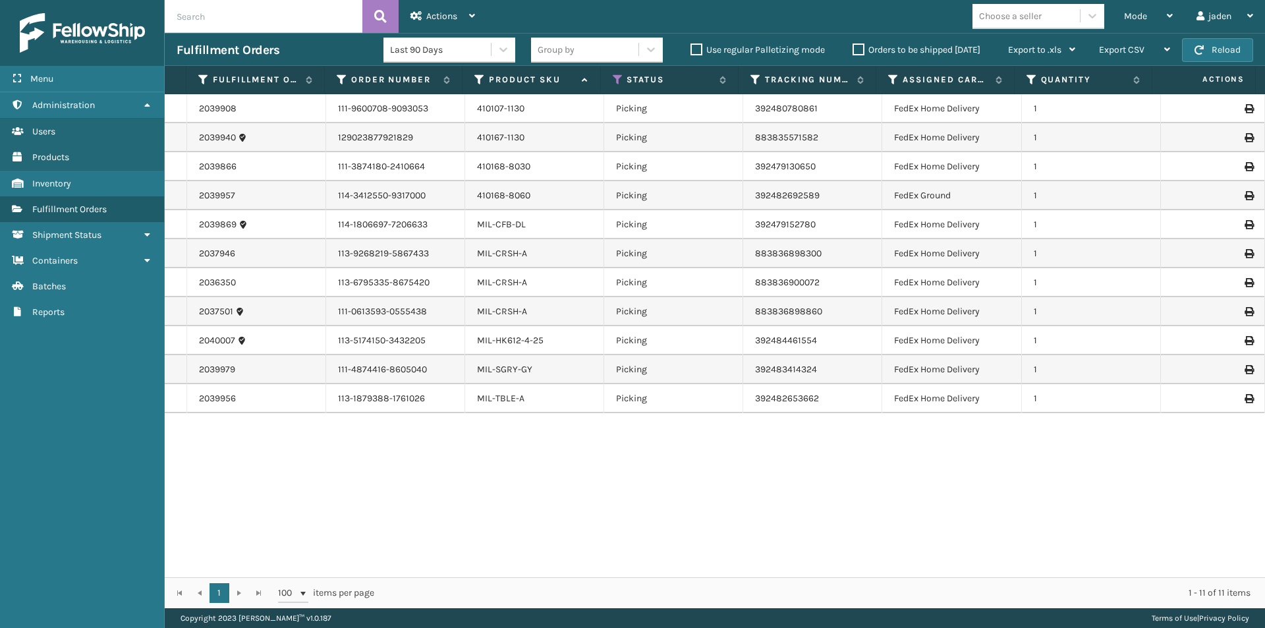
drag, startPoint x: 848, startPoint y: 556, endPoint x: 828, endPoint y: 555, distance: 20.4
drag, startPoint x: 828, startPoint y: 555, endPoint x: 689, endPoint y: 416, distance: 196.2
click at [561, 543] on div "2039908 111-9600708-9093053 410107-1130 Picking 392480780861 FedEx Home Deliver…" at bounding box center [715, 335] width 1100 height 483
click at [1154, 19] on div "Mode" at bounding box center [1148, 16] width 49 height 33
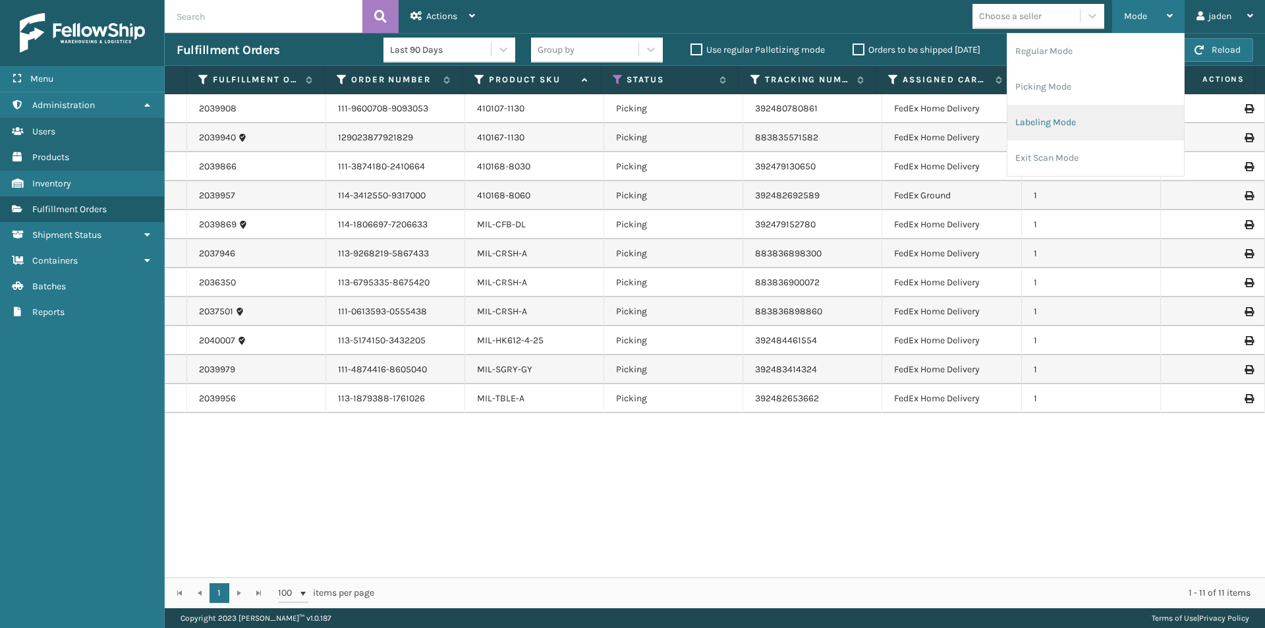
click at [1067, 118] on li "Labeling Mode" at bounding box center [1095, 123] width 177 height 36
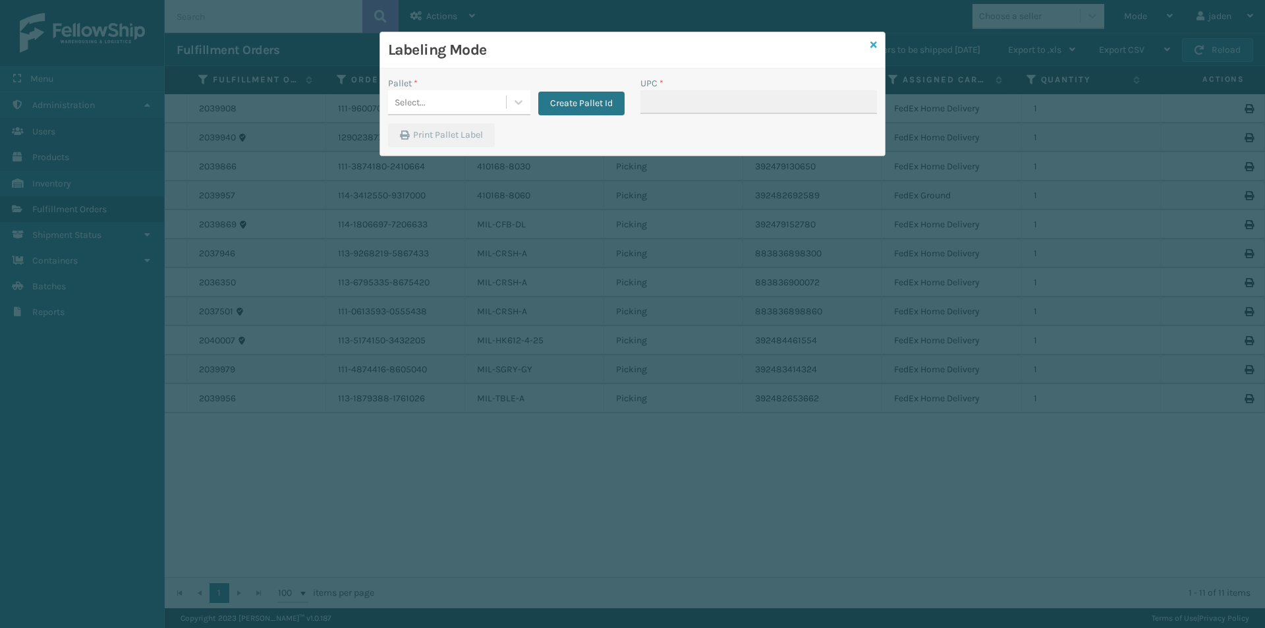
click at [874, 47] on icon at bounding box center [873, 44] width 7 height 9
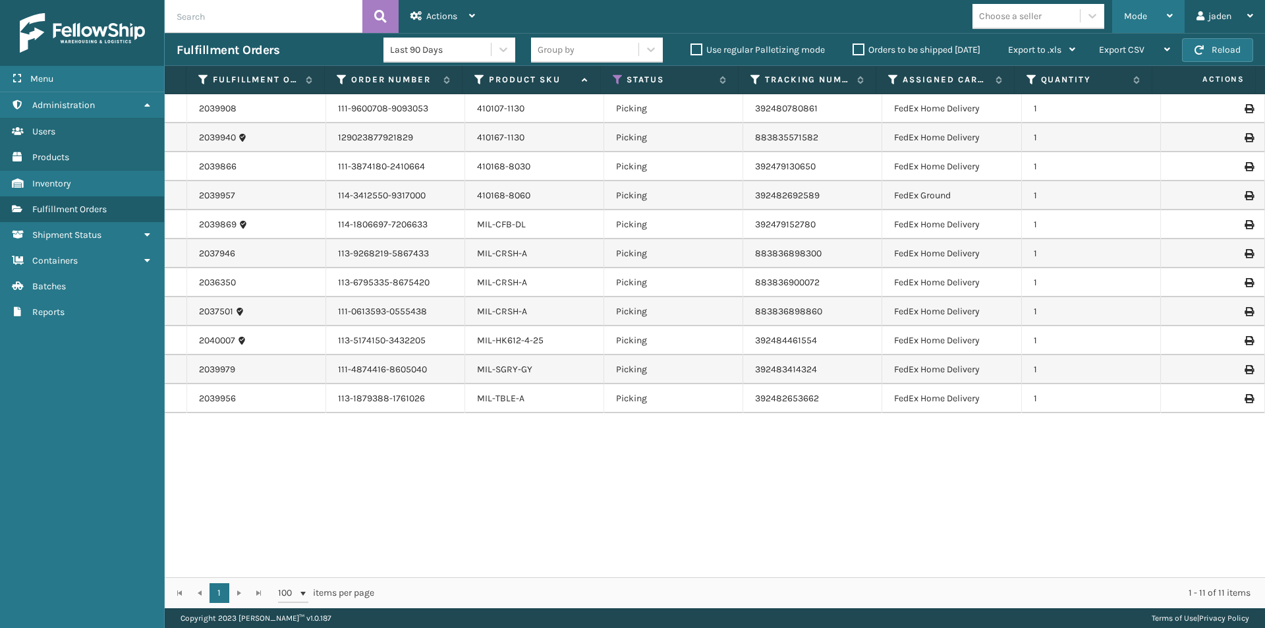
click at [1165, 2] on div "Mode" at bounding box center [1148, 16] width 49 height 33
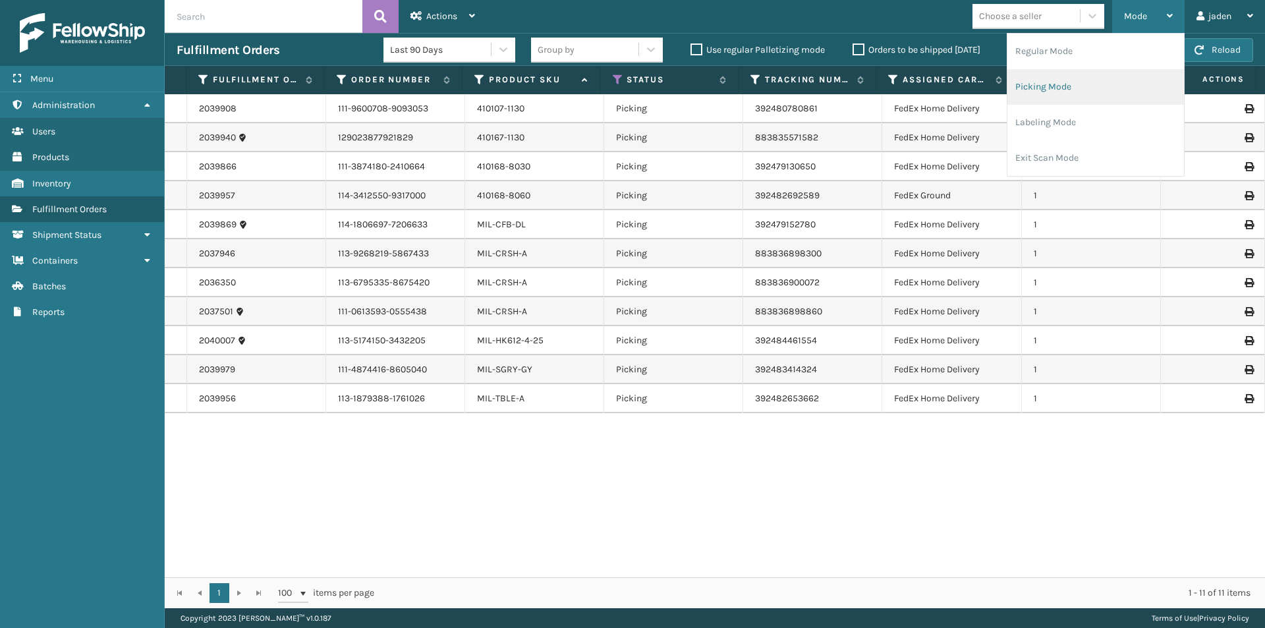
click at [1075, 90] on li "Picking Mode" at bounding box center [1095, 87] width 177 height 36
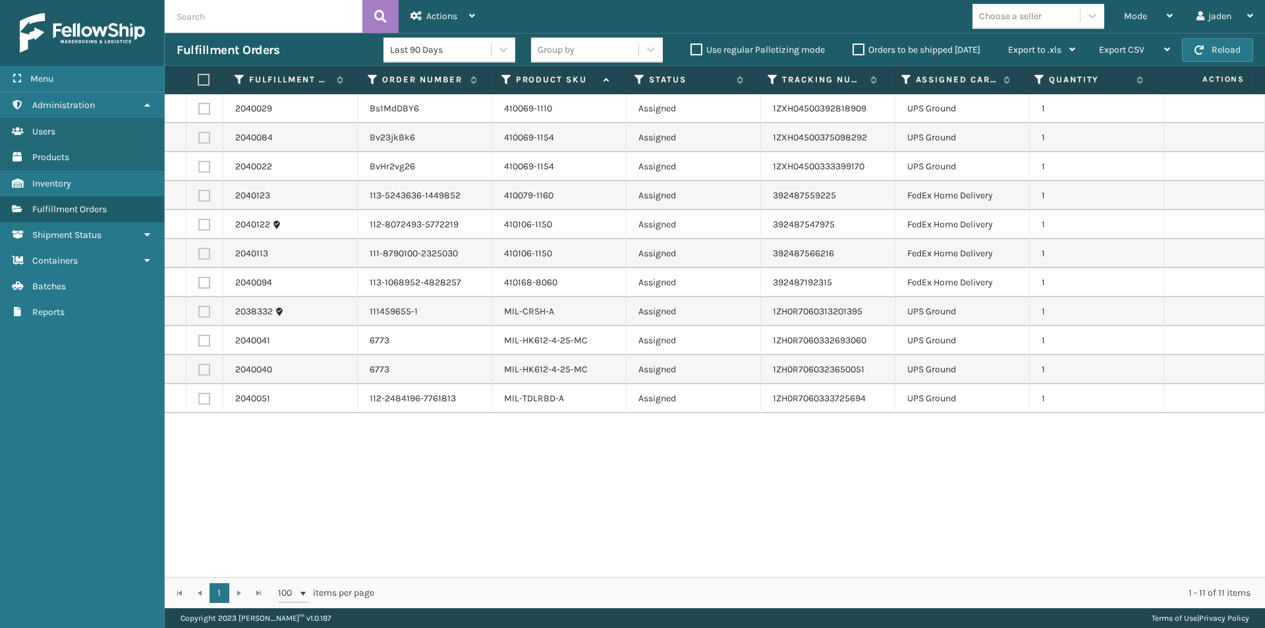
drag, startPoint x: 790, startPoint y: 466, endPoint x: 1018, endPoint y: 149, distance: 390.4
click at [594, 506] on div "2040029 Bs1MdDBY6 410069-1110 Assigned 1ZXH04500392818909 UPS Ground 1 2040084 …" at bounding box center [715, 335] width 1100 height 483
click at [1204, 42] on button "Reload" at bounding box center [1217, 50] width 71 height 24
click at [201, 200] on label at bounding box center [204, 196] width 12 height 12
click at [199, 198] on input "checkbox" at bounding box center [198, 194] width 1 height 9
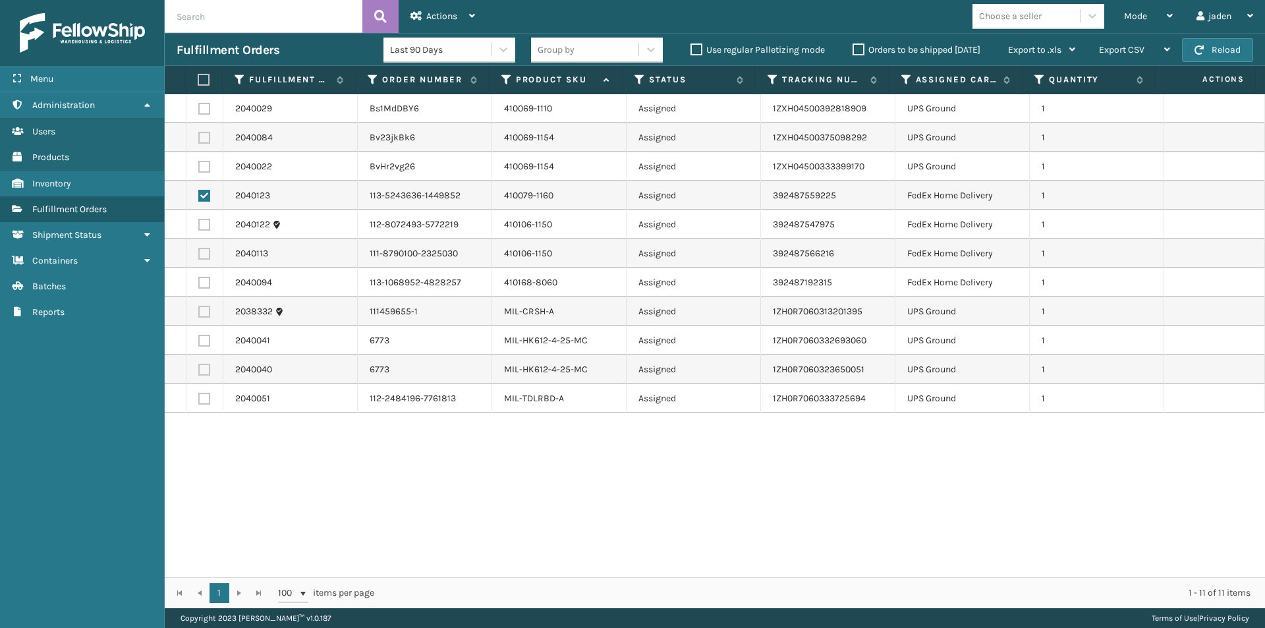
click at [203, 224] on label at bounding box center [204, 225] width 12 height 12
click at [199, 224] on input "checkbox" at bounding box center [198, 223] width 1 height 9
click at [203, 257] on label at bounding box center [204, 254] width 12 height 12
click at [199, 256] on input "checkbox" at bounding box center [198, 252] width 1 height 9
click at [202, 284] on label at bounding box center [204, 283] width 12 height 12
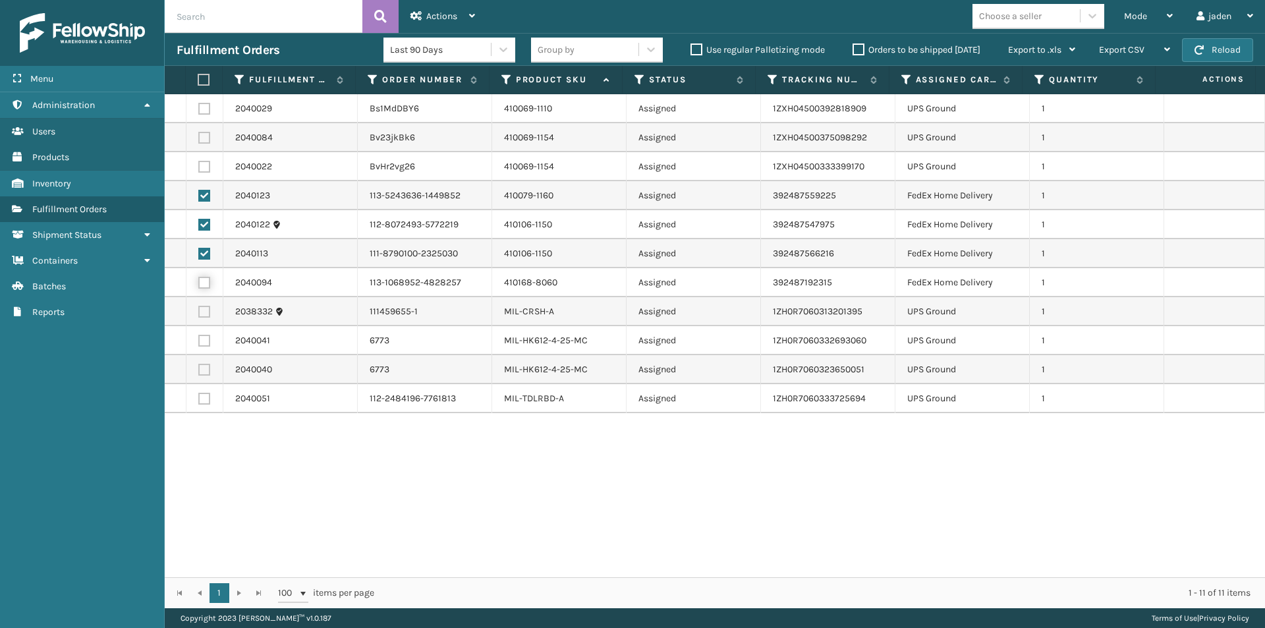
click at [199, 284] on input "checkbox" at bounding box center [198, 281] width 1 height 9
click at [292, 474] on div "2040029 Bs1MdDBY6 410069-1110 Assigned 1ZXH04500392818909 UPS Ground 1 2040084 …" at bounding box center [715, 335] width 1100 height 483
click at [456, 6] on div "Actions" at bounding box center [442, 16] width 65 height 33
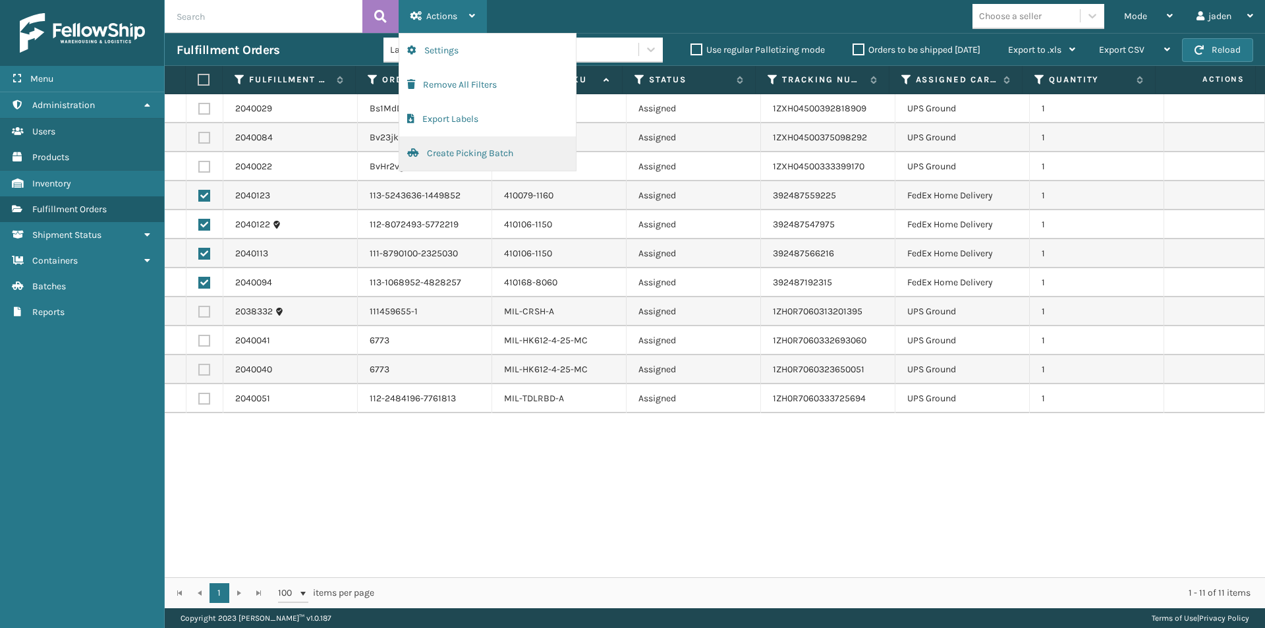
click at [432, 159] on button "Create Picking Batch" at bounding box center [487, 153] width 177 height 34
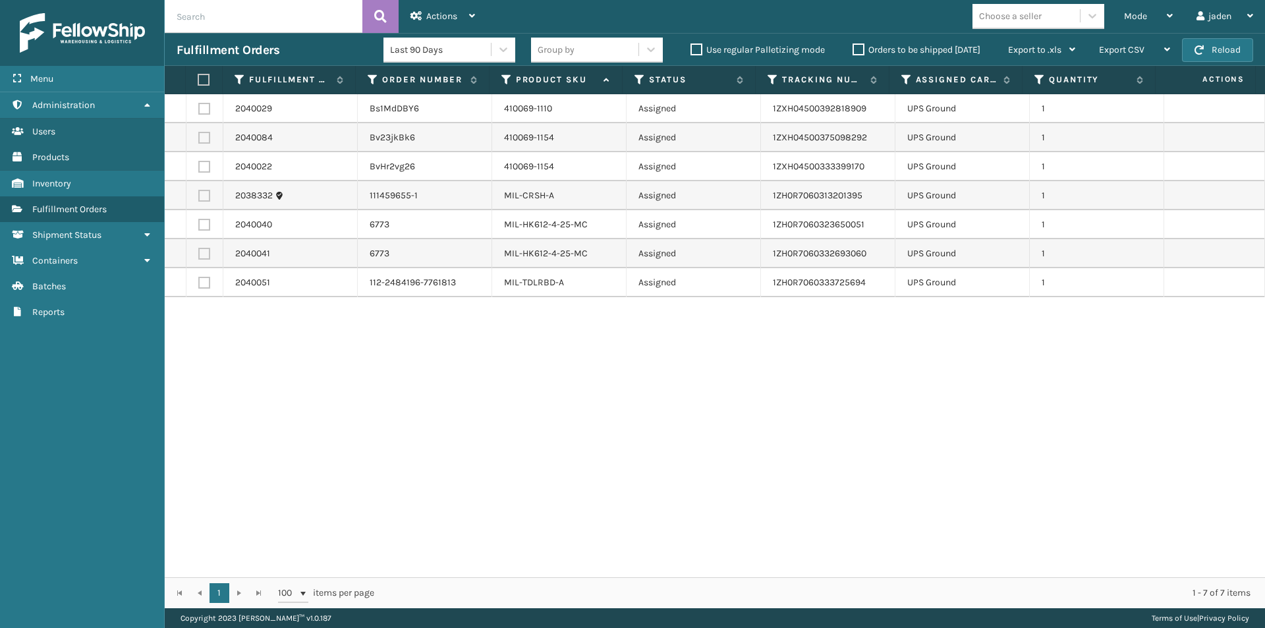
click at [399, 33] on button "Create Picking Batch" at bounding box center [487, 33] width 177 height 0
click at [677, 432] on div "2040029 Bs1MdDBY6 410069-1110 Assigned 1ZXH04500392818909 UPS Ground 1 2040084 …" at bounding box center [715, 335] width 1100 height 483
click at [203, 198] on label at bounding box center [204, 196] width 12 height 12
click at [199, 198] on input "checkbox" at bounding box center [198, 194] width 1 height 9
click at [204, 111] on label at bounding box center [204, 109] width 12 height 12
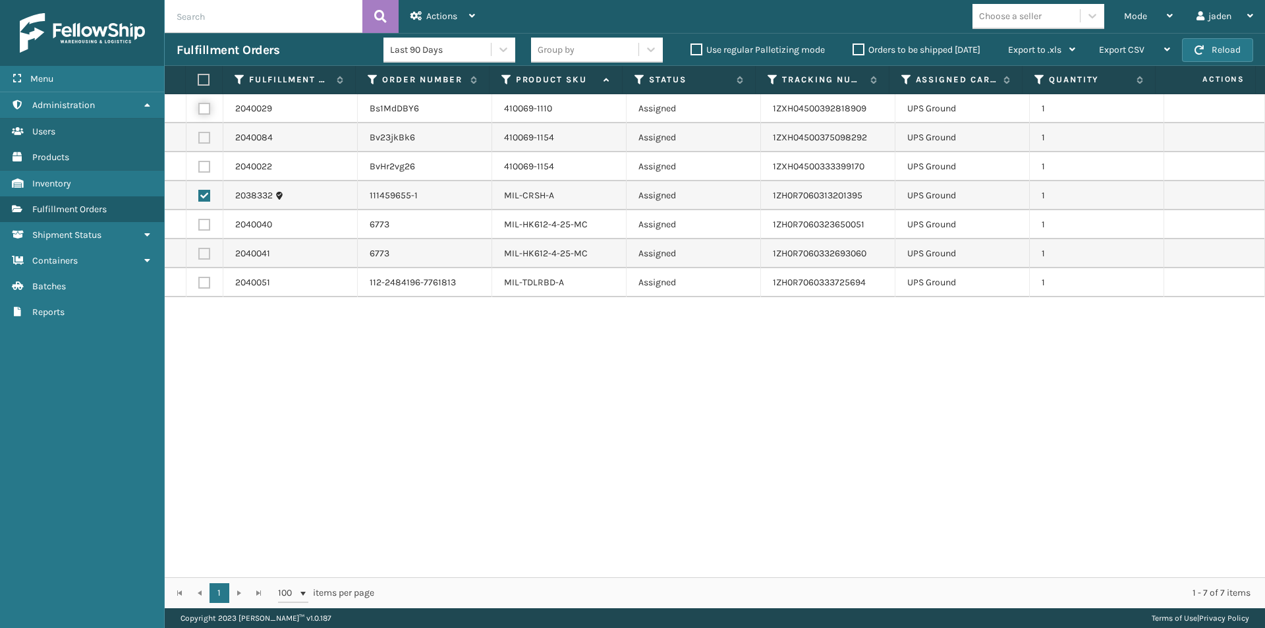
click at [199, 111] on input "checkbox" at bounding box center [198, 107] width 1 height 9
click at [207, 225] on label at bounding box center [204, 225] width 12 height 12
click at [199, 225] on input "checkbox" at bounding box center [198, 223] width 1 height 9
click at [206, 258] on label at bounding box center [204, 254] width 12 height 12
click at [199, 256] on input "checkbox" at bounding box center [198, 252] width 1 height 9
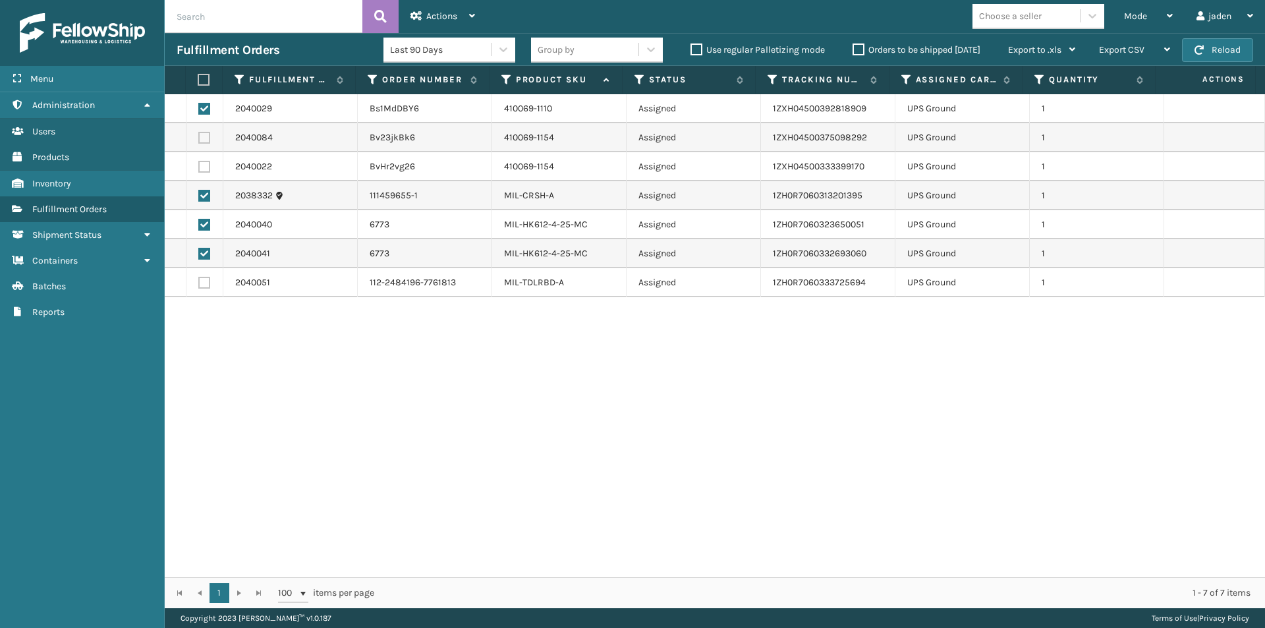
drag, startPoint x: 205, startPoint y: 293, endPoint x: 205, endPoint y: 270, distance: 23.1
click at [205, 288] on td at bounding box center [204, 282] width 37 height 29
click at [205, 270] on td at bounding box center [204, 282] width 37 height 29
click at [205, 281] on label at bounding box center [204, 283] width 12 height 12
click at [199, 281] on input "checkbox" at bounding box center [198, 281] width 1 height 9
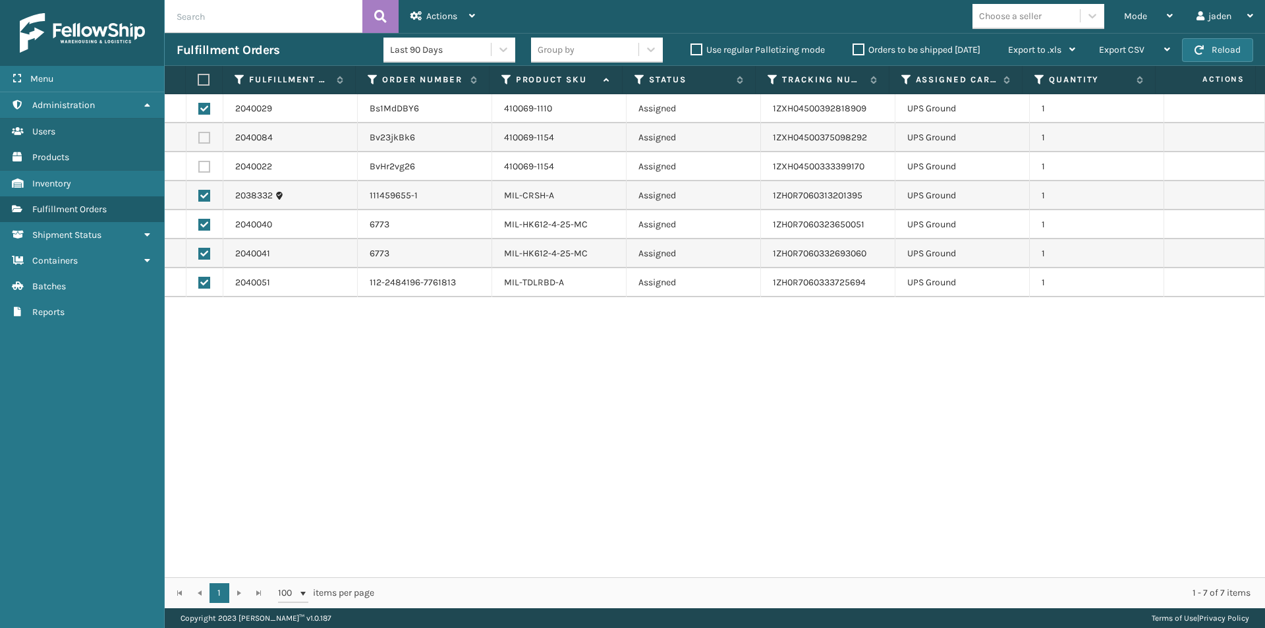
click at [201, 84] on label at bounding box center [202, 80] width 9 height 12
click at [198, 84] on input "checkbox" at bounding box center [198, 80] width 1 height 9
click at [1205, 48] on button "Reload" at bounding box center [1217, 50] width 71 height 24
drag, startPoint x: 791, startPoint y: 488, endPoint x: 304, endPoint y: 275, distance: 531.4
click at [407, 439] on div "2040029 Bs1MdDBY6 410069-1110 Assigned 1ZXH04500392818909 UPS Ground 1 2040084 …" at bounding box center [715, 335] width 1100 height 483
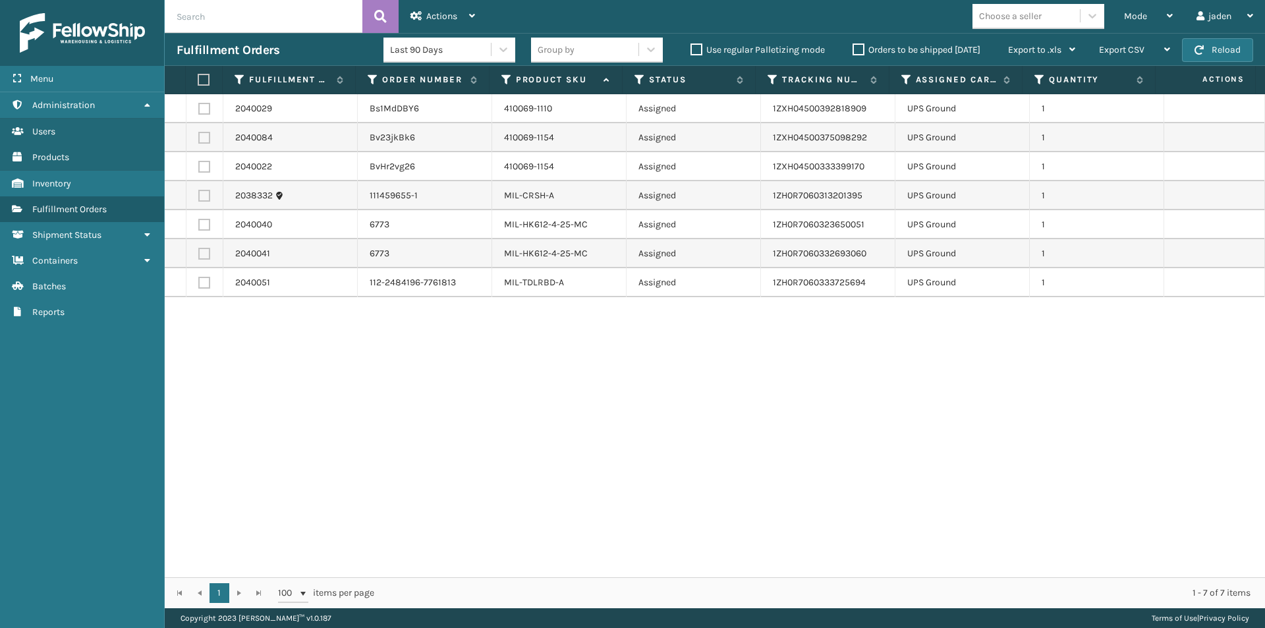
click at [199, 80] on label at bounding box center [202, 80] width 9 height 12
click at [198, 80] on input "checkbox" at bounding box center [198, 80] width 1 height 9
click at [461, 12] on div "Actions" at bounding box center [442, 16] width 65 height 33
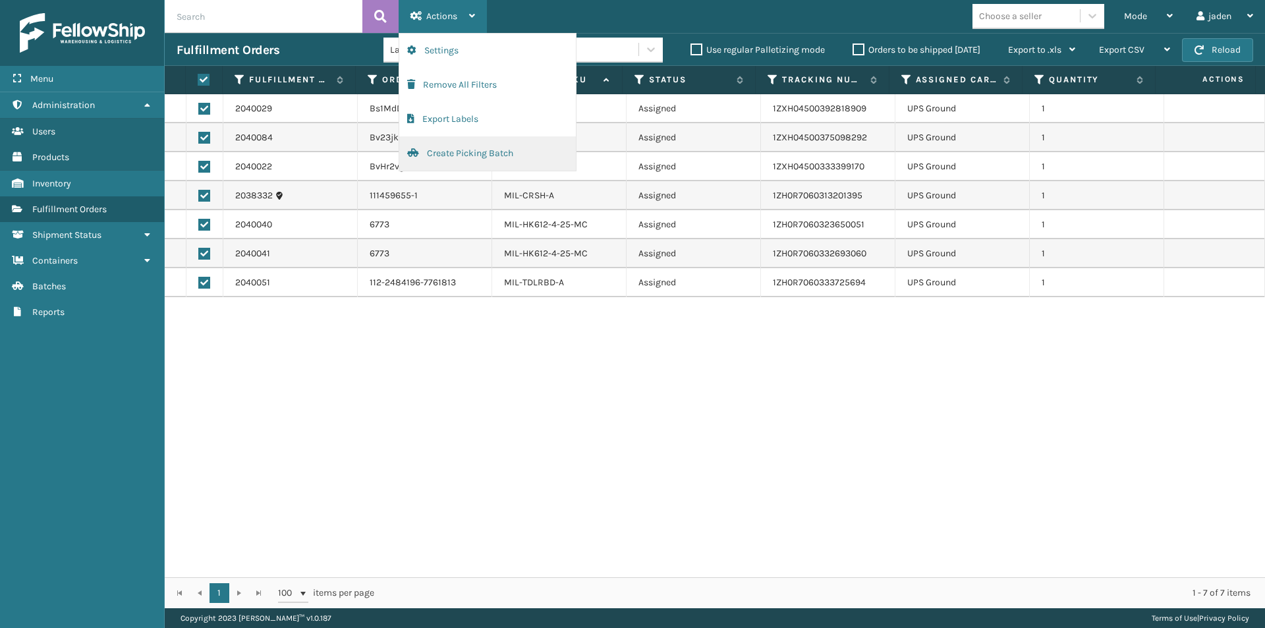
click at [430, 150] on button "Create Picking Batch" at bounding box center [487, 153] width 177 height 34
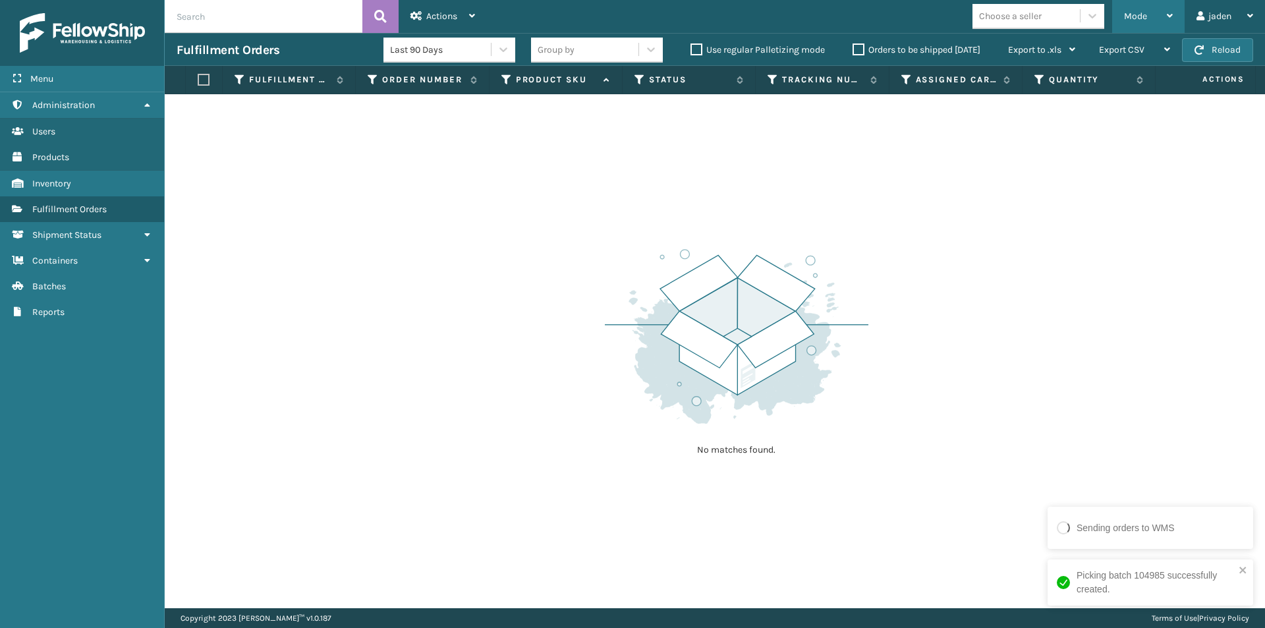
click at [1148, 14] on div "Mode" at bounding box center [1148, 16] width 49 height 33
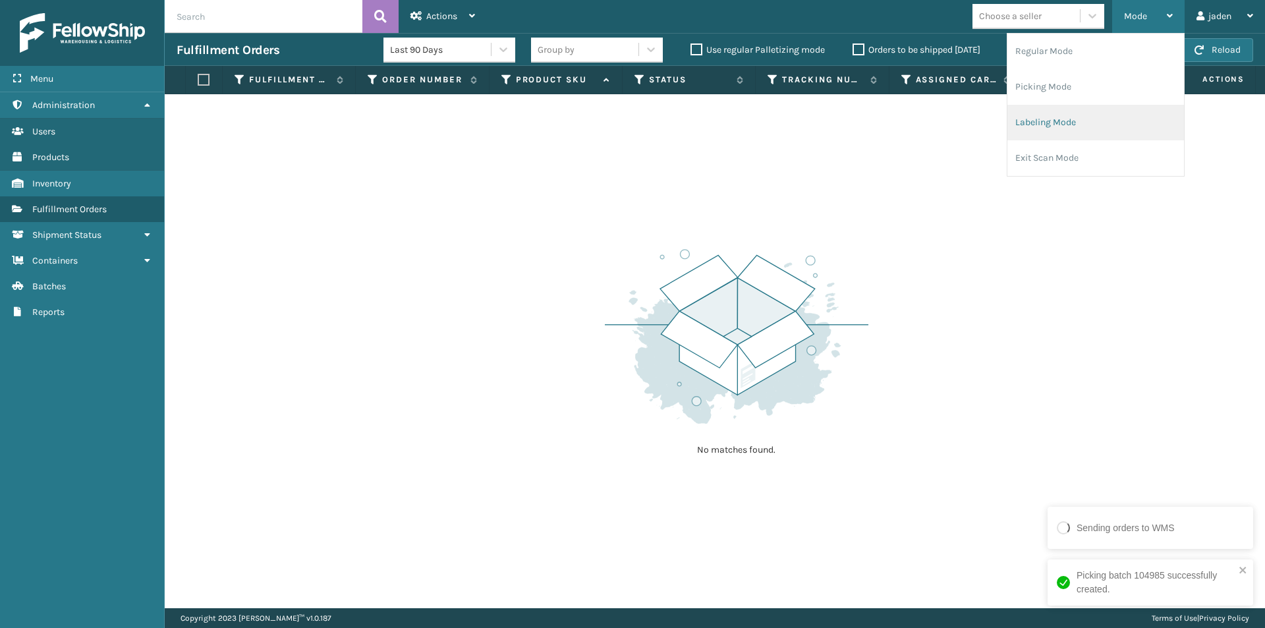
click at [1058, 115] on li "Labeling Mode" at bounding box center [1095, 123] width 177 height 36
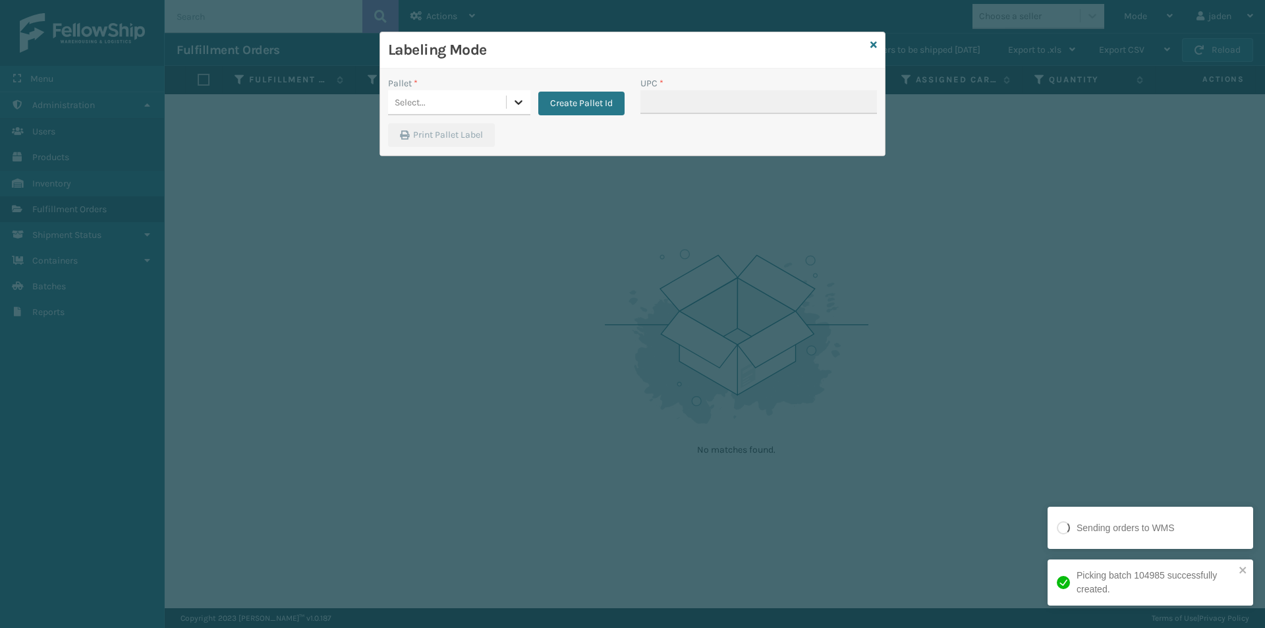
click at [513, 102] on icon at bounding box center [518, 102] width 13 height 13
click at [422, 179] on div "UPSG-LYN4NIFI19" at bounding box center [459, 184] width 142 height 24
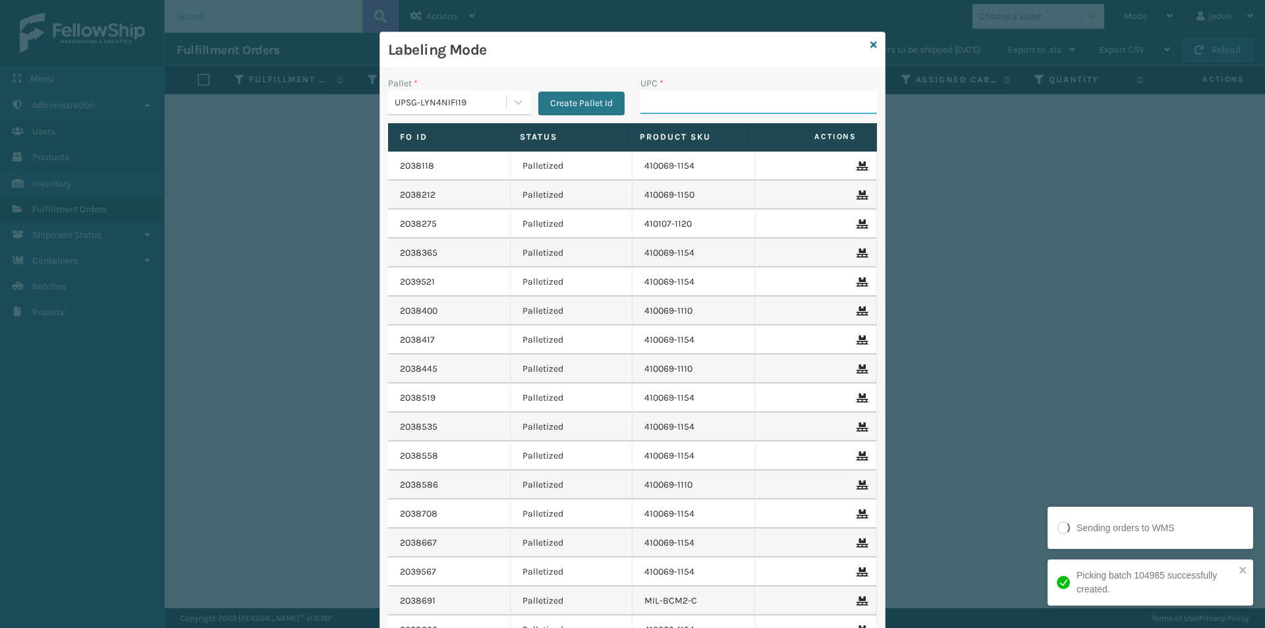
click at [667, 103] on input "UPC *" at bounding box center [758, 102] width 237 height 24
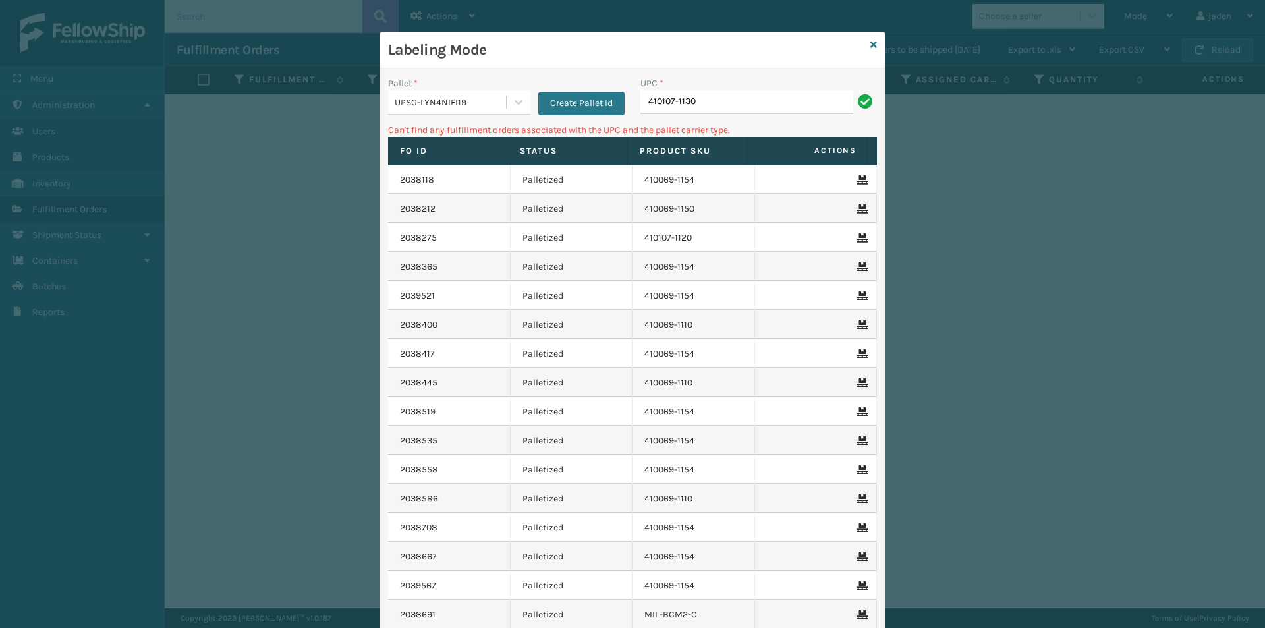
click at [530, 105] on div "Create Pallet Id" at bounding box center [577, 95] width 94 height 39
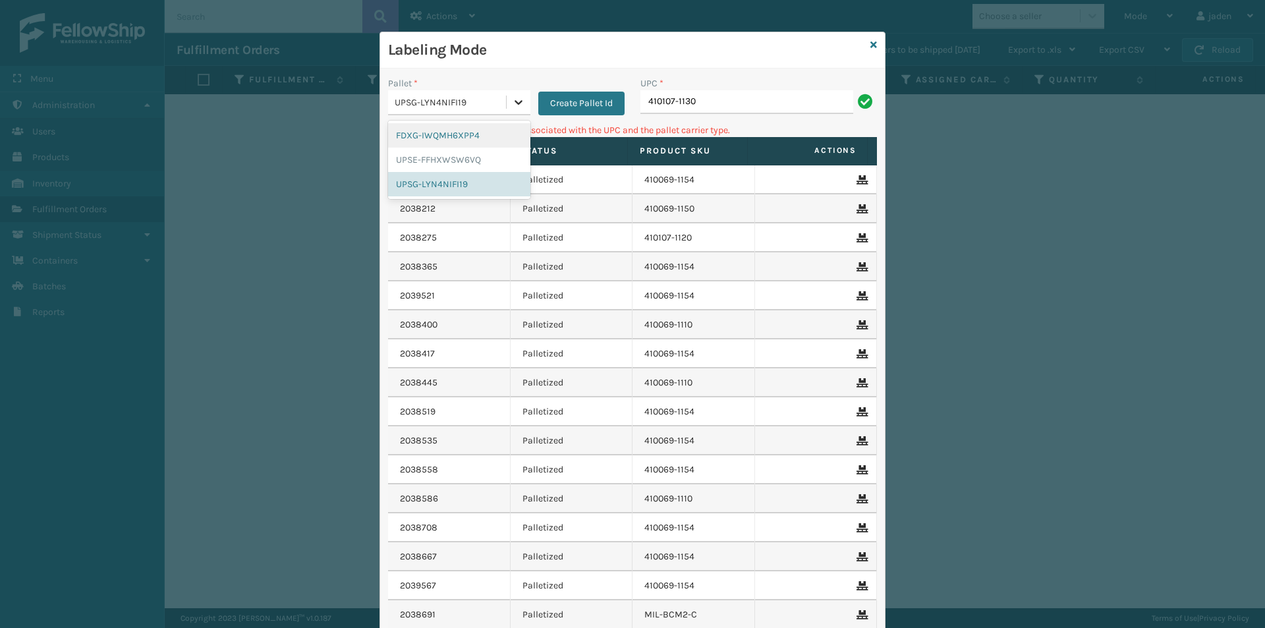
click at [509, 111] on div at bounding box center [519, 102] width 24 height 24
click at [434, 142] on div "FDXG-IWQMH6XPP4" at bounding box center [459, 135] width 142 height 24
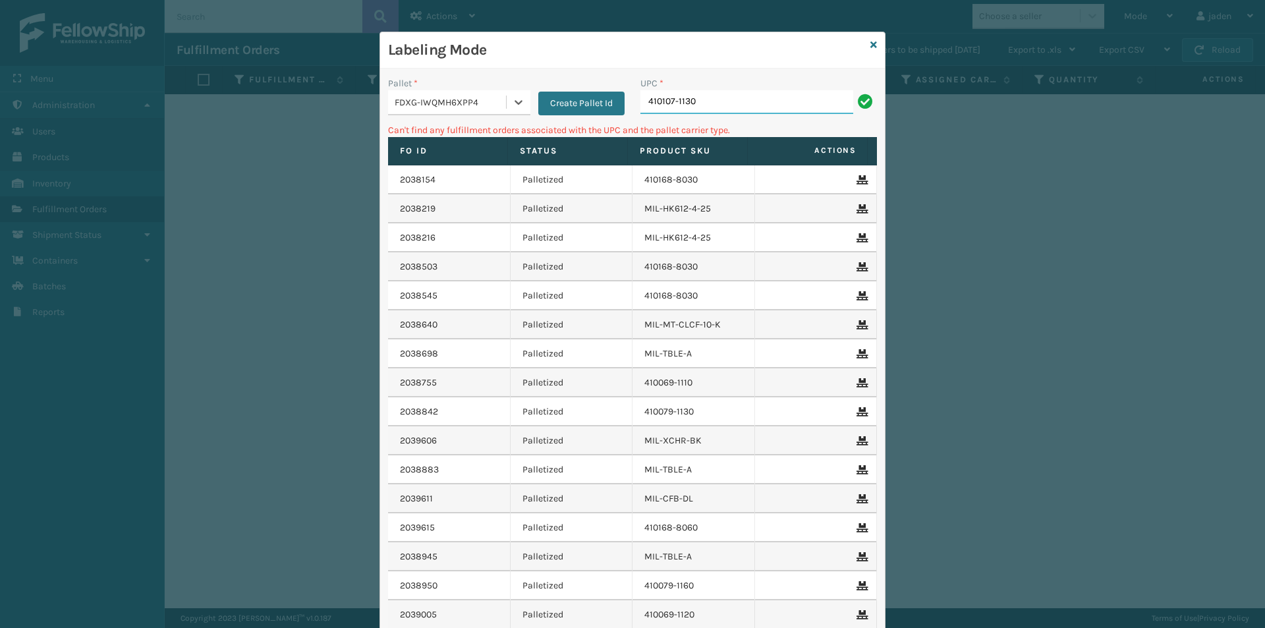
click at [707, 104] on input "410107-1130" at bounding box center [746, 102] width 213 height 24
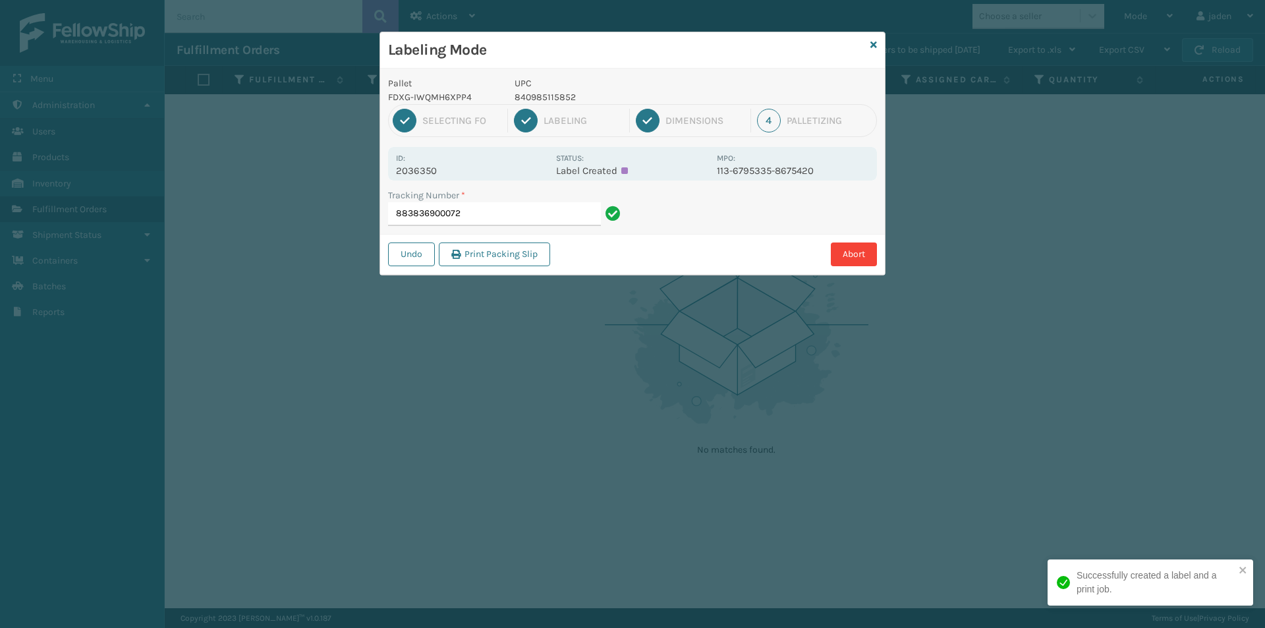
click at [409, 446] on div "Labeling Mode Pallet FDXG-IWQMH6XPP4 UPC 840985115852 1 Selecting FO 2 Labeling…" at bounding box center [632, 314] width 1265 height 628
click at [542, 215] on input "883836900072" at bounding box center [494, 214] width 213 height 24
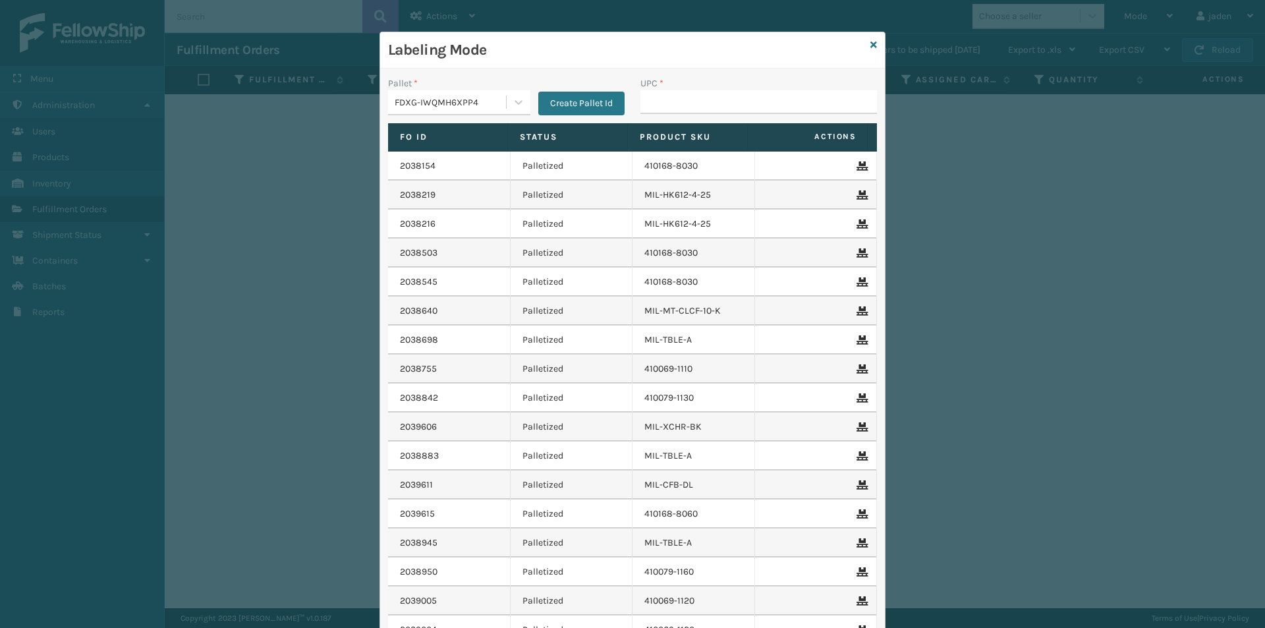
click at [872, 41] on div "Labeling Mode" at bounding box center [632, 50] width 505 height 36
click at [871, 43] on icon at bounding box center [873, 44] width 7 height 9
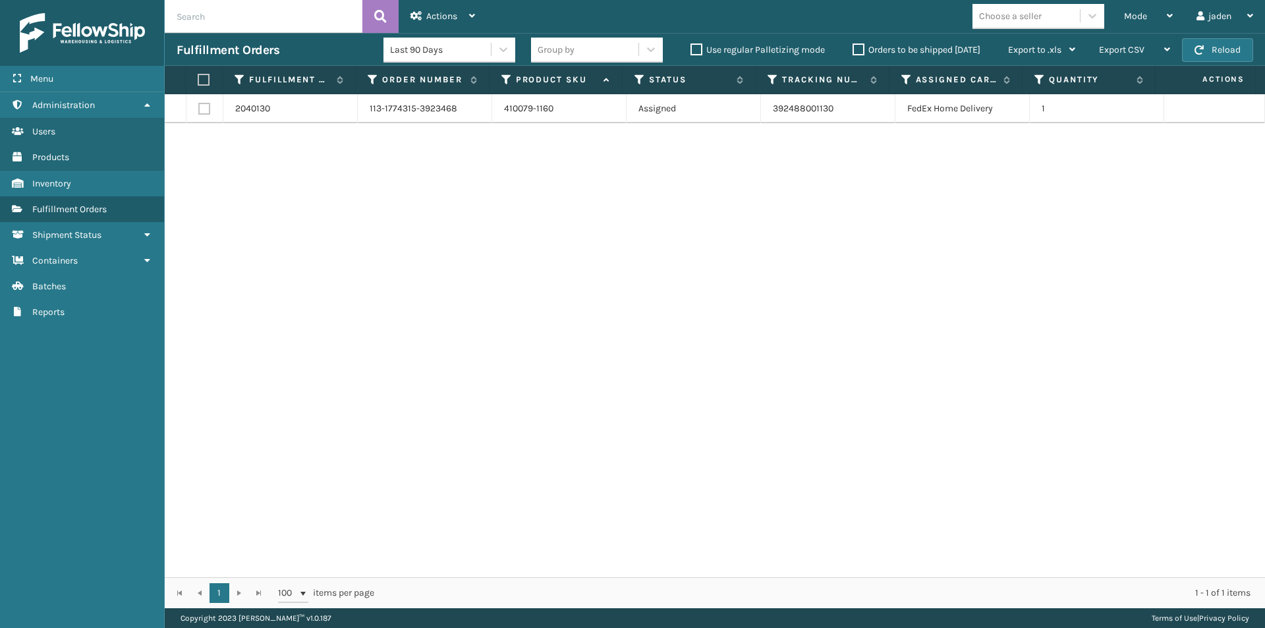
drag, startPoint x: 731, startPoint y: 235, endPoint x: 411, endPoint y: 217, distance: 320.1
click at [434, 235] on div "2040130 113-1774315-3923468 410079-1160 Assigned 392488001130 FedEx Home Delive…" at bounding box center [715, 335] width 1100 height 483
click at [203, 86] on th at bounding box center [204, 80] width 37 height 28
click at [204, 79] on label at bounding box center [202, 80] width 9 height 12
click at [198, 79] on input "checkbox" at bounding box center [198, 80] width 1 height 9
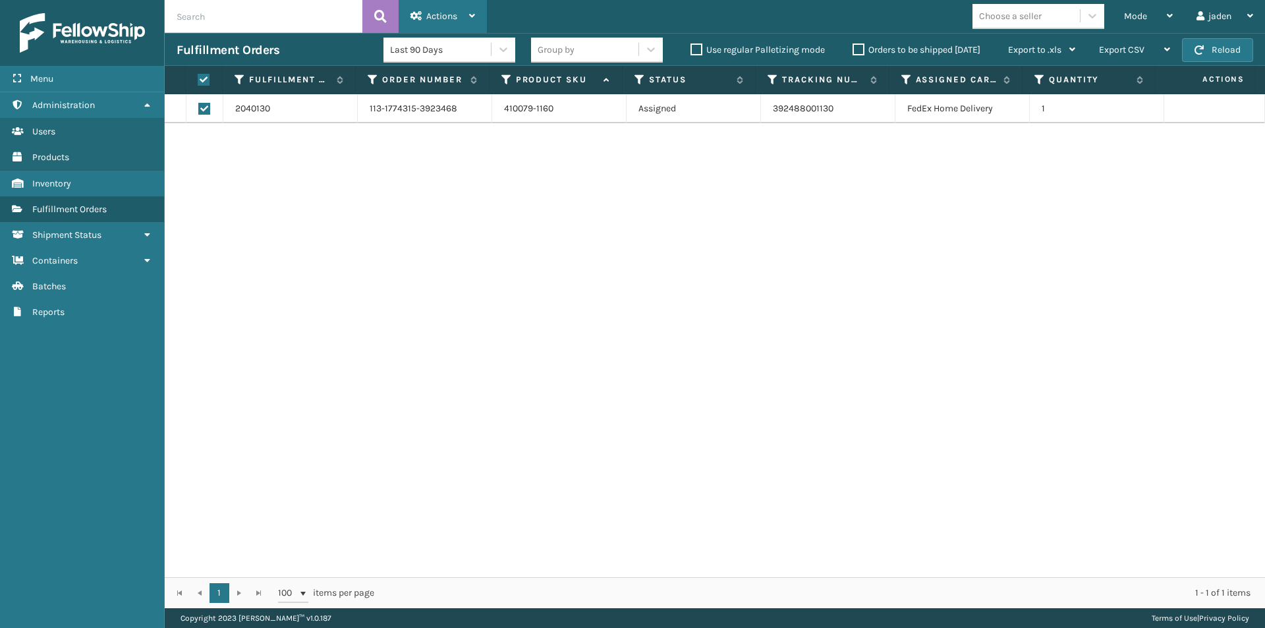
click at [434, 19] on span "Actions" at bounding box center [441, 16] width 31 height 11
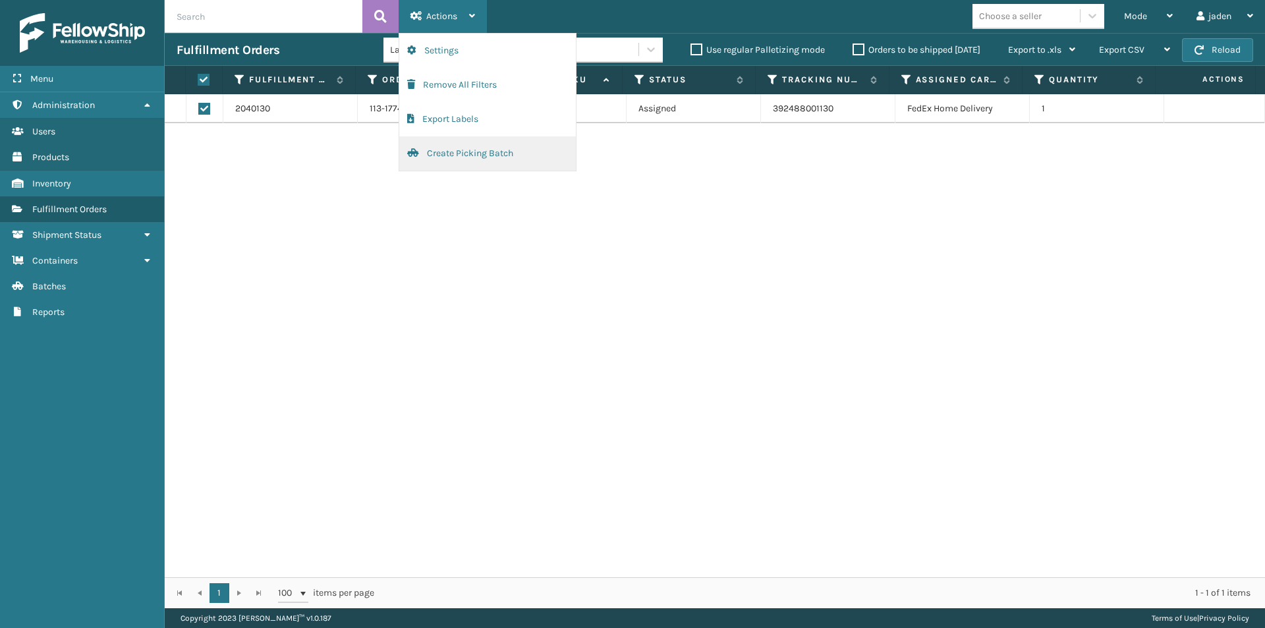
click at [471, 152] on button "Create Picking Batch" at bounding box center [487, 153] width 177 height 34
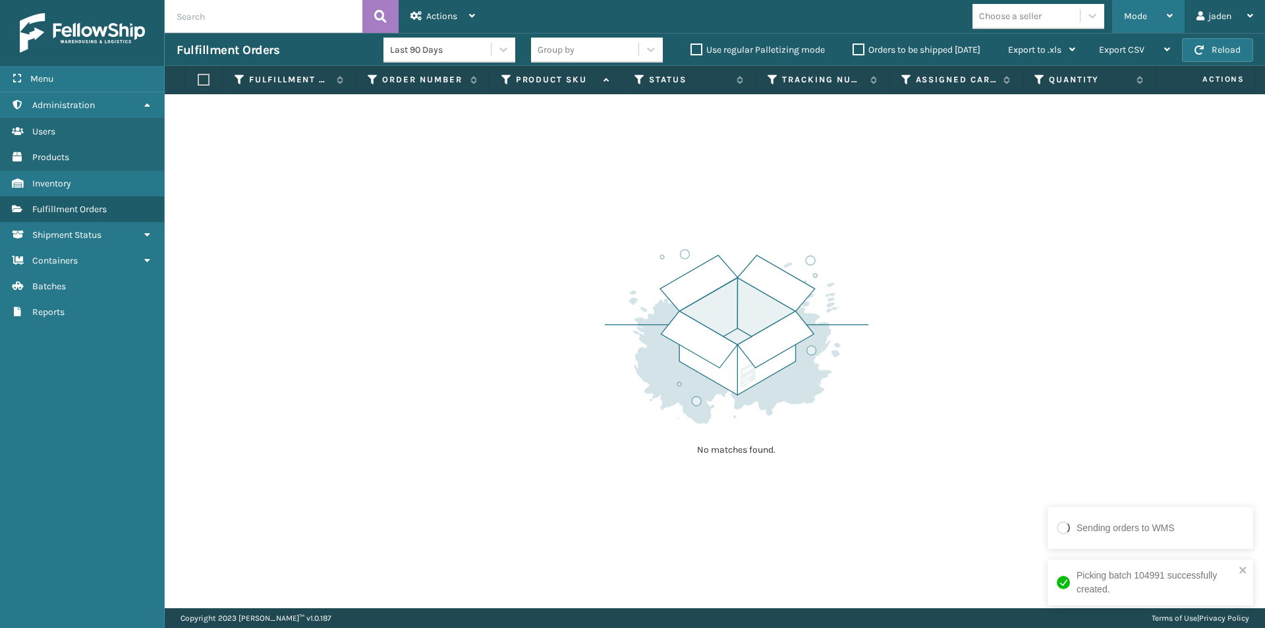
click at [1140, 5] on div "Mode" at bounding box center [1148, 16] width 49 height 33
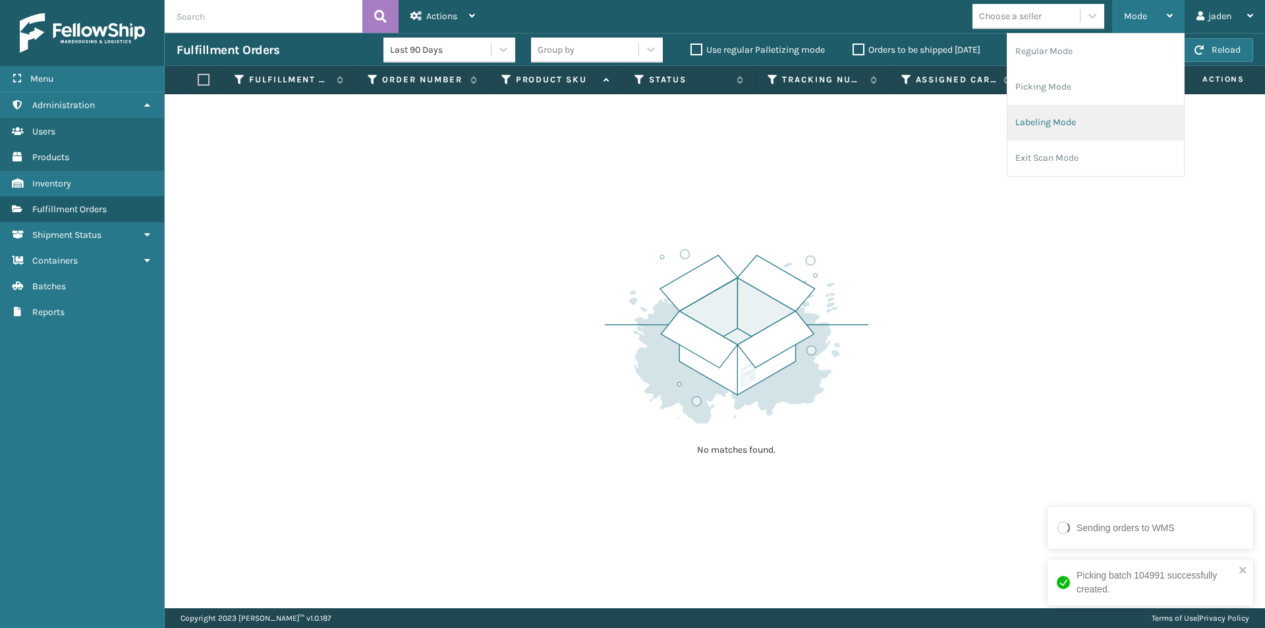
click at [1058, 110] on li "Labeling Mode" at bounding box center [1095, 123] width 177 height 36
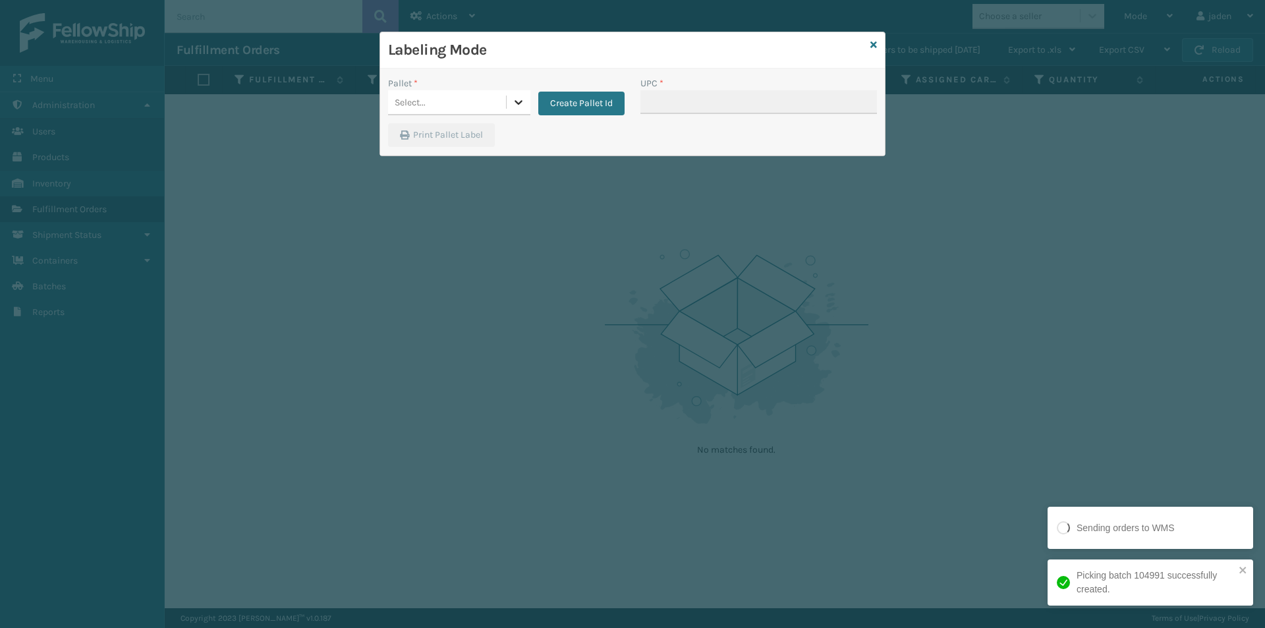
drag, startPoint x: 519, startPoint y: 99, endPoint x: 472, endPoint y: 120, distance: 50.4
click at [518, 100] on icon at bounding box center [518, 102] width 13 height 13
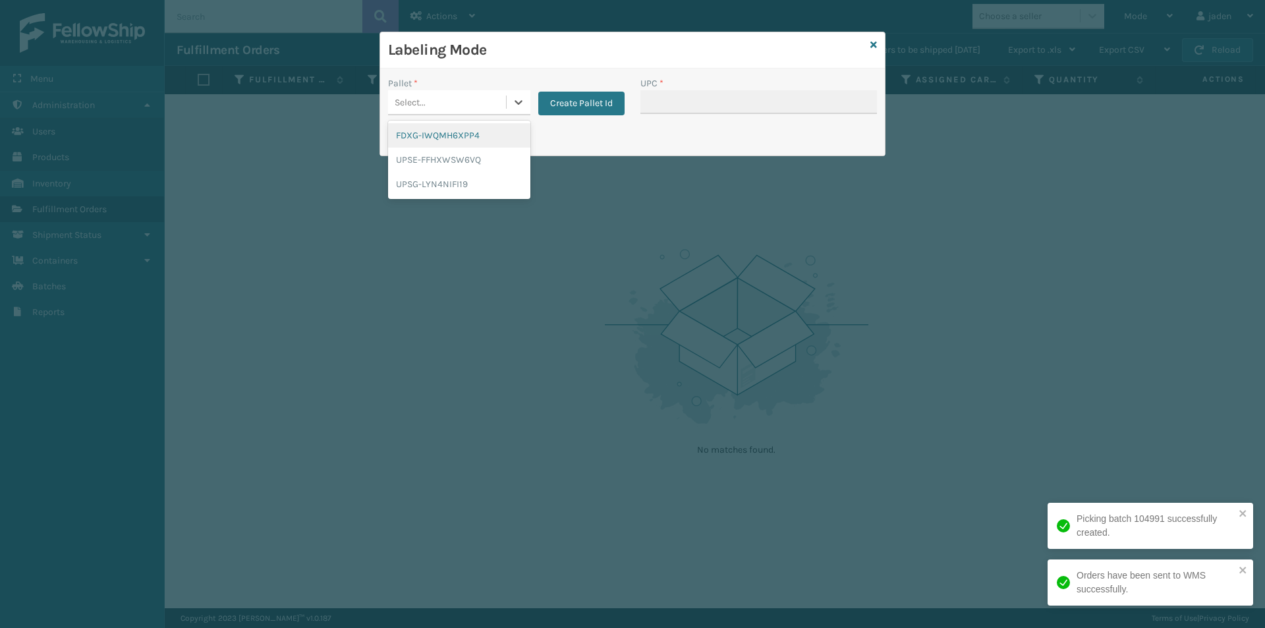
click at [445, 128] on div "FDXG-IWQMH6XPP4" at bounding box center [459, 135] width 142 height 24
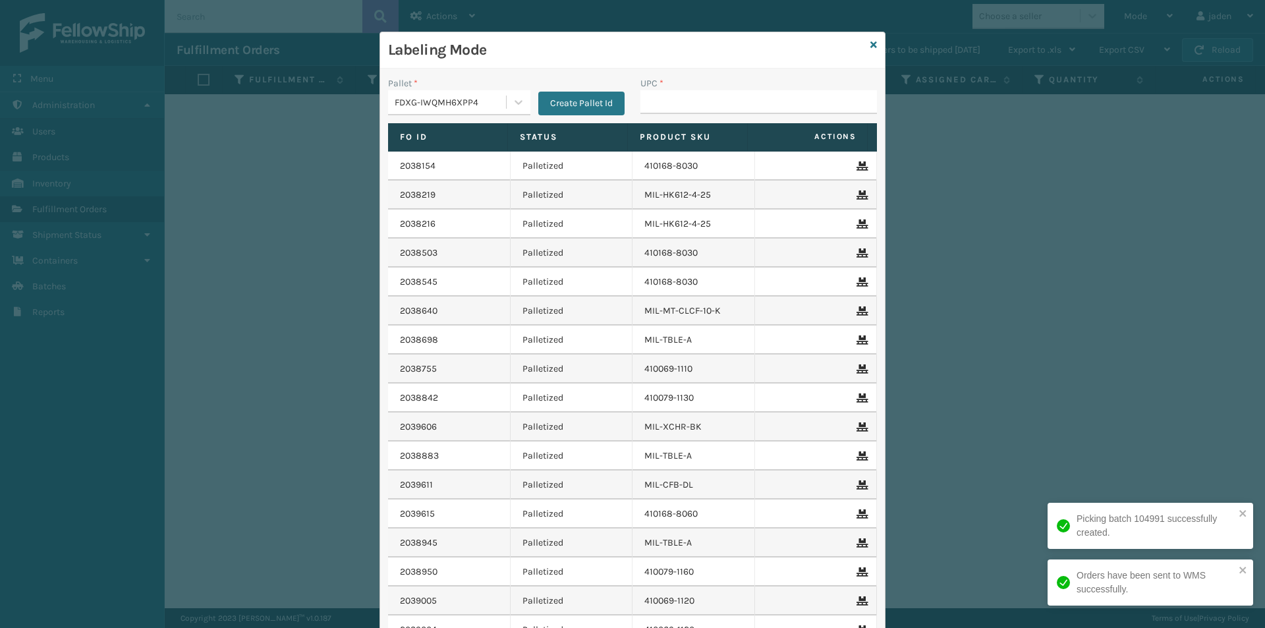
click at [641, 125] on th "Product SKU" at bounding box center [688, 137] width 120 height 28
click at [672, 99] on input "UPC *" at bounding box center [758, 102] width 237 height 24
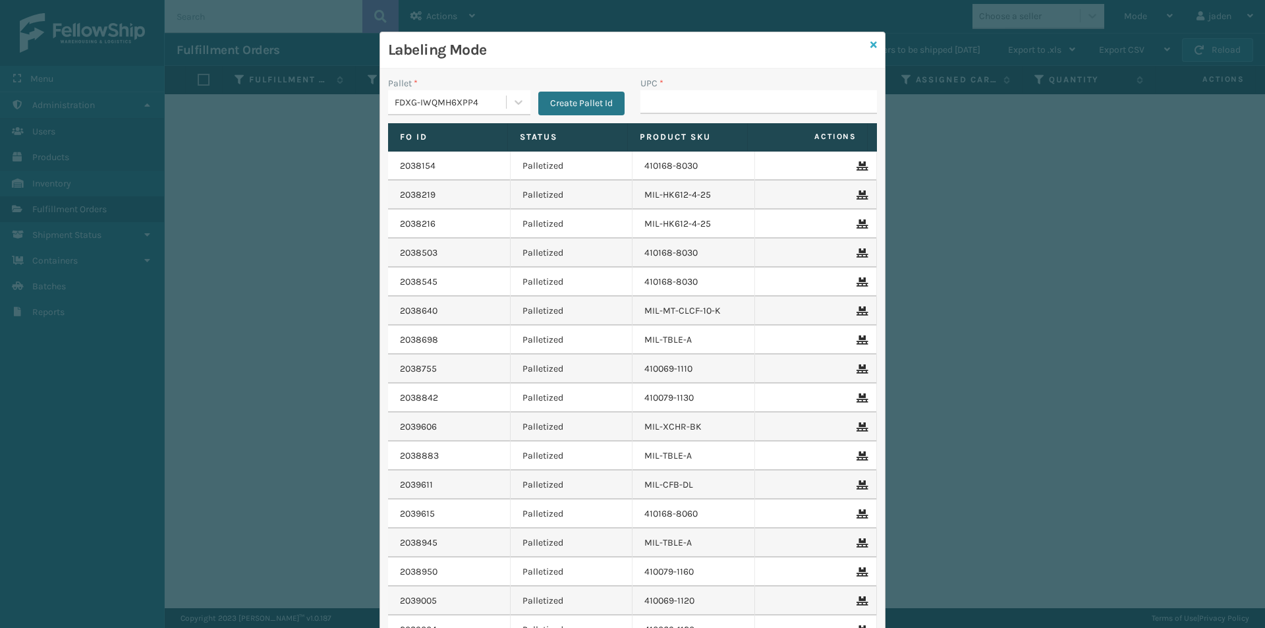
click at [870, 47] on icon at bounding box center [873, 44] width 7 height 9
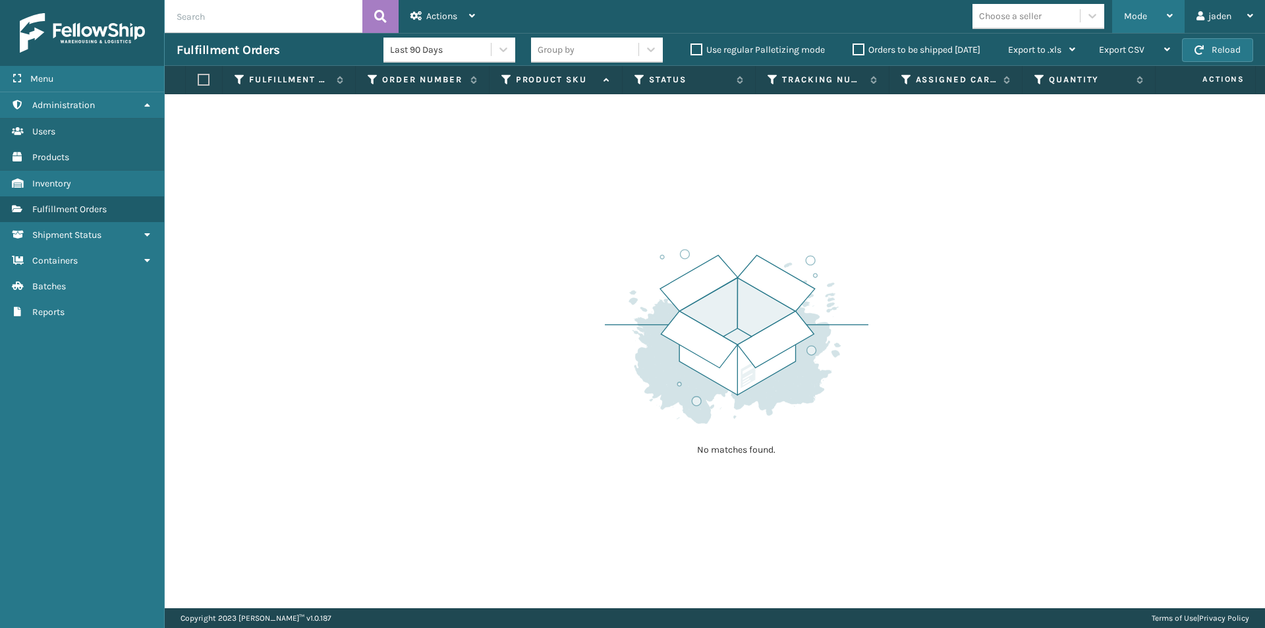
click at [1141, 18] on span "Mode" at bounding box center [1135, 16] width 23 height 11
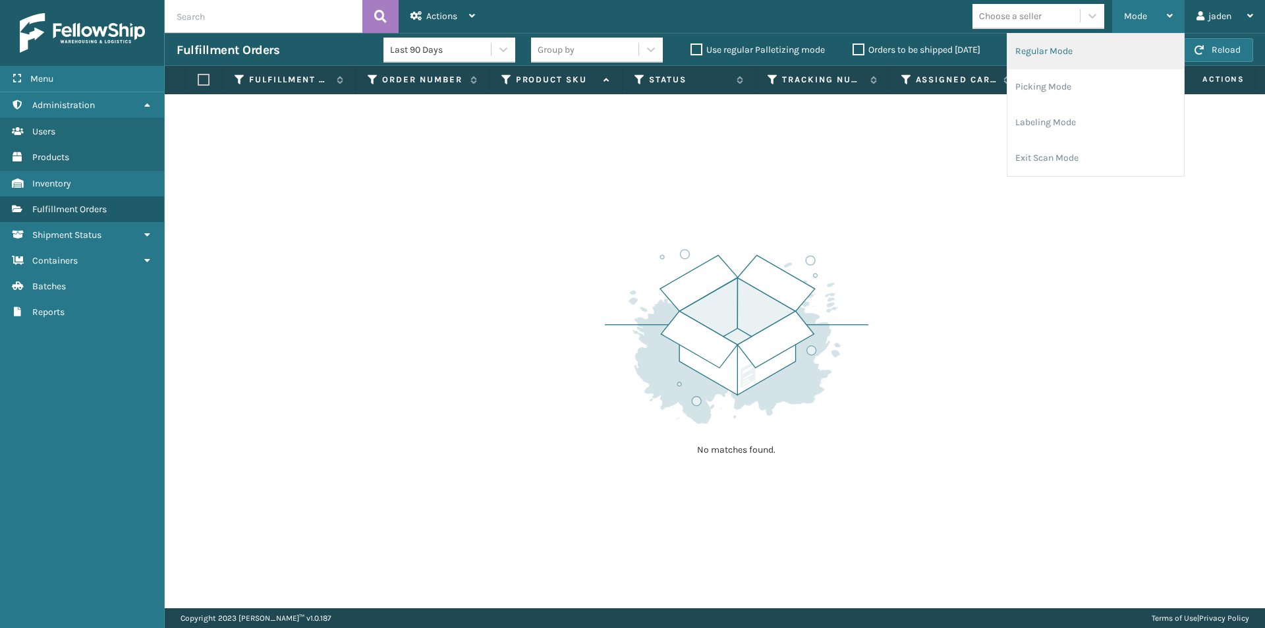
click at [1059, 57] on li "Regular Mode" at bounding box center [1095, 52] width 177 height 36
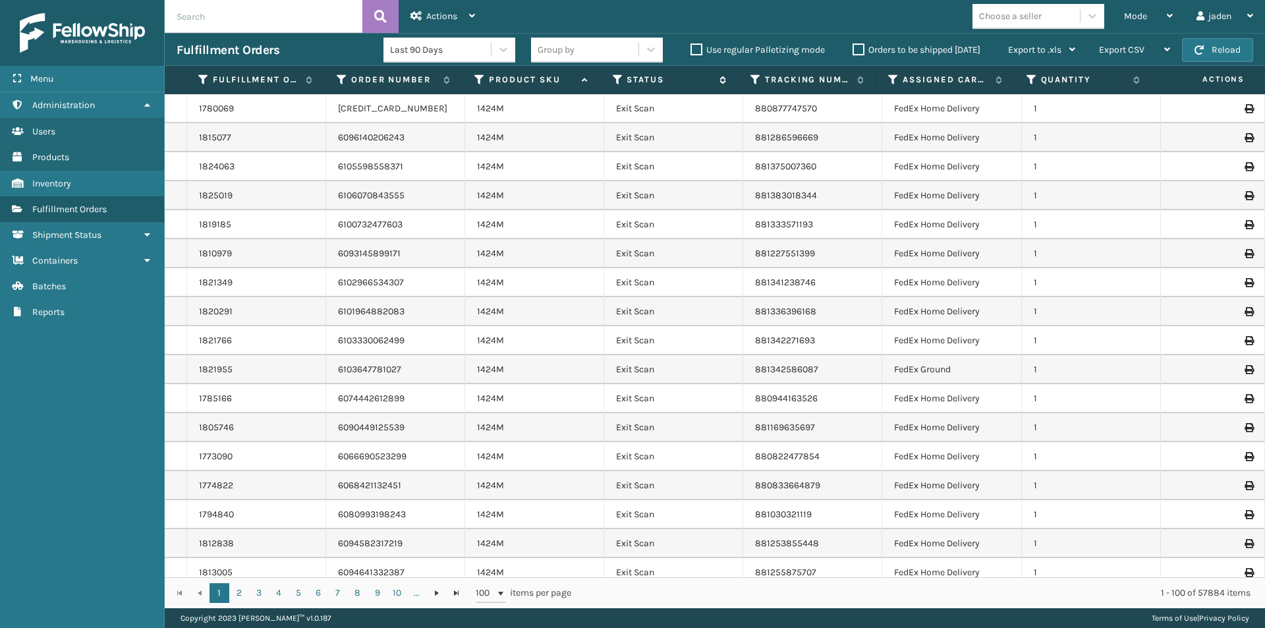
click at [615, 78] on icon at bounding box center [618, 80] width 11 height 12
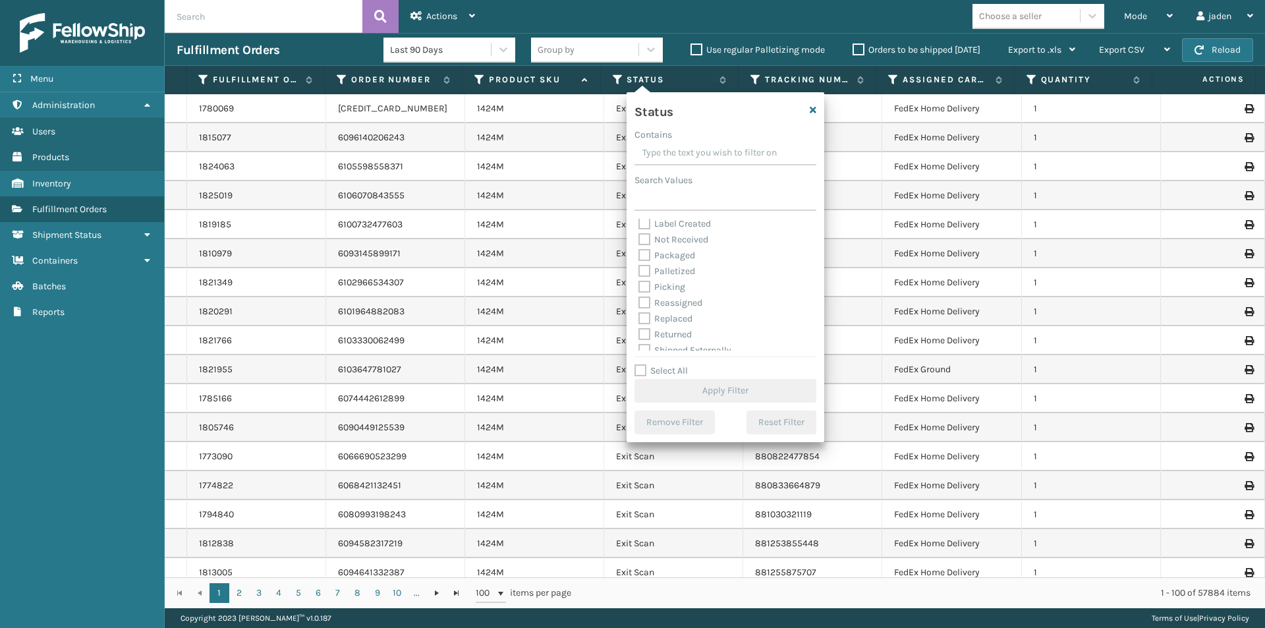
click at [651, 284] on label "Picking" at bounding box center [661, 286] width 47 height 11
click at [639, 284] on input "Picking" at bounding box center [638, 283] width 1 height 9
click at [702, 391] on button "Apply Filter" at bounding box center [726, 391] width 182 height 24
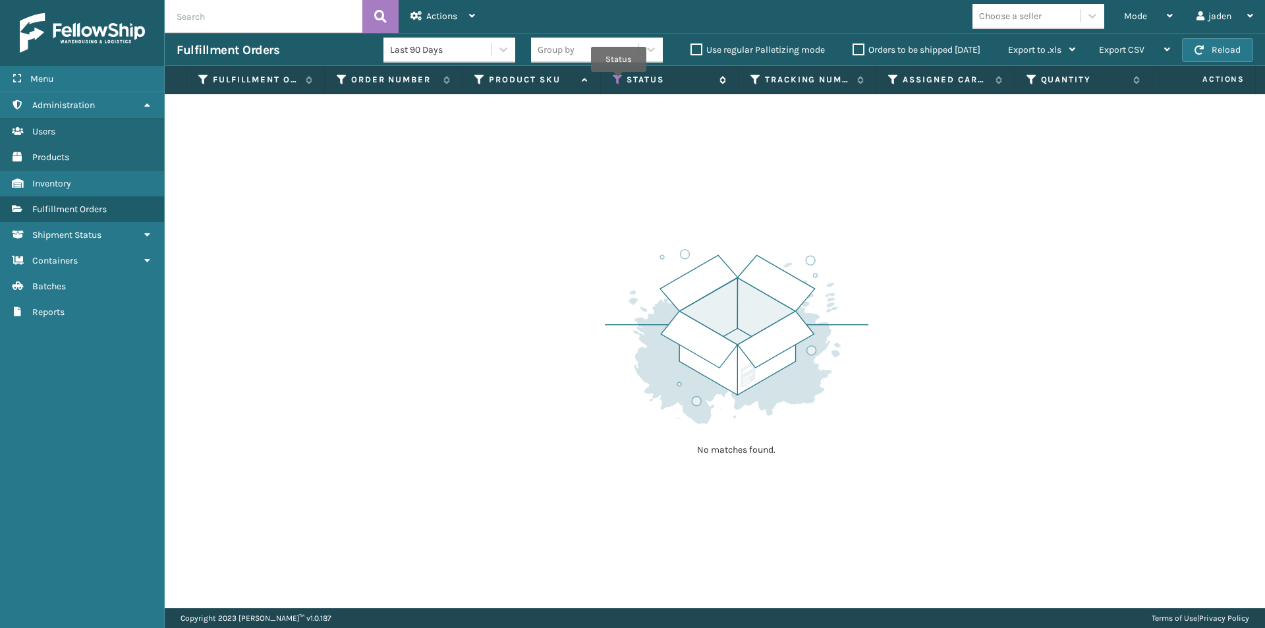
click at [619, 81] on icon at bounding box center [618, 80] width 11 height 12
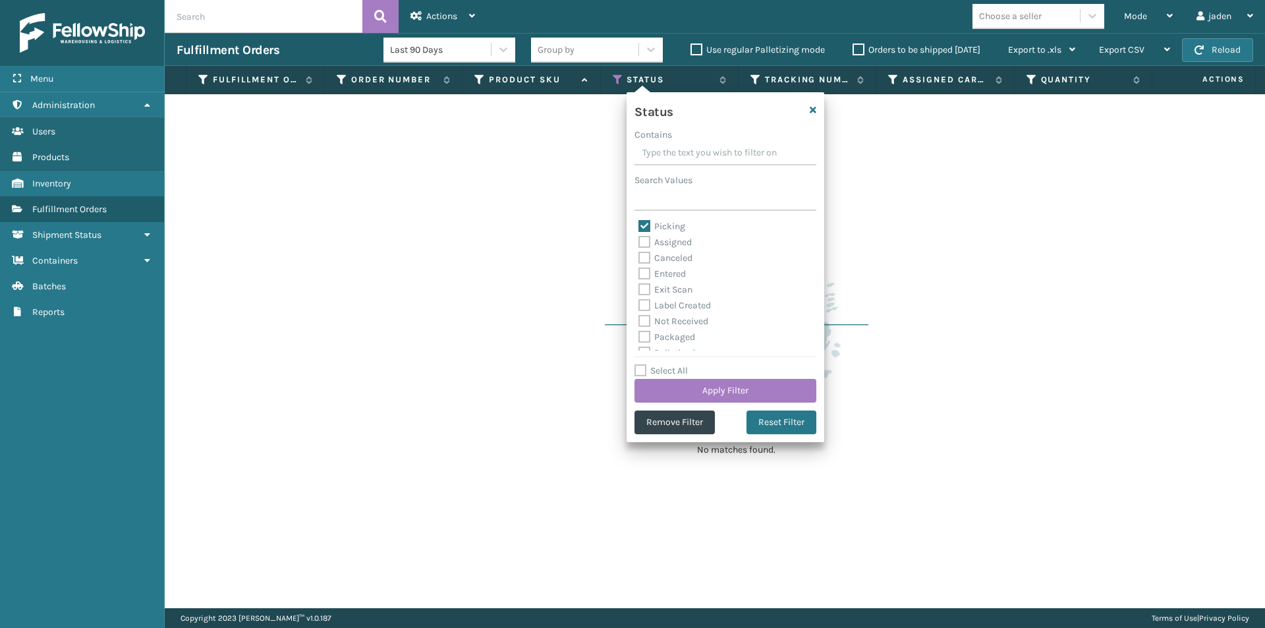
click at [646, 224] on label "Picking" at bounding box center [661, 226] width 47 height 11
click at [639, 224] on input "Picking" at bounding box center [638, 223] width 1 height 9
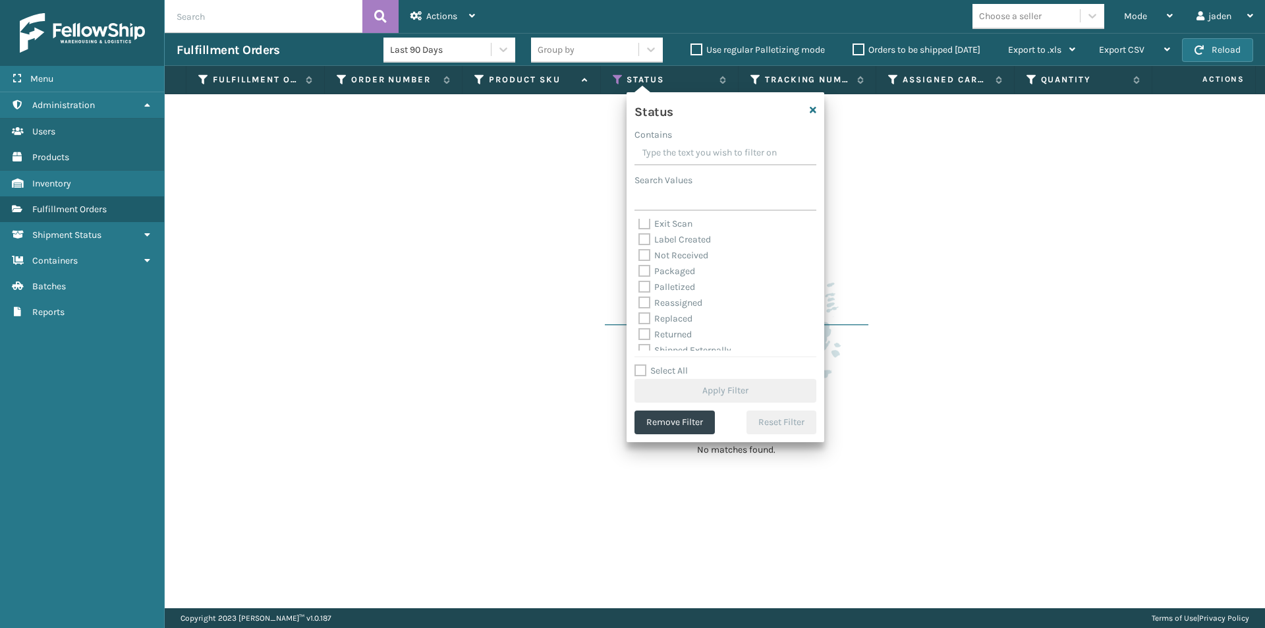
drag, startPoint x: 645, startPoint y: 290, endPoint x: 659, endPoint y: 318, distance: 30.9
click at [645, 289] on label "Palletized" at bounding box center [666, 286] width 57 height 11
click at [639, 288] on input "Palletized" at bounding box center [638, 283] width 1 height 9
click at [677, 376] on div "Select All Apply Filter" at bounding box center [726, 383] width 182 height 40
click at [687, 382] on button "Apply Filter" at bounding box center [726, 391] width 182 height 24
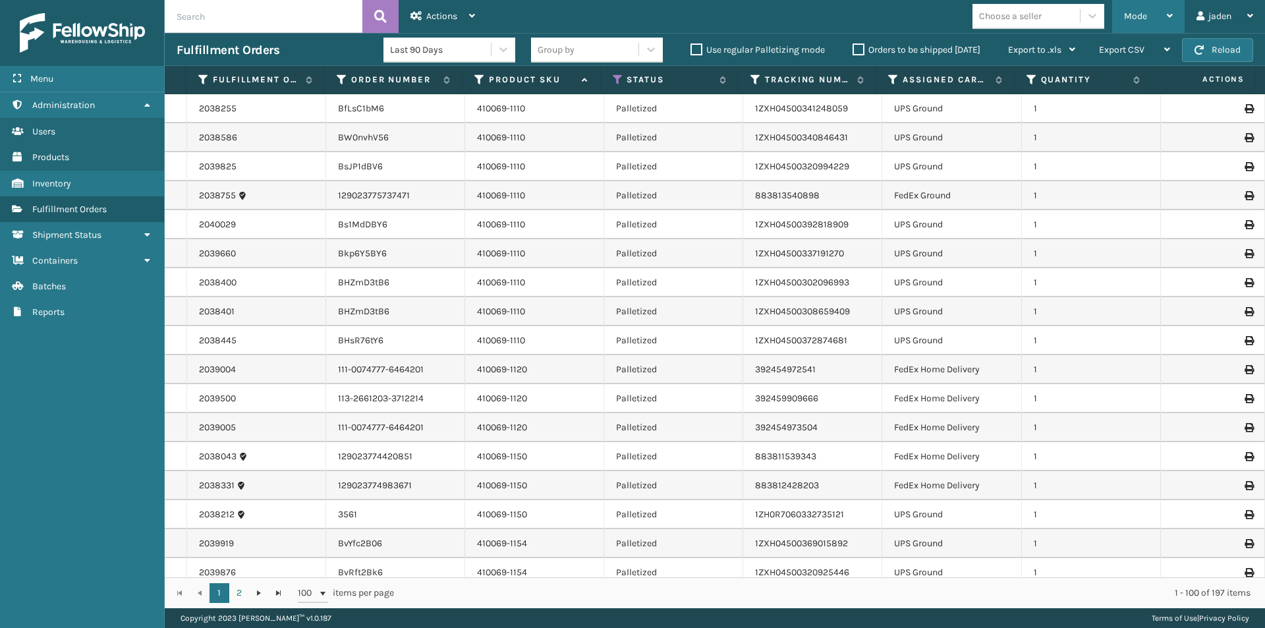
click at [1146, 16] on div "Mode" at bounding box center [1148, 16] width 49 height 33
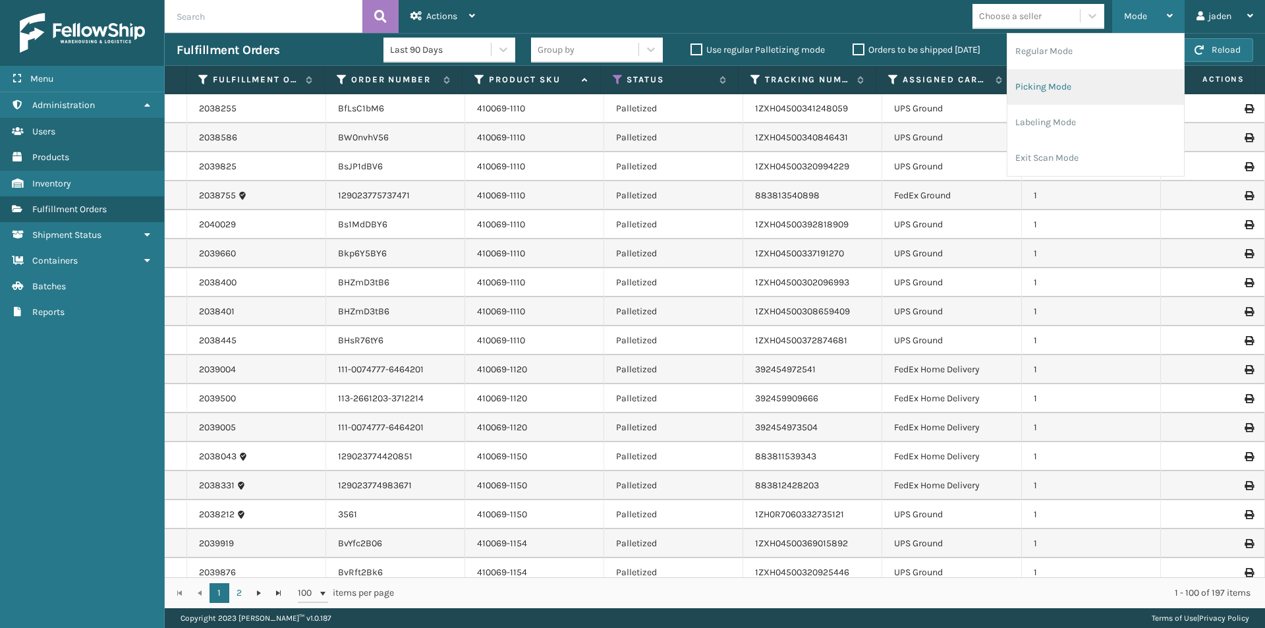
click at [1062, 87] on li "Picking Mode" at bounding box center [1095, 87] width 177 height 36
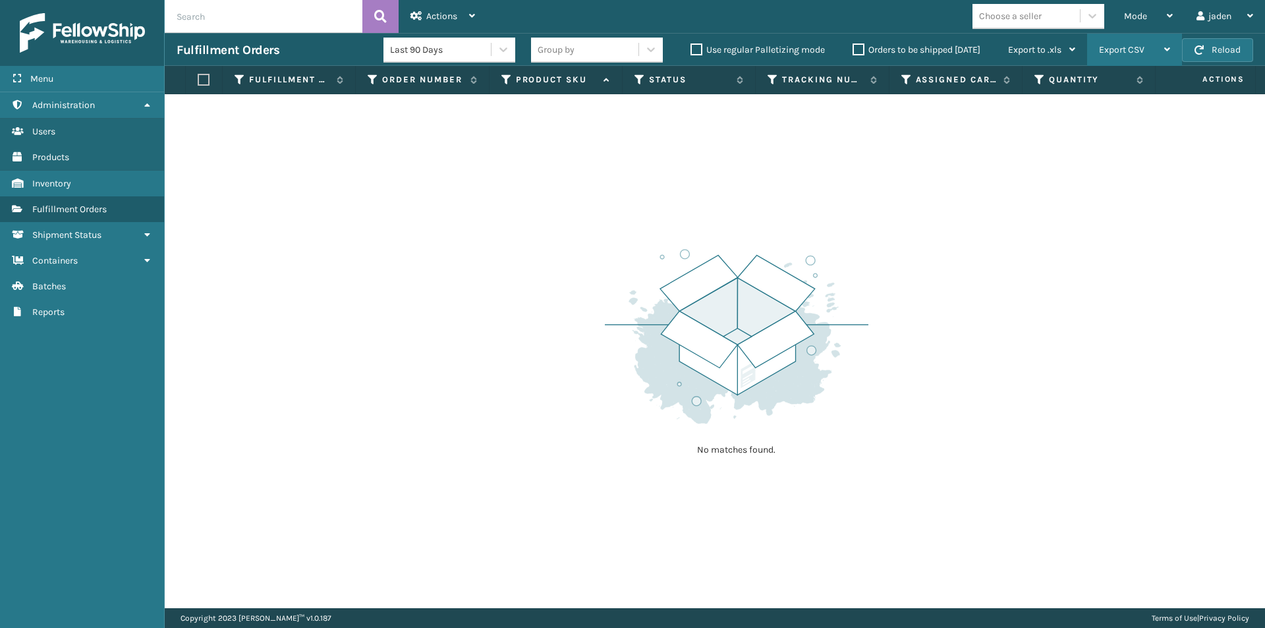
drag, startPoint x: 903, startPoint y: 186, endPoint x: 1130, endPoint y: 57, distance: 260.9
click at [673, 153] on div "No matches found." at bounding box center [715, 351] width 1100 height 514
click at [1203, 49] on span "button" at bounding box center [1199, 49] width 9 height 9
click at [862, 51] on label "Orders to be shipped [DATE]" at bounding box center [917, 49] width 128 height 11
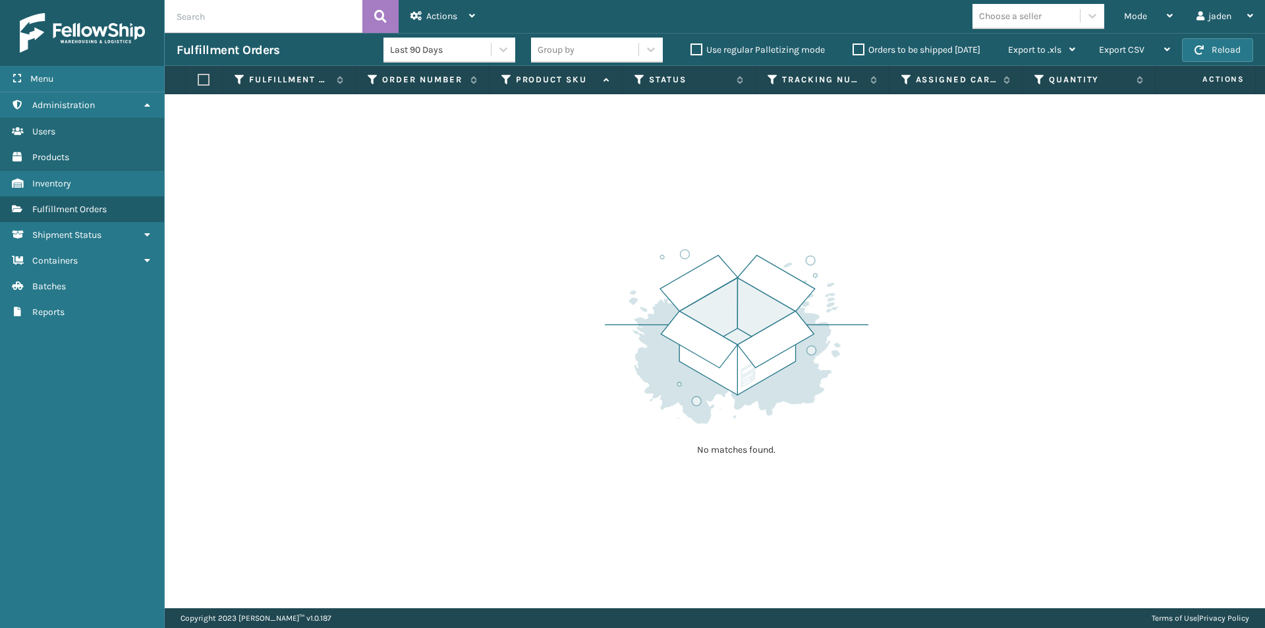
click at [853, 51] on input "Orders to be shipped [DATE]" at bounding box center [853, 46] width 1 height 9
click at [1203, 43] on button "Reload" at bounding box center [1217, 50] width 71 height 24
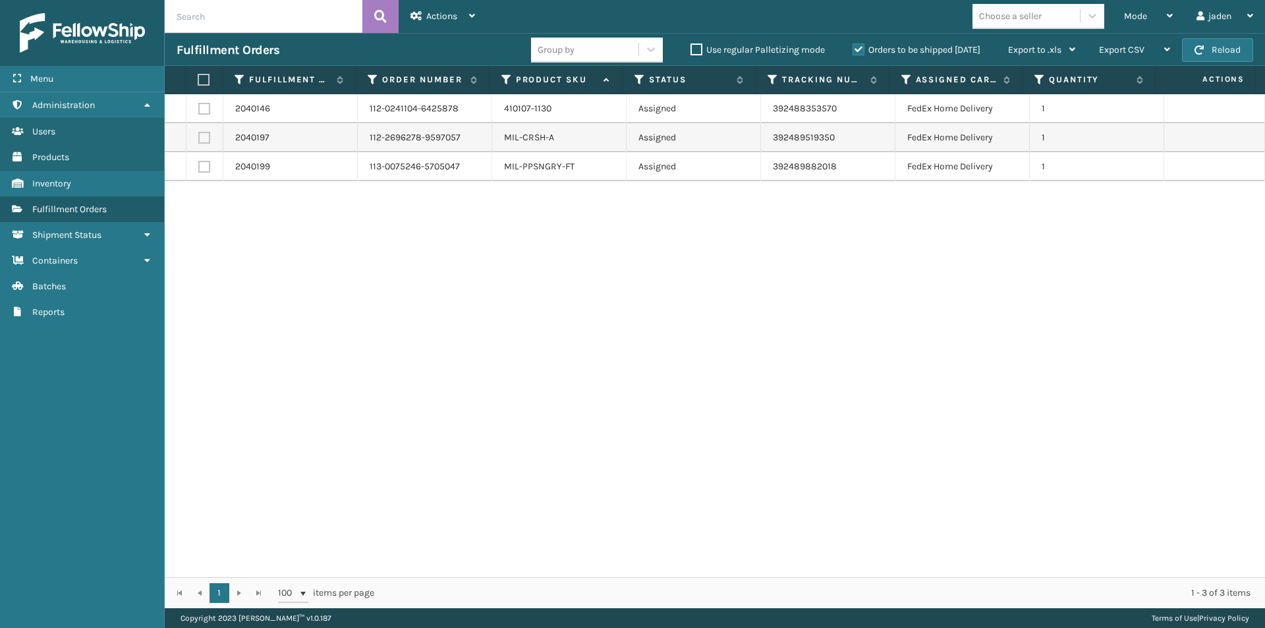
drag, startPoint x: 802, startPoint y: 278, endPoint x: 524, endPoint y: 268, distance: 278.2
click at [524, 268] on div "2040146 112-0241104-6425878 410107-1130 Assigned 392488353570 FedEx Home Delive…" at bounding box center [715, 335] width 1100 height 483
click at [202, 78] on label at bounding box center [202, 80] width 9 height 12
click at [198, 78] on input "checkbox" at bounding box center [198, 80] width 1 height 9
click at [466, 9] on div "Actions" at bounding box center [442, 16] width 65 height 33
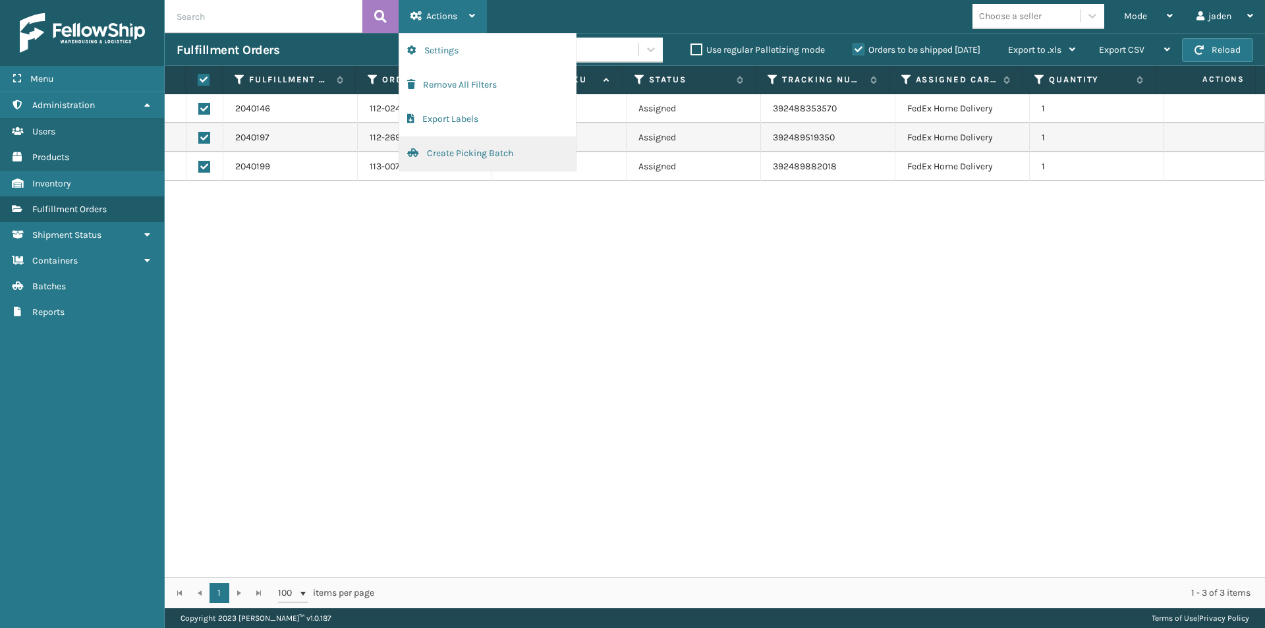
click at [468, 167] on button "Create Picking Batch" at bounding box center [487, 153] width 177 height 34
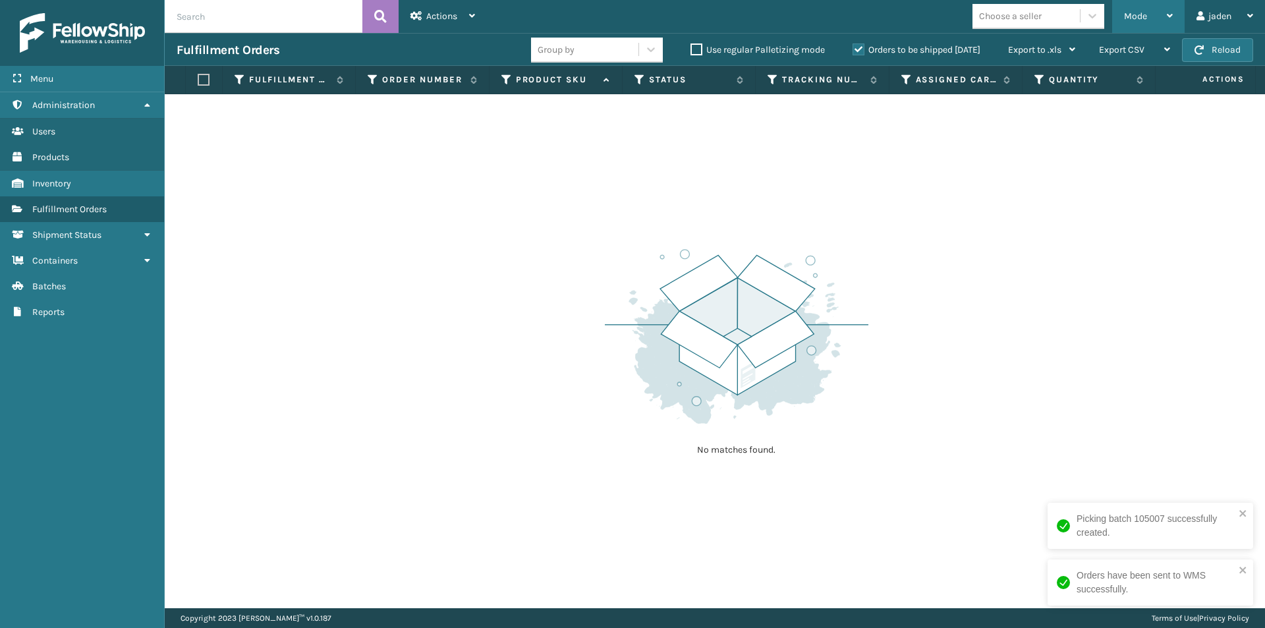
click at [1137, 28] on div "Mode" at bounding box center [1148, 16] width 49 height 33
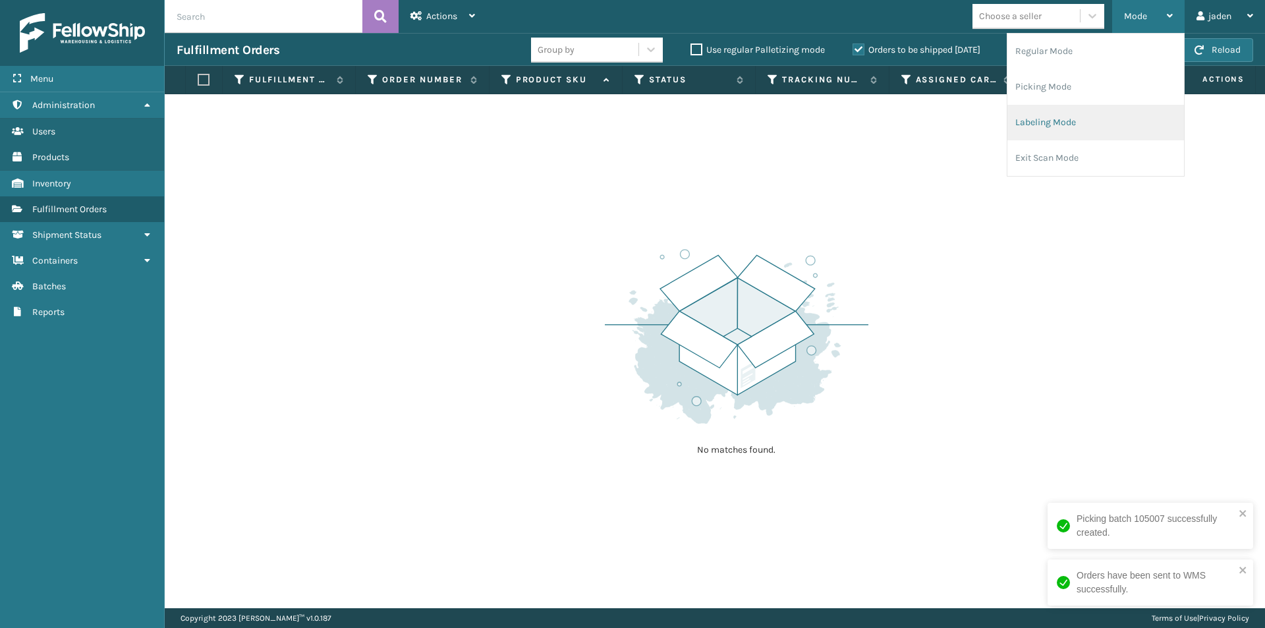
click at [1079, 117] on li "Labeling Mode" at bounding box center [1095, 123] width 177 height 36
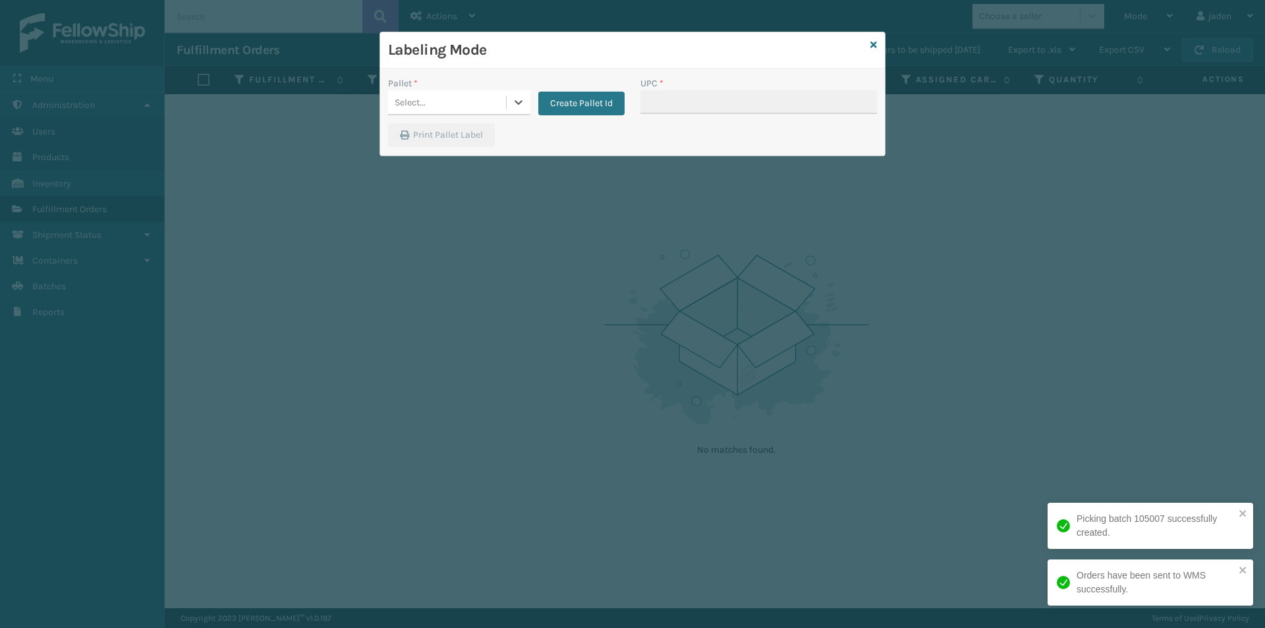
click at [504, 109] on div "Select..." at bounding box center [447, 103] width 118 height 22
drag, startPoint x: 449, startPoint y: 134, endPoint x: 652, endPoint y: 109, distance: 203.8
click at [449, 134] on div "FDXG-IWQMH6XPP4" at bounding box center [459, 135] width 142 height 24
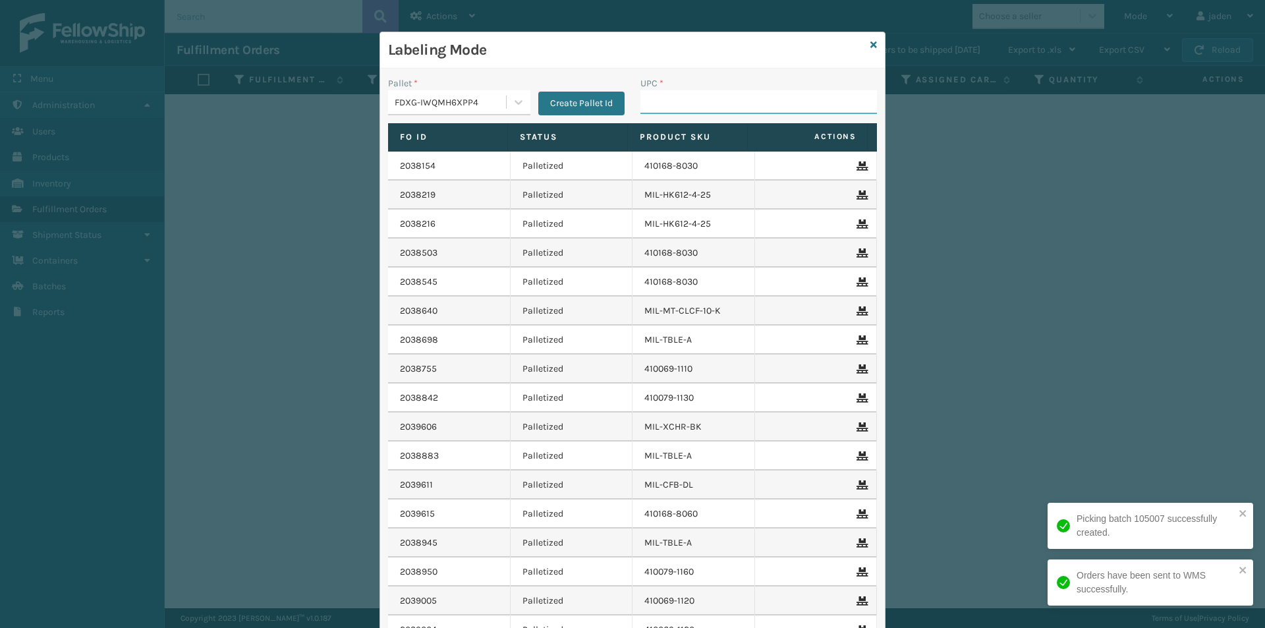
click at [720, 96] on input "UPC *" at bounding box center [758, 102] width 237 height 24
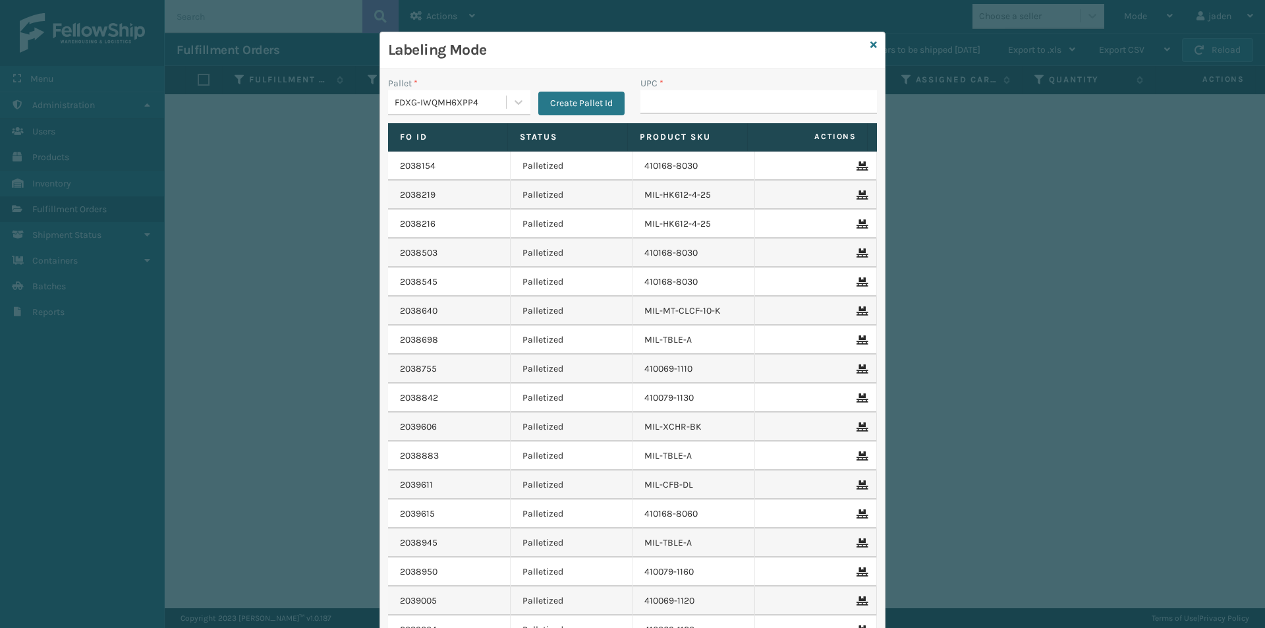
click at [863, 42] on div "Labeling Mode" at bounding box center [632, 50] width 505 height 36
click at [870, 47] on icon at bounding box center [873, 44] width 7 height 9
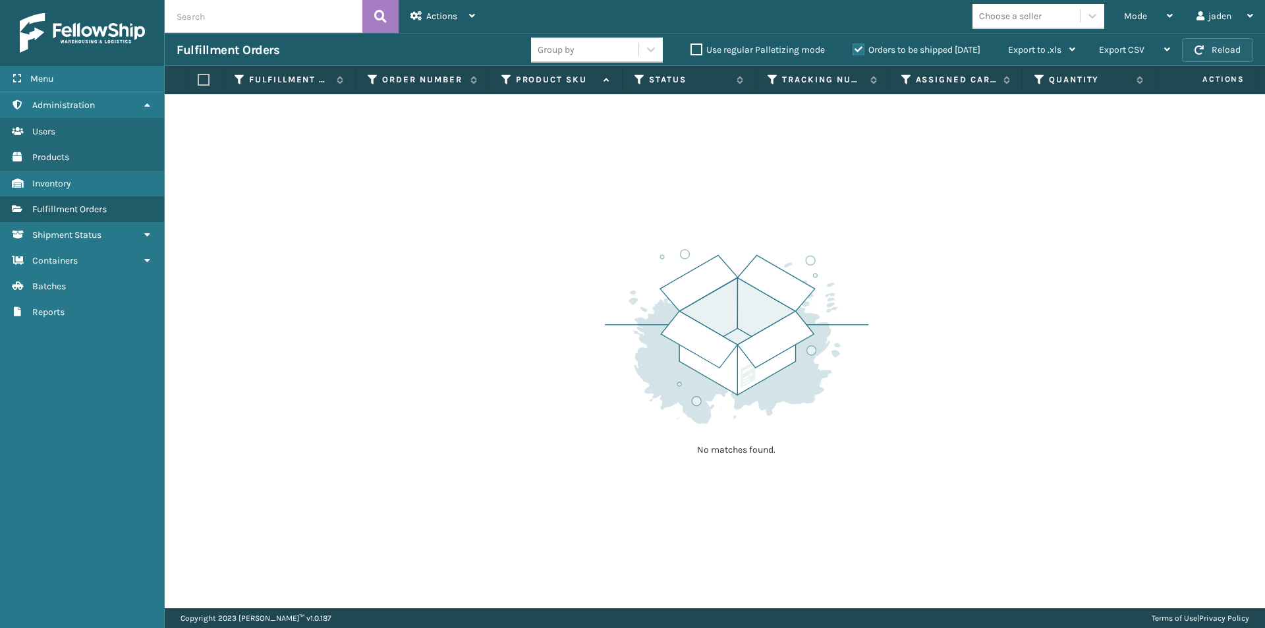
click at [1224, 44] on button "Reload" at bounding box center [1217, 50] width 71 height 24
click at [1159, 19] on div "Mode" at bounding box center [1148, 16] width 49 height 33
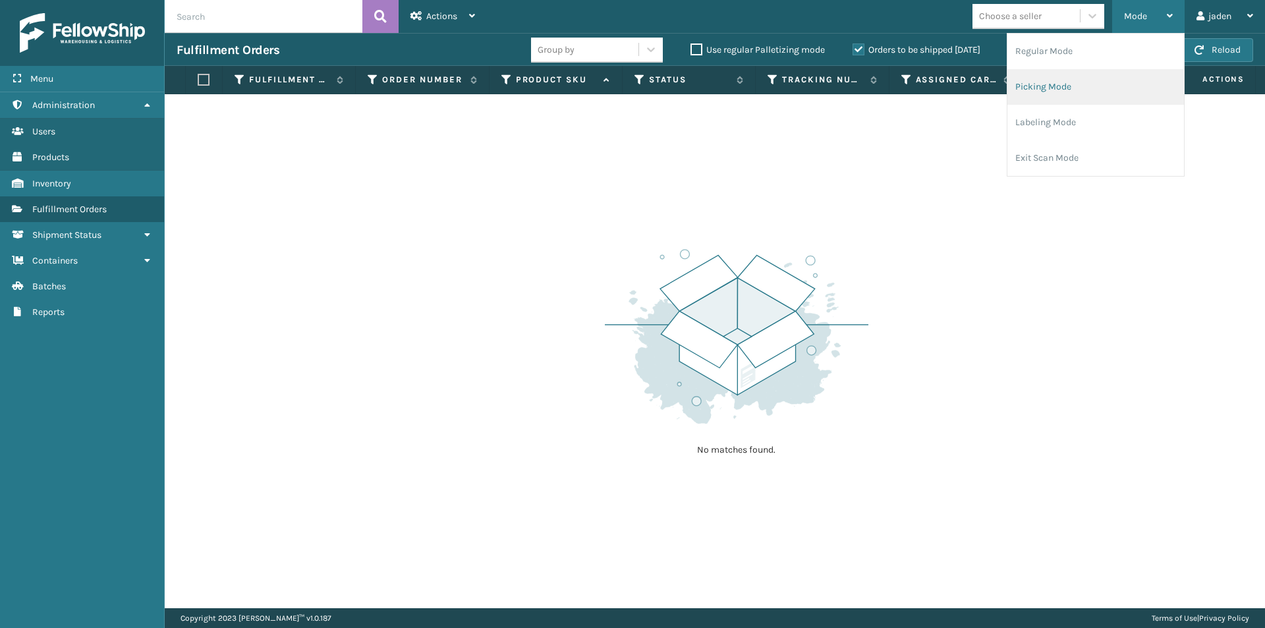
click at [1083, 95] on li "Picking Mode" at bounding box center [1095, 87] width 177 height 36
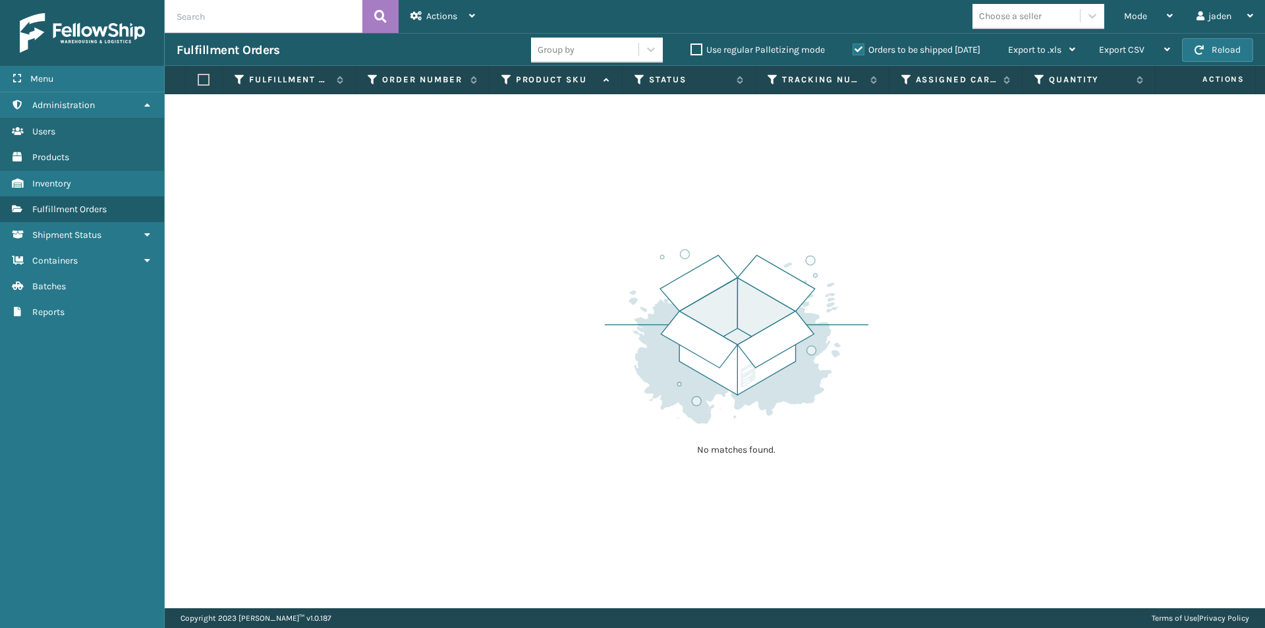
click at [856, 47] on div "Orders to be shipped [DATE]" at bounding box center [919, 50] width 156 height 16
click at [857, 48] on label "Orders to be shipped [DATE]" at bounding box center [917, 49] width 128 height 11
click at [853, 48] on input "Orders to be shipped [DATE]" at bounding box center [853, 46] width 1 height 9
click at [1141, 4] on div "Mode" at bounding box center [1148, 16] width 49 height 33
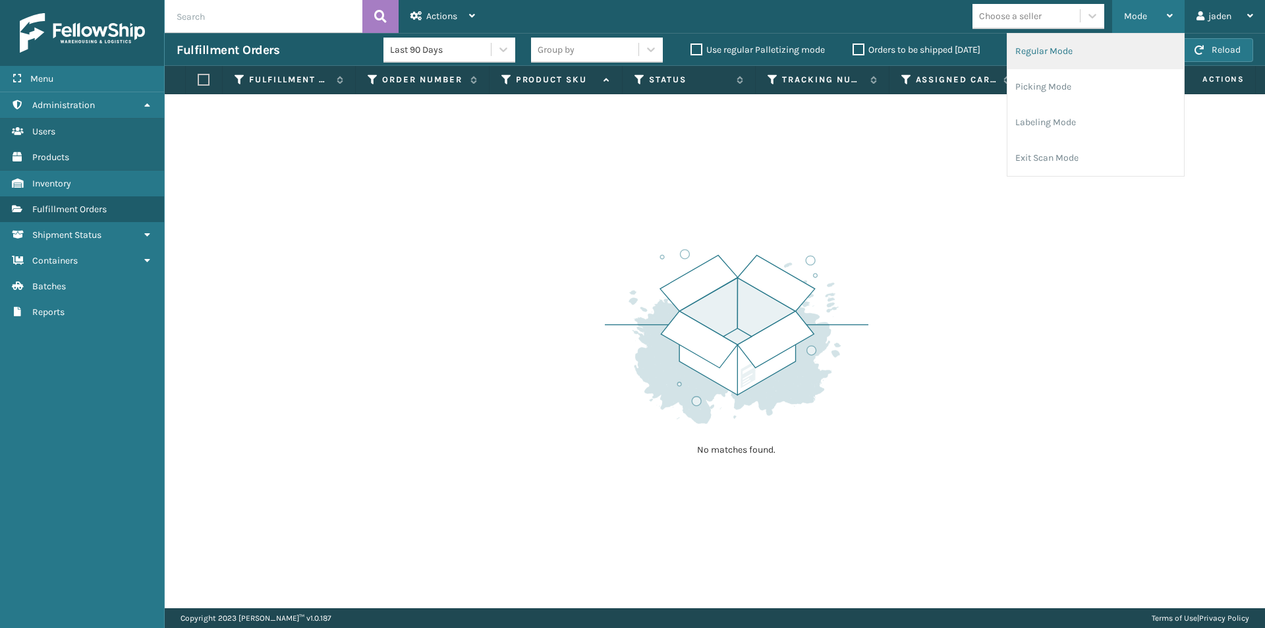
click at [1079, 46] on li "Regular Mode" at bounding box center [1095, 52] width 177 height 36
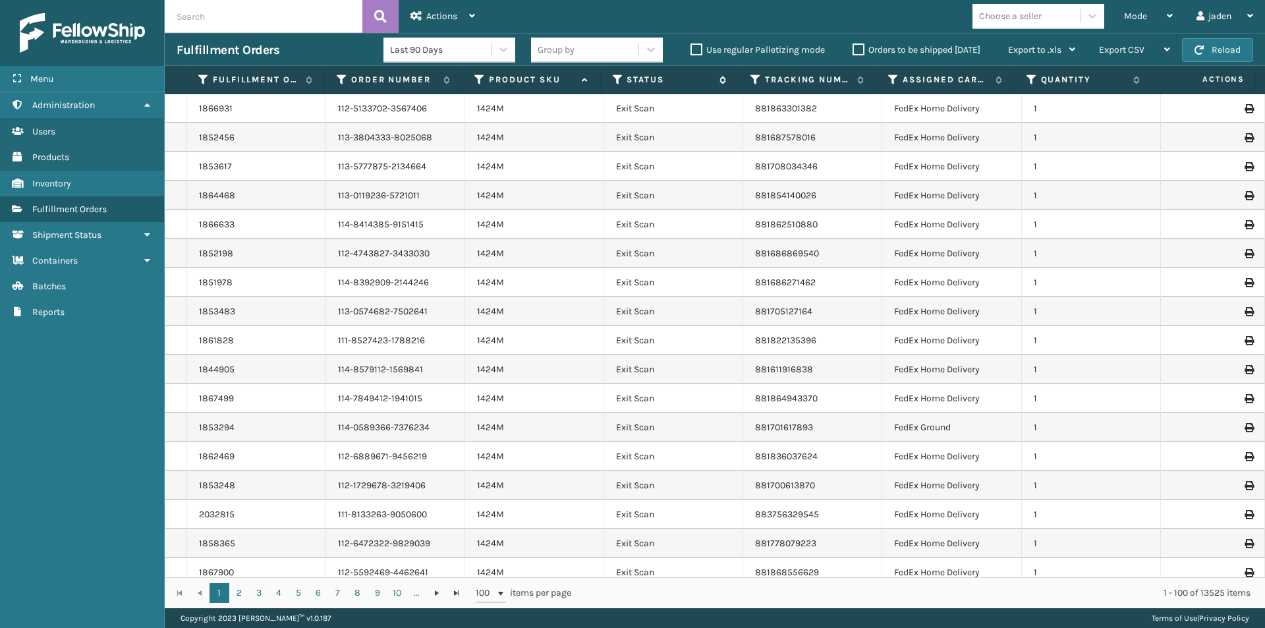
click at [617, 76] on icon at bounding box center [618, 80] width 11 height 12
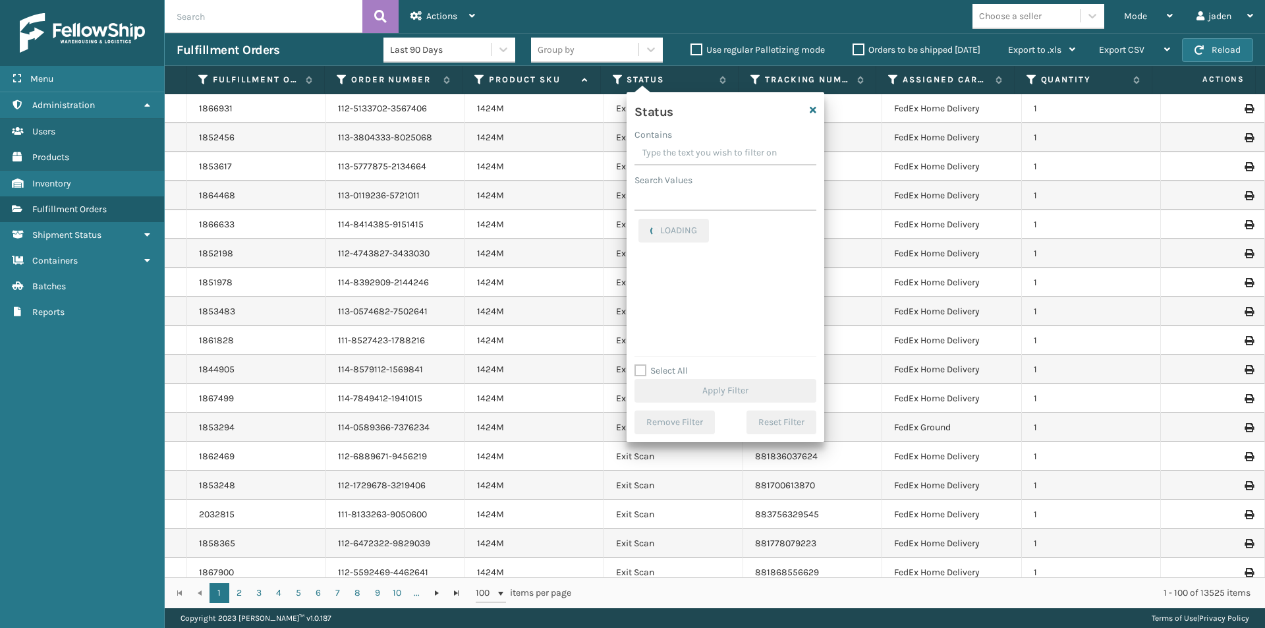
drag, startPoint x: 756, startPoint y: 161, endPoint x: 706, endPoint y: 145, distance: 52.1
click at [706, 145] on input "Contains" at bounding box center [726, 154] width 182 height 24
click at [649, 279] on label "Picking" at bounding box center [661, 278] width 47 height 11
click at [639, 279] on input "Picking" at bounding box center [638, 275] width 1 height 9
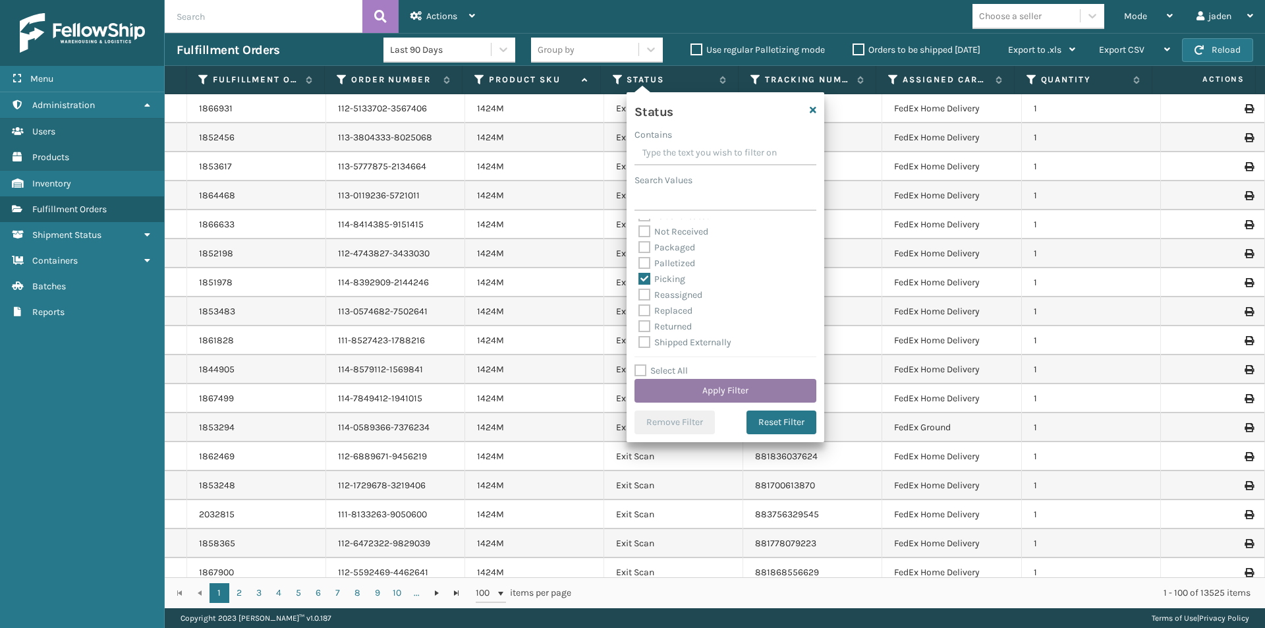
click at [705, 387] on button "Apply Filter" at bounding box center [726, 391] width 182 height 24
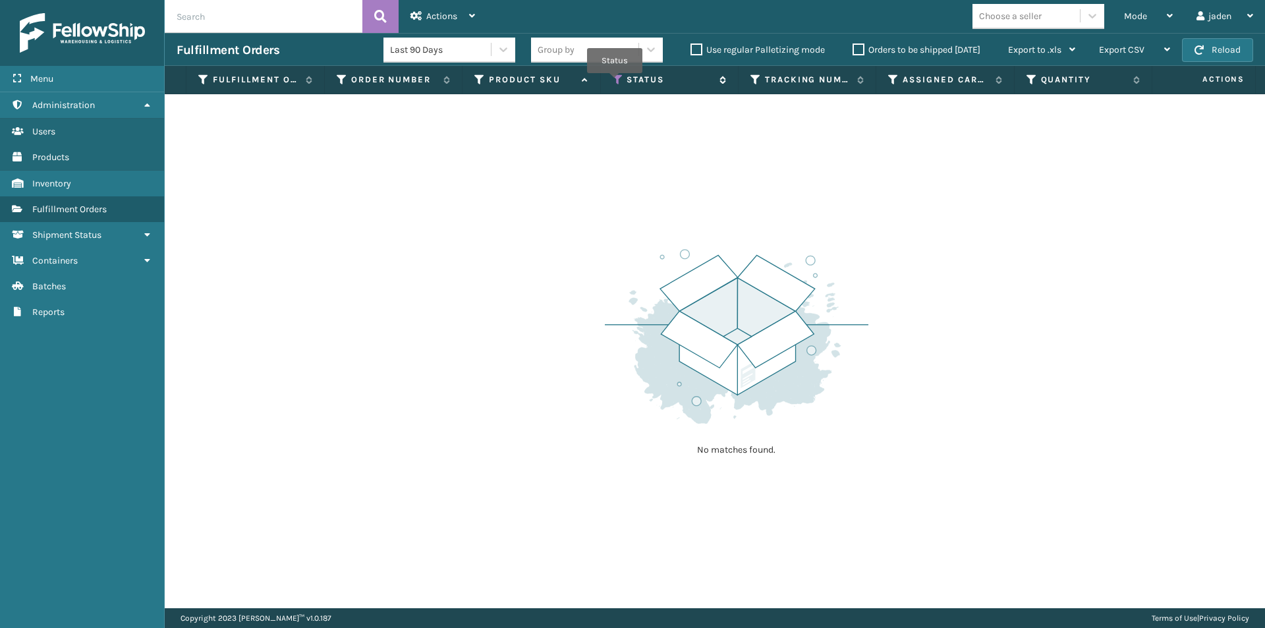
click at [615, 82] on icon at bounding box center [618, 80] width 11 height 12
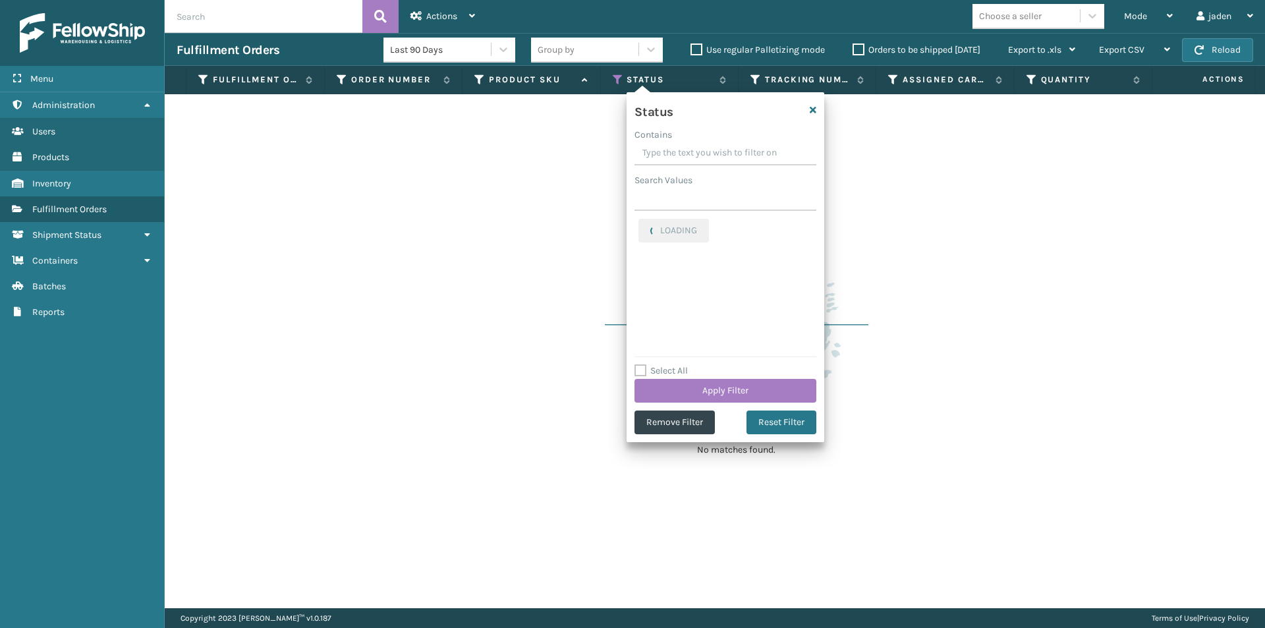
drag, startPoint x: 721, startPoint y: 148, endPoint x: 696, endPoint y: 148, distance: 25.7
click at [696, 148] on input "Contains" at bounding box center [726, 154] width 182 height 24
click at [650, 223] on label "Picking" at bounding box center [661, 226] width 47 height 11
click at [639, 223] on input "Picking" at bounding box center [638, 223] width 1 height 9
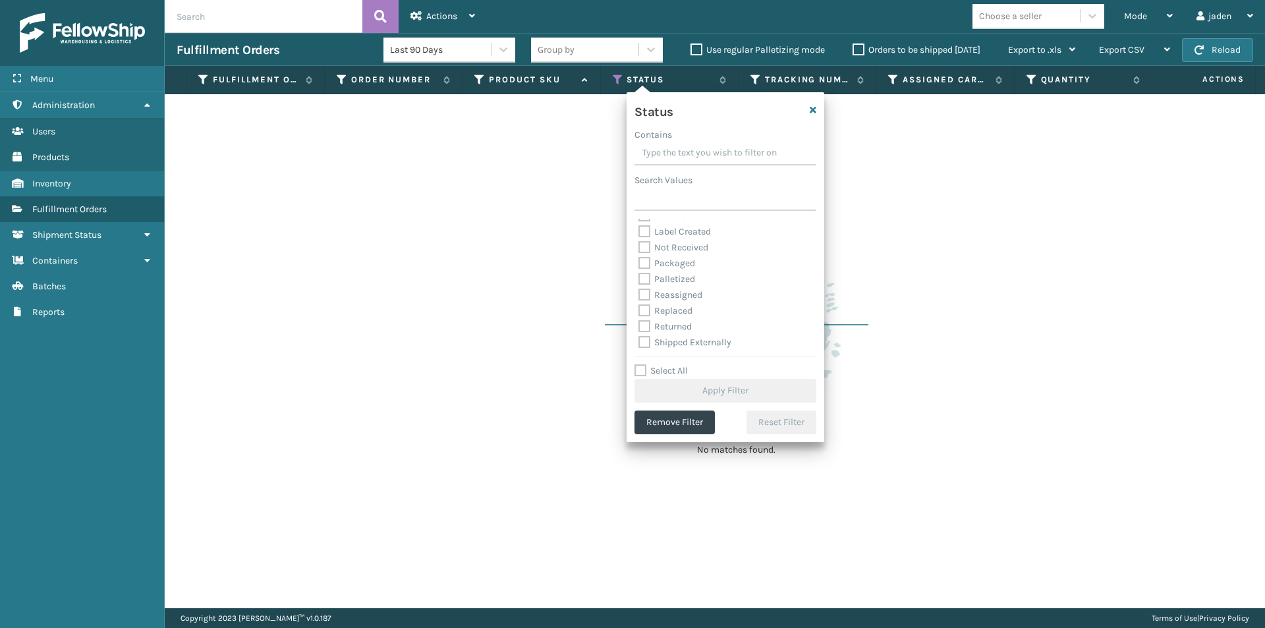
click at [644, 277] on label "Palletized" at bounding box center [666, 278] width 57 height 11
click at [639, 277] on input "Palletized" at bounding box center [638, 275] width 1 height 9
click at [696, 384] on button "Apply Filter" at bounding box center [726, 391] width 182 height 24
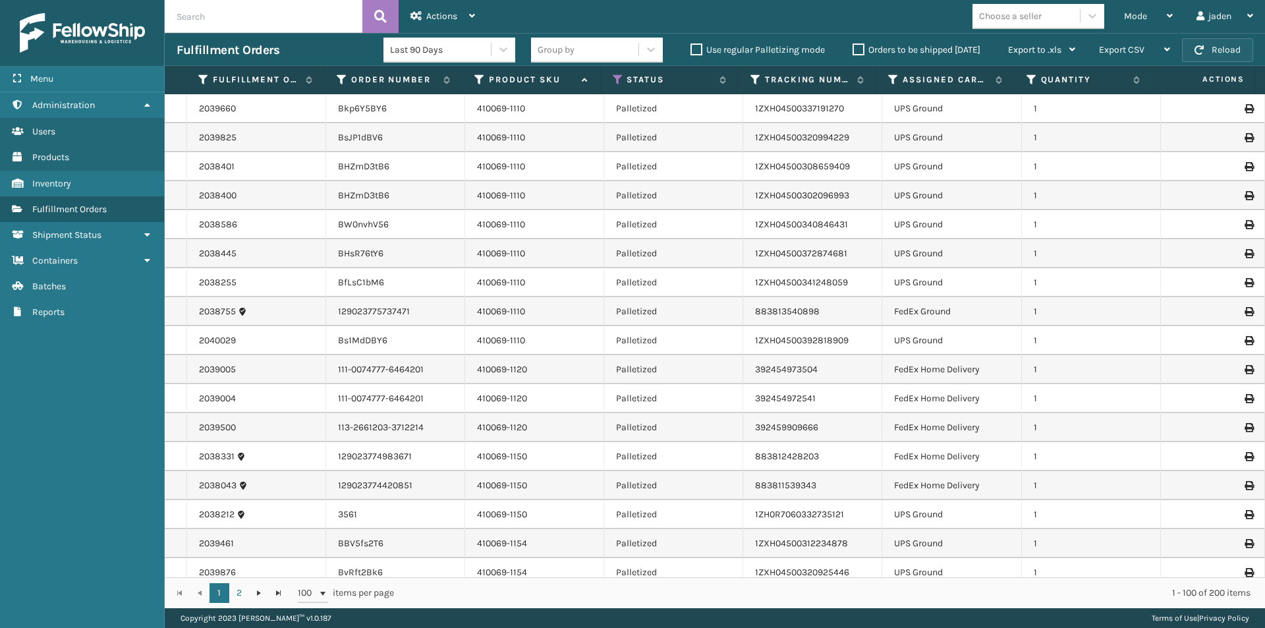
click at [1209, 61] on button "Reload" at bounding box center [1217, 50] width 71 height 24
click at [1157, 1] on div "Mode" at bounding box center [1148, 16] width 49 height 33
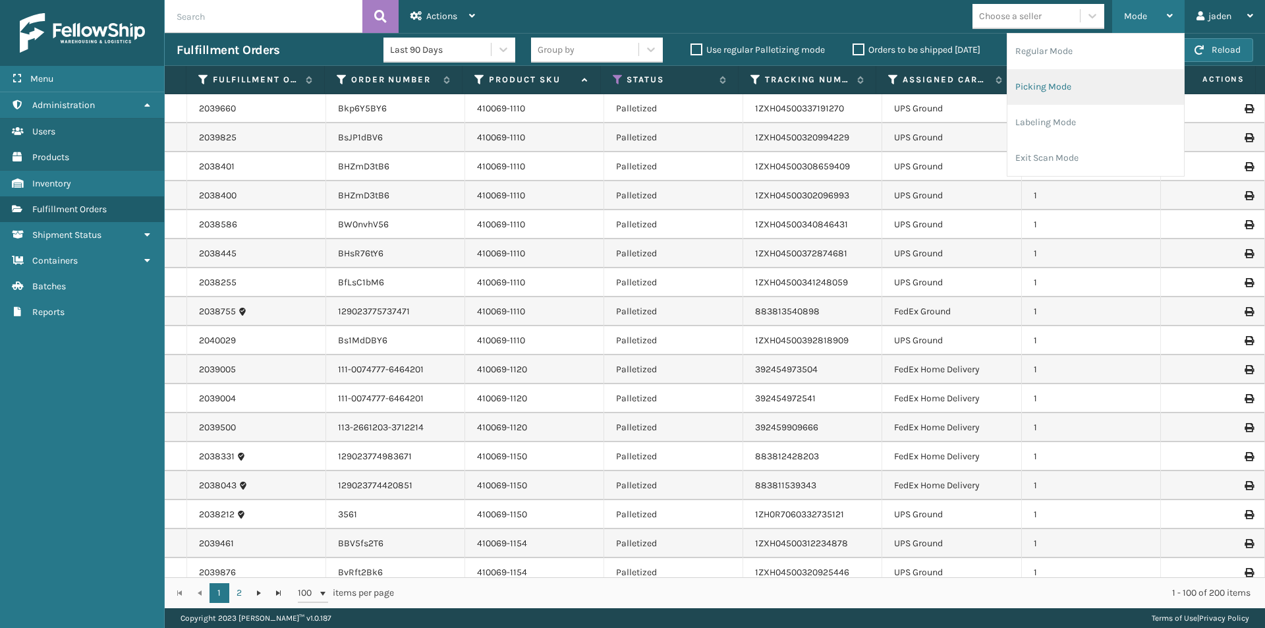
click at [1103, 74] on li "Picking Mode" at bounding box center [1095, 87] width 177 height 36
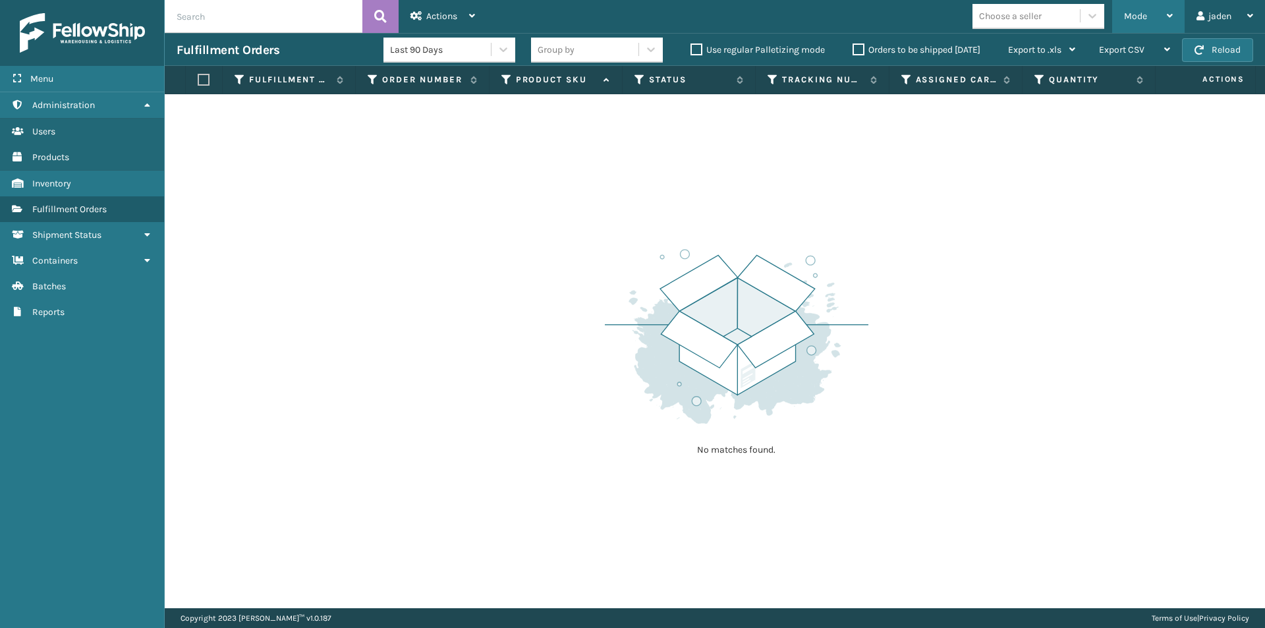
click at [1153, 19] on div "Mode" at bounding box center [1148, 16] width 49 height 33
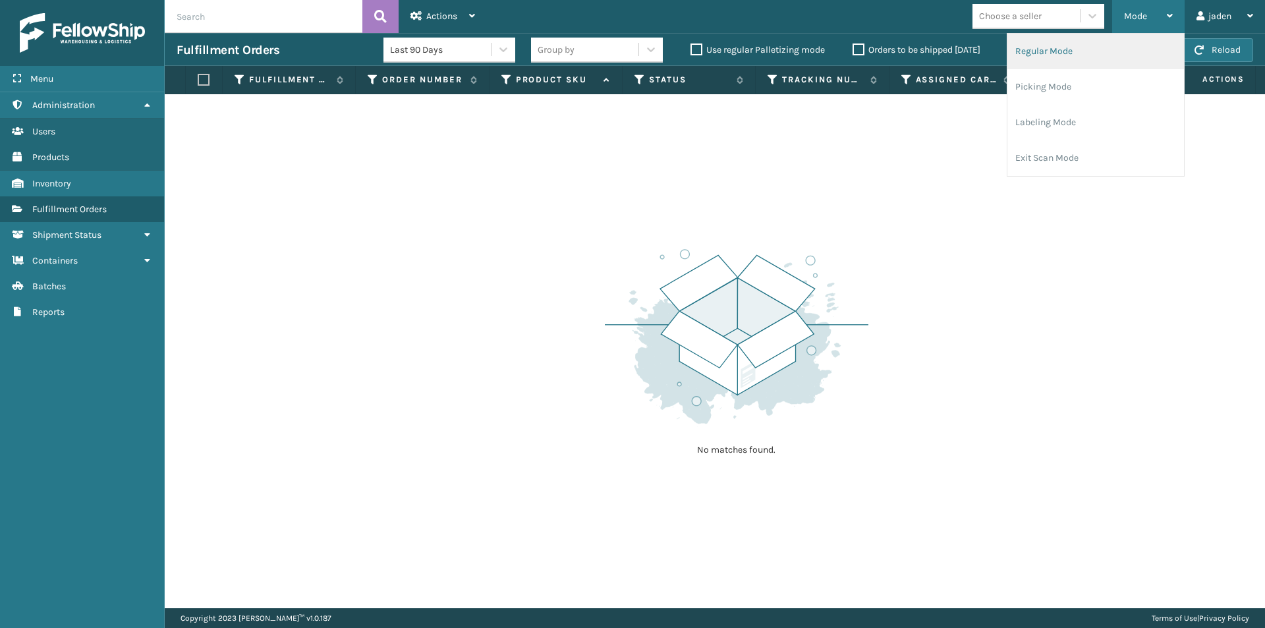
click at [1069, 61] on li "Regular Mode" at bounding box center [1095, 52] width 177 height 36
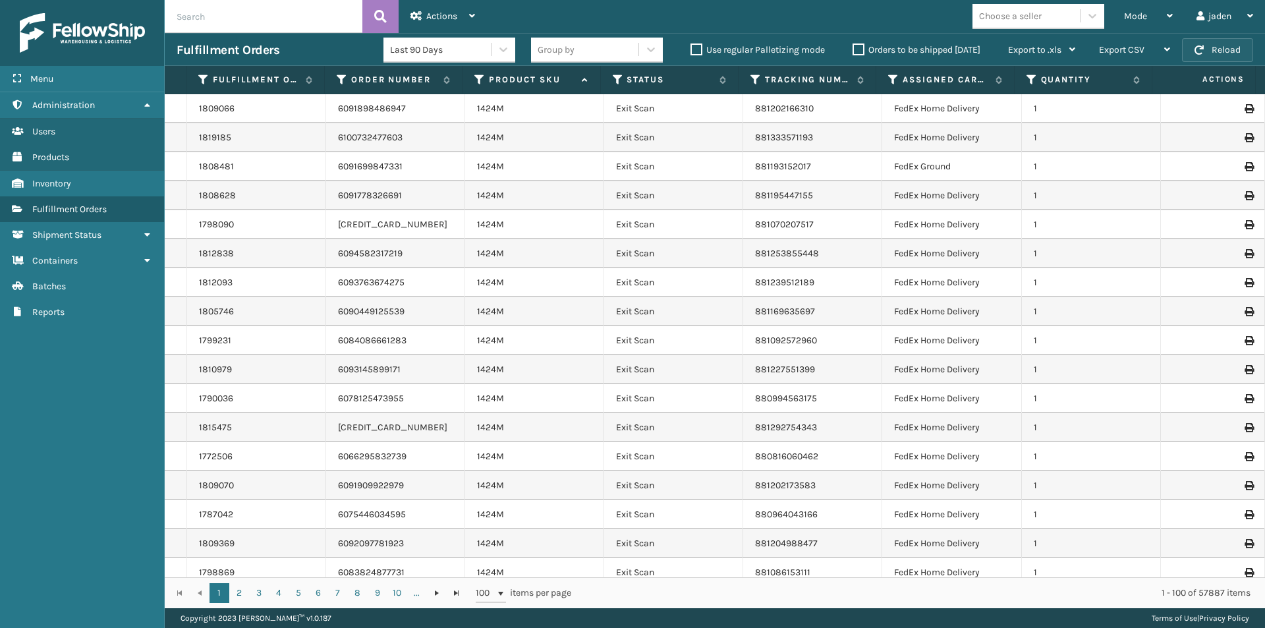
click at [1227, 44] on button "Reload" at bounding box center [1217, 50] width 71 height 24
click at [617, 76] on icon at bounding box center [618, 80] width 11 height 12
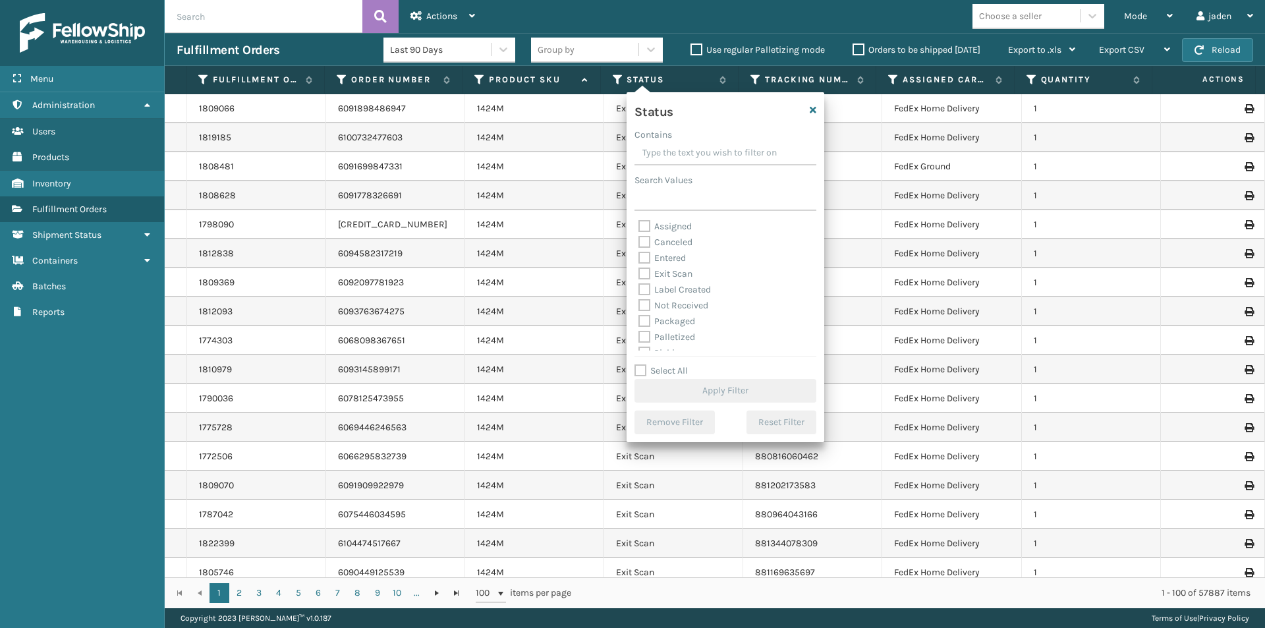
drag, startPoint x: 749, startPoint y: 161, endPoint x: 702, endPoint y: 161, distance: 47.4
click at [702, 161] on input "Contains" at bounding box center [726, 154] width 182 height 24
click at [644, 339] on label "Palletized" at bounding box center [666, 336] width 57 height 11
click at [639, 338] on input "Palletized" at bounding box center [638, 333] width 1 height 9
click at [675, 389] on button "Apply Filter" at bounding box center [726, 391] width 182 height 24
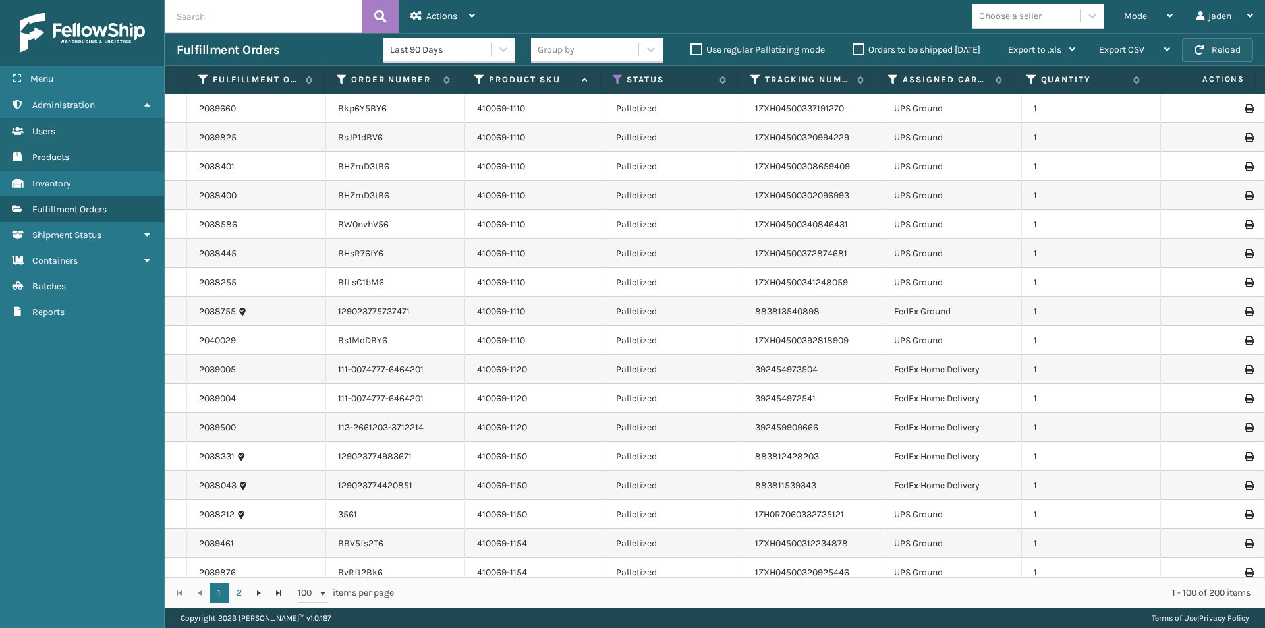
click at [1226, 45] on button "Reload" at bounding box center [1217, 50] width 71 height 24
click at [1214, 51] on button "Reload" at bounding box center [1217, 50] width 71 height 24
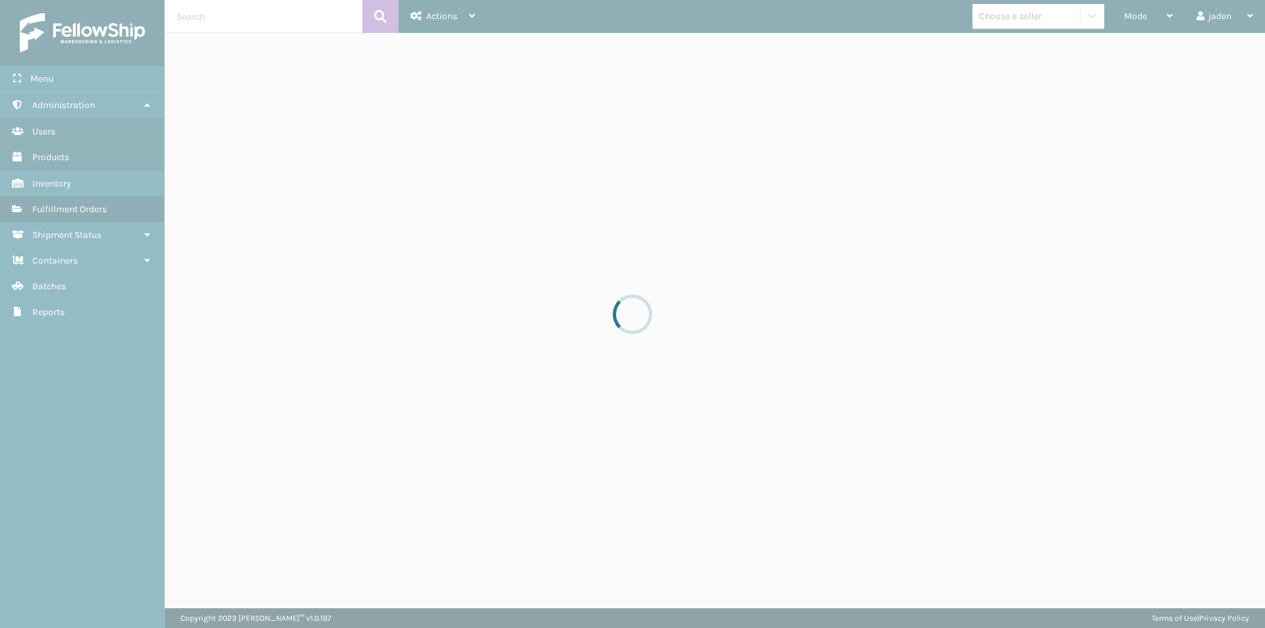
click at [1214, 51] on div at bounding box center [632, 314] width 1265 height 628
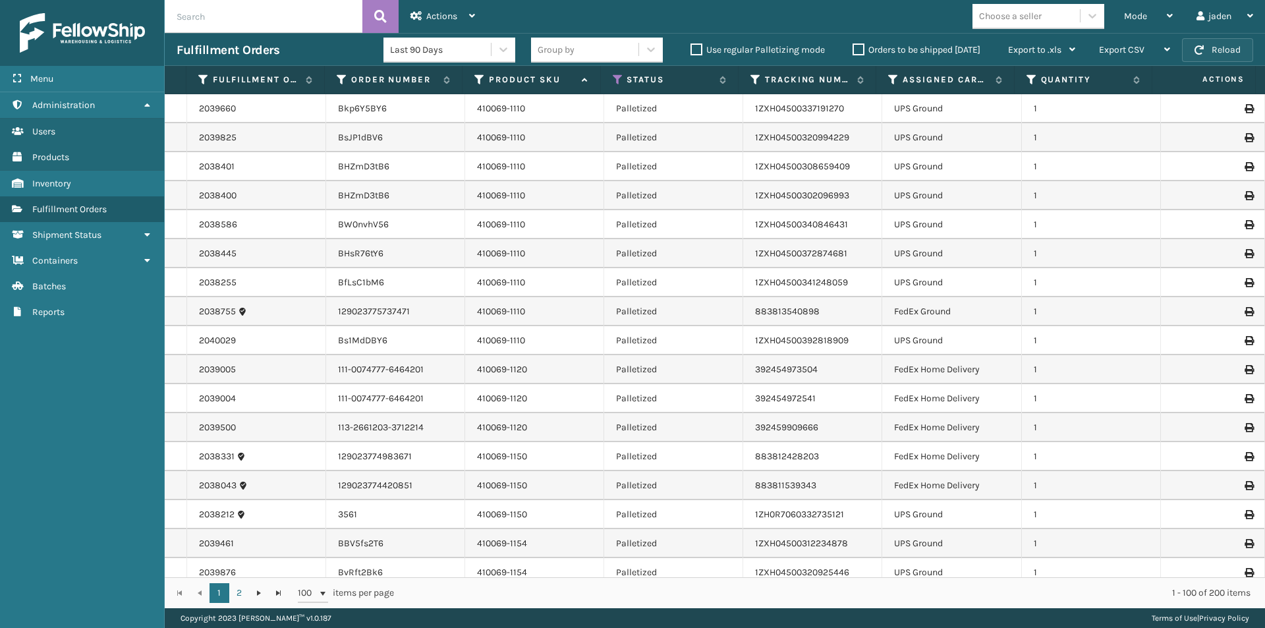
click at [1214, 51] on button "Reload" at bounding box center [1217, 50] width 71 height 24
click at [1161, 13] on div "Mode" at bounding box center [1148, 16] width 49 height 33
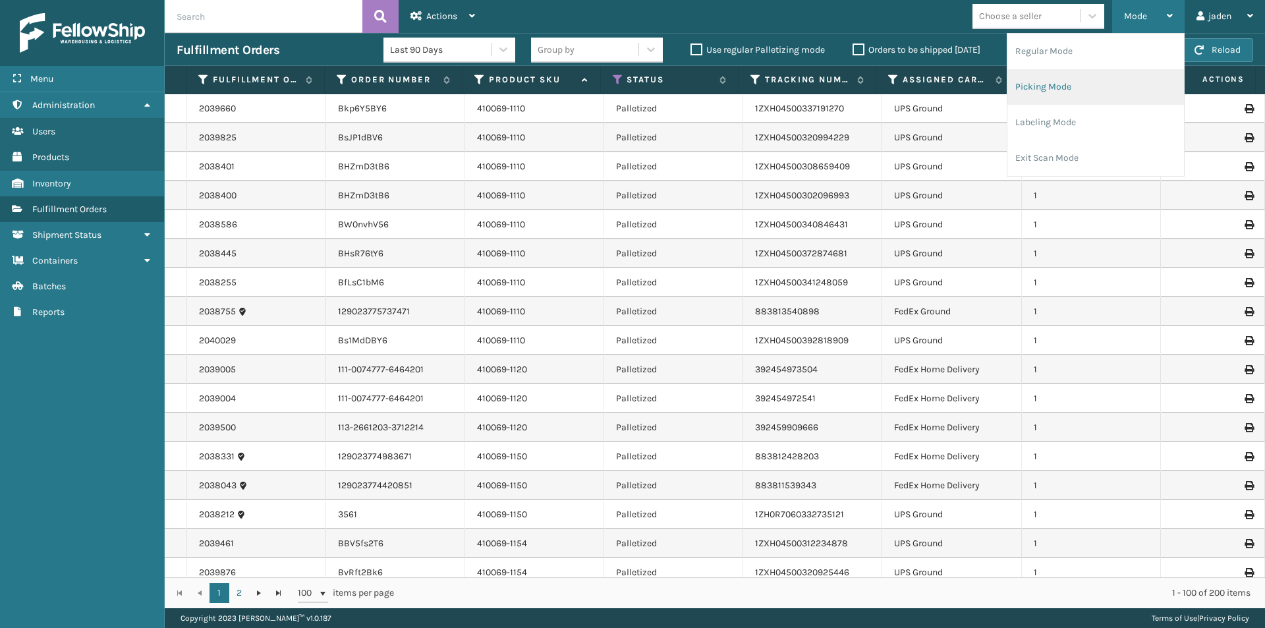
click at [1081, 83] on li "Picking Mode" at bounding box center [1095, 87] width 177 height 36
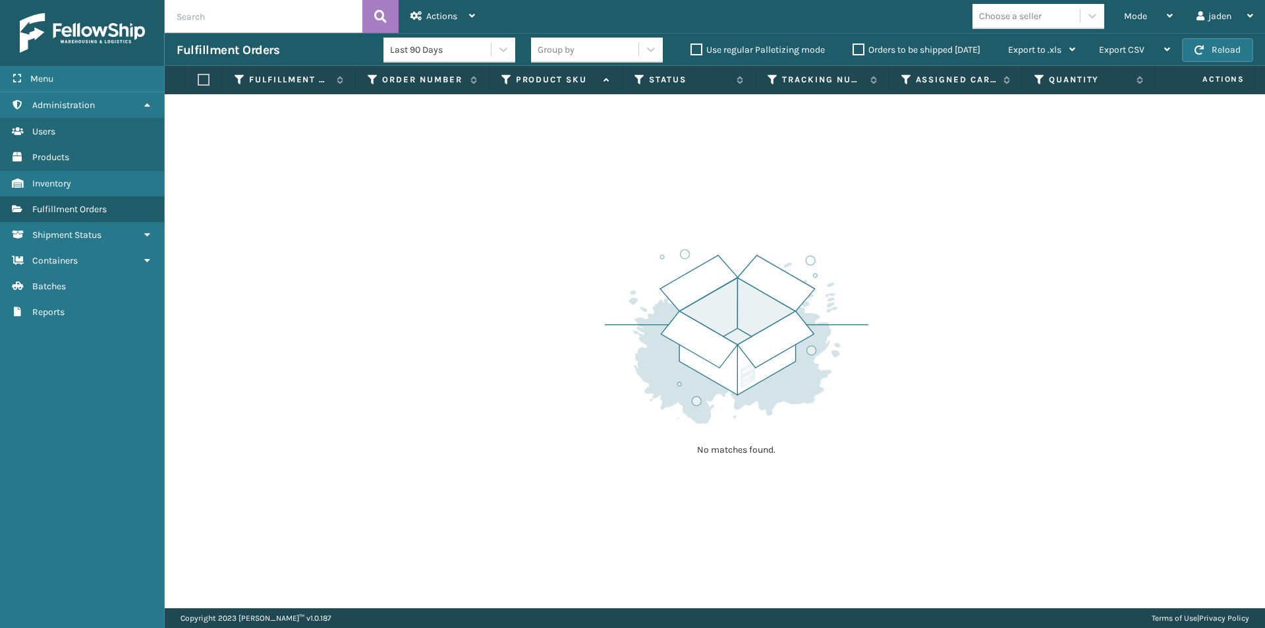
drag, startPoint x: 785, startPoint y: 212, endPoint x: 967, endPoint y: 57, distance: 238.4
click at [583, 173] on div "No matches found." at bounding box center [715, 351] width 1100 height 514
click at [1210, 54] on button "Reload" at bounding box center [1217, 50] width 71 height 24
click at [863, 49] on label "Orders to be shipped [DATE]" at bounding box center [917, 49] width 128 height 11
click at [853, 49] on input "Orders to be shipped [DATE]" at bounding box center [853, 46] width 1 height 9
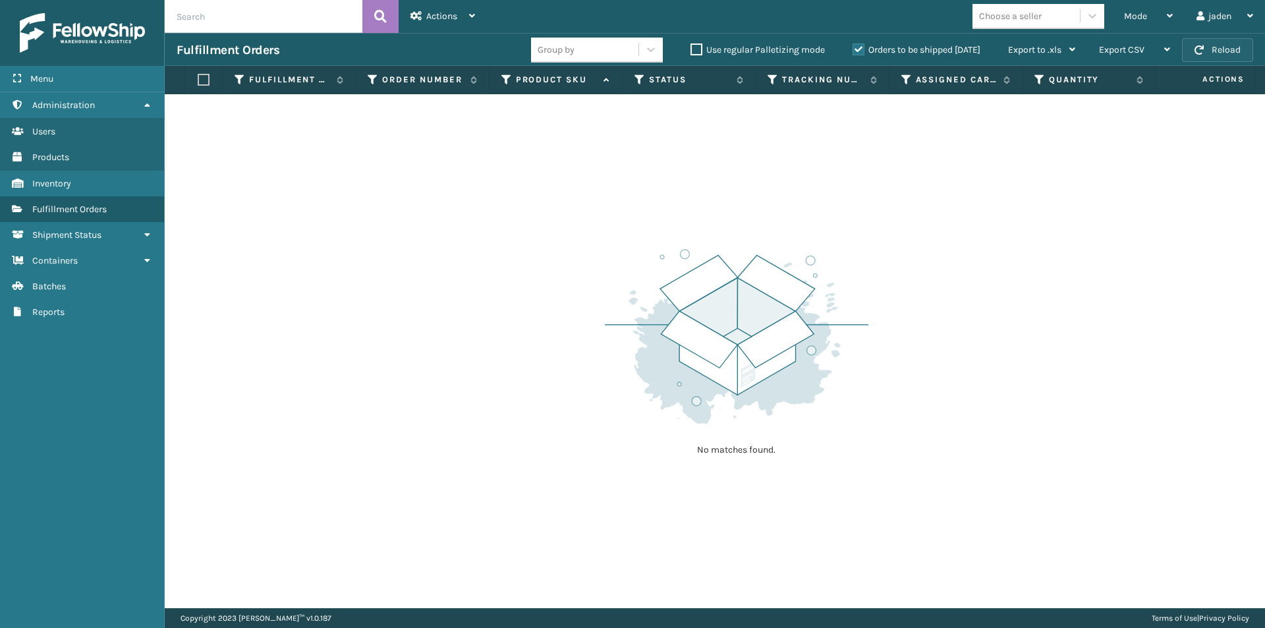
click at [1214, 49] on button "Reload" at bounding box center [1217, 50] width 71 height 24
click at [1212, 43] on button "Reload" at bounding box center [1217, 50] width 71 height 24
click at [1143, 12] on span "Mode" at bounding box center [1135, 16] width 23 height 11
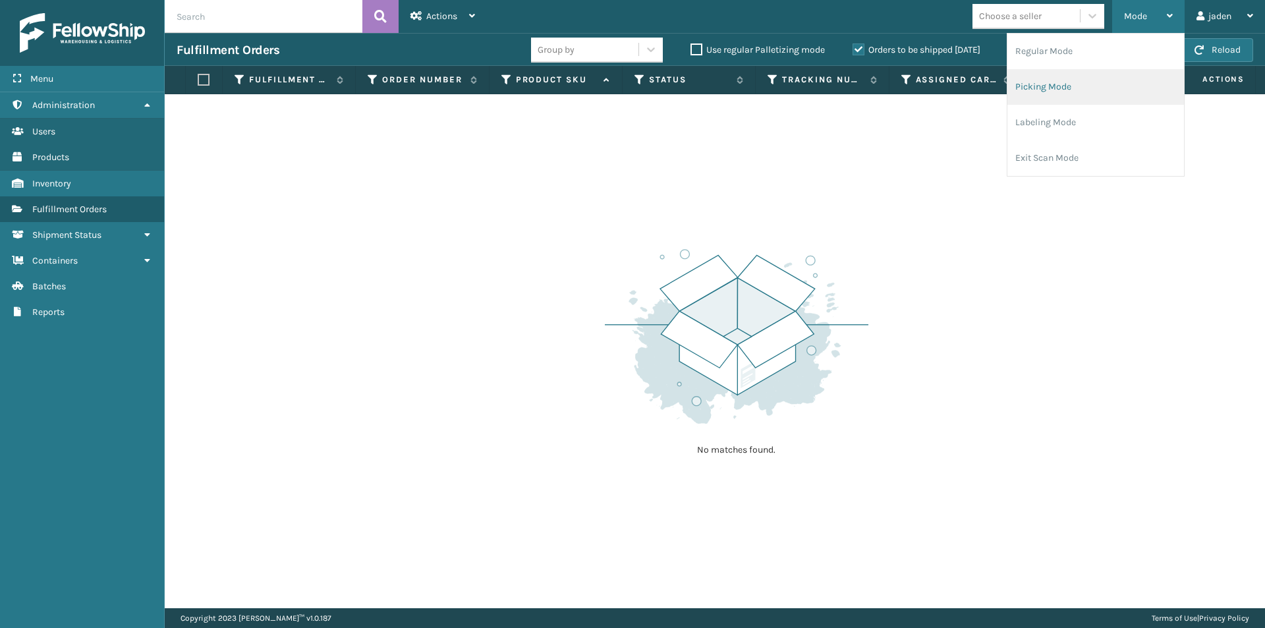
click at [1063, 90] on li "Picking Mode" at bounding box center [1095, 87] width 177 height 36
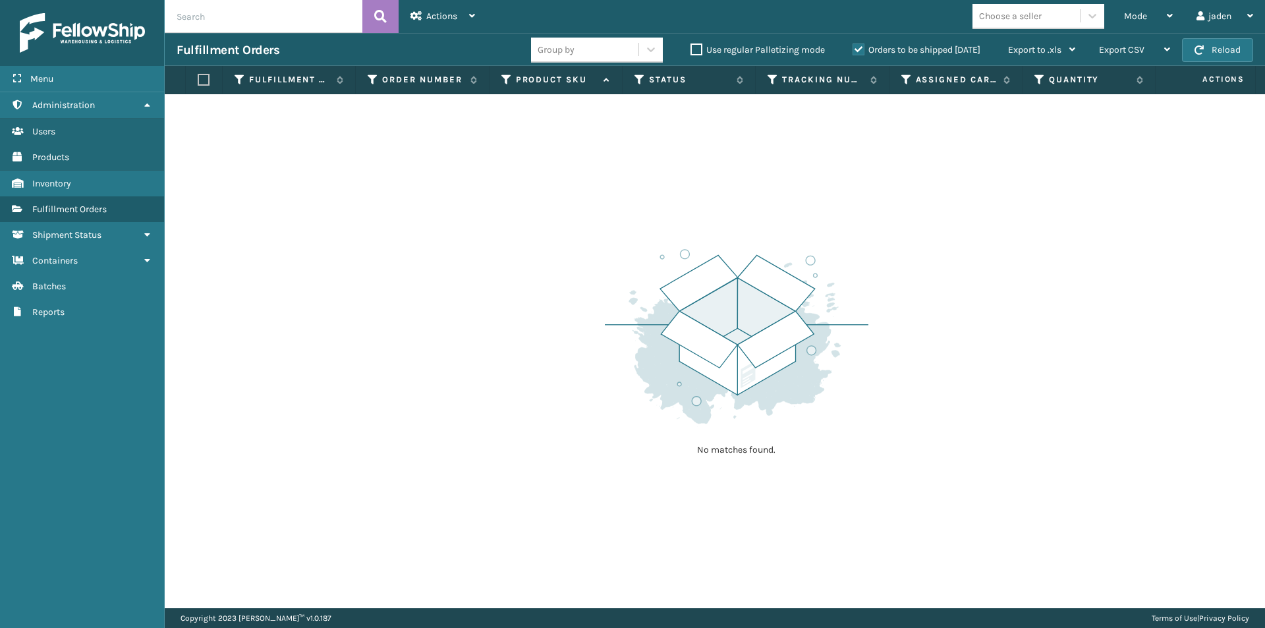
drag, startPoint x: 756, startPoint y: 214, endPoint x: 524, endPoint y: 183, distance: 233.4
click at [524, 183] on div "No matches found." at bounding box center [715, 351] width 1100 height 514
drag, startPoint x: 930, startPoint y: 205, endPoint x: 815, endPoint y: 179, distance: 117.6
click at [538, 196] on div "No matches found." at bounding box center [715, 351] width 1100 height 514
drag, startPoint x: 882, startPoint y: 173, endPoint x: 857, endPoint y: 168, distance: 26.1
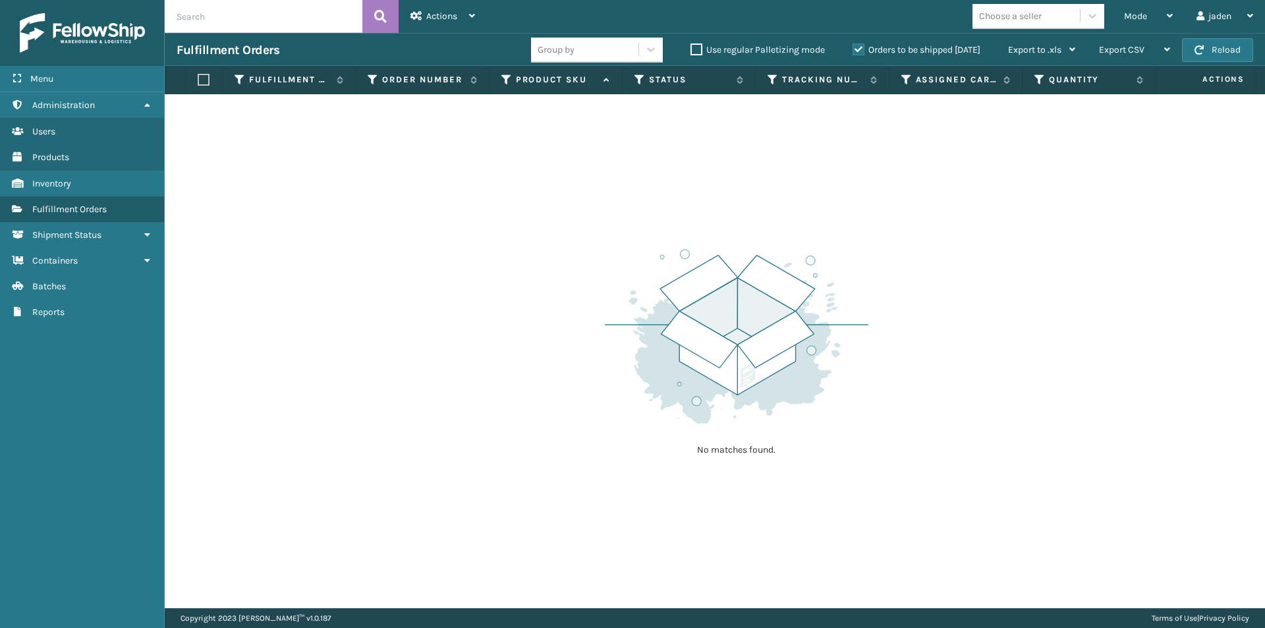
drag, startPoint x: 857, startPoint y: 168, endPoint x: 803, endPoint y: 180, distance: 54.7
click at [551, 167] on div "No matches found." at bounding box center [715, 351] width 1100 height 514
drag, startPoint x: 808, startPoint y: 177, endPoint x: 576, endPoint y: 169, distance: 232.7
click at [491, 169] on div "No matches found." at bounding box center [715, 351] width 1100 height 514
drag, startPoint x: 852, startPoint y: 186, endPoint x: 549, endPoint y: 181, distance: 303.1
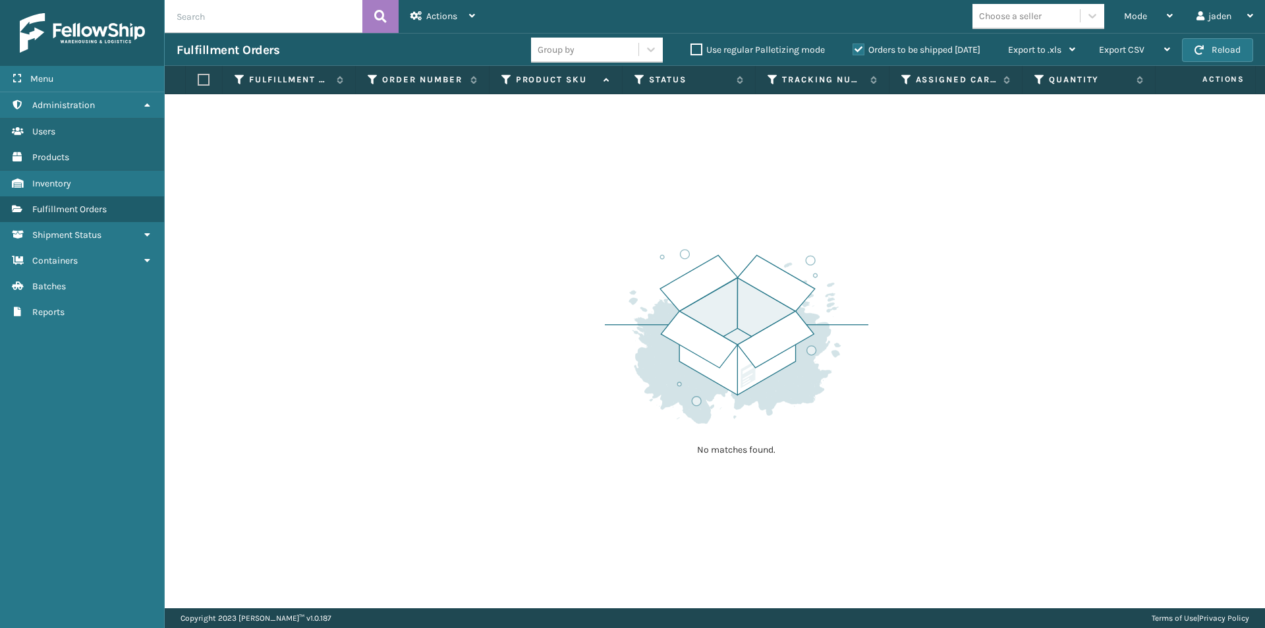
click at [549, 182] on div "No matches found." at bounding box center [715, 351] width 1100 height 514
click at [1218, 43] on button "Reload" at bounding box center [1217, 50] width 71 height 24
drag, startPoint x: 843, startPoint y: 213, endPoint x: 664, endPoint y: 199, distance: 179.1
click at [664, 199] on div "No matches found." at bounding box center [715, 351] width 1100 height 514
drag, startPoint x: 816, startPoint y: 188, endPoint x: 663, endPoint y: 181, distance: 153.0
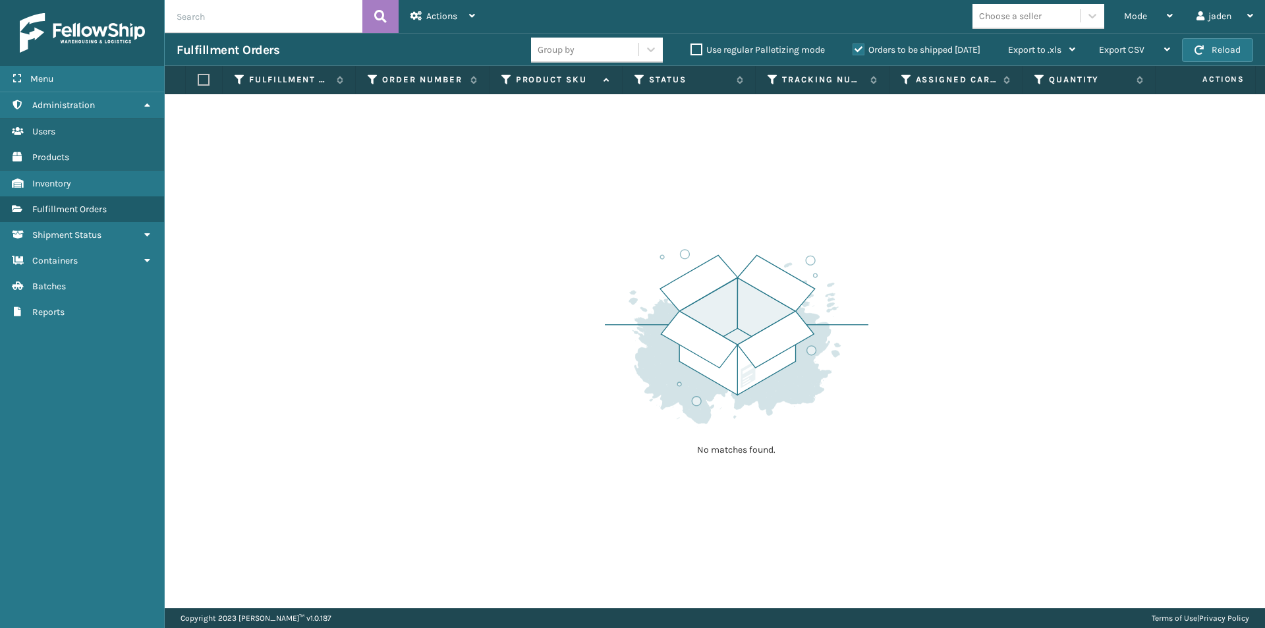
click at [663, 181] on div "No matches found." at bounding box center [715, 351] width 1100 height 514
click at [1197, 47] on span "button" at bounding box center [1199, 49] width 9 height 9
click at [1160, 26] on div "Mode" at bounding box center [1148, 16] width 49 height 33
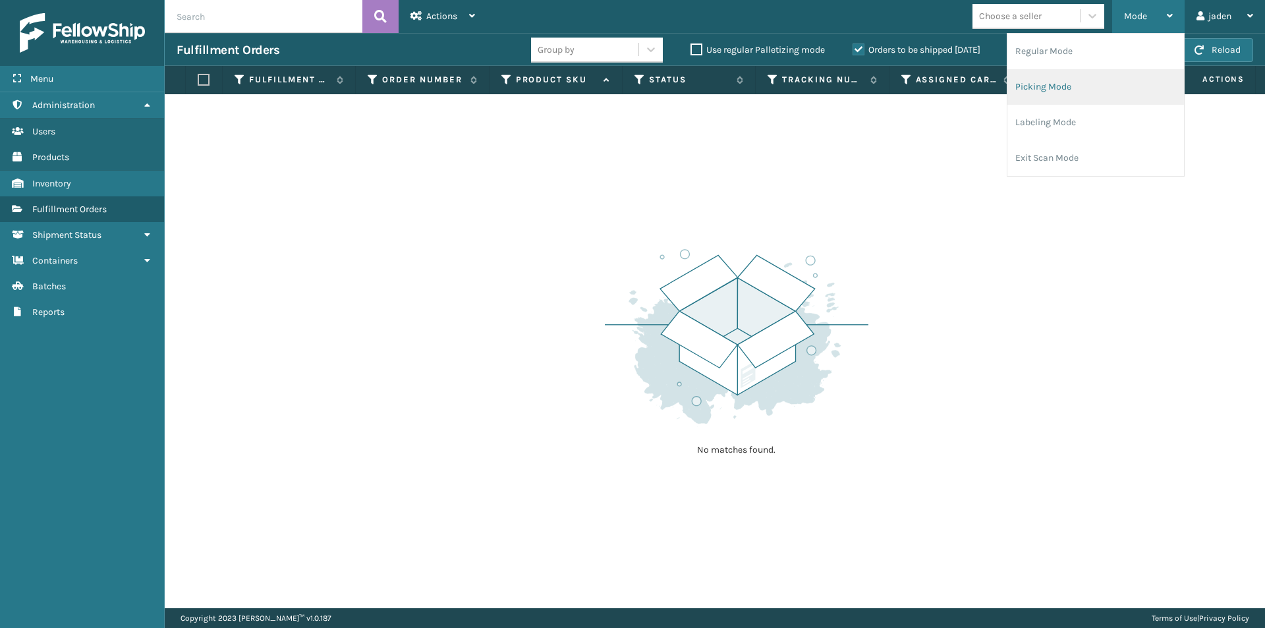
click at [1085, 80] on li "Picking Mode" at bounding box center [1095, 87] width 177 height 36
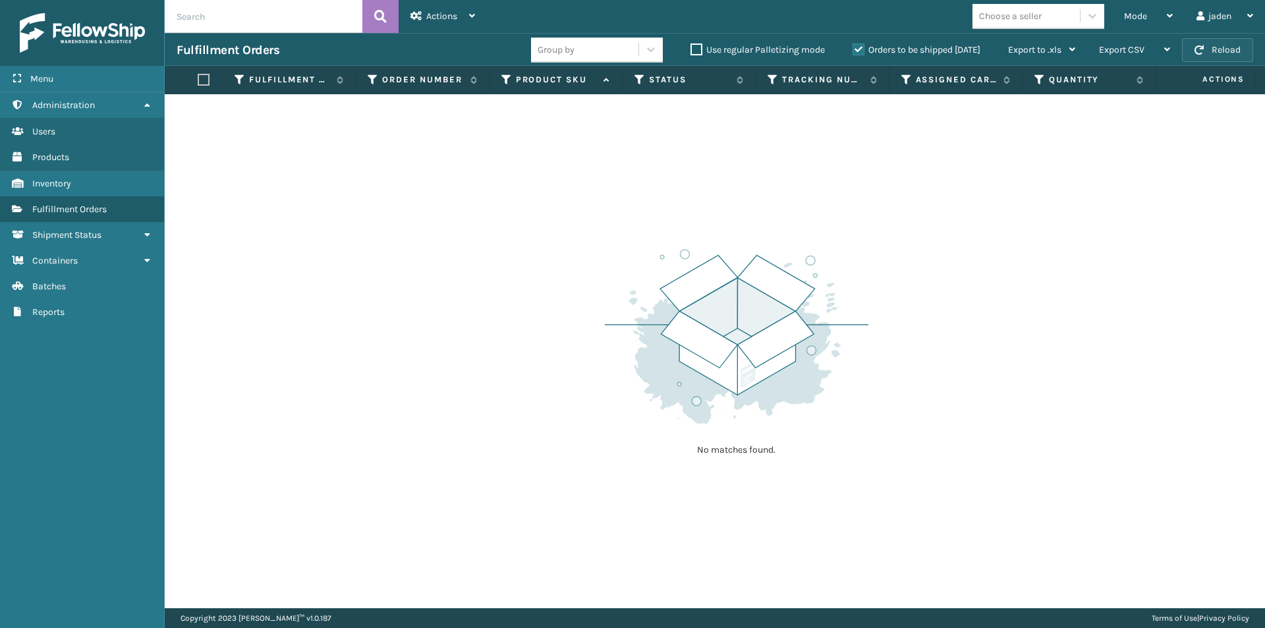
click at [1202, 46] on span "button" at bounding box center [1199, 49] width 9 height 9
click at [1135, 12] on span "Mode" at bounding box center [1135, 16] width 23 height 11
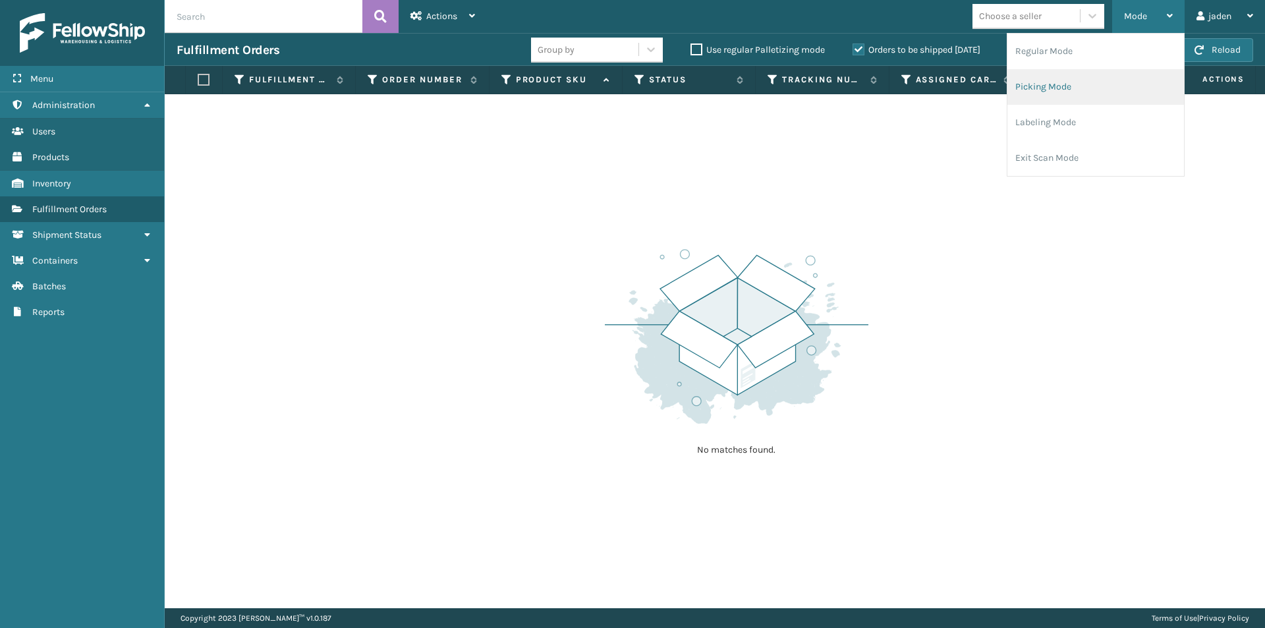
click at [1092, 84] on li "Picking Mode" at bounding box center [1095, 87] width 177 height 36
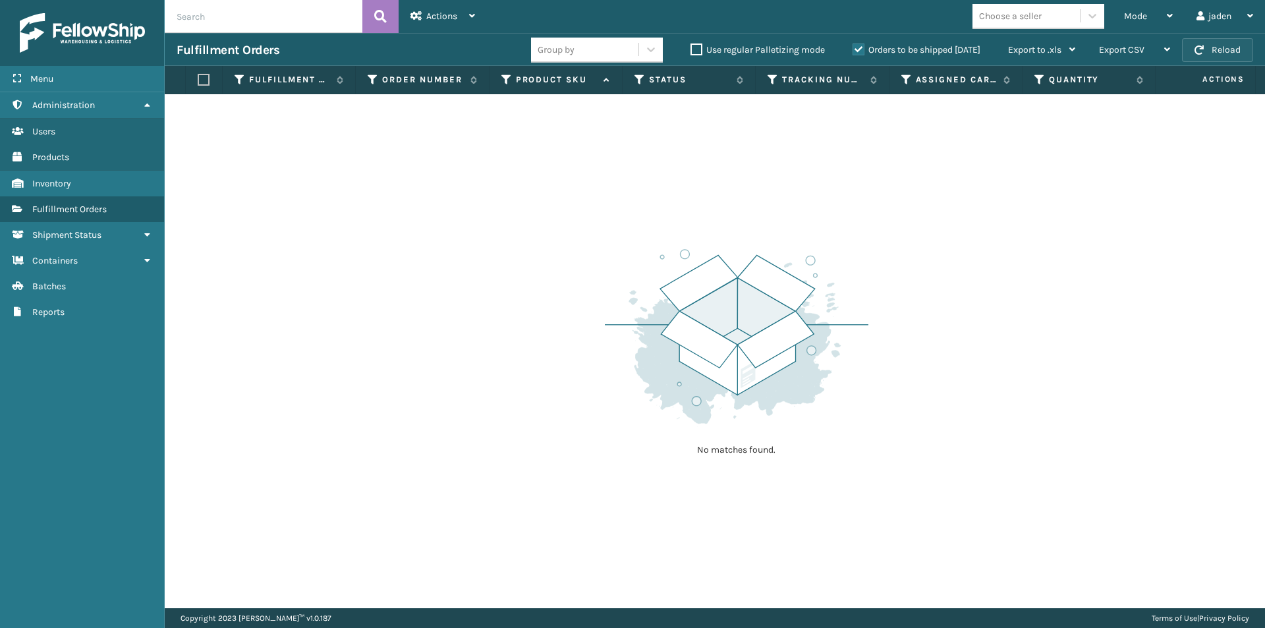
click at [1214, 56] on button "Reload" at bounding box center [1217, 50] width 71 height 24
click at [1139, 8] on div "Mode" at bounding box center [1148, 16] width 49 height 33
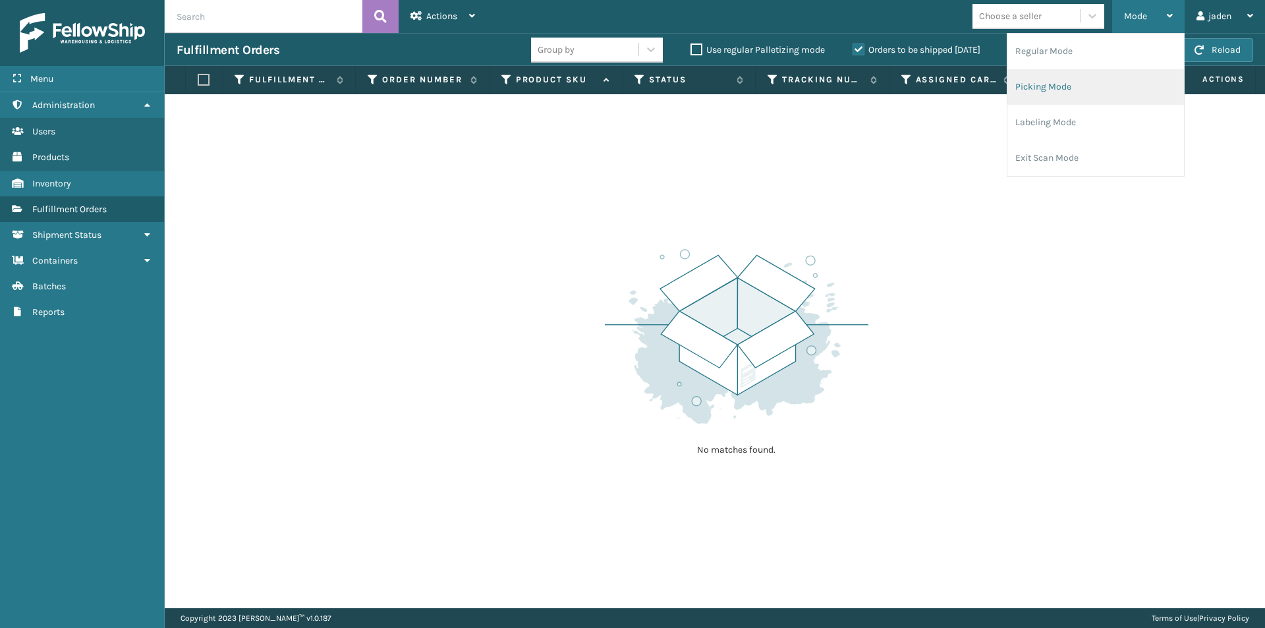
click at [1087, 92] on li "Picking Mode" at bounding box center [1095, 87] width 177 height 36
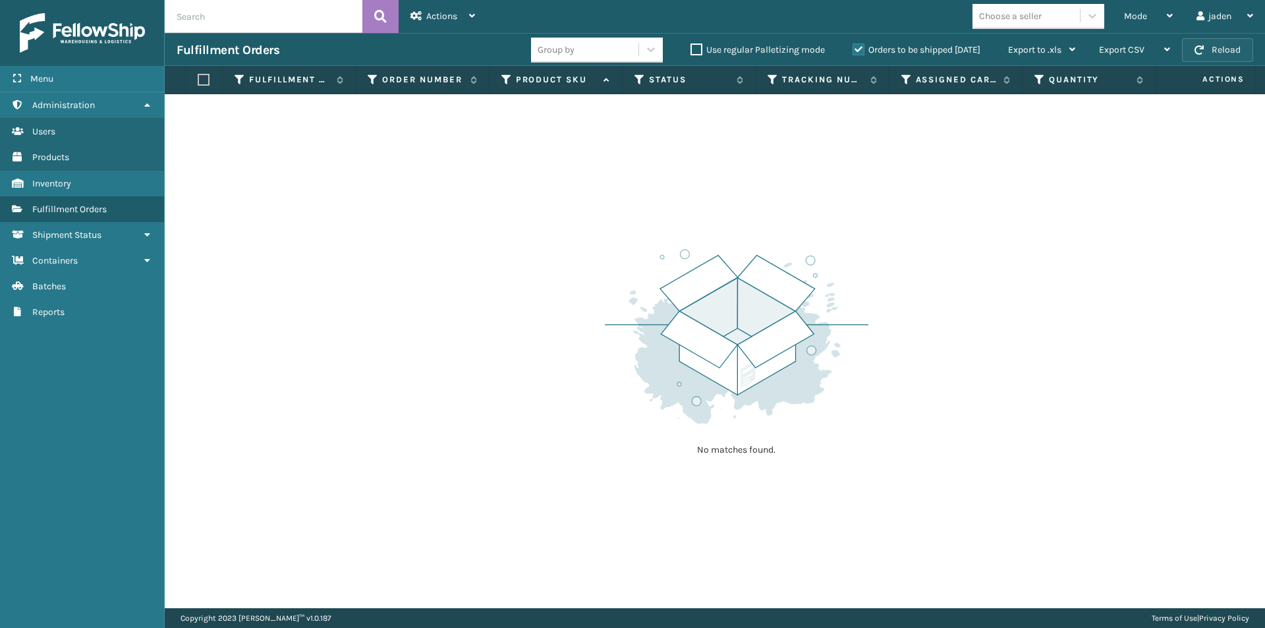
click at [1209, 49] on button "Reload" at bounding box center [1217, 50] width 71 height 24
click at [1138, 23] on div "Mode" at bounding box center [1148, 16] width 49 height 33
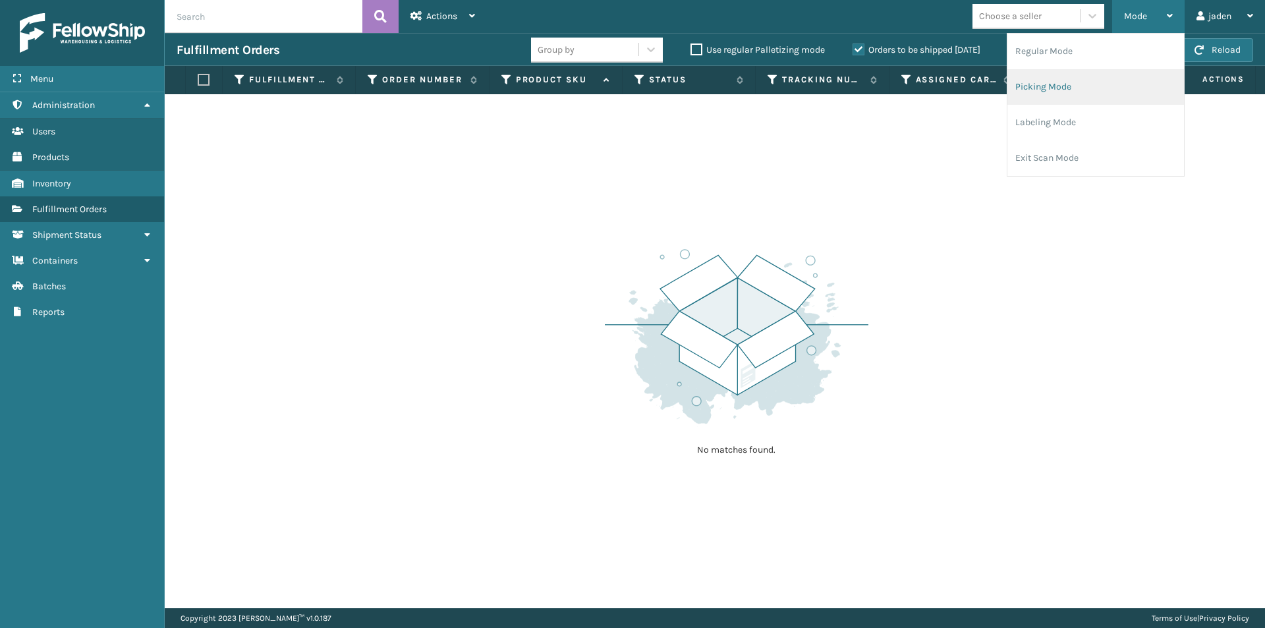
click at [1094, 94] on li "Picking Mode" at bounding box center [1095, 87] width 177 height 36
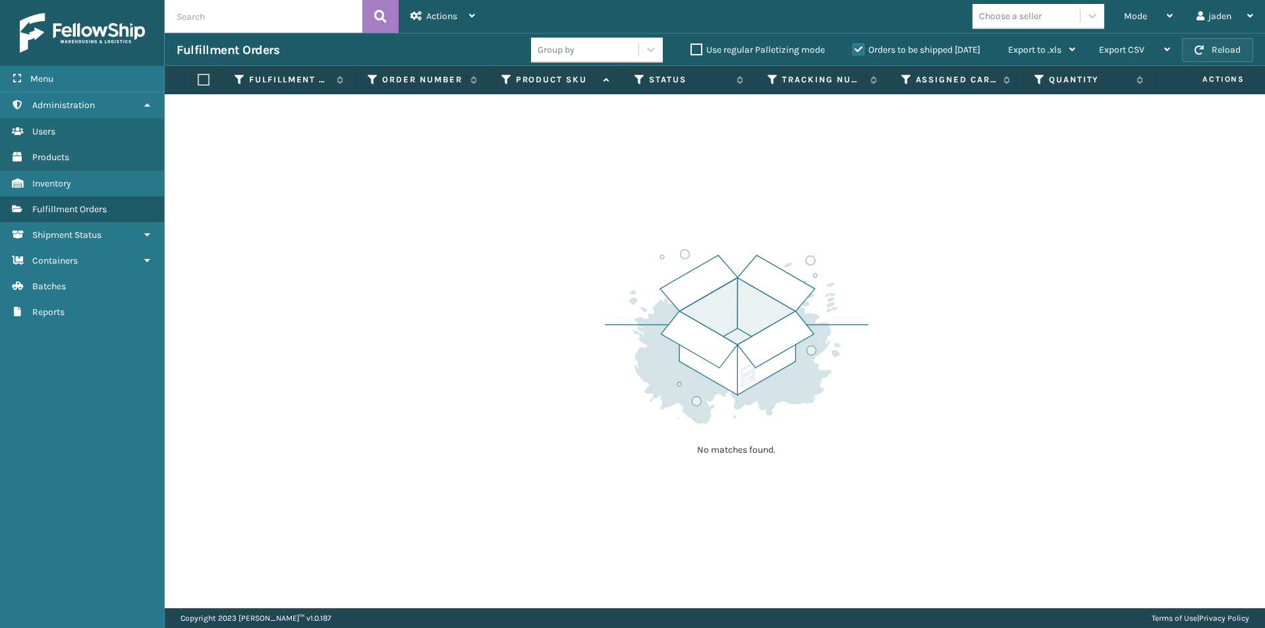
click at [1217, 55] on button "Reload" at bounding box center [1217, 50] width 71 height 24
click at [1145, 13] on span "Mode" at bounding box center [1135, 16] width 23 height 11
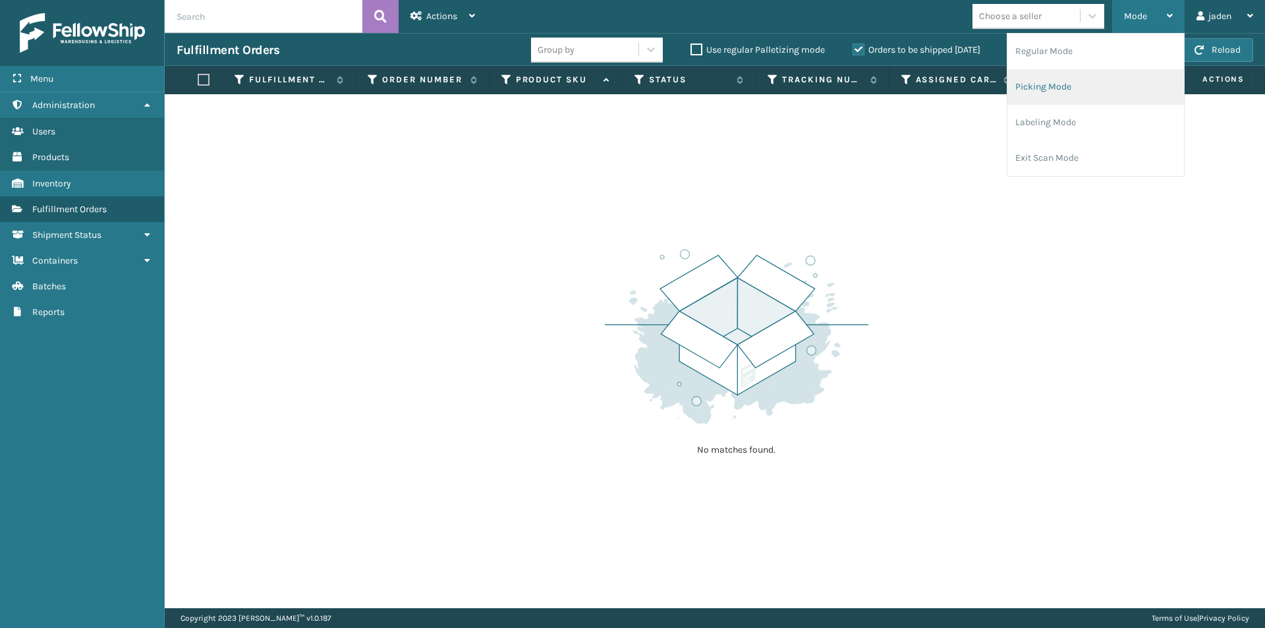
click at [1063, 88] on li "Picking Mode" at bounding box center [1095, 87] width 177 height 36
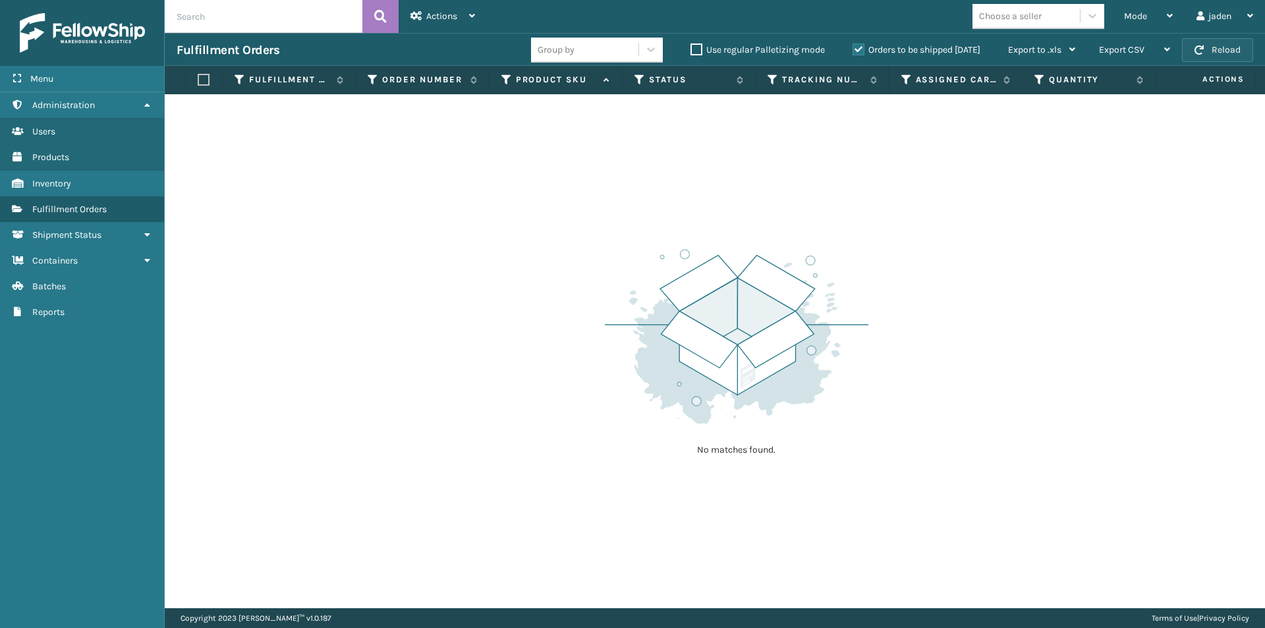
click at [1199, 52] on span "button" at bounding box center [1199, 49] width 9 height 9
click at [1135, 13] on span "Mode" at bounding box center [1135, 16] width 23 height 11
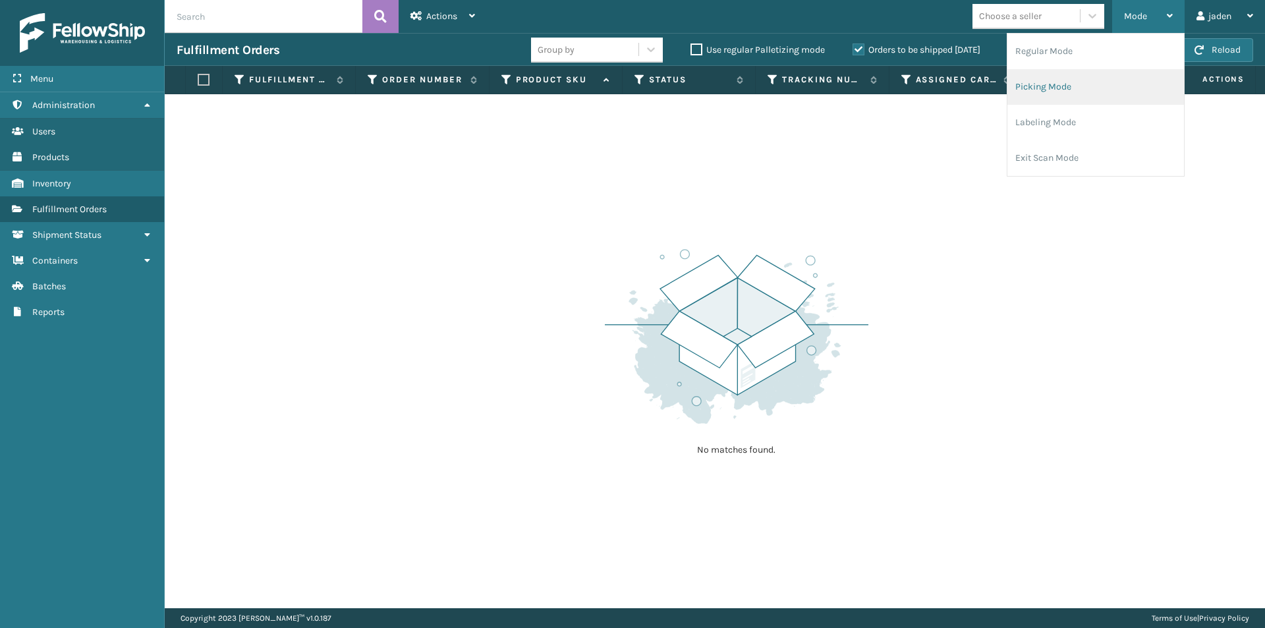
click at [1088, 92] on li "Picking Mode" at bounding box center [1095, 87] width 177 height 36
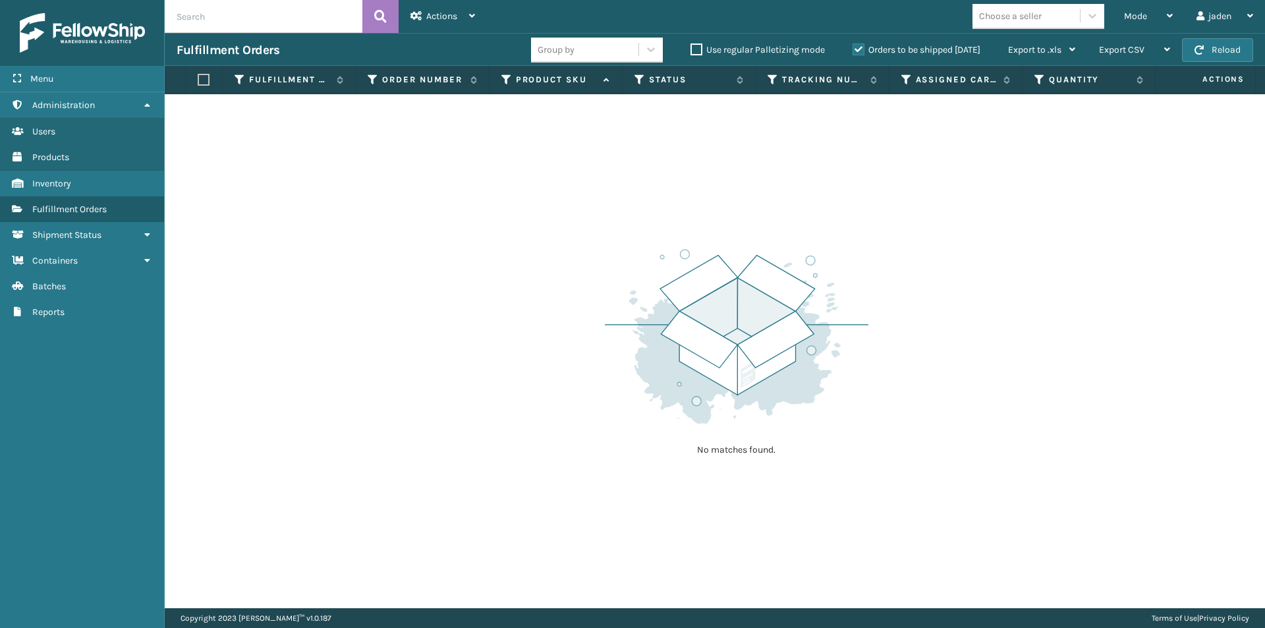
drag, startPoint x: 777, startPoint y: 196, endPoint x: 763, endPoint y: 194, distance: 13.9
drag, startPoint x: 763, startPoint y: 194, endPoint x: 542, endPoint y: 177, distance: 221.4
click at [542, 177] on div "No matches found." at bounding box center [715, 351] width 1100 height 514
click at [1210, 58] on button "Reload" at bounding box center [1217, 50] width 71 height 24
click at [1159, 18] on div "Mode" at bounding box center [1148, 16] width 49 height 33
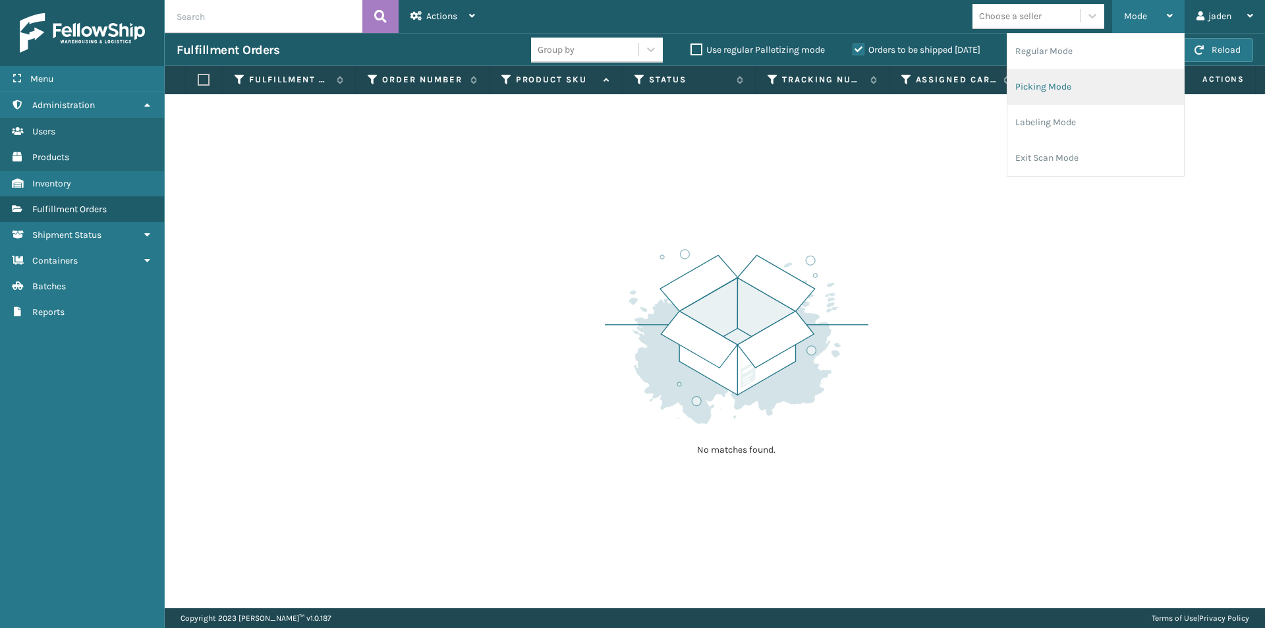
click at [1025, 91] on li "Picking Mode" at bounding box center [1095, 87] width 177 height 36
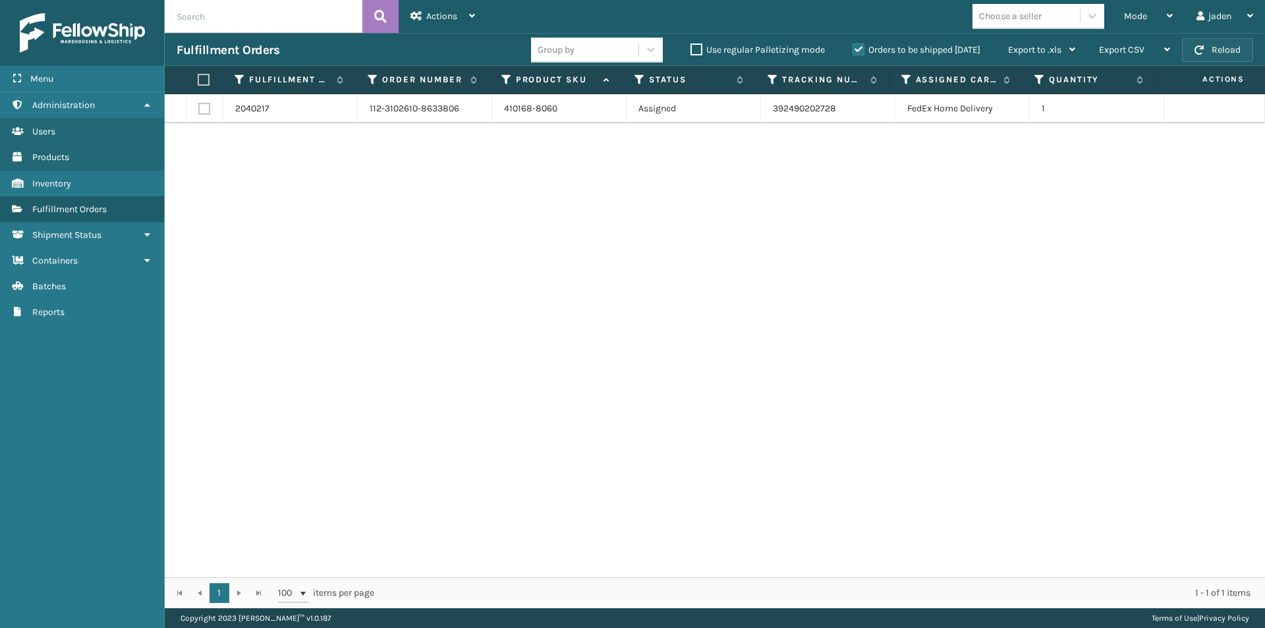
click at [1213, 47] on button "Reload" at bounding box center [1217, 50] width 71 height 24
drag, startPoint x: 758, startPoint y: 166, endPoint x: 435, endPoint y: 186, distance: 324.2
click at [435, 186] on div "2040217 112-3102610-8633806 410168-8060 Assigned 392490202728 FedEx Home Delive…" at bounding box center [715, 335] width 1100 height 483
click at [1231, 51] on button "Reload" at bounding box center [1217, 50] width 71 height 24
drag, startPoint x: 760, startPoint y: 283, endPoint x: 464, endPoint y: 223, distance: 302.5
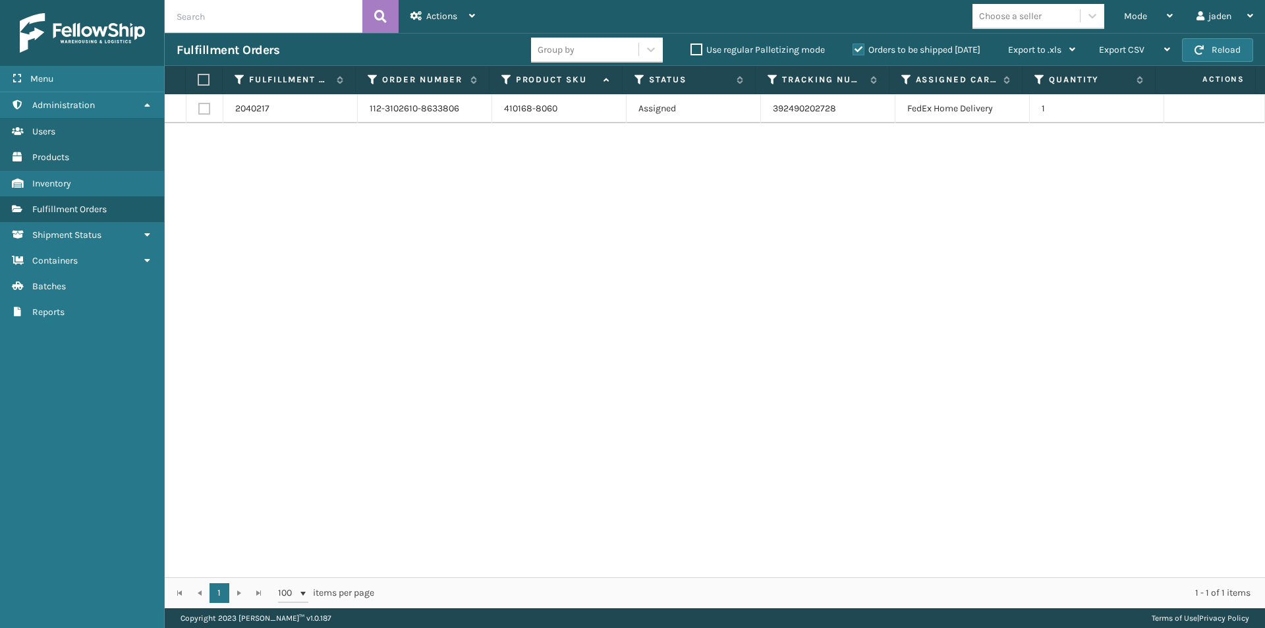
click at [464, 223] on div "2040217 112-3102610-8633806 410168-8060 Assigned 392490202728 FedEx Home Delive…" at bounding box center [715, 335] width 1100 height 483
drag, startPoint x: 844, startPoint y: 212, endPoint x: 827, endPoint y: 207, distance: 17.7
drag, startPoint x: 827, startPoint y: 207, endPoint x: 304, endPoint y: 93, distance: 535.4
click at [465, 192] on div "2040217 112-3102610-8633806 410168-8060 Assigned 392490202728 FedEx Home Delive…" at bounding box center [715, 335] width 1100 height 483
click at [200, 83] on label at bounding box center [202, 80] width 9 height 12
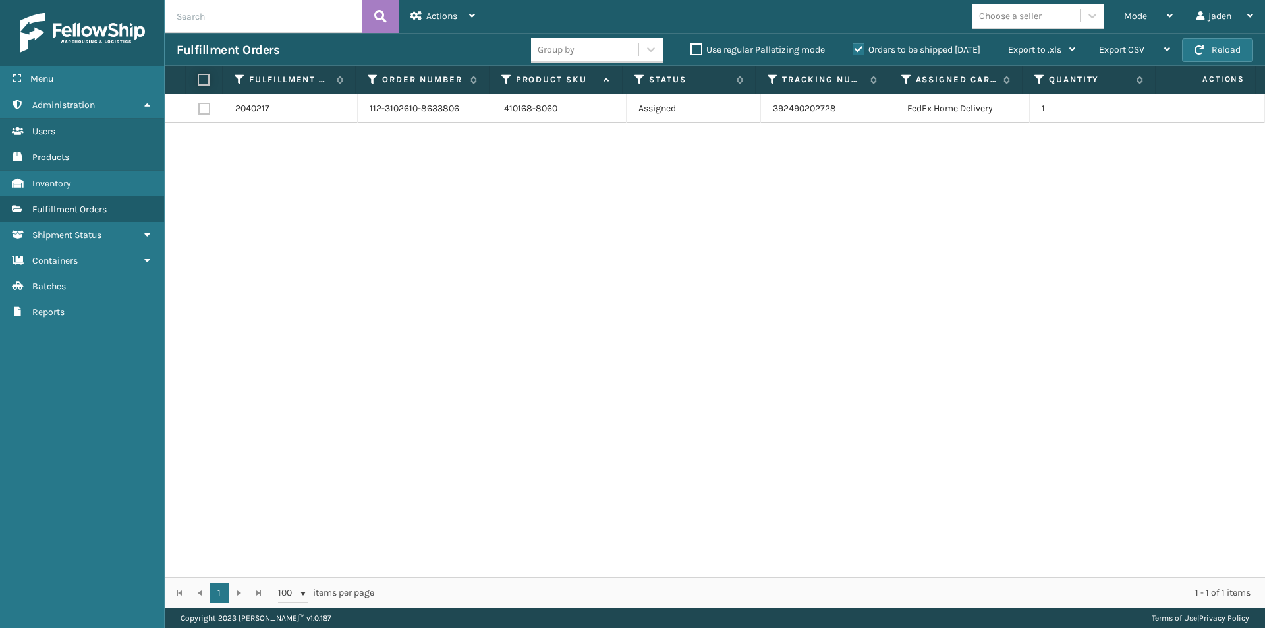
click at [198, 83] on input "checkbox" at bounding box center [198, 80] width 1 height 9
click at [441, 30] on div "Actions" at bounding box center [442, 16] width 65 height 33
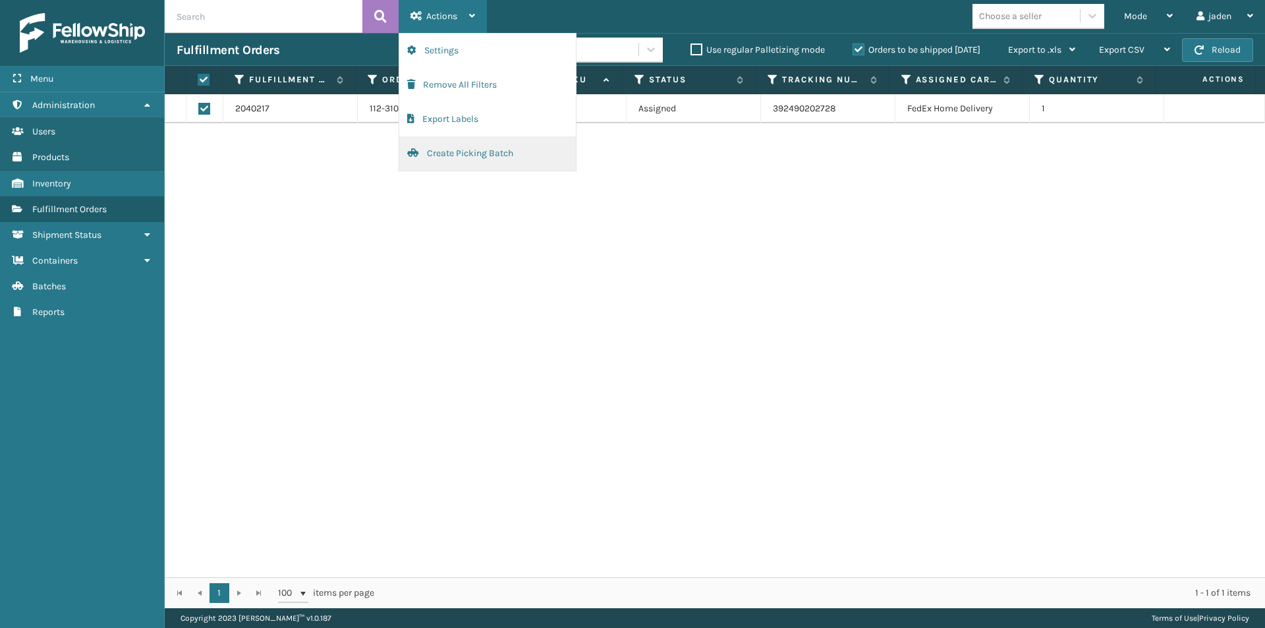
click at [437, 151] on button "Create Picking Batch" at bounding box center [487, 153] width 177 height 34
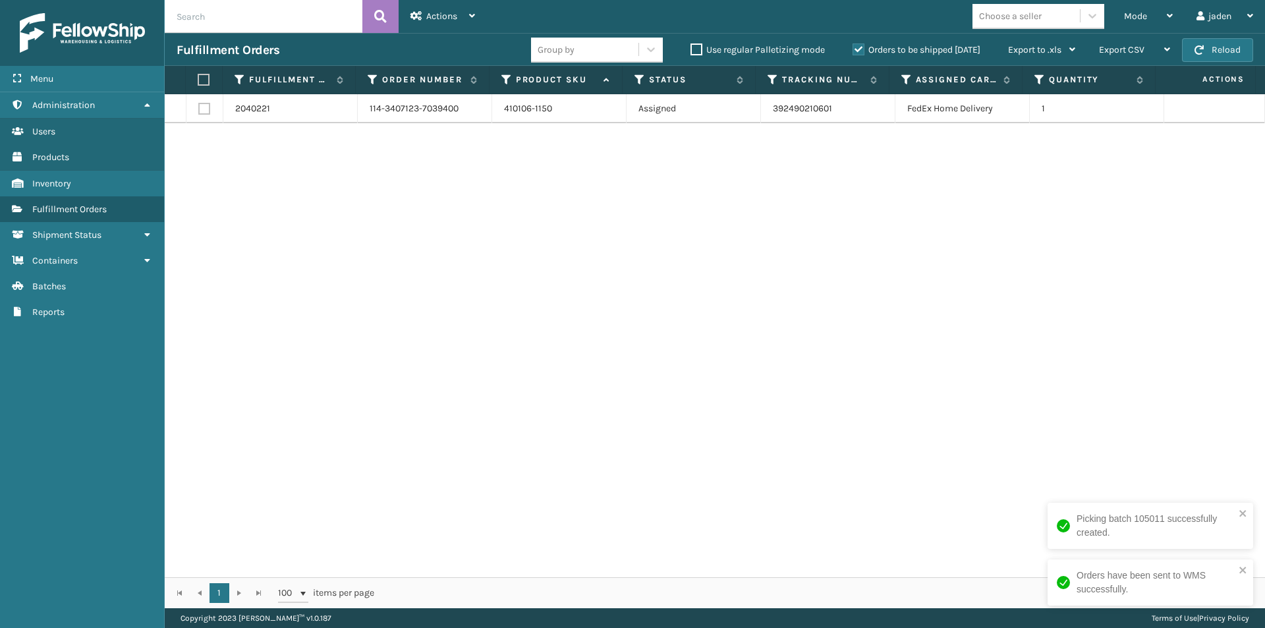
drag, startPoint x: 1038, startPoint y: 240, endPoint x: 552, endPoint y: 217, distance: 486.8
click at [552, 217] on div "2040221 114-3407123-7039400 410106-1150 Assigned 392490210601 FedEx Home Delive…" at bounding box center [715, 335] width 1100 height 483
click at [1214, 51] on button "Reload" at bounding box center [1217, 50] width 71 height 24
click at [202, 75] on label at bounding box center [202, 80] width 9 height 12
click at [198, 76] on input "checkbox" at bounding box center [198, 80] width 1 height 9
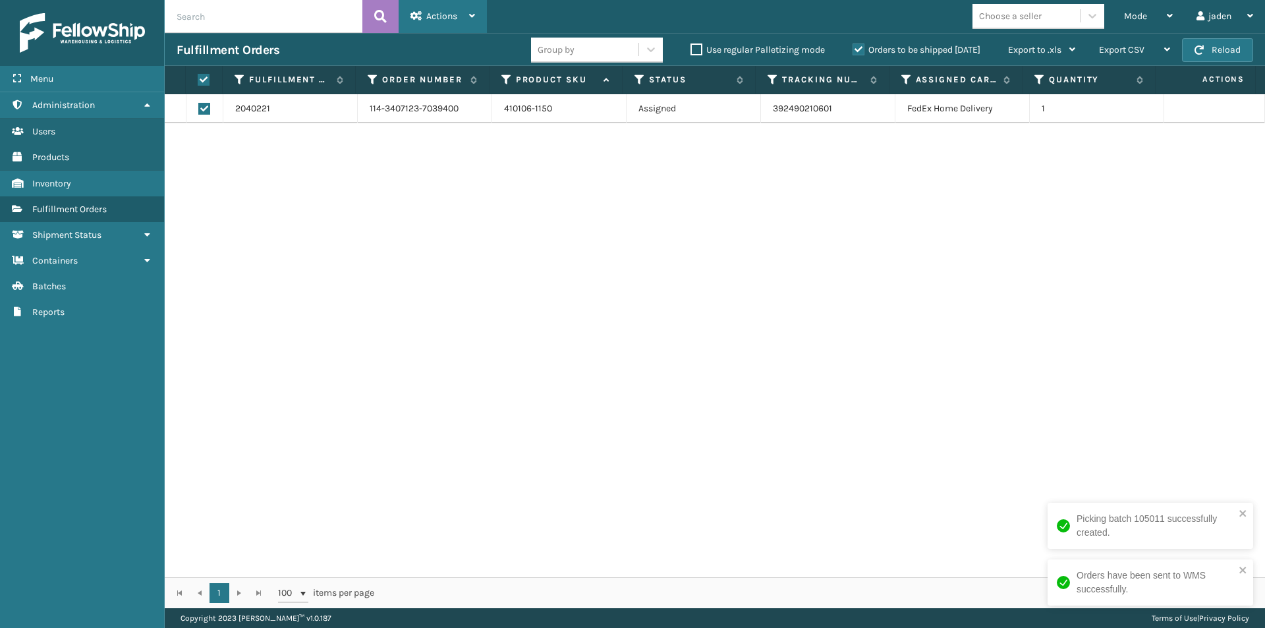
click at [431, 9] on div "Actions" at bounding box center [442, 16] width 65 height 33
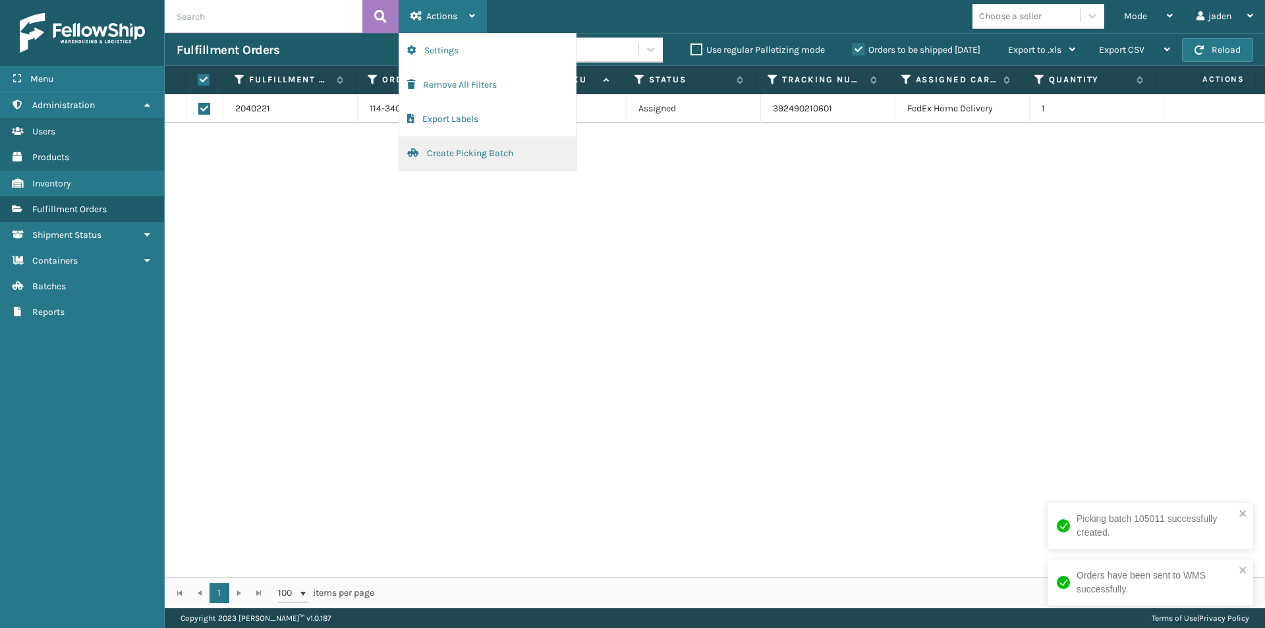
click at [449, 157] on button "Create Picking Batch" at bounding box center [487, 153] width 177 height 34
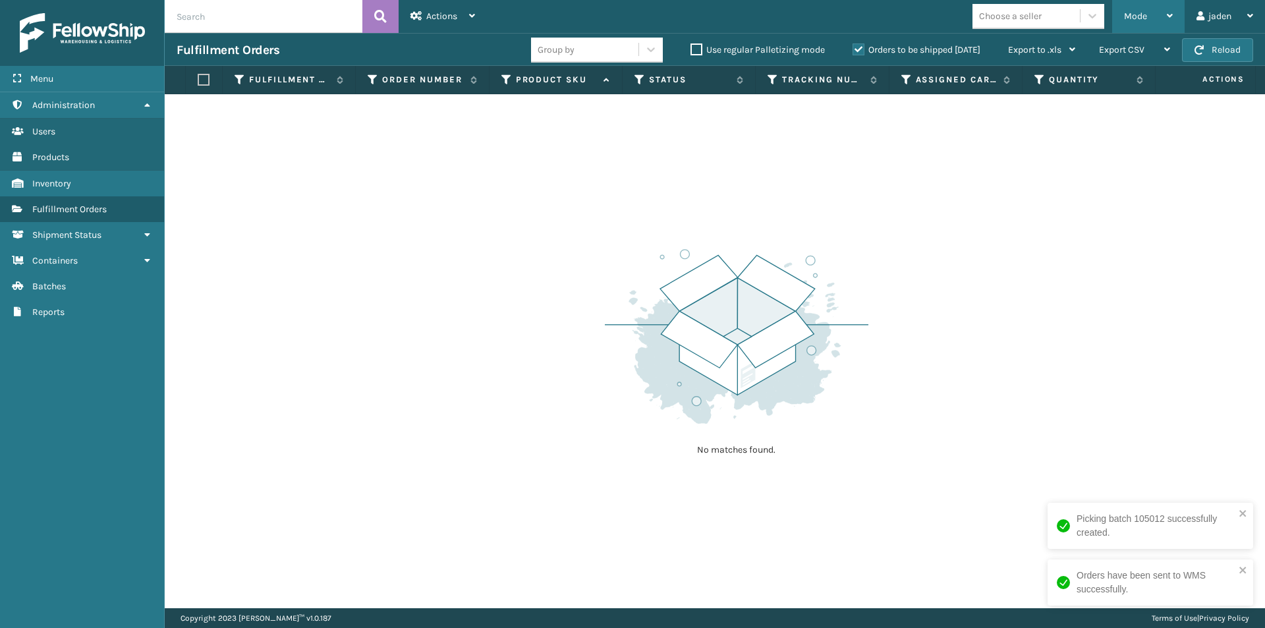
click at [1131, 8] on div "Mode" at bounding box center [1148, 16] width 49 height 33
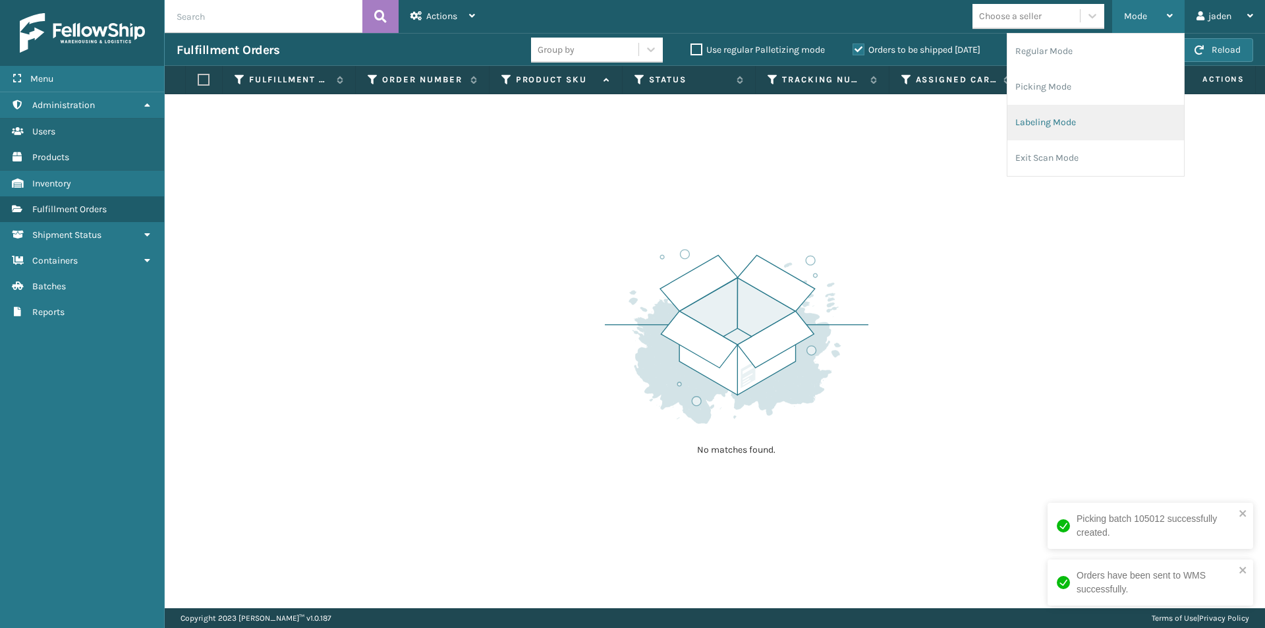
click at [1063, 117] on li "Labeling Mode" at bounding box center [1095, 123] width 177 height 36
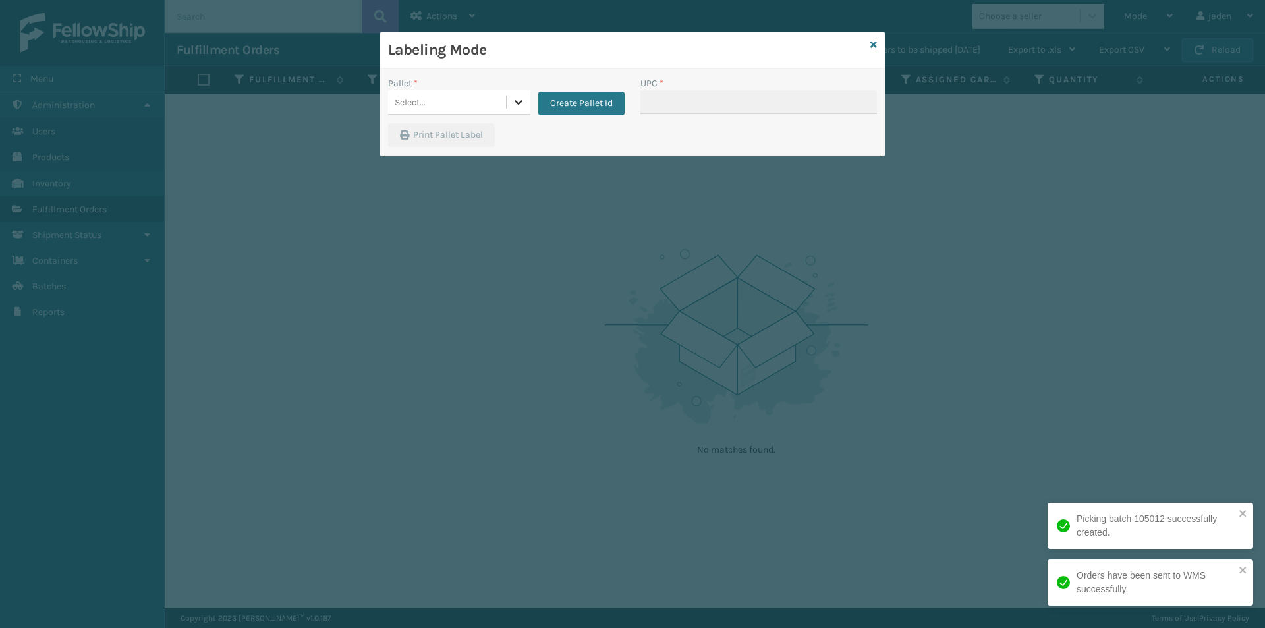
click at [521, 97] on icon at bounding box center [518, 102] width 13 height 13
click at [401, 131] on div "FDXG-IWQMH6XPP4" at bounding box center [459, 135] width 142 height 24
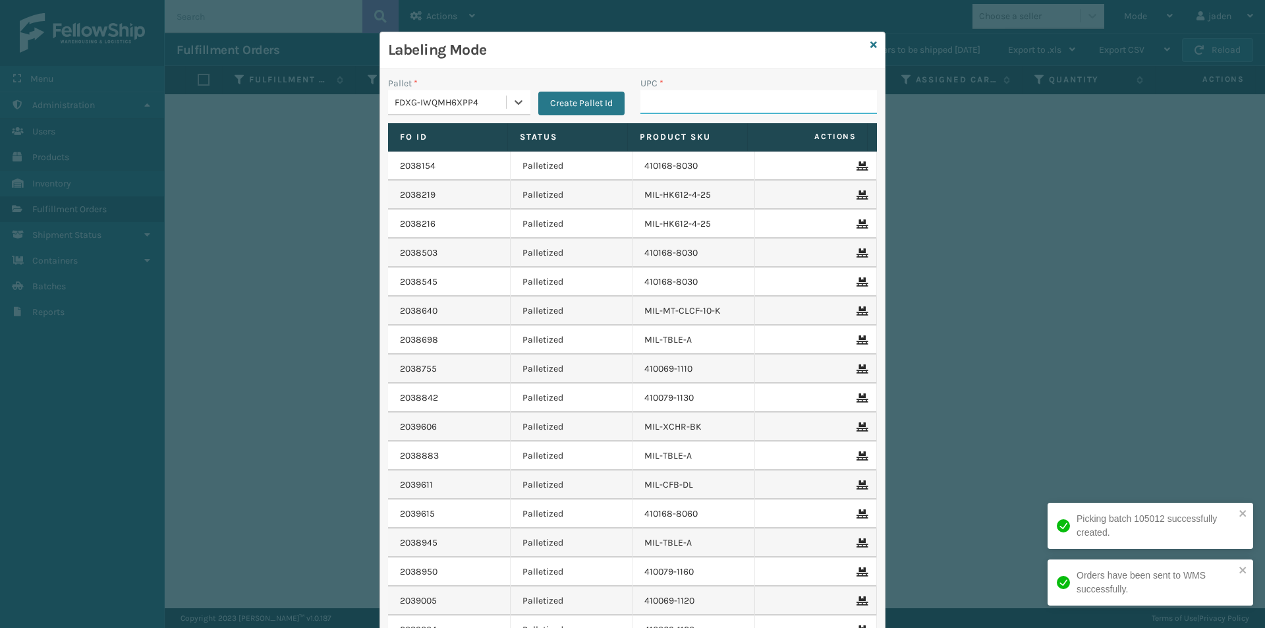
click at [663, 106] on input "UPC *" at bounding box center [758, 102] width 237 height 24
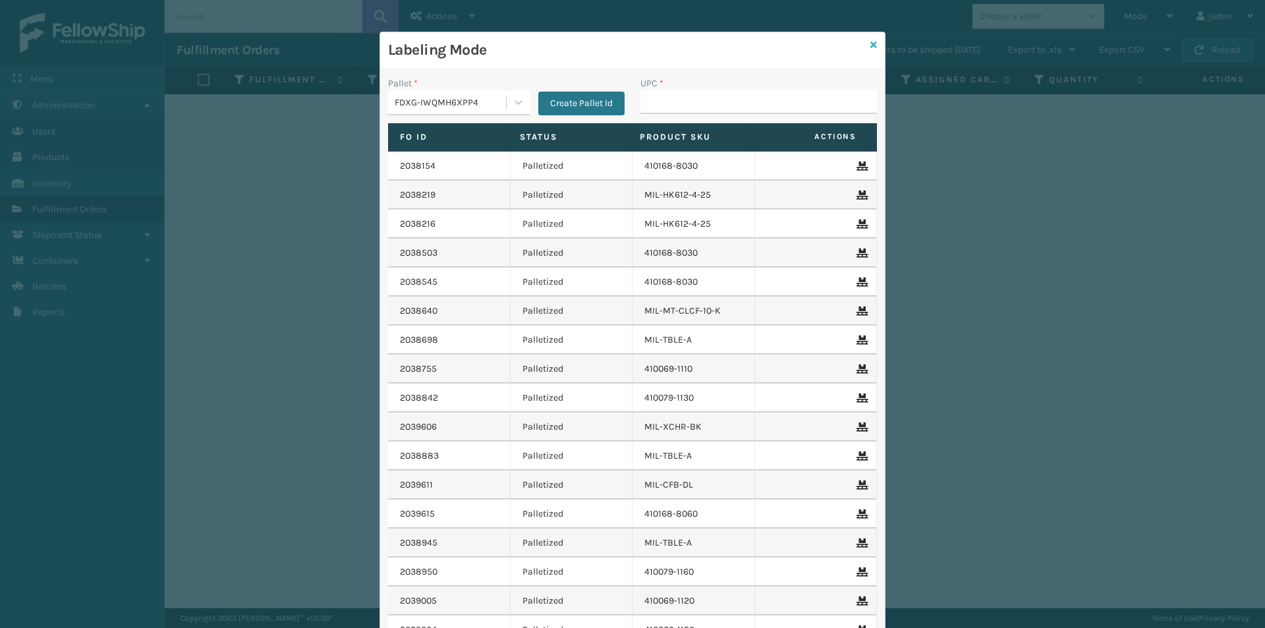
click at [870, 50] on link at bounding box center [873, 45] width 7 height 14
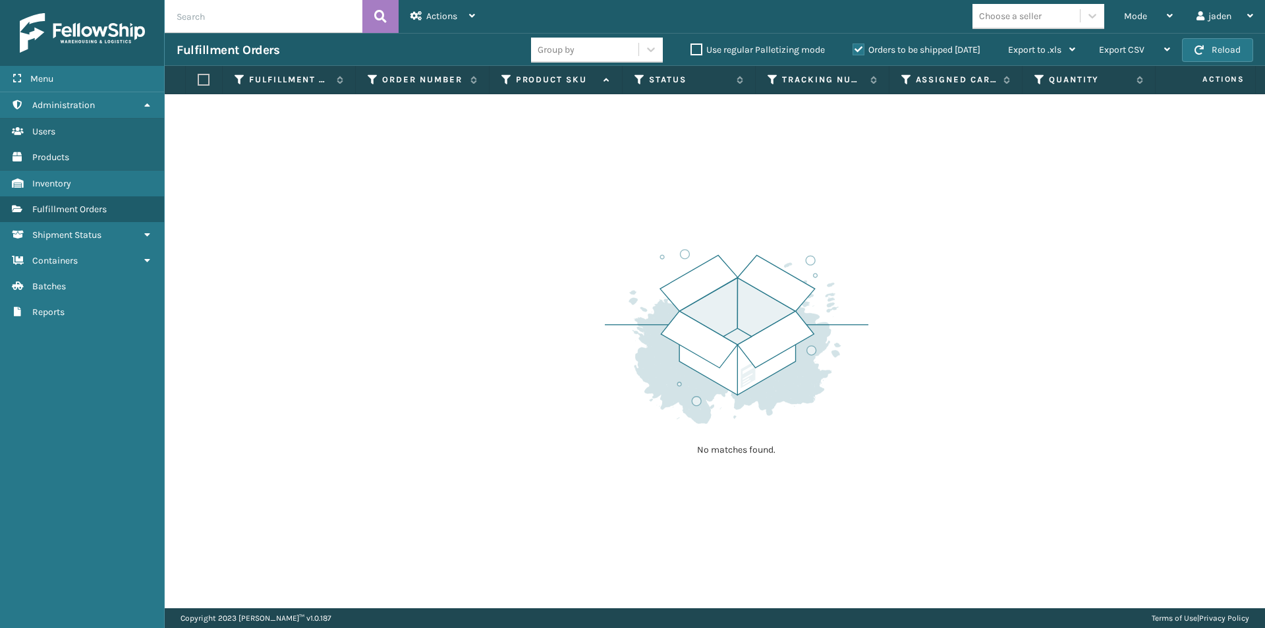
drag, startPoint x: 934, startPoint y: 222, endPoint x: 588, endPoint y: 159, distance: 351.7
click at [588, 159] on div "No matches found." at bounding box center [715, 351] width 1100 height 514
click at [1208, 49] on button "Reload" at bounding box center [1217, 50] width 71 height 24
click at [854, 52] on label "Orders to be shipped [DATE]" at bounding box center [917, 49] width 128 height 11
click at [859, 51] on label "Orders to be shipped [DATE]" at bounding box center [917, 49] width 128 height 11
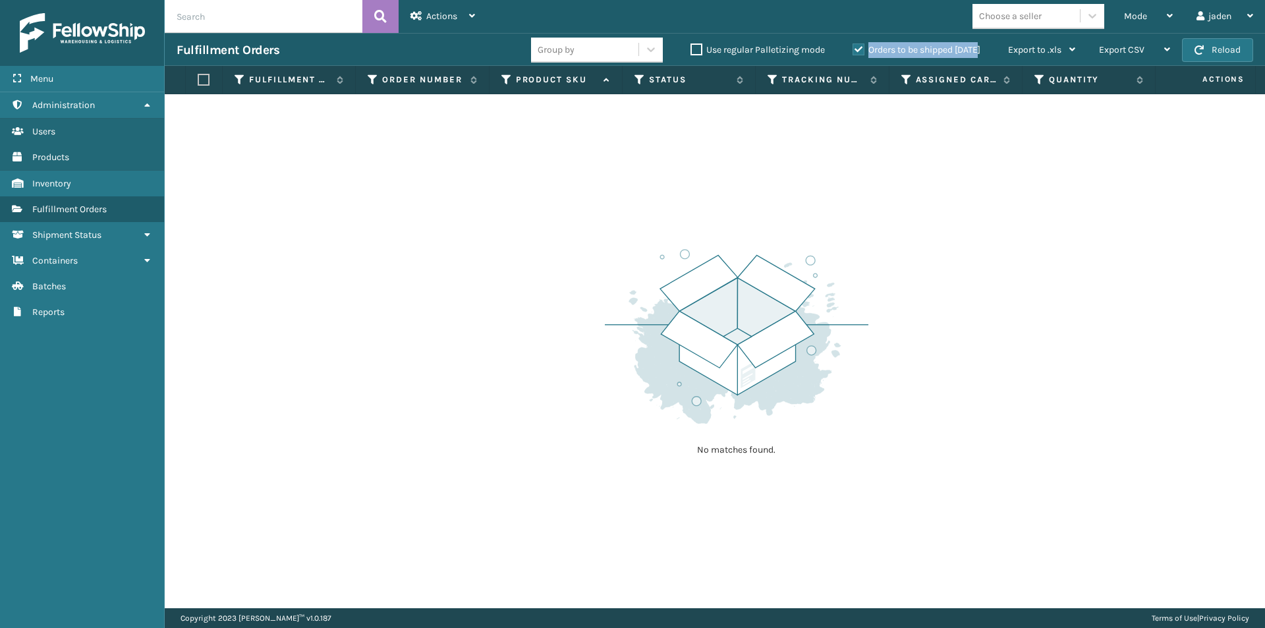
click at [853, 51] on input "Orders to be shipped [DATE]" at bounding box center [853, 46] width 1 height 9
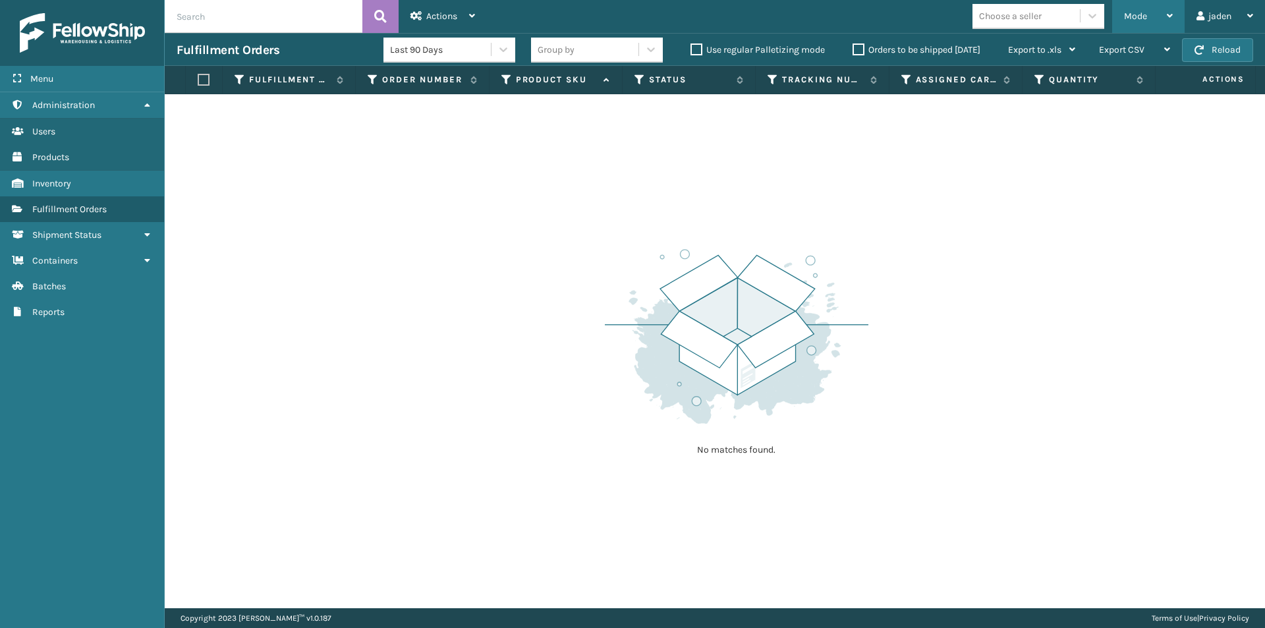
click at [1147, 15] on div "Mode" at bounding box center [1148, 16] width 49 height 33
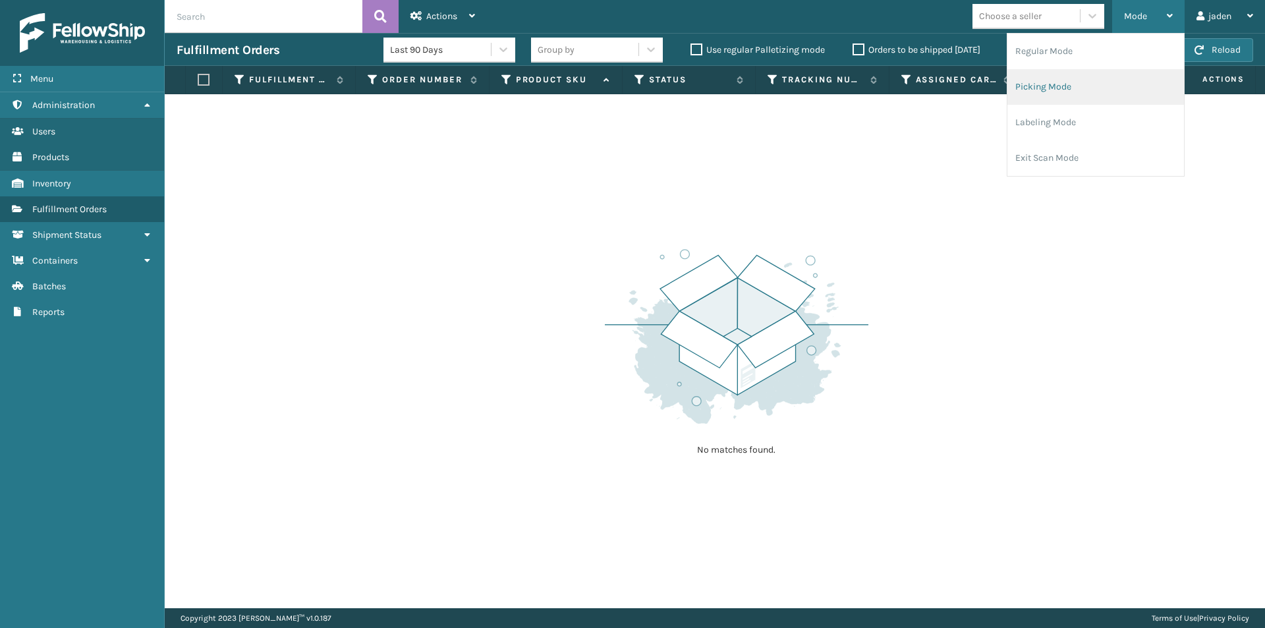
click at [1084, 87] on li "Picking Mode" at bounding box center [1095, 87] width 177 height 36
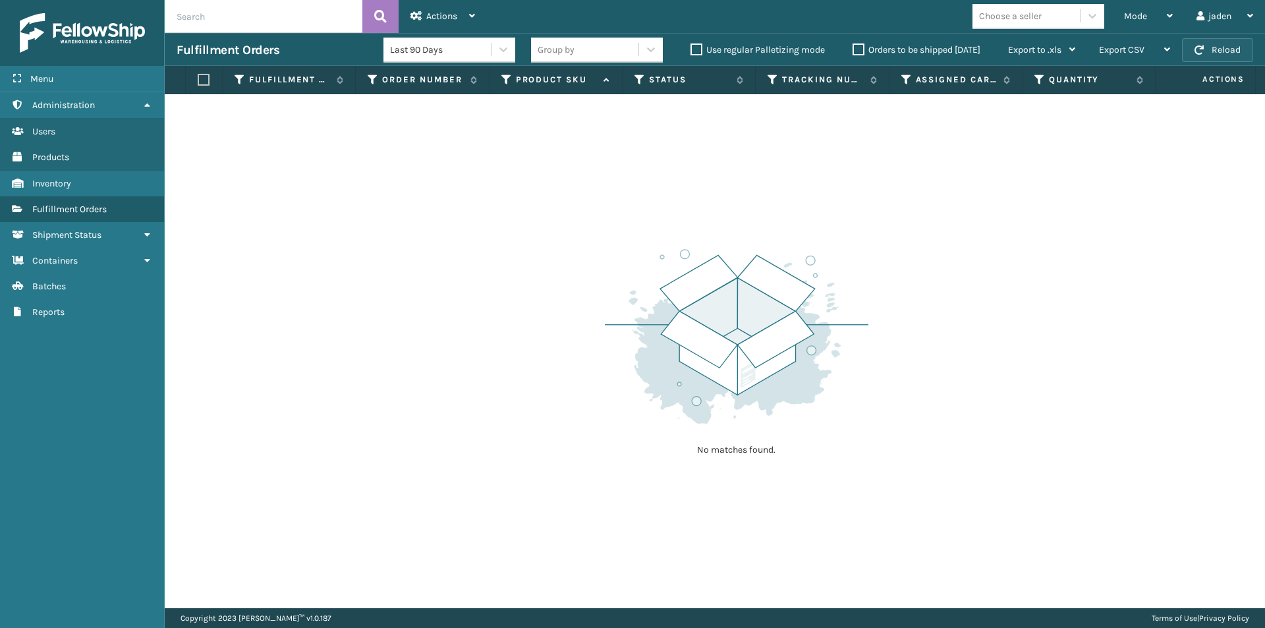
click at [1249, 49] on button "Reload" at bounding box center [1217, 50] width 71 height 24
click at [1131, 4] on div "Mode" at bounding box center [1148, 16] width 49 height 33
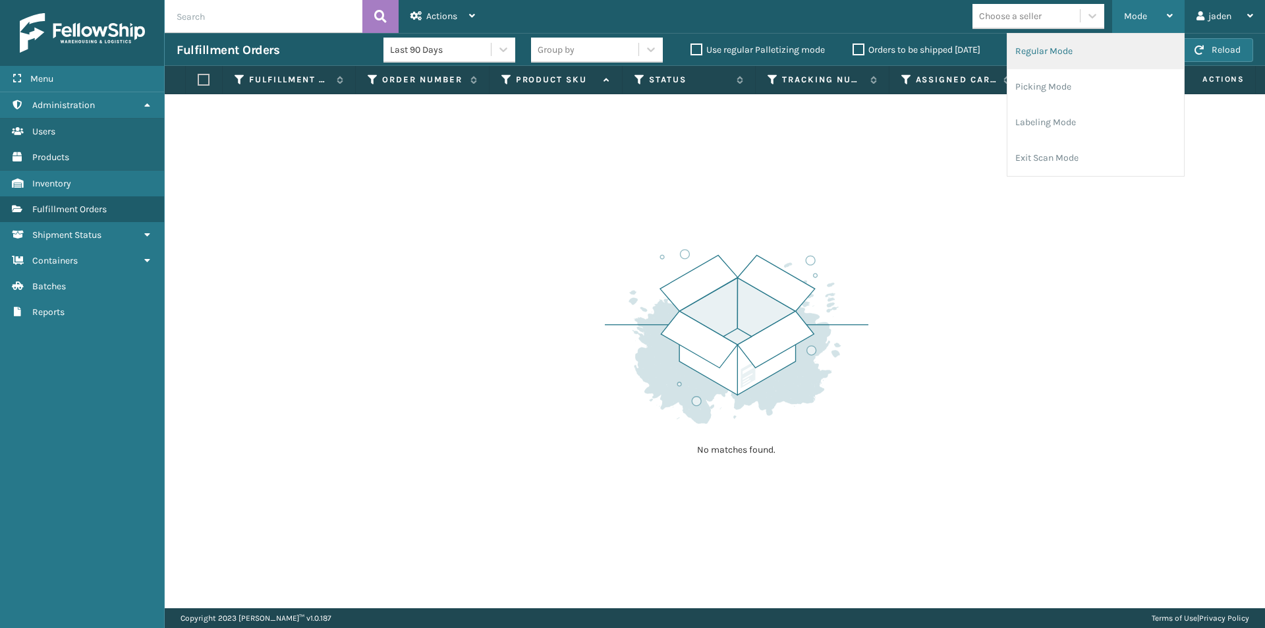
click at [1081, 69] on li "Regular Mode" at bounding box center [1095, 52] width 177 height 36
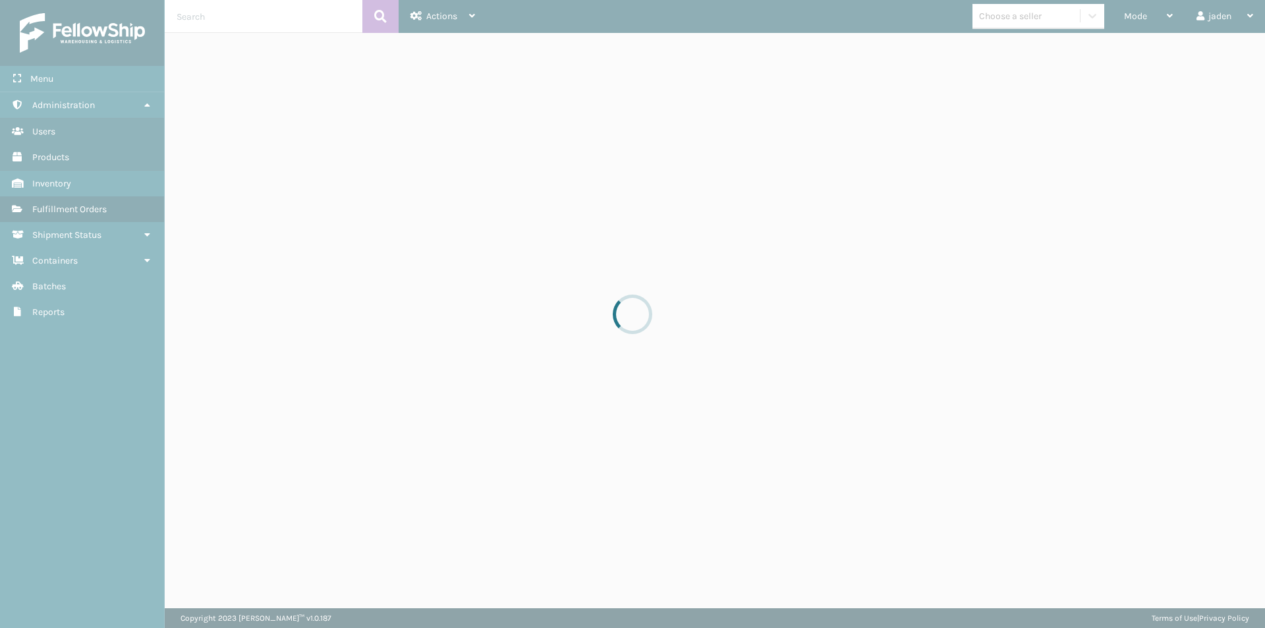
click at [1154, 17] on div at bounding box center [632, 314] width 1265 height 628
click at [1073, 91] on div at bounding box center [632, 314] width 1265 height 628
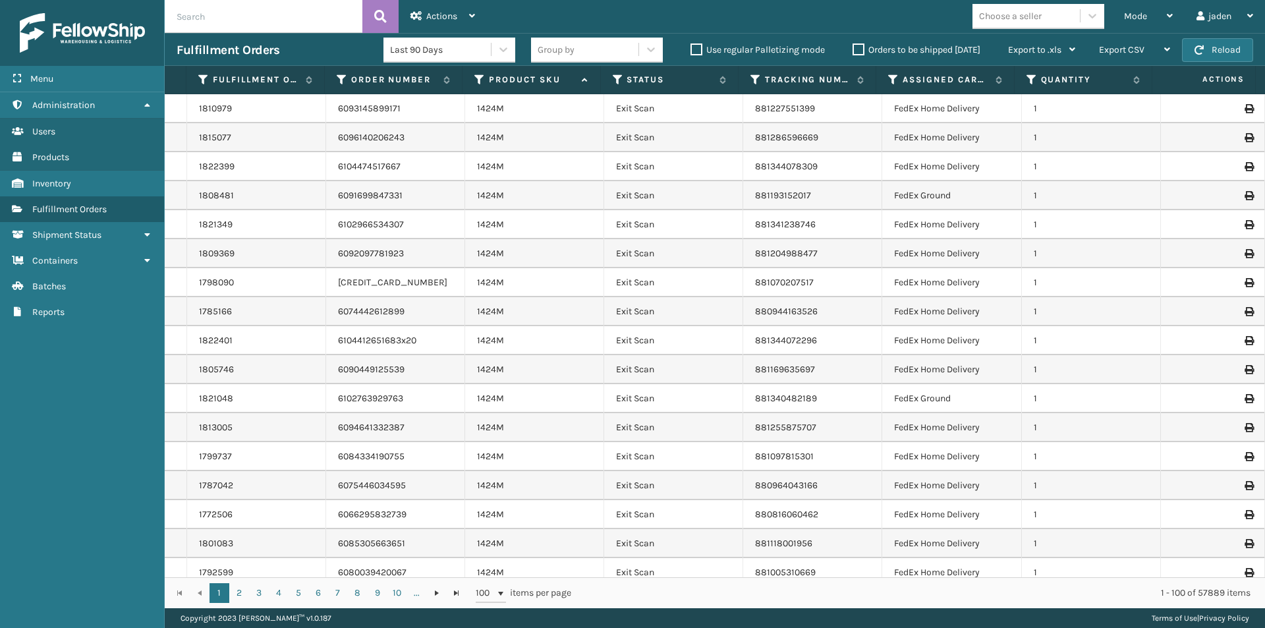
drag, startPoint x: 619, startPoint y: 81, endPoint x: 610, endPoint y: 94, distance: 15.7
click at [617, 81] on icon at bounding box center [618, 80] width 11 height 12
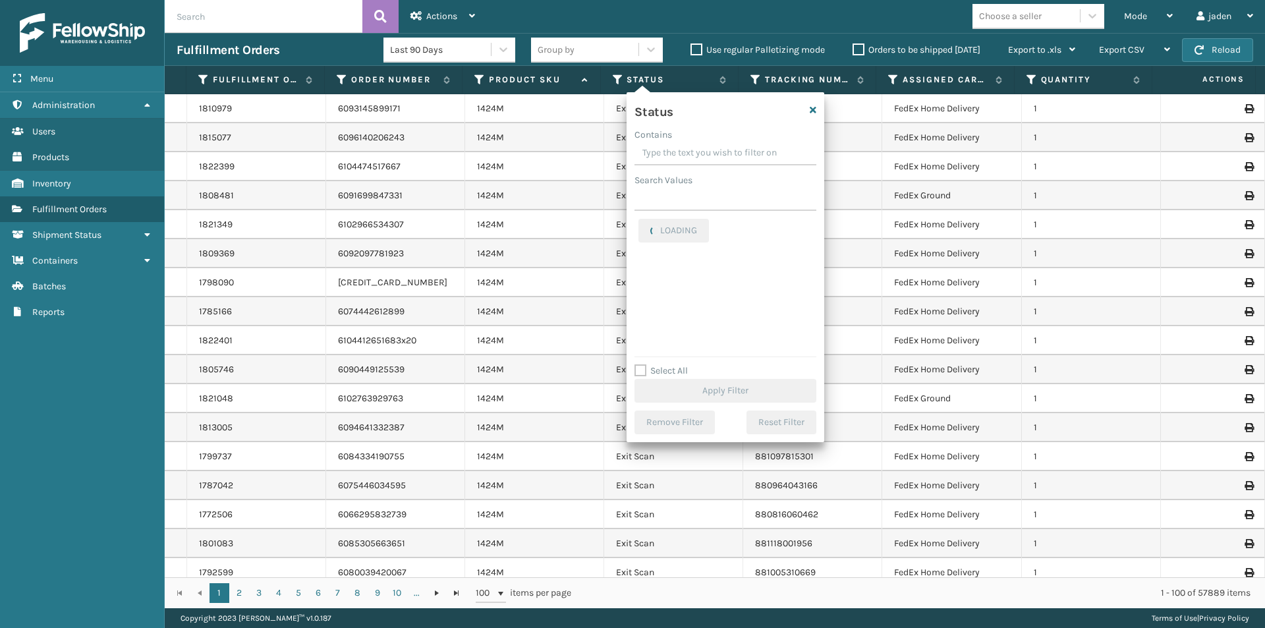
drag, startPoint x: 729, startPoint y: 156, endPoint x: 702, endPoint y: 146, distance: 28.5
click at [702, 146] on input "Contains" at bounding box center [726, 154] width 182 height 24
click at [643, 337] on label "Palletized" at bounding box center [666, 336] width 57 height 11
click at [639, 337] on input "Palletized" at bounding box center [638, 333] width 1 height 9
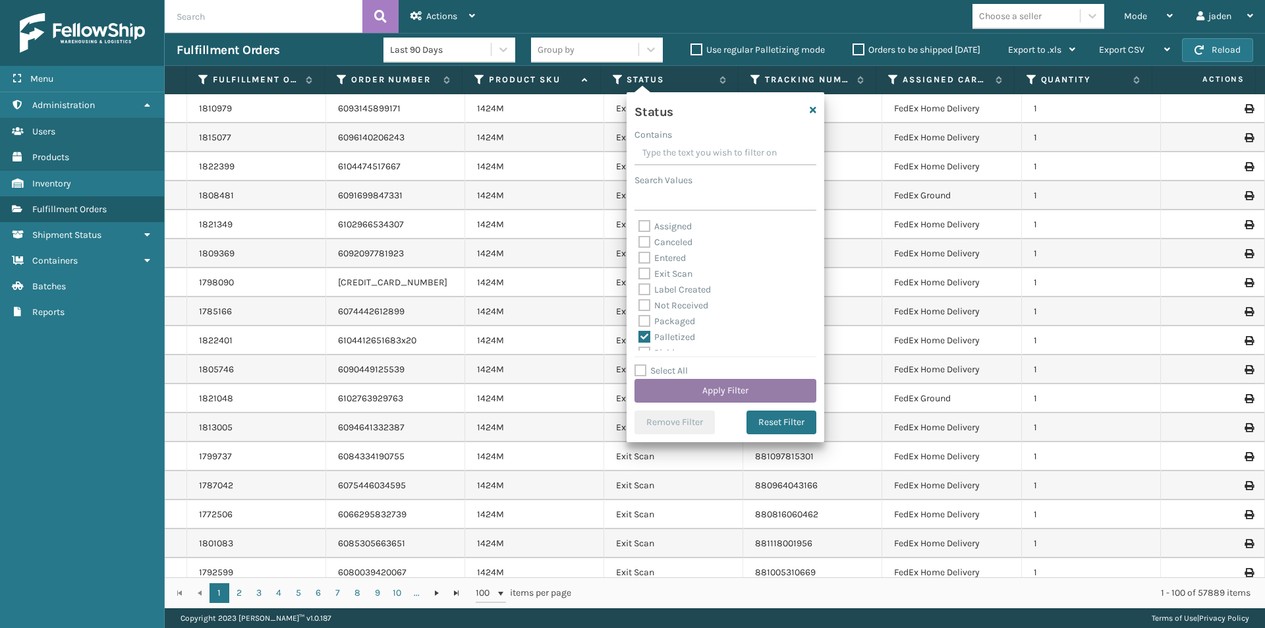
click at [685, 383] on button "Apply Filter" at bounding box center [726, 391] width 182 height 24
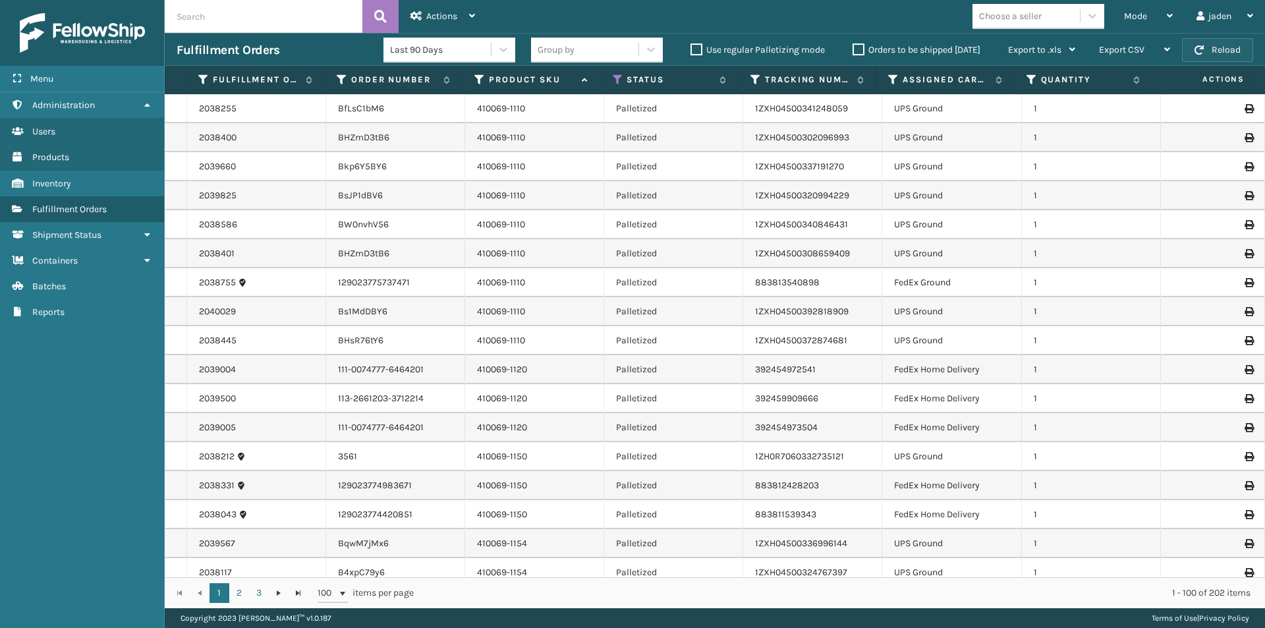
click at [1226, 44] on button "Reload" at bounding box center [1217, 50] width 71 height 24
click at [1152, 15] on div "Mode" at bounding box center [1148, 16] width 49 height 33
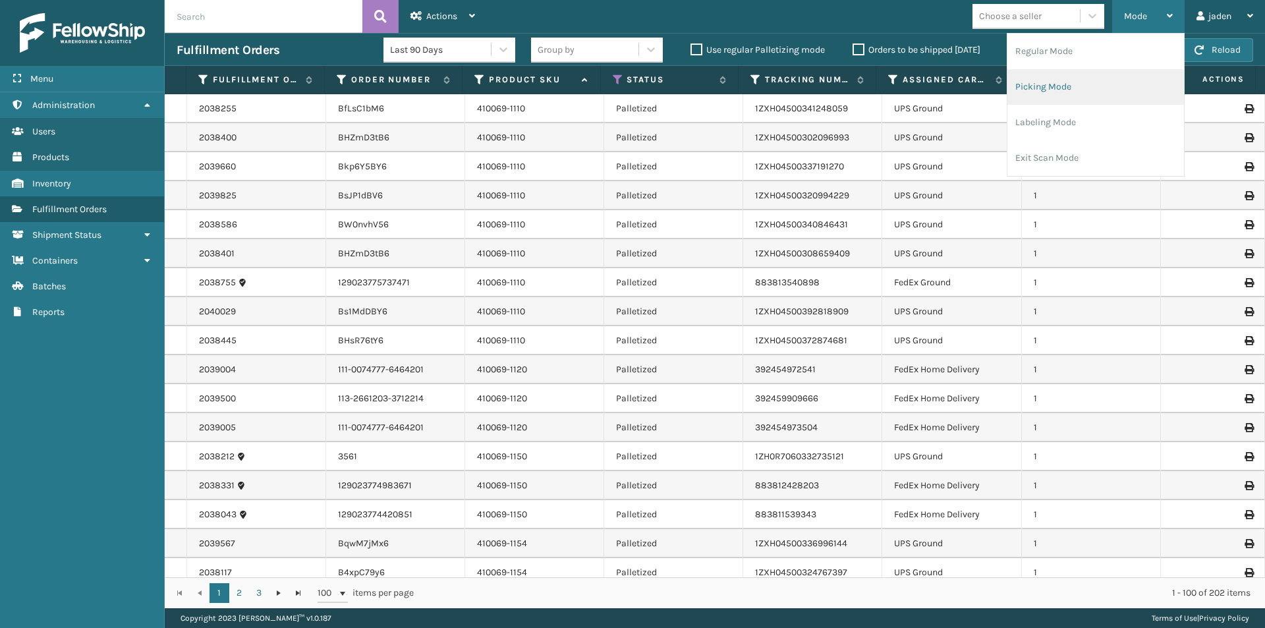
click at [1099, 86] on li "Picking Mode" at bounding box center [1095, 87] width 177 height 36
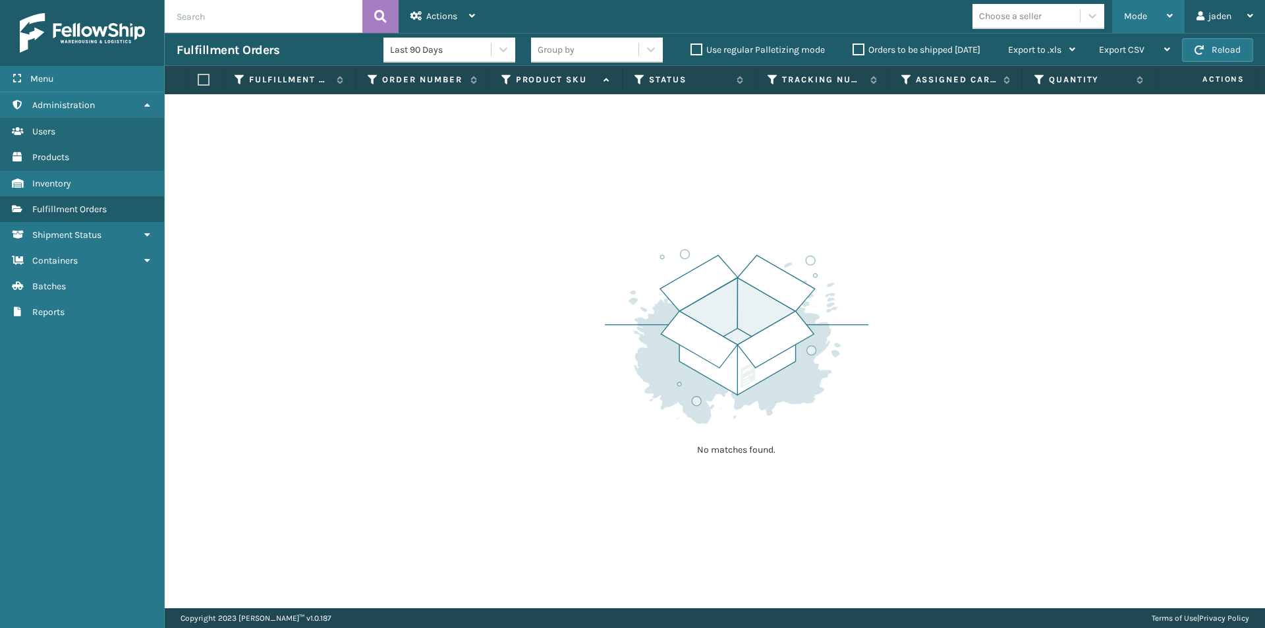
click at [1146, 5] on div "Mode" at bounding box center [1148, 16] width 49 height 33
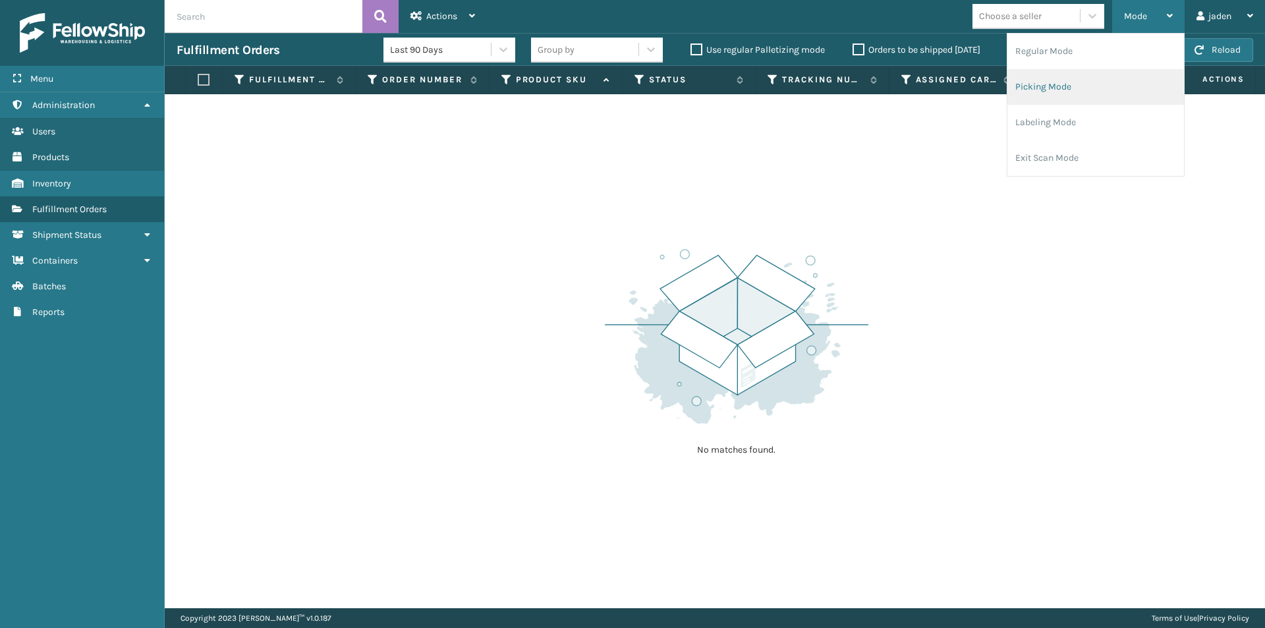
click at [1096, 84] on li "Picking Mode" at bounding box center [1095, 87] width 177 height 36
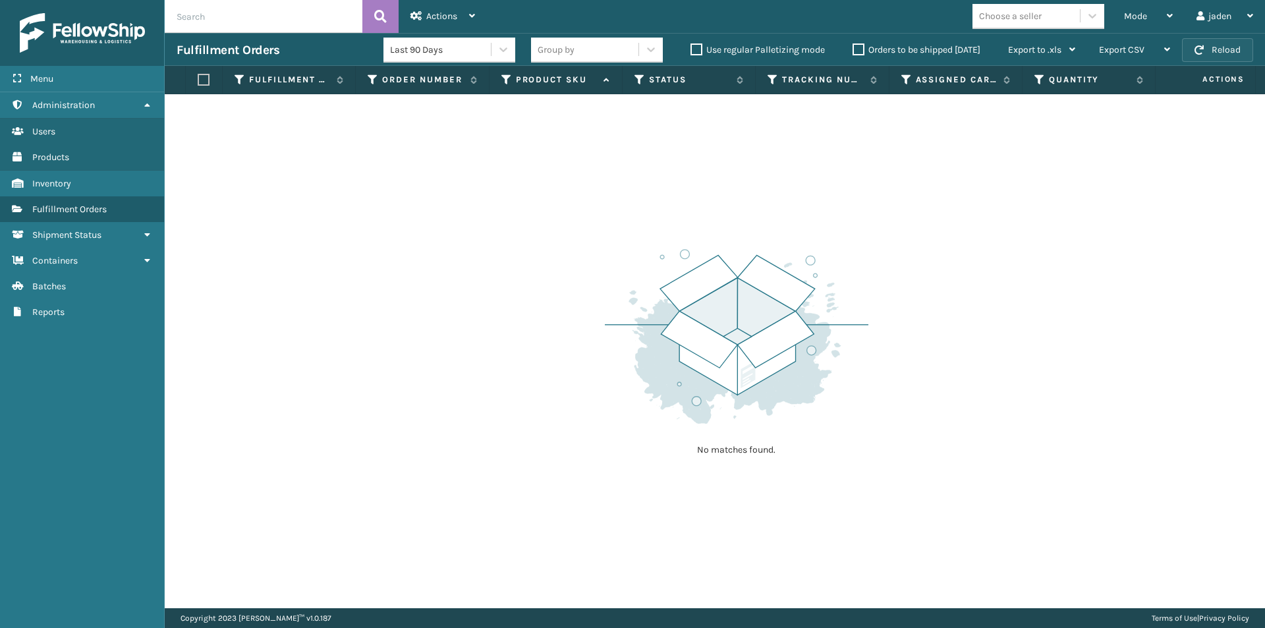
click at [1229, 54] on button "Reload" at bounding box center [1217, 50] width 71 height 24
click at [1229, 53] on button "Reload" at bounding box center [1217, 50] width 71 height 24
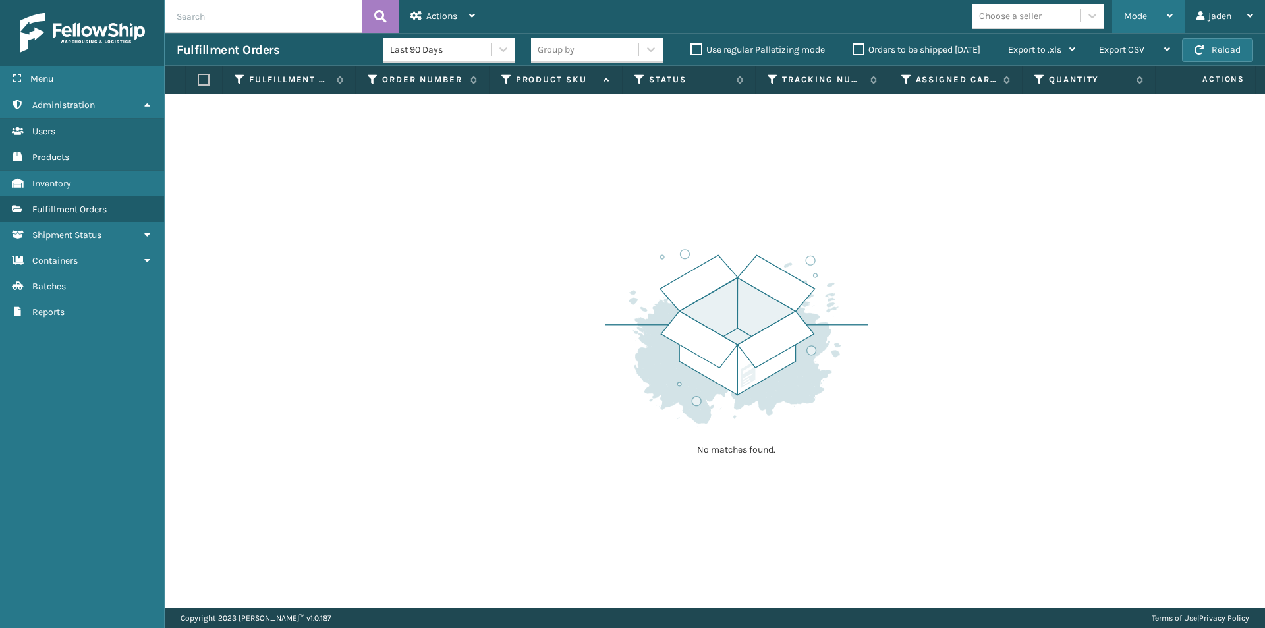
click at [1156, 14] on div "Mode" at bounding box center [1148, 16] width 49 height 33
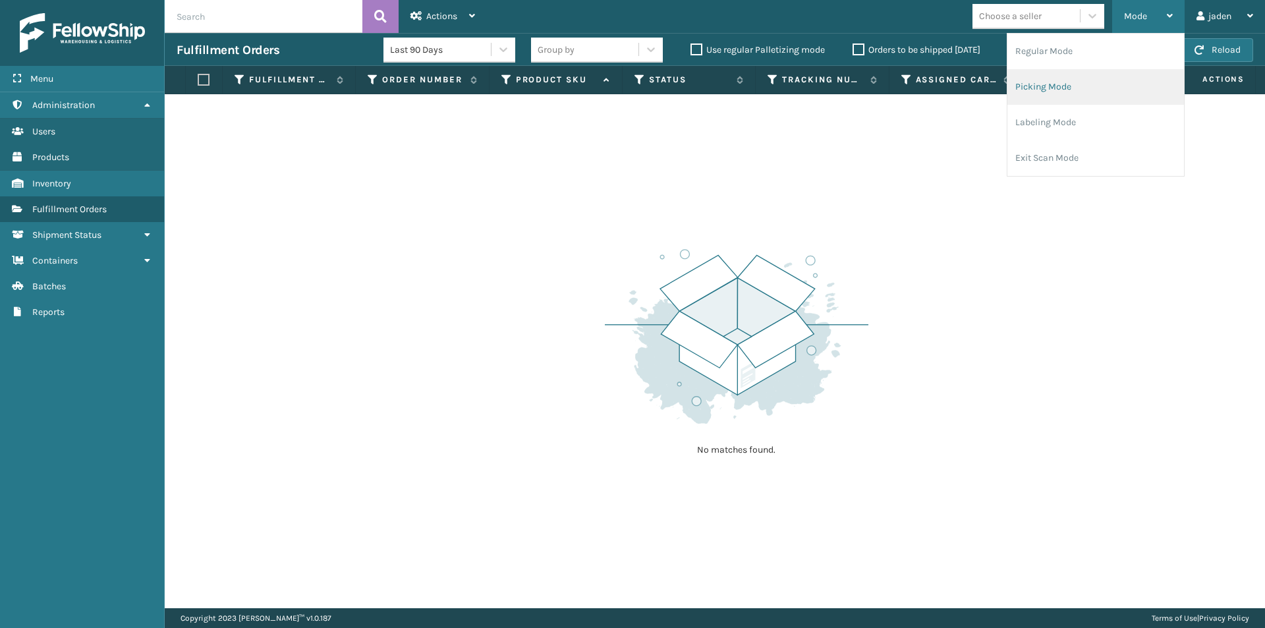
click at [1078, 90] on li "Picking Mode" at bounding box center [1095, 87] width 177 height 36
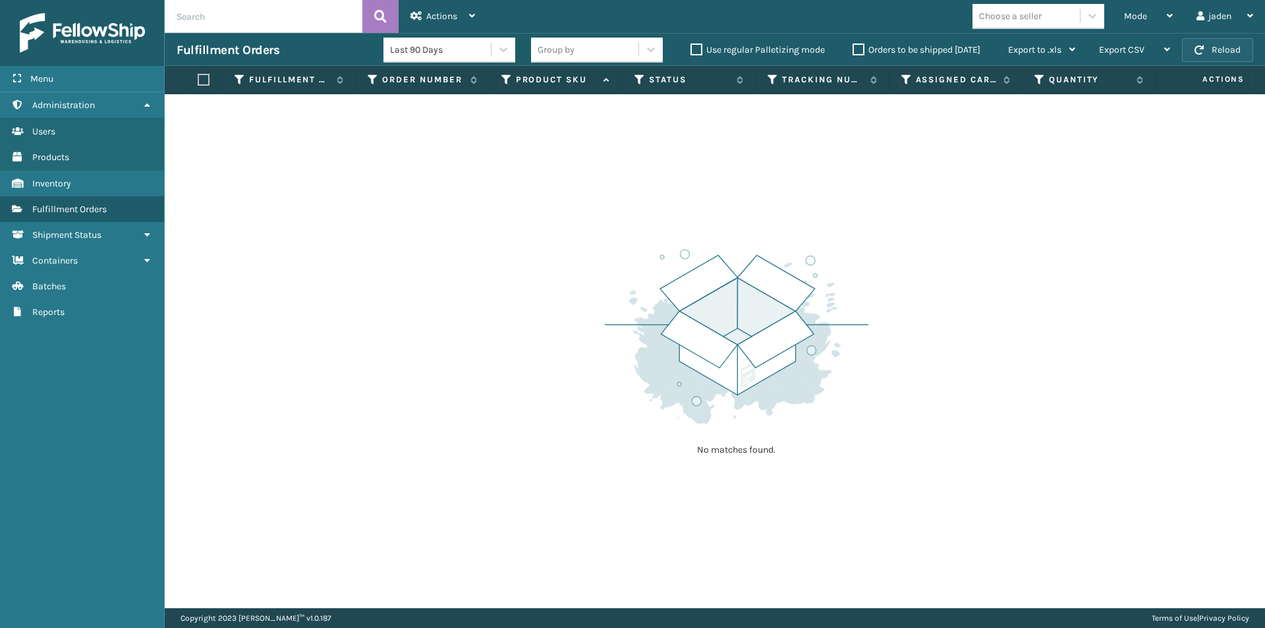
click at [1208, 47] on button "Reload" at bounding box center [1217, 50] width 71 height 24
click at [1158, 10] on div "Mode" at bounding box center [1148, 16] width 49 height 33
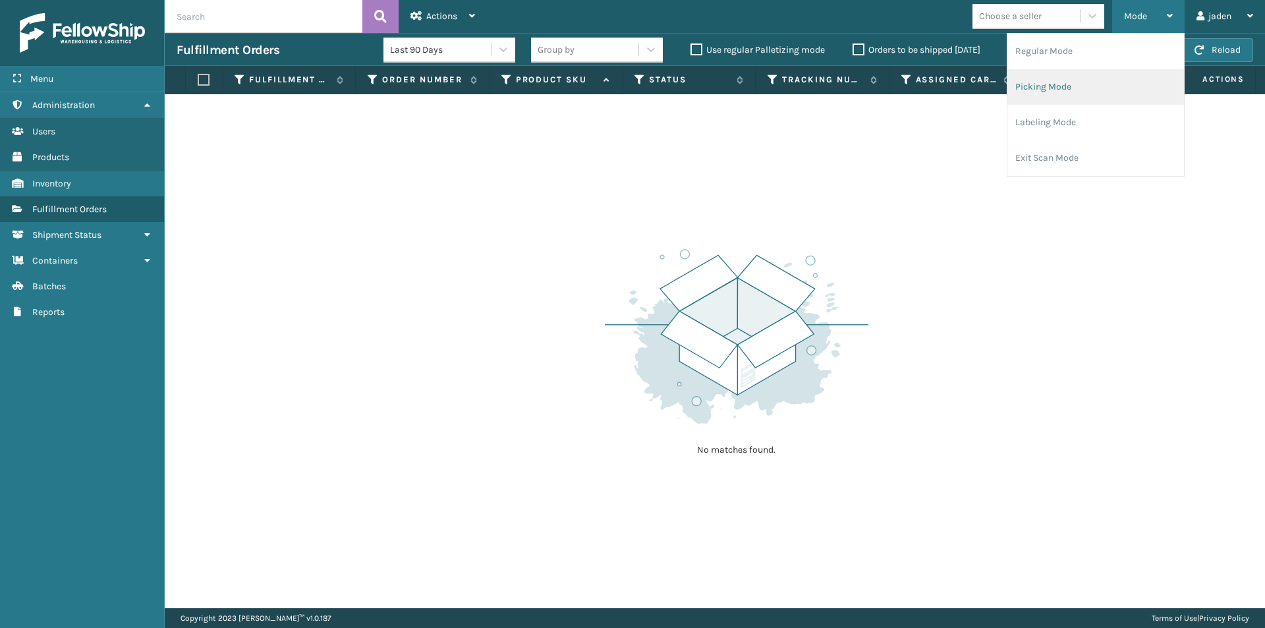
click at [1099, 95] on li "Picking Mode" at bounding box center [1095, 87] width 177 height 36
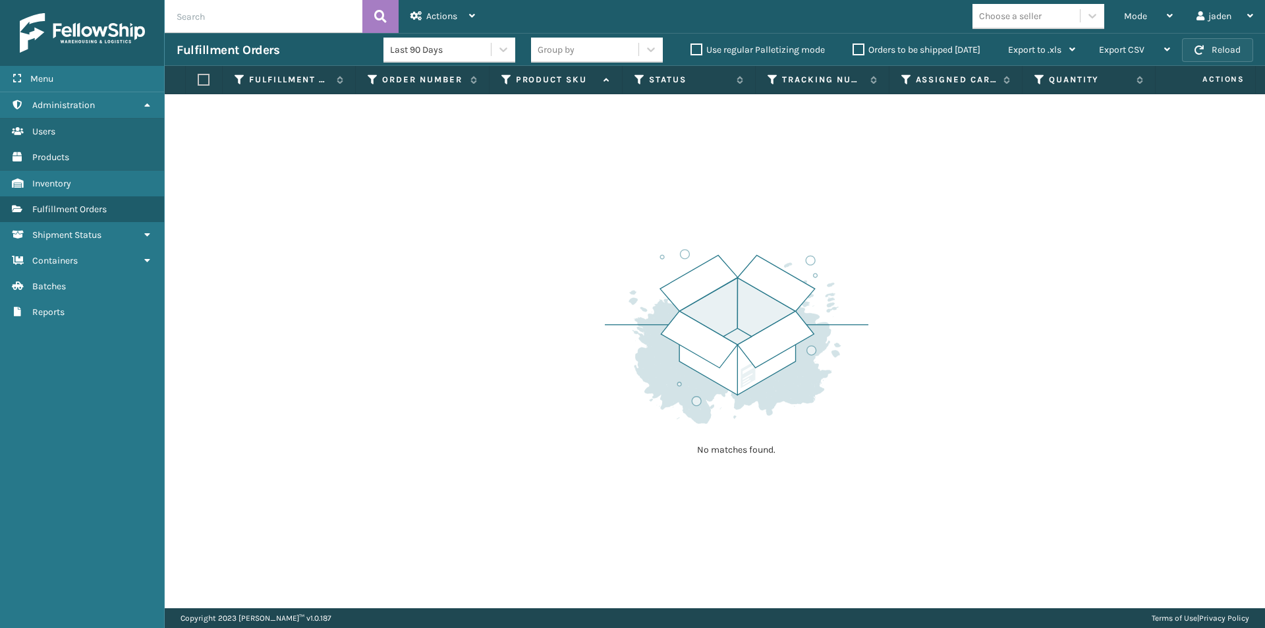
click at [1214, 45] on button "Reload" at bounding box center [1217, 50] width 71 height 24
drag, startPoint x: 999, startPoint y: 229, endPoint x: 848, endPoint y: 108, distance: 193.6
click at [756, 186] on div "No matches found." at bounding box center [715, 351] width 1100 height 514
click at [1168, 5] on div "Mode" at bounding box center [1148, 16] width 49 height 33
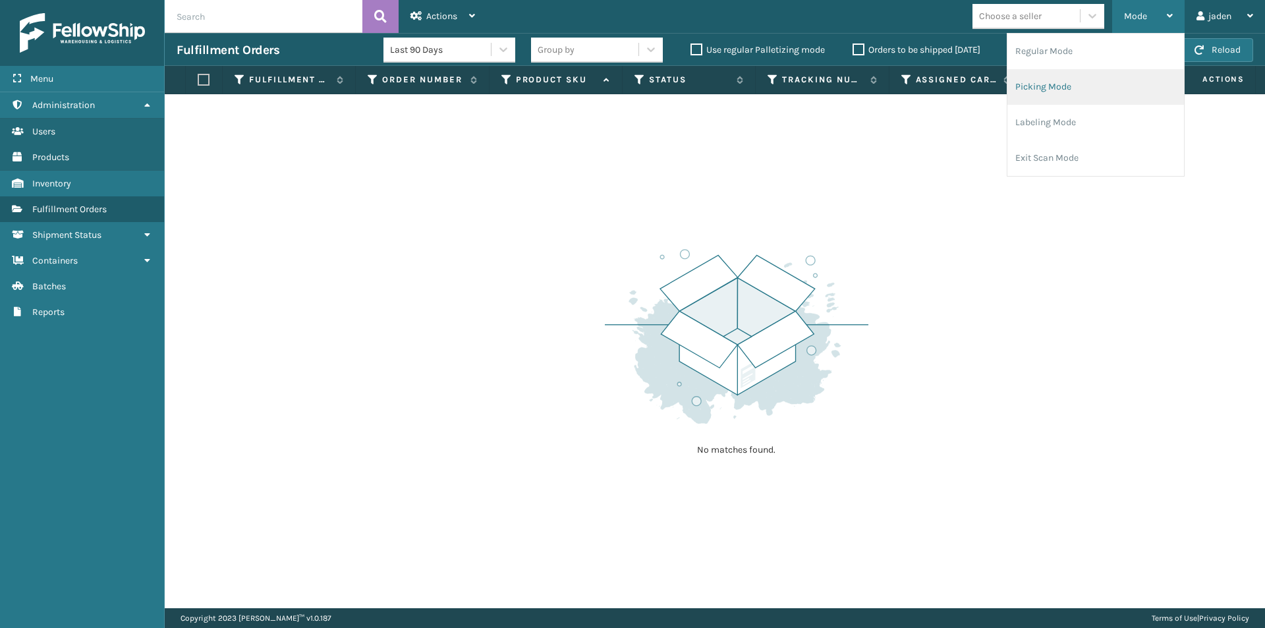
click at [1077, 79] on li "Picking Mode" at bounding box center [1095, 87] width 177 height 36
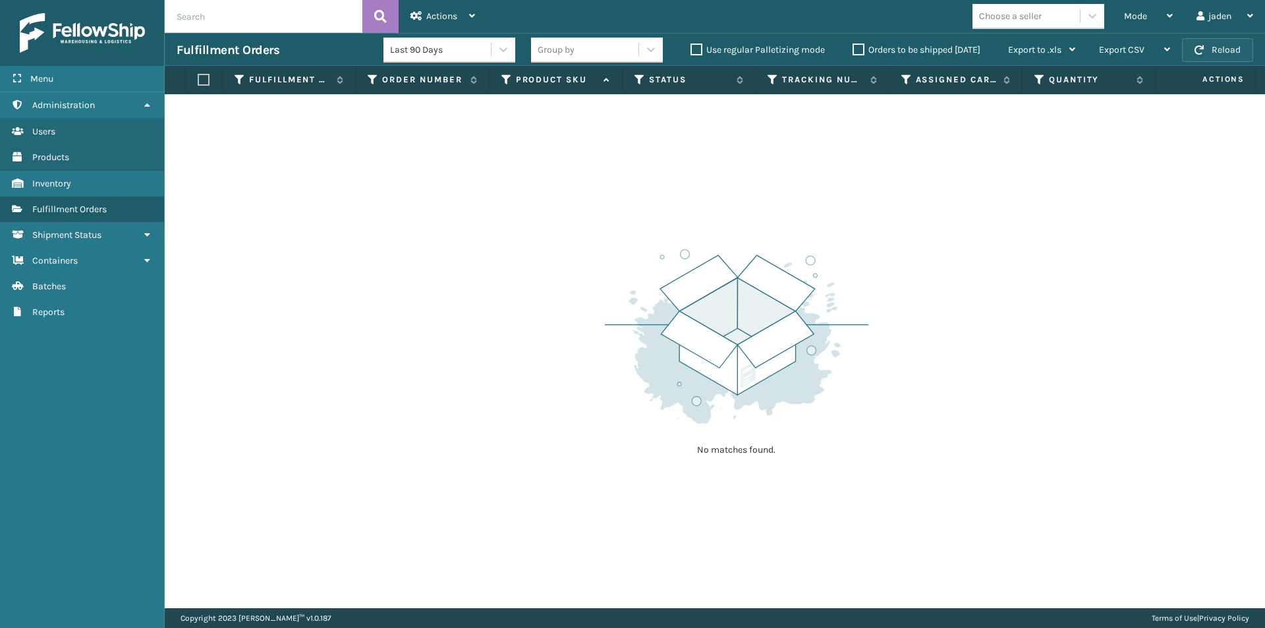
click at [1212, 42] on button "Reload" at bounding box center [1217, 50] width 71 height 24
click at [1152, 18] on div "Mode" at bounding box center [1148, 16] width 49 height 33
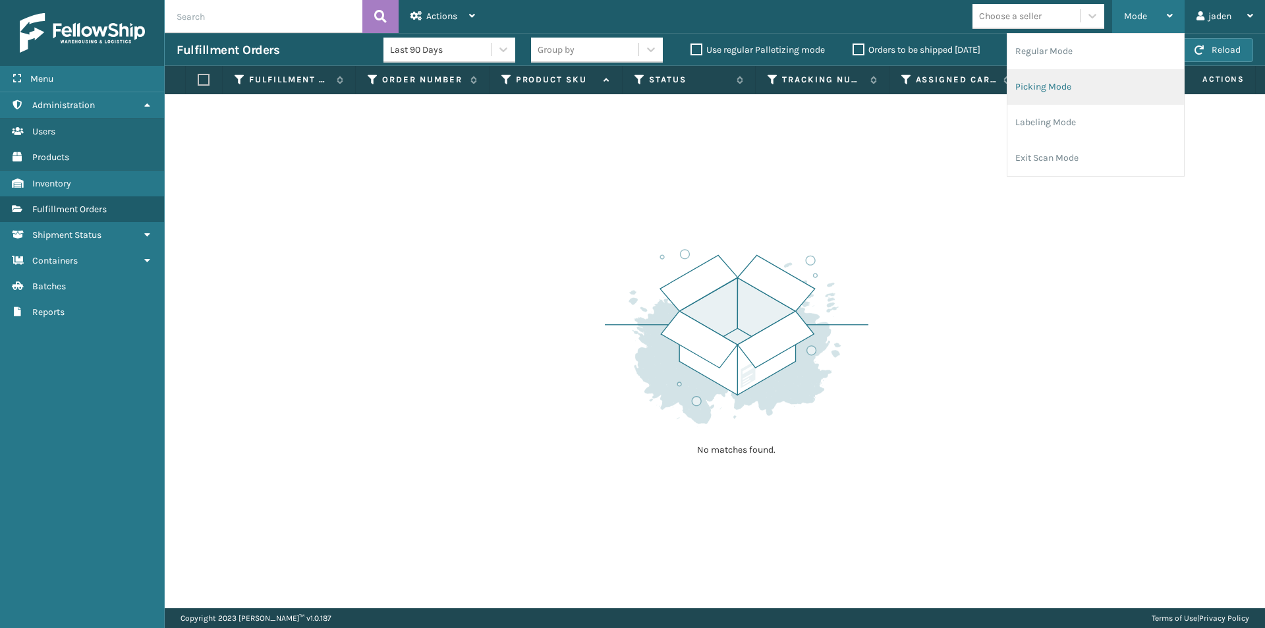
click at [1104, 104] on li "Picking Mode" at bounding box center [1095, 87] width 177 height 36
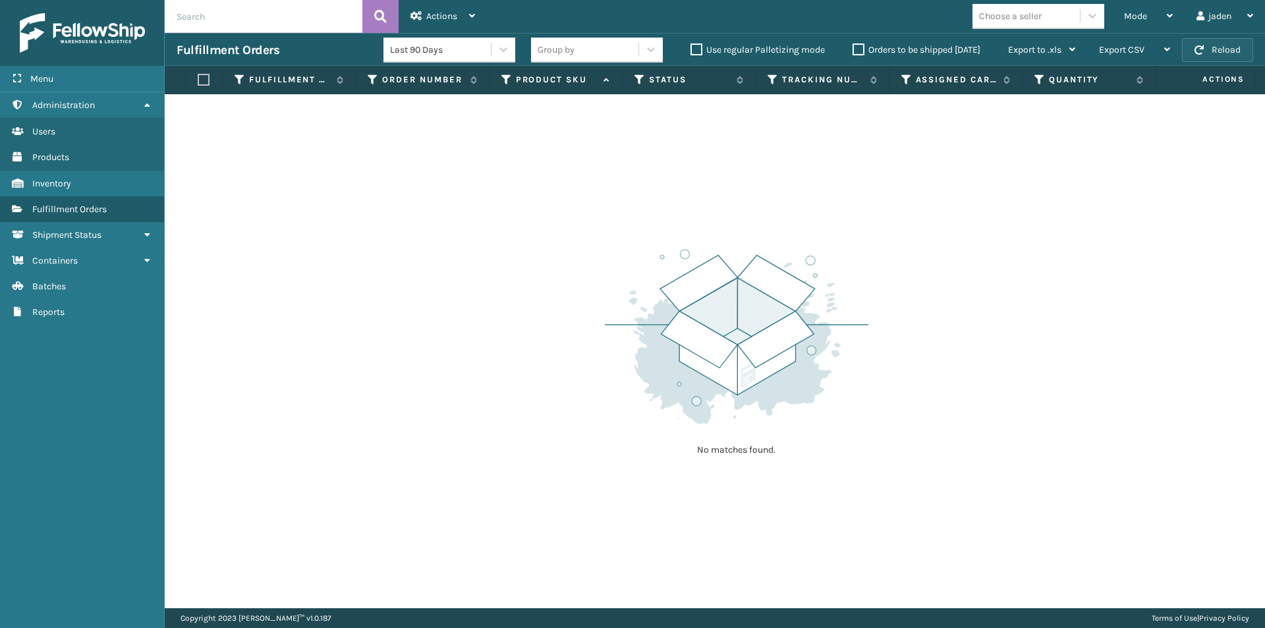
click at [1223, 44] on button "Reload" at bounding box center [1217, 50] width 71 height 24
click at [1150, 11] on div "Mode" at bounding box center [1148, 16] width 49 height 33
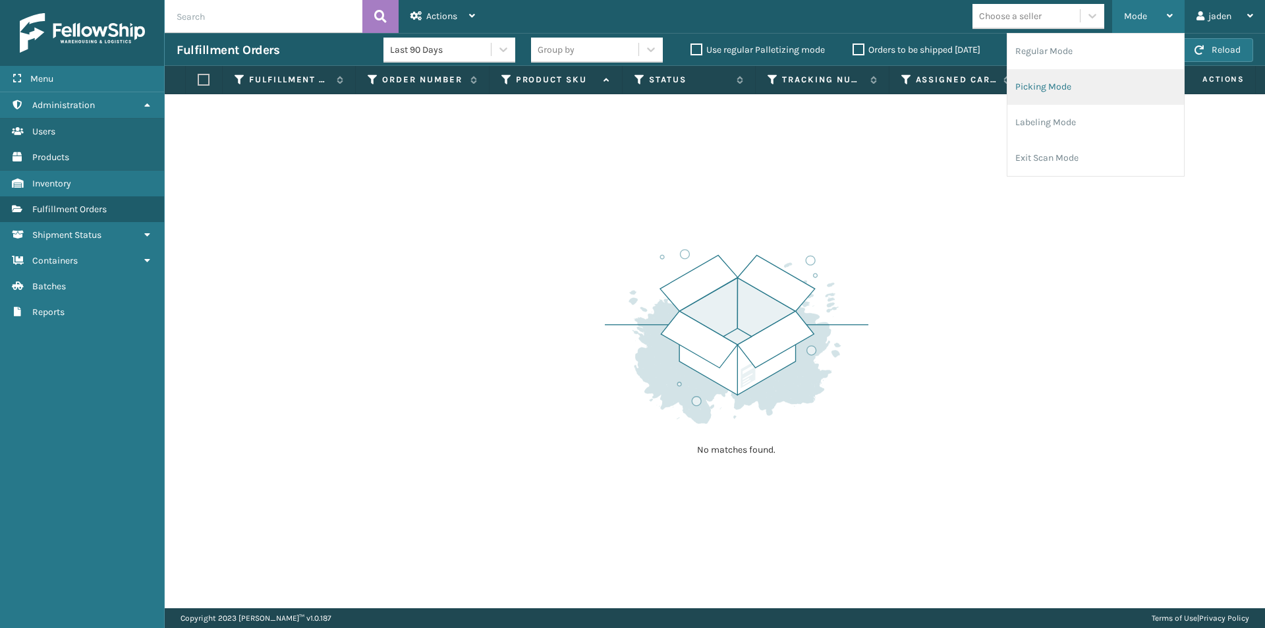
click at [1076, 92] on li "Picking Mode" at bounding box center [1095, 87] width 177 height 36
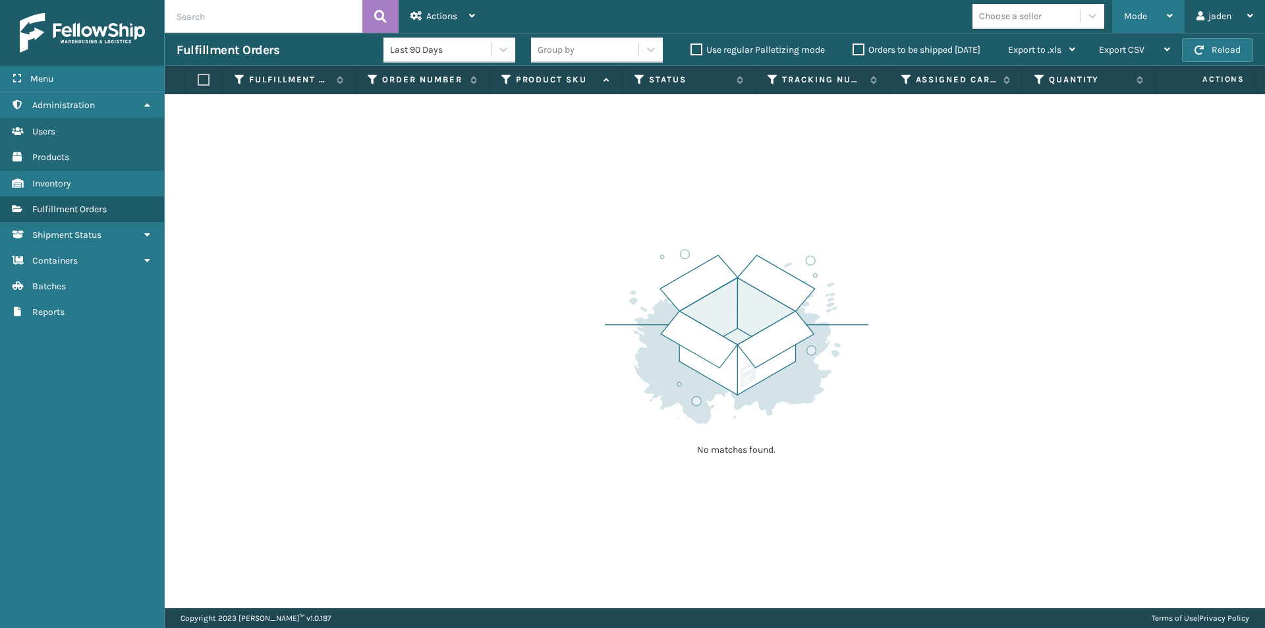
click at [1145, 24] on div "Mode" at bounding box center [1148, 16] width 49 height 33
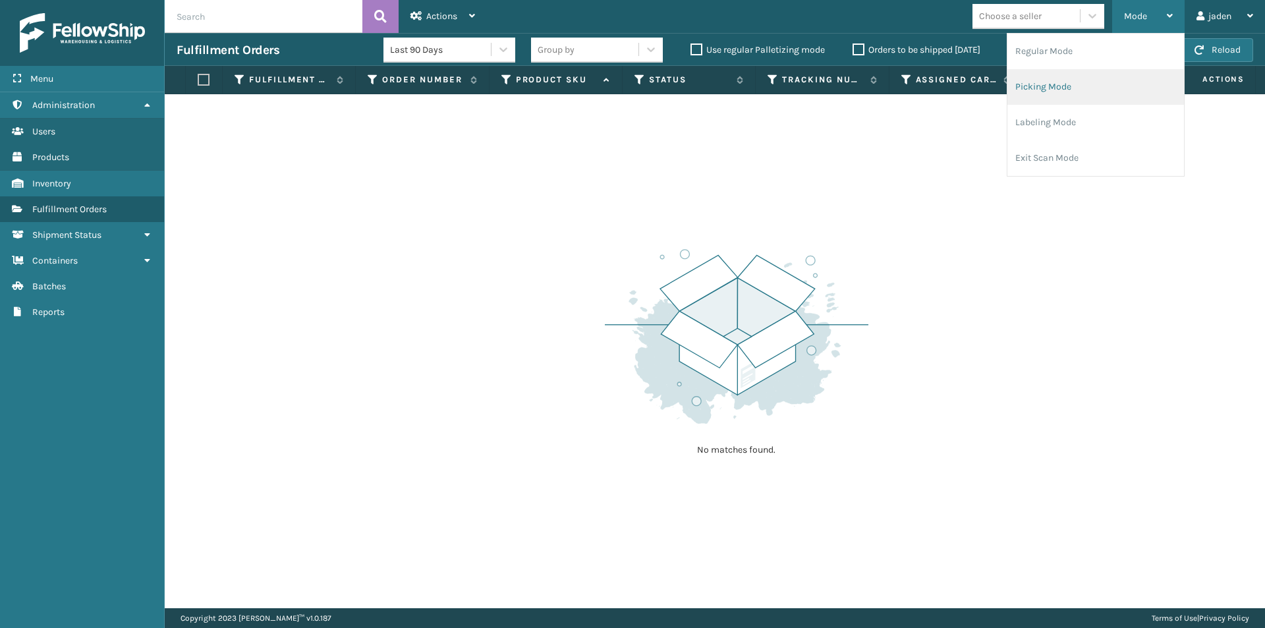
click at [1071, 95] on li "Picking Mode" at bounding box center [1095, 87] width 177 height 36
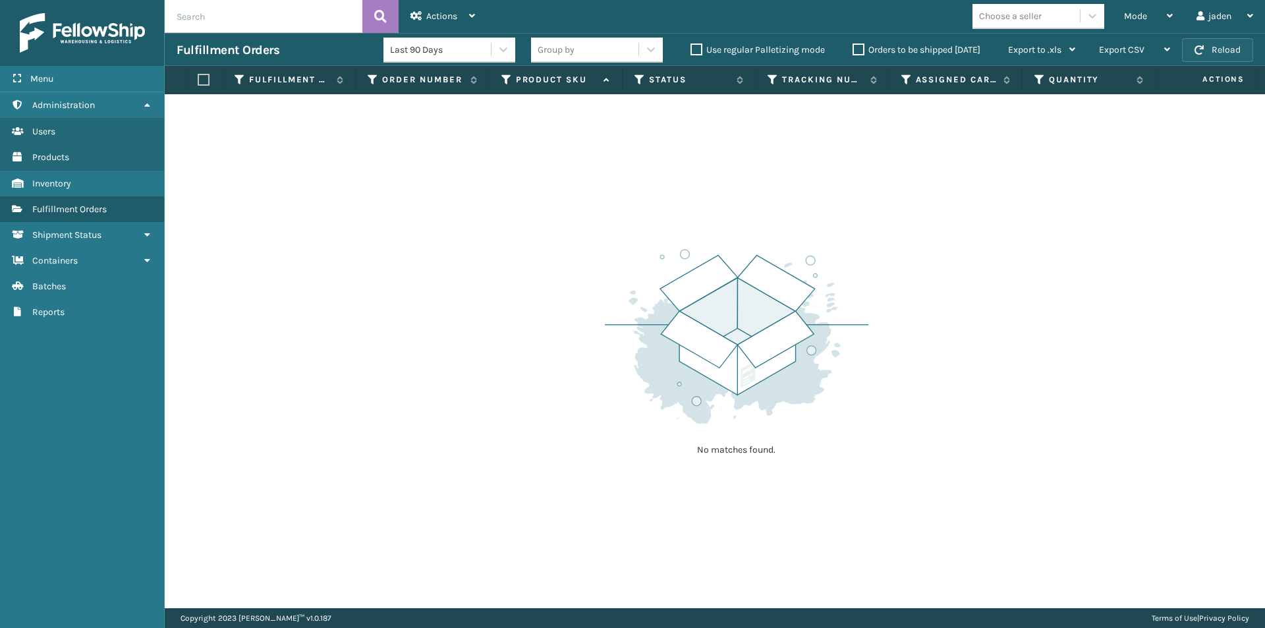
click at [1226, 48] on button "Reload" at bounding box center [1217, 50] width 71 height 24
click at [1153, 14] on div "Mode" at bounding box center [1148, 16] width 49 height 33
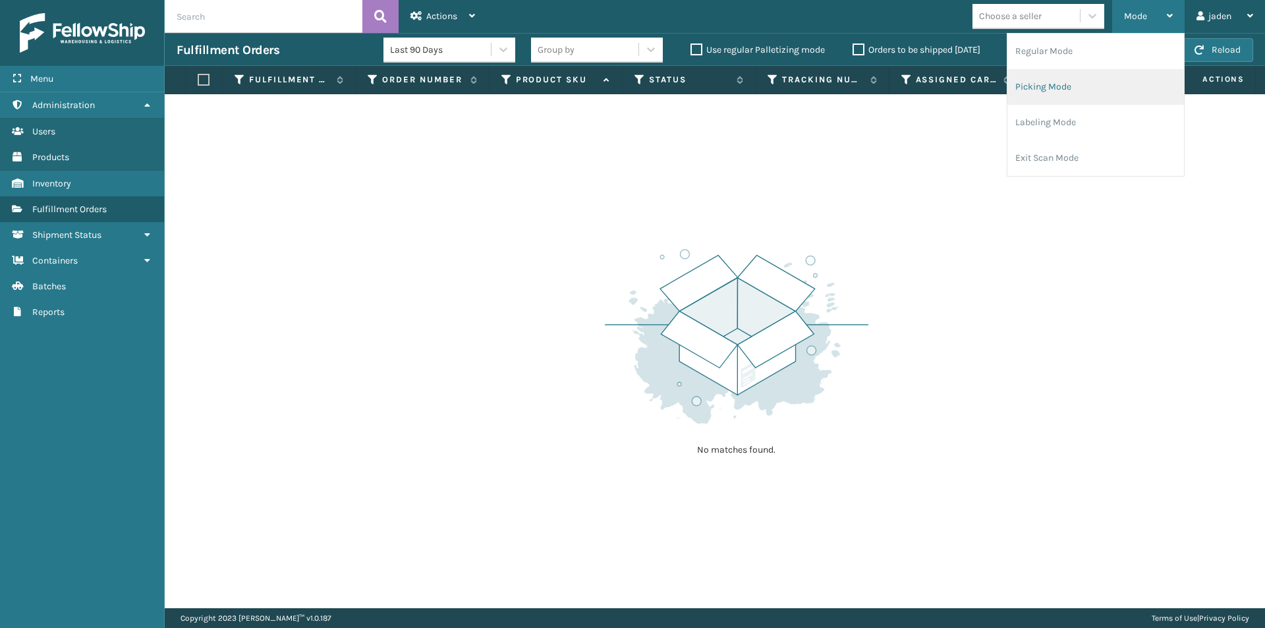
click at [1075, 83] on li "Picking Mode" at bounding box center [1095, 87] width 177 height 36
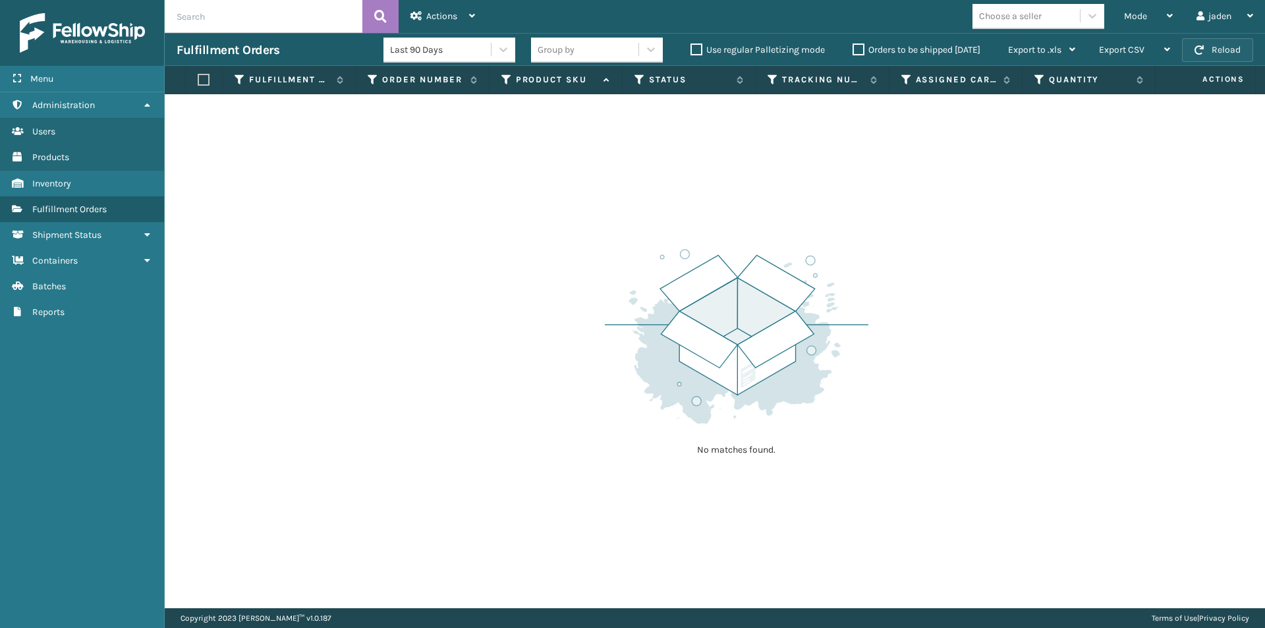
click at [1230, 43] on button "Reload" at bounding box center [1217, 50] width 71 height 24
click at [1131, 4] on div "Mode" at bounding box center [1148, 16] width 49 height 33
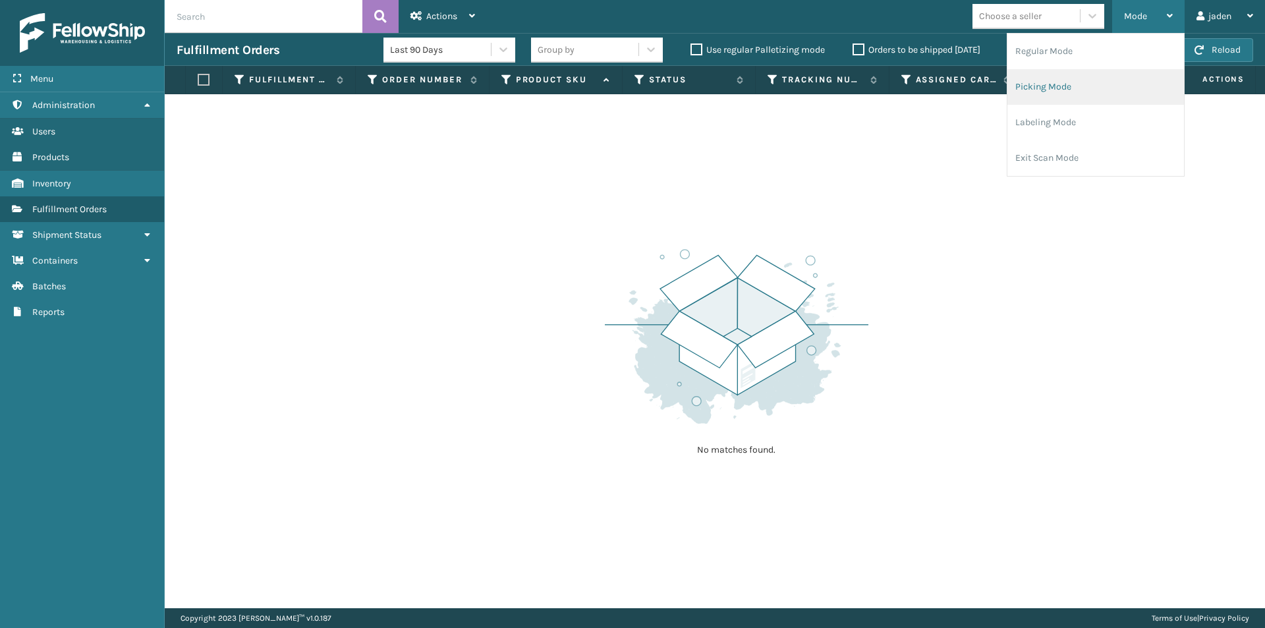
click at [1077, 94] on li "Picking Mode" at bounding box center [1095, 87] width 177 height 36
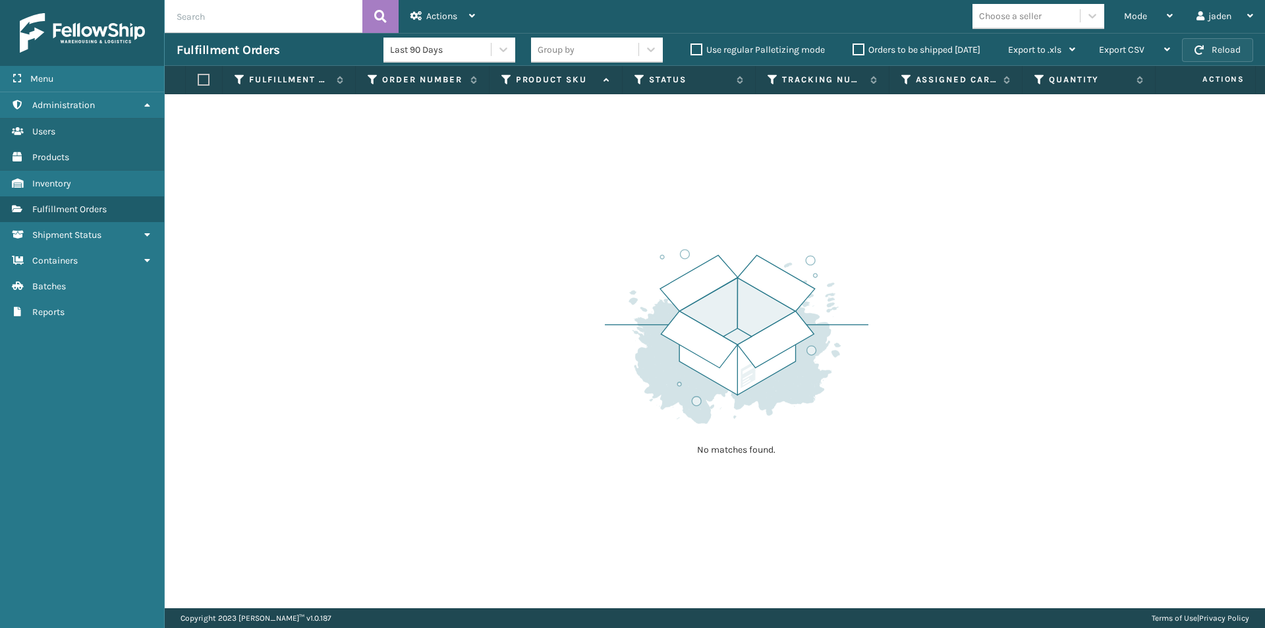
click at [1220, 56] on button "Reload" at bounding box center [1217, 50] width 71 height 24
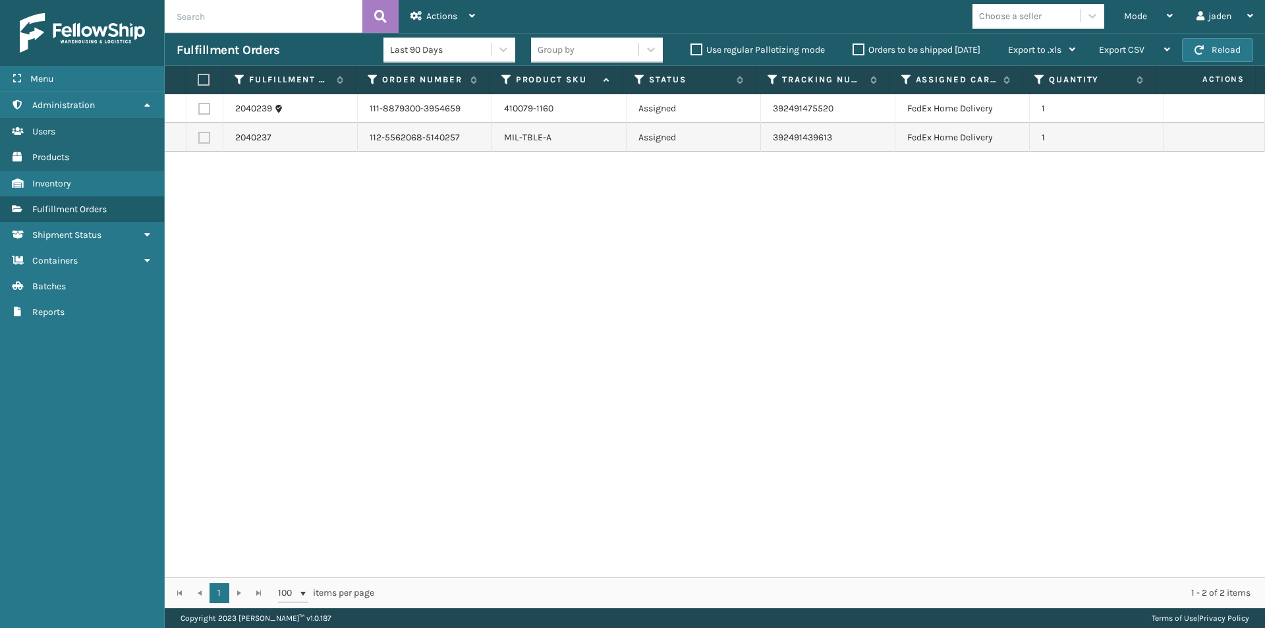
drag, startPoint x: 996, startPoint y: 285, endPoint x: 960, endPoint y: 285, distance: 35.6
drag, startPoint x: 960, startPoint y: 285, endPoint x: 873, endPoint y: 61, distance: 240.3
click at [694, 227] on div "2040239 111-8879300-3954659 410079-1160 Assigned 392491475520 FedEx Home Delive…" at bounding box center [715, 335] width 1100 height 483
click at [843, 47] on div "Orders to be shipped [DATE]" at bounding box center [919, 50] width 156 height 16
click at [855, 49] on label "Orders to be shipped [DATE]" at bounding box center [917, 49] width 128 height 11
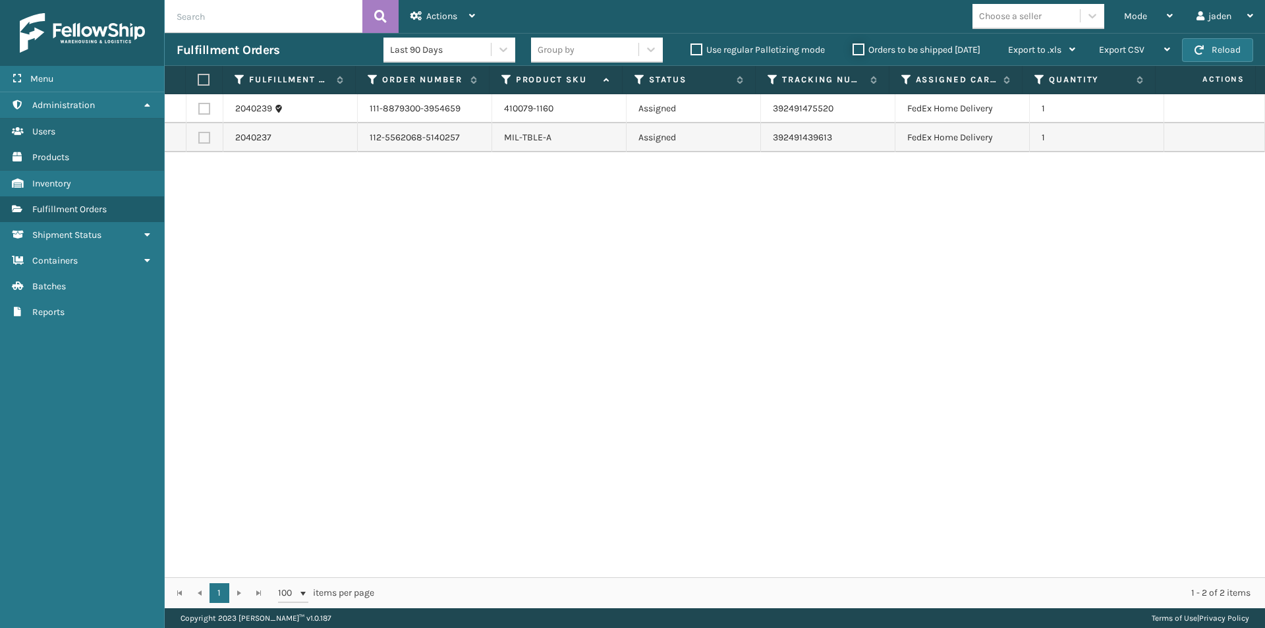
click at [853, 49] on input "Orders to be shipped [DATE]" at bounding box center [853, 46] width 1 height 9
drag, startPoint x: 895, startPoint y: 212, endPoint x: 874, endPoint y: 218, distance: 21.5
drag, startPoint x: 874, startPoint y: 218, endPoint x: 602, endPoint y: 268, distance: 277.3
click at [602, 268] on div "2040239 111-8879300-3954659 410079-1160 Assigned 392491475520 FedEx Home Delive…" at bounding box center [715, 335] width 1100 height 483
drag, startPoint x: 893, startPoint y: 232, endPoint x: 976, endPoint y: 163, distance: 107.1
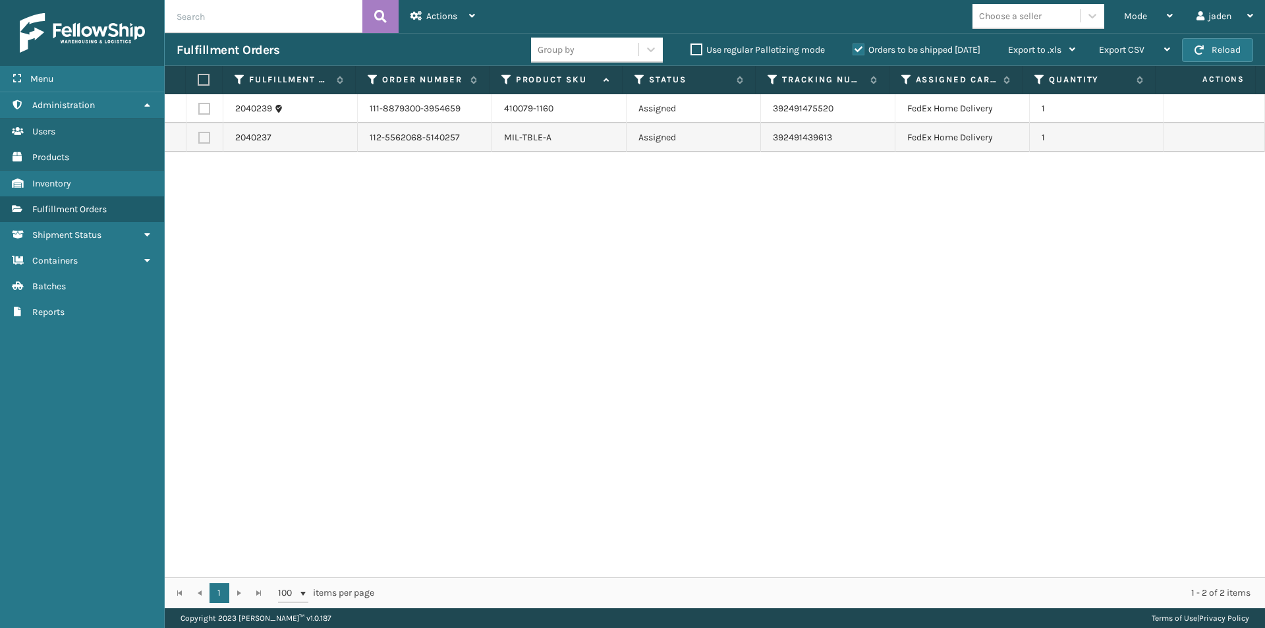
click at [678, 230] on div "2040239 111-8879300-3954659 410079-1160 Assigned 392491475520 FedEx Home Delive…" at bounding box center [715, 335] width 1100 height 483
drag, startPoint x: 988, startPoint y: 163, endPoint x: 961, endPoint y: 171, distance: 28.1
drag, startPoint x: 961, startPoint y: 171, endPoint x: 951, endPoint y: 140, distance: 33.1
click at [763, 178] on div "2040239 111-8879300-3954659 410079-1160 Assigned 392491475520 FedEx Home Delive…" at bounding box center [715, 335] width 1100 height 483
drag, startPoint x: 1142, startPoint y: 138, endPoint x: 994, endPoint y: 175, distance: 152.6
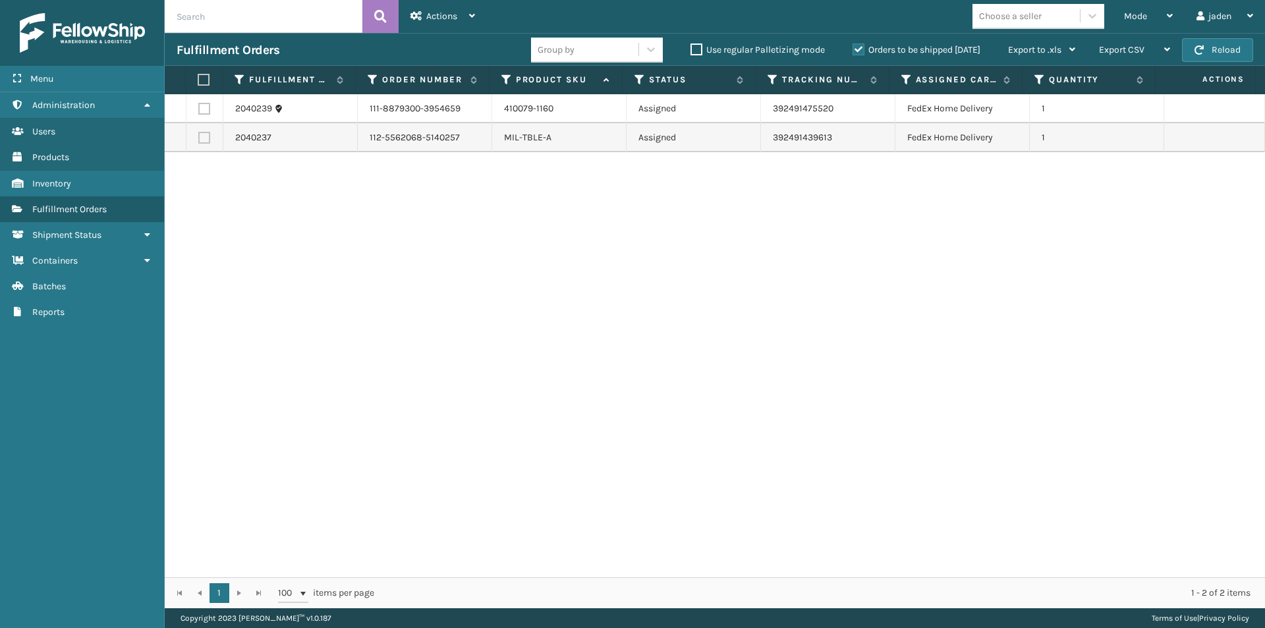
drag, startPoint x: 1011, startPoint y: 173, endPoint x: 984, endPoint y: 173, distance: 27.0
click at [1212, 44] on button "Reload" at bounding box center [1217, 50] width 71 height 24
drag, startPoint x: 930, startPoint y: 280, endPoint x: 818, endPoint y: 157, distance: 166.0
click at [628, 244] on div "2040239 111-8879300-3954659 410079-1160 Assigned 392491475520 FedEx Home Delive…" at bounding box center [715, 335] width 1100 height 483
click at [855, 53] on label "Orders to be shipped [DATE]" at bounding box center [917, 49] width 128 height 11
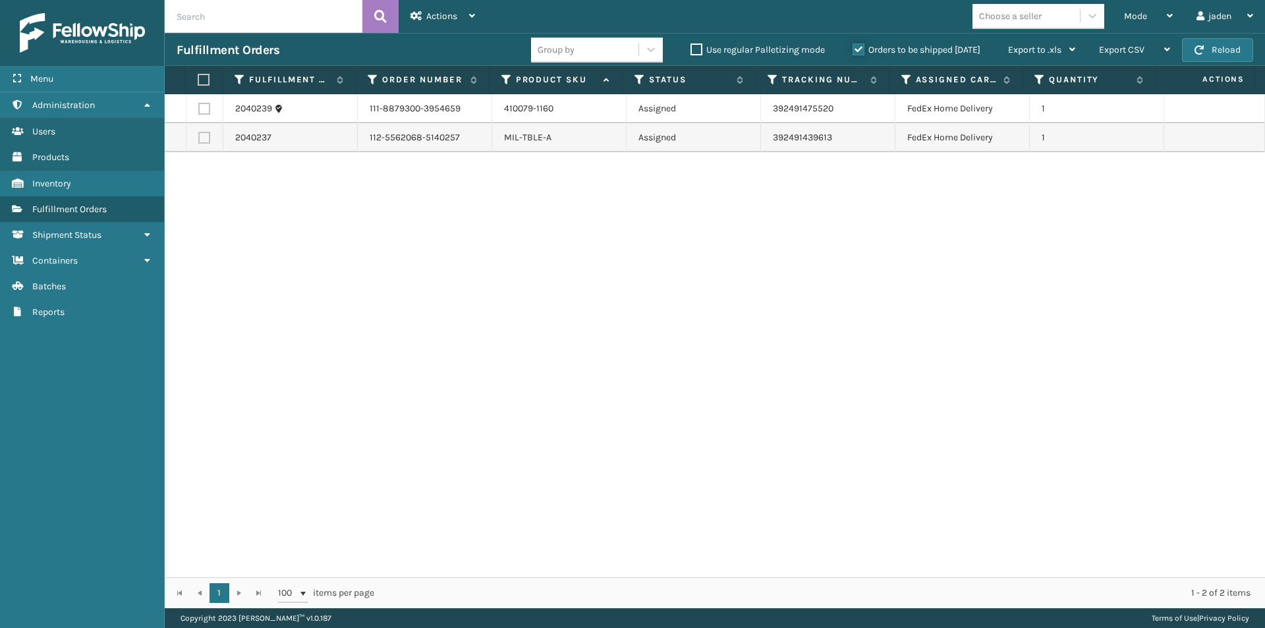
click at [853, 51] on input "Orders to be shipped [DATE]" at bounding box center [853, 46] width 1 height 9
drag, startPoint x: 1011, startPoint y: 269, endPoint x: 1000, endPoint y: 269, distance: 11.2
drag, startPoint x: 1000, startPoint y: 269, endPoint x: 432, endPoint y: 278, distance: 568.0
click at [432, 278] on div "2040239 111-8879300-3954659 410079-1160 Assigned 392491475520 FedEx Home Delive…" at bounding box center [715, 335] width 1100 height 483
click at [255, 109] on link "2040239" at bounding box center [253, 108] width 37 height 13
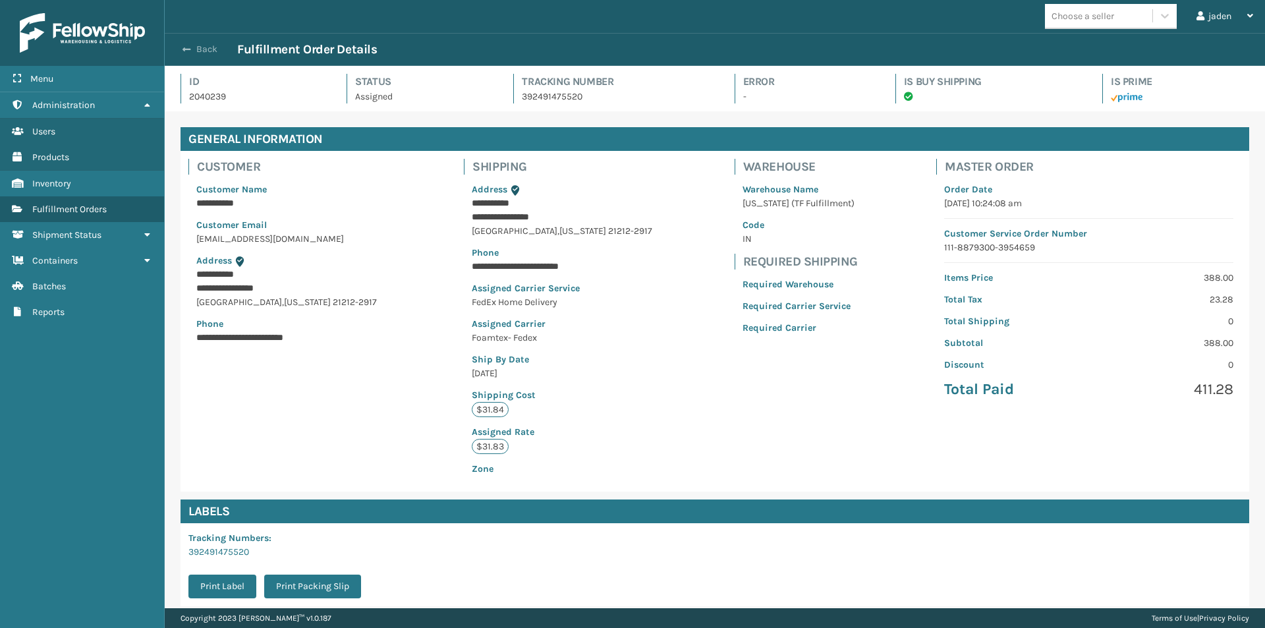
click at [183, 51] on span "button" at bounding box center [187, 49] width 8 height 9
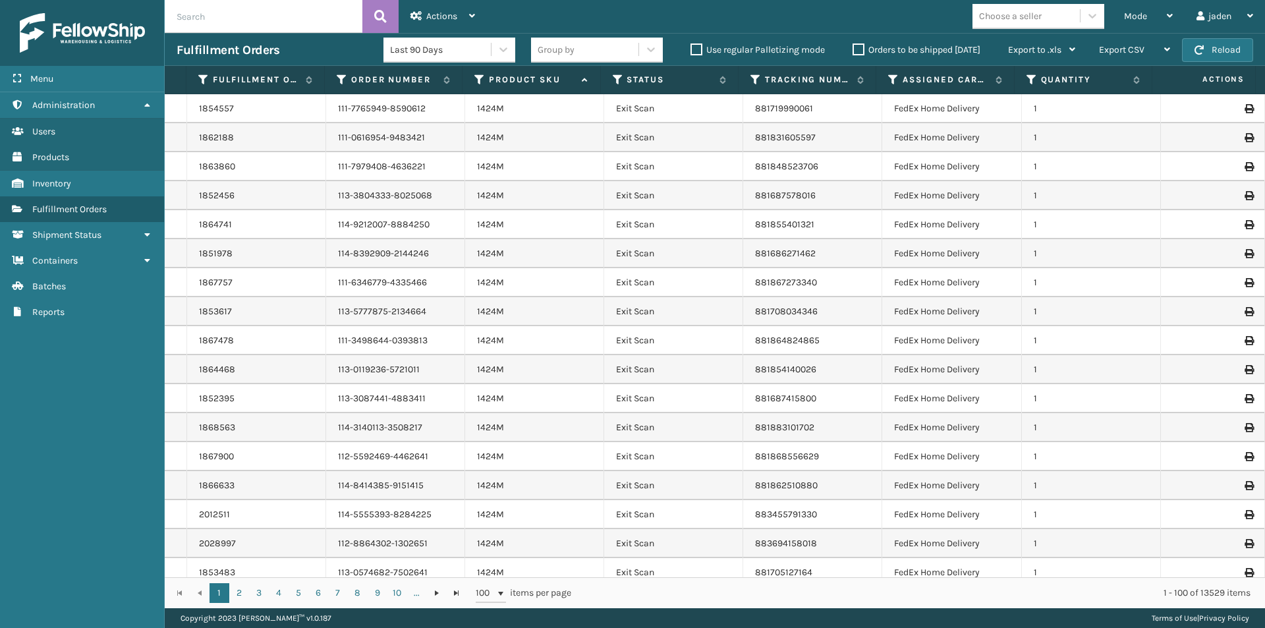
drag, startPoint x: 1152, startPoint y: 16, endPoint x: 1097, endPoint y: 31, distance: 57.4
click at [1152, 15] on div "Mode" at bounding box center [1148, 16] width 49 height 33
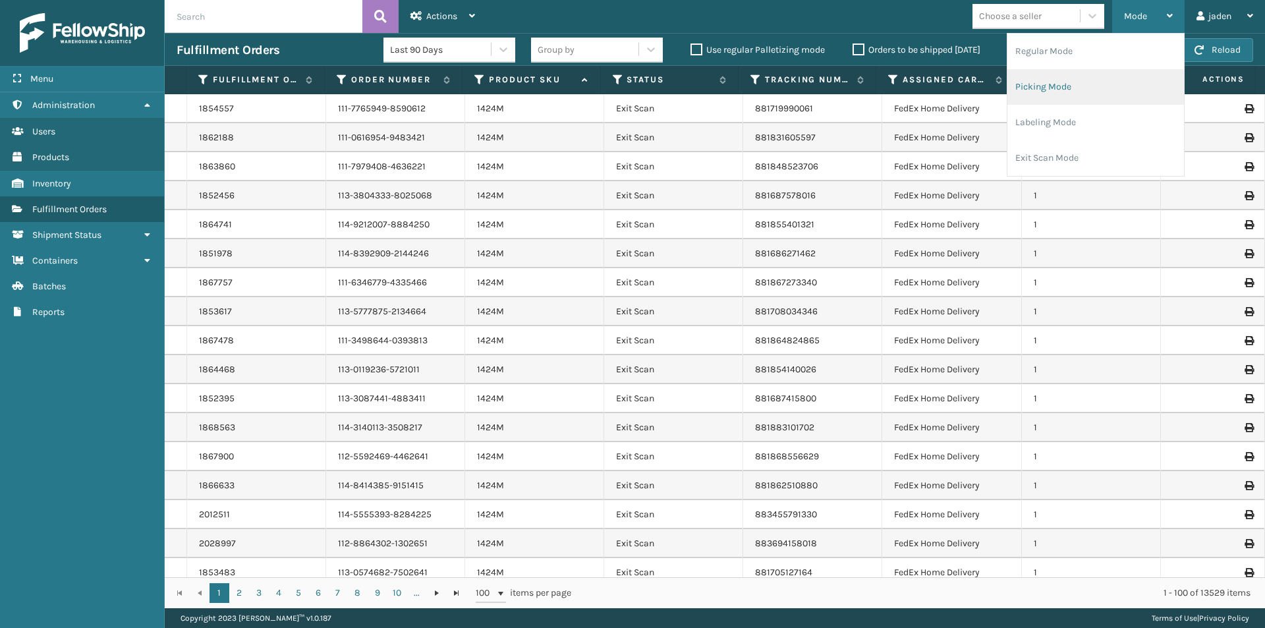
click at [1055, 76] on li "Picking Mode" at bounding box center [1095, 87] width 177 height 36
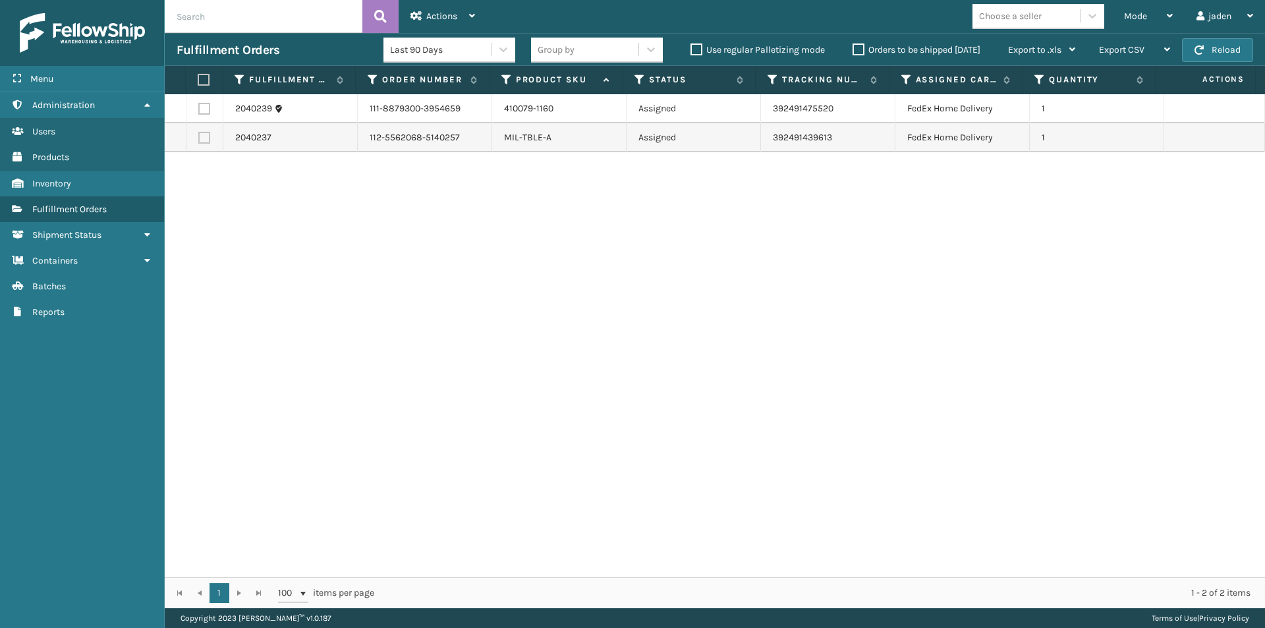
click at [202, 78] on label at bounding box center [202, 80] width 9 height 12
click at [198, 78] on input "checkbox" at bounding box center [198, 80] width 1 height 9
click at [453, 19] on span "Actions" at bounding box center [441, 16] width 31 height 11
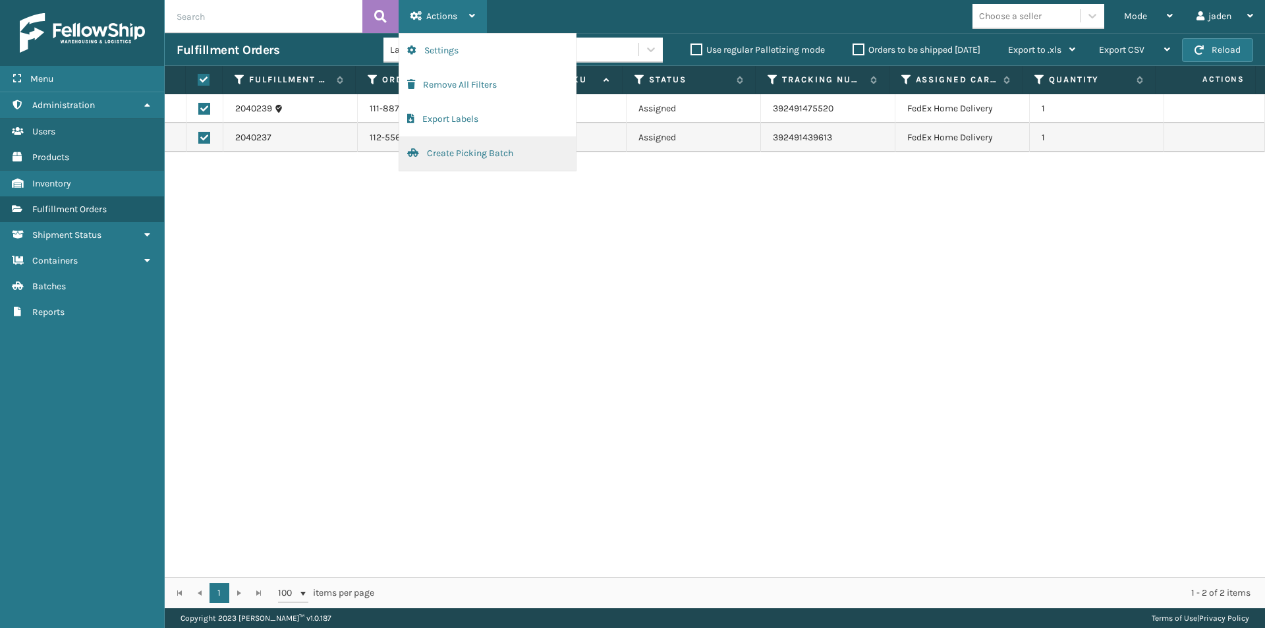
click at [445, 155] on button "Create Picking Batch" at bounding box center [487, 153] width 177 height 34
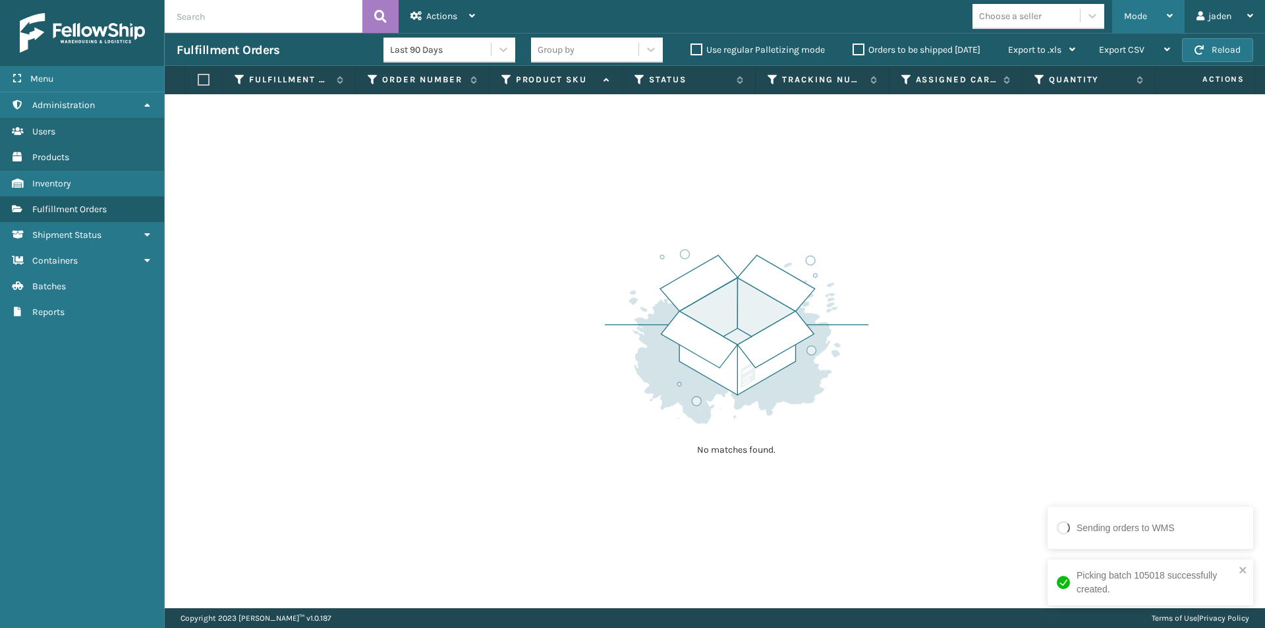
click at [1142, 7] on div "Mode" at bounding box center [1148, 16] width 49 height 33
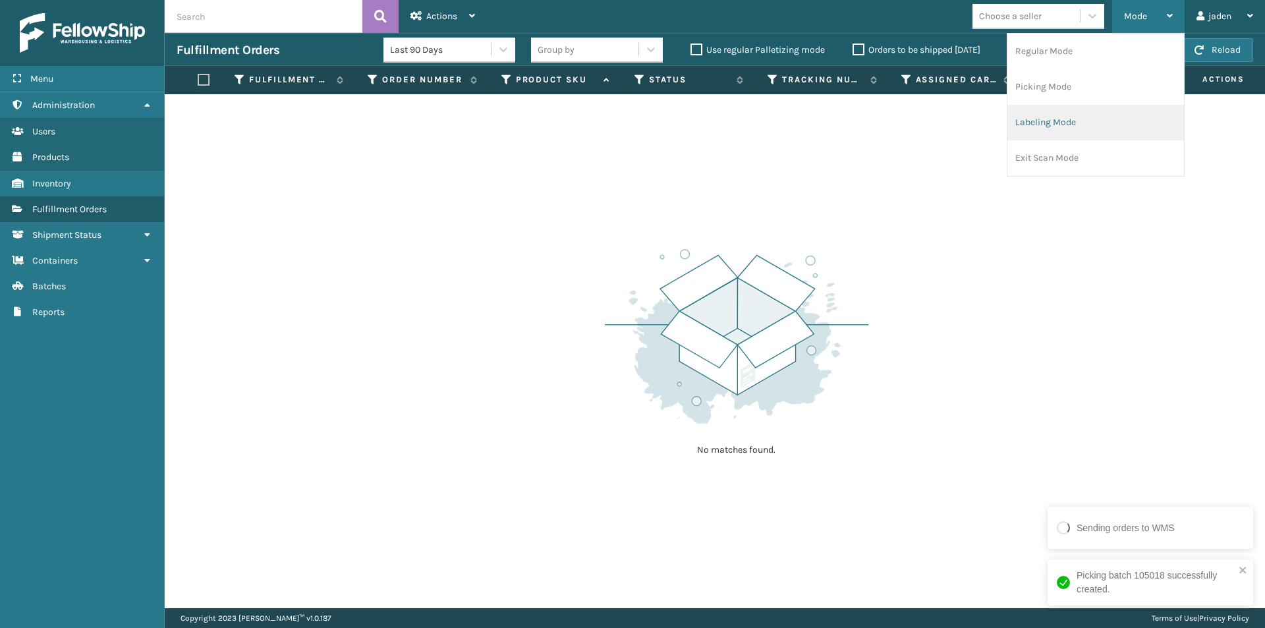
click at [1081, 121] on li "Labeling Mode" at bounding box center [1095, 123] width 177 height 36
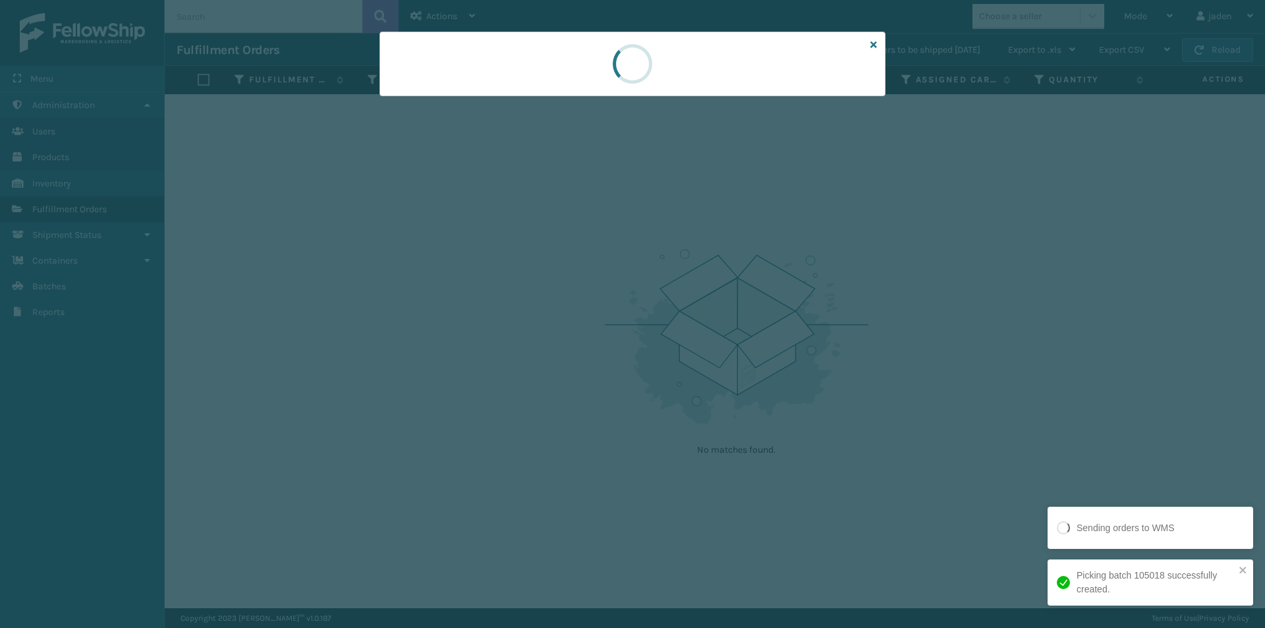
click at [515, 96] on div at bounding box center [633, 64] width 506 height 65
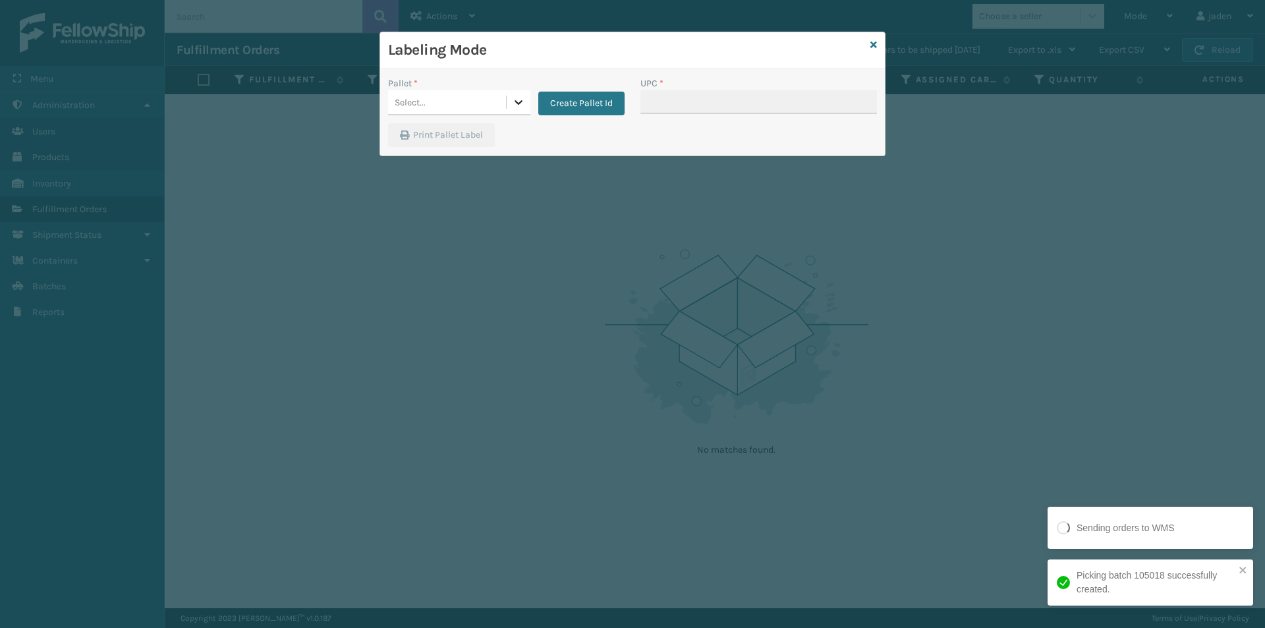
click at [515, 96] on icon at bounding box center [518, 102] width 13 height 13
click at [443, 134] on div "FDXG-IWQMH6XPP4" at bounding box center [459, 135] width 142 height 24
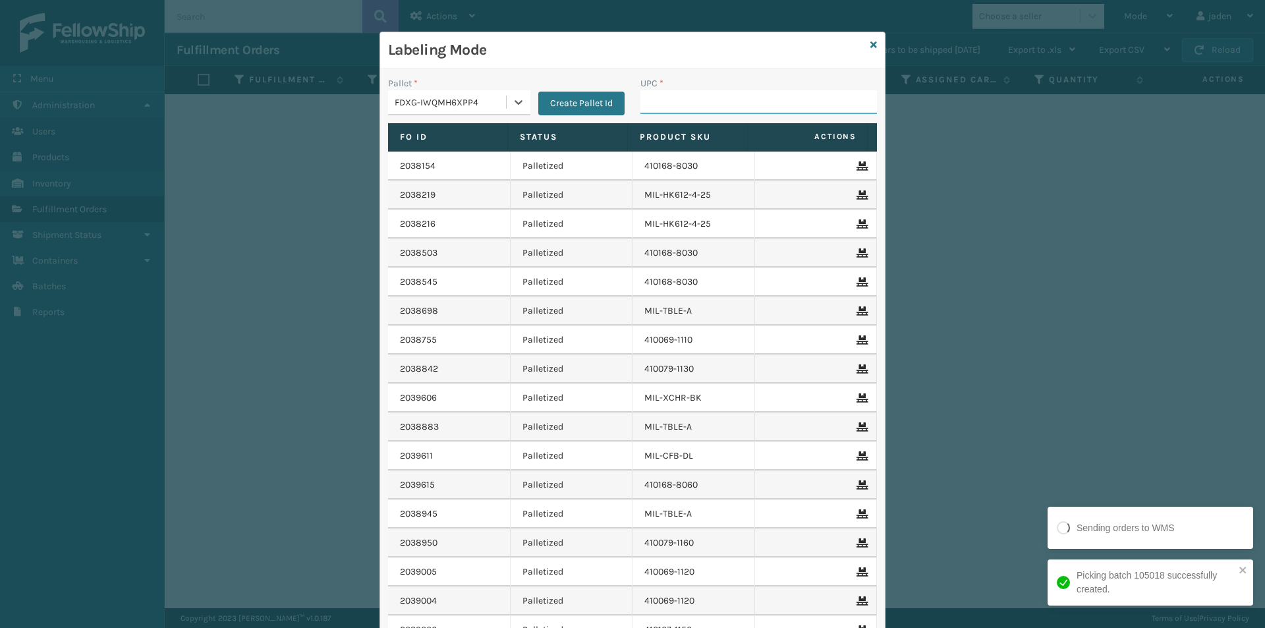
click at [729, 94] on input "UPC *" at bounding box center [758, 102] width 237 height 24
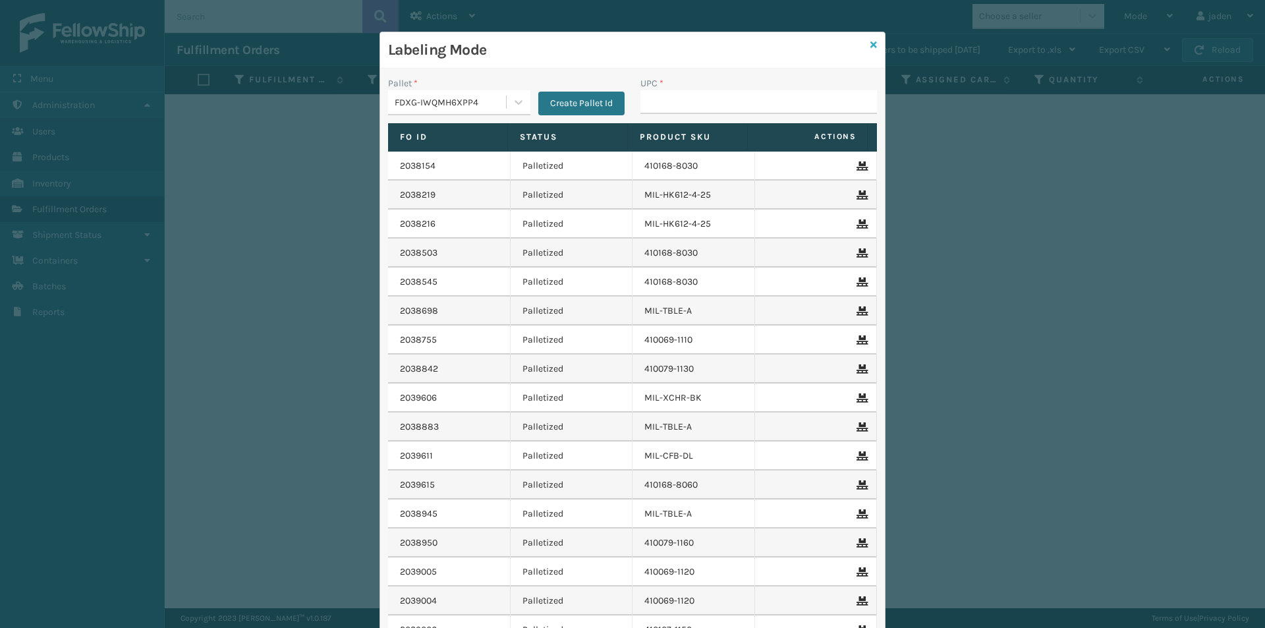
click at [870, 43] on icon at bounding box center [873, 44] width 7 height 9
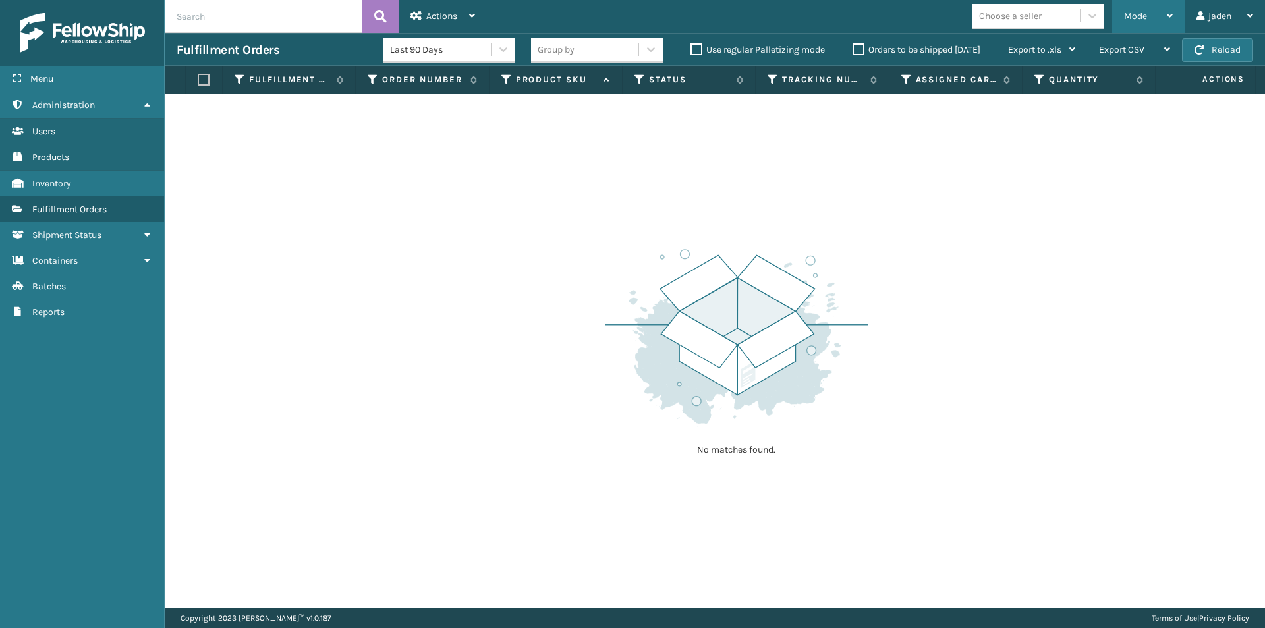
click at [1163, 22] on div "Mode" at bounding box center [1148, 16] width 49 height 33
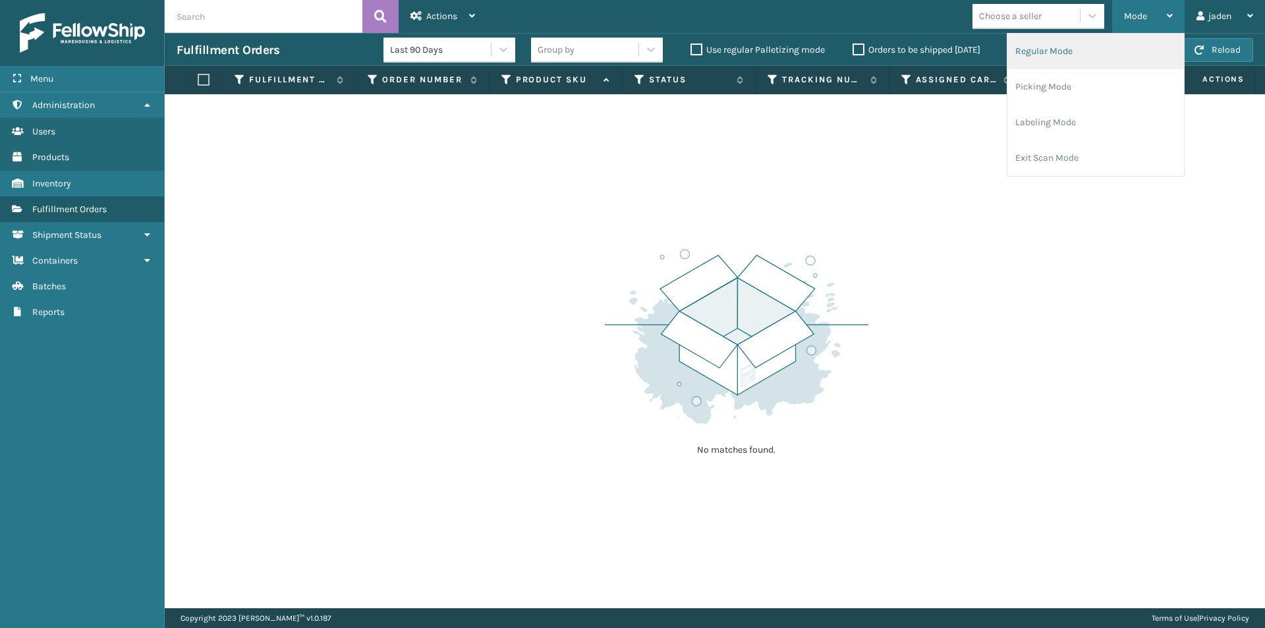
click at [1088, 54] on li "Regular Mode" at bounding box center [1095, 52] width 177 height 36
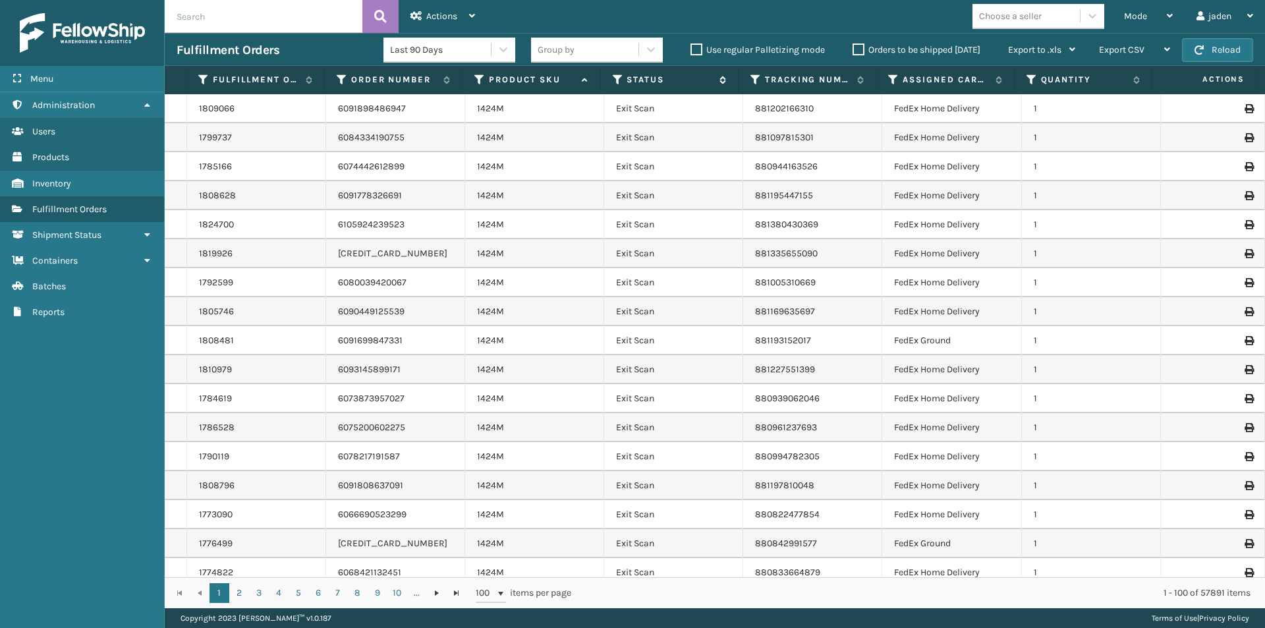
click at [615, 80] on icon at bounding box center [618, 80] width 11 height 12
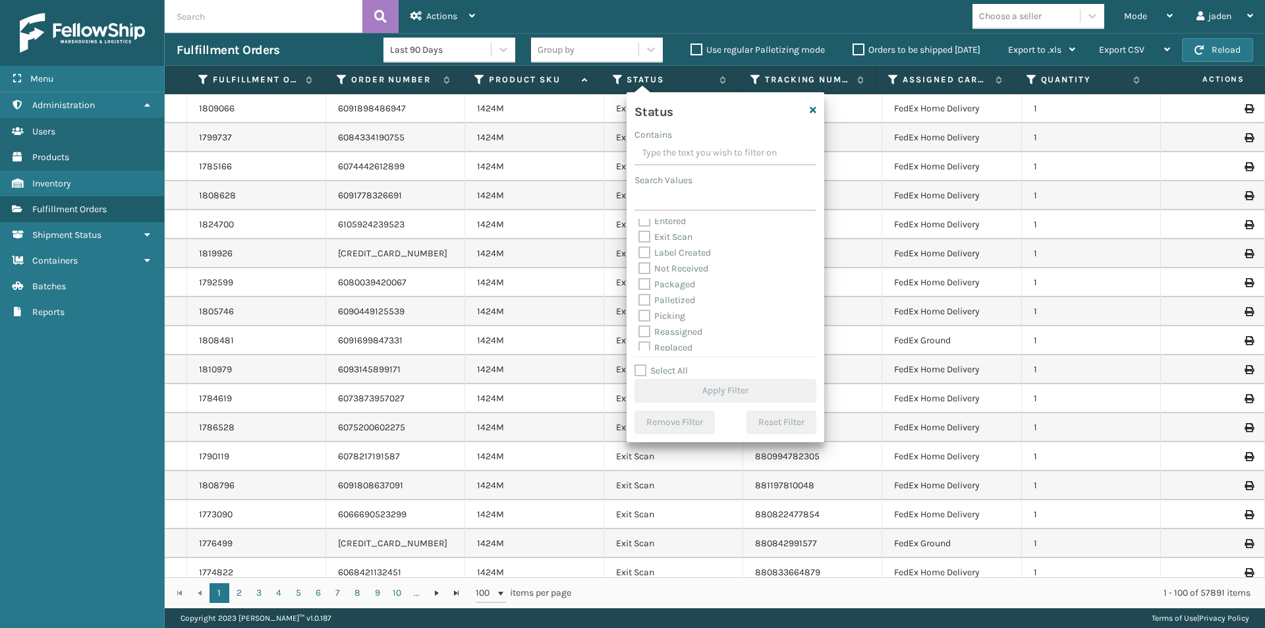
scroll to position [66, 0]
click at [641, 285] on label "Picking" at bounding box center [661, 286] width 47 height 11
click at [639, 285] on input "Picking" at bounding box center [638, 283] width 1 height 9
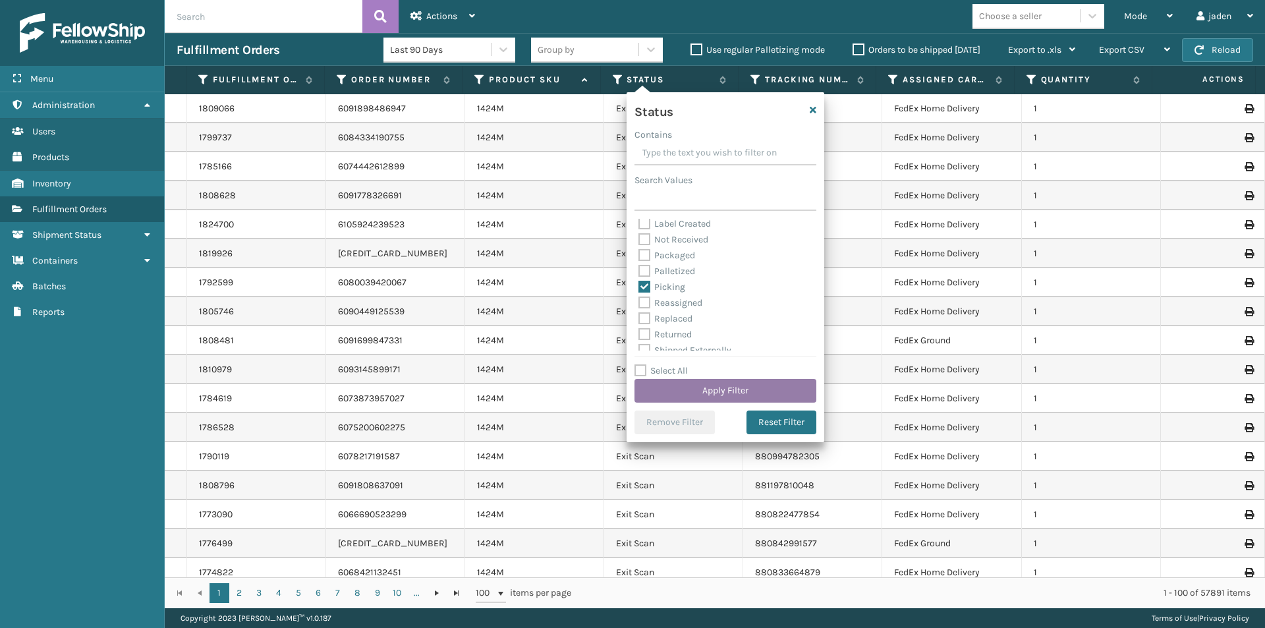
click at [700, 389] on button "Apply Filter" at bounding box center [726, 391] width 182 height 24
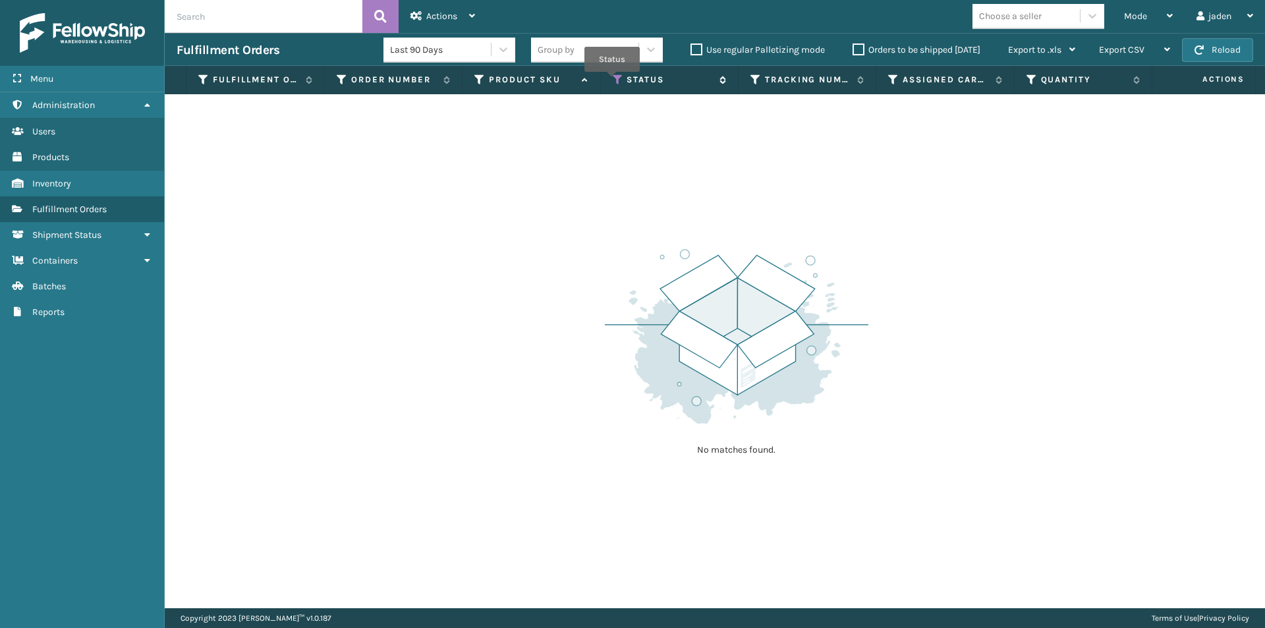
click at [616, 80] on icon at bounding box center [618, 80] width 11 height 12
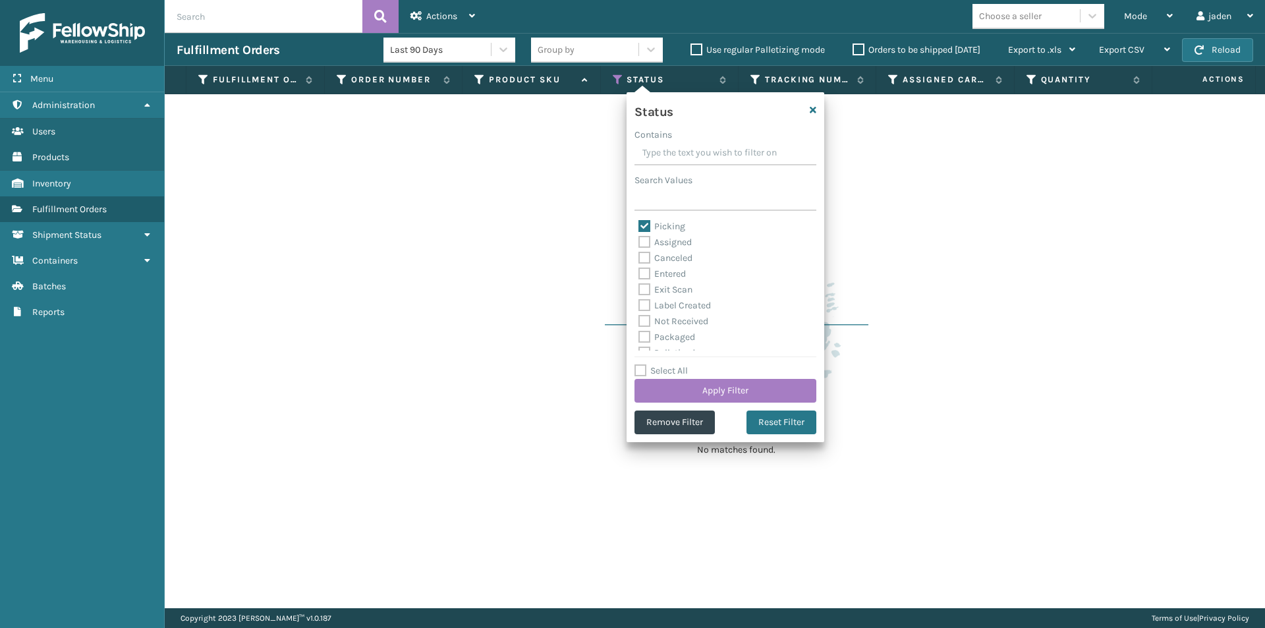
drag, startPoint x: 736, startPoint y: 154, endPoint x: 639, endPoint y: 227, distance: 121.4
click at [675, 150] on input "Contains" at bounding box center [726, 154] width 182 height 24
click at [644, 227] on label "Picking" at bounding box center [661, 226] width 47 height 11
click at [639, 227] on input "Picking" at bounding box center [638, 223] width 1 height 9
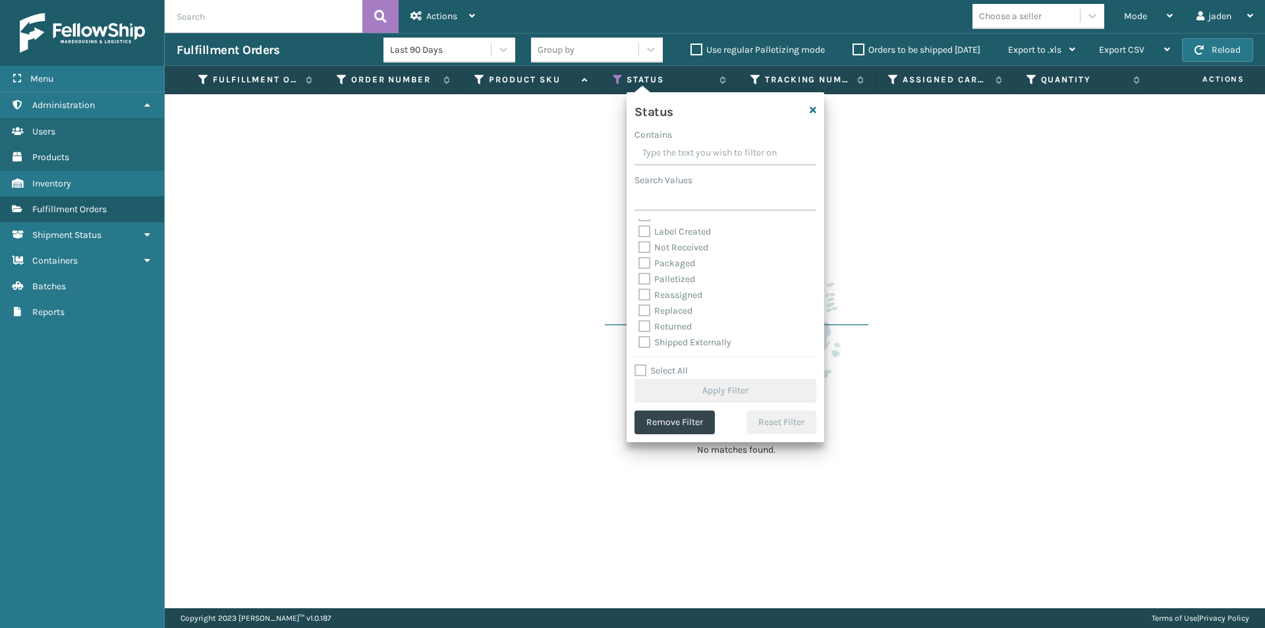
click at [636, 280] on div "Picking Assigned Canceled Entered Exit Scan Label Created Not Received Packaged…" at bounding box center [726, 285] width 182 height 132
click at [646, 279] on label "Palletized" at bounding box center [666, 278] width 57 height 11
click at [639, 279] on input "Palletized" at bounding box center [638, 275] width 1 height 9
click at [704, 392] on button "Apply Filter" at bounding box center [726, 391] width 182 height 24
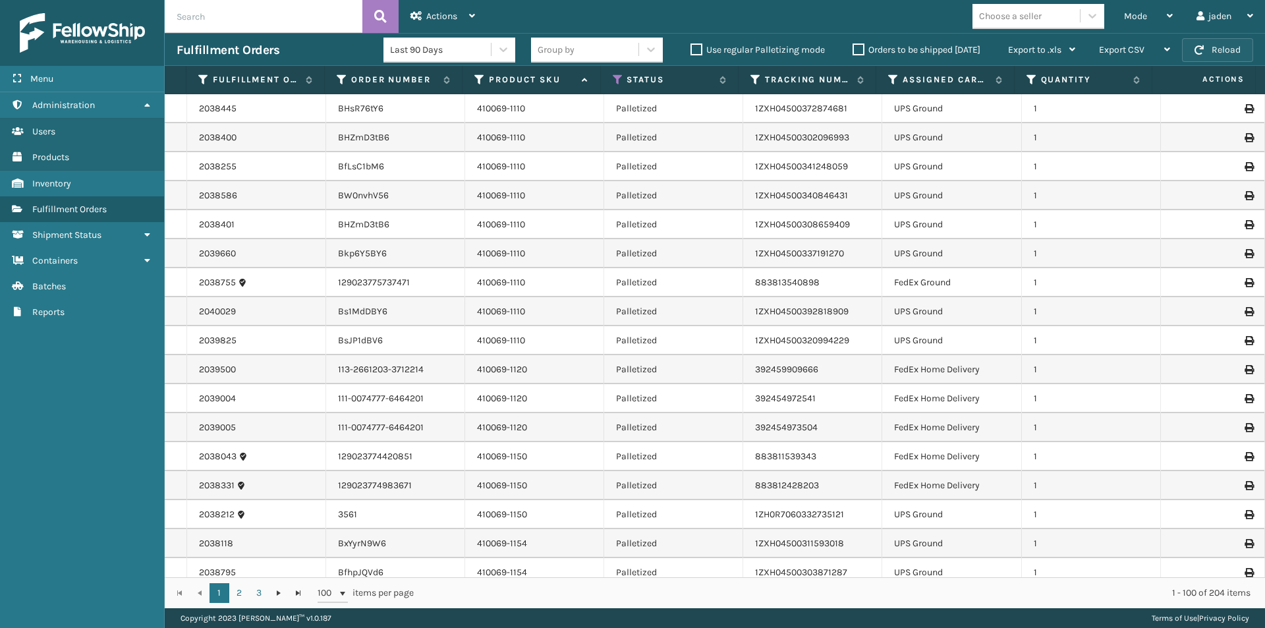
click at [1204, 53] on span "button" at bounding box center [1199, 49] width 9 height 9
click at [1143, 12] on span "Mode" at bounding box center [1135, 16] width 23 height 11
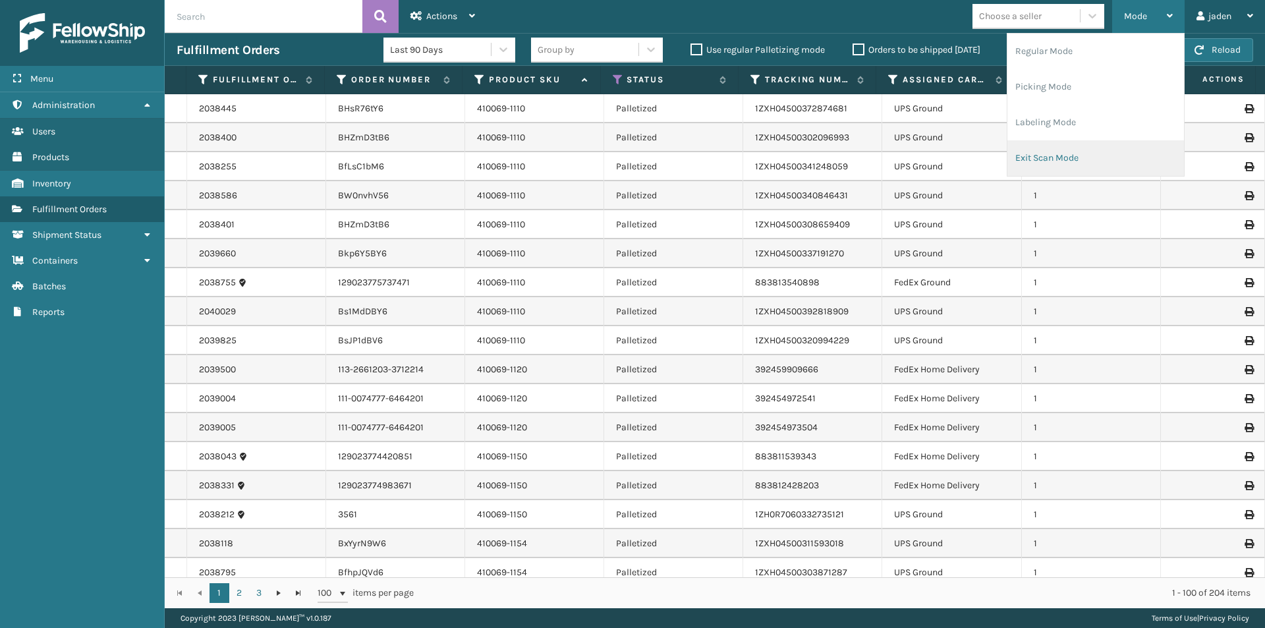
click at [1090, 148] on li "Exit Scan Mode" at bounding box center [1095, 158] width 177 height 36
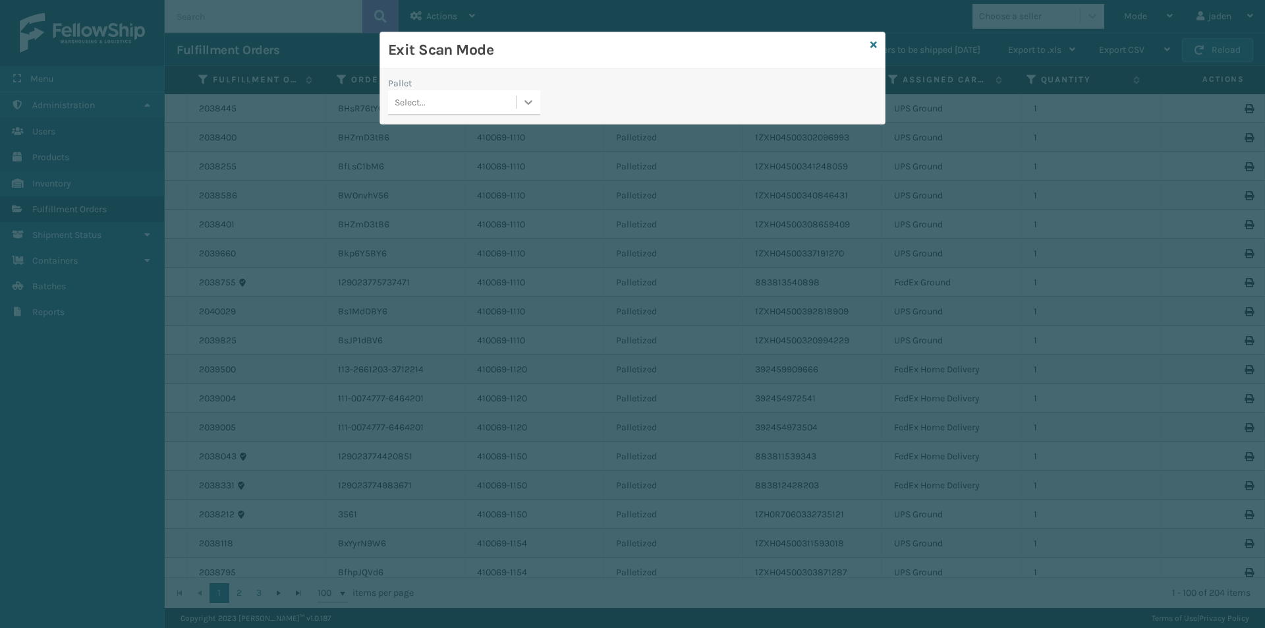
click at [526, 108] on icon at bounding box center [528, 102] width 13 height 13
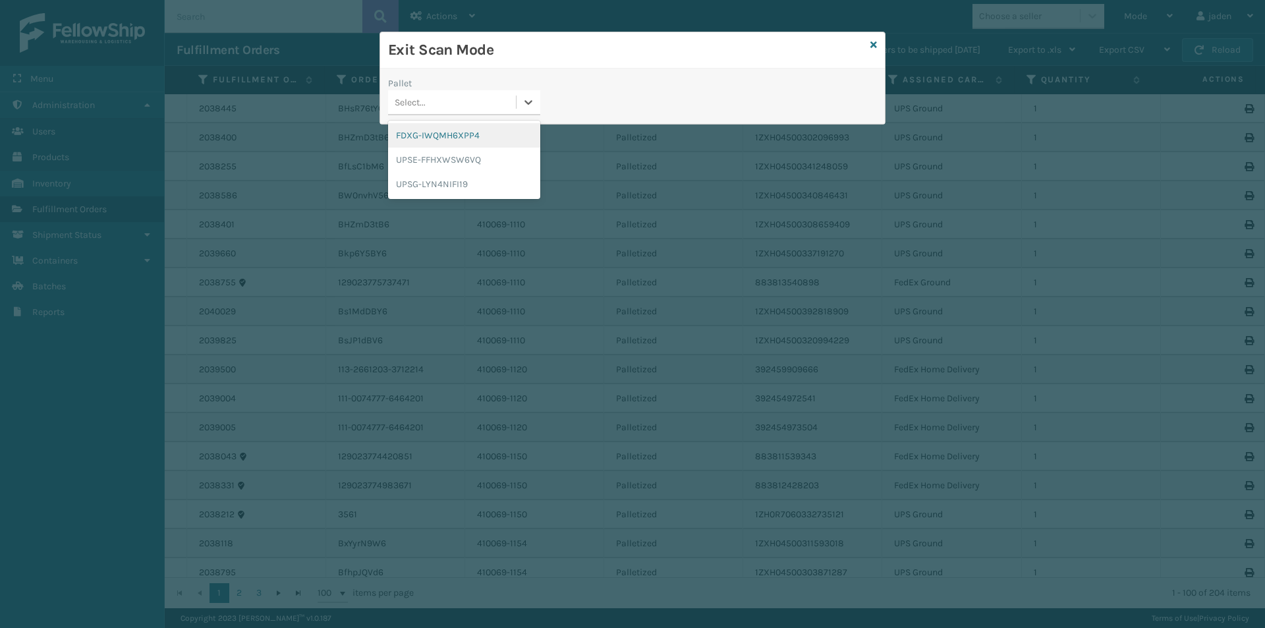
click at [467, 125] on div "FDXG-IWQMH6XPP4" at bounding box center [464, 135] width 152 height 24
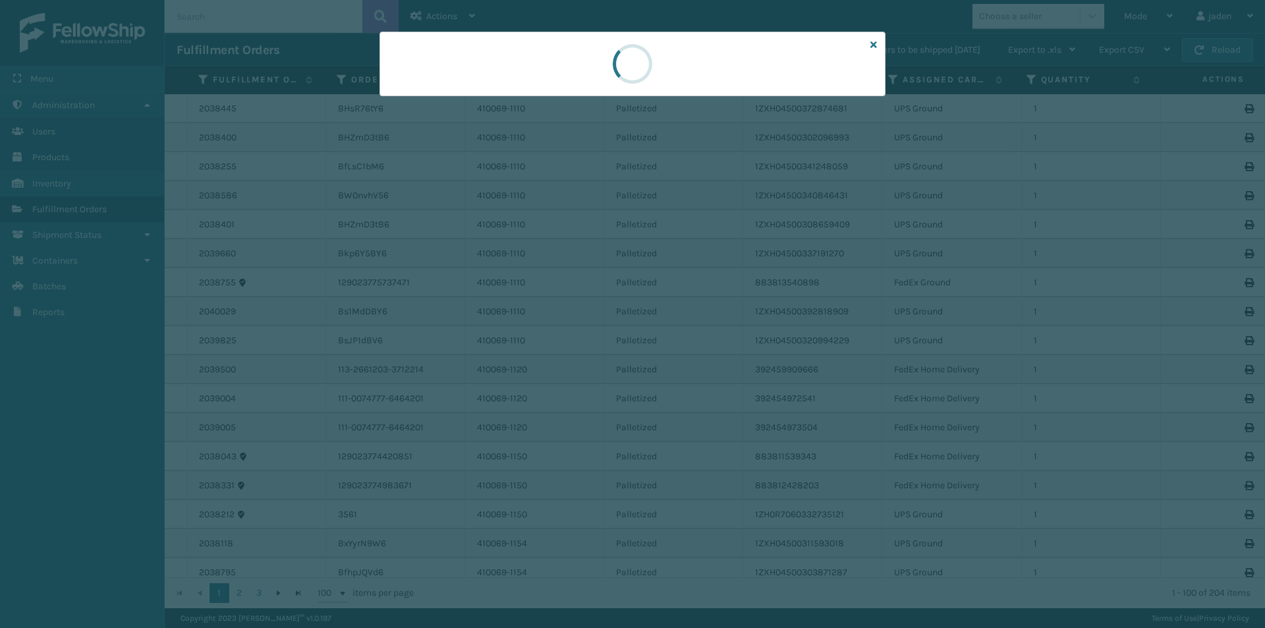
drag, startPoint x: 672, startPoint y: 91, endPoint x: 622, endPoint y: 67, distance: 55.4
click at [558, 78] on div at bounding box center [633, 64] width 506 height 65
drag, startPoint x: 683, startPoint y: 65, endPoint x: 714, endPoint y: 63, distance: 31.7
click at [596, 61] on div at bounding box center [633, 64] width 506 height 65
drag, startPoint x: 731, startPoint y: 69, endPoint x: 706, endPoint y: 85, distance: 29.4
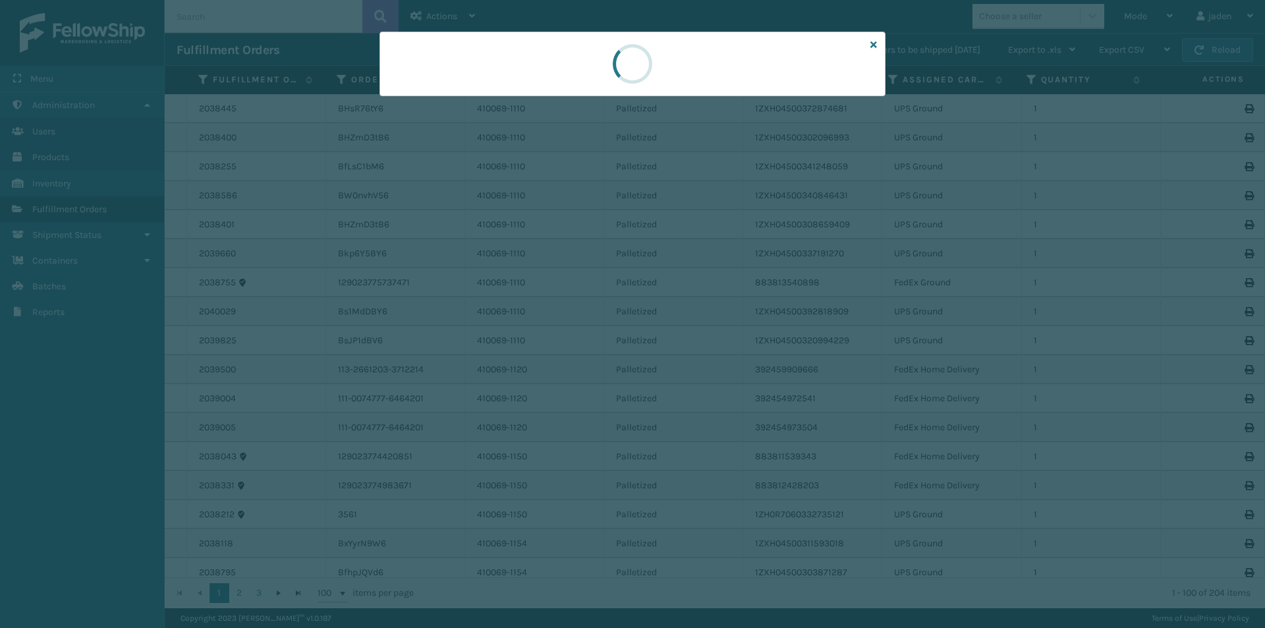
click at [635, 77] on div at bounding box center [632, 63] width 43 height 43
drag, startPoint x: 706, startPoint y: 85, endPoint x: 537, endPoint y: 85, distance: 169.3
drag, startPoint x: 537, startPoint y: 85, endPoint x: 661, endPoint y: 76, distance: 124.2
click at [580, 85] on div at bounding box center [633, 64] width 506 height 65
drag, startPoint x: 770, startPoint y: 75, endPoint x: 729, endPoint y: 77, distance: 40.9
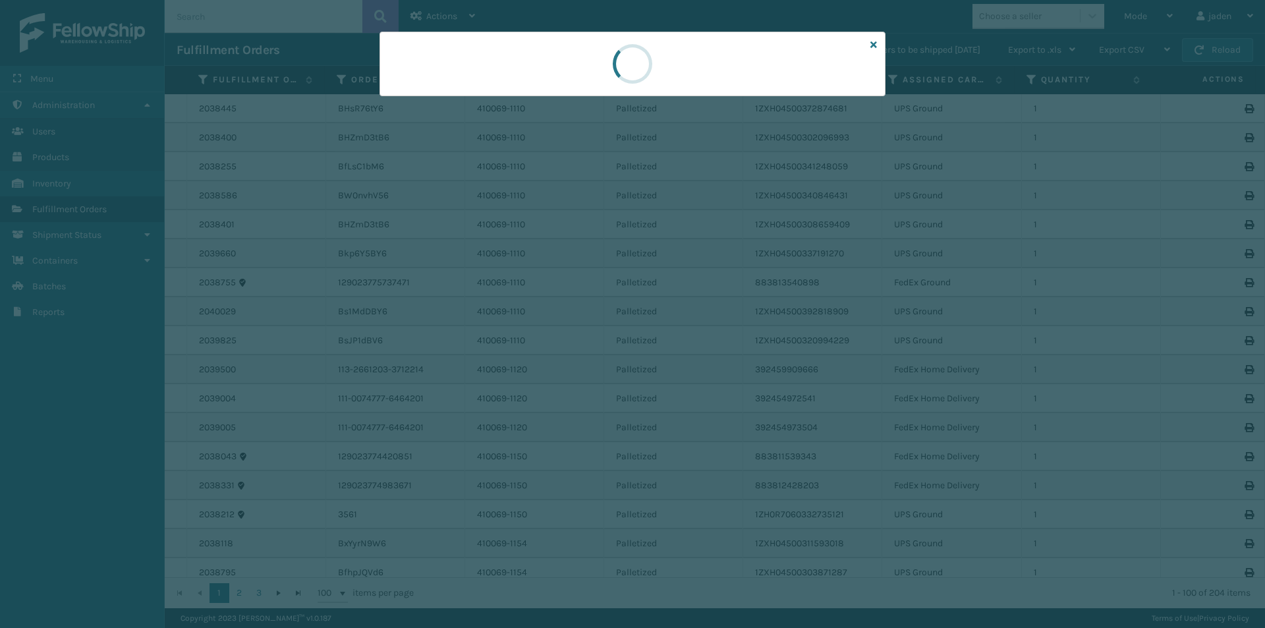
drag, startPoint x: 729, startPoint y: 77, endPoint x: 698, endPoint y: 82, distance: 30.7
click at [632, 82] on div at bounding box center [632, 63] width 55 height 63
drag, startPoint x: 698, startPoint y: 82, endPoint x: 686, endPoint y: 82, distance: 12.5
drag, startPoint x: 686, startPoint y: 82, endPoint x: 751, endPoint y: 74, distance: 65.7
click at [644, 82] on div at bounding box center [633, 64] width 506 height 65
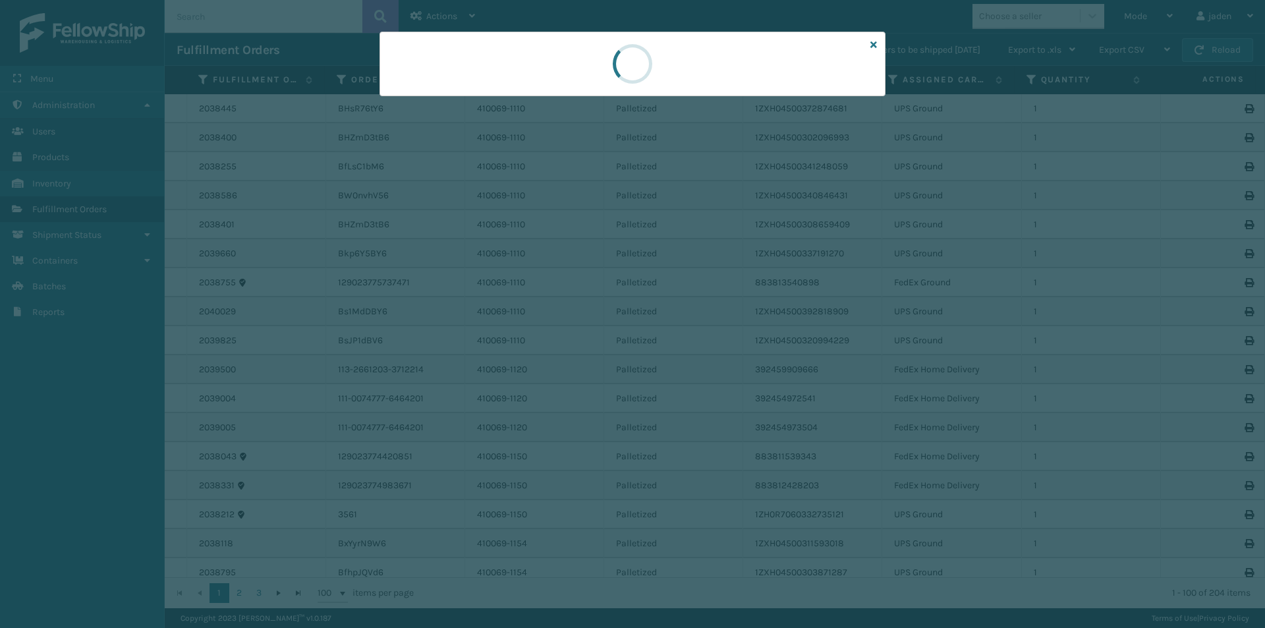
drag, startPoint x: 751, startPoint y: 74, endPoint x: 739, endPoint y: 73, distance: 11.9
drag, startPoint x: 739, startPoint y: 73, endPoint x: 724, endPoint y: 72, distance: 15.2
click at [632, 73] on div at bounding box center [633, 64] width 506 height 65
drag, startPoint x: 724, startPoint y: 72, endPoint x: 561, endPoint y: 70, distance: 162.8
drag, startPoint x: 561, startPoint y: 70, endPoint x: 673, endPoint y: 74, distance: 112.1
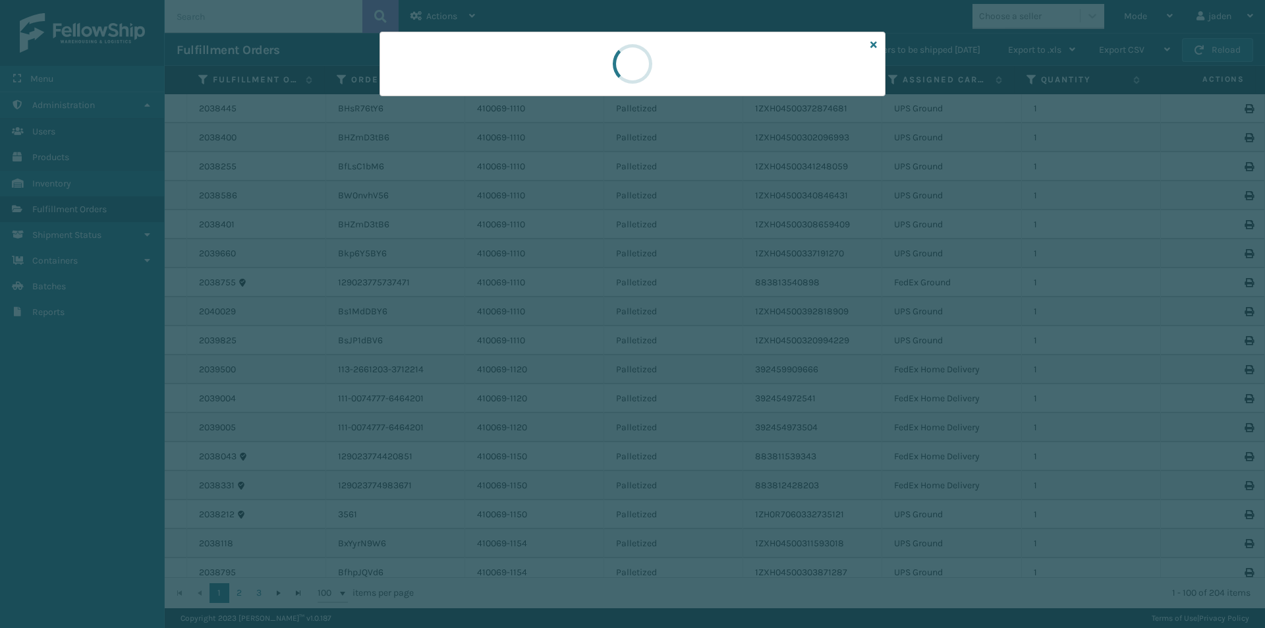
click at [582, 71] on div at bounding box center [633, 64] width 506 height 65
drag, startPoint x: 673, startPoint y: 74, endPoint x: 663, endPoint y: 74, distance: 10.5
drag, startPoint x: 663, startPoint y: 74, endPoint x: 708, endPoint y: 84, distance: 45.7
click at [594, 81] on div at bounding box center [633, 64] width 506 height 65
drag, startPoint x: 760, startPoint y: 84, endPoint x: 729, endPoint y: 84, distance: 31.0
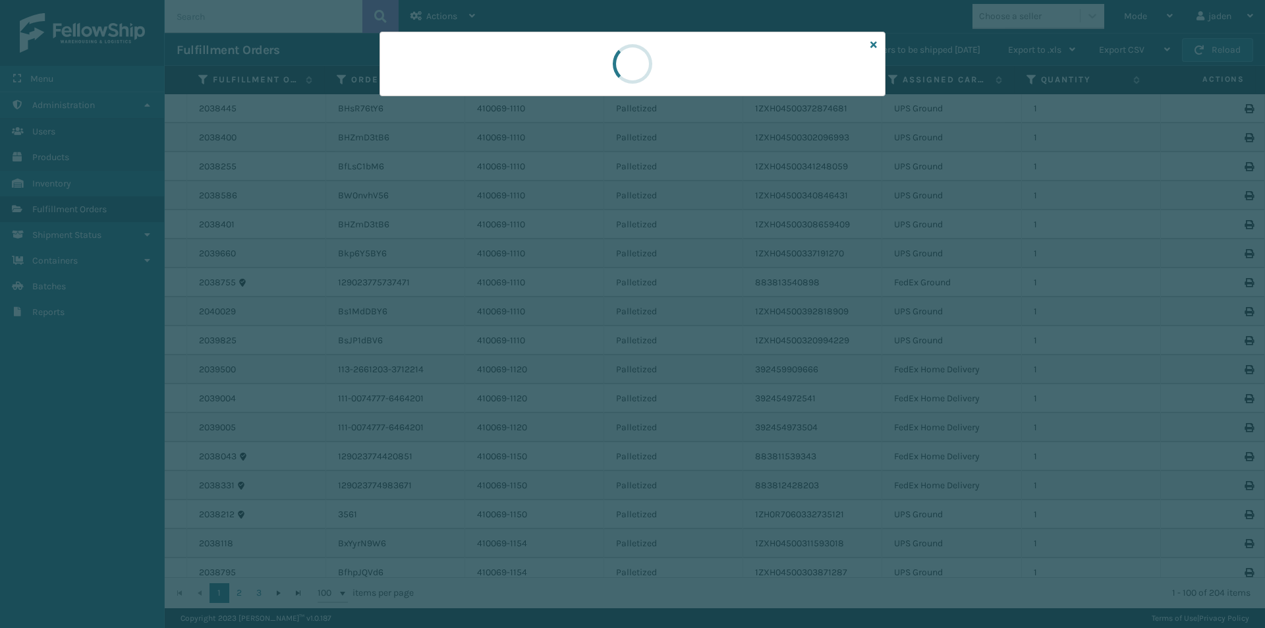
drag, startPoint x: 729, startPoint y: 84, endPoint x: 640, endPoint y: 84, distance: 89.6
click at [575, 84] on div at bounding box center [633, 64] width 506 height 65
drag, startPoint x: 640, startPoint y: 84, endPoint x: 715, endPoint y: 84, distance: 75.1
click at [586, 84] on div at bounding box center [633, 64] width 506 height 65
drag, startPoint x: 715, startPoint y: 84, endPoint x: 708, endPoint y: 85, distance: 6.7
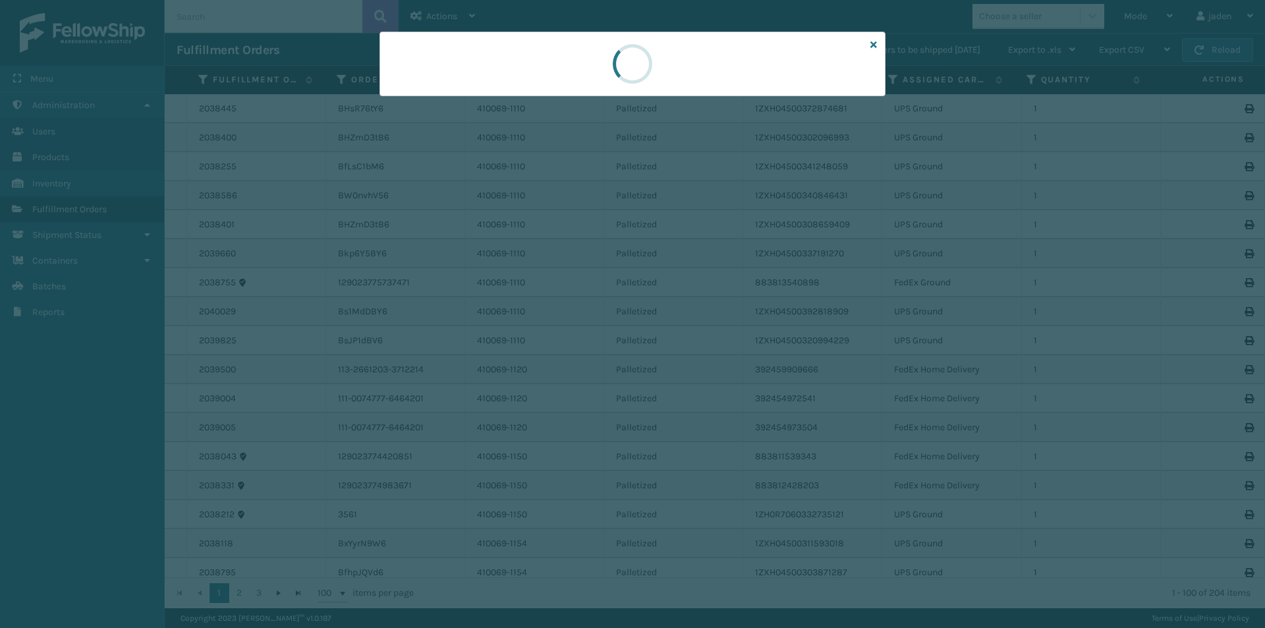
drag, startPoint x: 708, startPoint y: 85, endPoint x: 636, endPoint y: 88, distance: 72.5
click at [626, 87] on div at bounding box center [632, 63] width 55 height 63
drag, startPoint x: 704, startPoint y: 88, endPoint x: 681, endPoint y: 88, distance: 23.7
drag, startPoint x: 681, startPoint y: 88, endPoint x: 714, endPoint y: 88, distance: 33.6
click at [638, 88] on div at bounding box center [633, 64] width 506 height 65
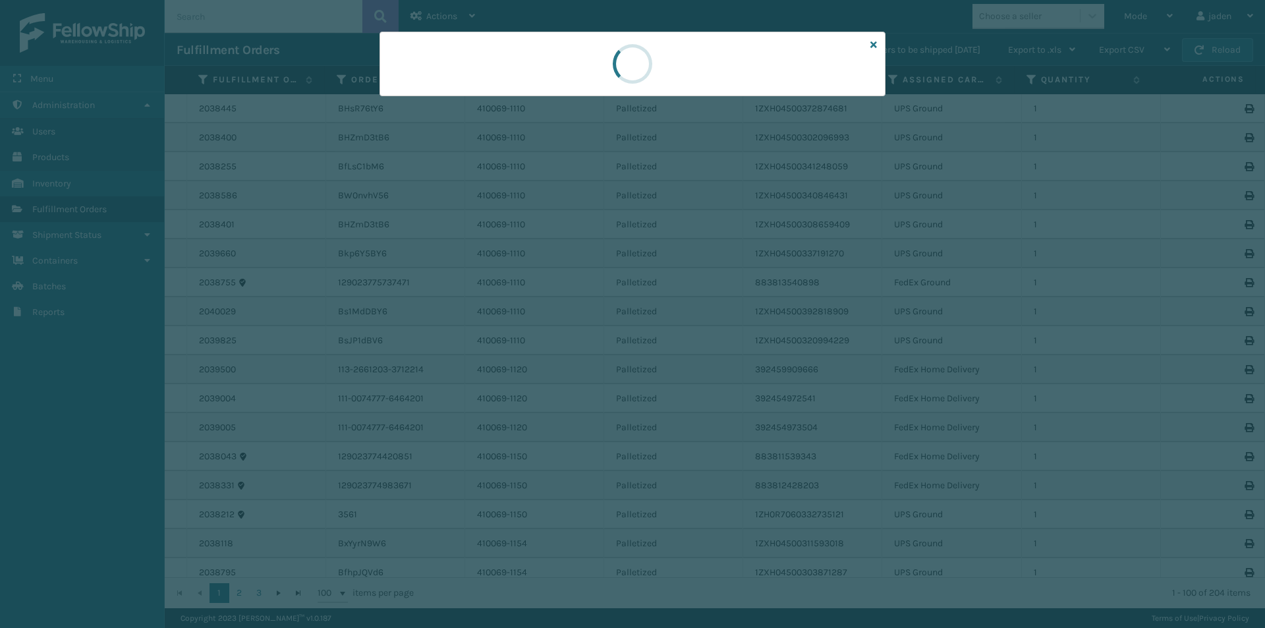
drag, startPoint x: 714, startPoint y: 88, endPoint x: 706, endPoint y: 88, distance: 8.6
drag, startPoint x: 706, startPoint y: 88, endPoint x: 636, endPoint y: 82, distance: 69.4
click at [636, 82] on div at bounding box center [632, 63] width 43 height 43
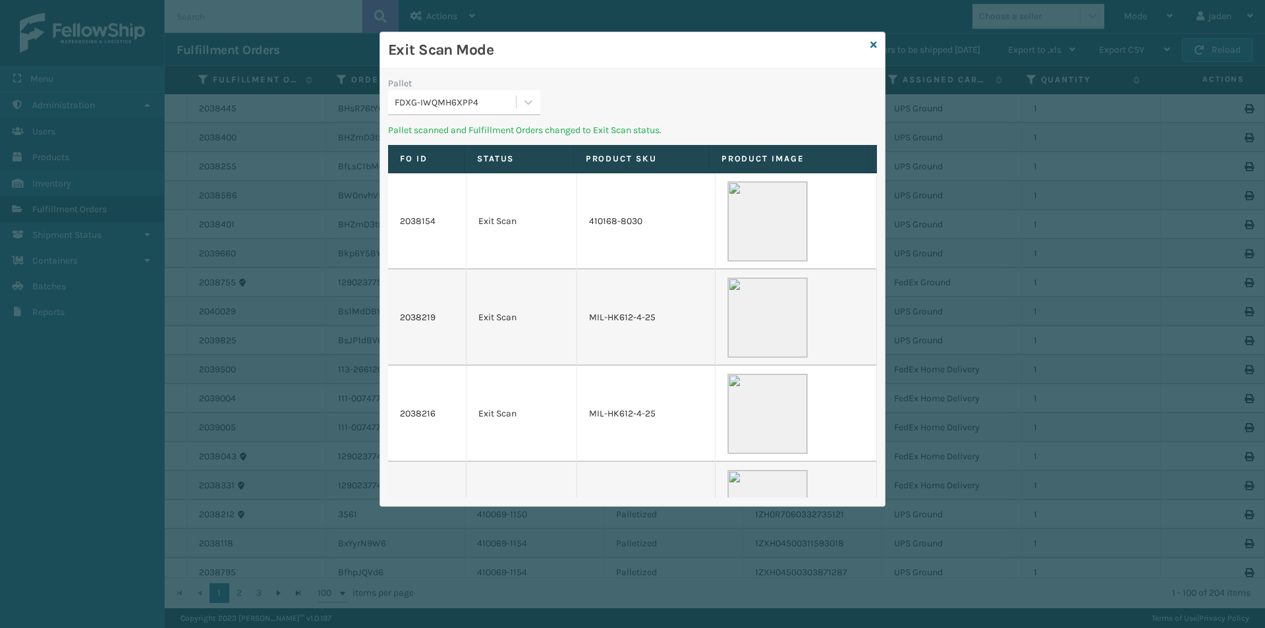
drag, startPoint x: 718, startPoint y: 63, endPoint x: 553, endPoint y: 94, distance: 167.6
click at [588, 69] on div "Exit Scan Mode Pallet FDXG-IWQMH6XPP4 Pallet scanned and Fulfillment Orders cha…" at bounding box center [632, 269] width 505 height 474
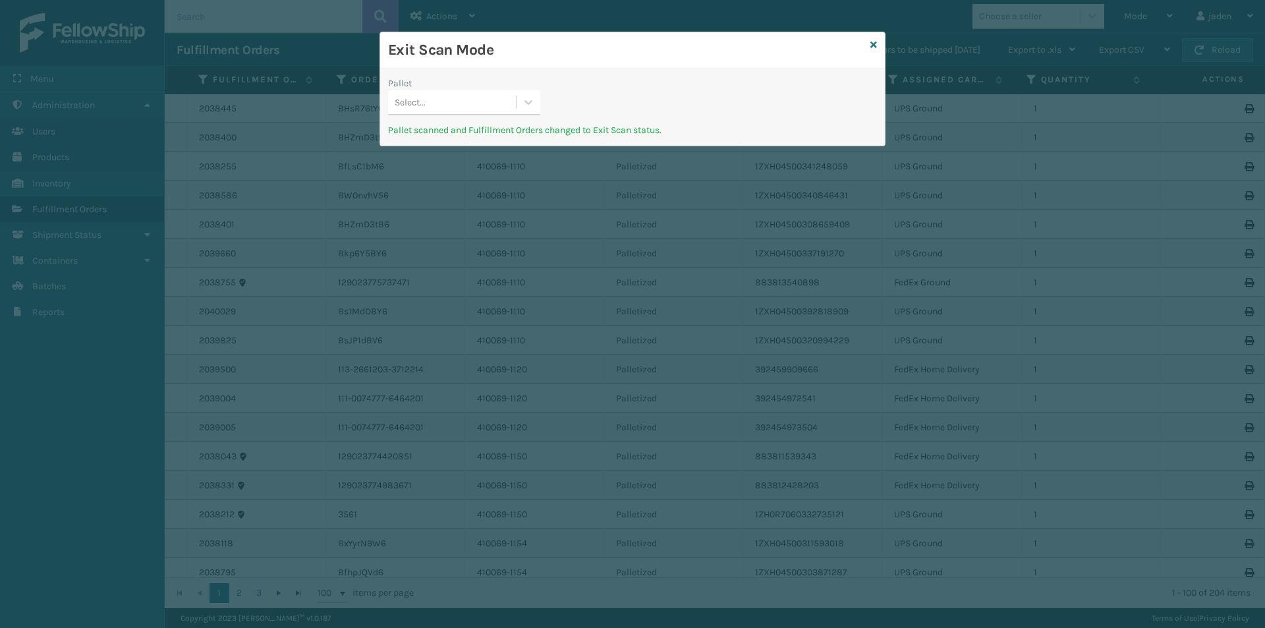
click at [503, 103] on div "Select..." at bounding box center [452, 103] width 128 height 22
click at [448, 137] on div "UPSE-FFHXWSW6VQ" at bounding box center [464, 135] width 152 height 24
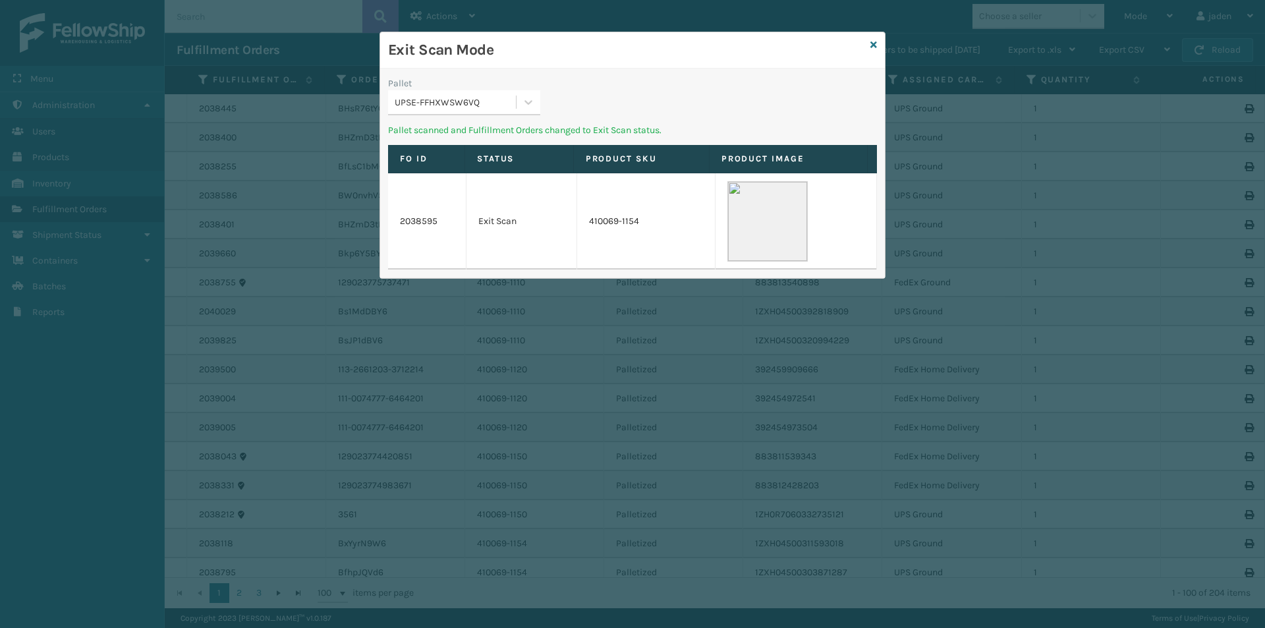
drag, startPoint x: 653, startPoint y: 104, endPoint x: 663, endPoint y: 81, distance: 25.1
click at [551, 89] on div "Pallet UPSE-FFHXWSW6VQ" at bounding box center [632, 99] width 505 height 47
drag, startPoint x: 683, startPoint y: 80, endPoint x: 513, endPoint y: 113, distance: 173.2
click at [523, 108] on icon at bounding box center [528, 102] width 13 height 13
click at [484, 130] on div "UPSG-LYN4NIFI19" at bounding box center [464, 135] width 152 height 24
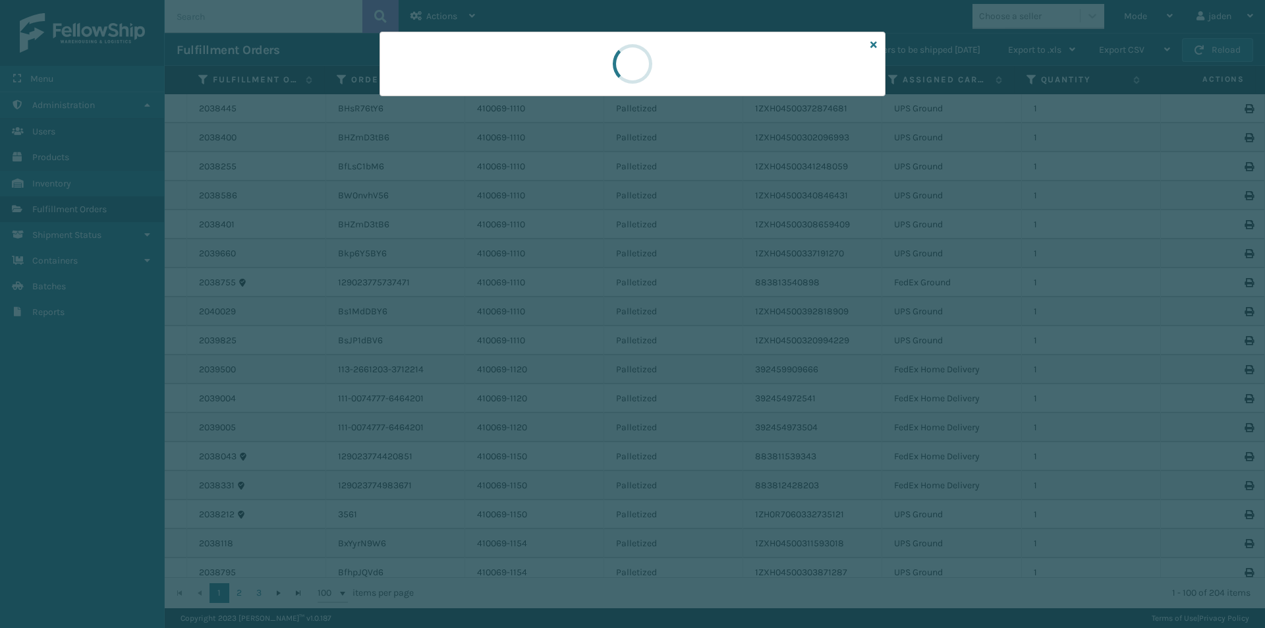
drag, startPoint x: 712, startPoint y: 74, endPoint x: 718, endPoint y: 86, distance: 13.3
click at [507, 71] on div at bounding box center [633, 64] width 506 height 65
drag, startPoint x: 756, startPoint y: 89, endPoint x: 740, endPoint y: 86, distance: 16.7
click at [538, 73] on div at bounding box center [633, 64] width 506 height 65
click at [601, 75] on div at bounding box center [633, 64] width 506 height 65
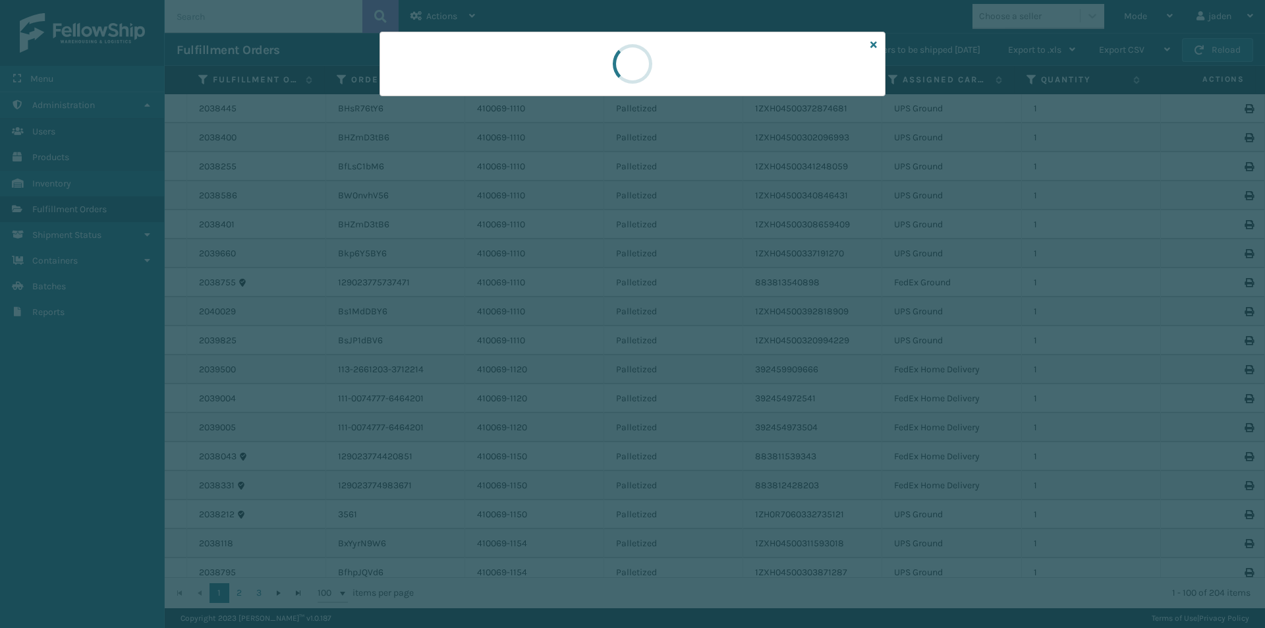
click at [629, 72] on div at bounding box center [632, 63] width 55 height 63
click at [610, 72] on div at bounding box center [632, 63] width 55 height 63
click at [564, 59] on div at bounding box center [633, 64] width 506 height 65
click at [515, 67] on div at bounding box center [633, 64] width 506 height 65
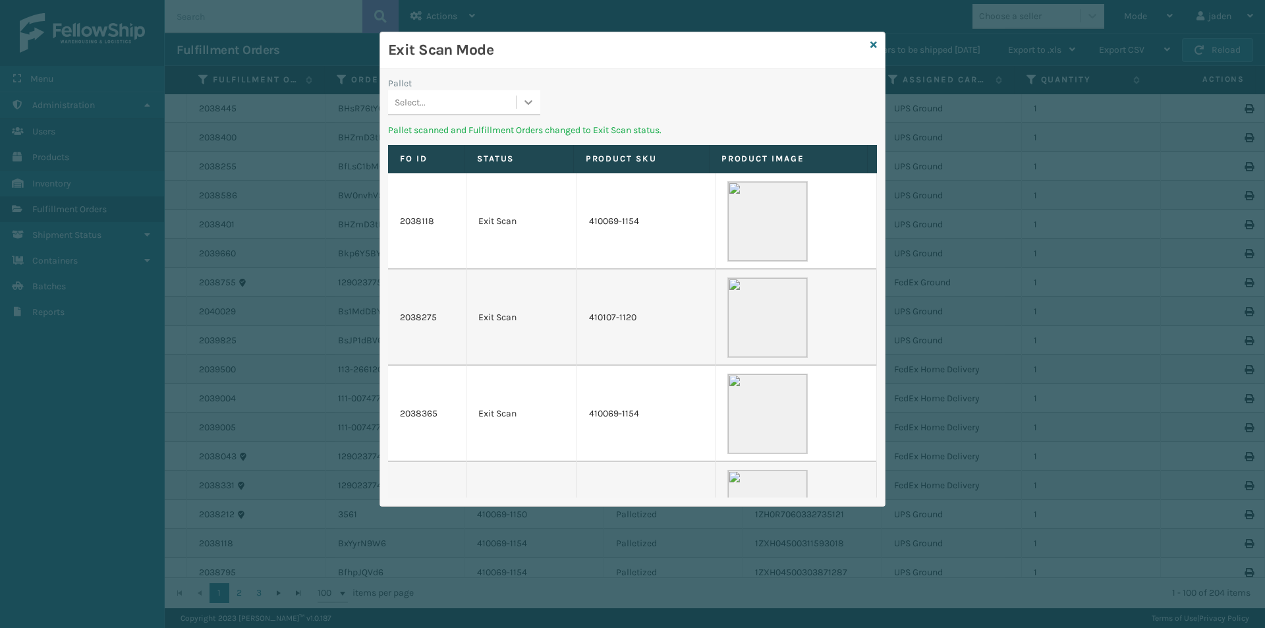
click at [561, 75] on div "Pallet Select... Pallet scanned and Fulfillment Orders changed to Exit Scan sta…" at bounding box center [632, 288] width 505 height 438
click at [524, 103] on icon at bounding box center [528, 102] width 13 height 13
click at [488, 124] on div "No options" at bounding box center [464, 135] width 152 height 24
click at [630, 77] on div "Exit Scan Mode Pallet Select... Pallet scanned and Fulfillment Orders changed t…" at bounding box center [632, 269] width 505 height 474
click at [528, 74] on div "Pallet Select... Pallet scanned and Fulfillment Orders changed to Exit Scan sta…" at bounding box center [632, 288] width 505 height 438
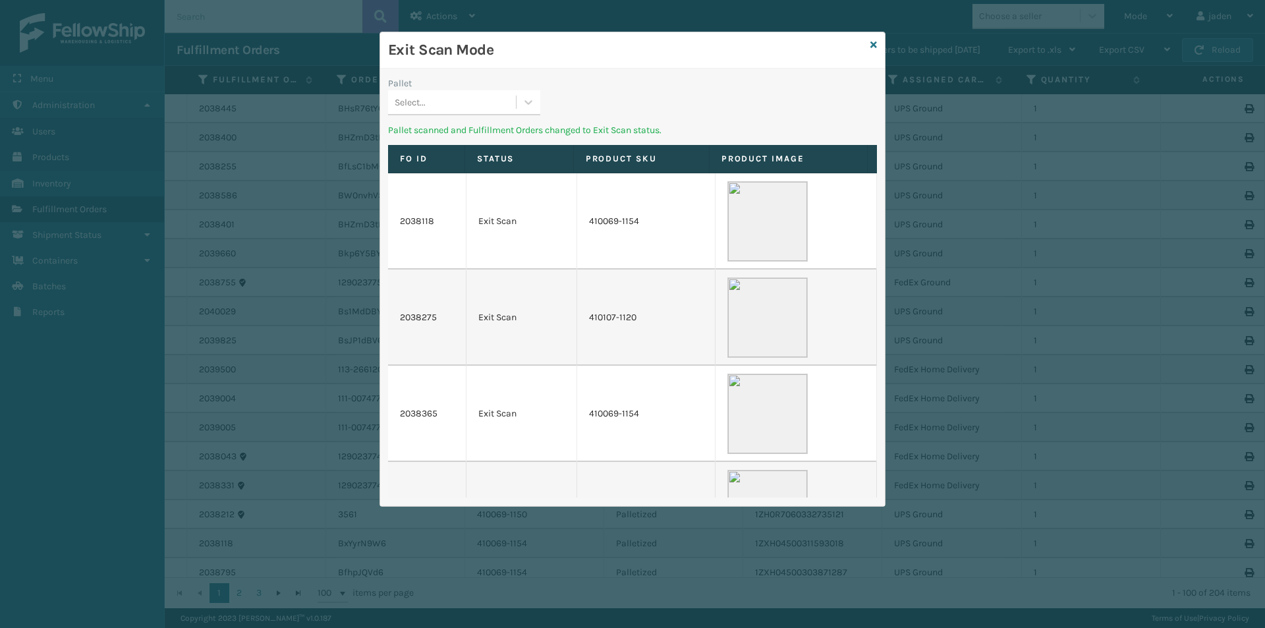
click at [514, 114] on div "Select..." at bounding box center [464, 102] width 152 height 25
click at [478, 115] on div "Pallet 0 results available. Use Up and Down to choose options, press Enter to s…" at bounding box center [464, 99] width 168 height 47
click at [874, 44] on icon at bounding box center [873, 44] width 7 height 9
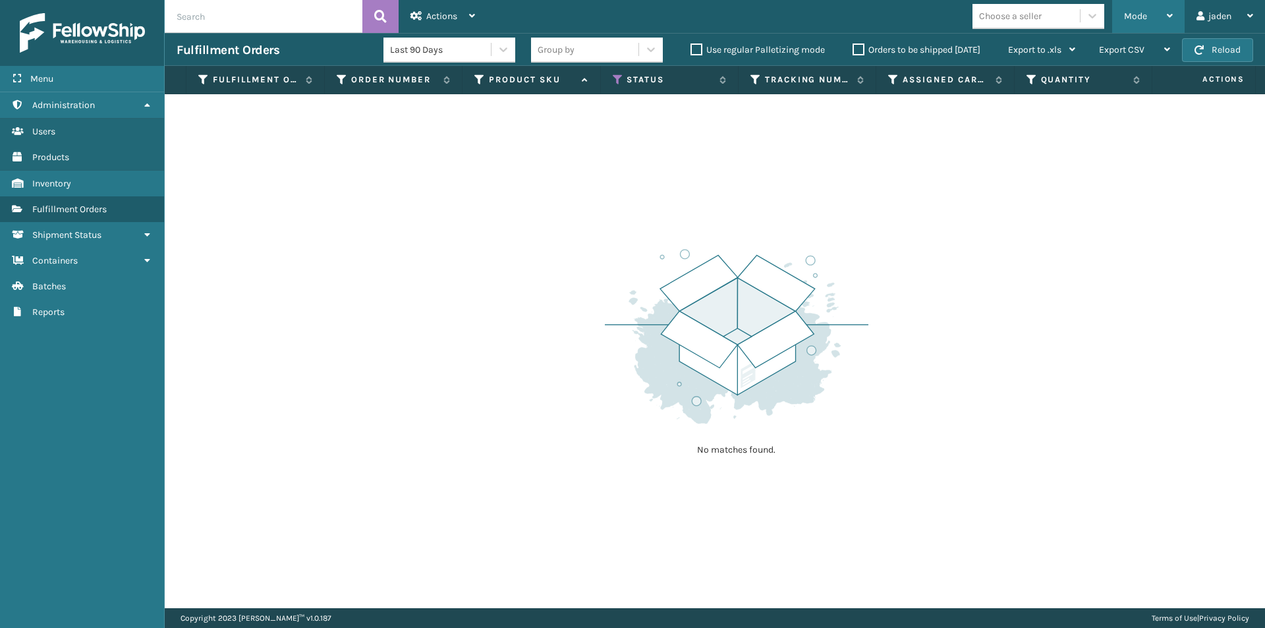
click at [1131, 18] on span "Mode" at bounding box center [1135, 16] width 23 height 11
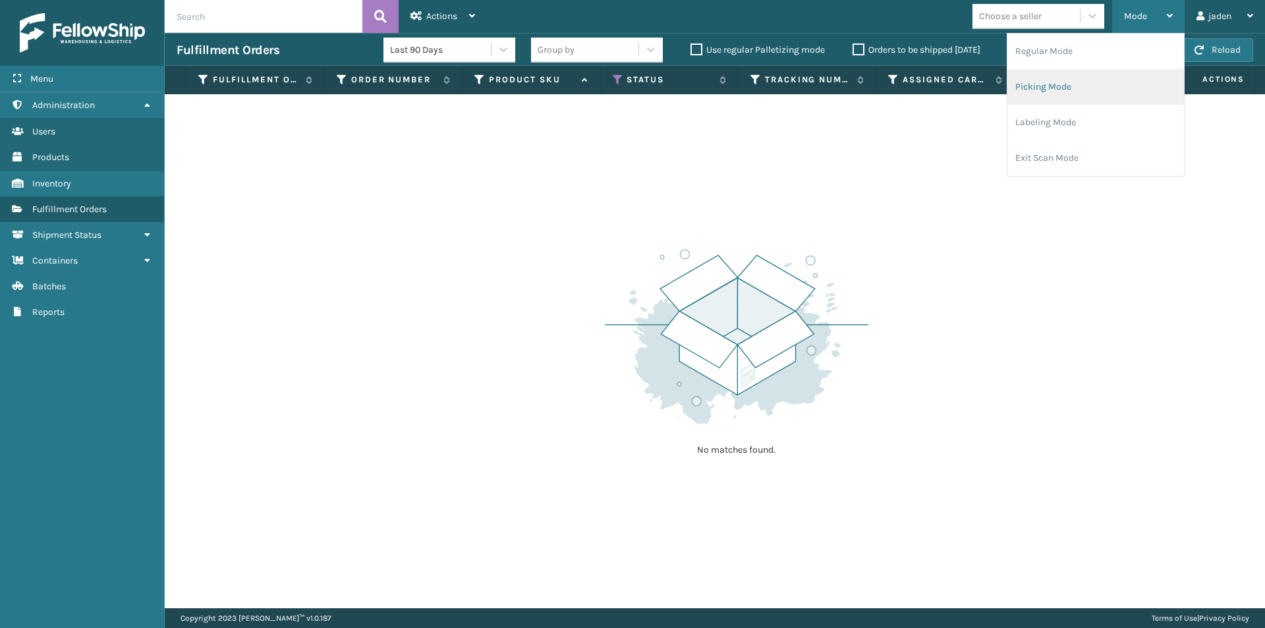
click at [1071, 103] on li "Picking Mode" at bounding box center [1095, 87] width 177 height 36
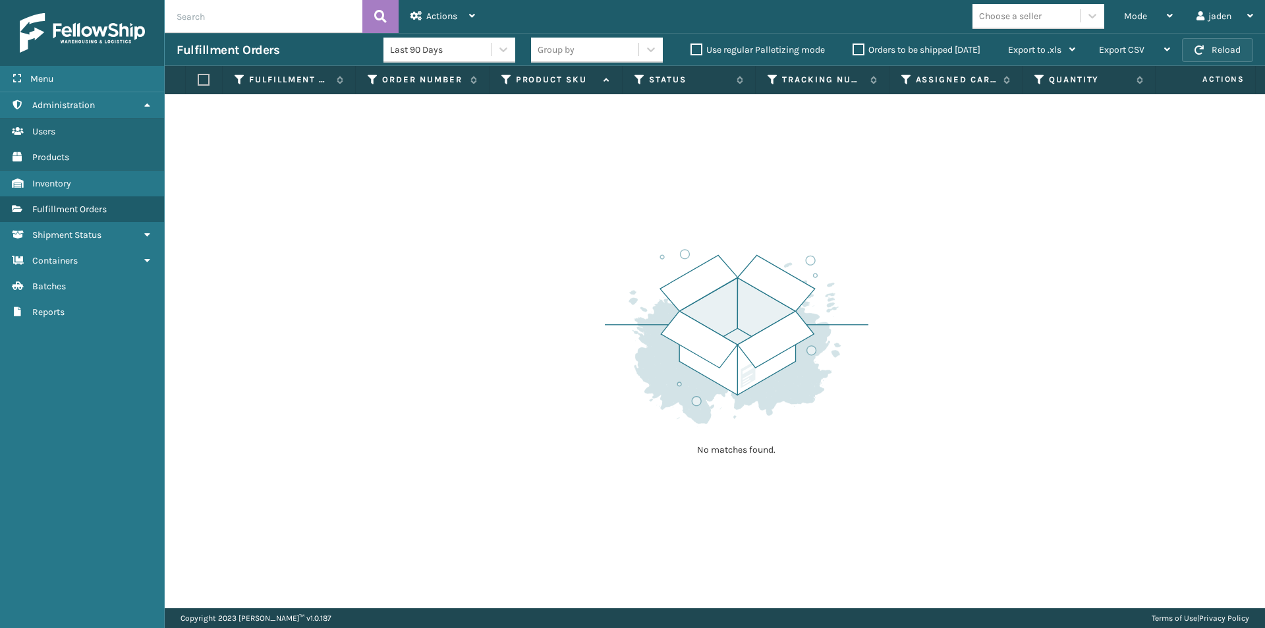
click at [1214, 53] on button "Reload" at bounding box center [1217, 50] width 71 height 24
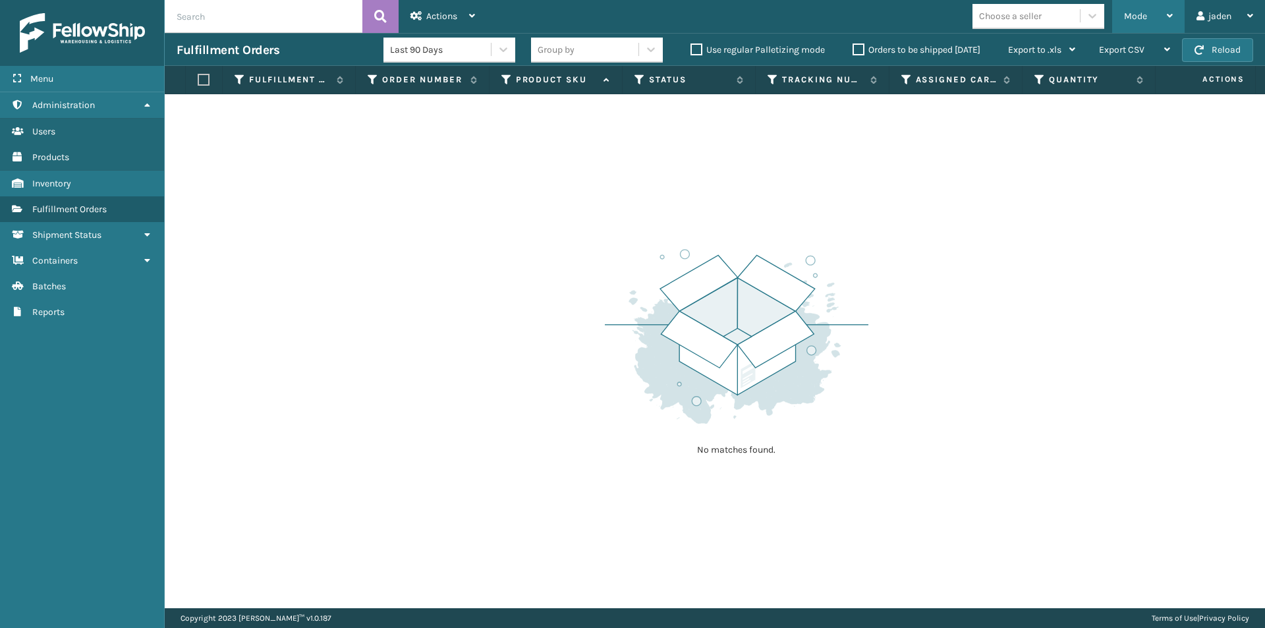
click at [1146, 19] on span "Mode" at bounding box center [1135, 16] width 23 height 11
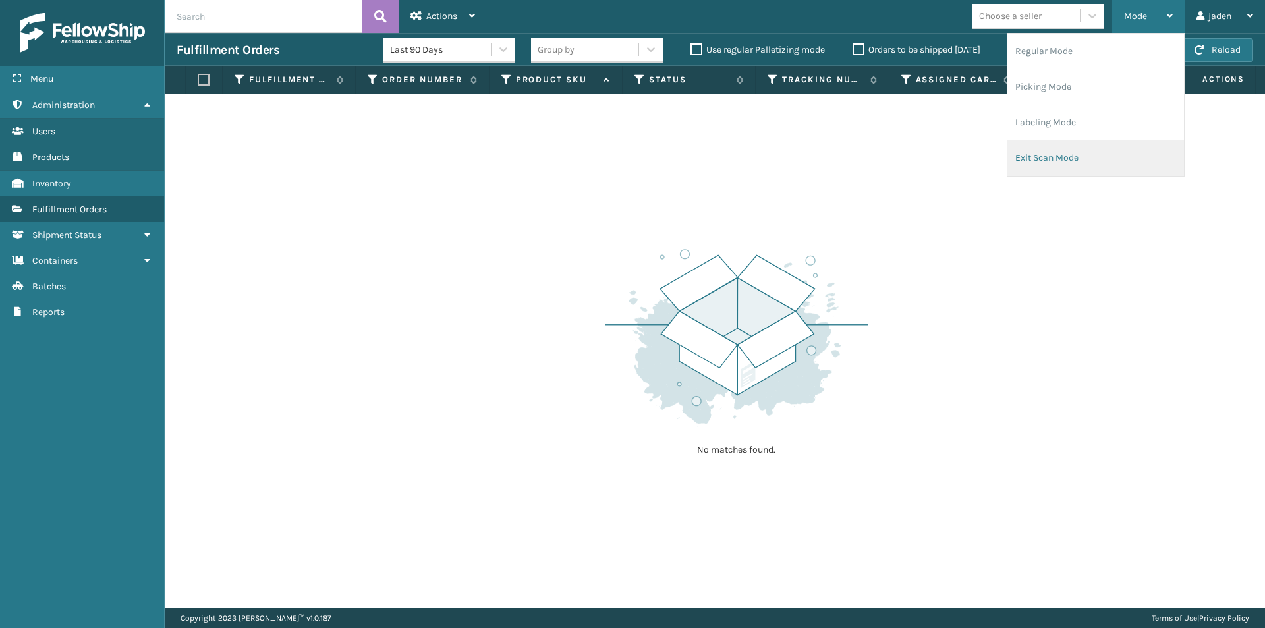
click at [1048, 167] on li "Exit Scan Mode" at bounding box center [1095, 158] width 177 height 36
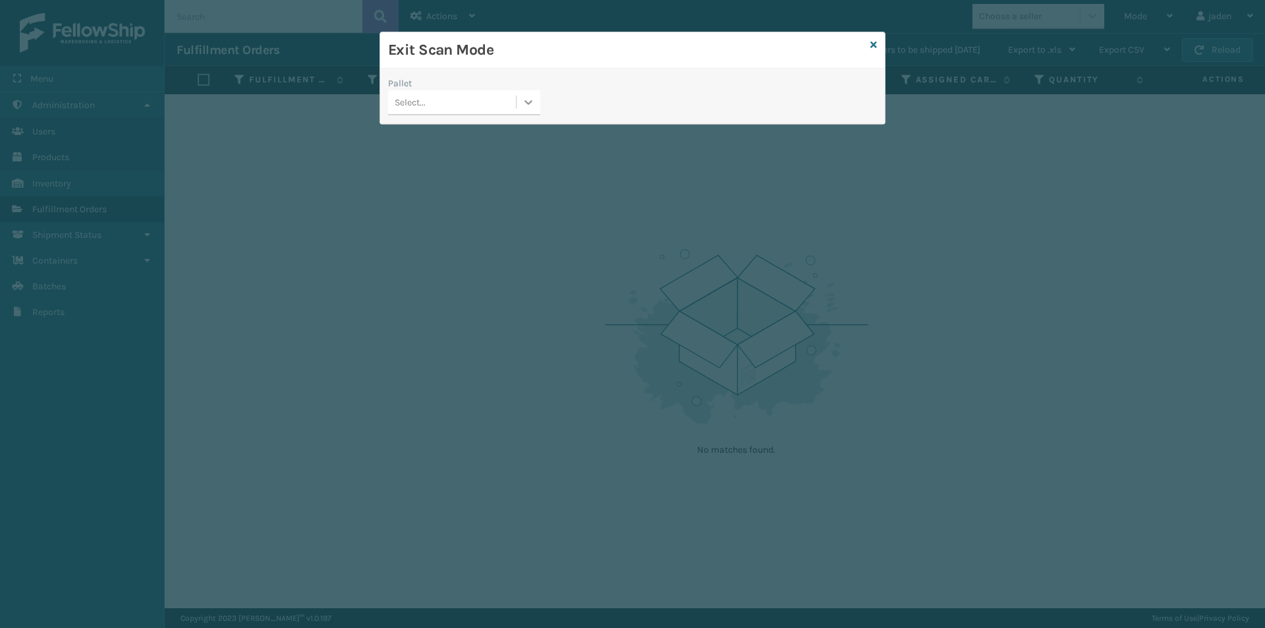
click at [527, 109] on div at bounding box center [529, 102] width 24 height 24
click at [472, 138] on div "No options" at bounding box center [464, 135] width 152 height 24
click at [875, 45] on icon at bounding box center [873, 44] width 7 height 9
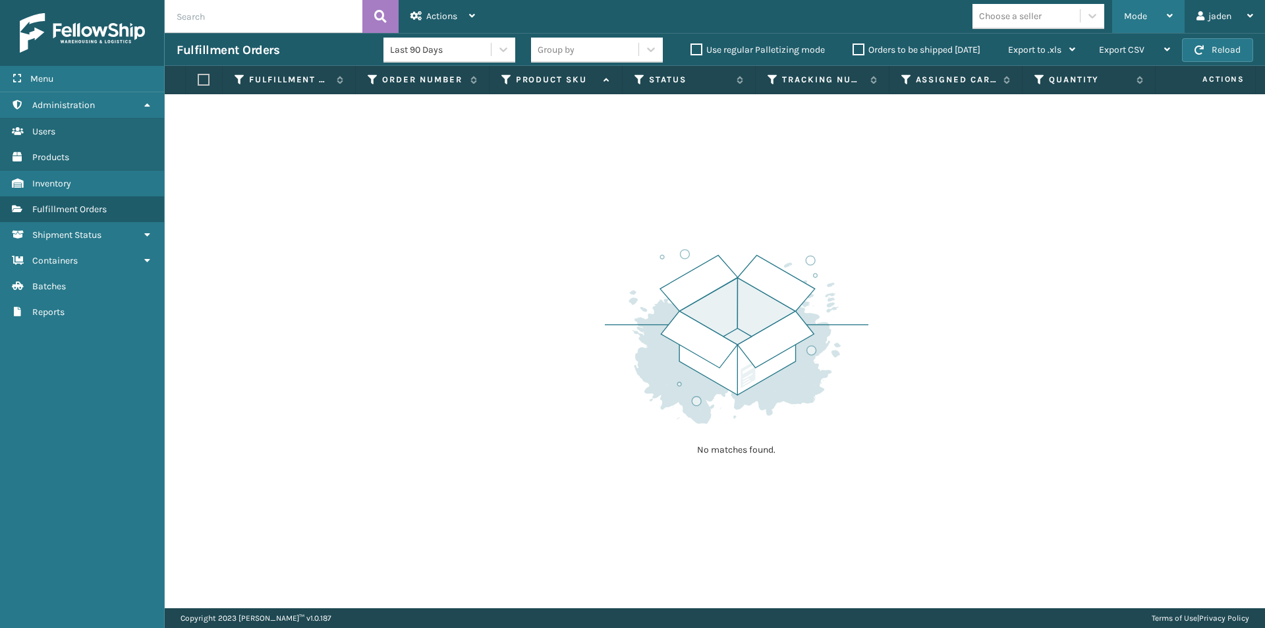
click at [1139, 11] on span "Mode" at bounding box center [1135, 16] width 23 height 11
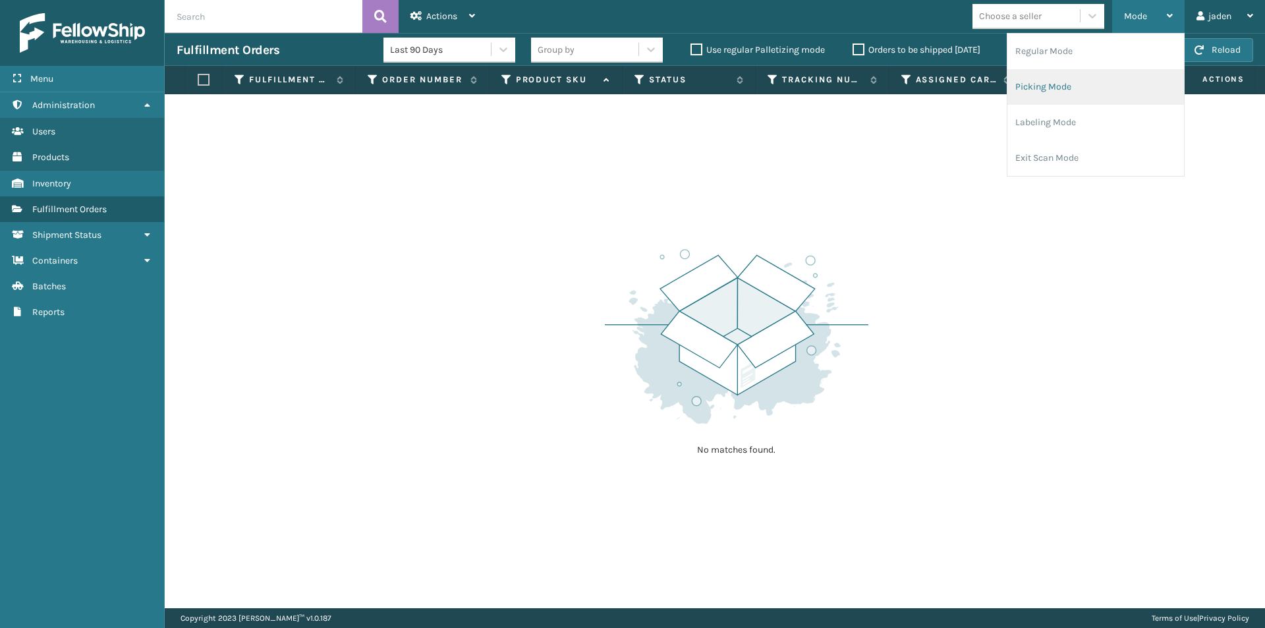
click at [1098, 79] on li "Picking Mode" at bounding box center [1095, 87] width 177 height 36
